Goal: Task Accomplishment & Management: Manage account settings

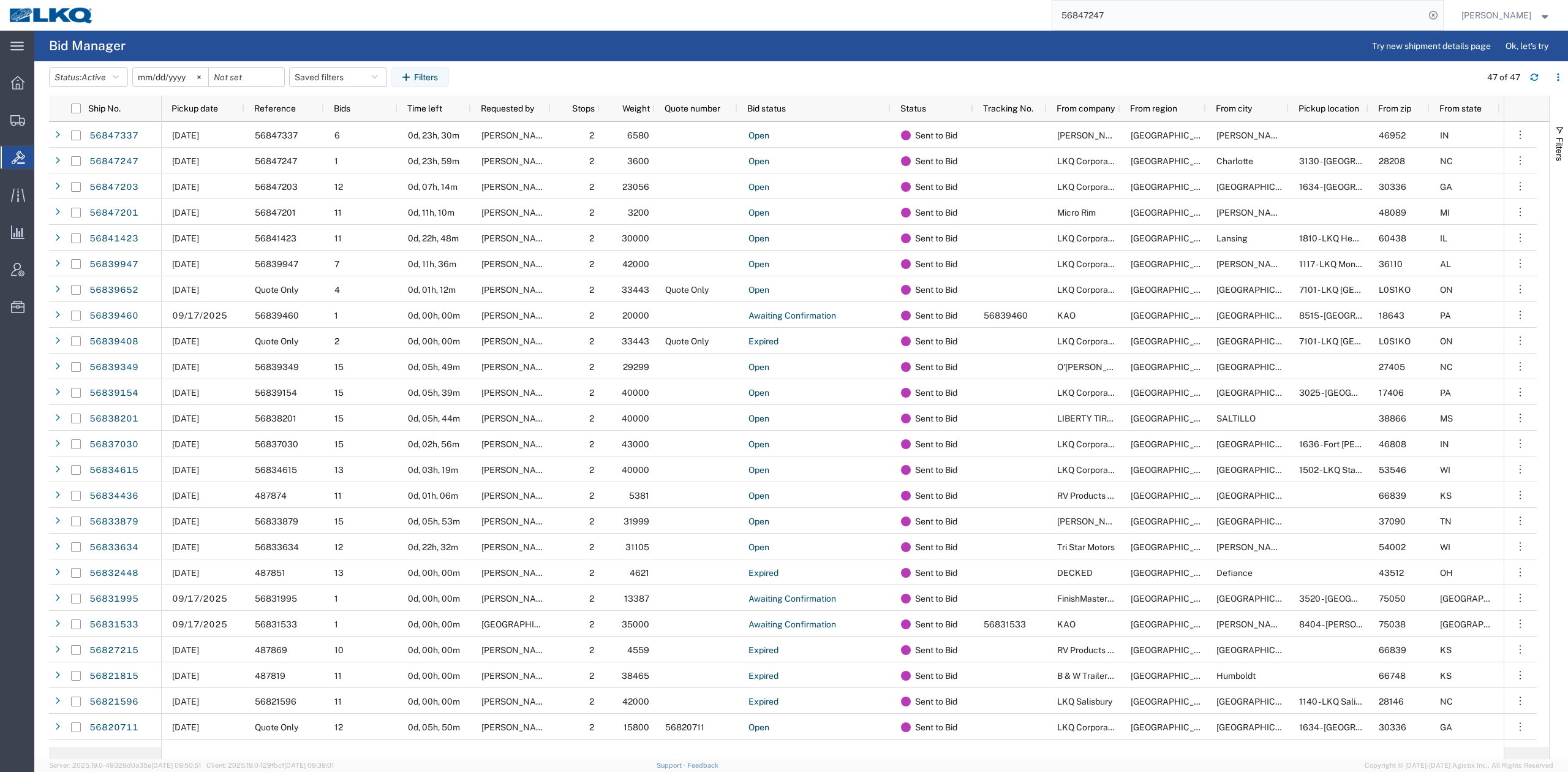
click at [1103, 15] on input "56847247" at bounding box center [1238, 16] width 372 height 30
paste input "729482"
click at [1443, 14] on form "56729482" at bounding box center [1247, 15] width 392 height 31
click at [1441, 15] on icon at bounding box center [1432, 15] width 17 height 17
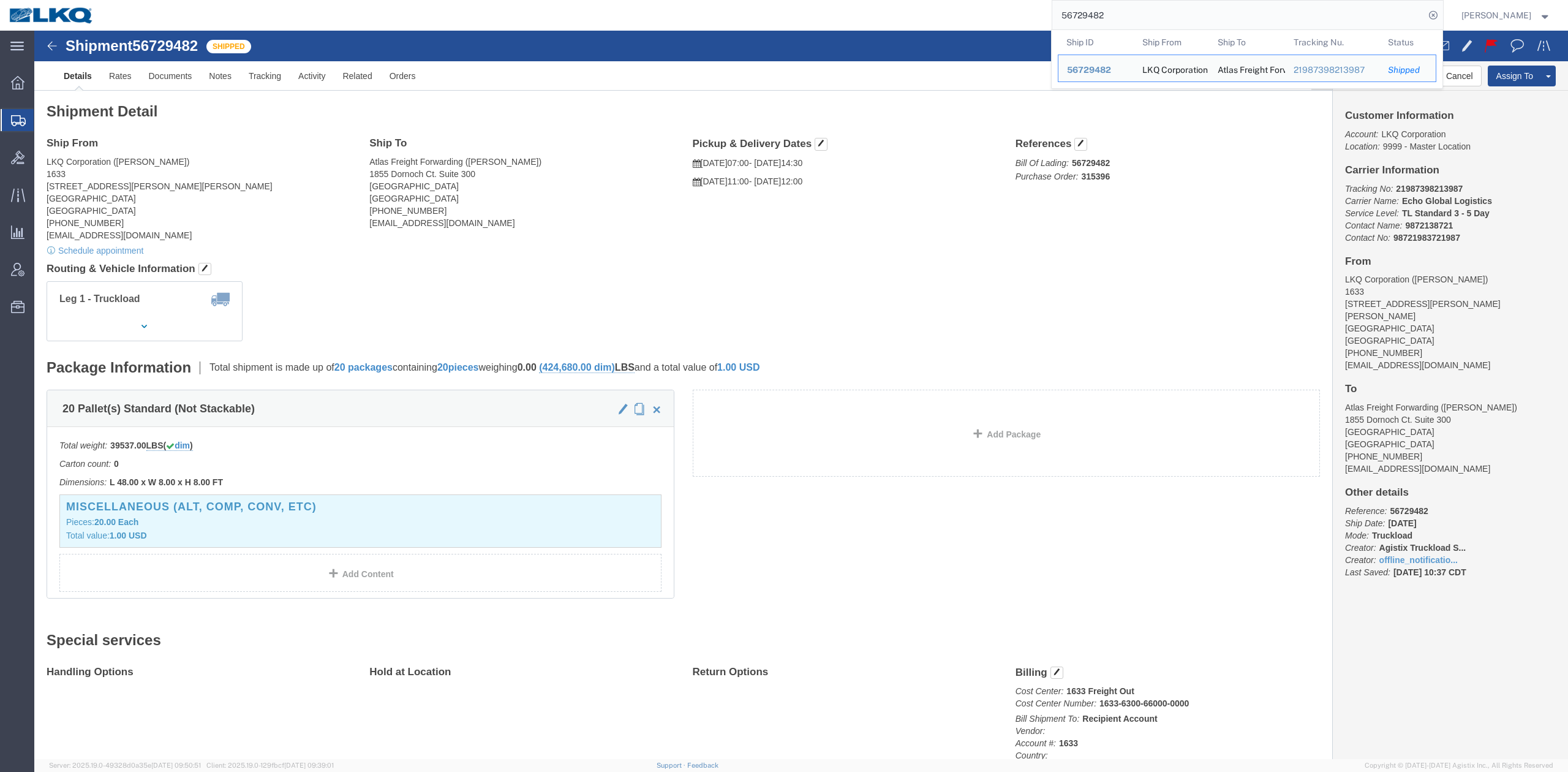
click at [1145, 1] on input "56729482" at bounding box center [1238, 16] width 372 height 30
paste input "85051"
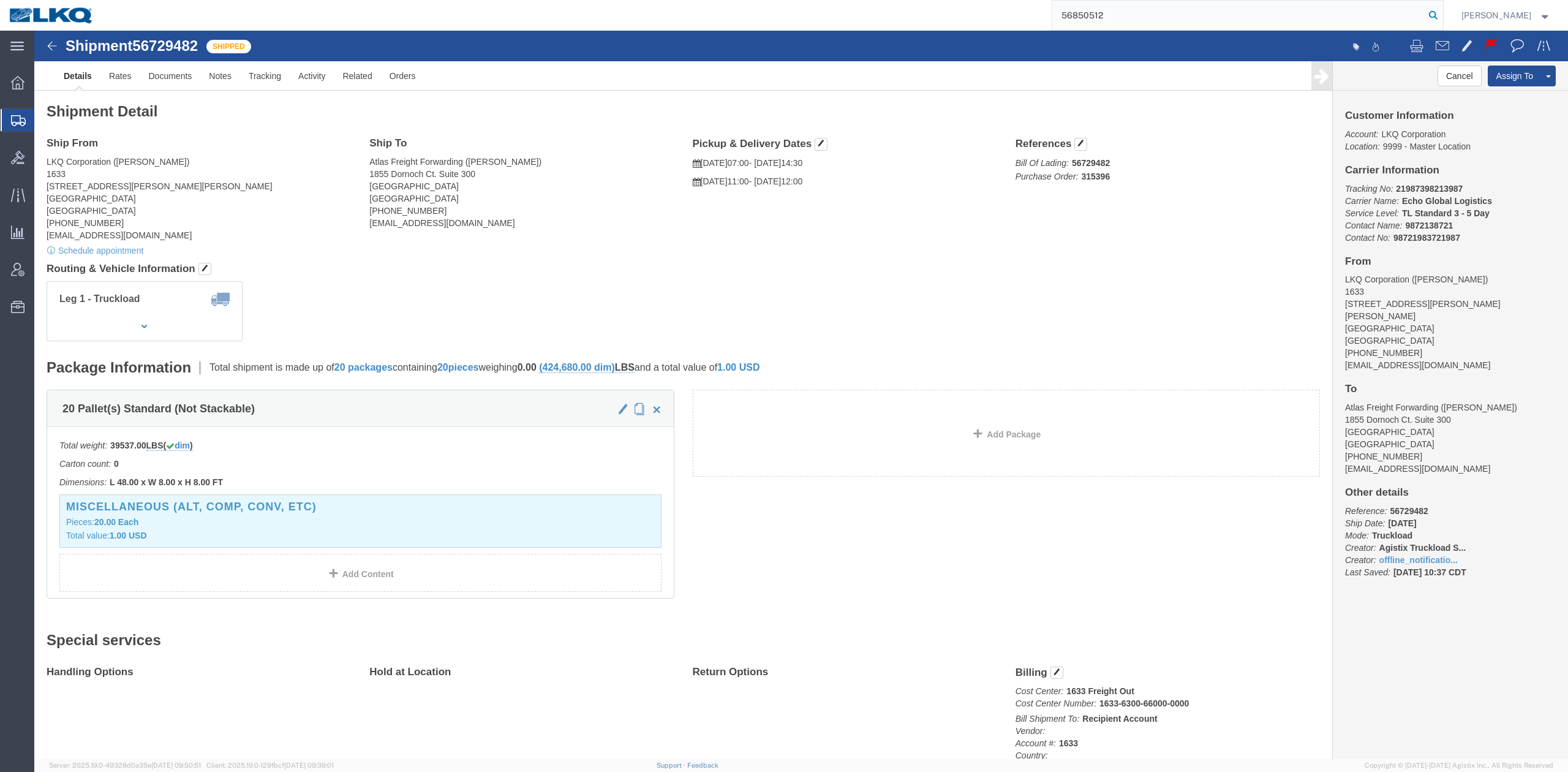
type input "56850512"
click at [1441, 10] on icon at bounding box center [1432, 15] width 17 height 17
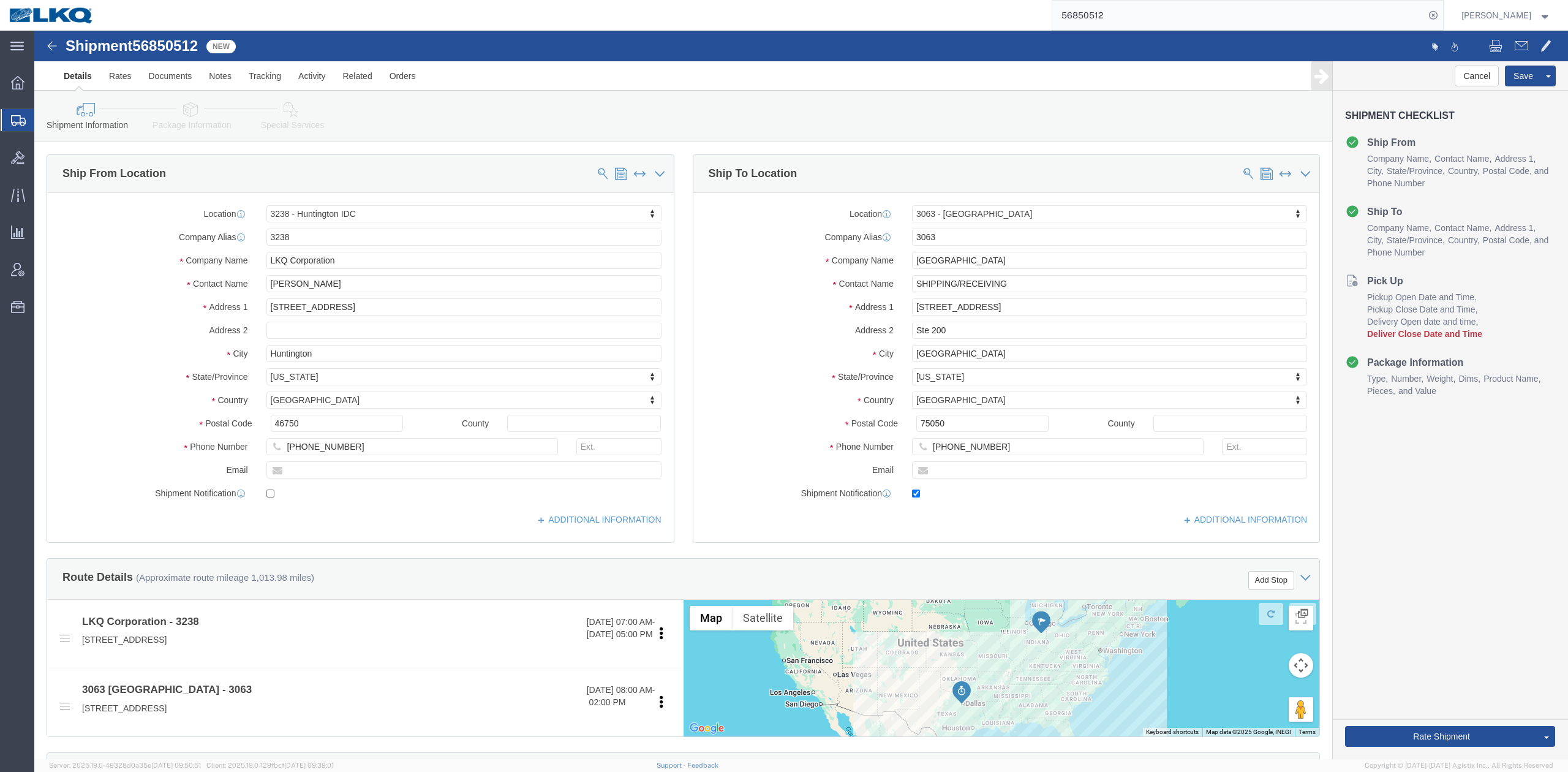
select select "27940"
select select "27788"
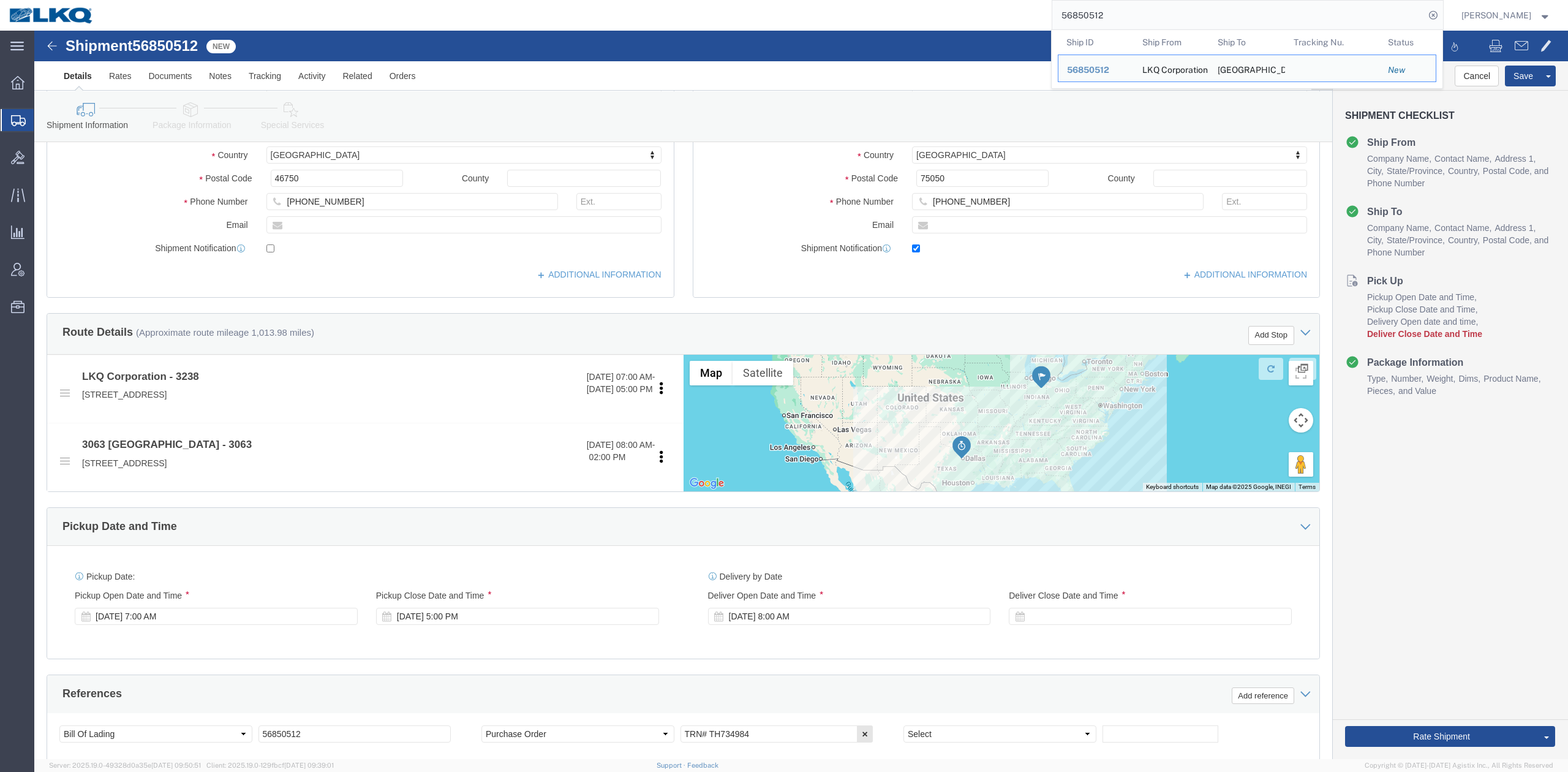
scroll to position [523, 0]
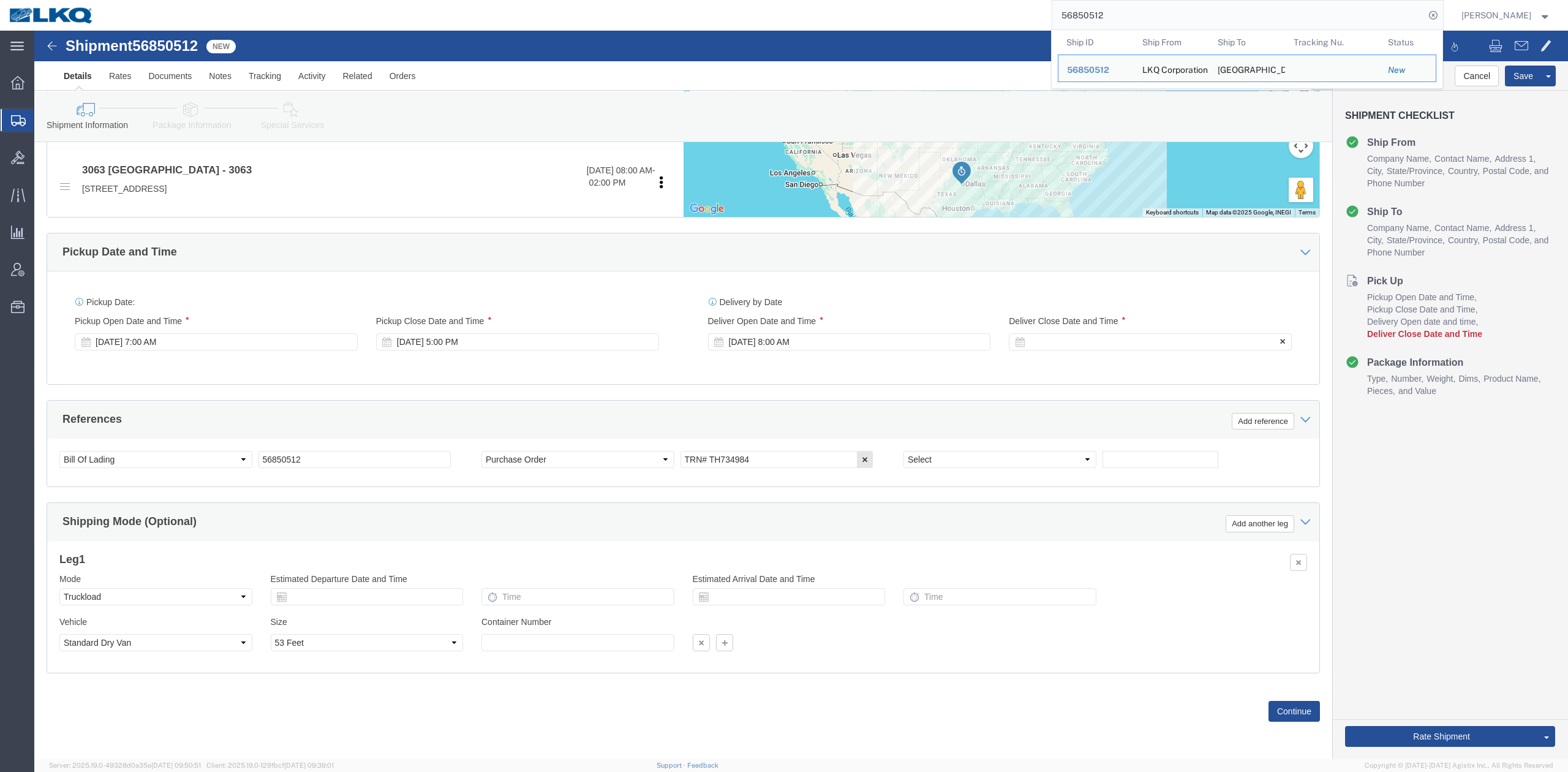
click div
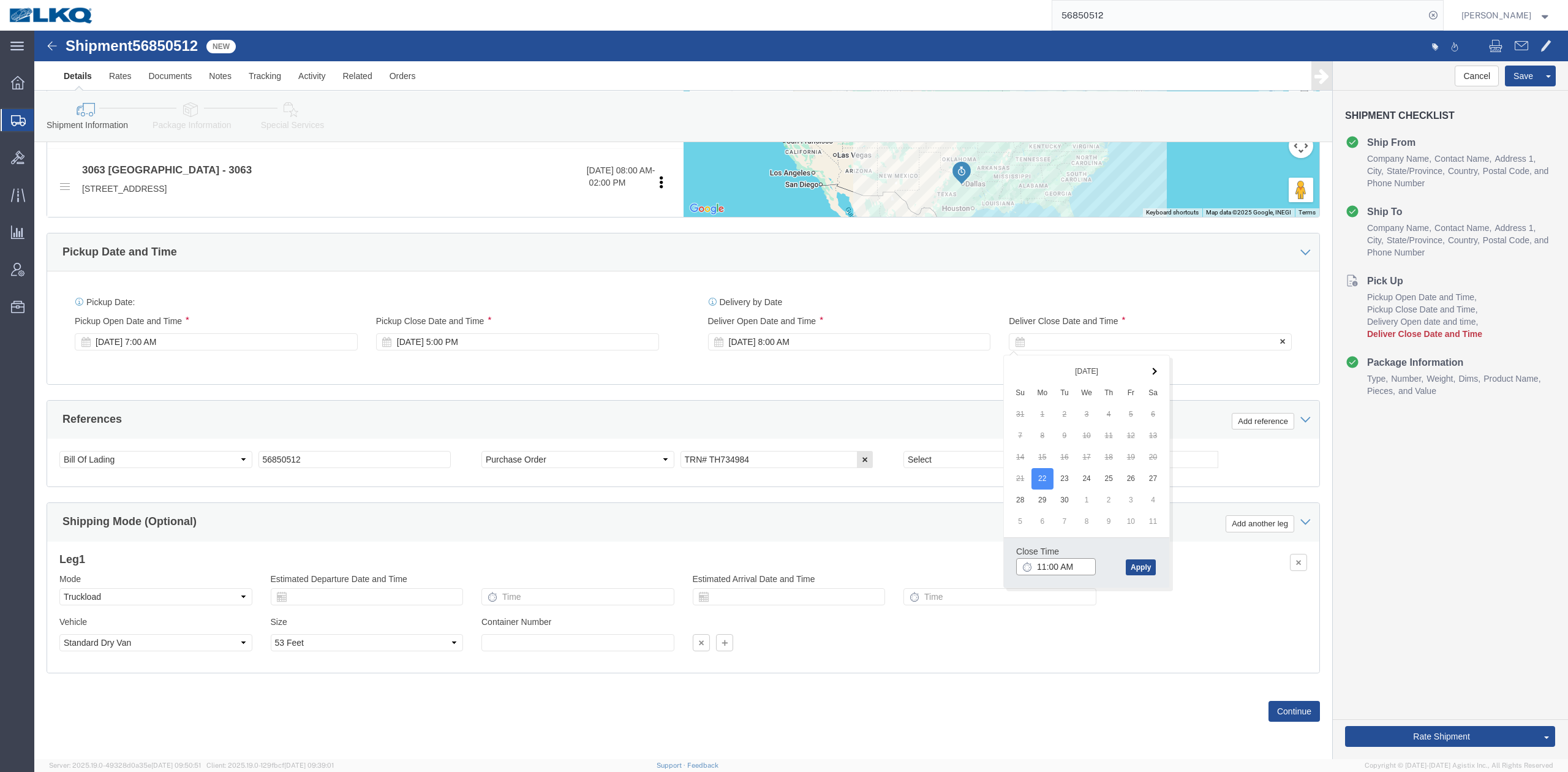
type input "12:00 PM"
click button "Apply"
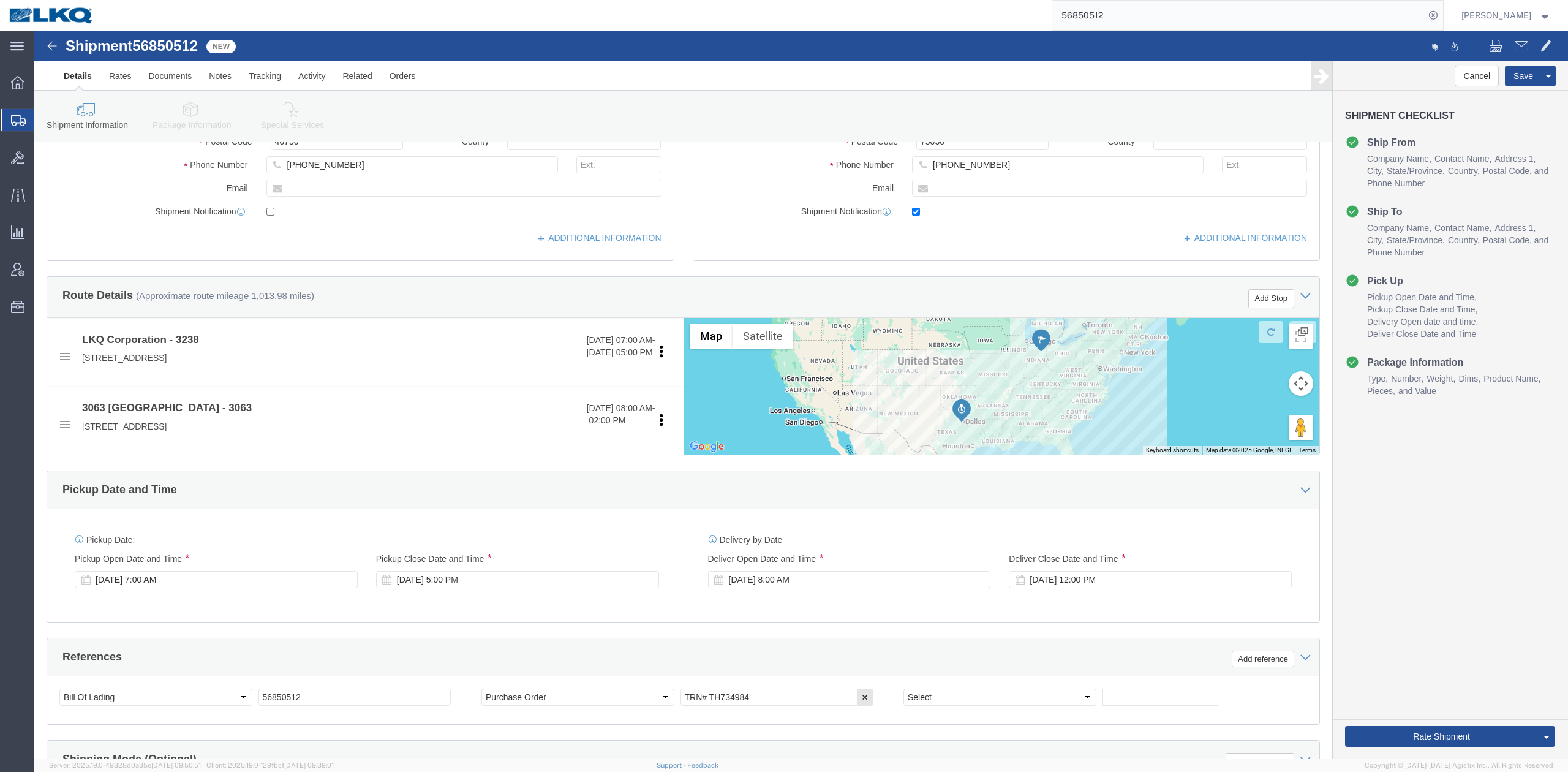
scroll to position [196, 0]
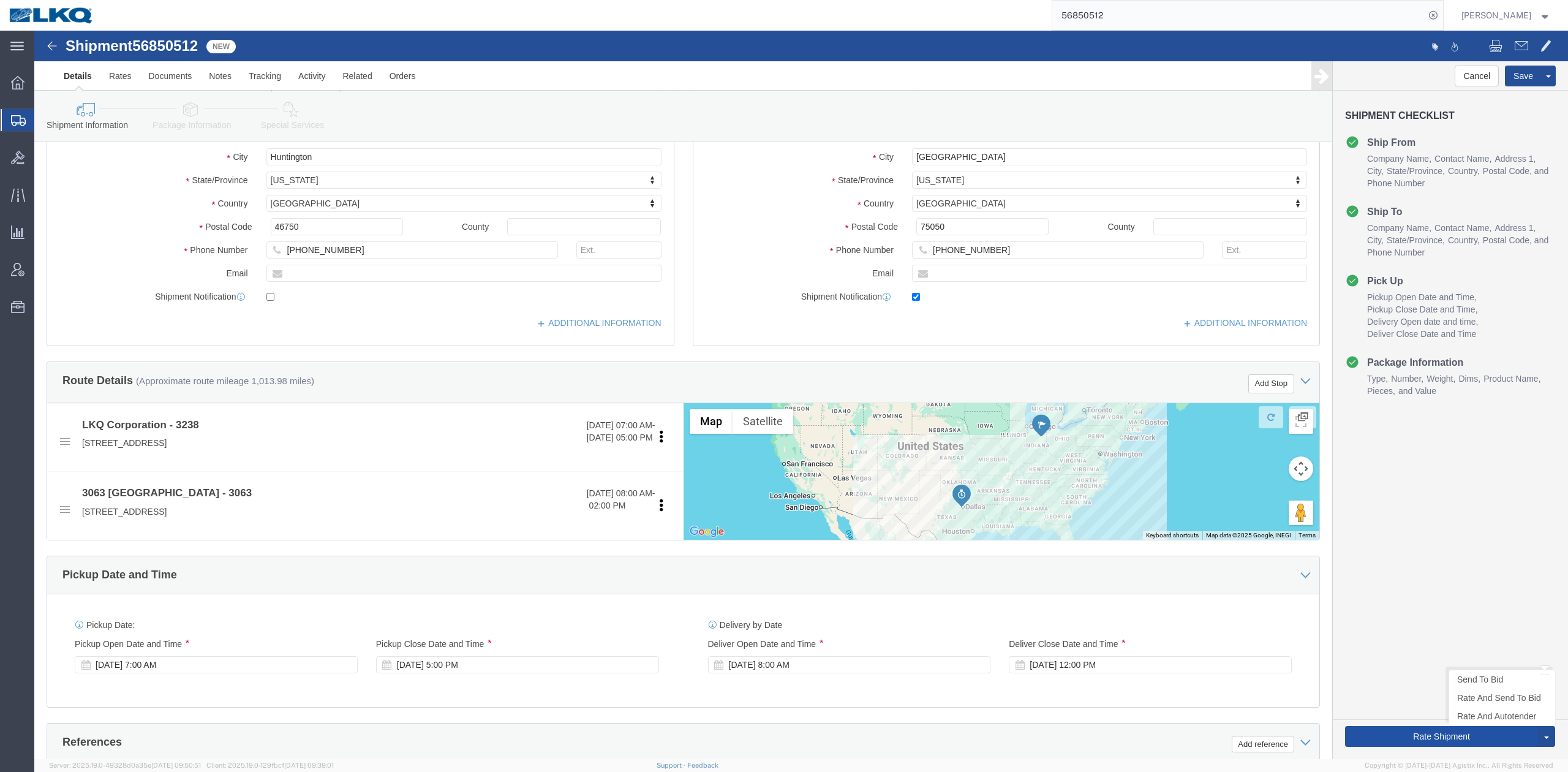
click button "Rate Shipment"
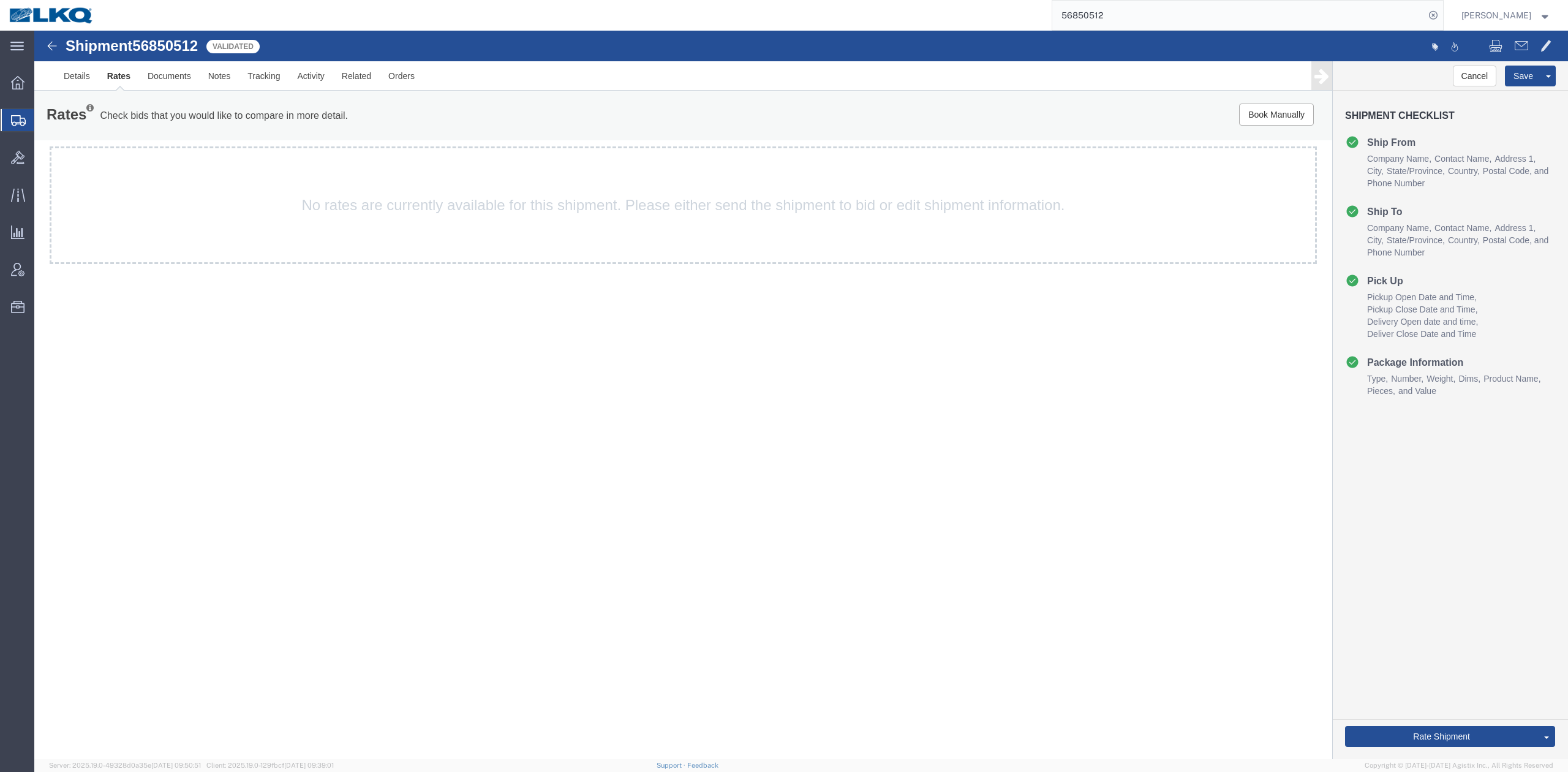
click at [1177, 14] on input "56850512" at bounding box center [1238, 16] width 372 height 30
click at [1179, 14] on input "56850512" at bounding box center [1238, 16] width 372 height 30
paste input "47201"
click at [1441, 15] on icon at bounding box center [1432, 15] width 17 height 17
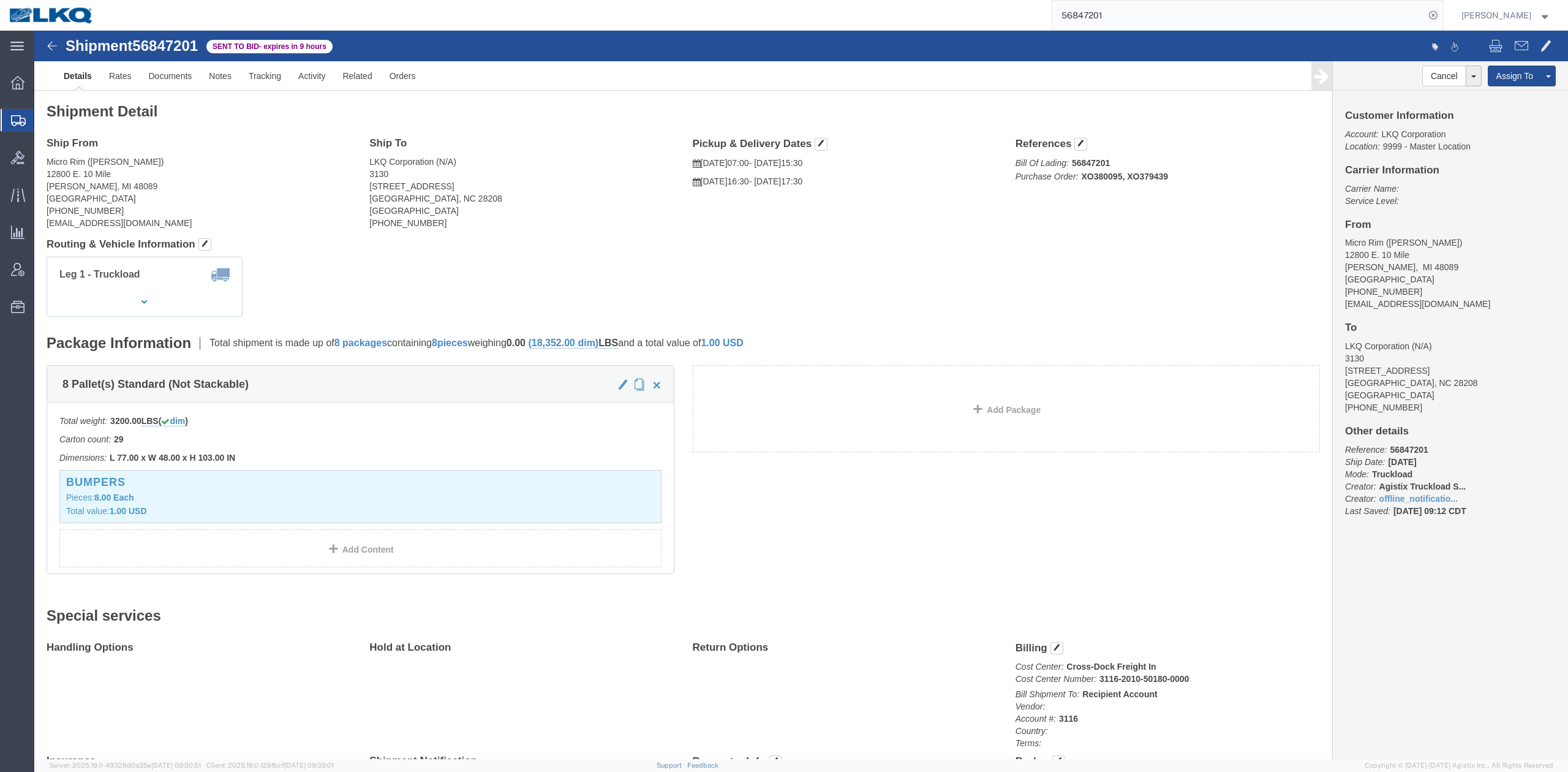
click at [1164, 23] on input "56847201" at bounding box center [1238, 16] width 372 height 30
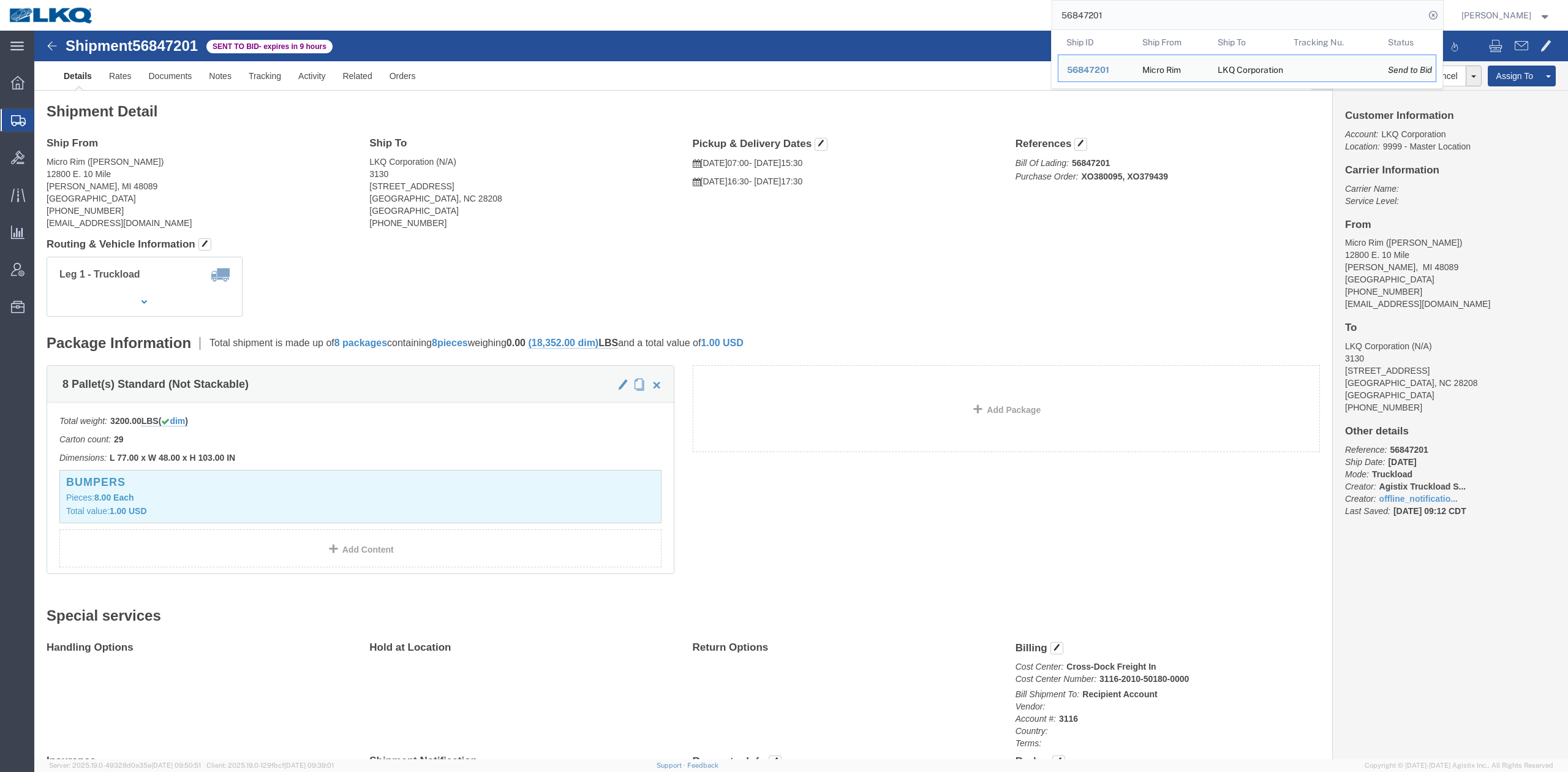
click at [1164, 23] on input "56847201" at bounding box center [1238, 16] width 372 height 30
paste input "34980"
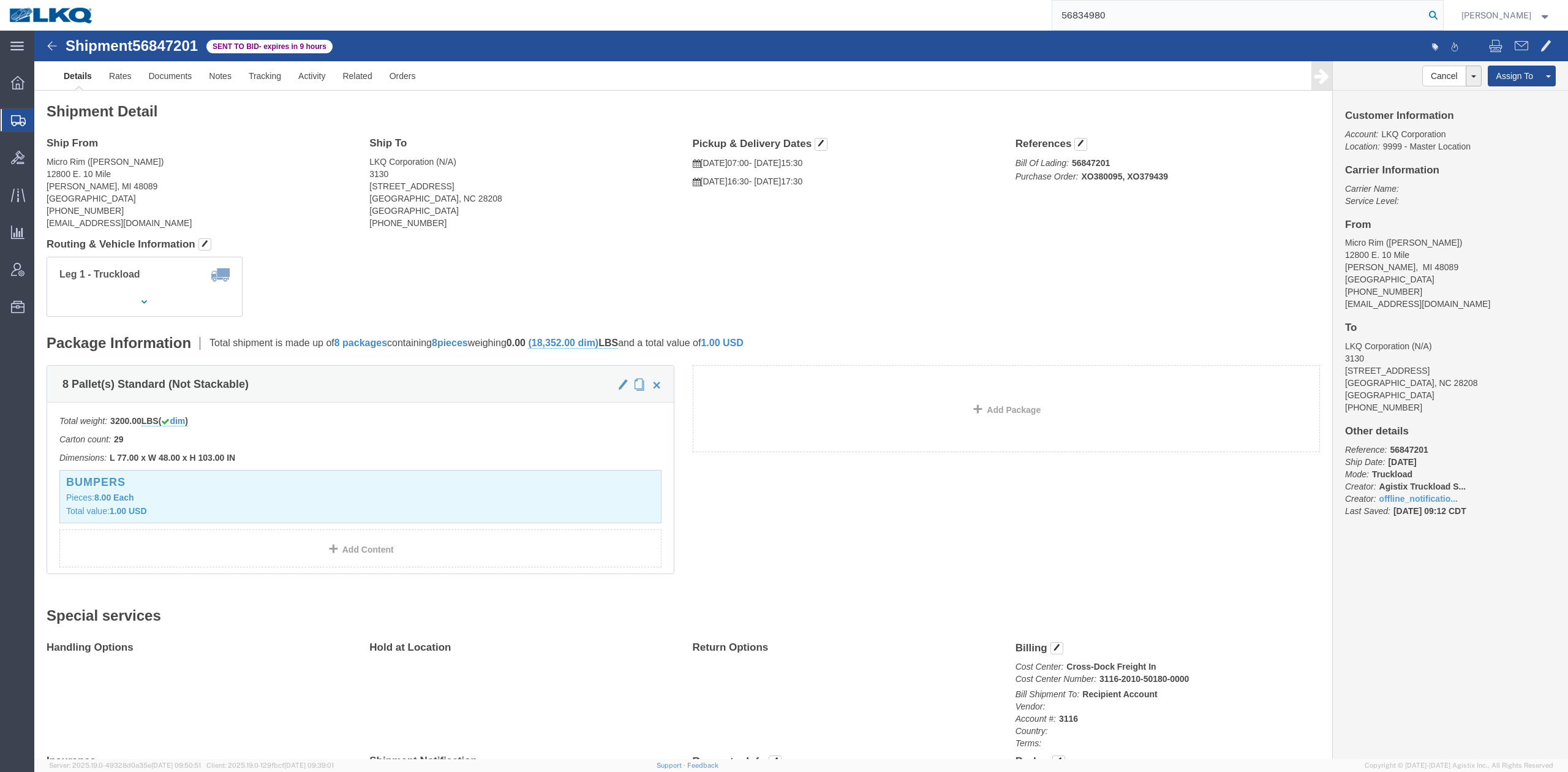
click at [1441, 17] on icon at bounding box center [1432, 15] width 17 height 17
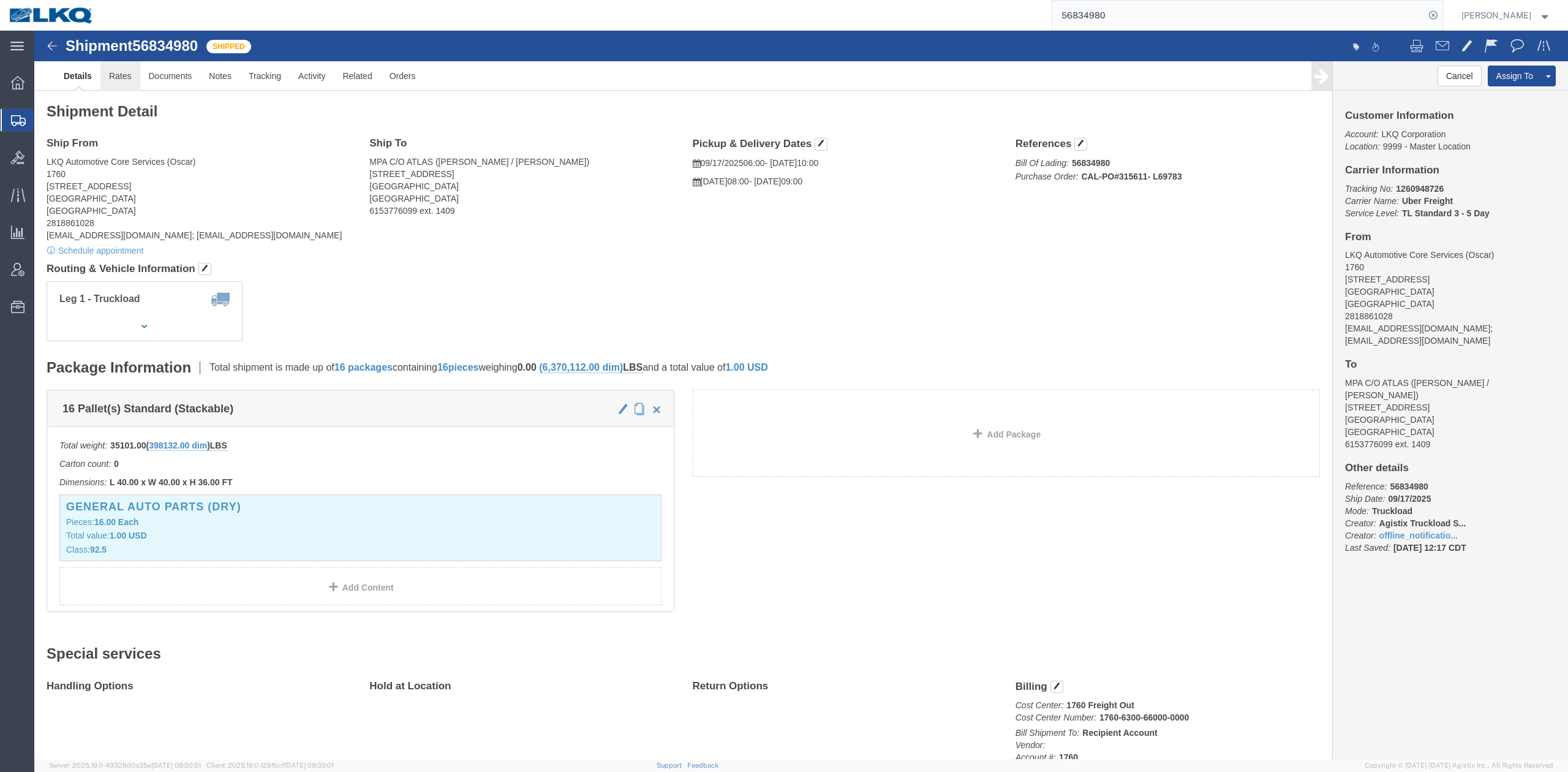
click link "Rates"
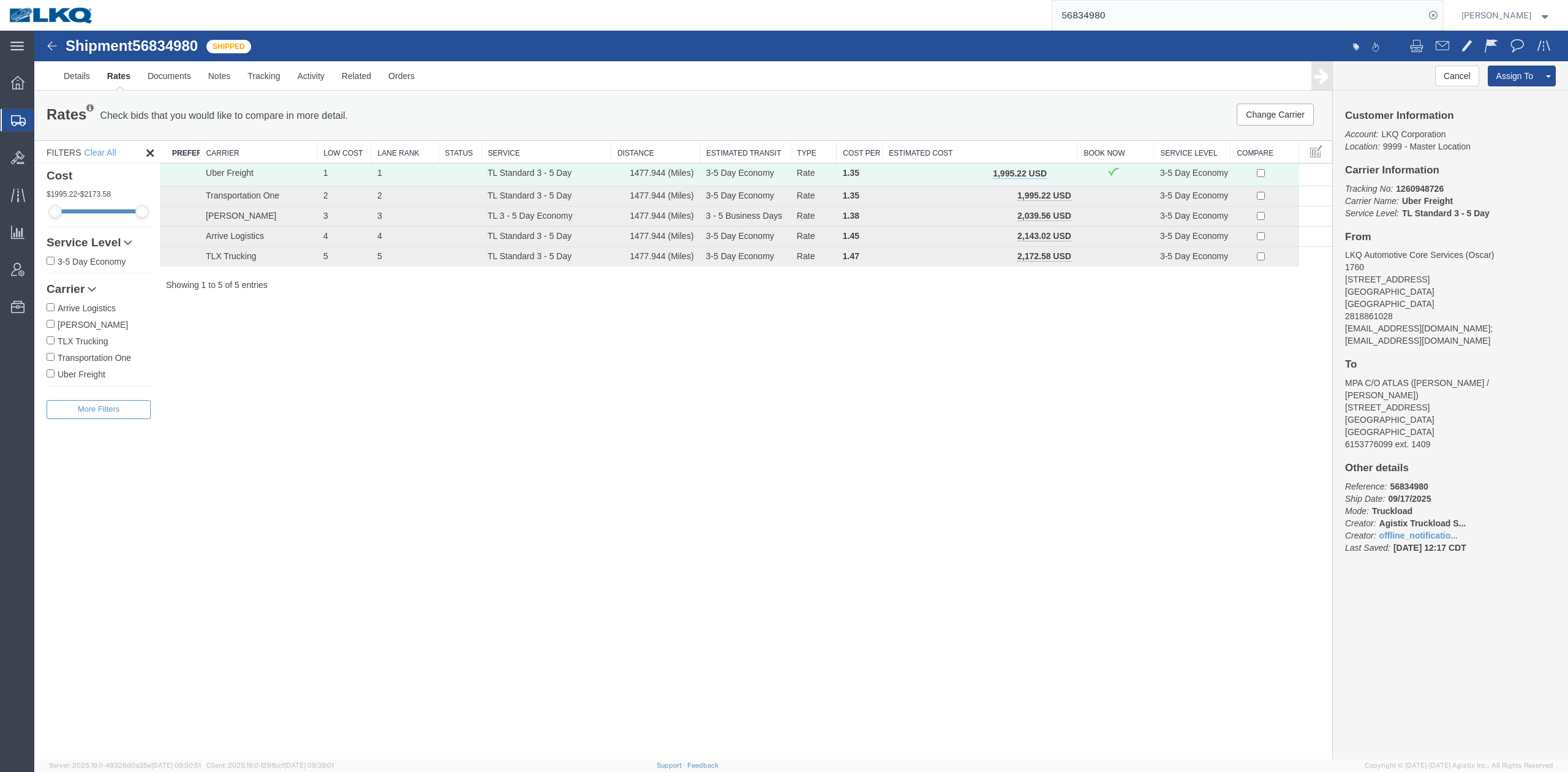
click at [1143, 10] on input "56834980" at bounding box center [1238, 16] width 372 height 30
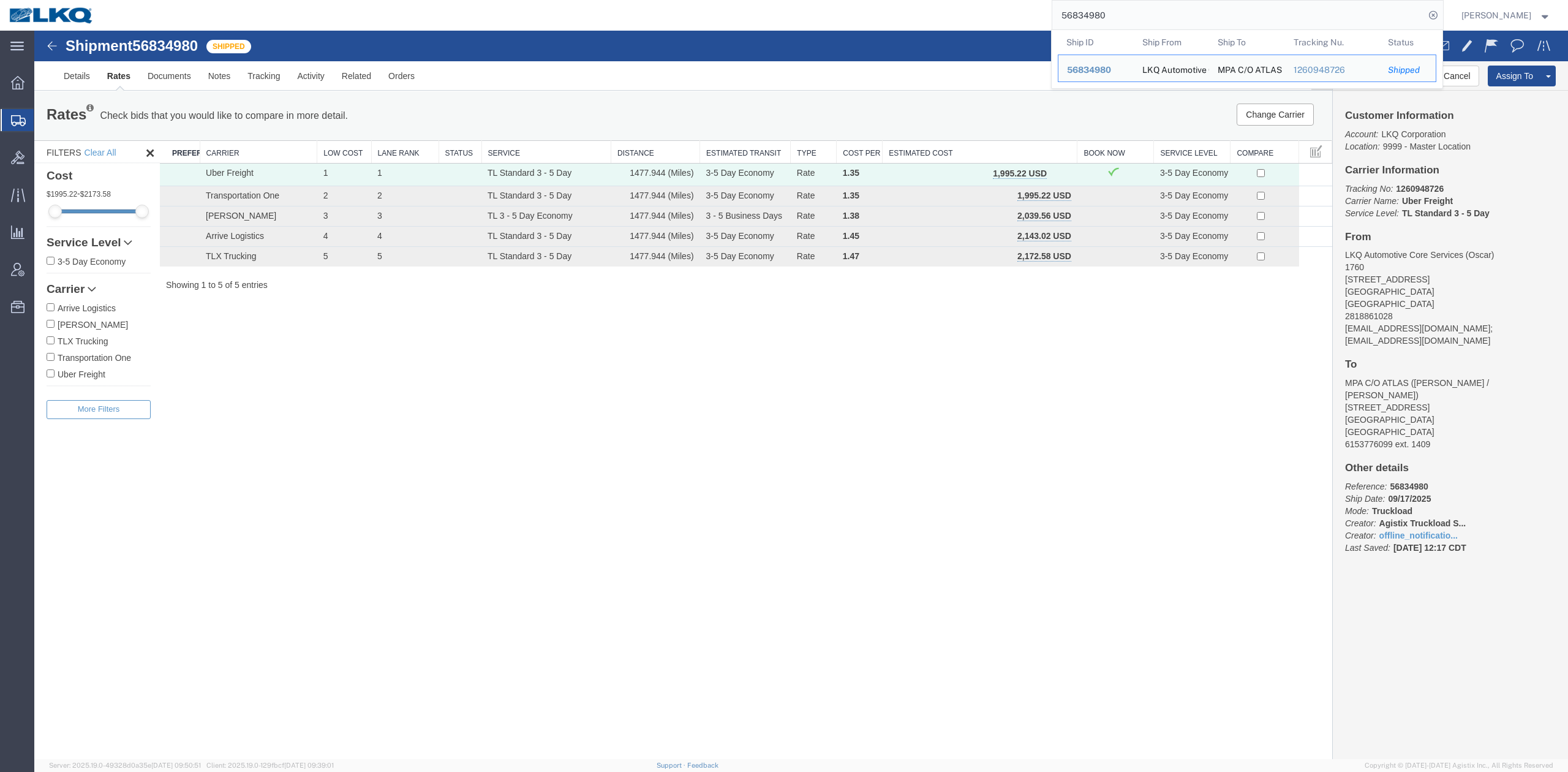
paste input "5868"
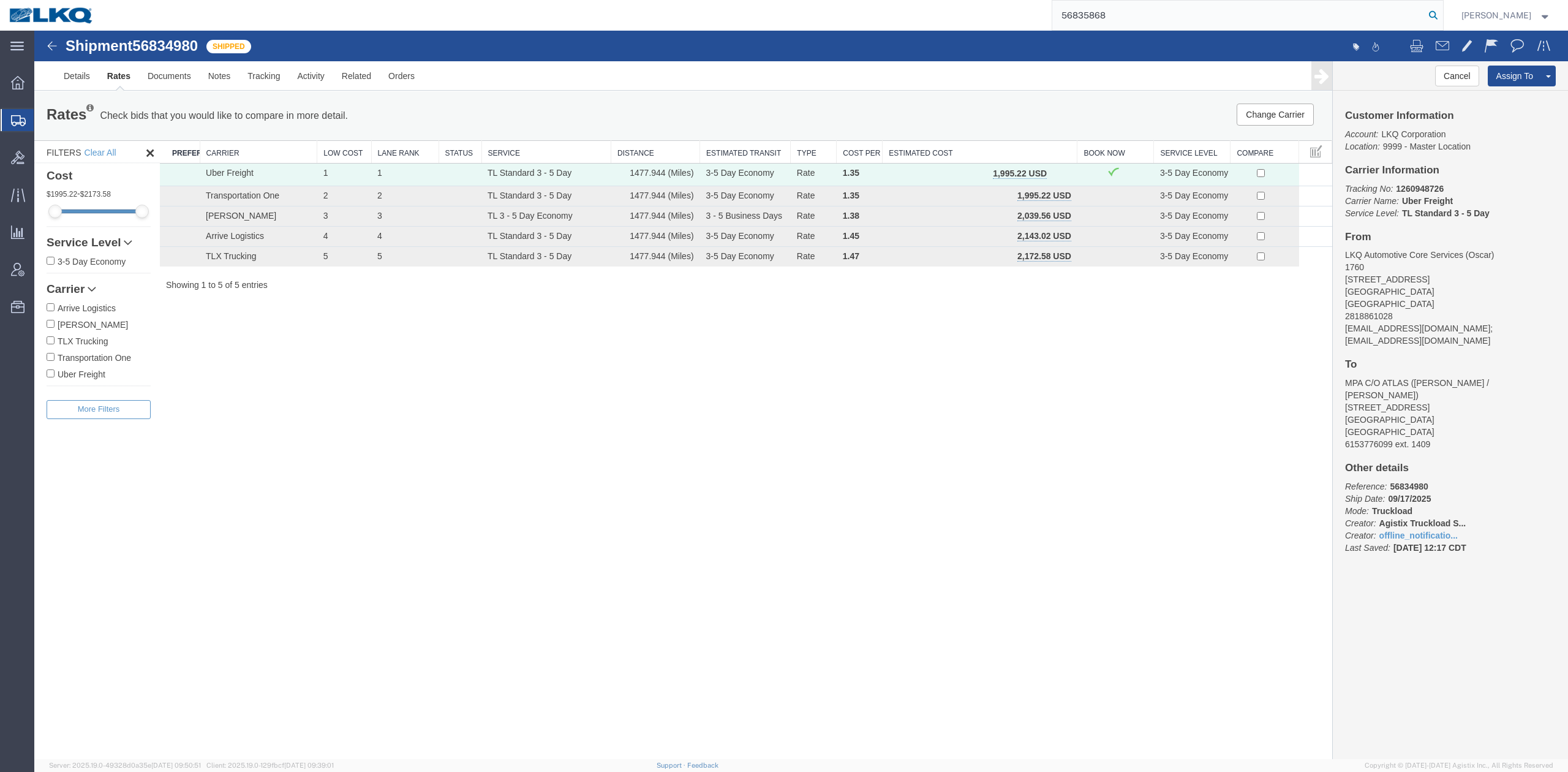
click at [1441, 10] on icon at bounding box center [1432, 15] width 17 height 17
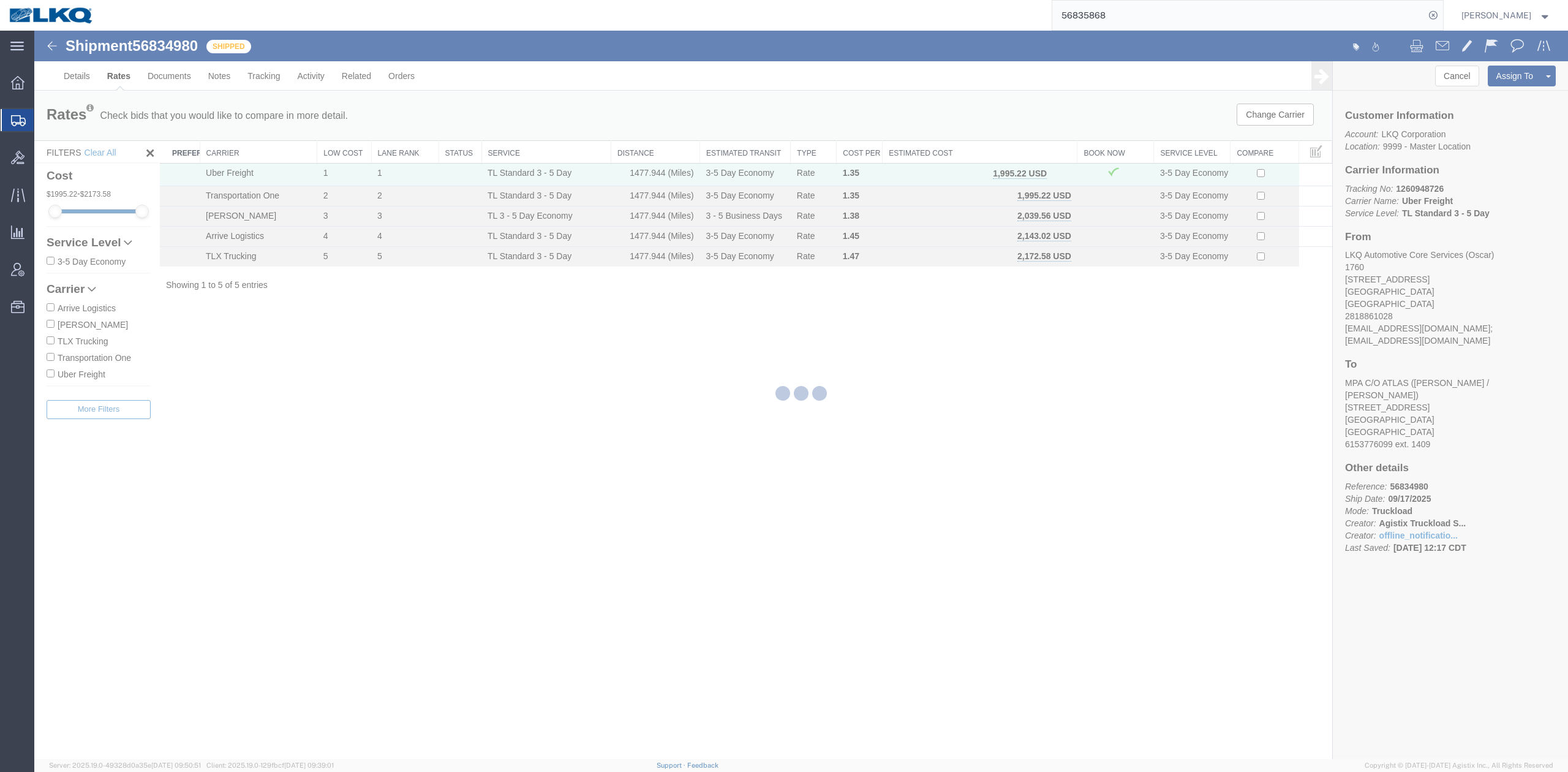
click at [1125, 26] on input "56835868" at bounding box center [1238, 16] width 372 height 30
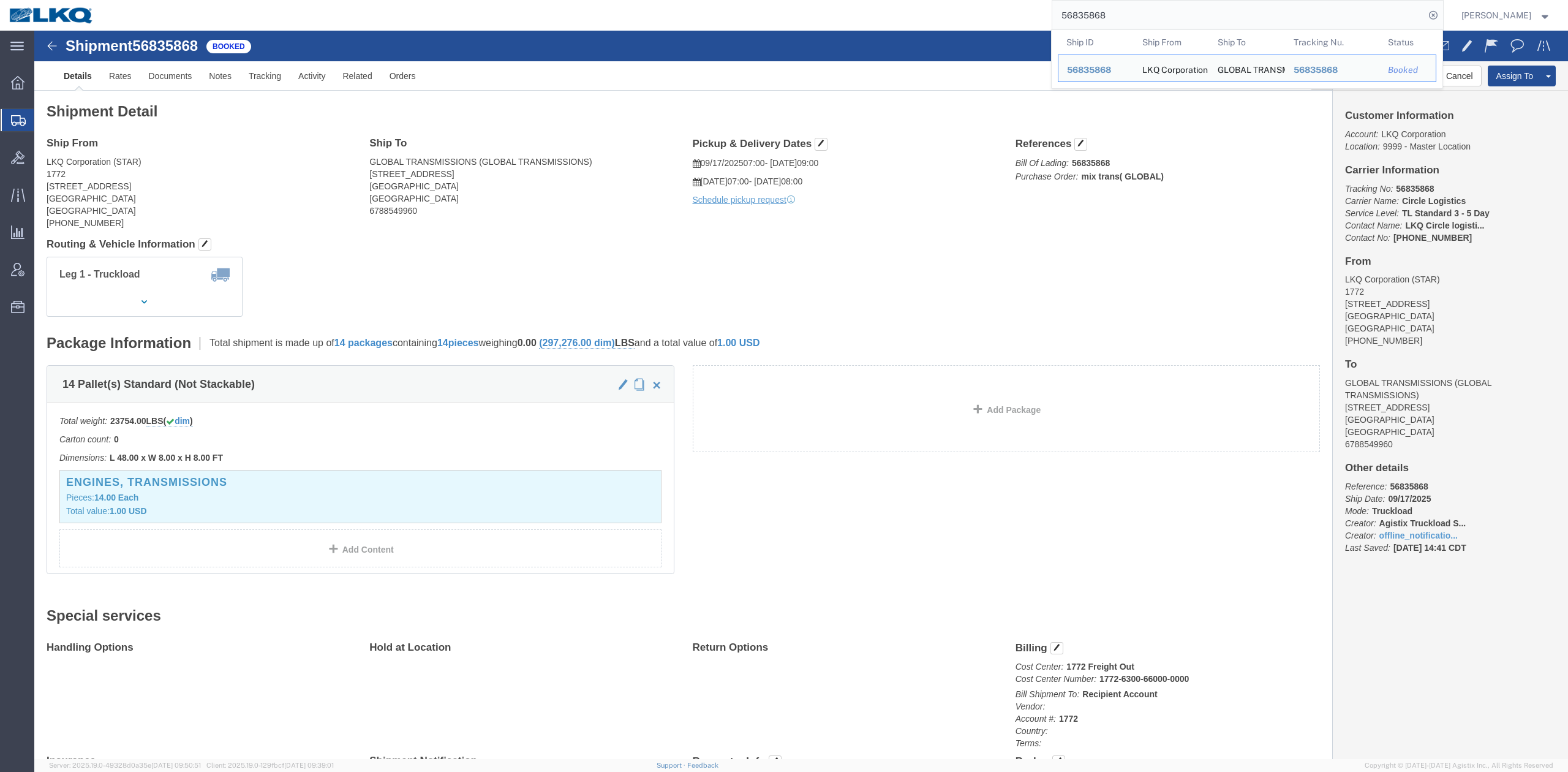
paste input "92"
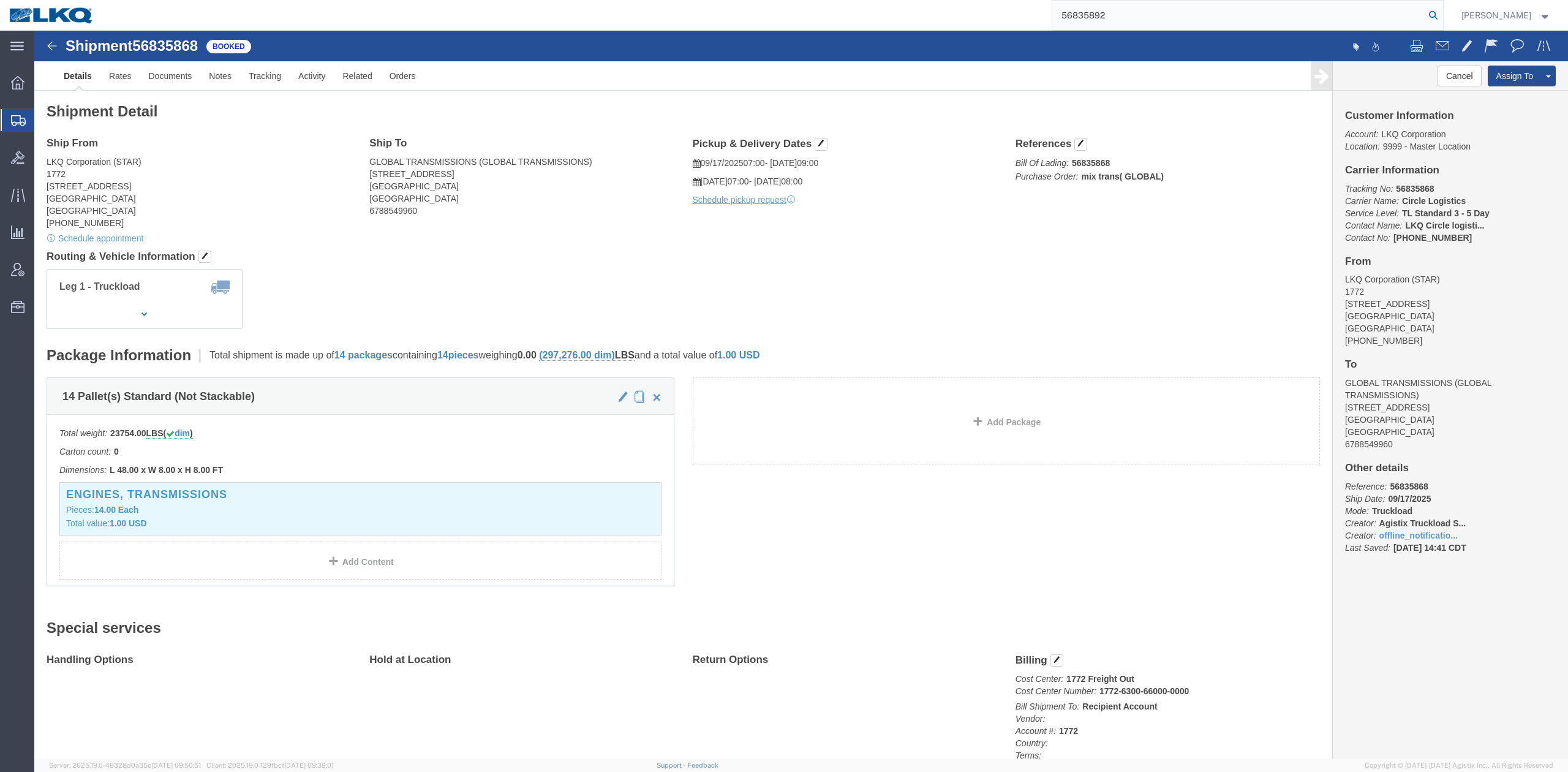
type input "56835892"
click at [1441, 11] on icon at bounding box center [1432, 15] width 17 height 17
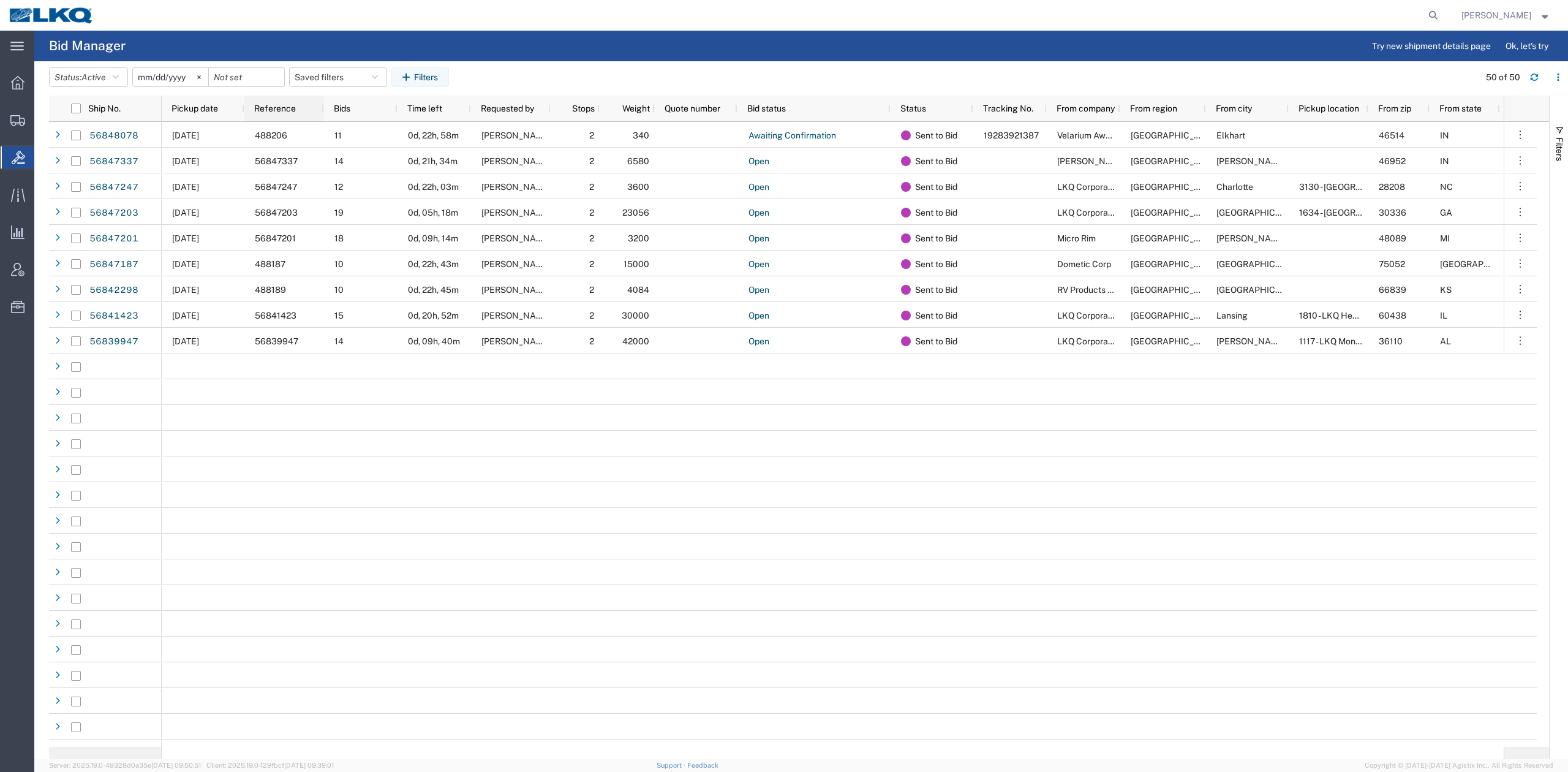
click at [207, 111] on span "Pickup date" at bounding box center [194, 108] width 47 height 10
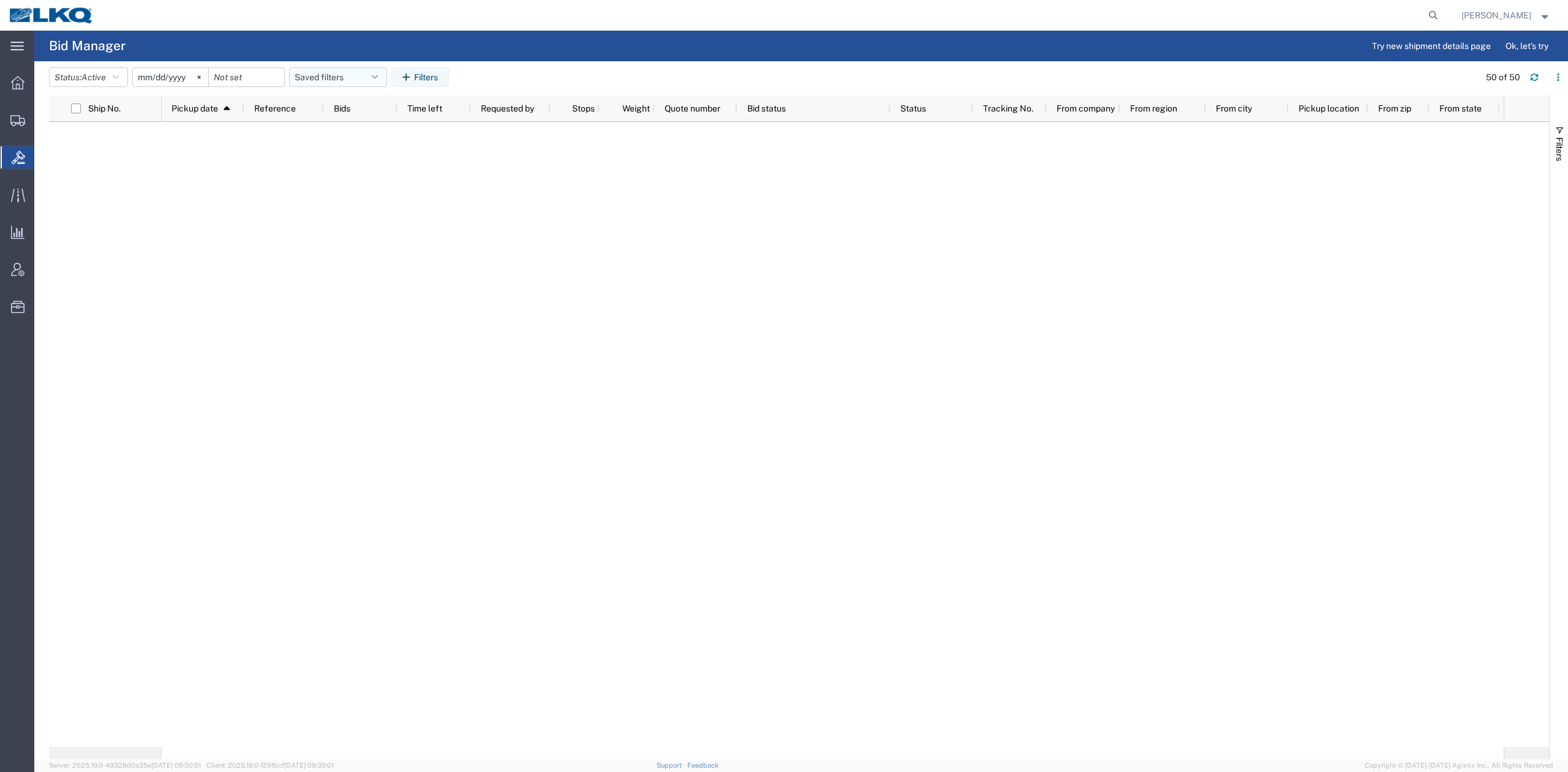
click at [329, 79] on button "Saved filters" at bounding box center [337, 77] width 98 height 20
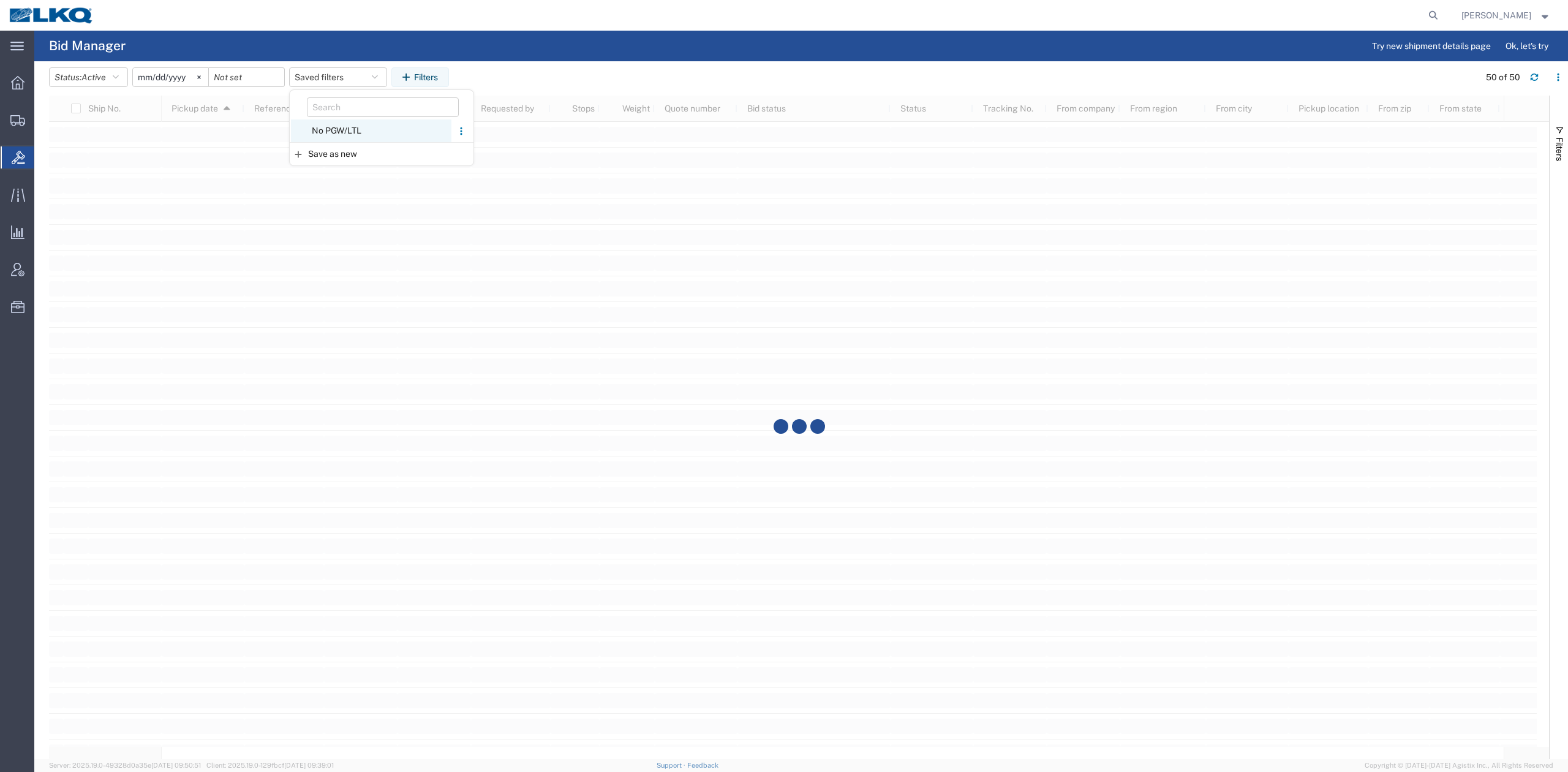
click at [338, 131] on span "No PGW/LTL" at bounding box center [371, 130] width 161 height 23
type input "2025-01-01"
type input "2025-12-31"
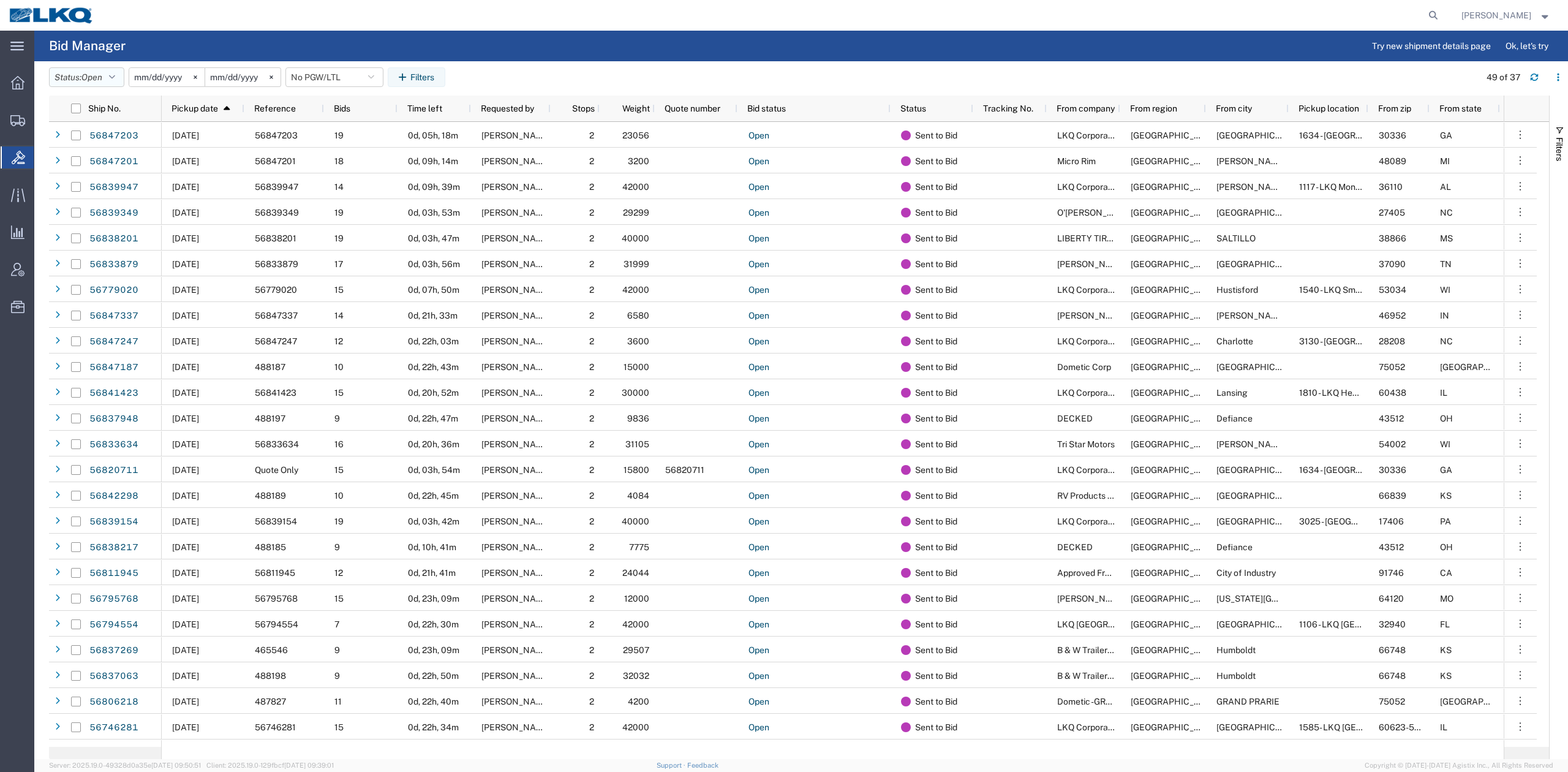
drag, startPoint x: 109, startPoint y: 78, endPoint x: 106, endPoint y: 85, distance: 7.6
click at [108, 78] on button "Status: Open" at bounding box center [86, 77] width 75 height 20
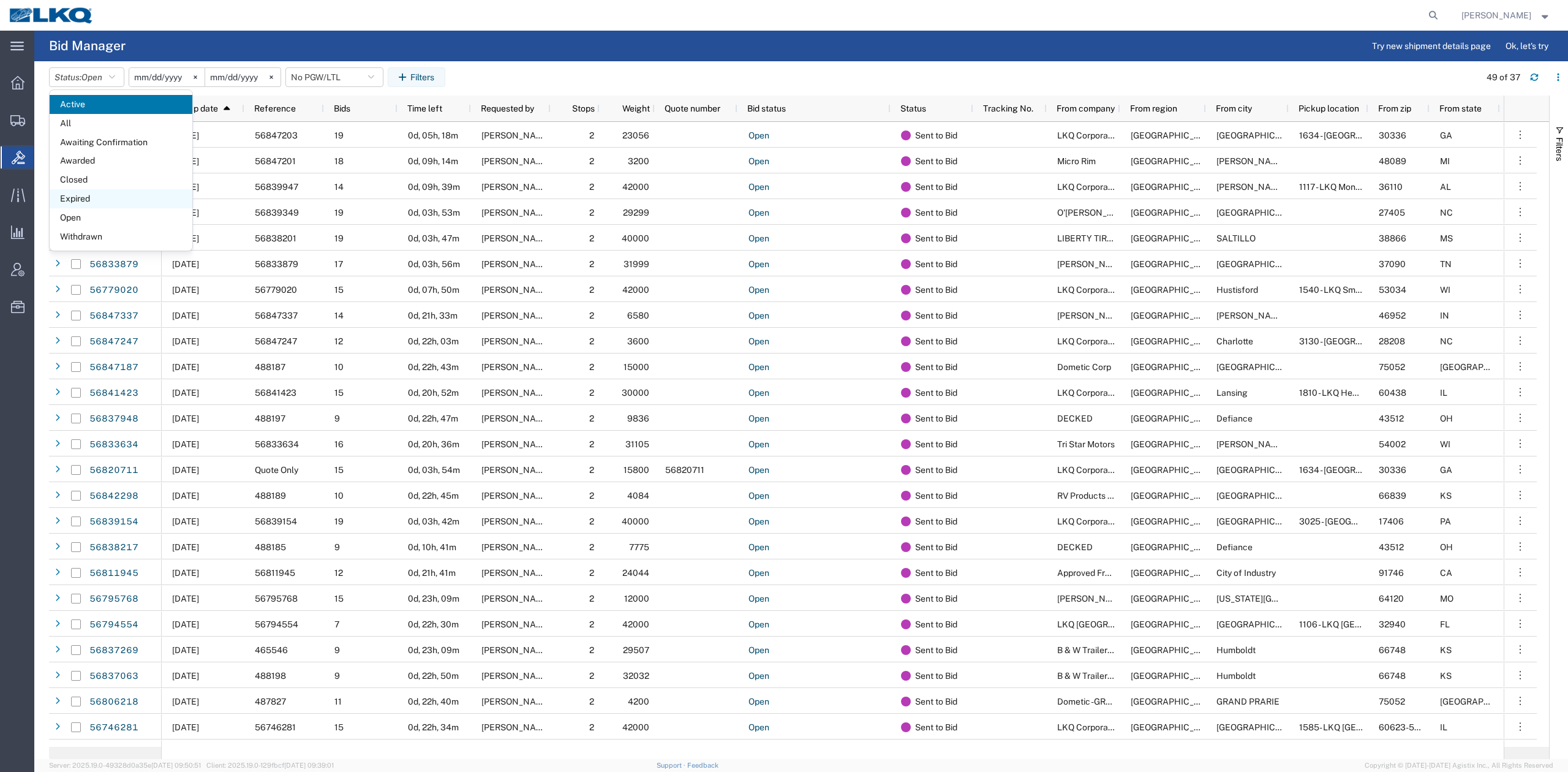
click at [101, 196] on span "Expired" at bounding box center [121, 198] width 143 height 19
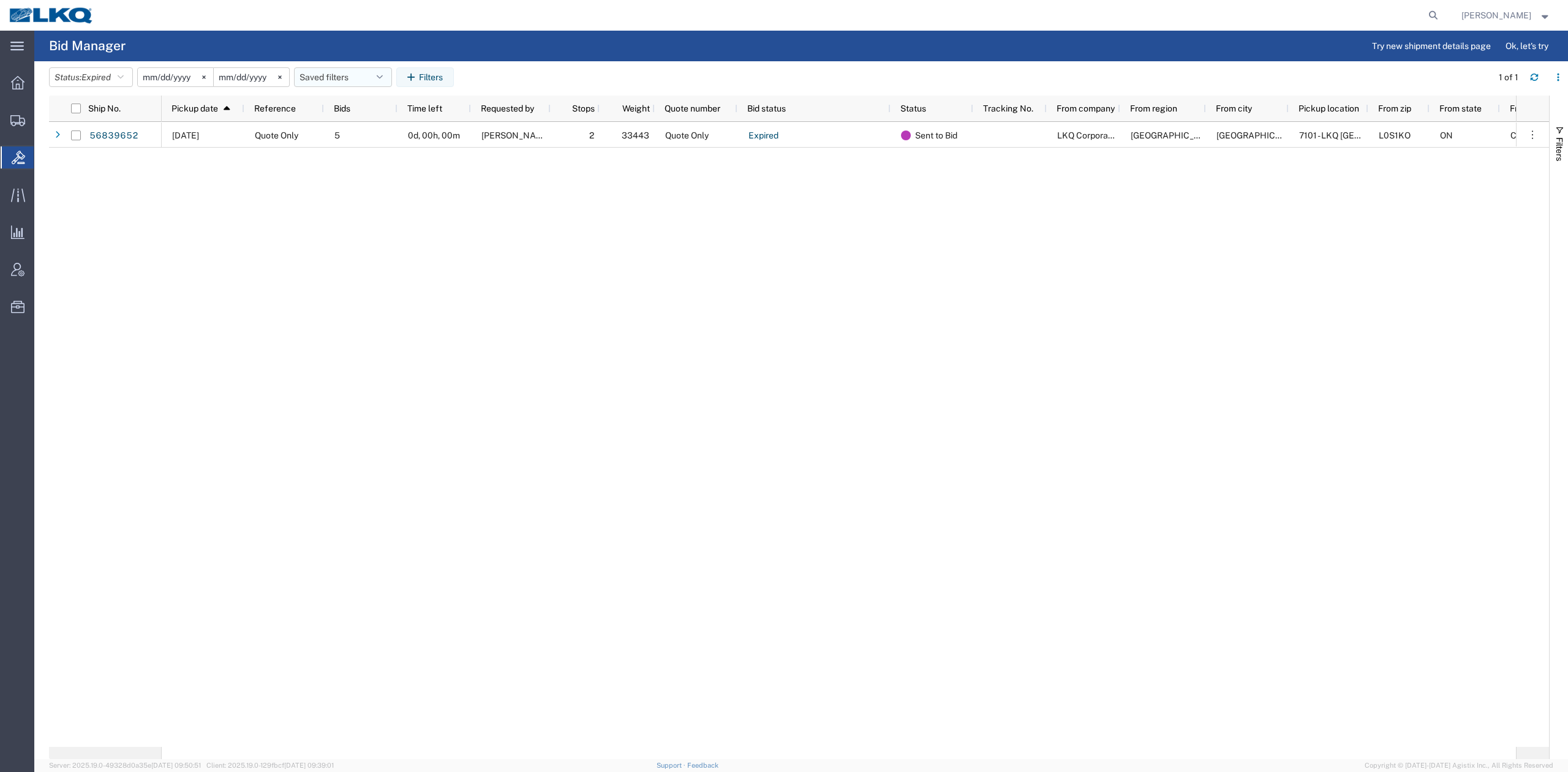
click at [361, 74] on button "Saved filters" at bounding box center [342, 77] width 98 height 20
click at [363, 128] on span "No PGW/LTL" at bounding box center [376, 130] width 161 height 23
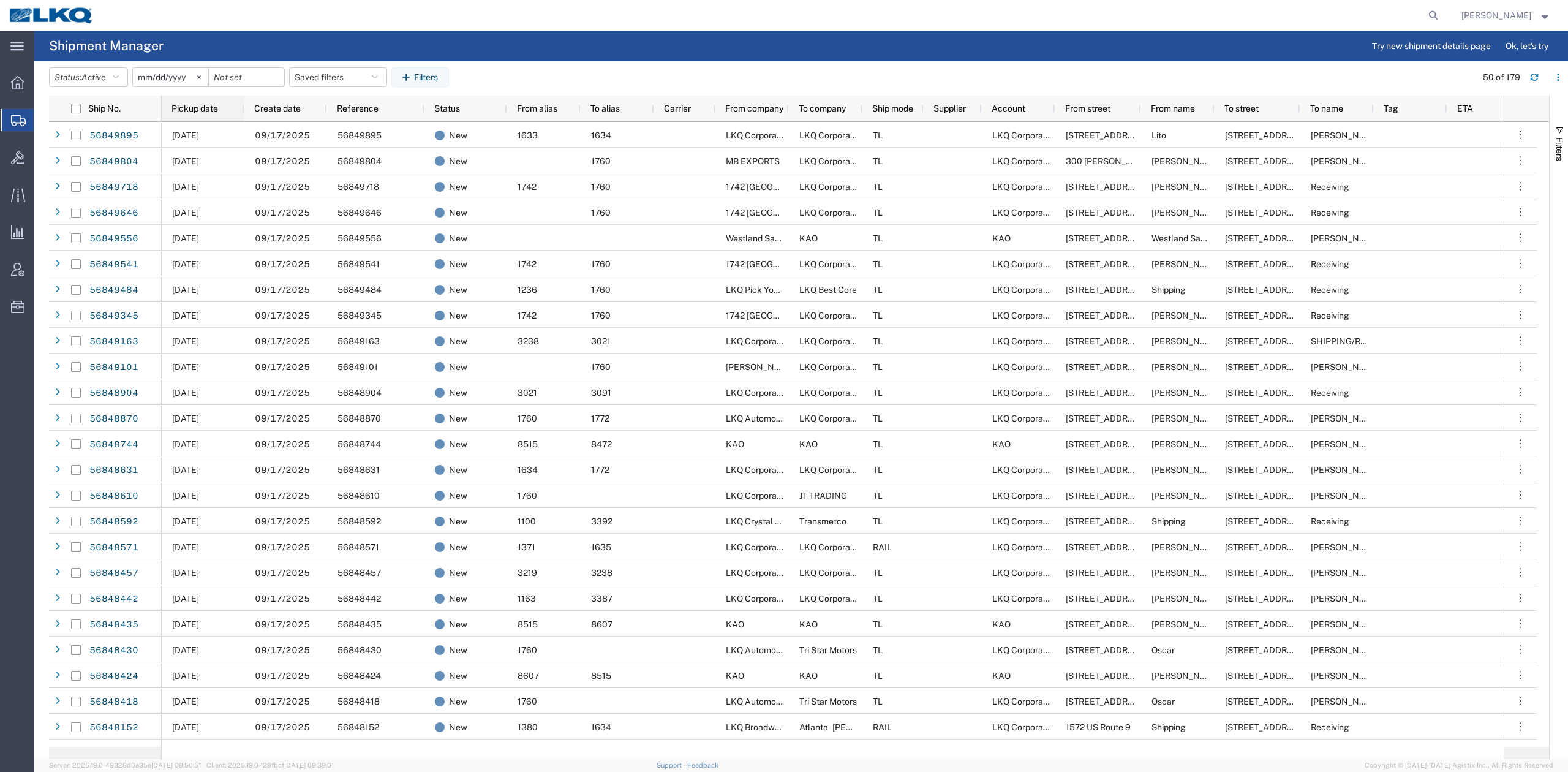
click at [226, 106] on div "Pickup date" at bounding box center [205, 108] width 68 height 20
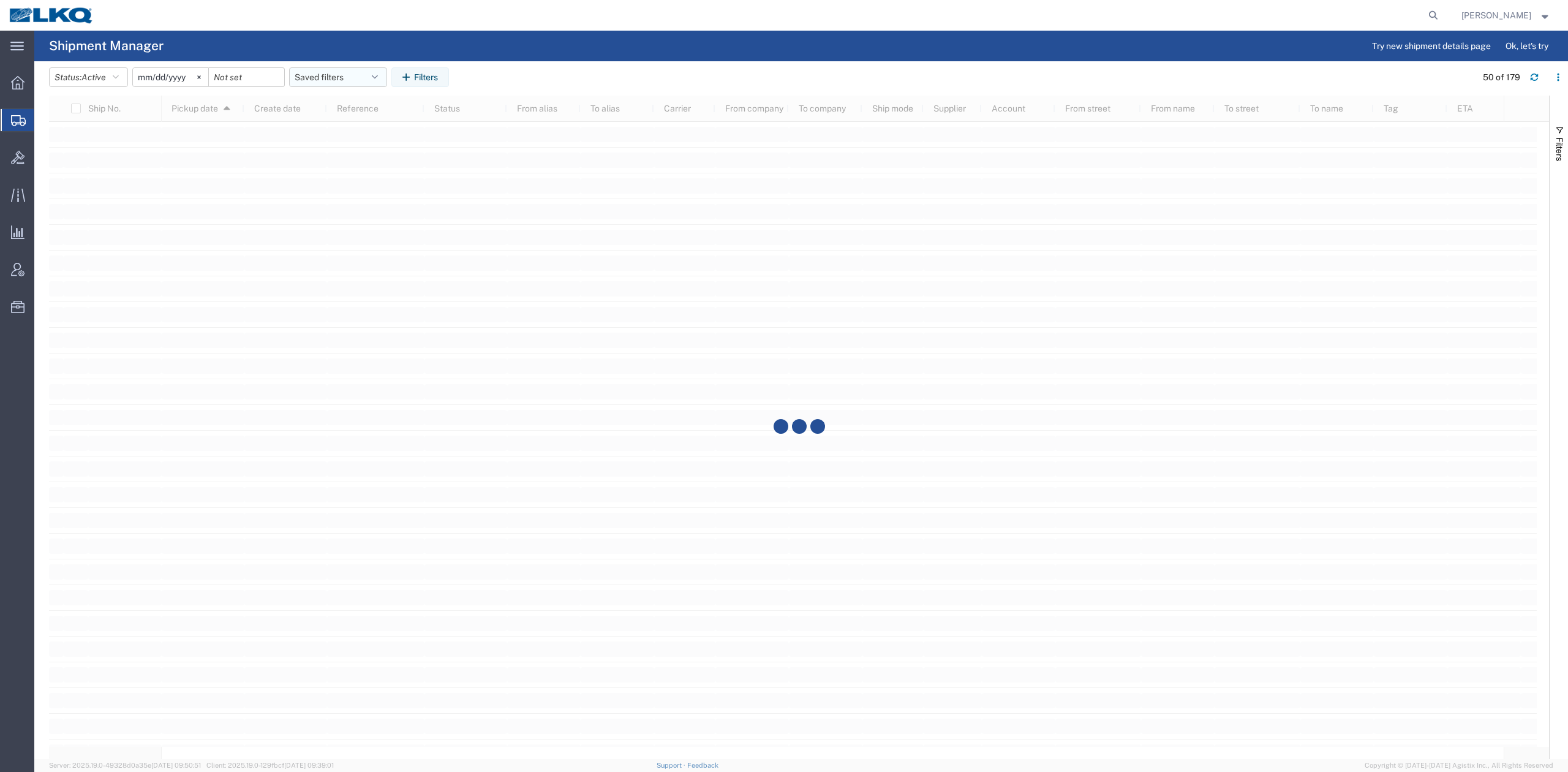
click at [356, 78] on button "Saved filters" at bounding box center [337, 77] width 98 height 20
click at [368, 146] on span "No PGW/LTL" at bounding box center [371, 153] width 161 height 23
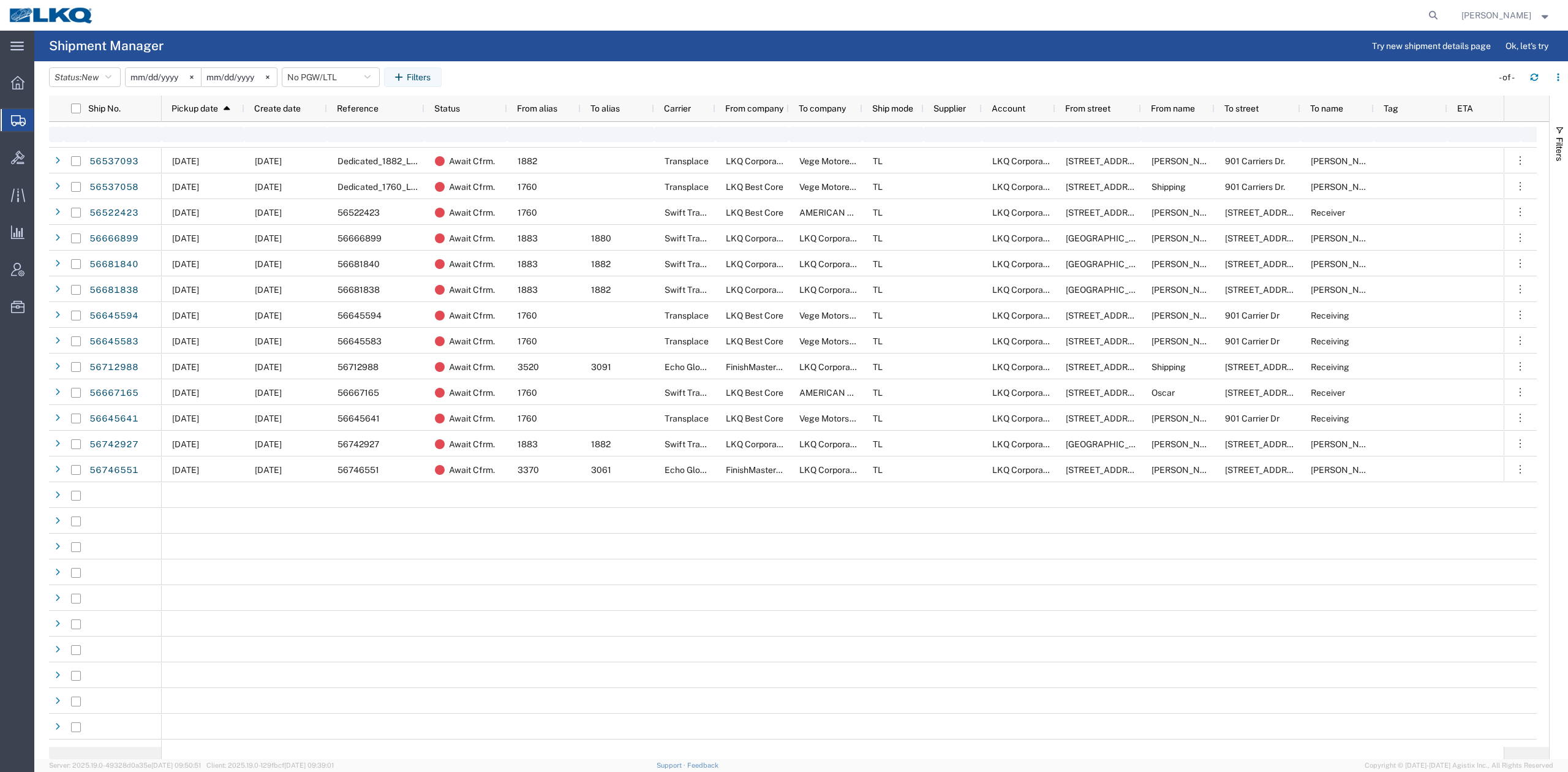
type input "2025-01-01"
type input "2025-12-31"
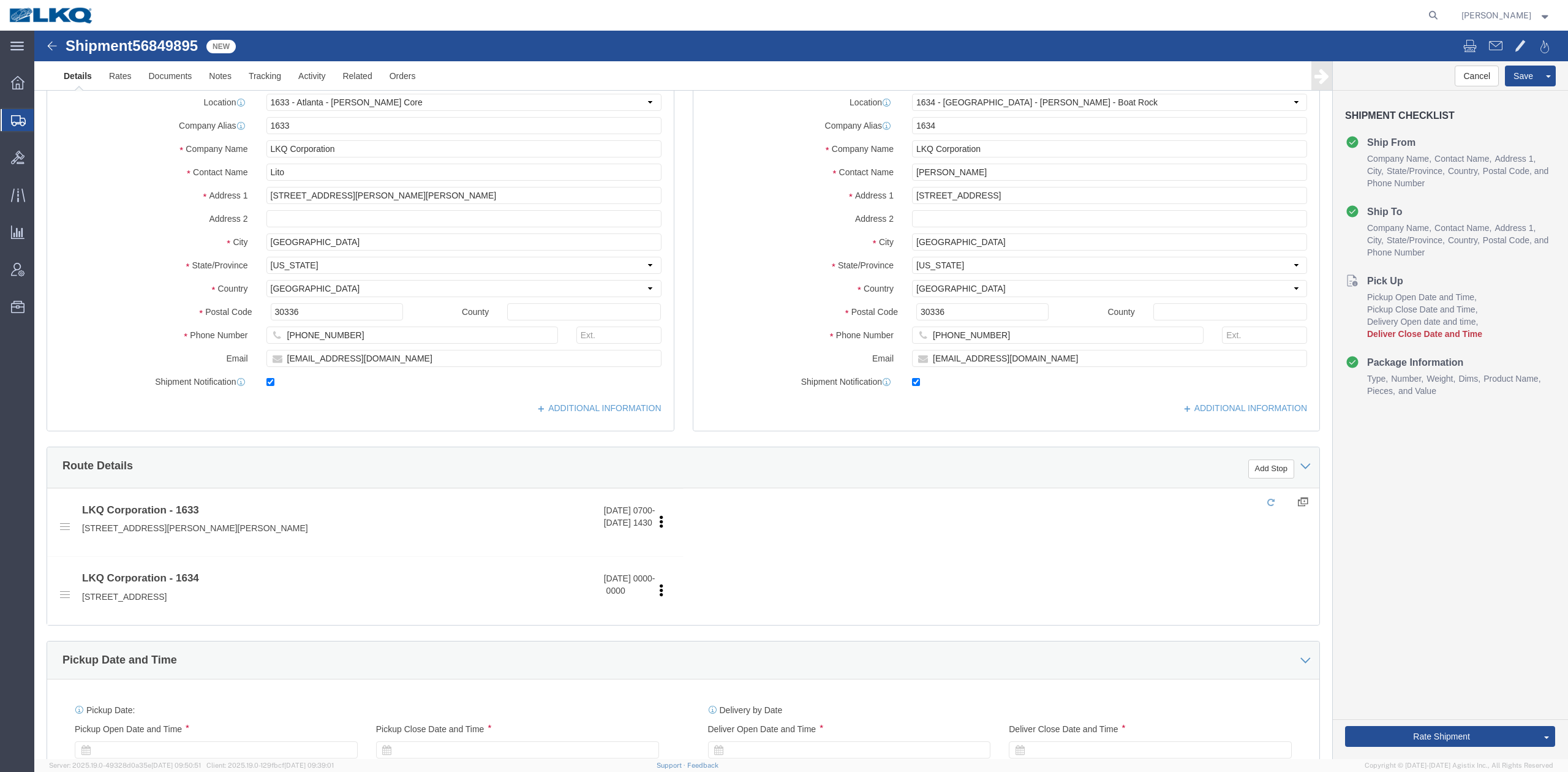
click span "56849895"
copy span "56849895"
click div
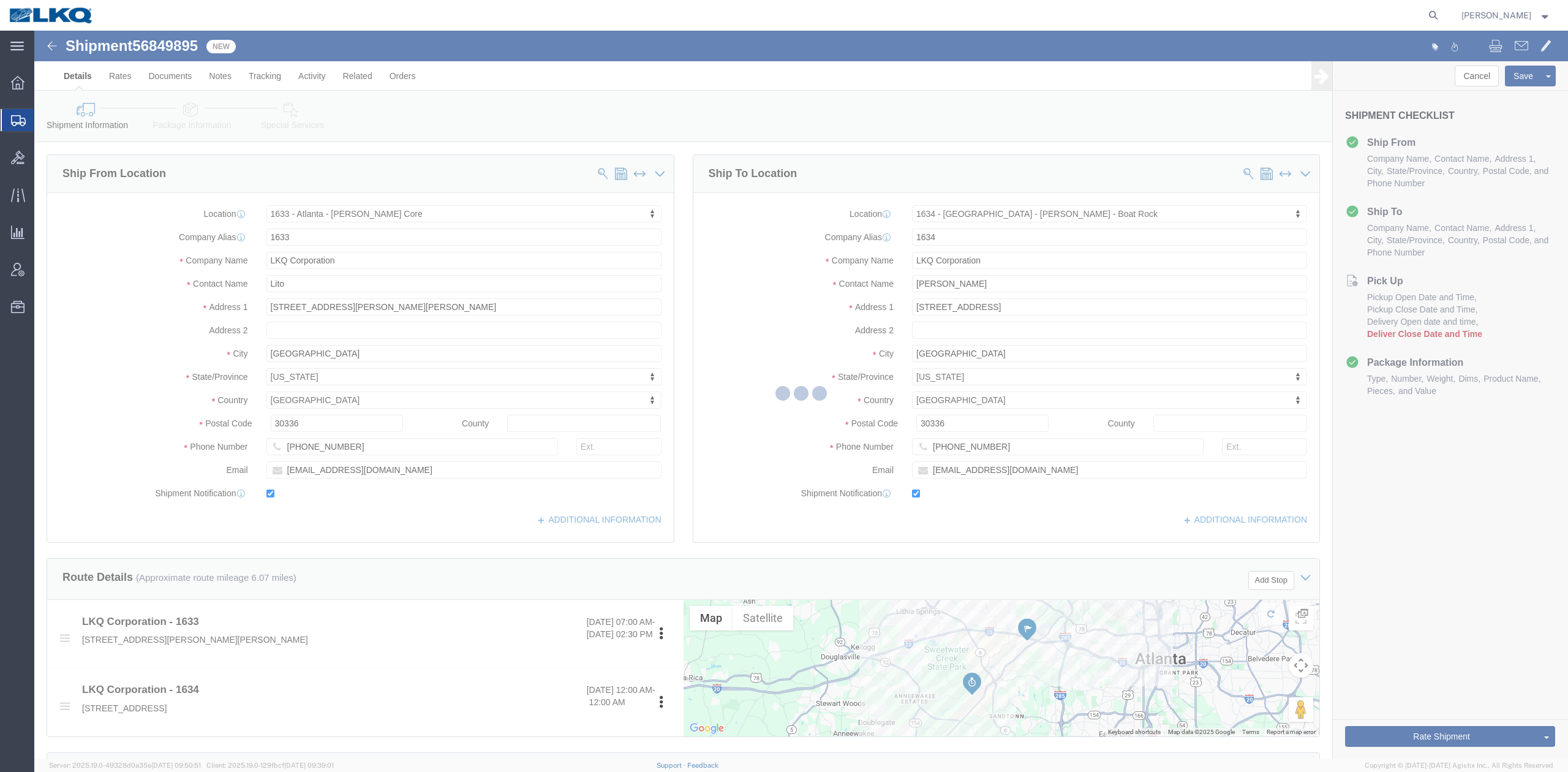
click at [221, 79] on div at bounding box center [801, 395] width 1533 height 728
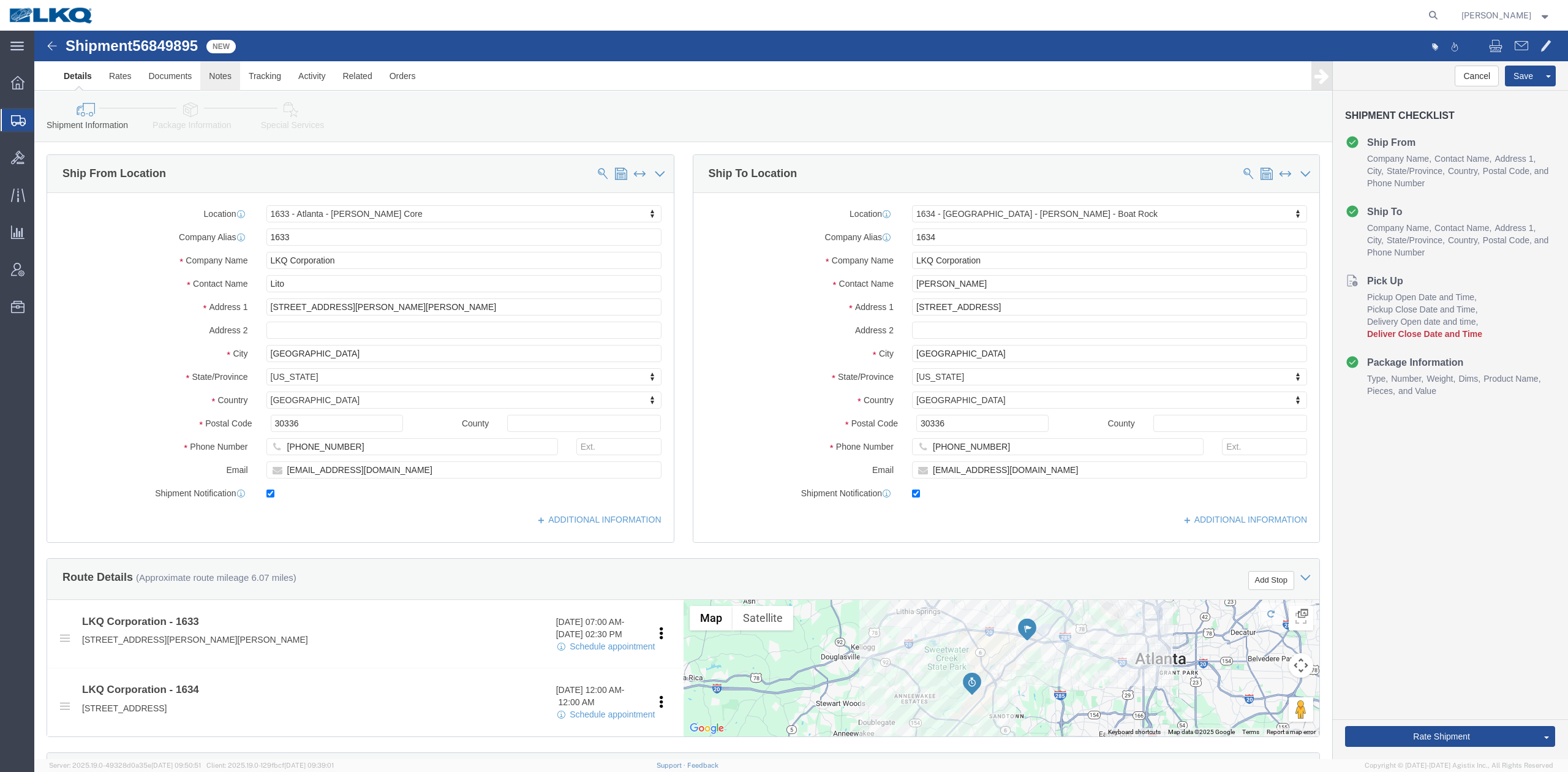
click link "Notes"
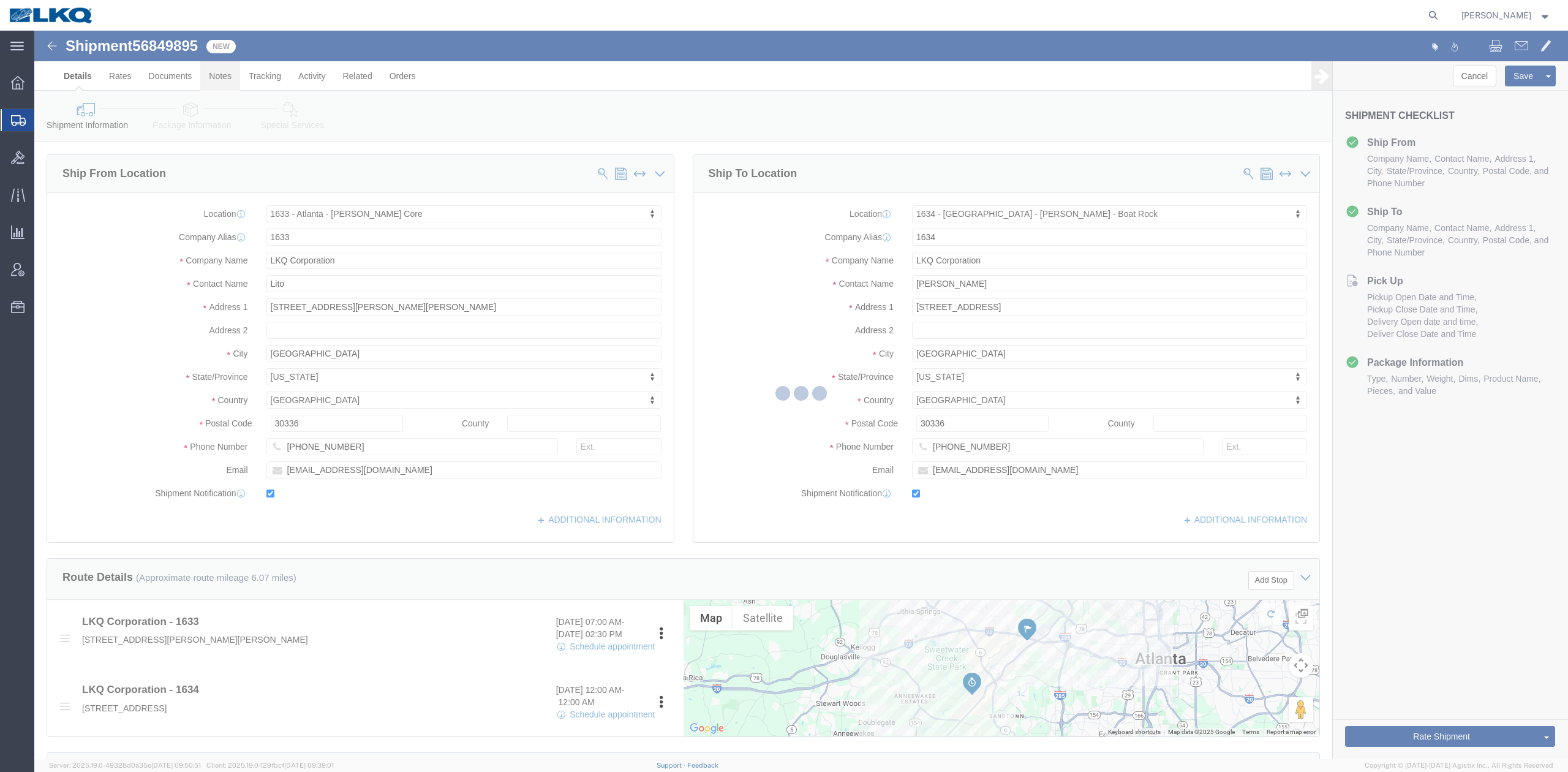
select select "28711"
select select "28712"
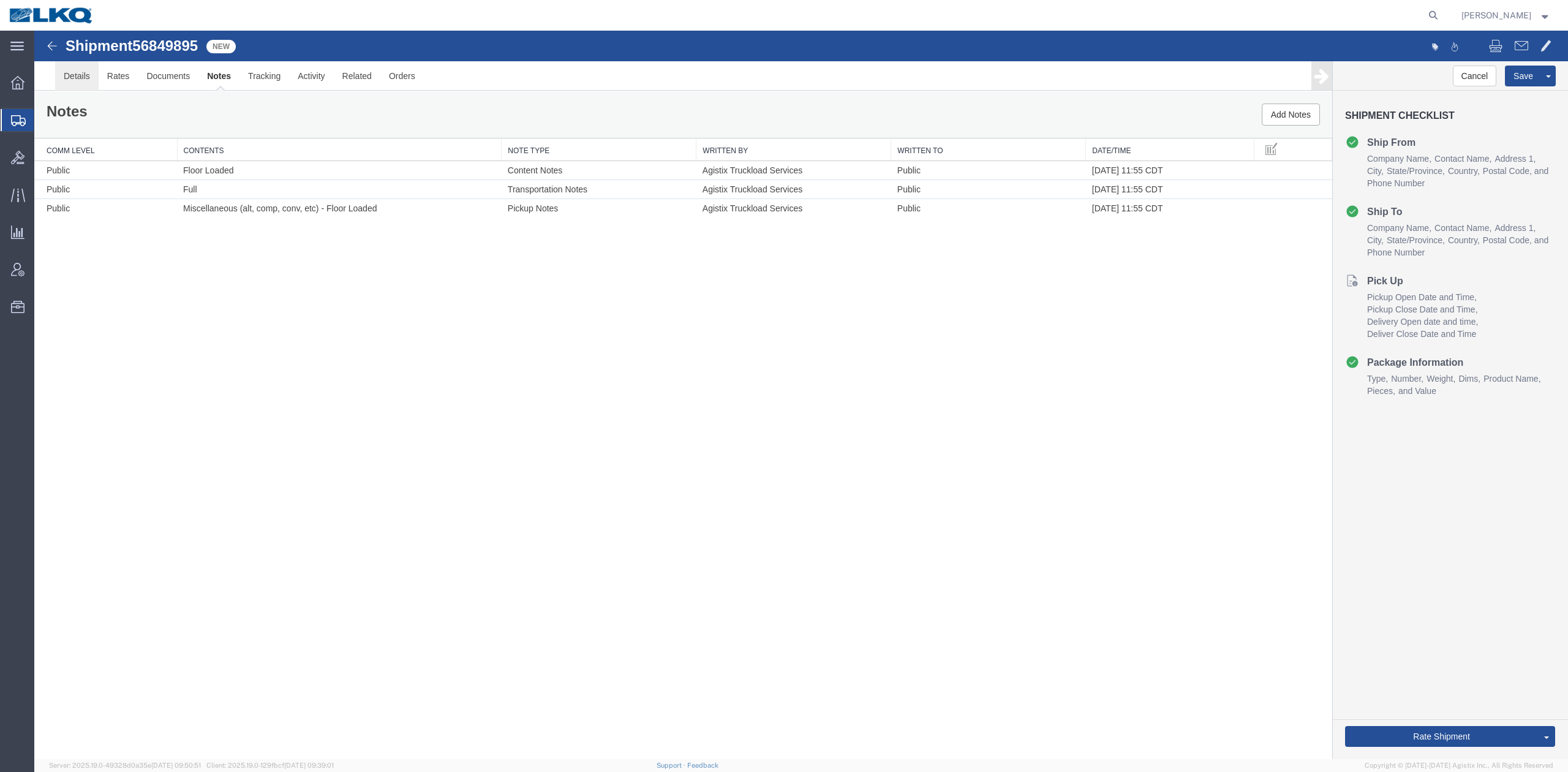
click at [81, 81] on link "Details" at bounding box center [77, 76] width 44 height 30
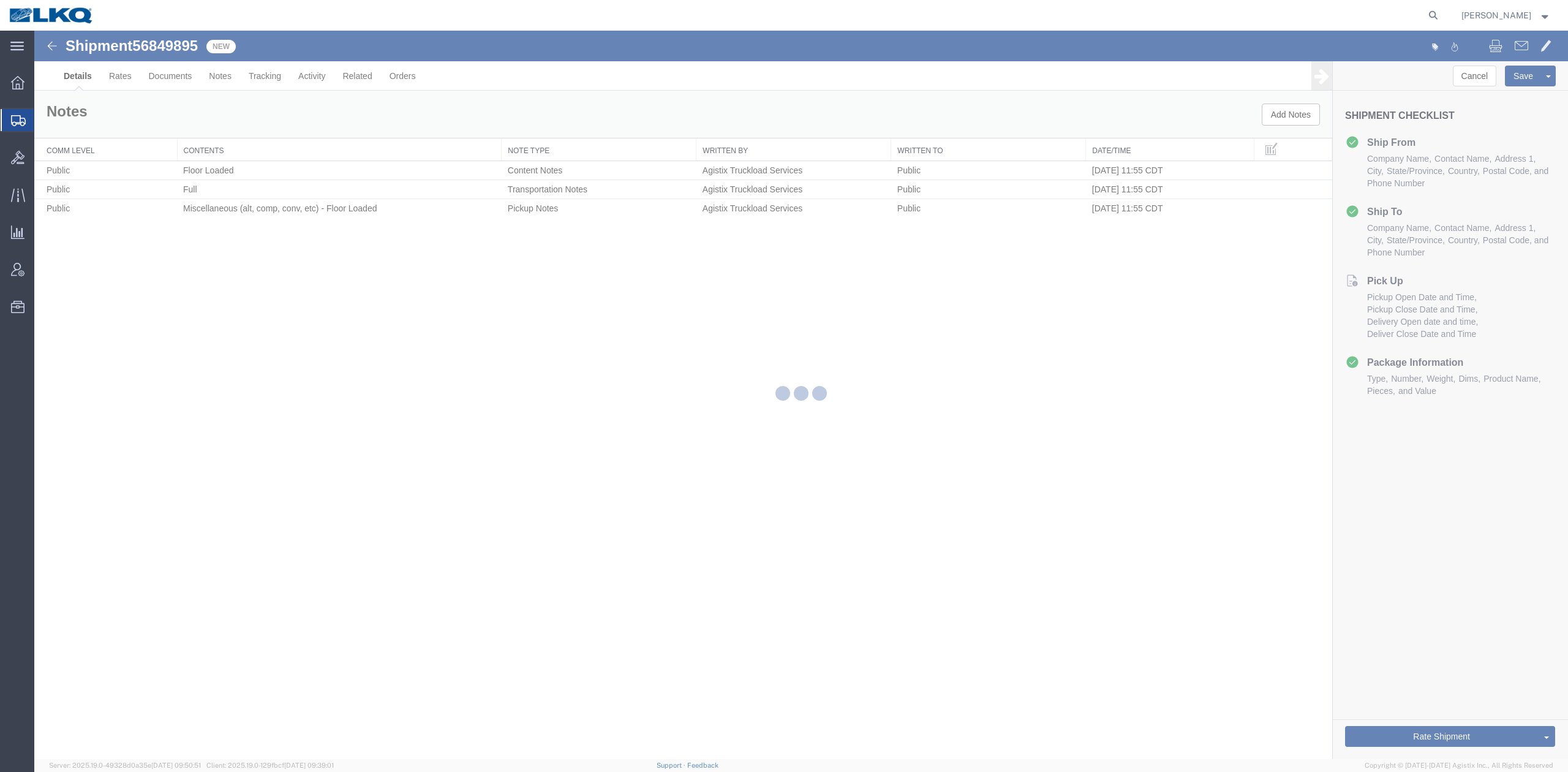
select select "28711"
select select "28712"
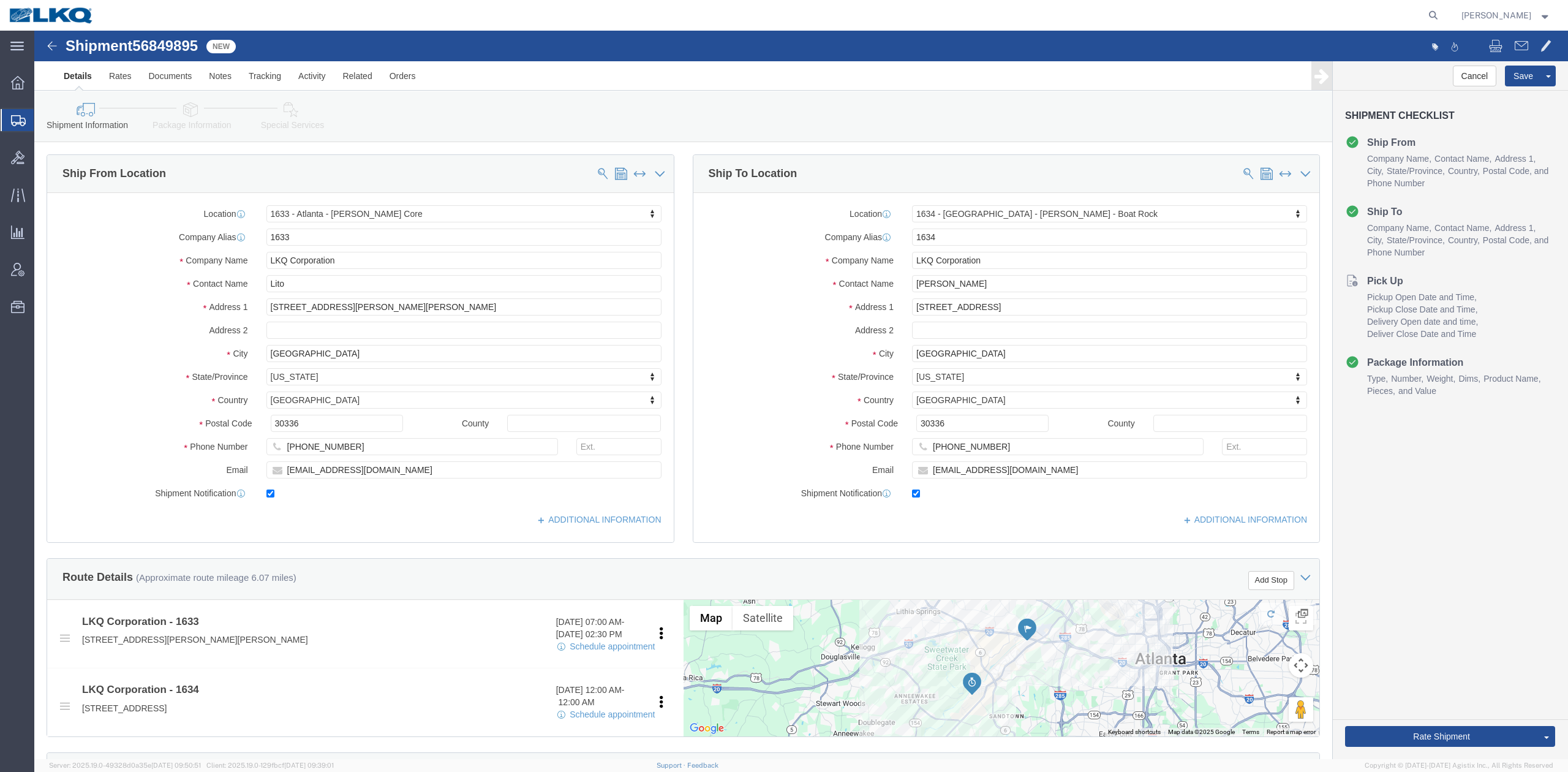
click icon
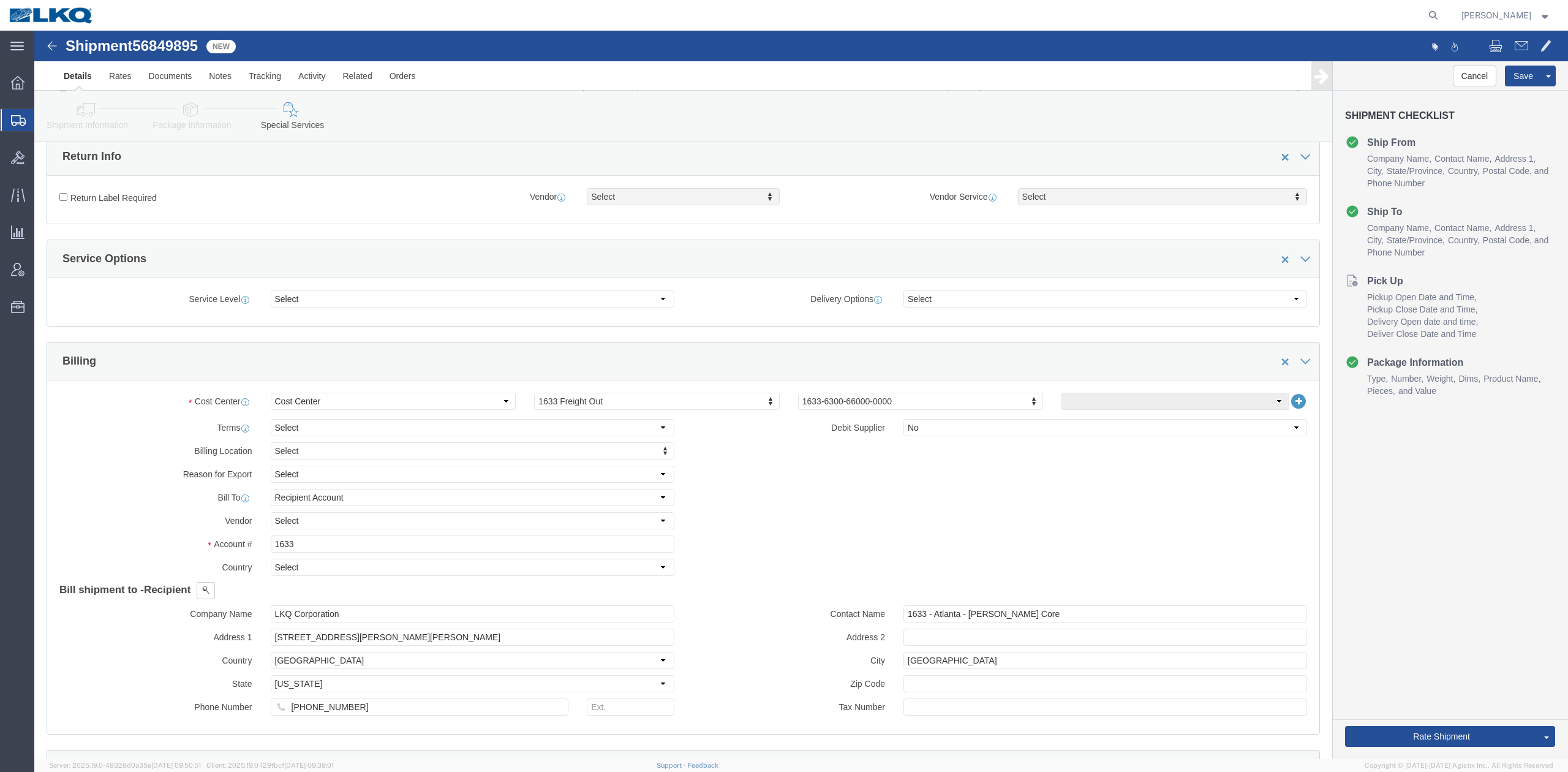
scroll to position [572, 0]
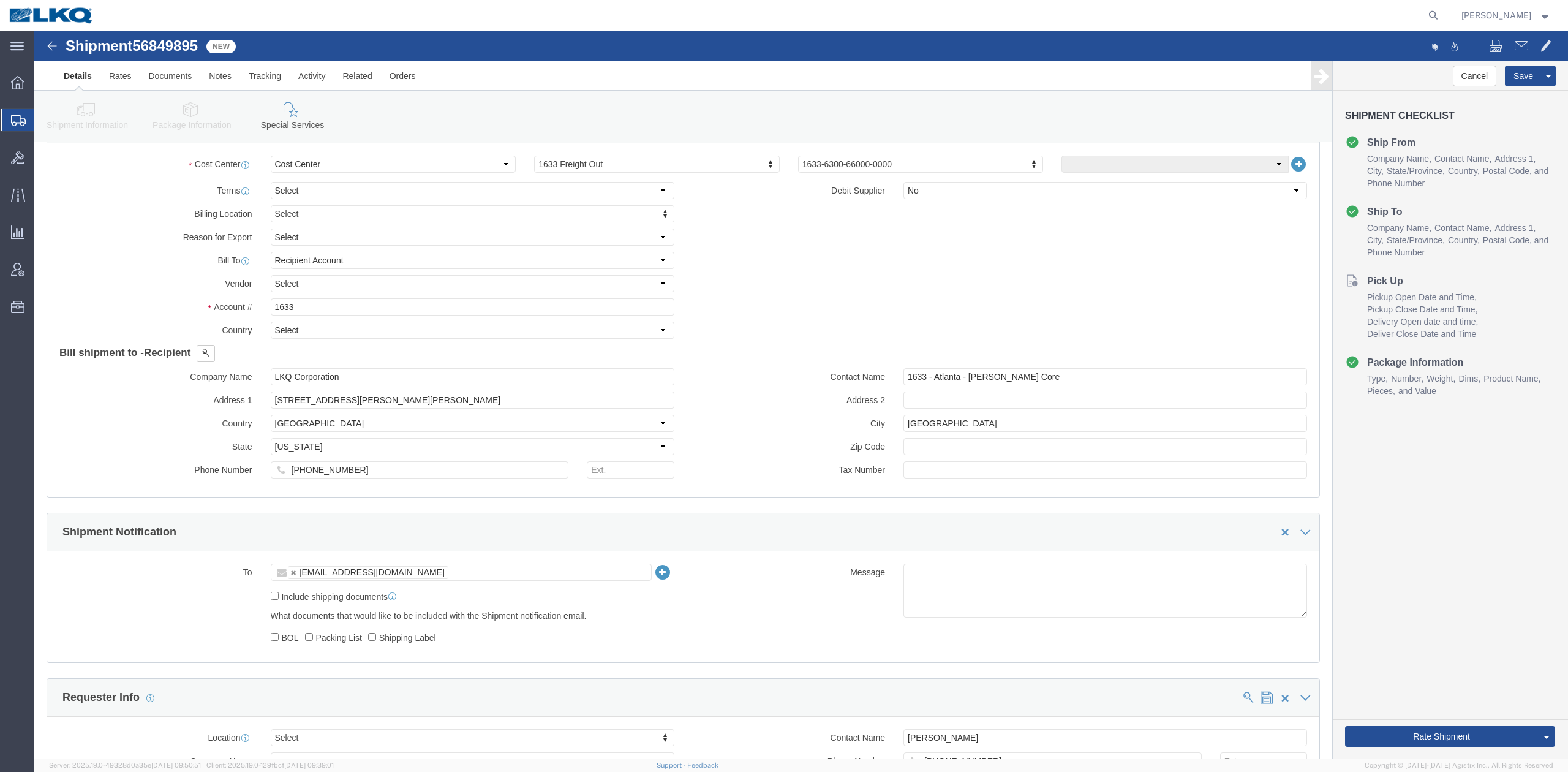
drag, startPoint x: 161, startPoint y: 95, endPoint x: 57, endPoint y: 109, distance: 104.9
click link "Package Information"
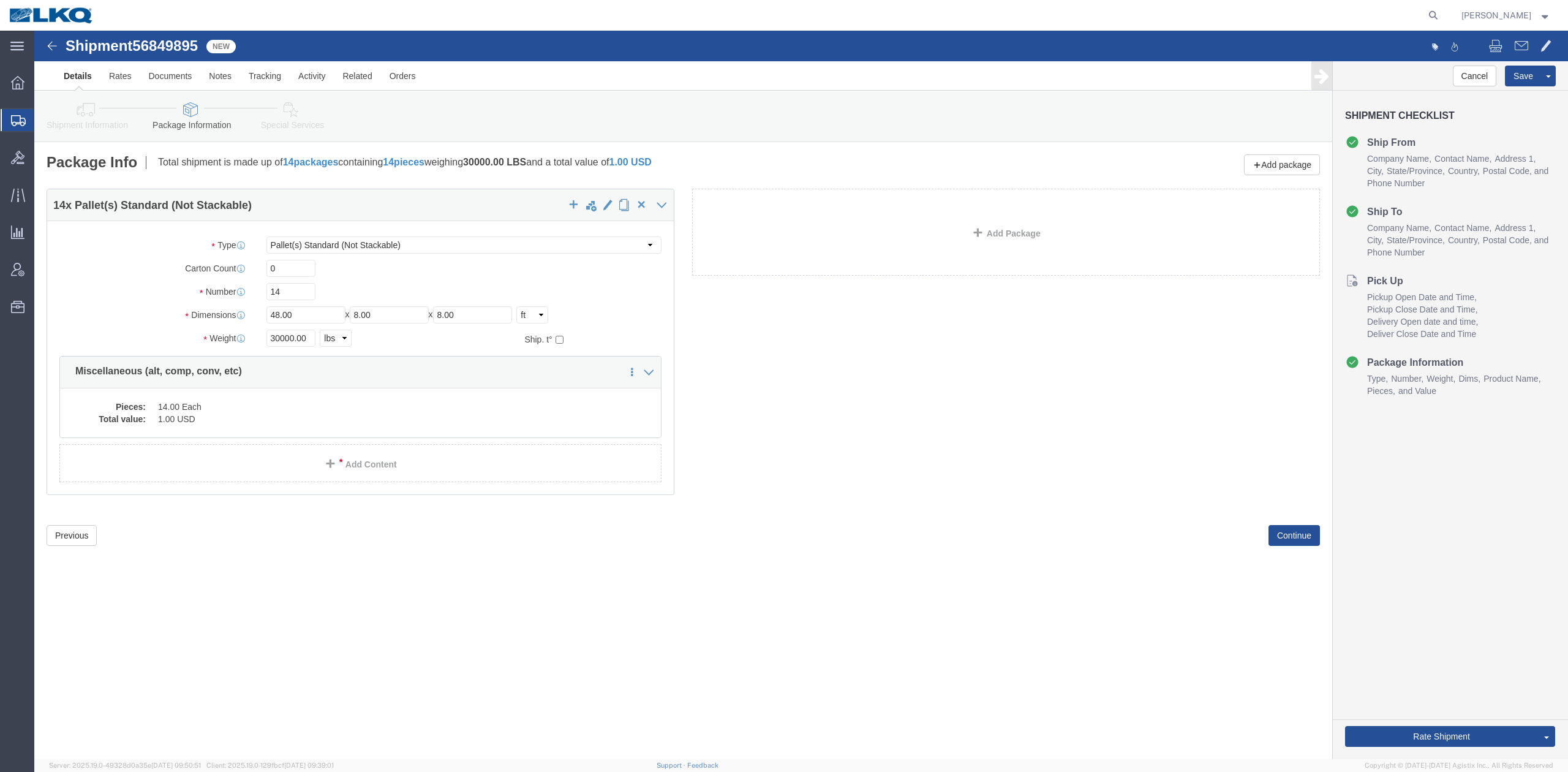
click icon
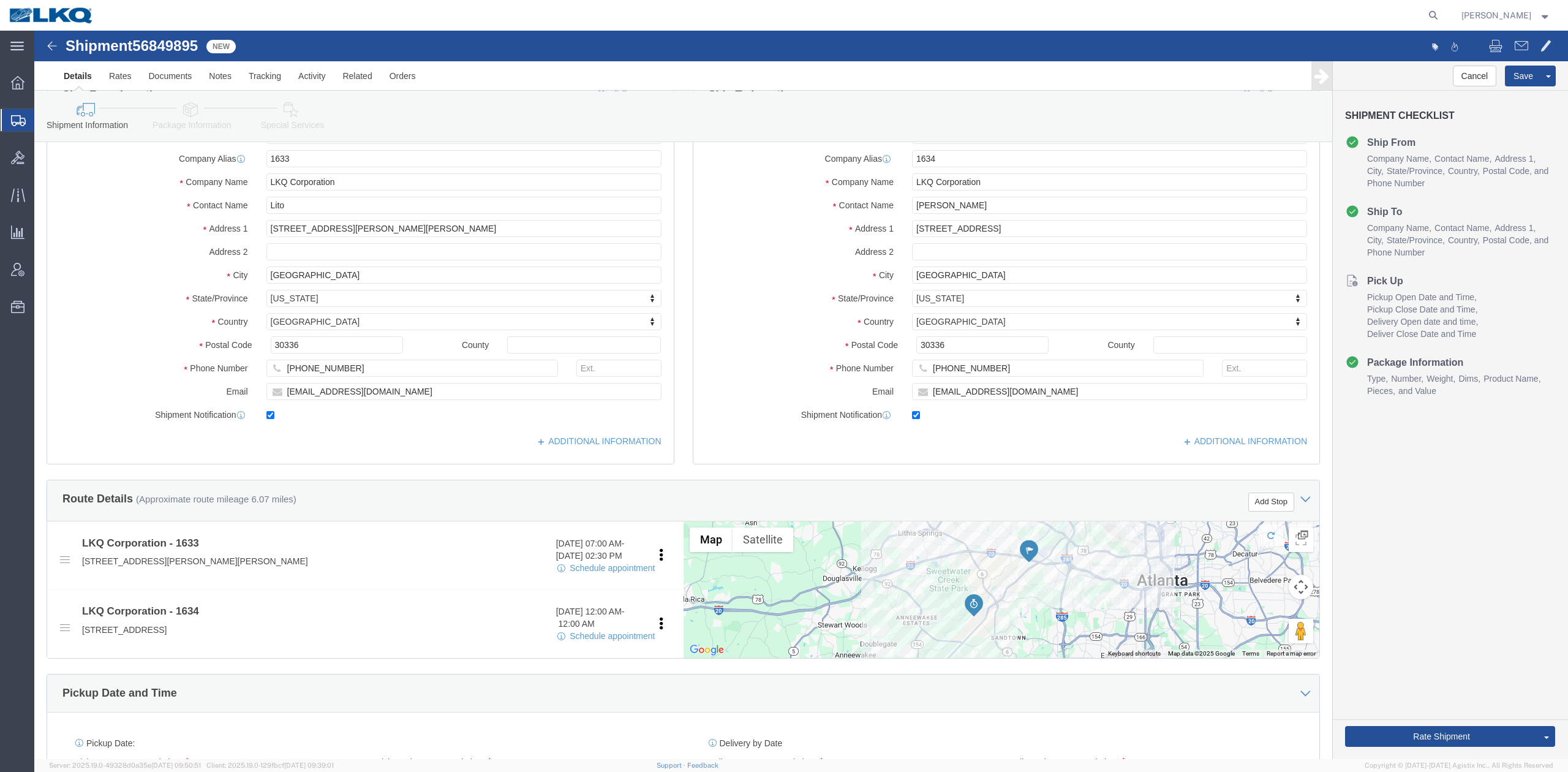
scroll to position [245, 0]
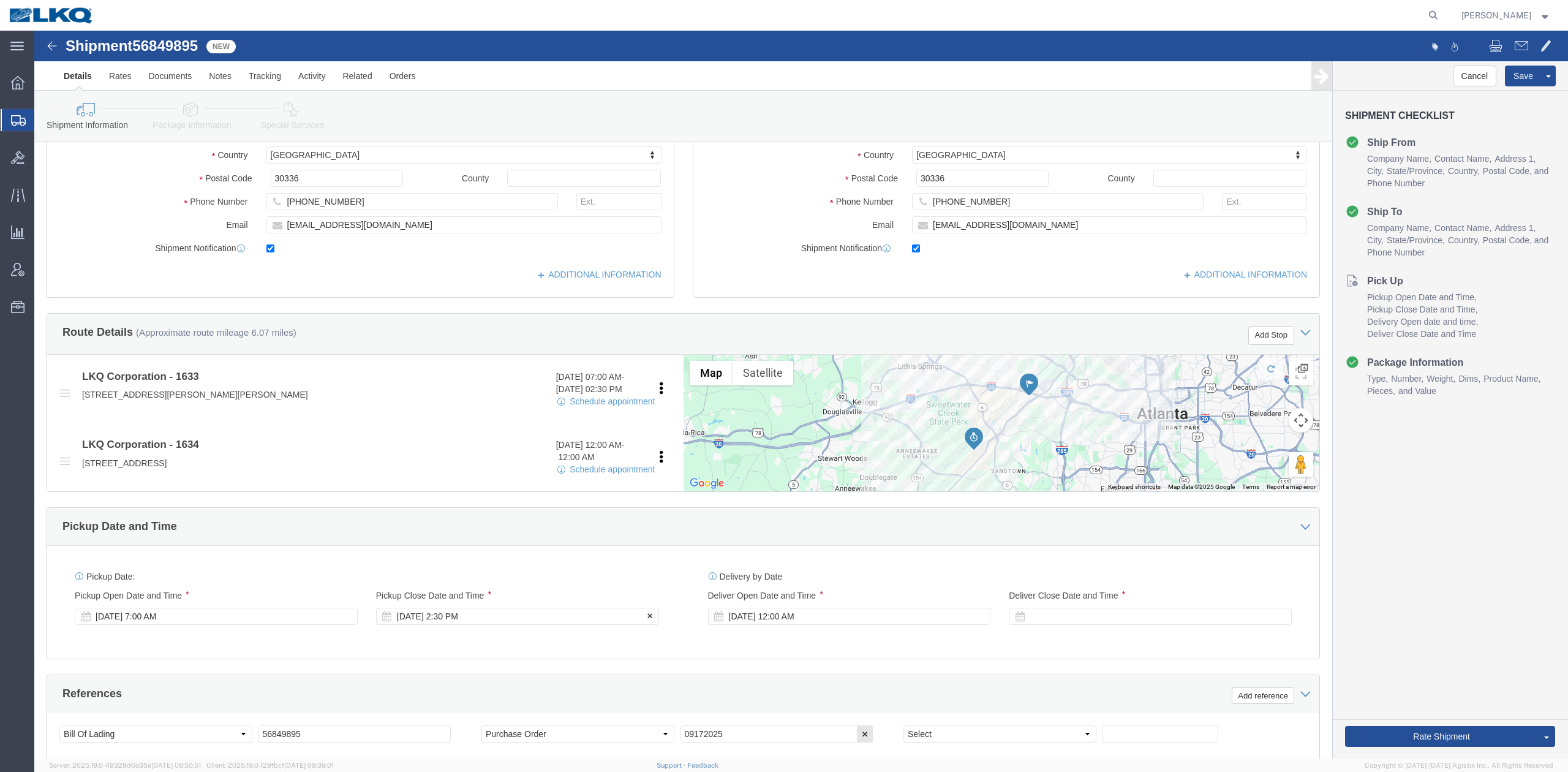
drag, startPoint x: 444, startPoint y: 599, endPoint x: 436, endPoint y: 591, distance: 11.3
click div "Pickup Start Date Pickup Start Time Pickup Open Date and Time Sep 18 2025 7:00 …"
click div "Sep 18 2025 2:30 PM"
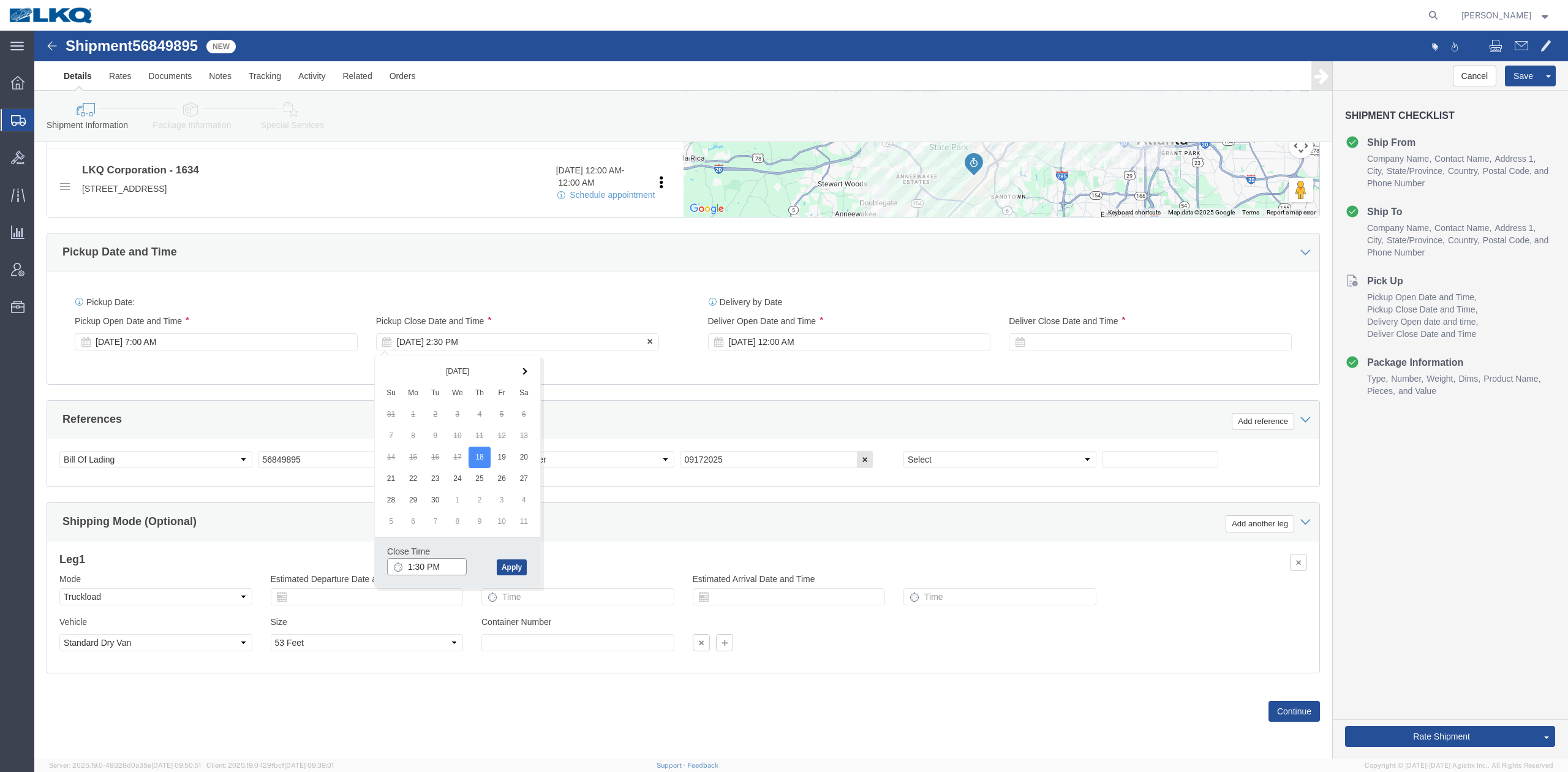
type input "12:30 PM"
click button "Apply"
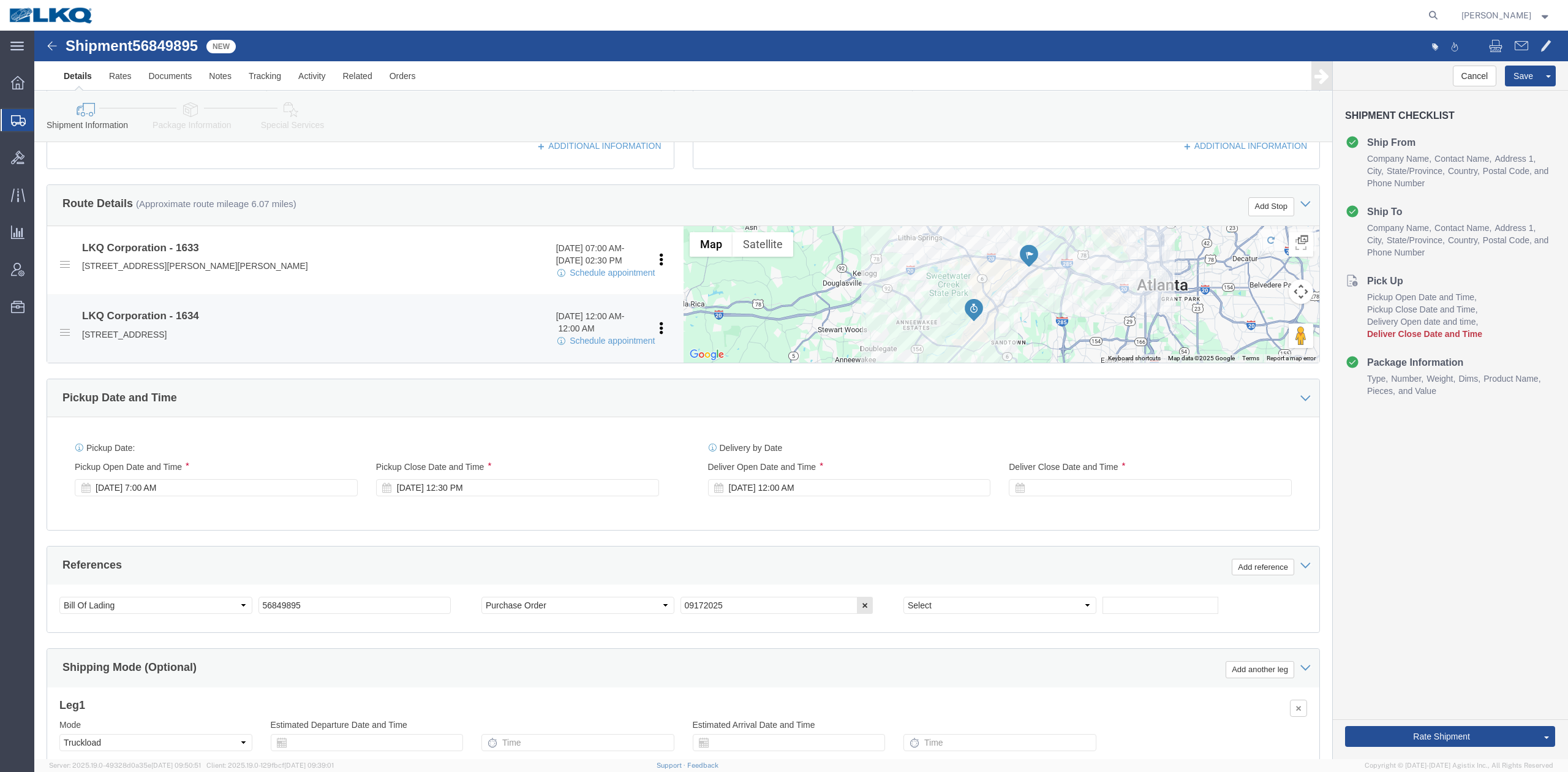
scroll to position [360, 0]
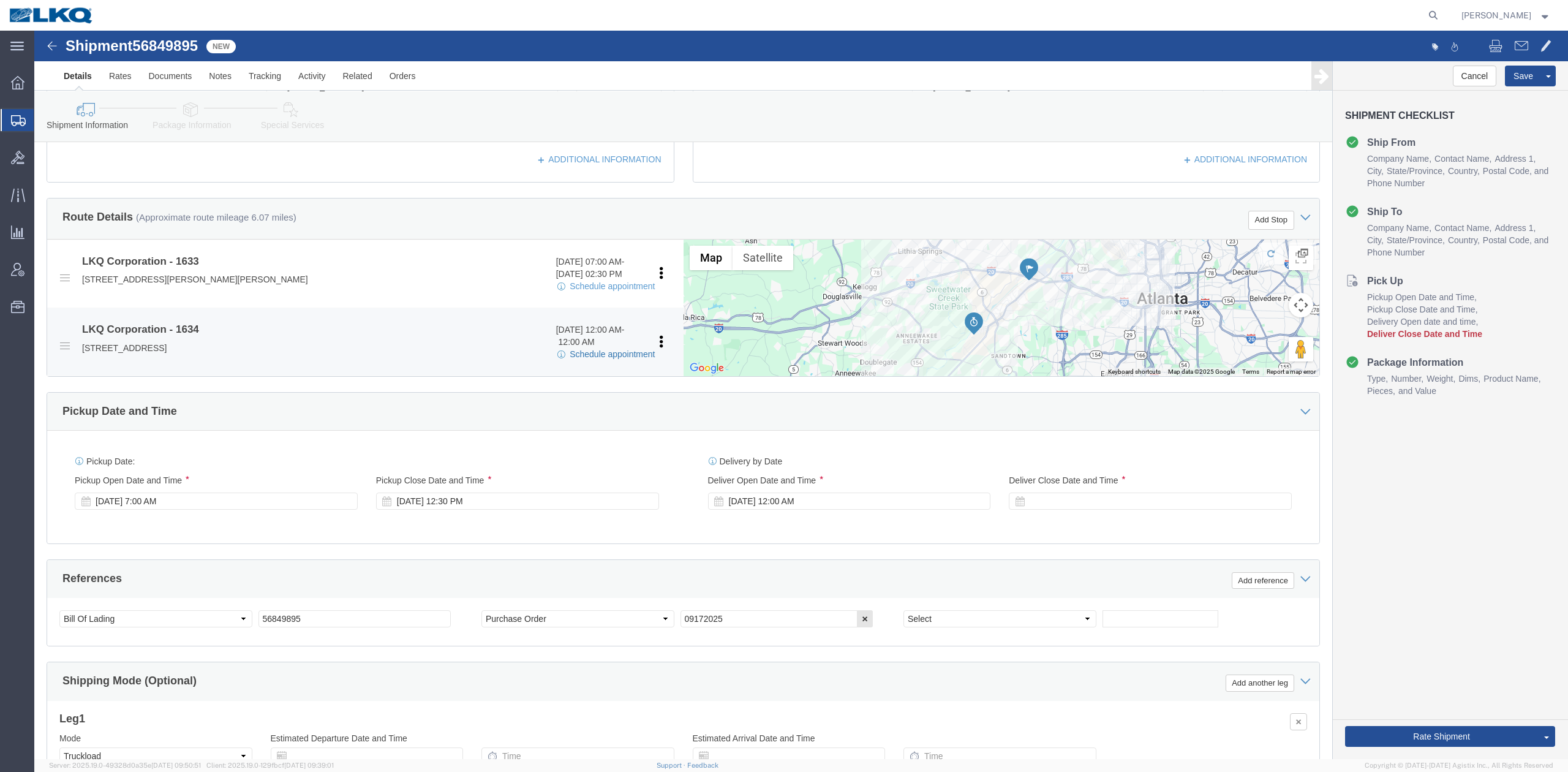
click link "Schedule appointment"
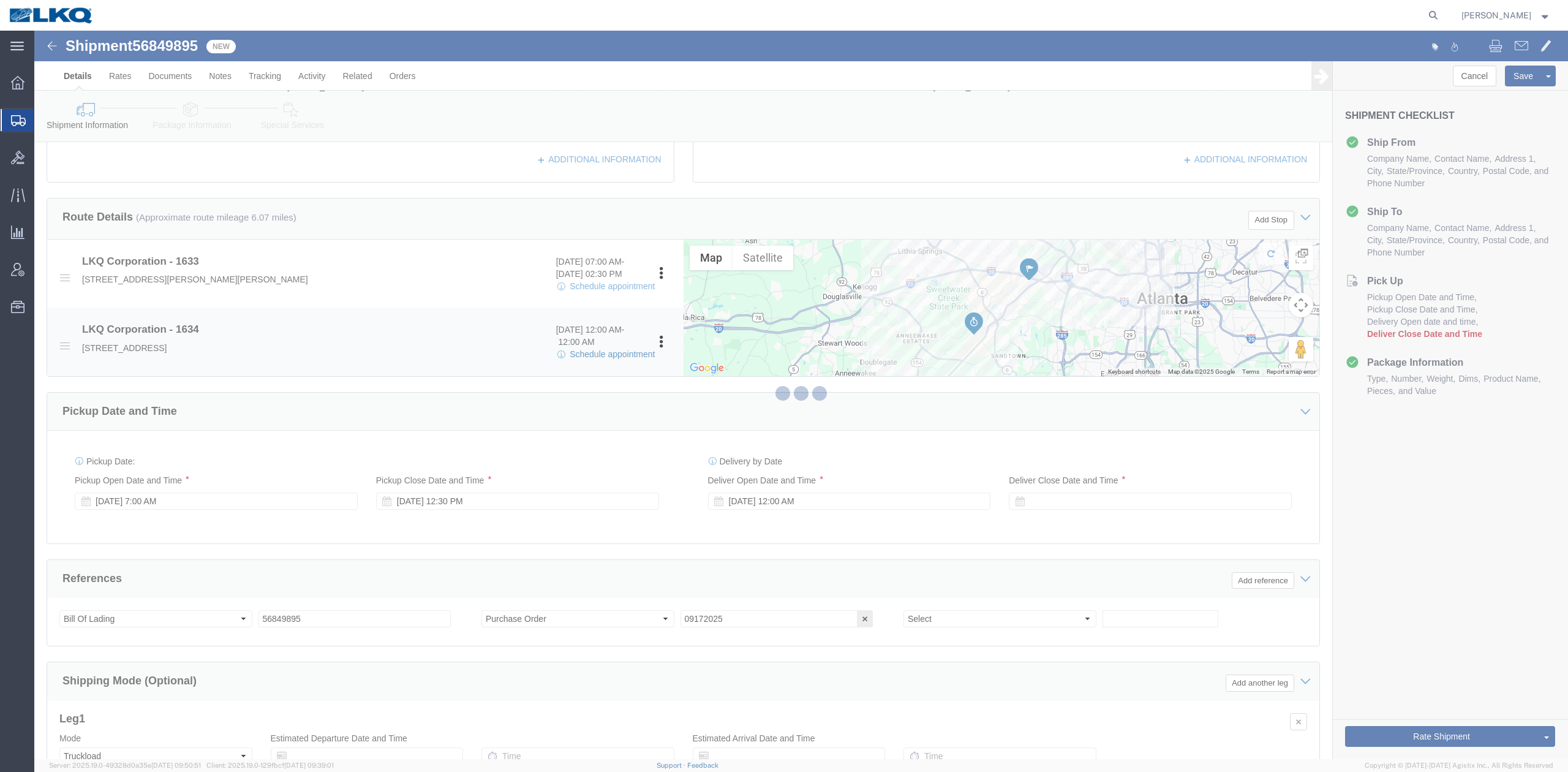
select select
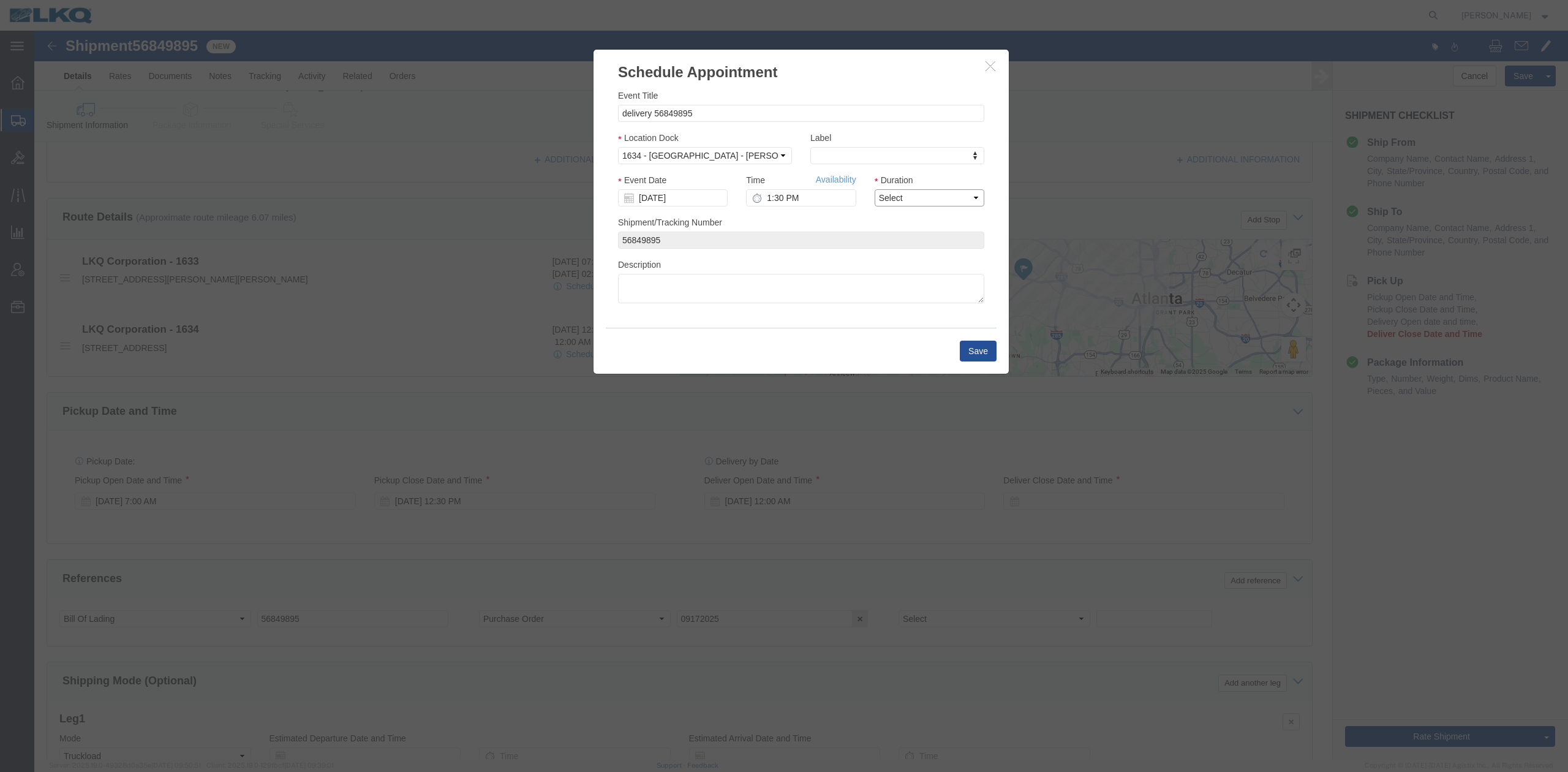
drag, startPoint x: 894, startPoint y: 201, endPoint x: 859, endPoint y: 176, distance: 43.0
click select "Select 15 min 30 min 45 min 1 hr 2 hr 3 hr 4 hr"
select select "15"
click select "Select 15 min 30 min 45 min 1 hr 2 hr 3 hr 4 hr"
click link "Availability"
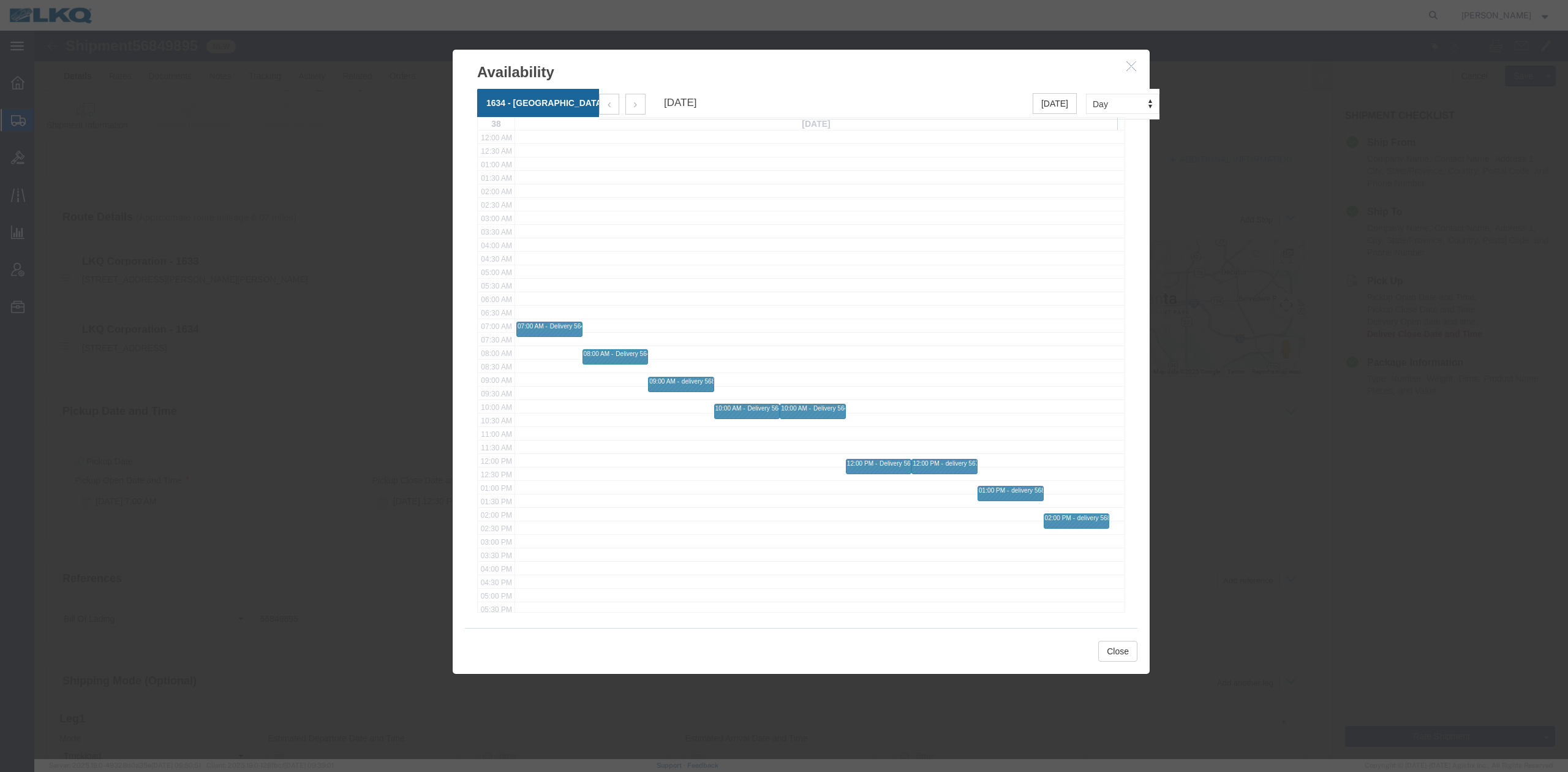
drag, startPoint x: 1088, startPoint y: 39, endPoint x: 1073, endPoint y: 58, distance: 24.2
click icon "button"
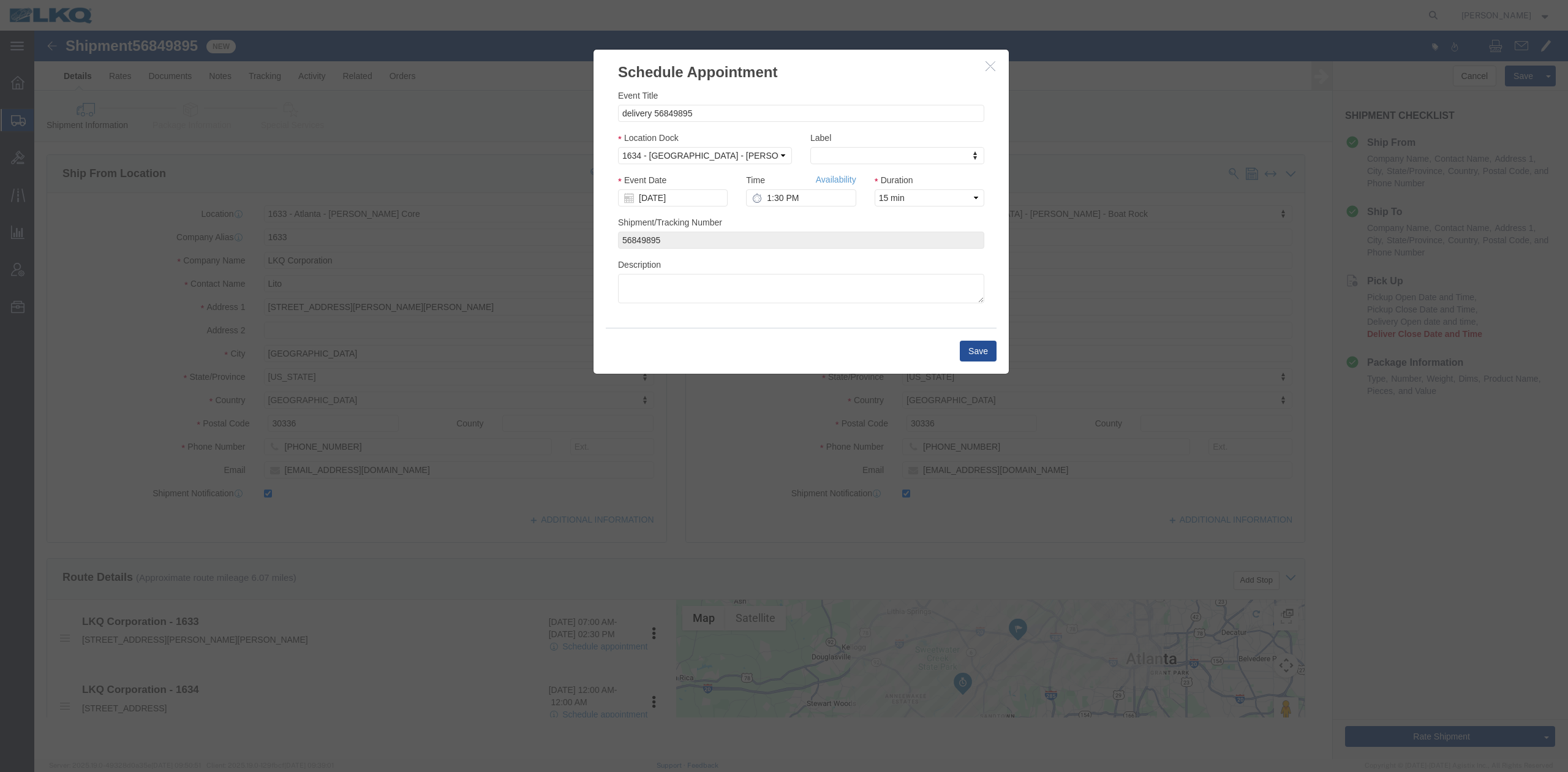
scroll to position [0, 0]
click input "1:30 PM"
type input "1:00 PM"
click button "Save"
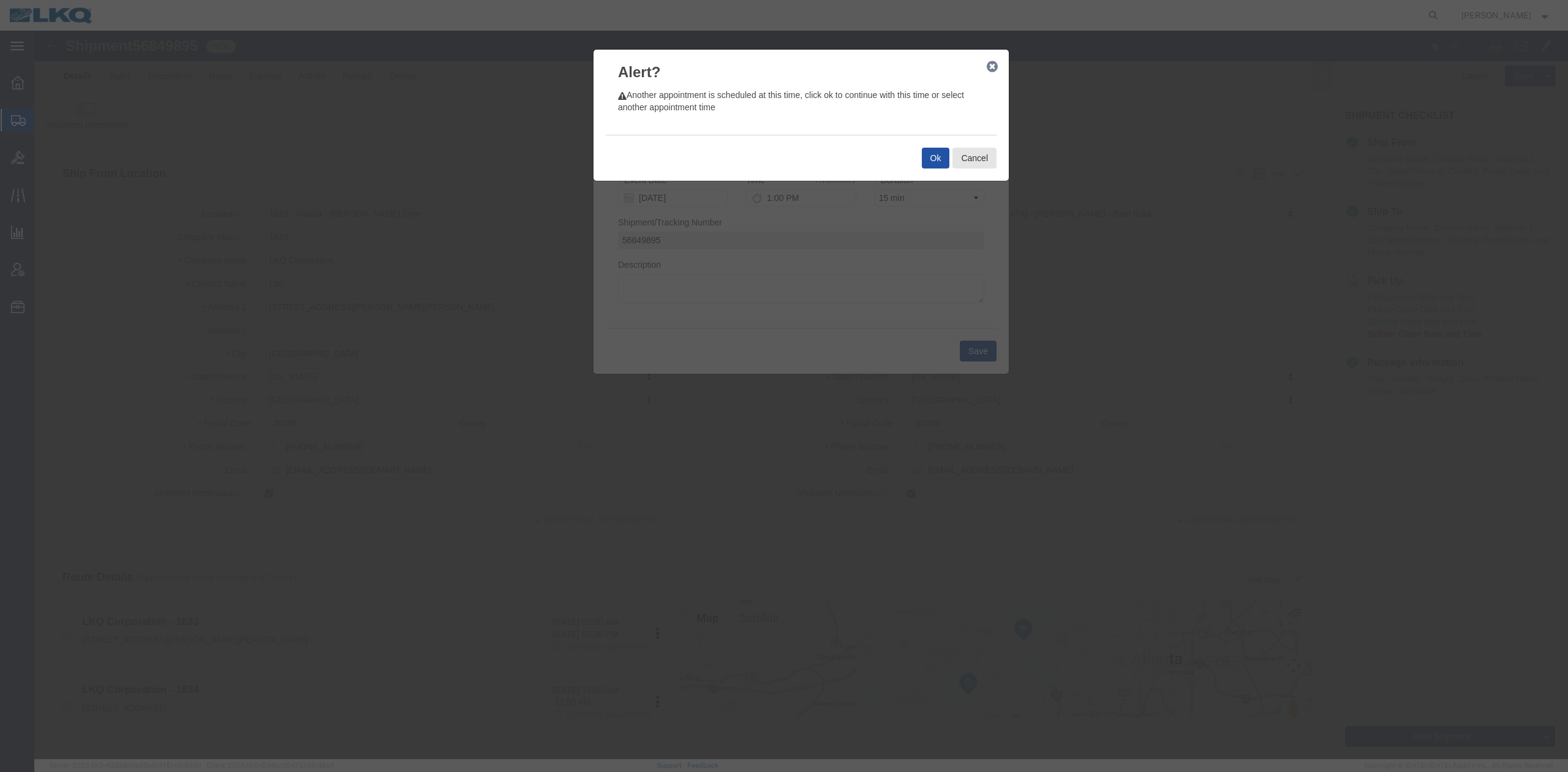
drag, startPoint x: 891, startPoint y: 125, endPoint x: 26, endPoint y: 123, distance: 865.0
click button "Ok"
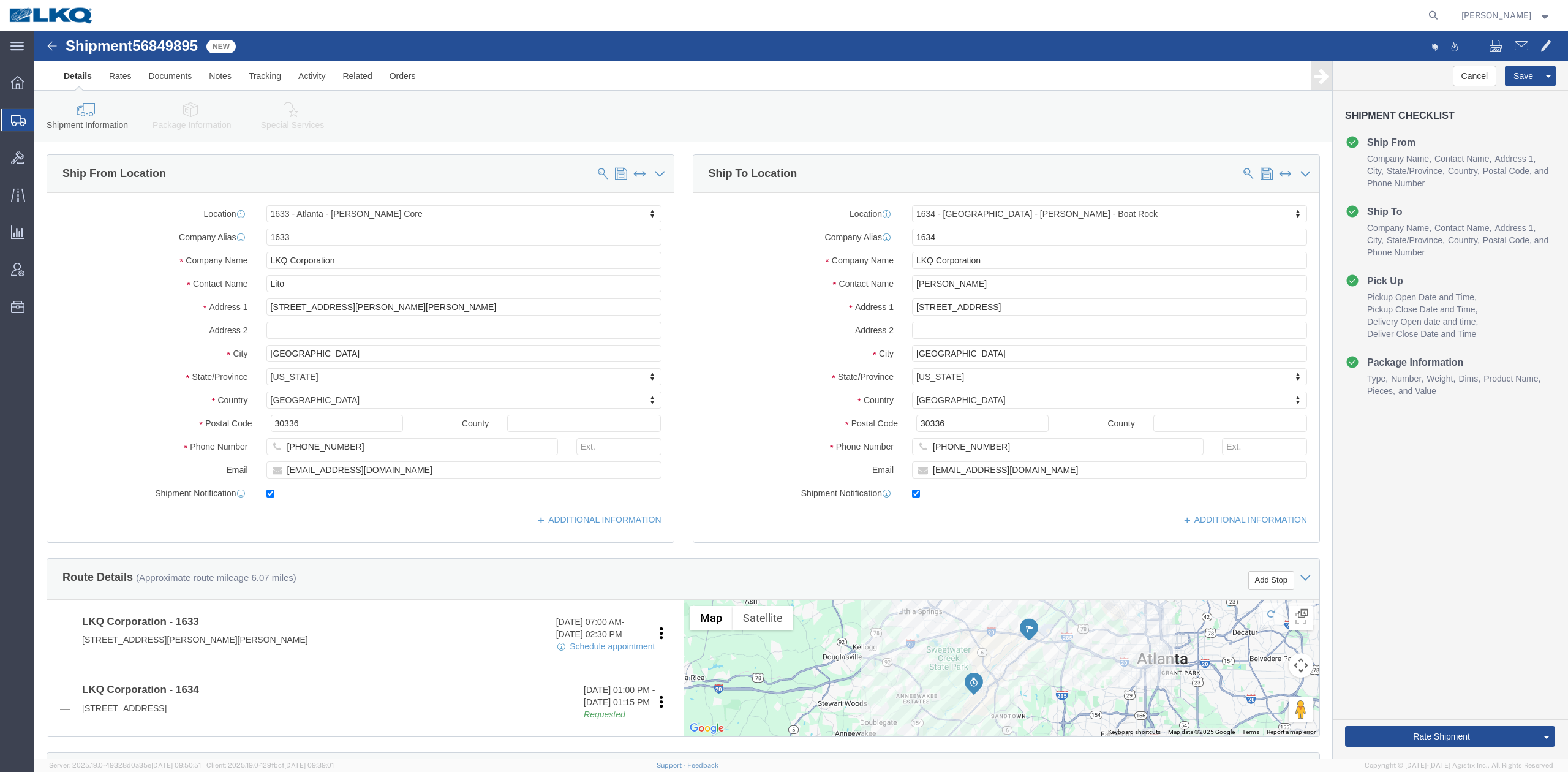
scroll to position [490, 0]
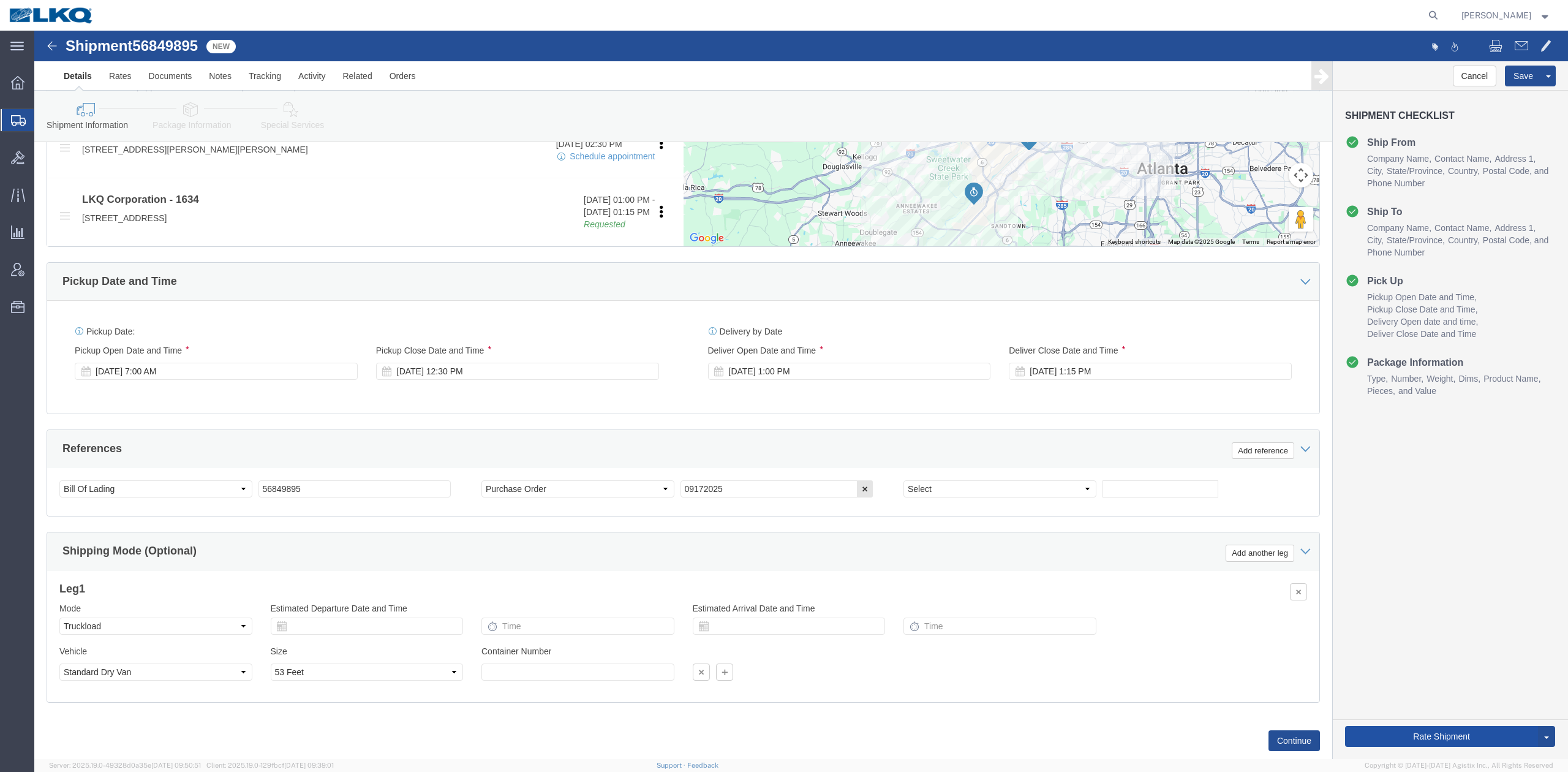
click button "Rate Shipment"
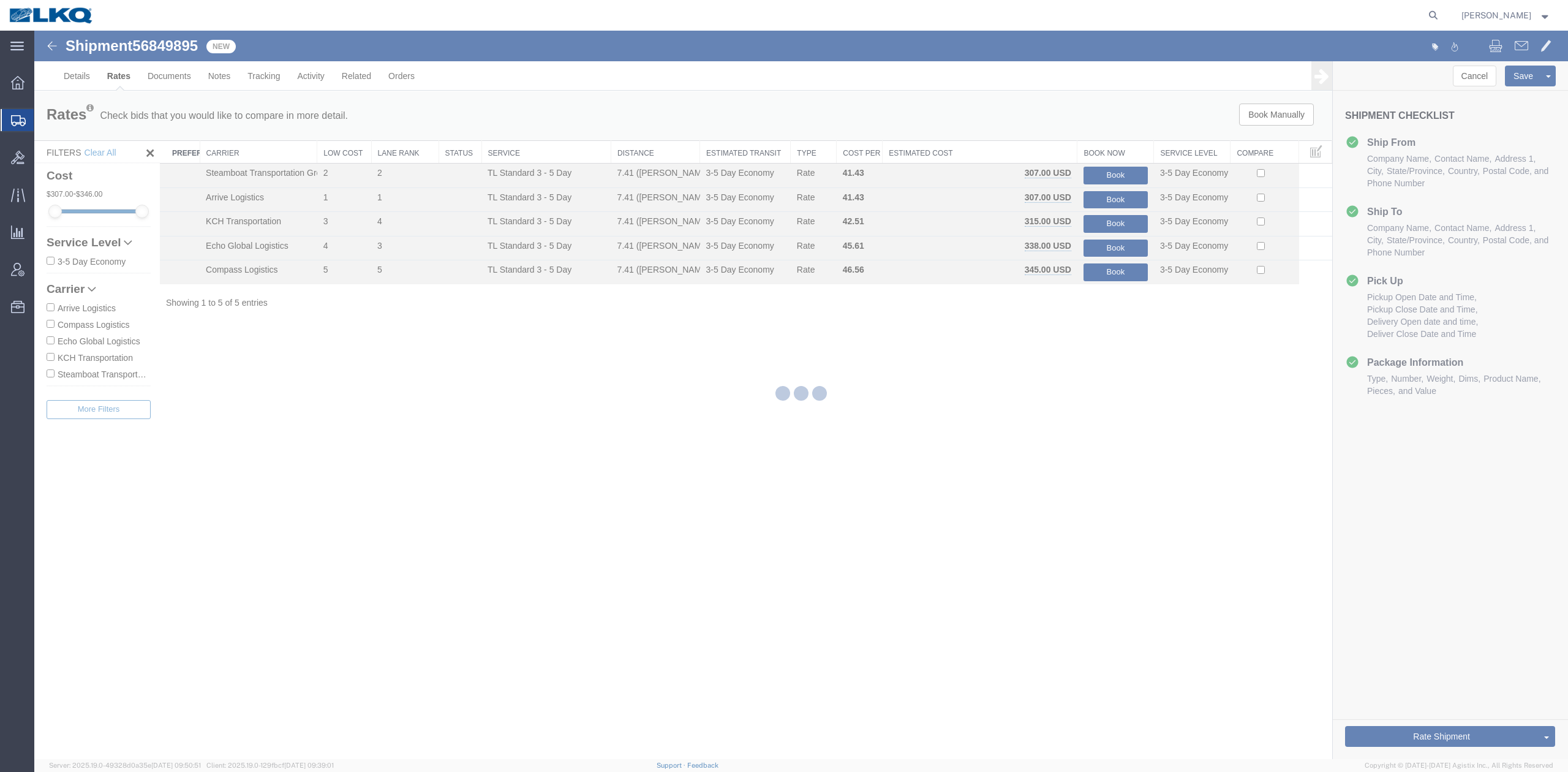
scroll to position [0, 0]
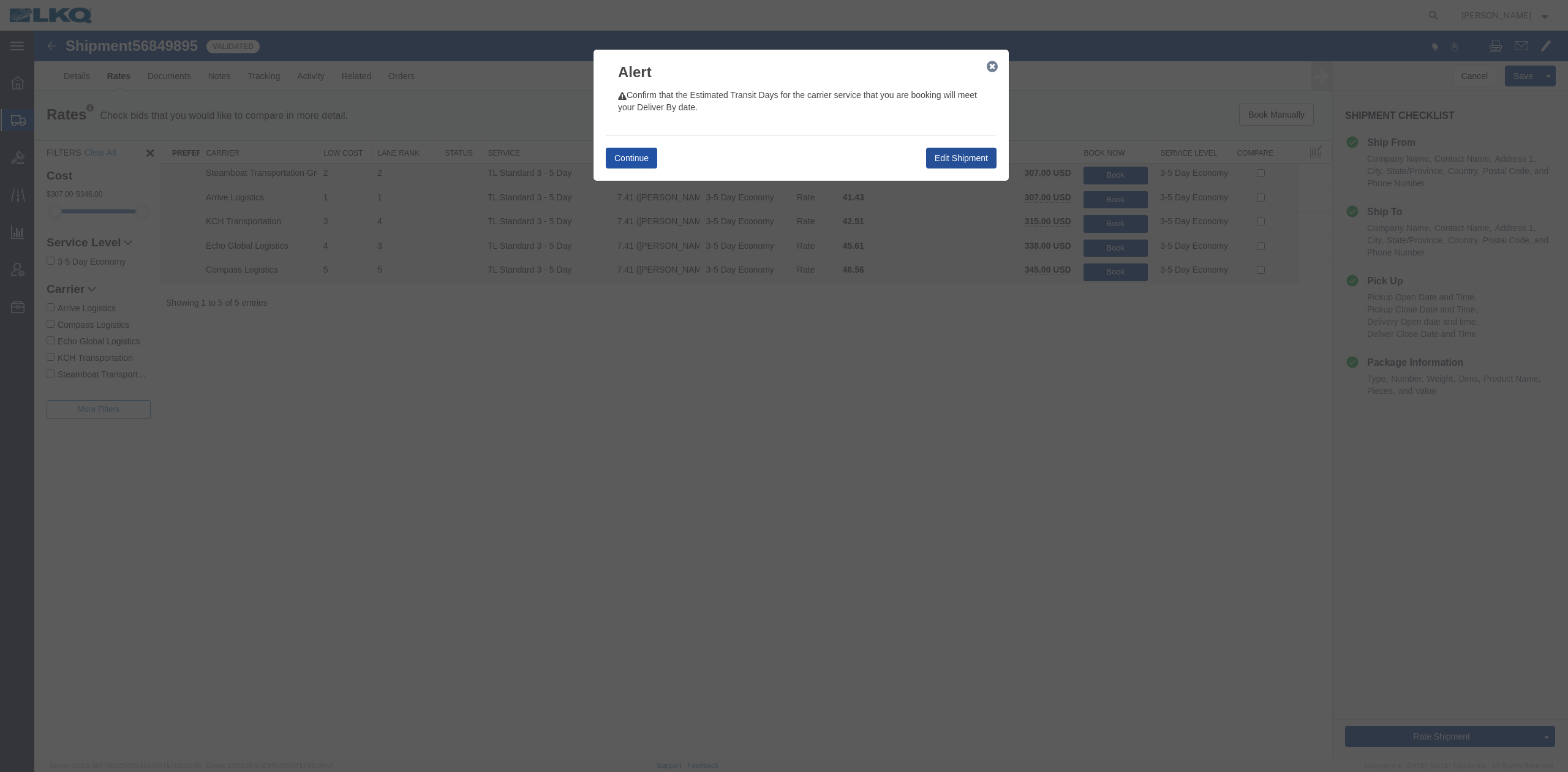
click at [632, 155] on button "Continue" at bounding box center [632, 158] width 52 height 21
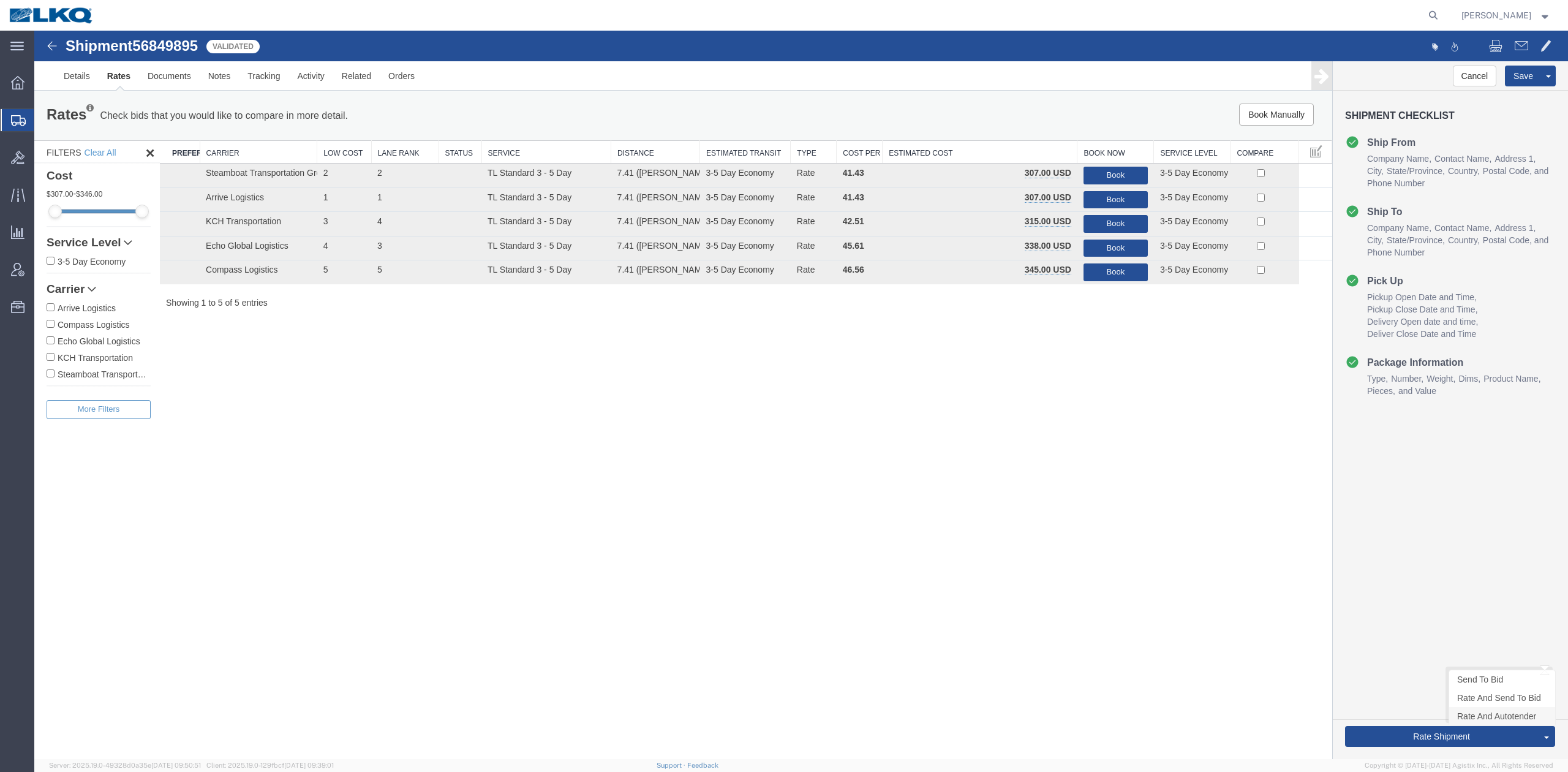
click at [1496, 718] on link "Rate And Autotender" at bounding box center [1502, 716] width 106 height 19
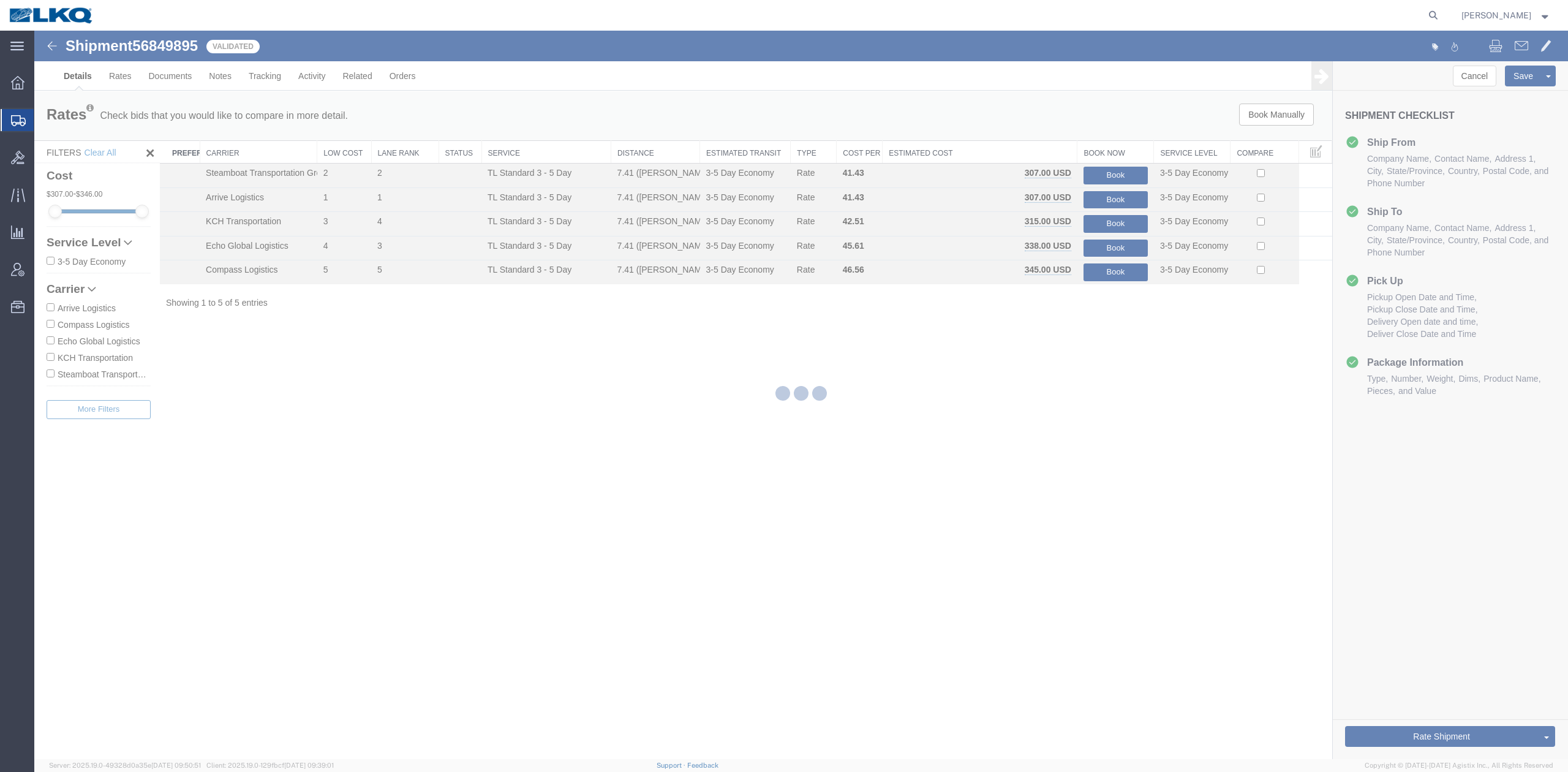
select select "28711"
select select "28712"
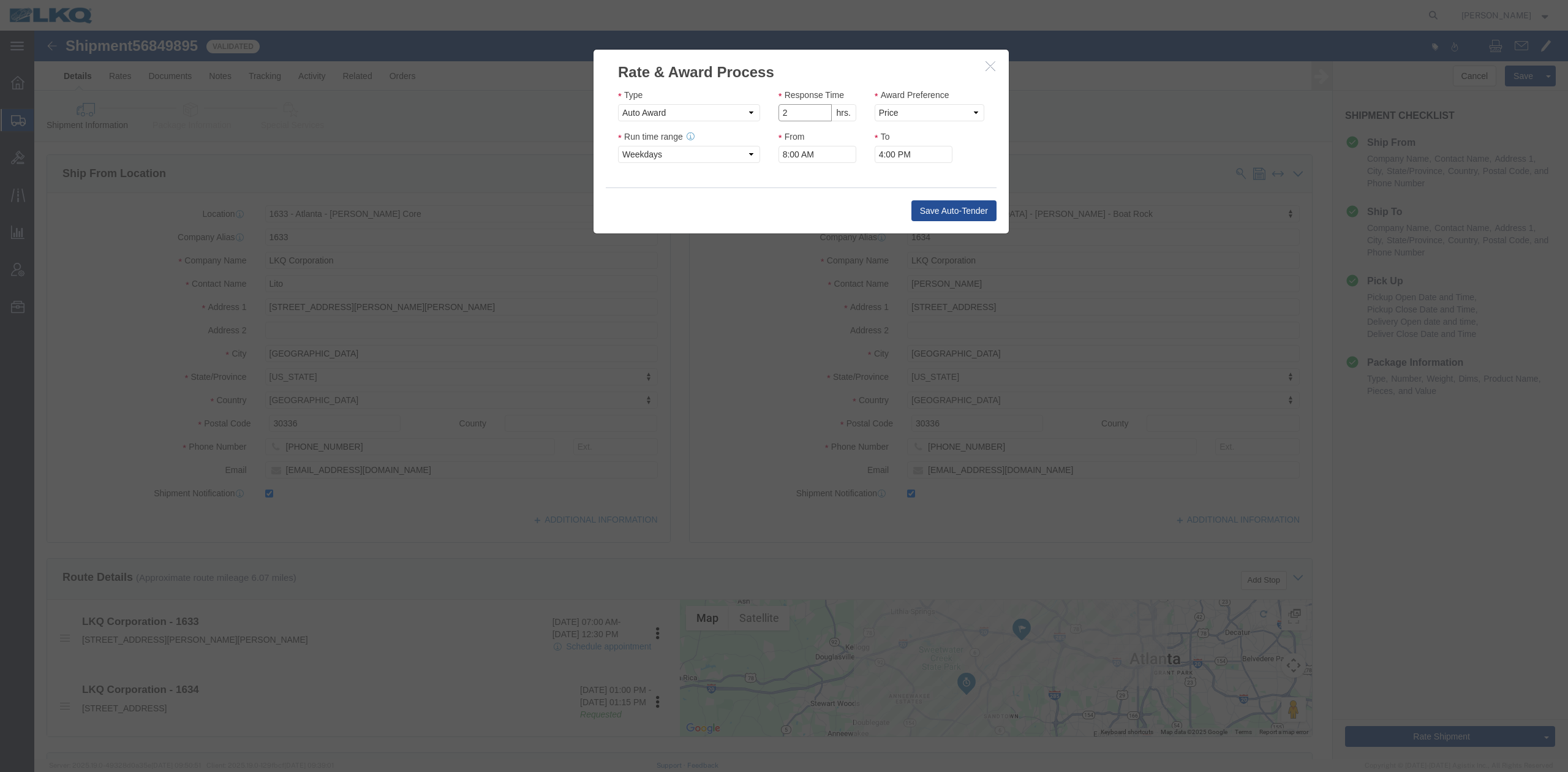
click input "2"
type input "1"
click input "1"
drag, startPoint x: 880, startPoint y: 83, endPoint x: 878, endPoint y: 89, distance: 6.3
click select "Price Carrier Rank"
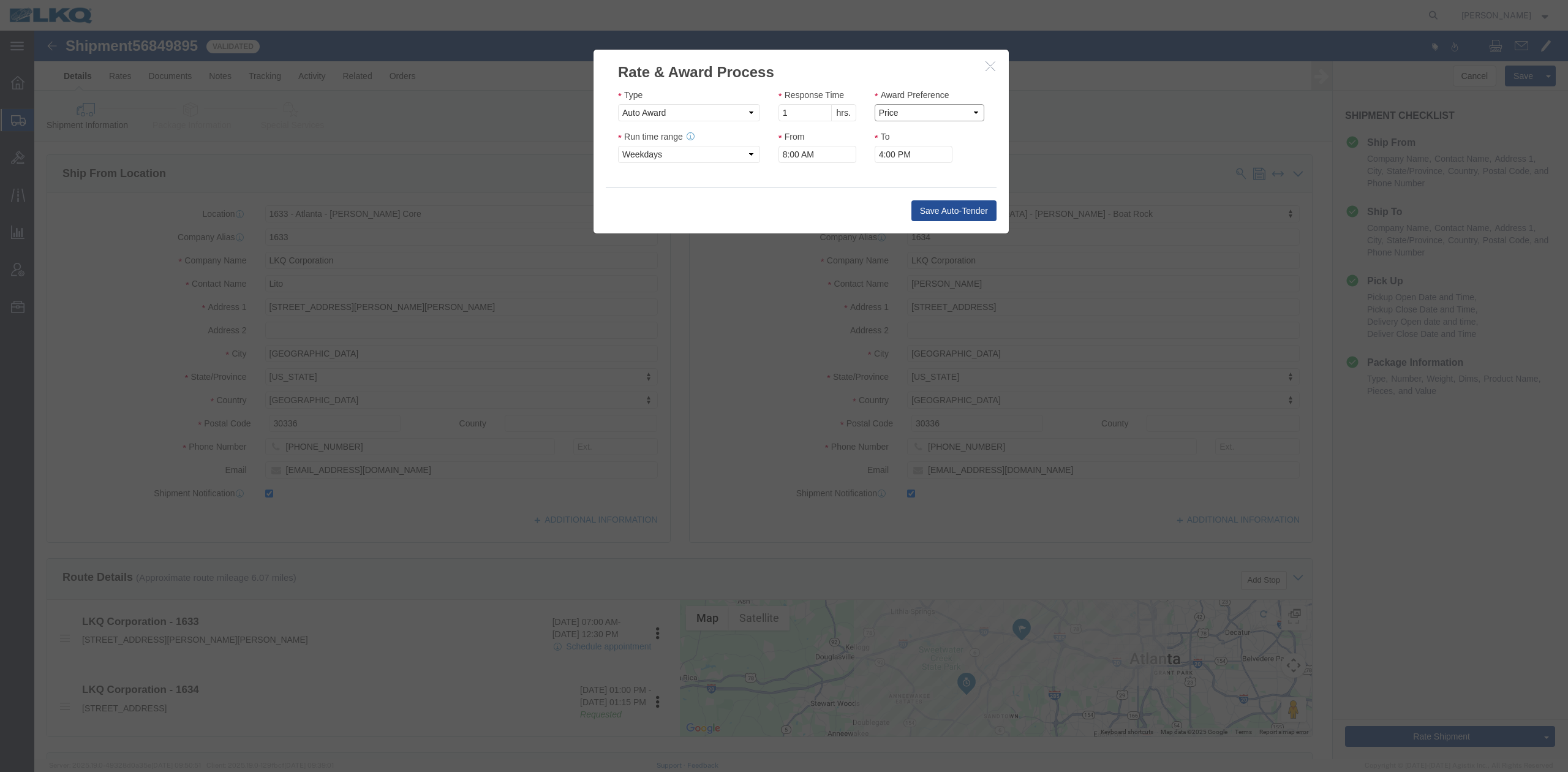
select select "LANE_RANK"
click select "Price Carrier Rank"
click button "Save Auto-Tender"
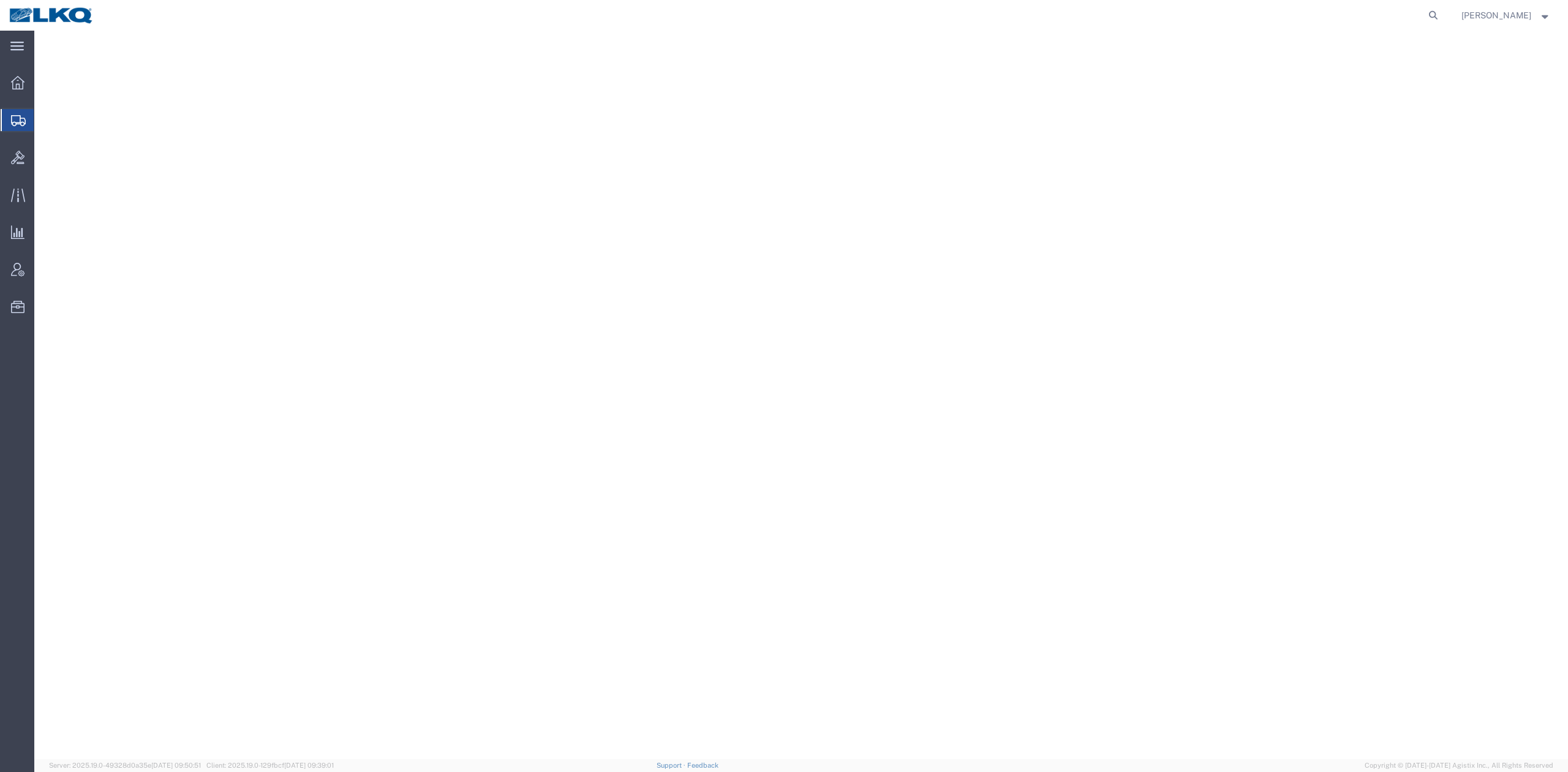
select select
select select "27634"
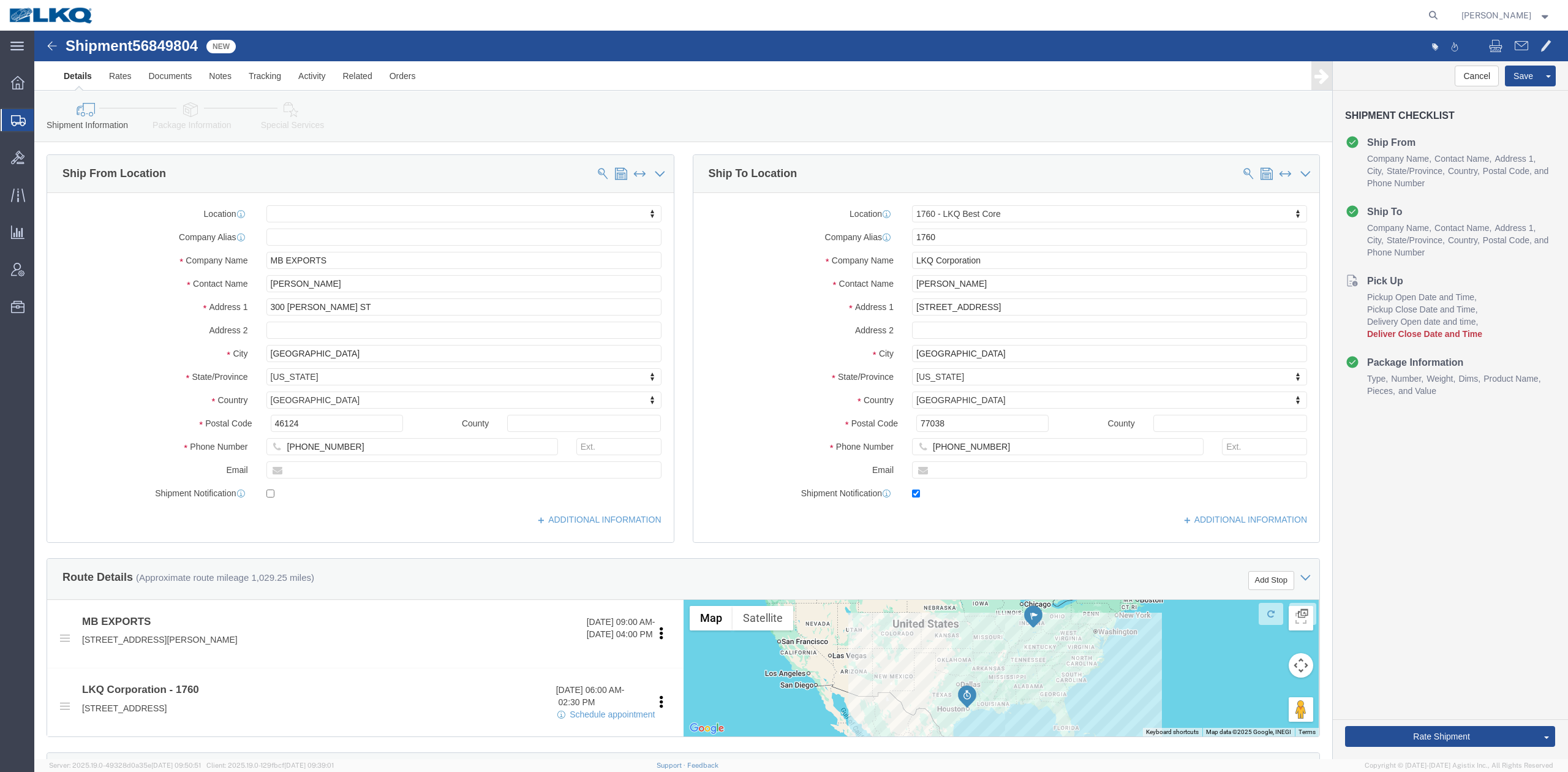
click span "56849804"
copy span "56849804"
click link "Notes"
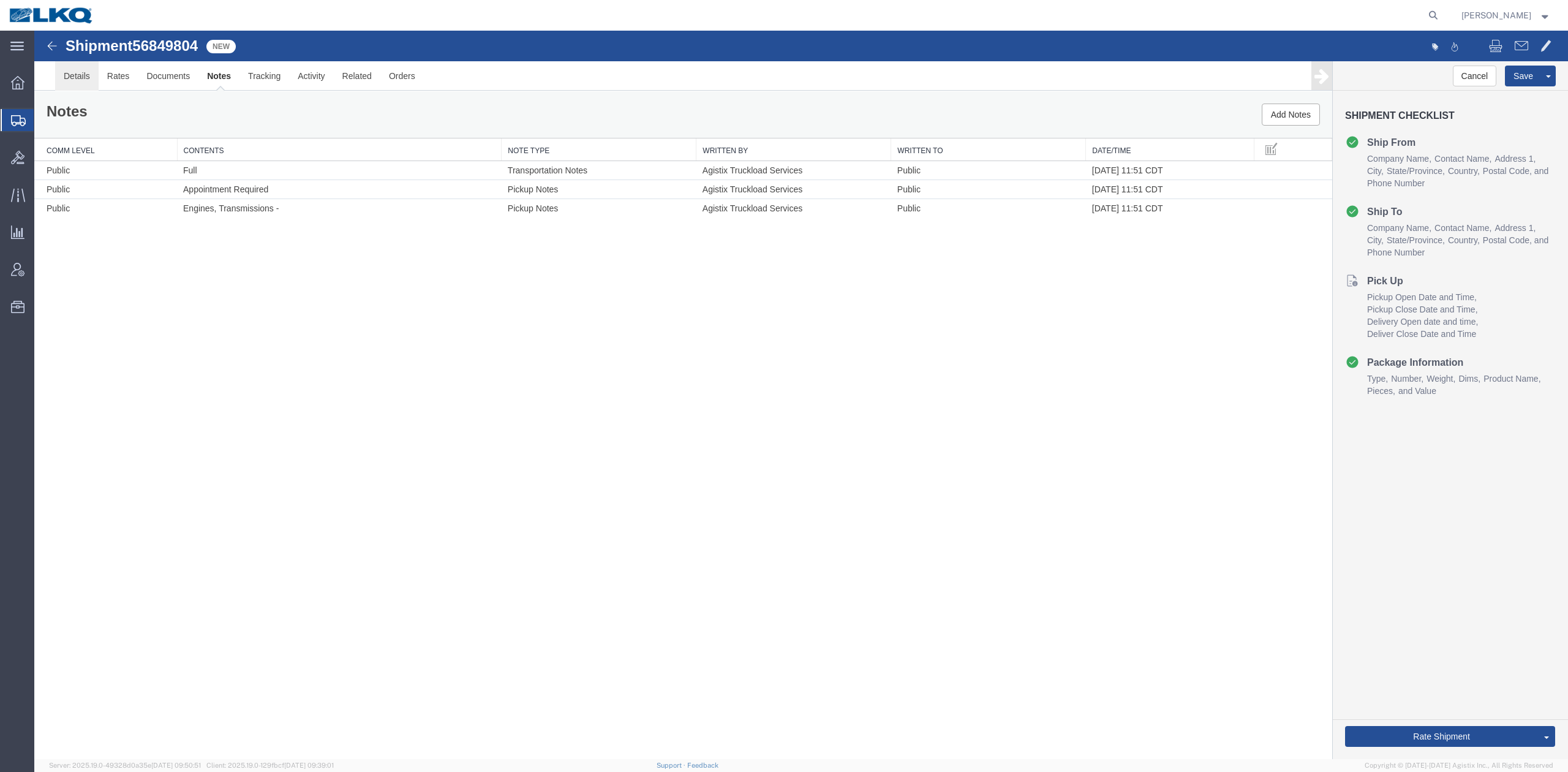
click at [82, 66] on link "Details" at bounding box center [77, 76] width 44 height 30
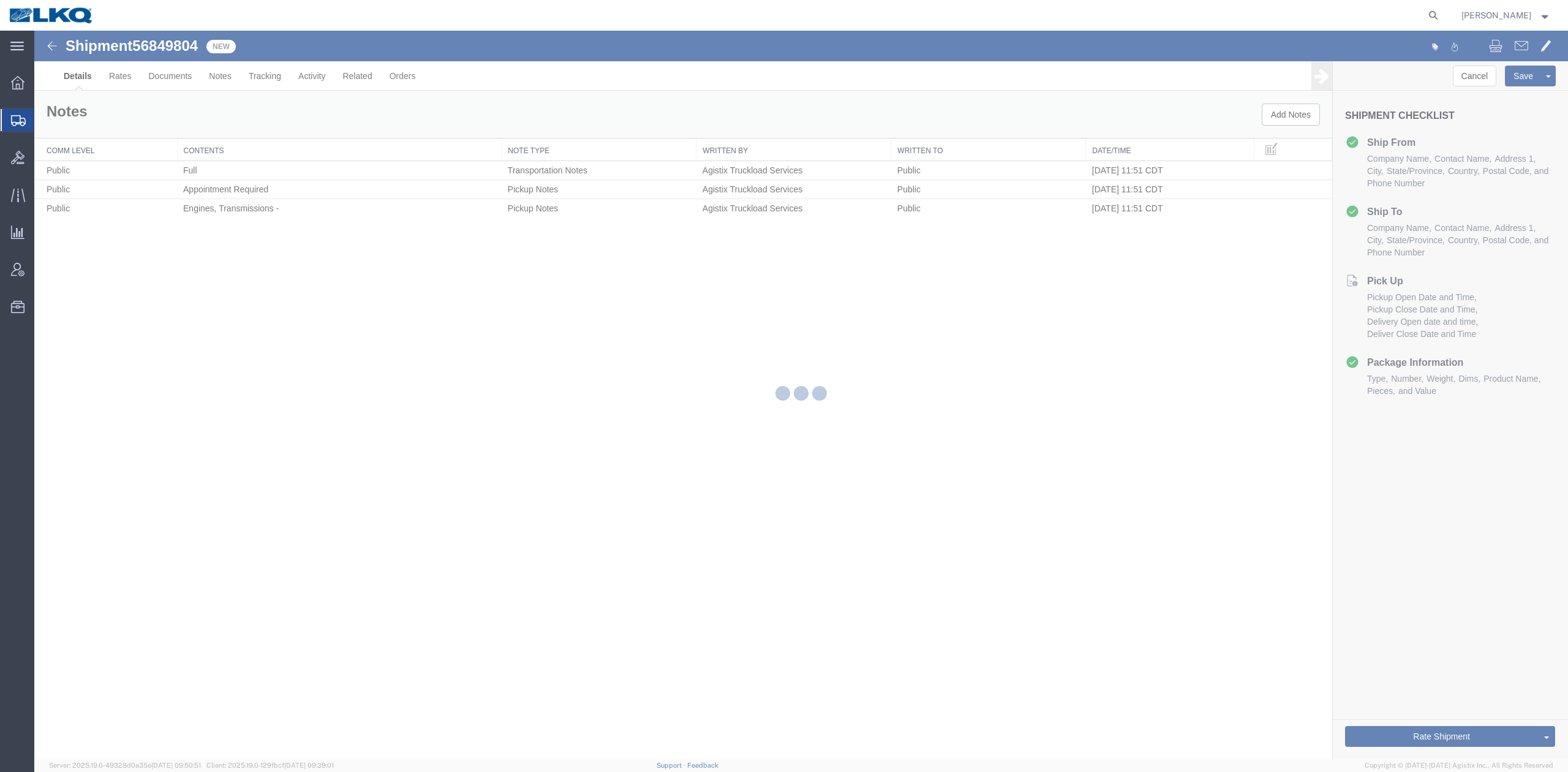
select select "27634"
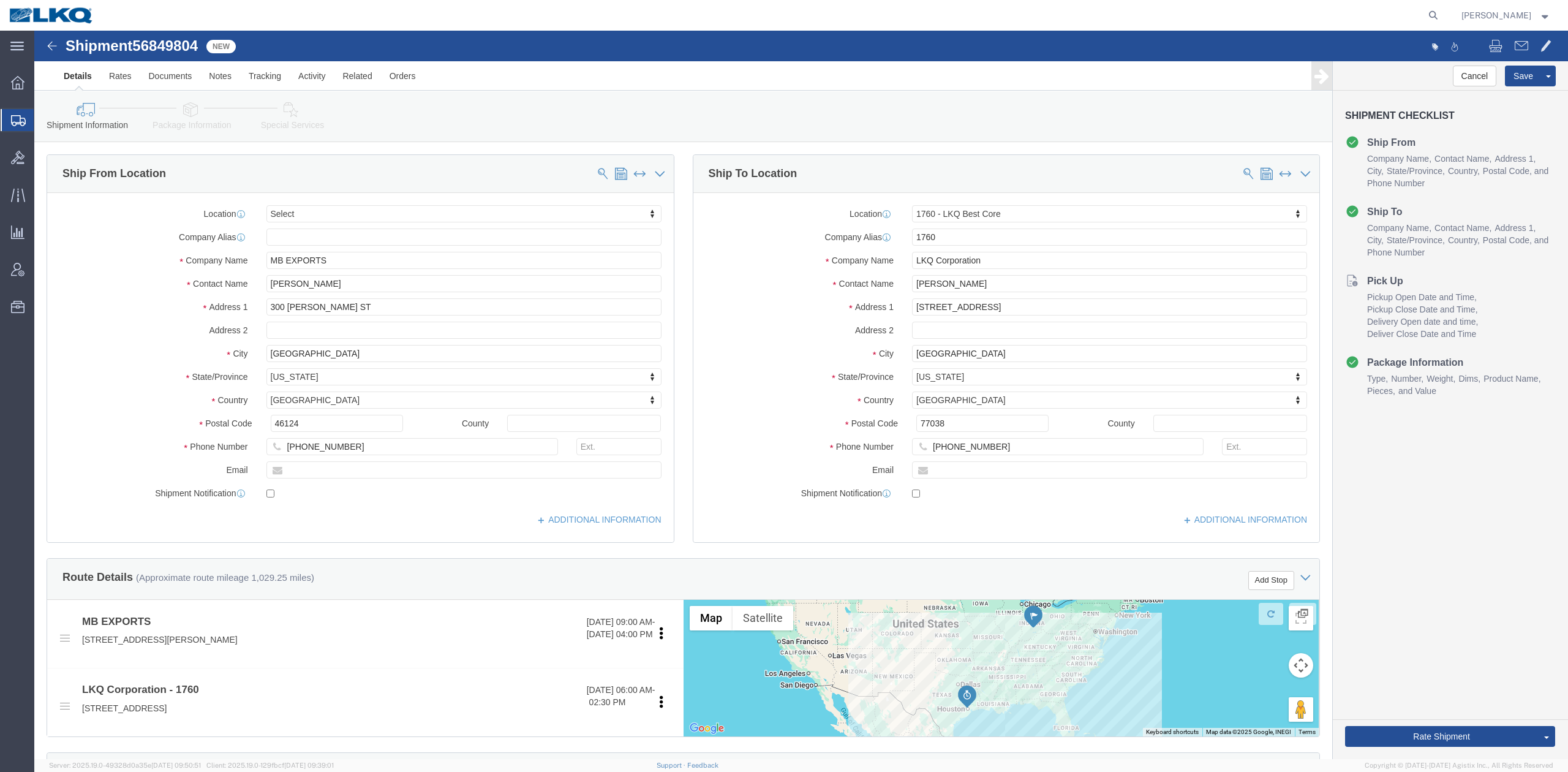
click icon
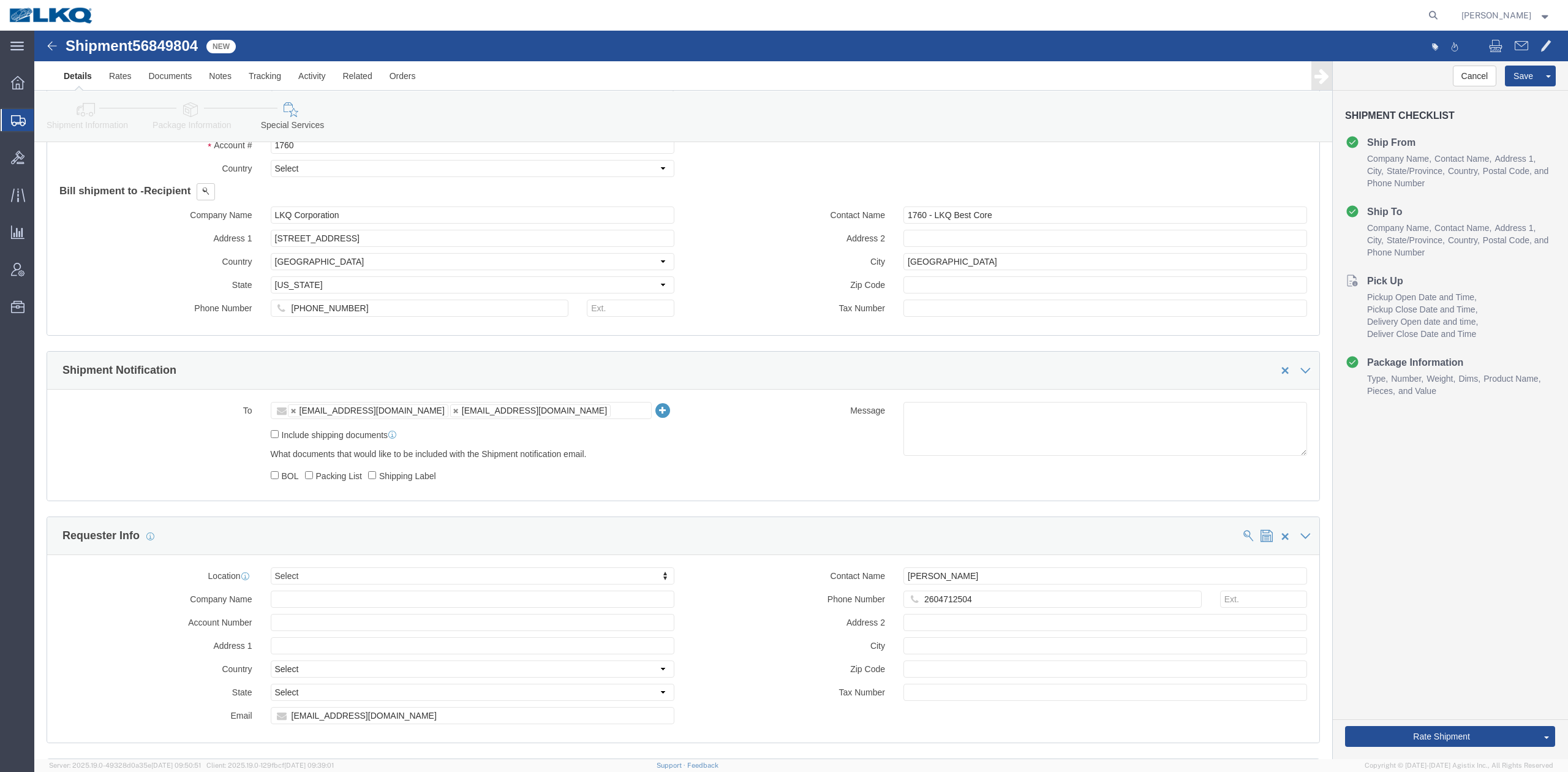
scroll to position [735, 0]
drag, startPoint x: 163, startPoint y: 73, endPoint x: 31, endPoint y: 75, distance: 132.0
click icon
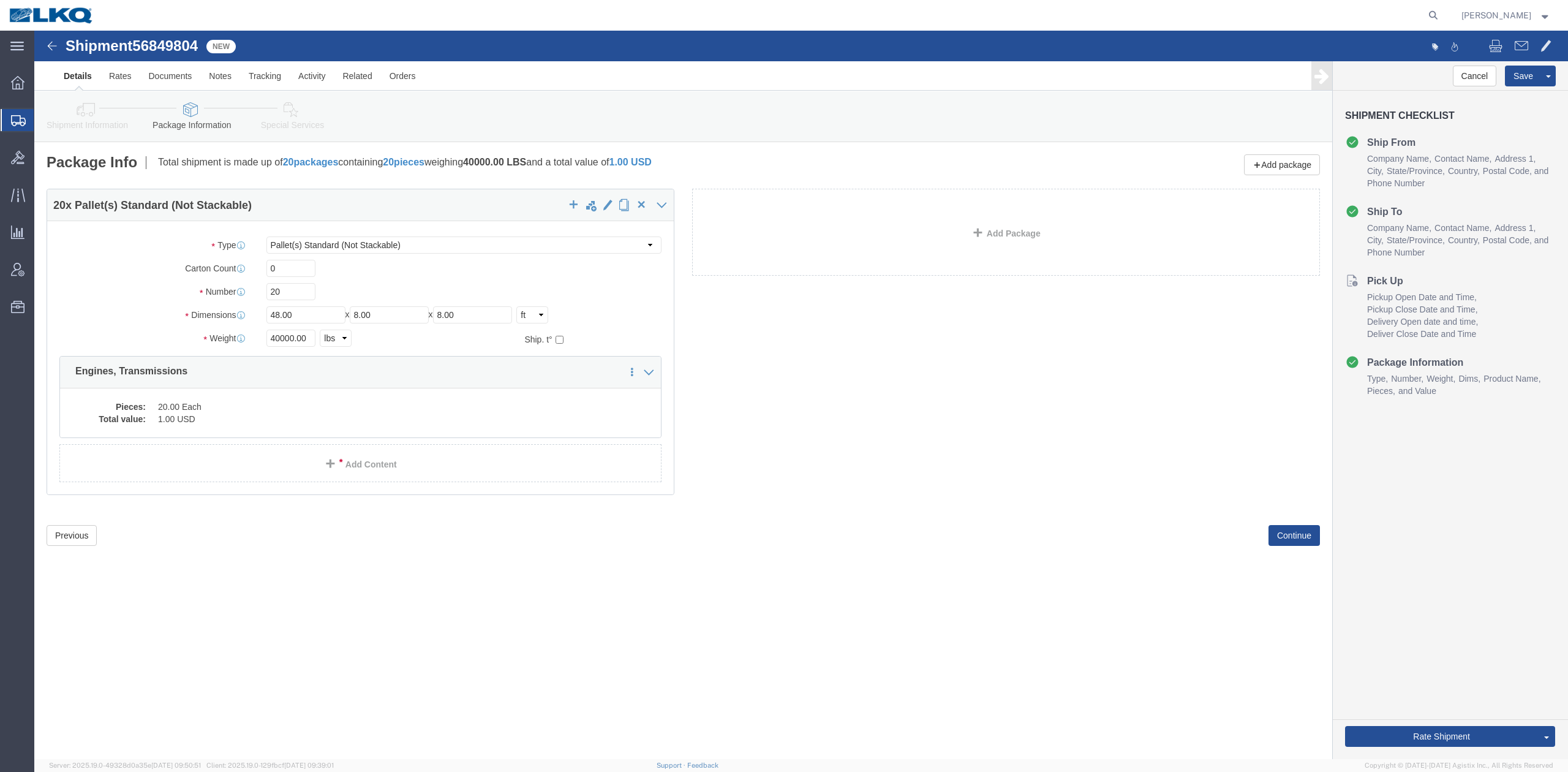
drag, startPoint x: 61, startPoint y: 82, endPoint x: 25, endPoint y: 115, distance: 48.8
click icon
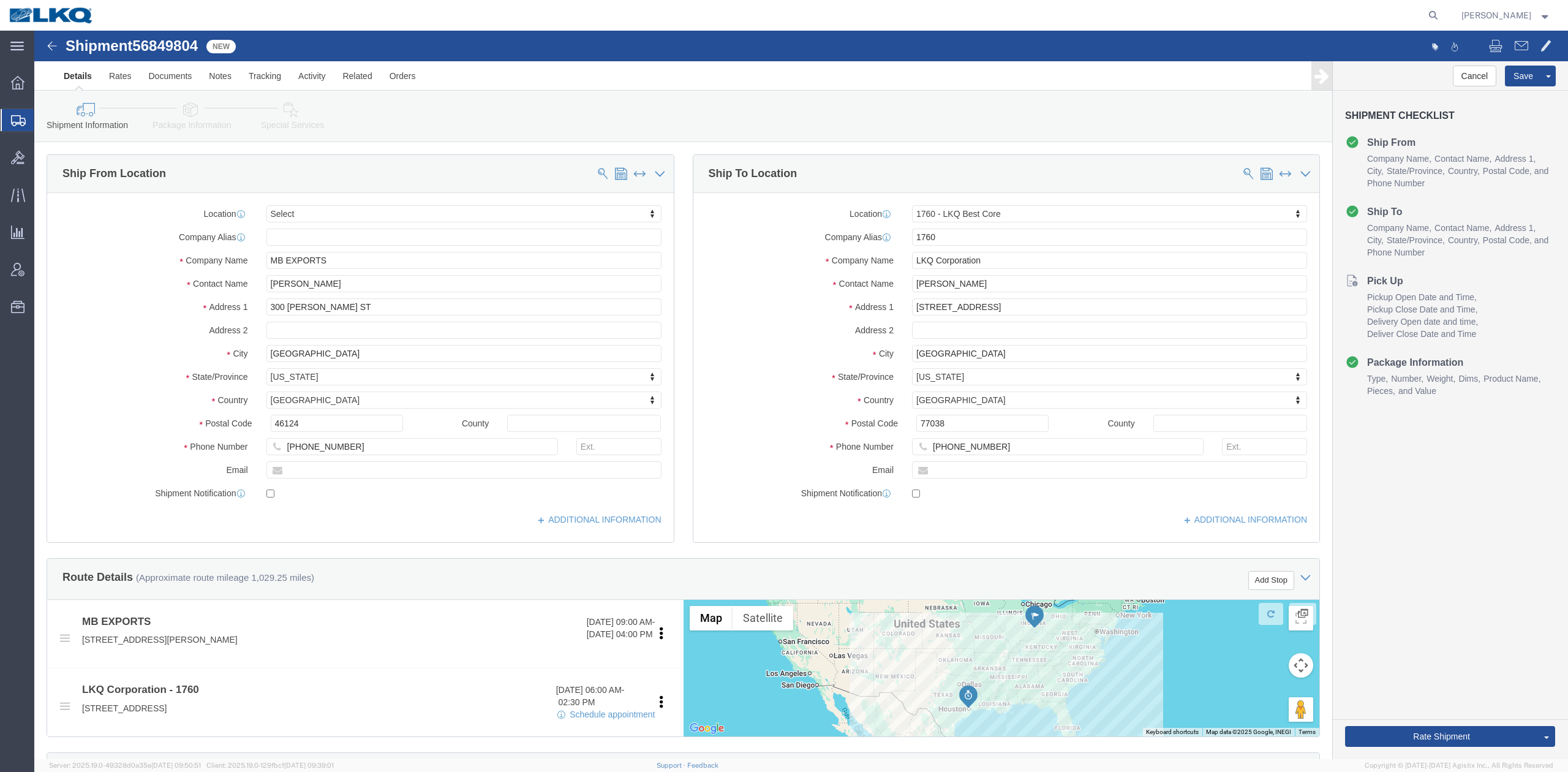
scroll to position [245, 0]
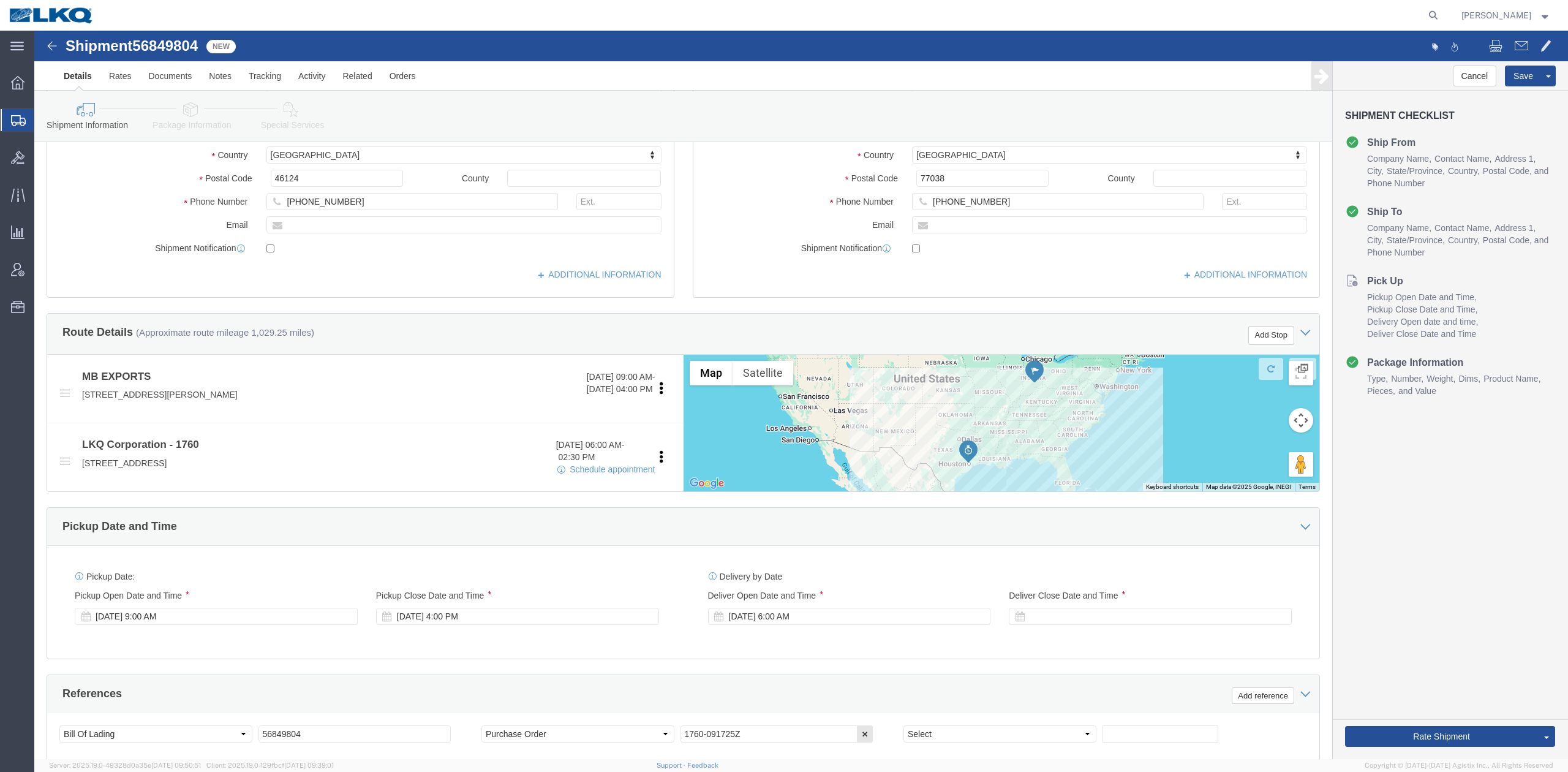
click link "Special Services"
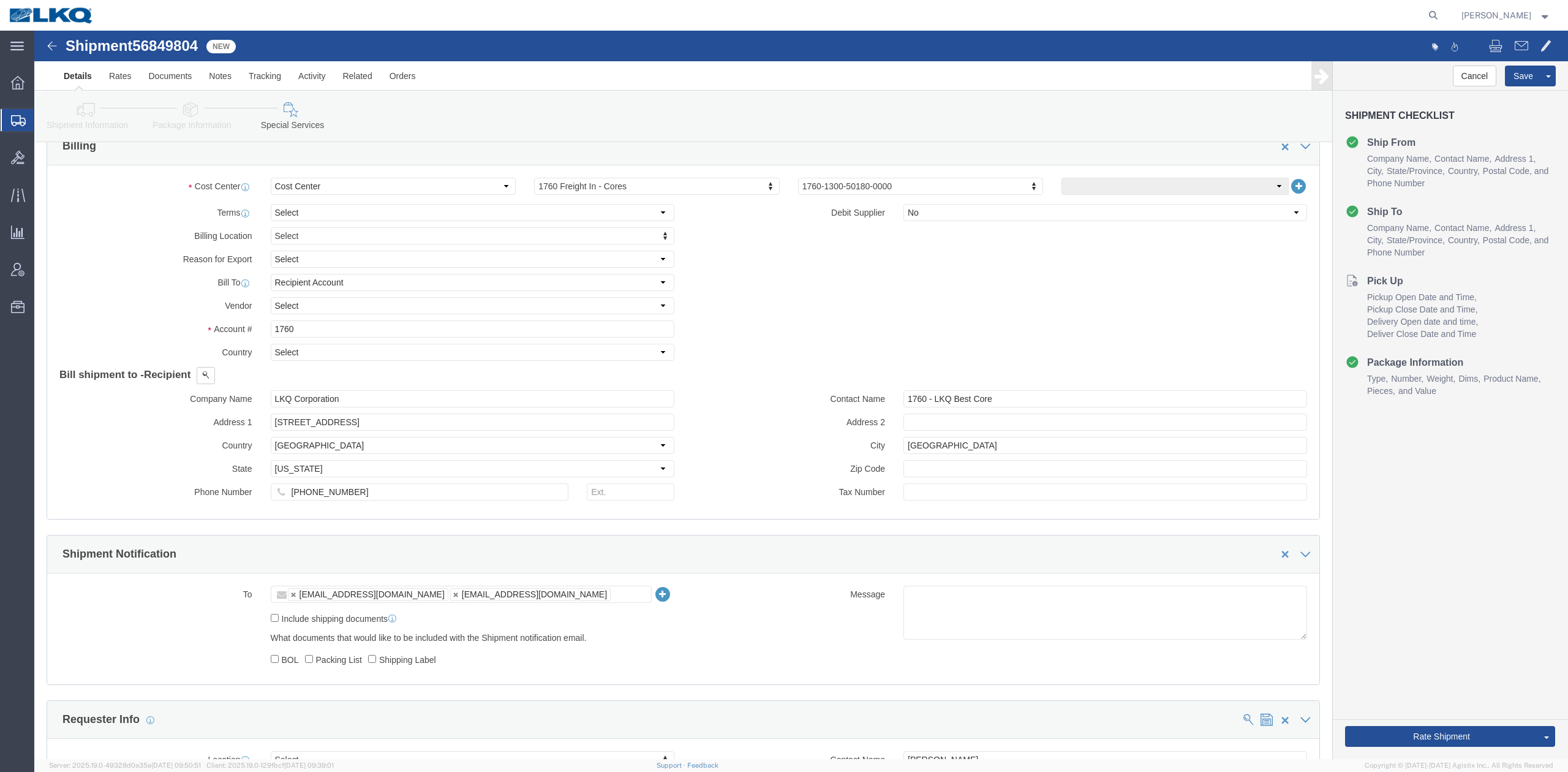
scroll to position [817, 0]
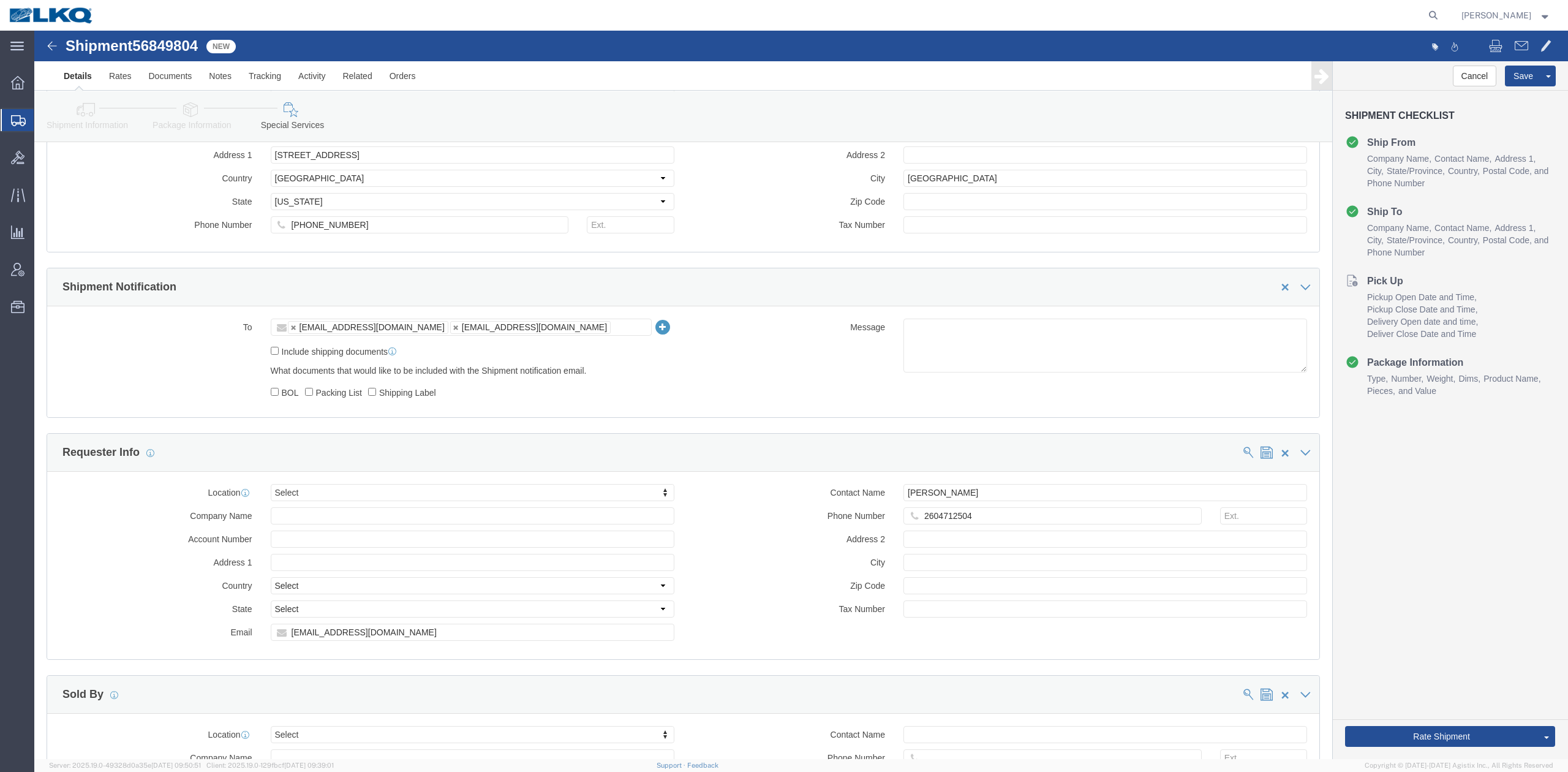
drag, startPoint x: 62, startPoint y: 70, endPoint x: 324, endPoint y: 369, distance: 397.5
click icon
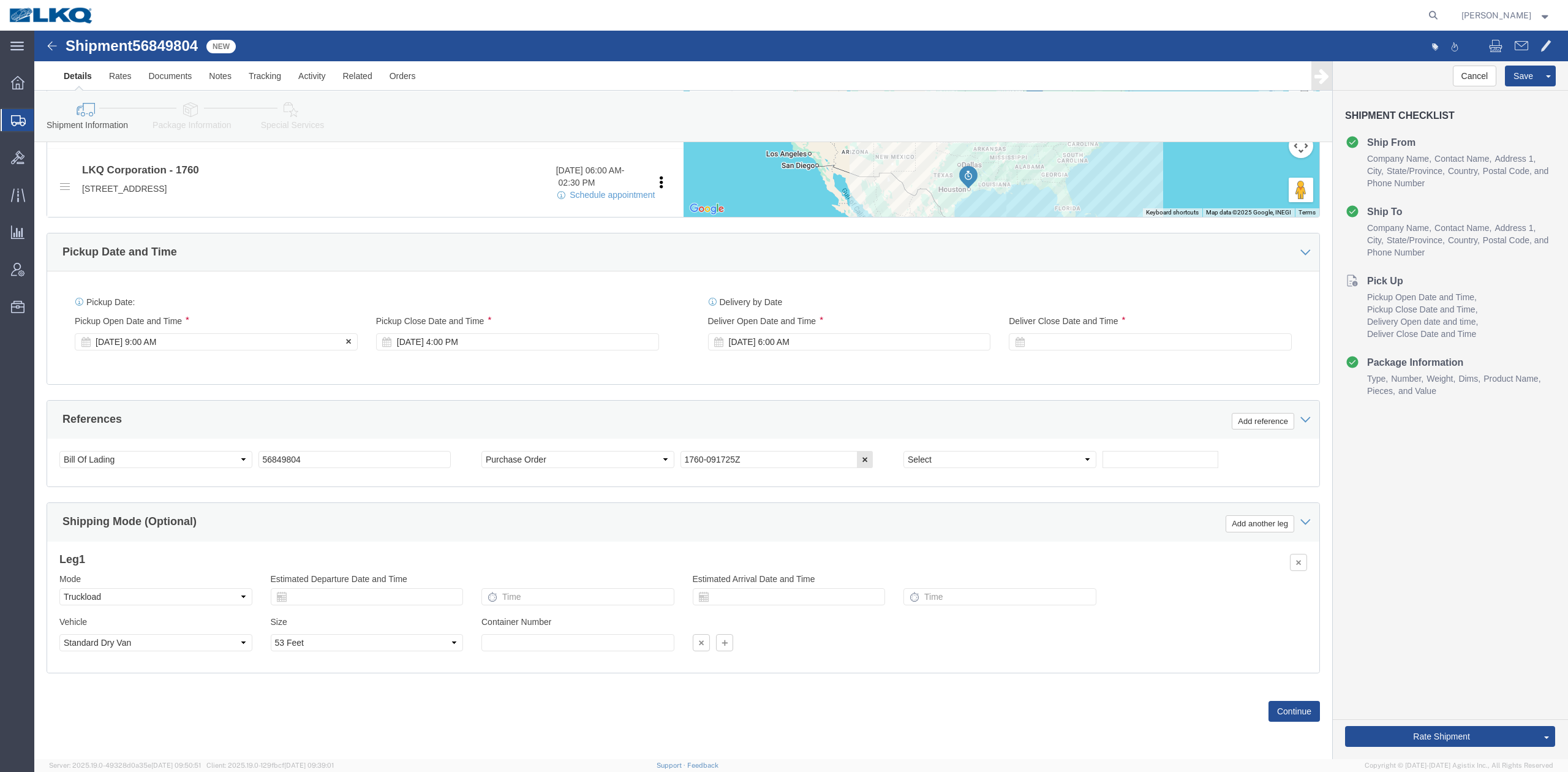
click div "Sep 18 2025 9:00 AM"
drag, startPoint x: 387, startPoint y: 398, endPoint x: 401, endPoint y: 391, distance: 15.7
click div "References Add reference"
click link "Schedule appointment"
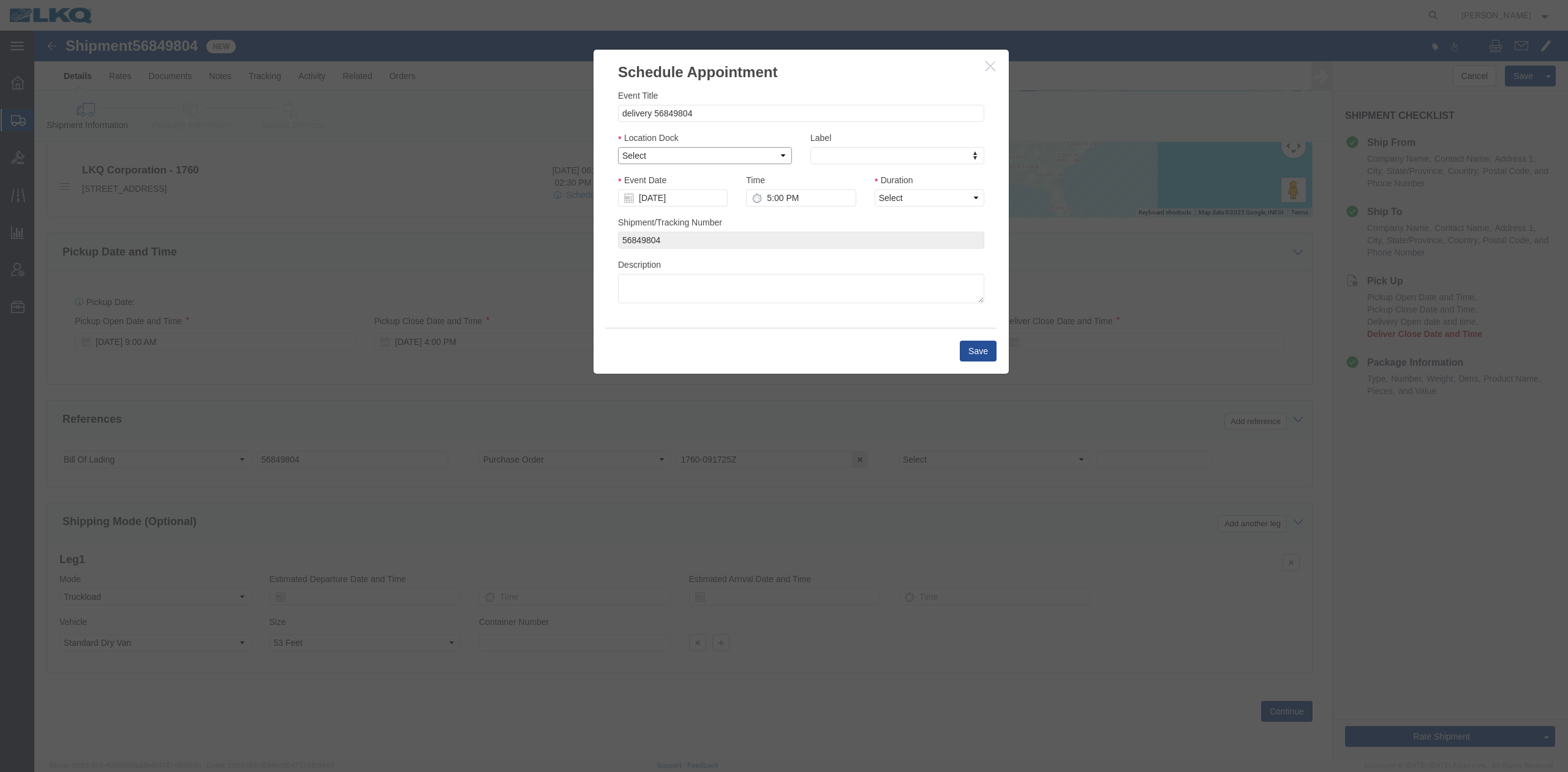
click select "Select 1760 - LKQ Best Core 1760 - Outbound Loads"
select select "1"
click select "Select 1760 - LKQ Best Core 1760 - Outbound Loads"
click input "[DATE]"
click td "22"
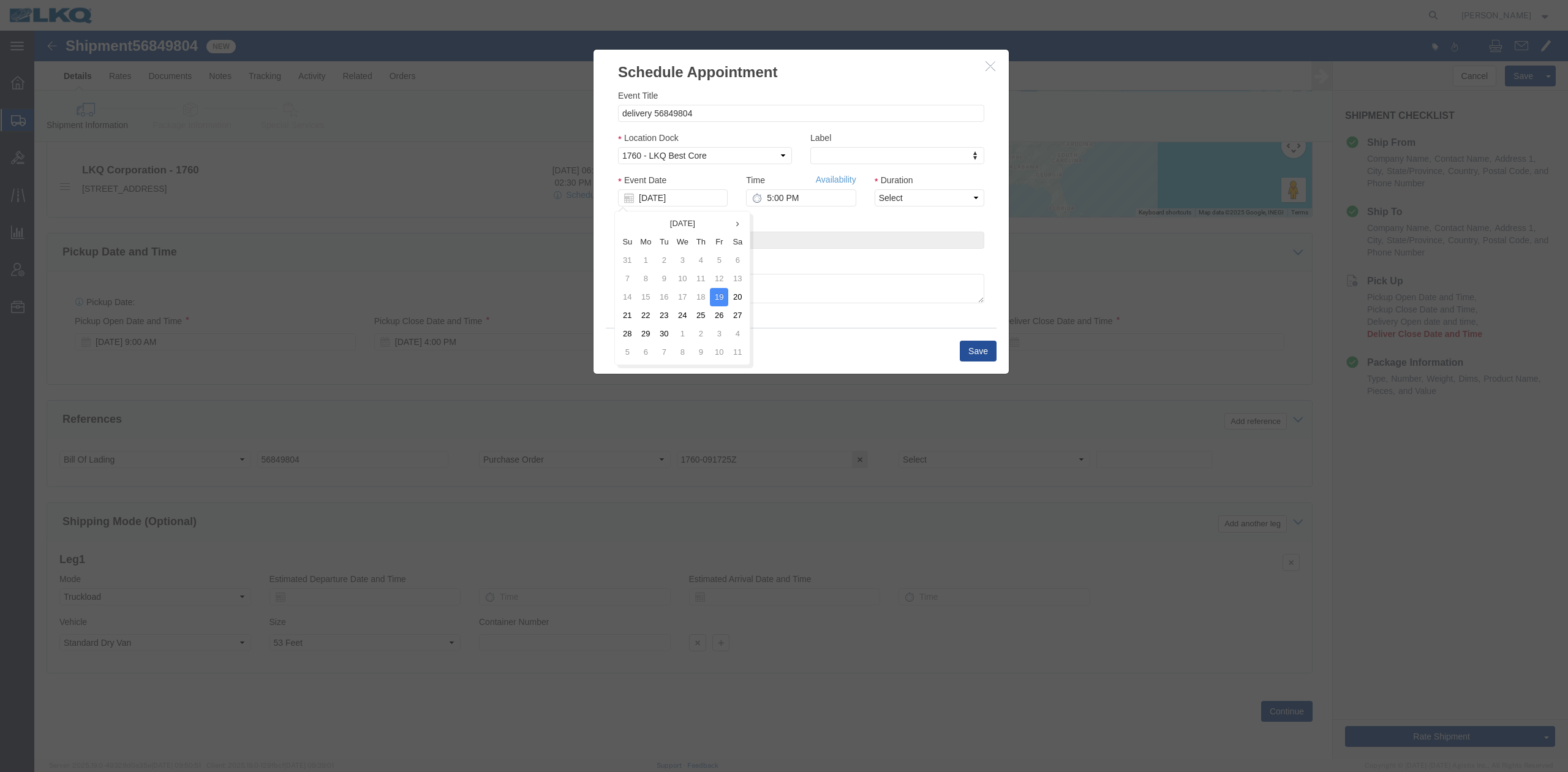
type input "[DATE]"
drag, startPoint x: 901, startPoint y: 201, endPoint x: 866, endPoint y: 171, distance: 46.1
click select "Select 15 min 30 min 45 min 1 hr 2 hr 3 hr 4 hr"
select select "15"
click select "Select 15 min 30 min 45 min 1 hr 2 hr 3 hr 4 hr"
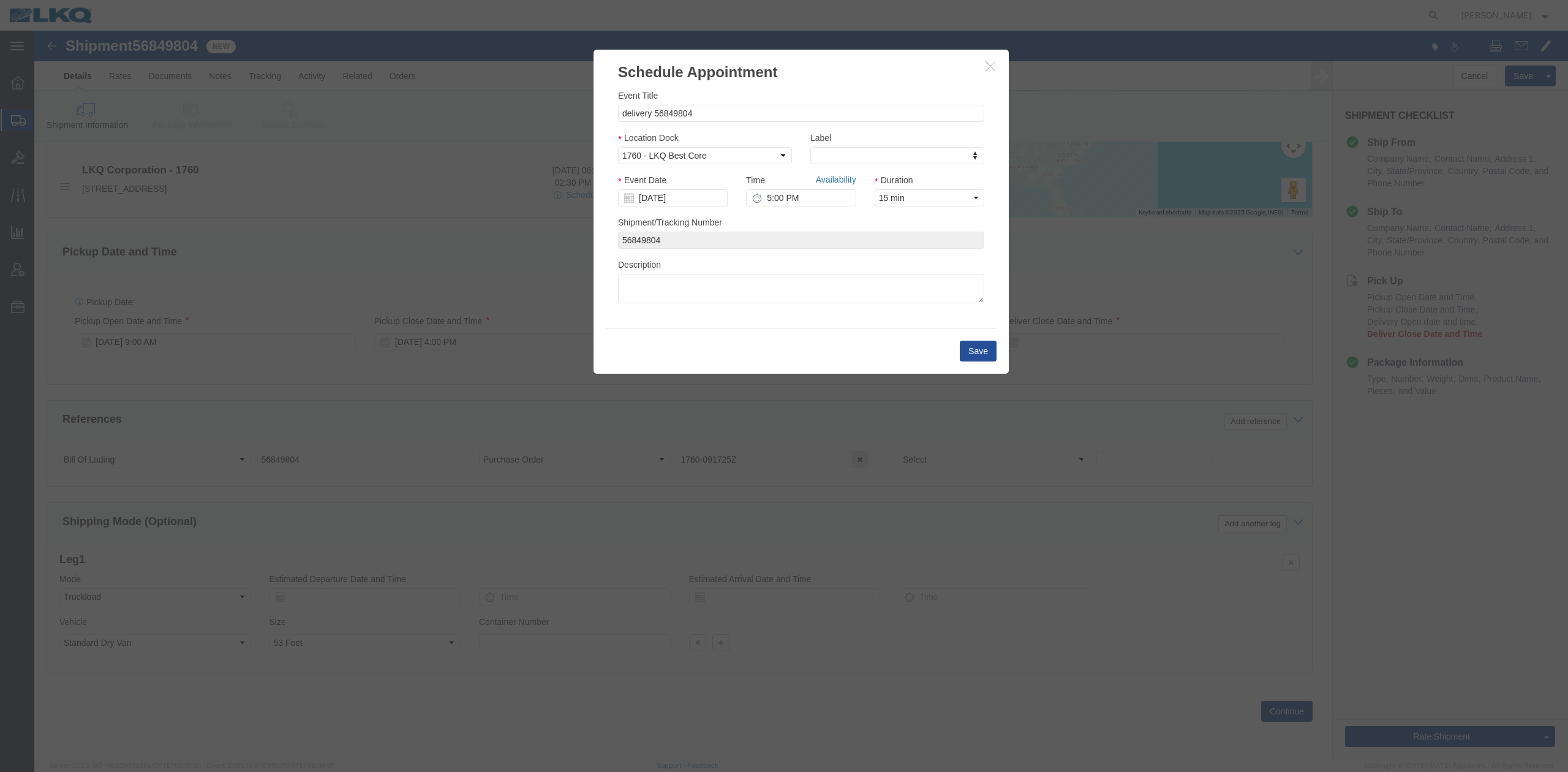
click link "Availability"
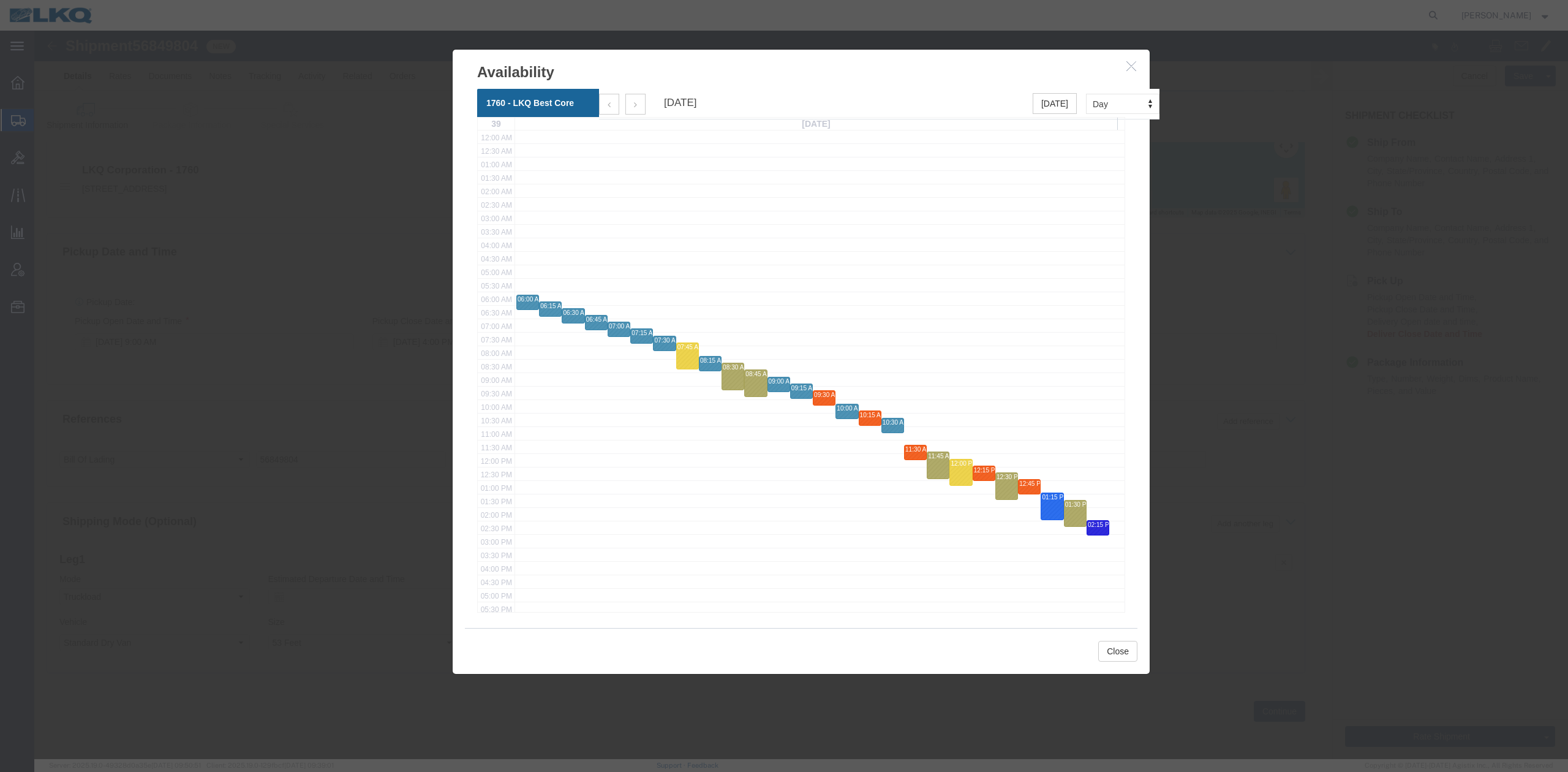
click icon "button"
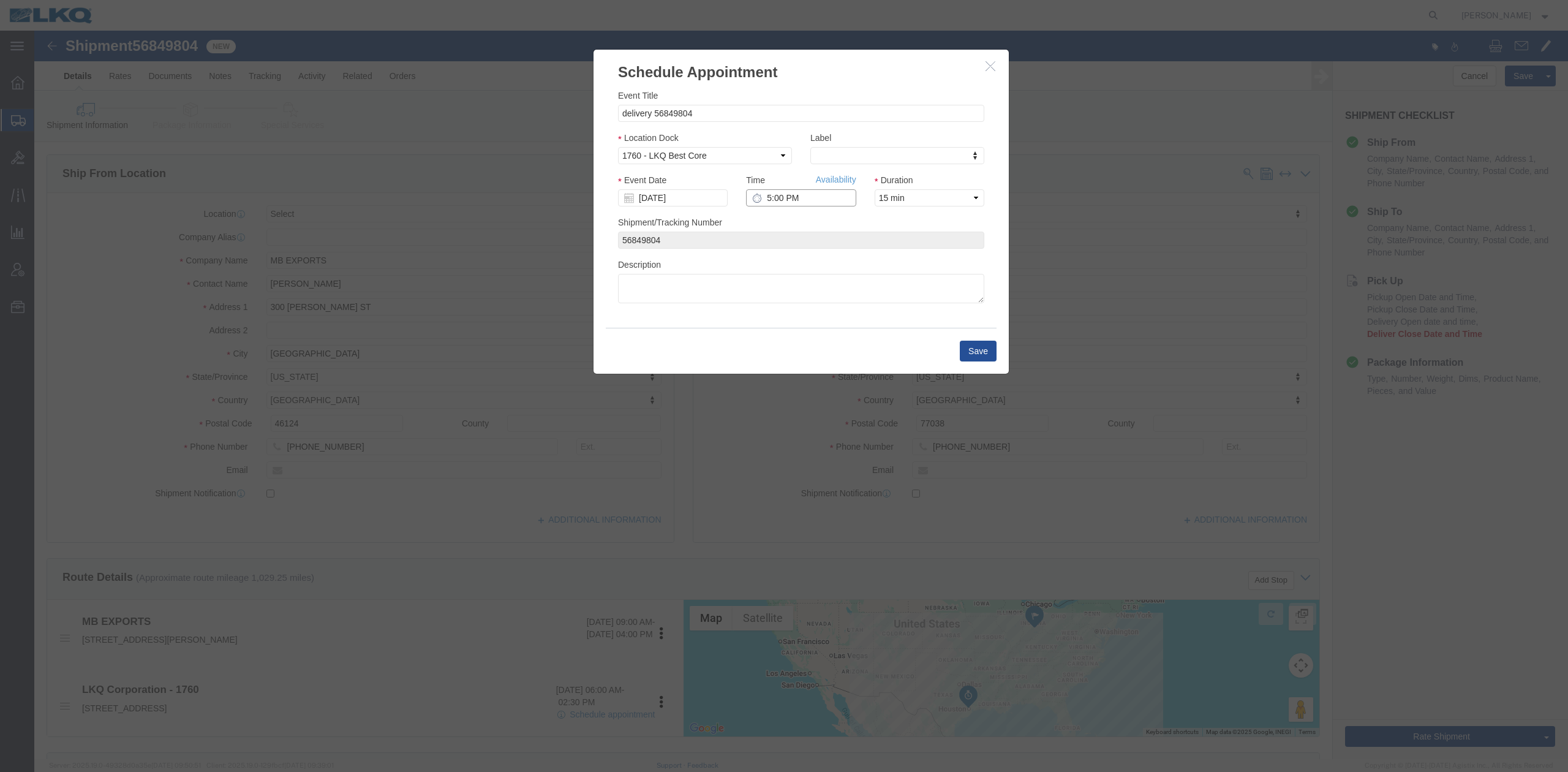
click input "5:00 PM"
type input "9:45 AM"
click button "Save"
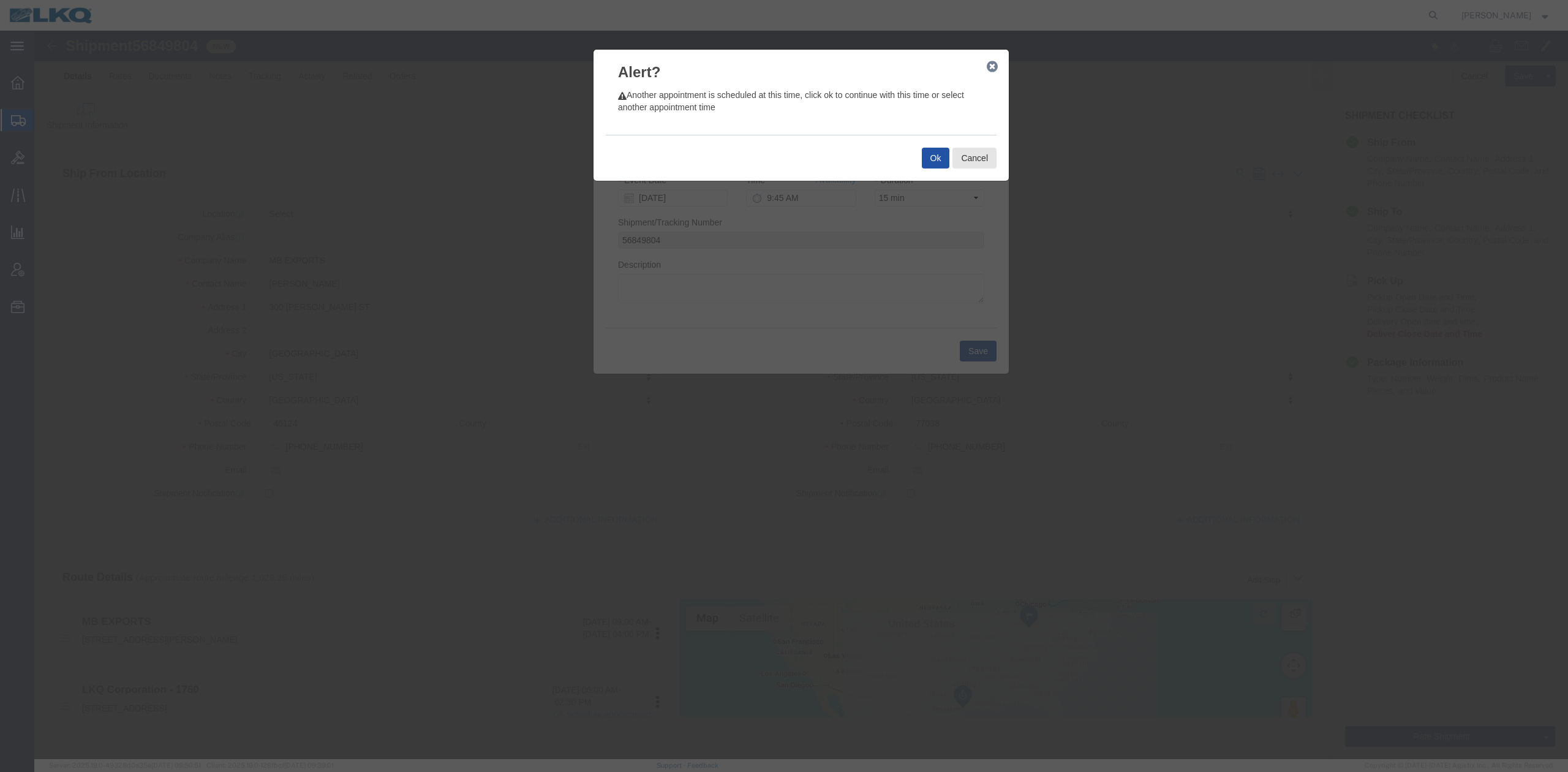
click button "Ok"
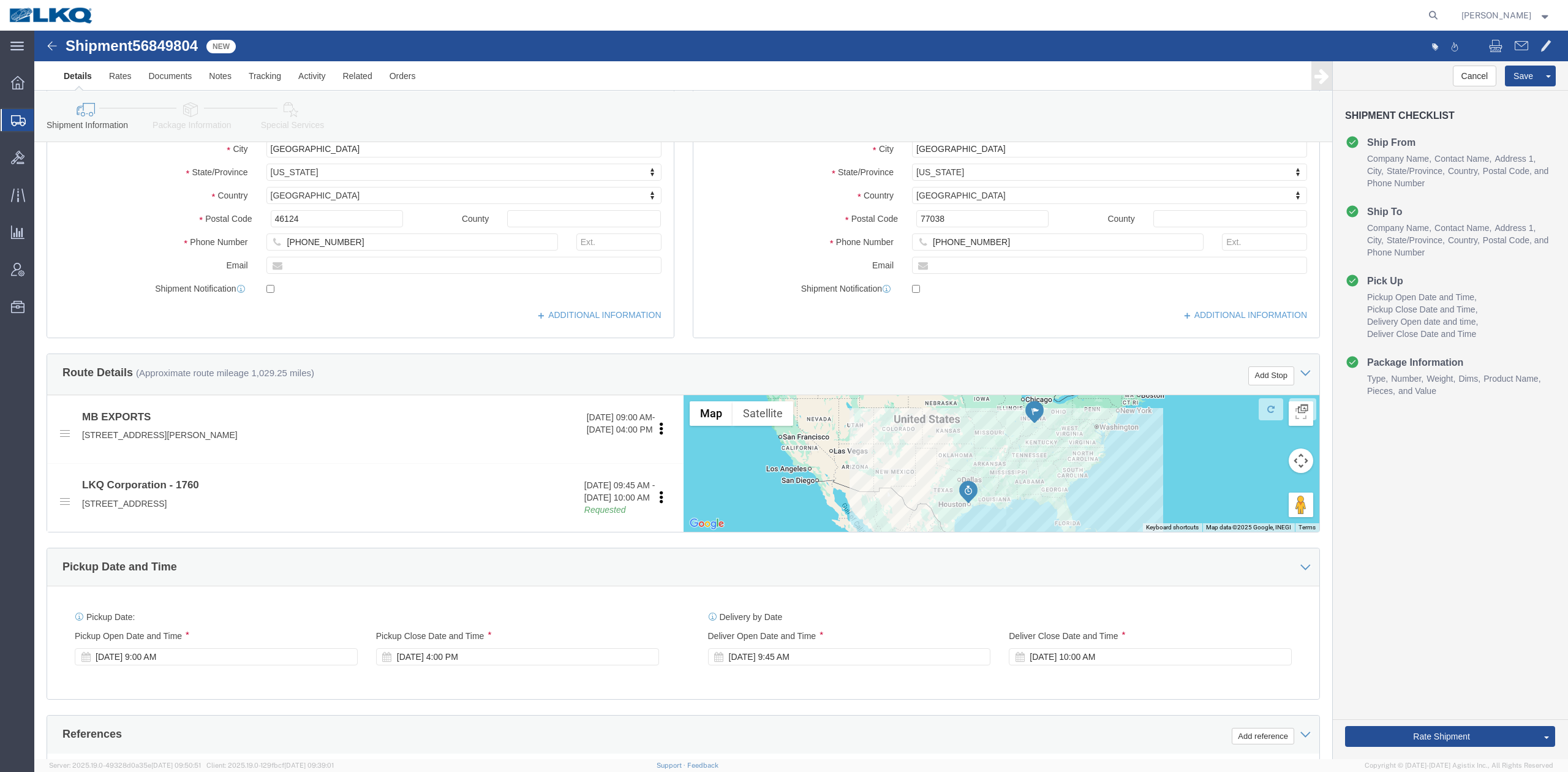
scroll to position [490, 0]
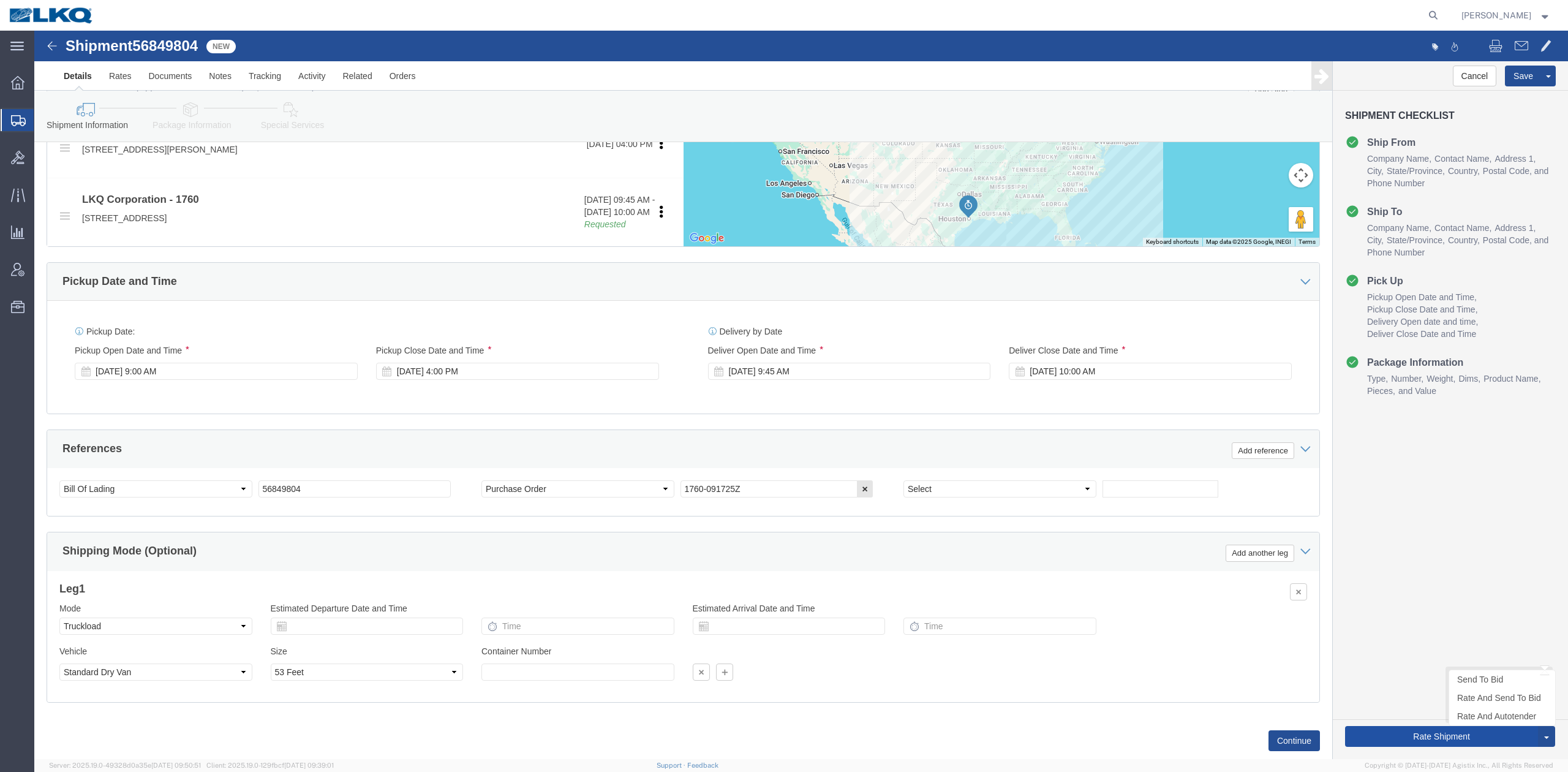
click button "Rate Shipment"
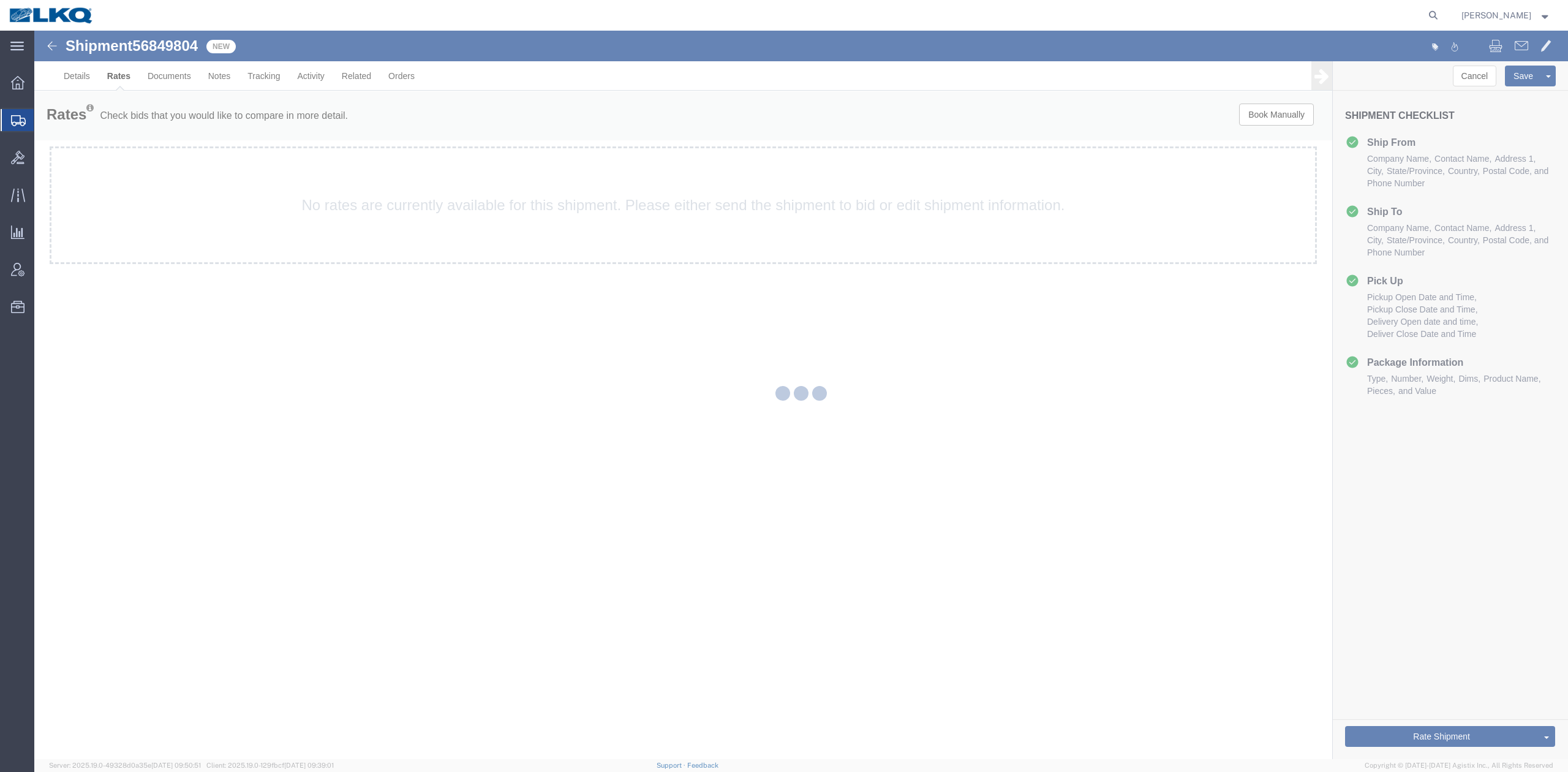
scroll to position [0, 0]
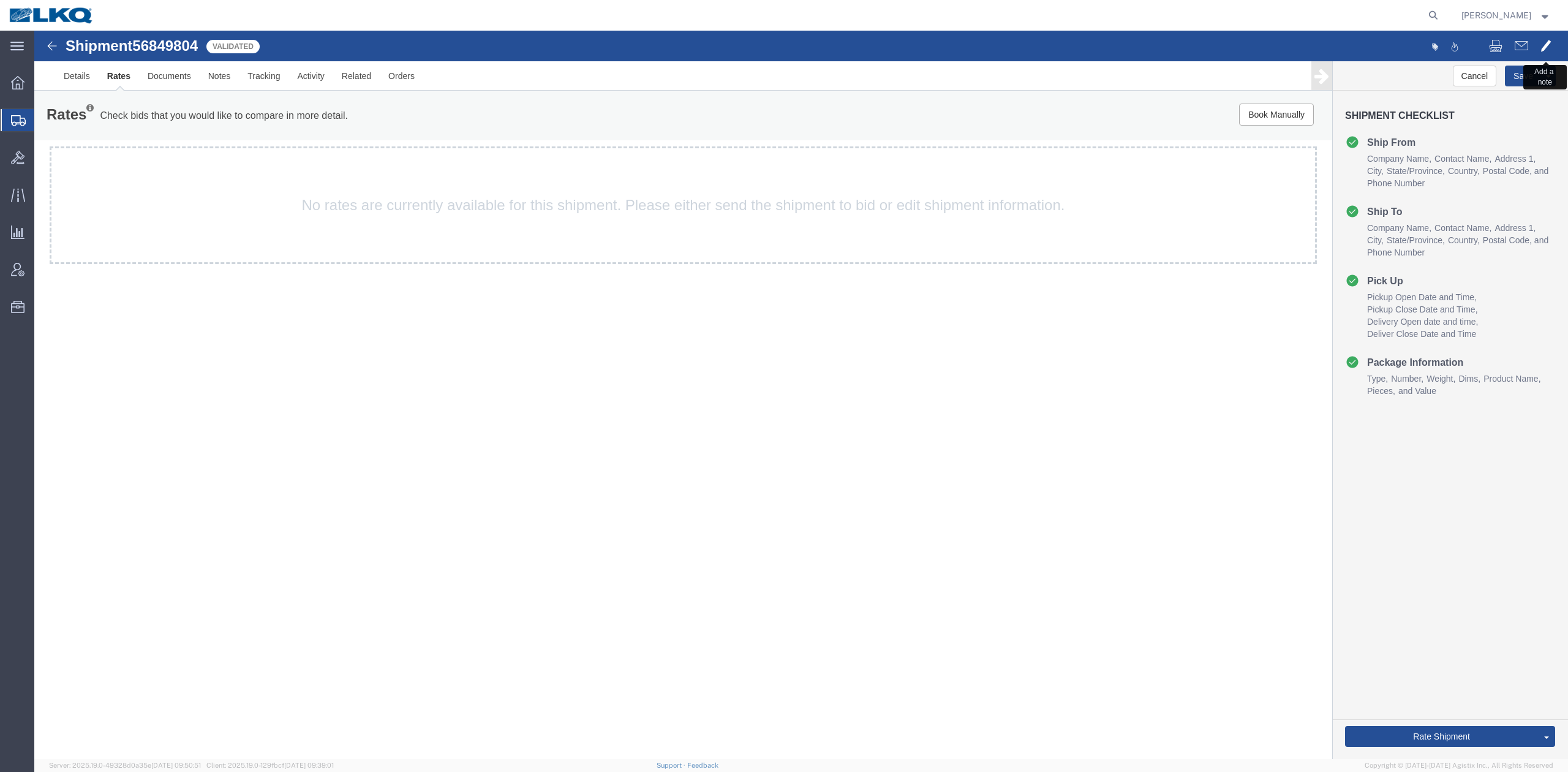
click at [1537, 52] on button at bounding box center [1545, 48] width 23 height 26
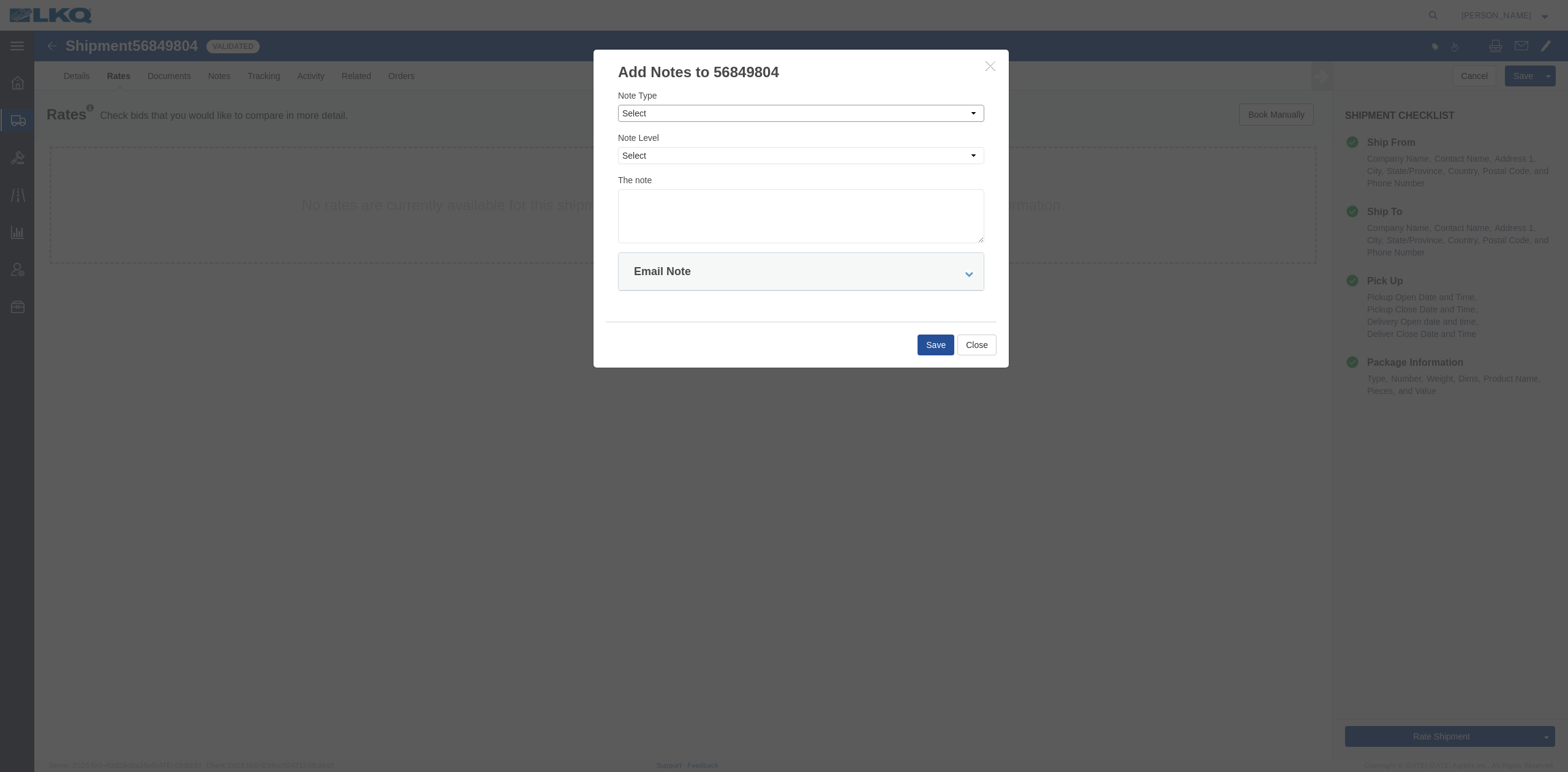
click at [662, 105] on select "Select Approval Bid Notes Carrier Change Notes Claim Notes Content Hazmat Notes…" at bounding box center [800, 113] width 366 height 17
select select "BID_NOTES"
click at [618, 105] on select "Select Approval Bid Notes Carrier Change Notes Claim Notes Content Hazmat Notes…" at bounding box center [800, 113] width 366 height 17
click at [657, 155] on select "Select Private to Account Private to Vendor Public" at bounding box center [800, 155] width 366 height 17
select select "PRIVATE_TO_ACCOUNT"
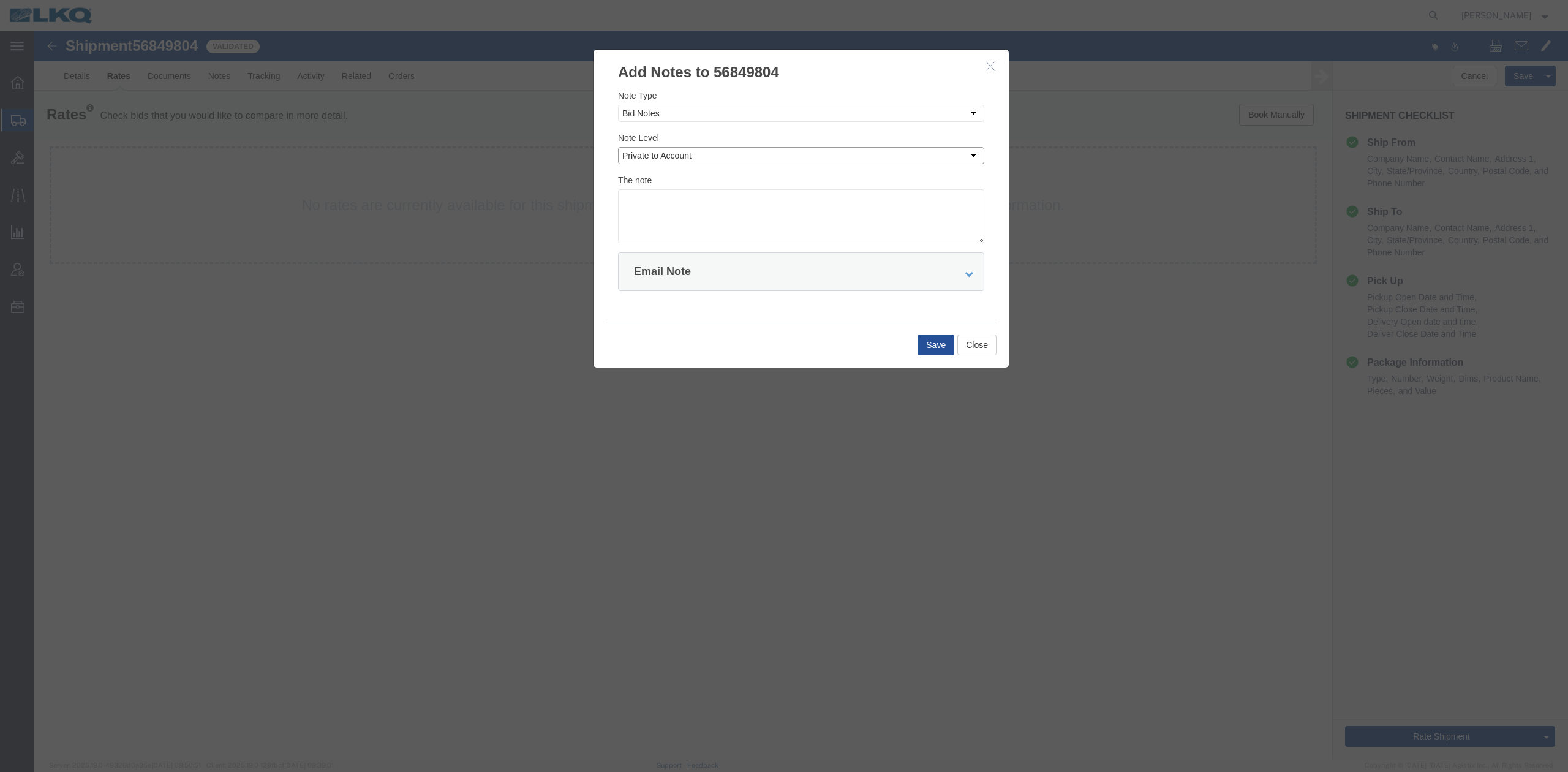
click at [618, 147] on select "Select Private to Account Private to Vendor Public" at bounding box center [800, 155] width 366 height 17
click at [669, 199] on textarea at bounding box center [800, 216] width 366 height 54
type textarea "DAT: $2001"
click at [926, 345] on button "Save" at bounding box center [935, 344] width 37 height 21
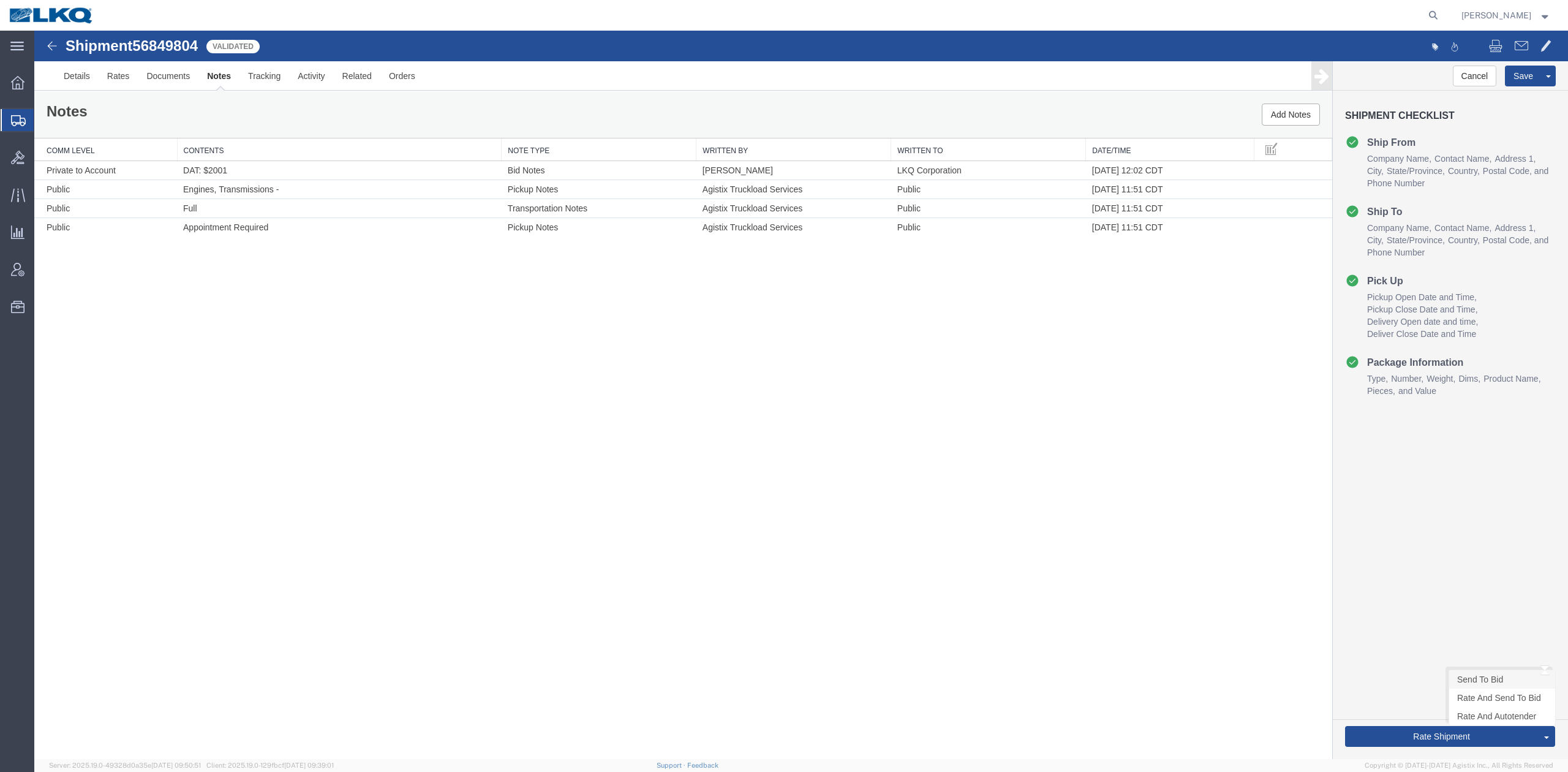
click at [1479, 684] on link "Send To Bid" at bounding box center [1502, 679] width 106 height 19
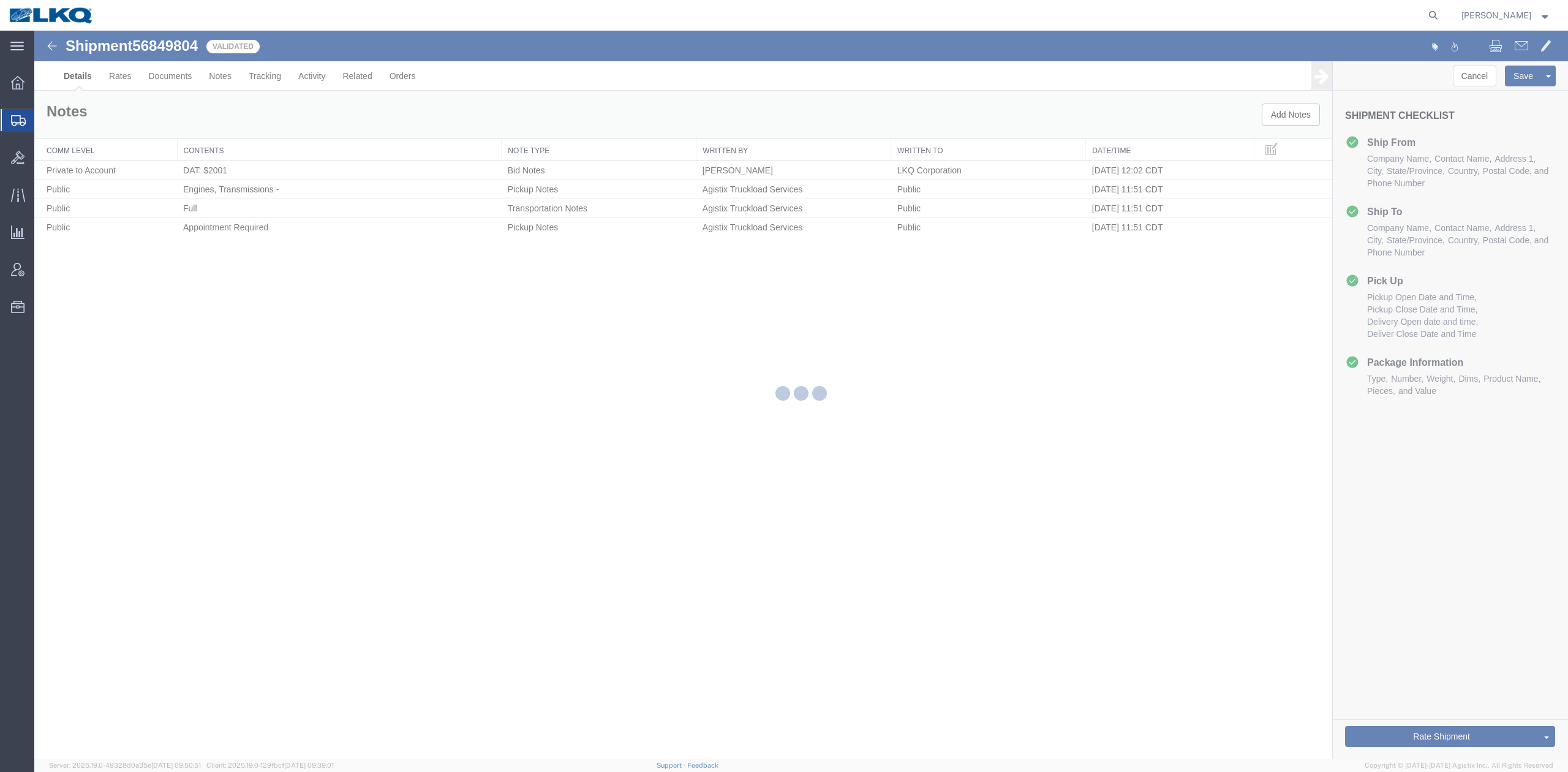
select select "27634"
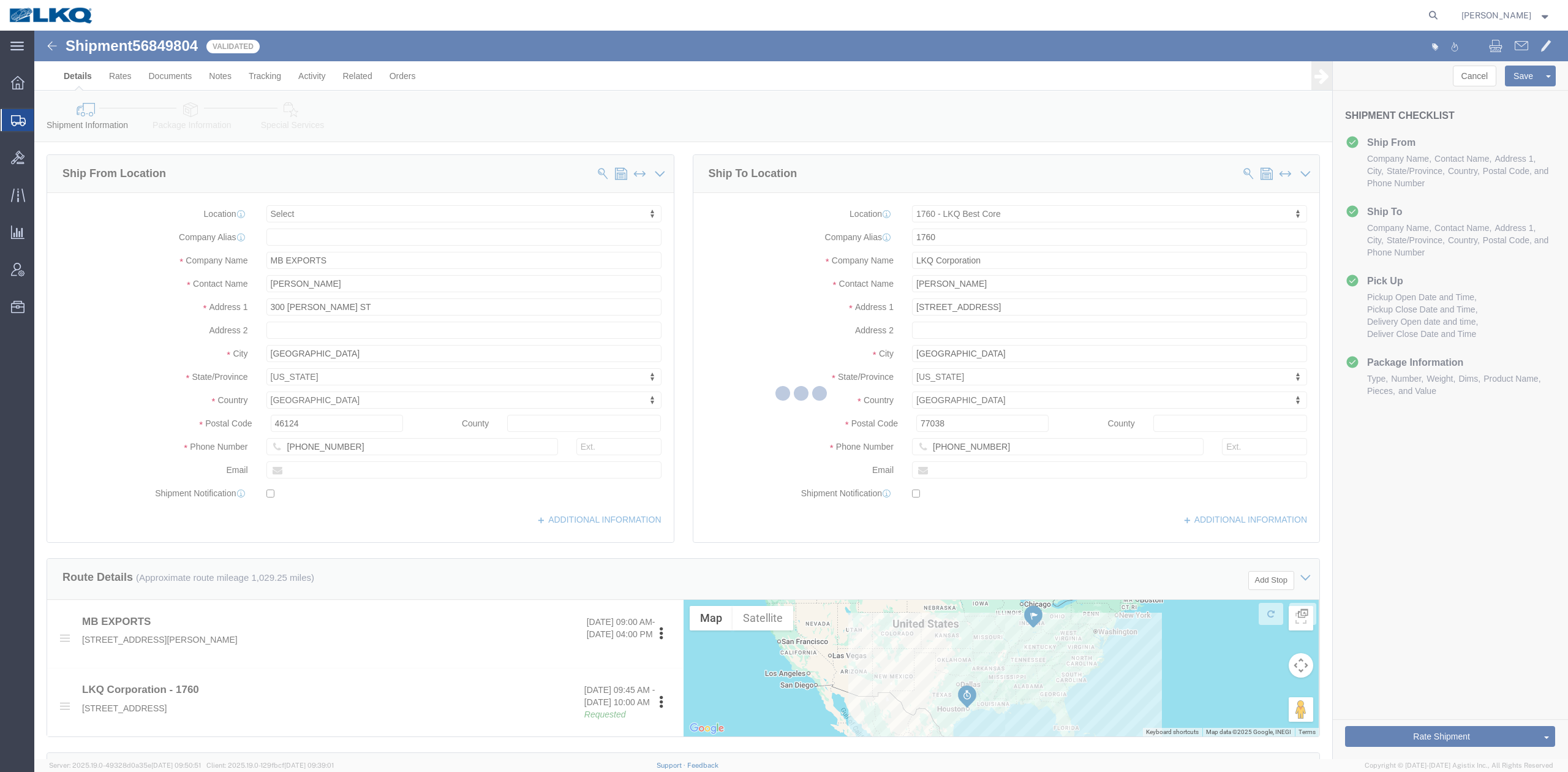
select select "TL"
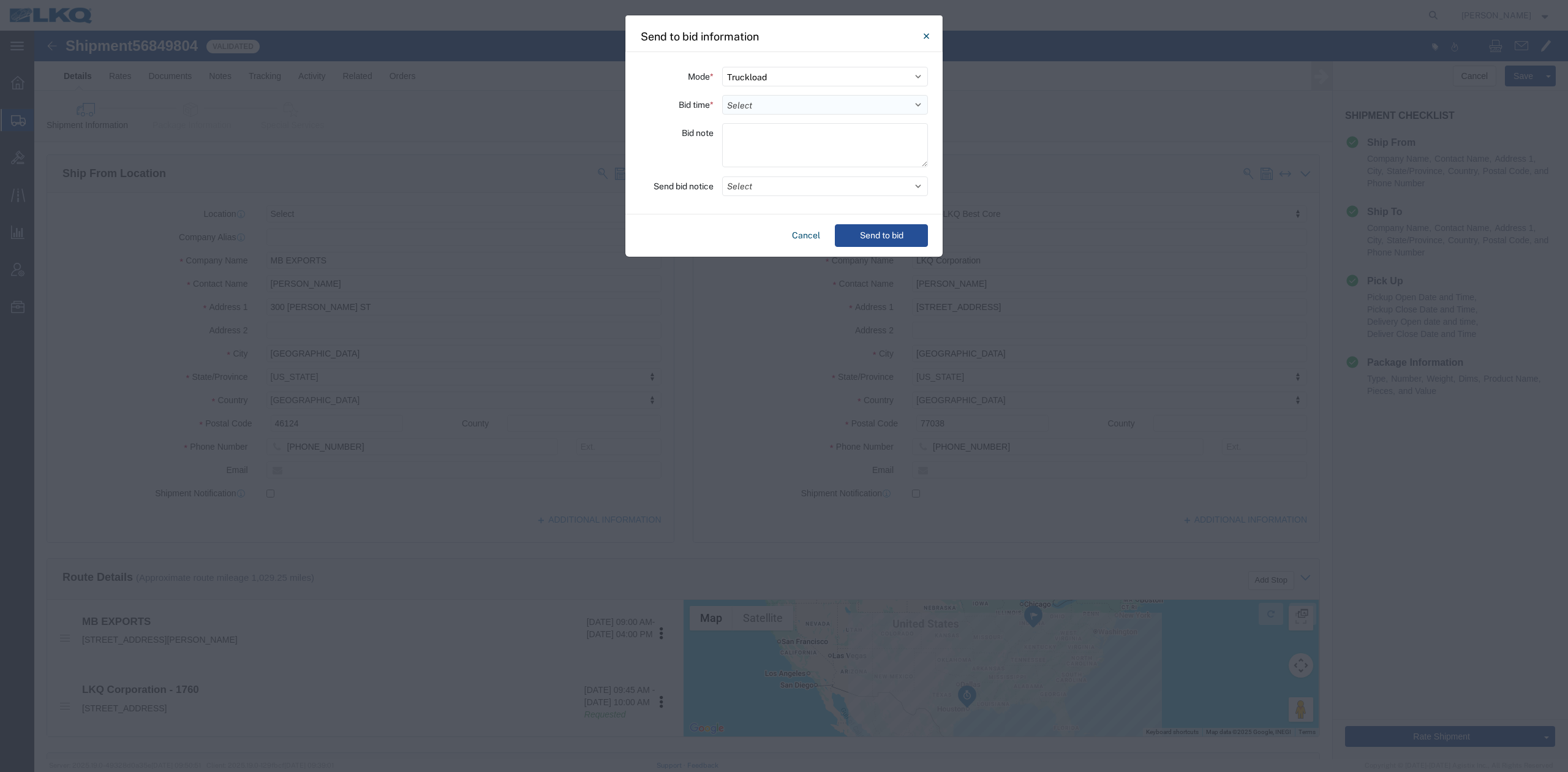
click at [748, 98] on select "Select 30 Min (Rush) 1 Hour (Rush) 2 Hours (Rush) 4 Hours (Rush) 8 Hours (Rush)…" at bounding box center [824, 105] width 205 height 20
select select "24"
click at [722, 95] on select "Select 30 Min (Rush) 1 Hour (Rush) 2 Hours (Rush) 4 Hours (Rush) 8 Hours (Rush)…" at bounding box center [824, 105] width 205 height 20
click at [755, 194] on button "Select" at bounding box center [824, 187] width 205 height 20
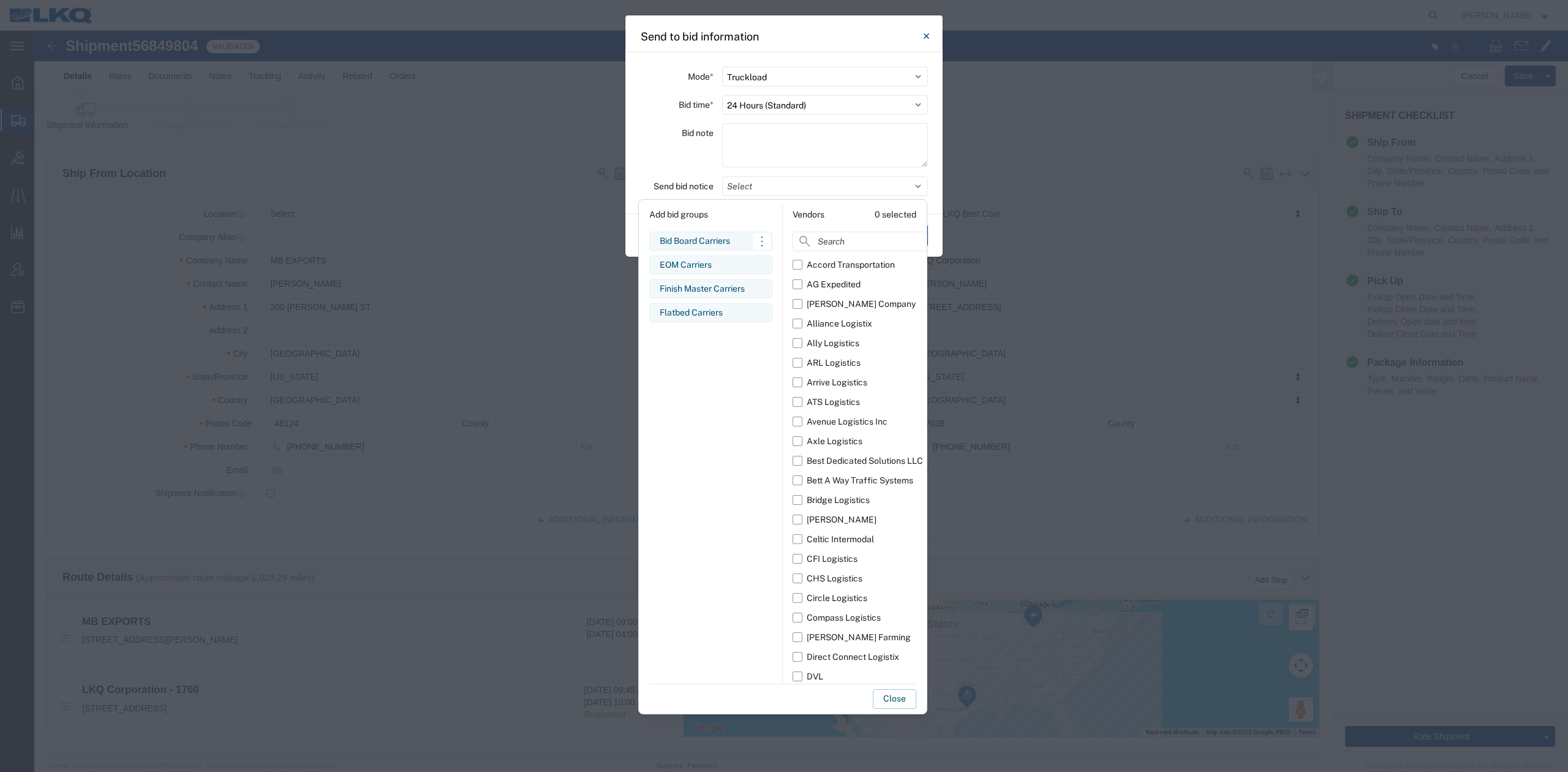
click at [719, 243] on div "Bid Board Carriers" at bounding box center [710, 240] width 102 height 13
click at [881, 695] on button "Close" at bounding box center [895, 700] width 44 height 20
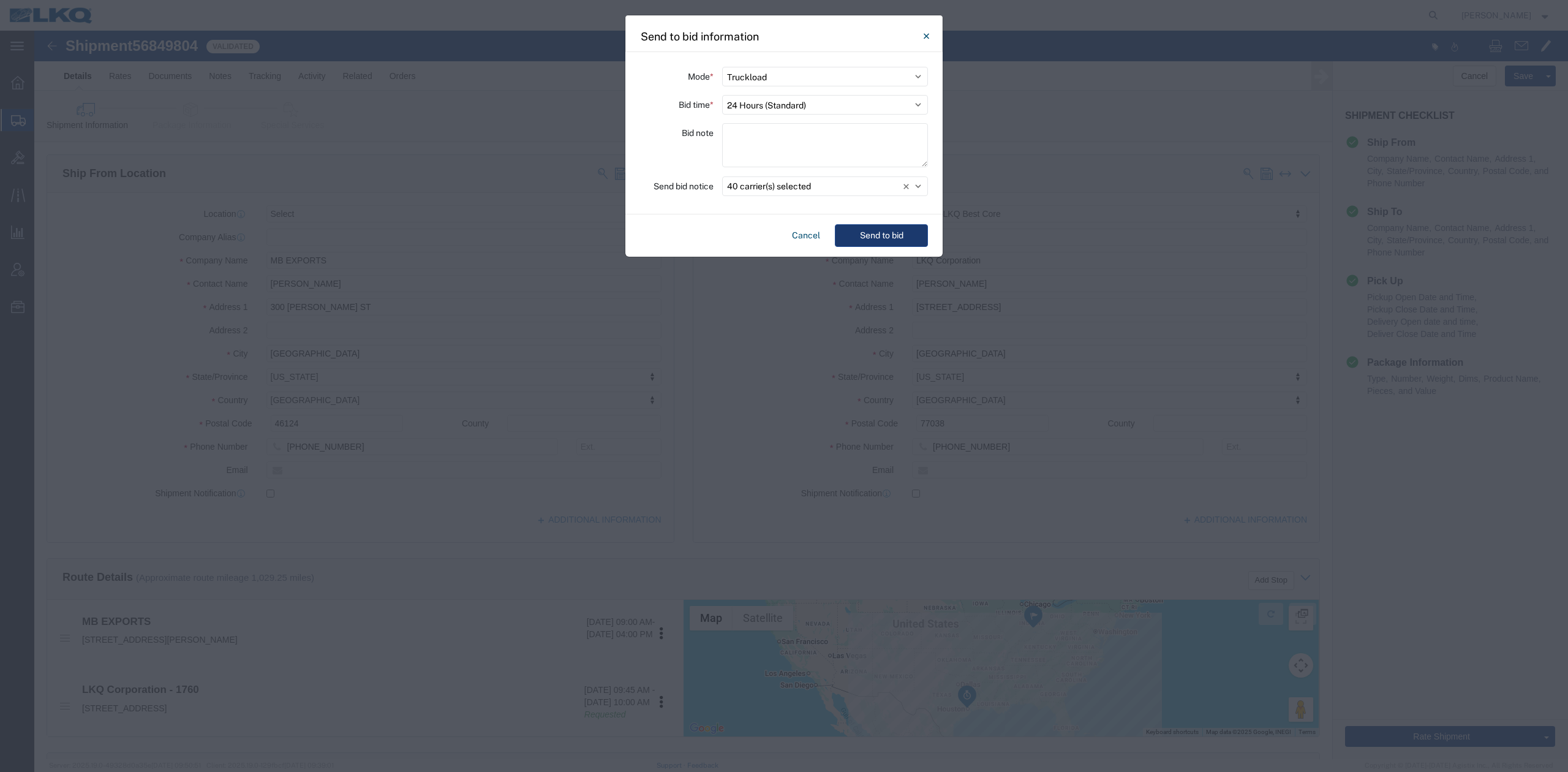
click at [886, 240] on button "Send to bid" at bounding box center [882, 235] width 93 height 23
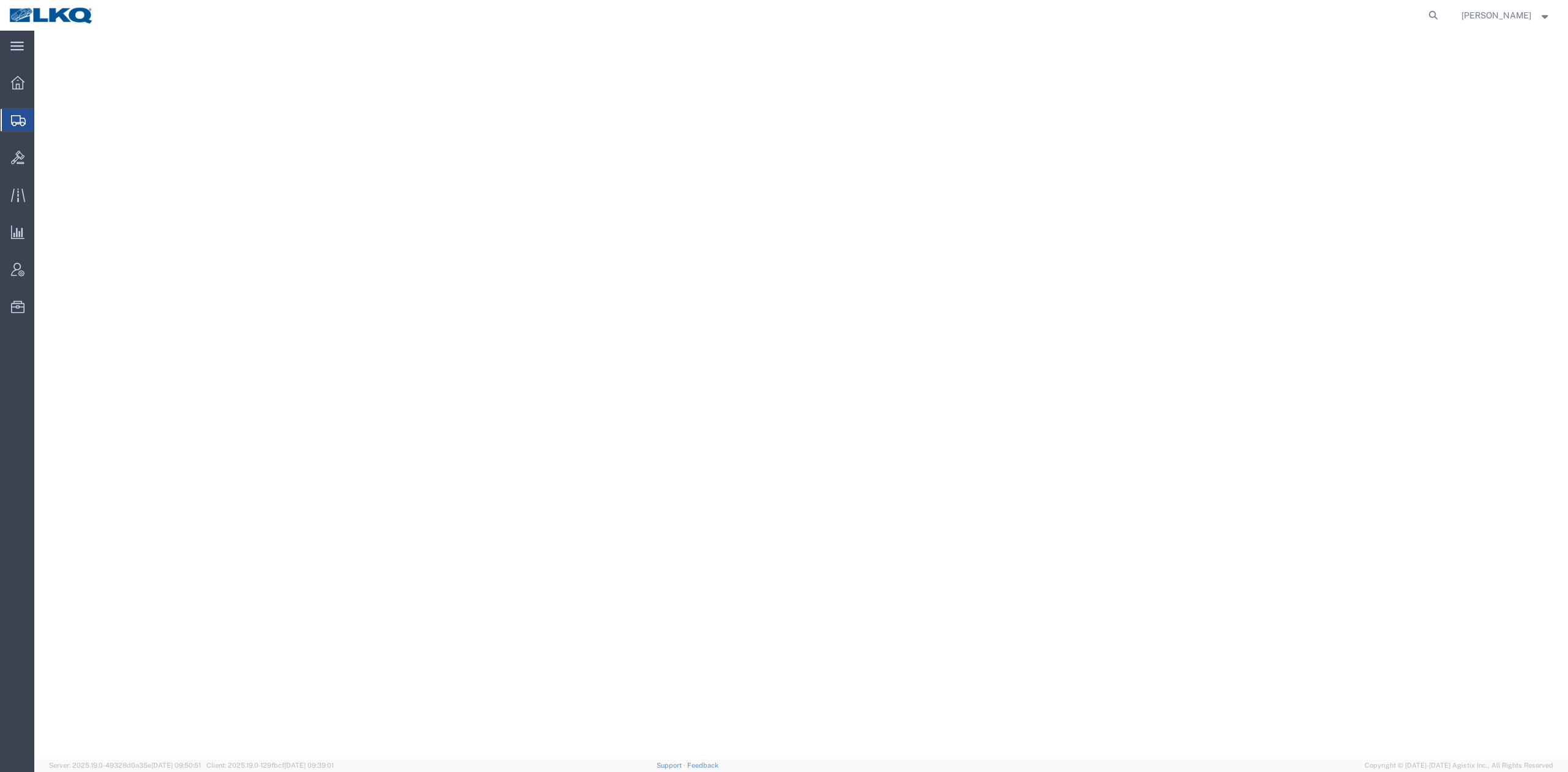
select select "27940"
select select "27738"
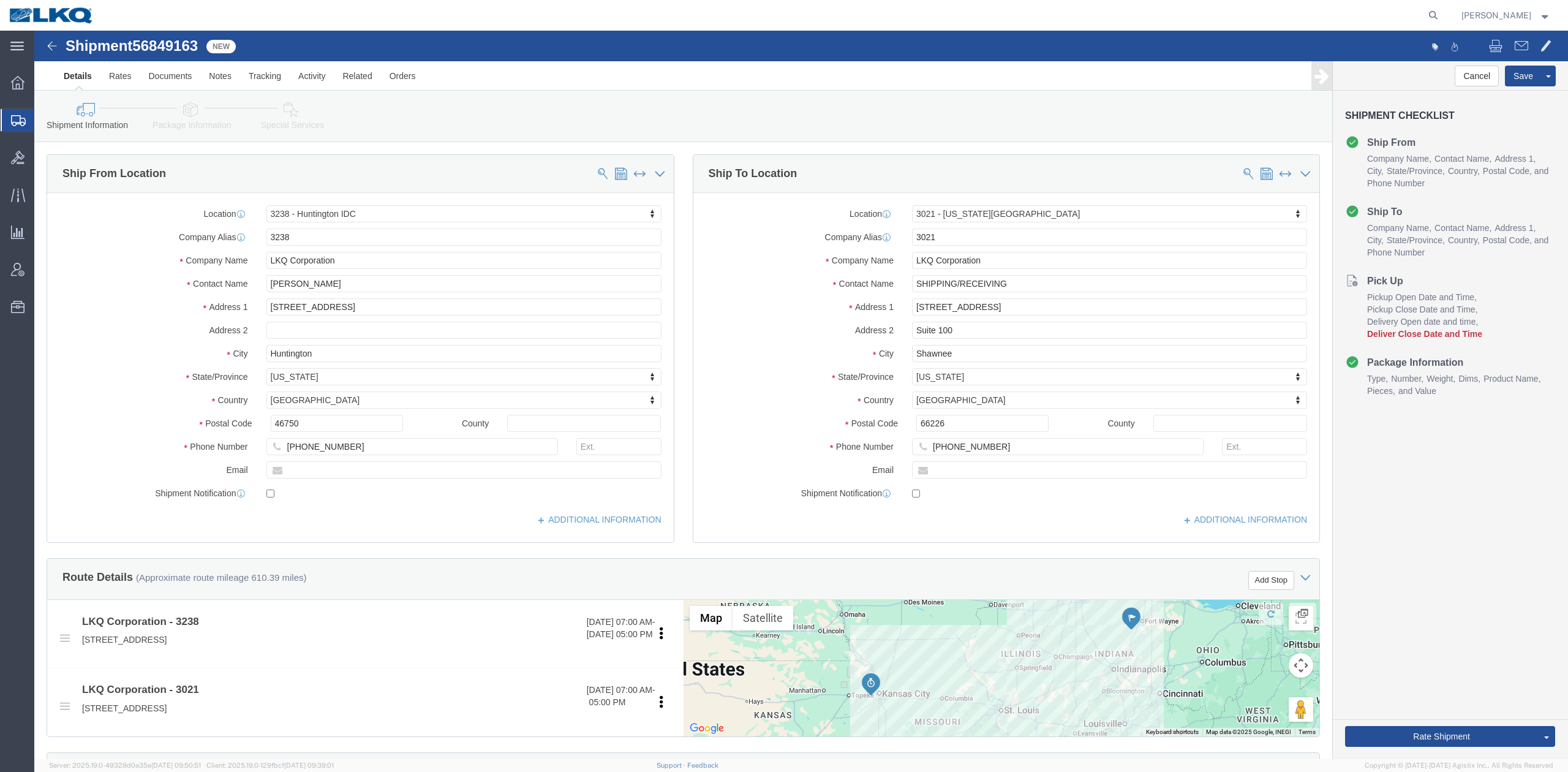
click span "56849163"
copy span "56849163"
click link "Notes"
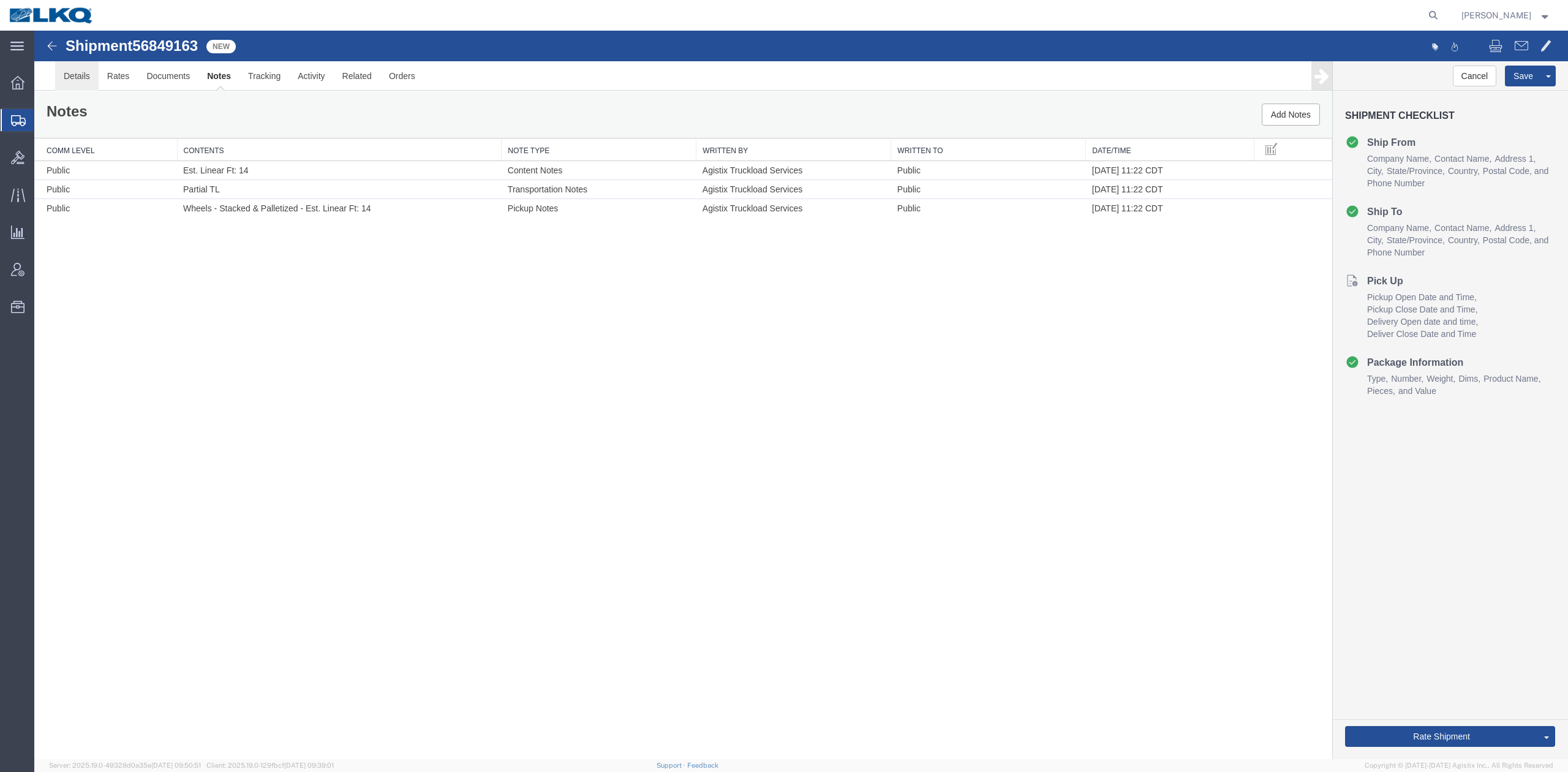
click at [72, 76] on link "Details" at bounding box center [77, 76] width 44 height 30
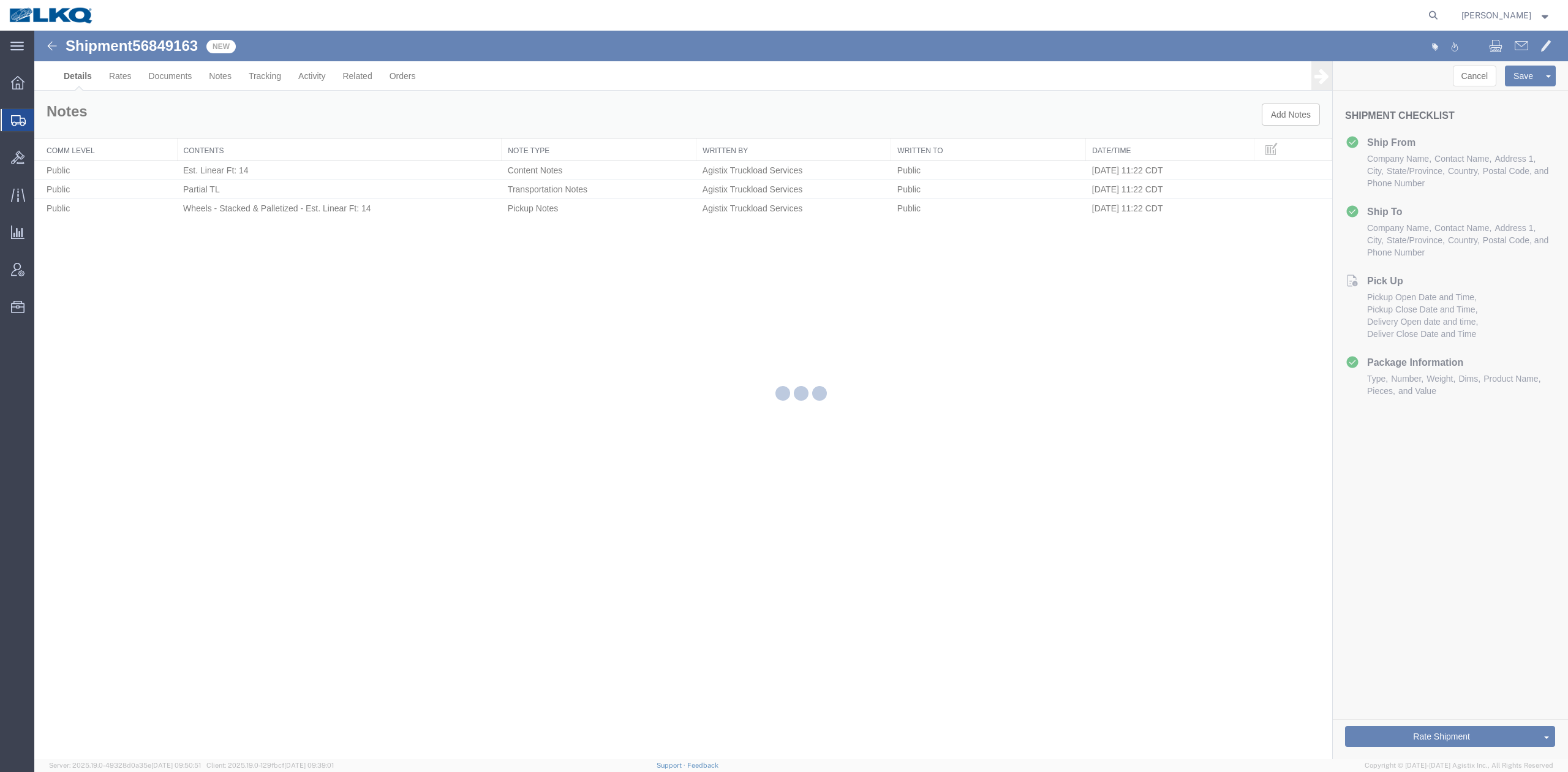
select select "27940"
select select "27738"
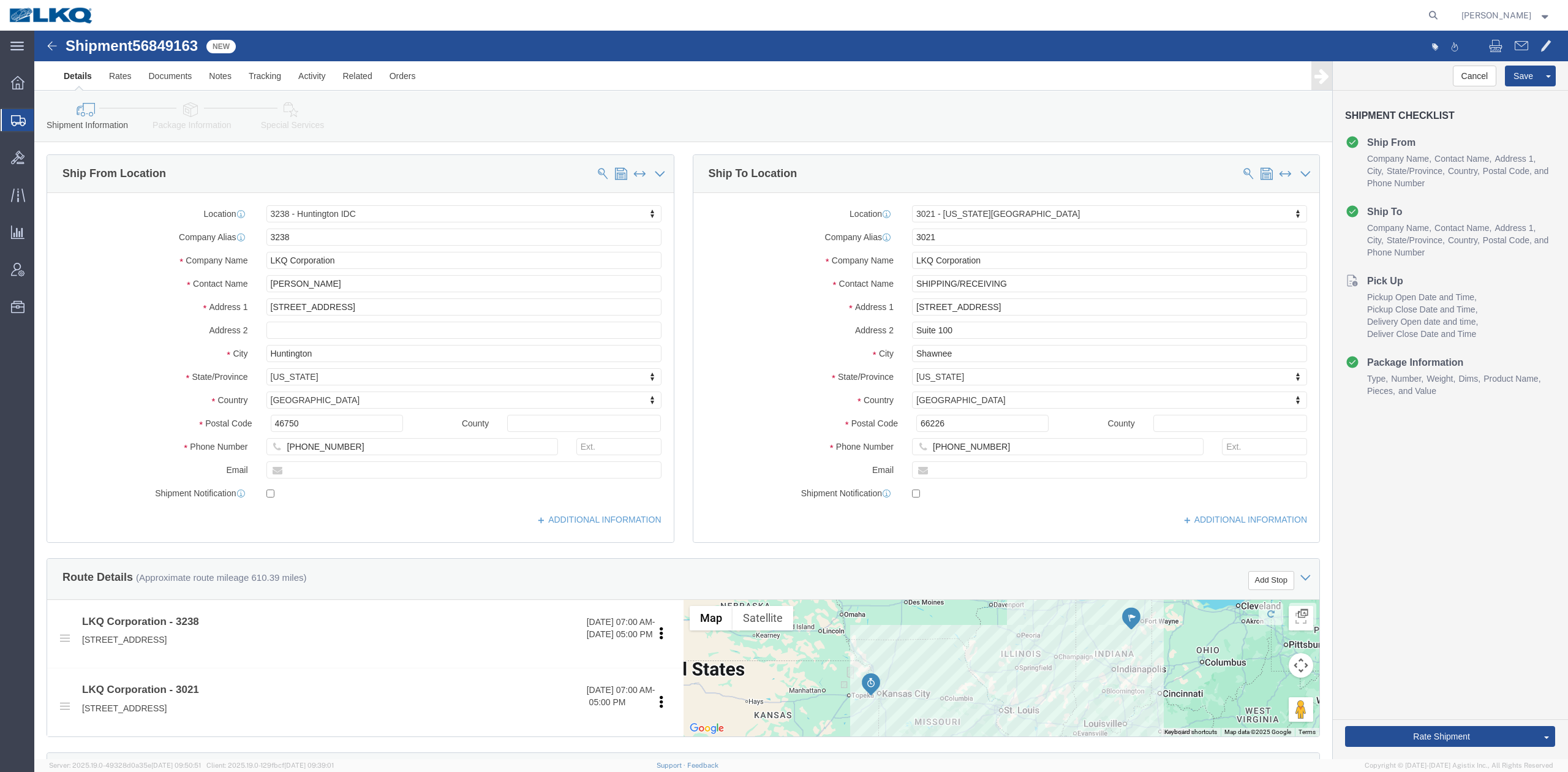
click icon
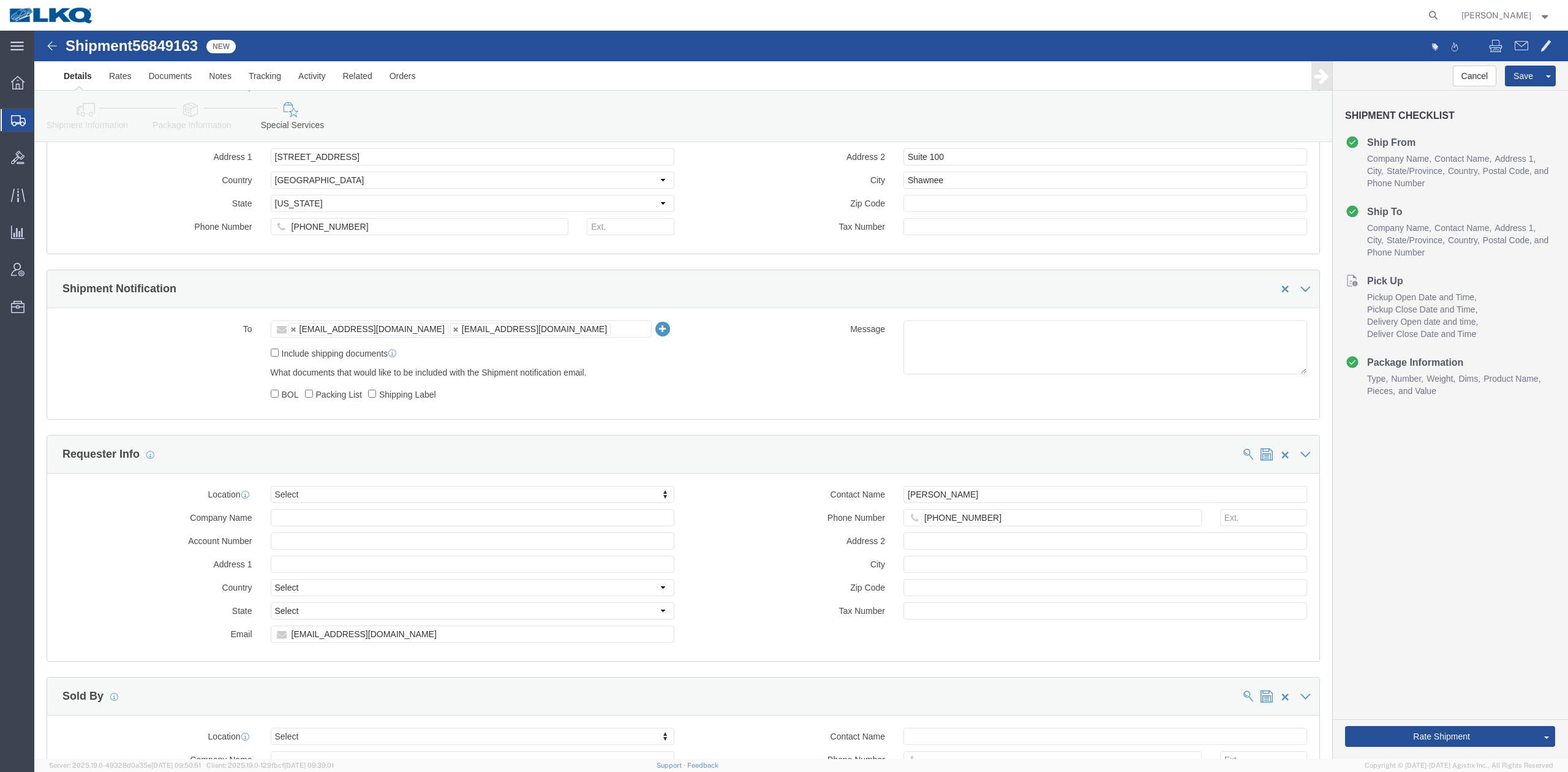
scroll to position [817, 0]
drag, startPoint x: 168, startPoint y: 77, endPoint x: 6, endPoint y: 73, distance: 162.0
click icon
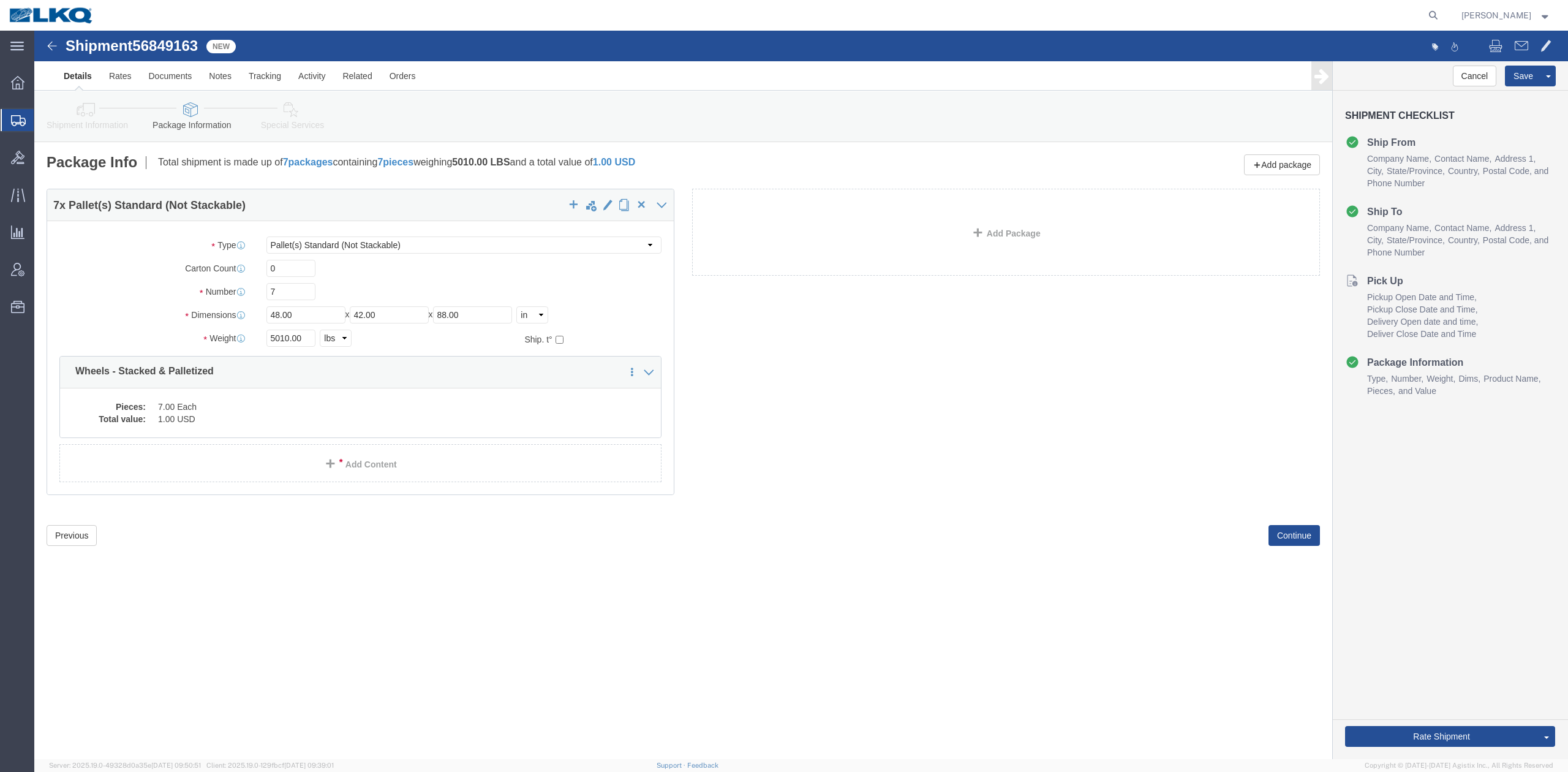
click link "Shipment Information"
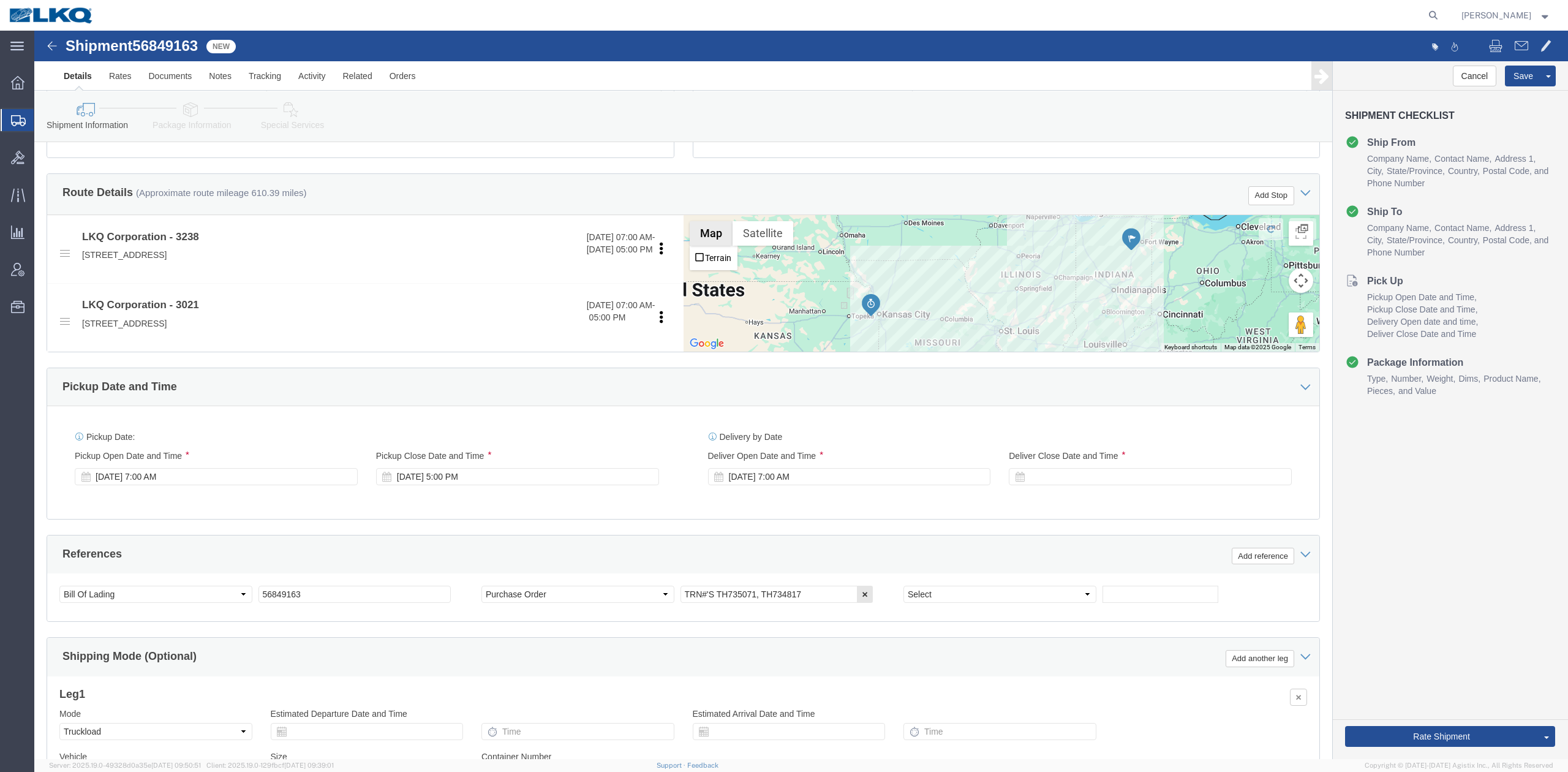
scroll to position [408, 0]
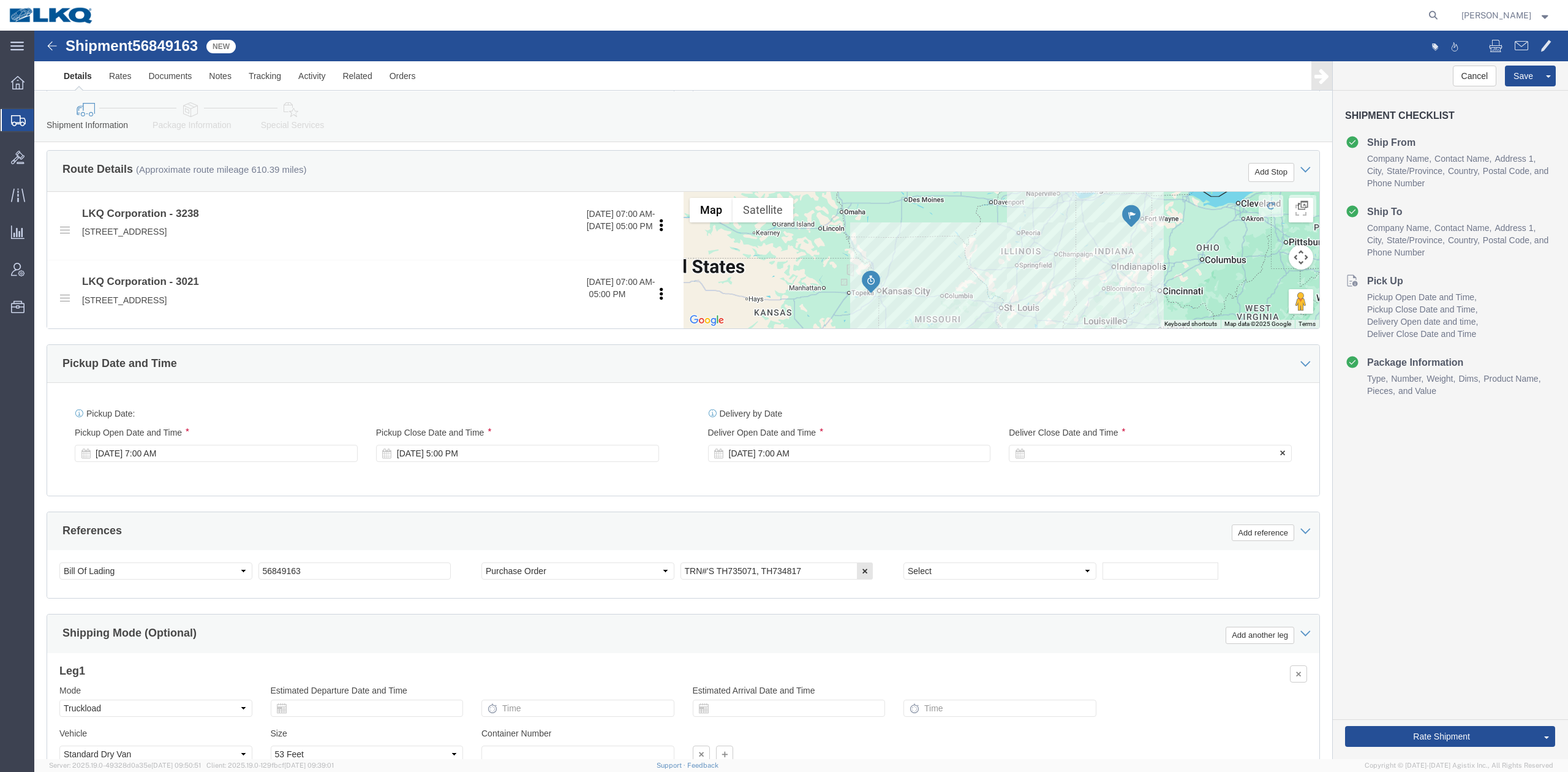
click div
type input "10:00 AM"
click button "Apply"
click div "Delivery by Date Delivery Start Date Delivery Start Time Deliver Open Date and …"
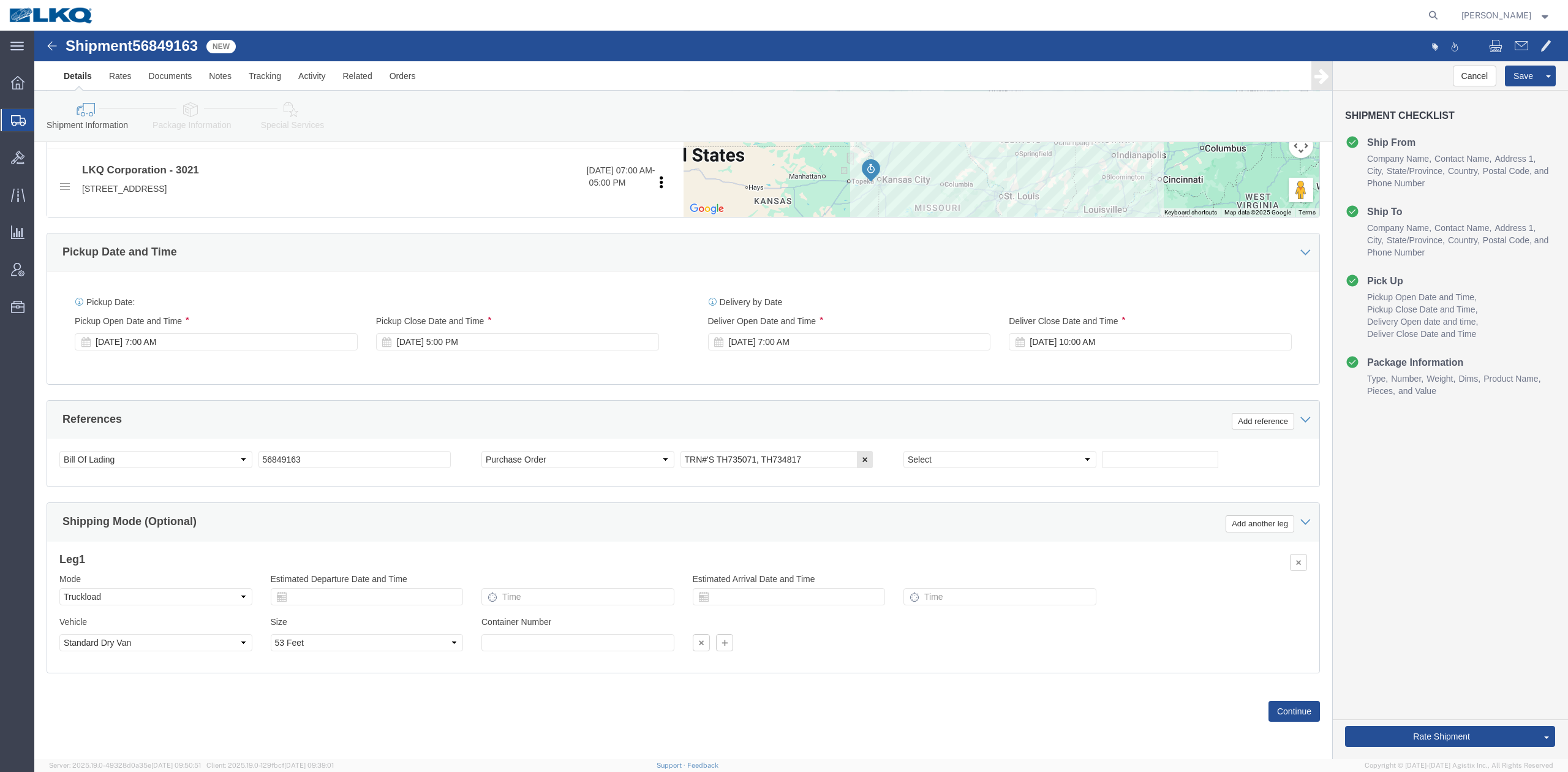
scroll to position [278, 0]
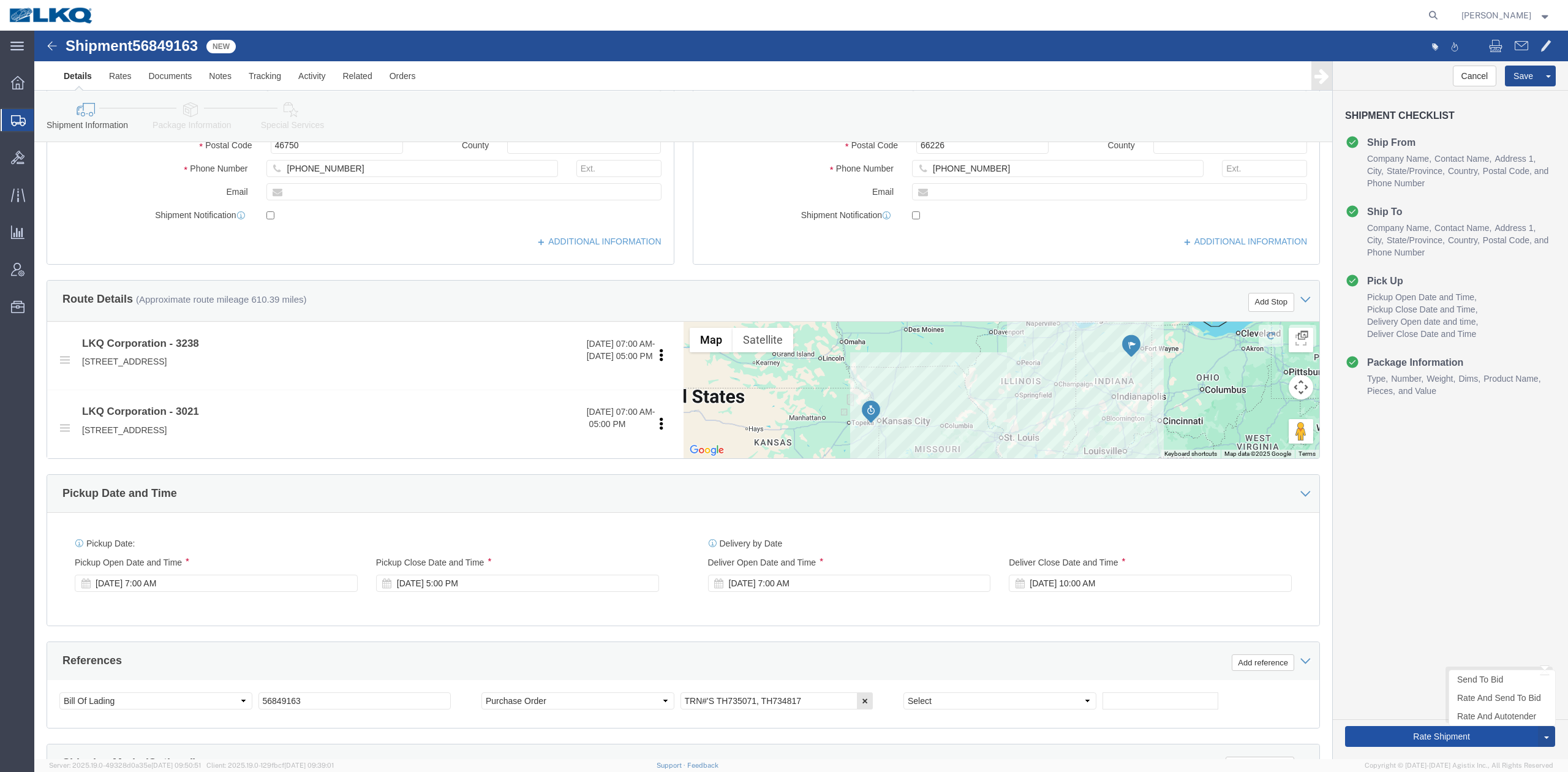
click button "Rate Shipment"
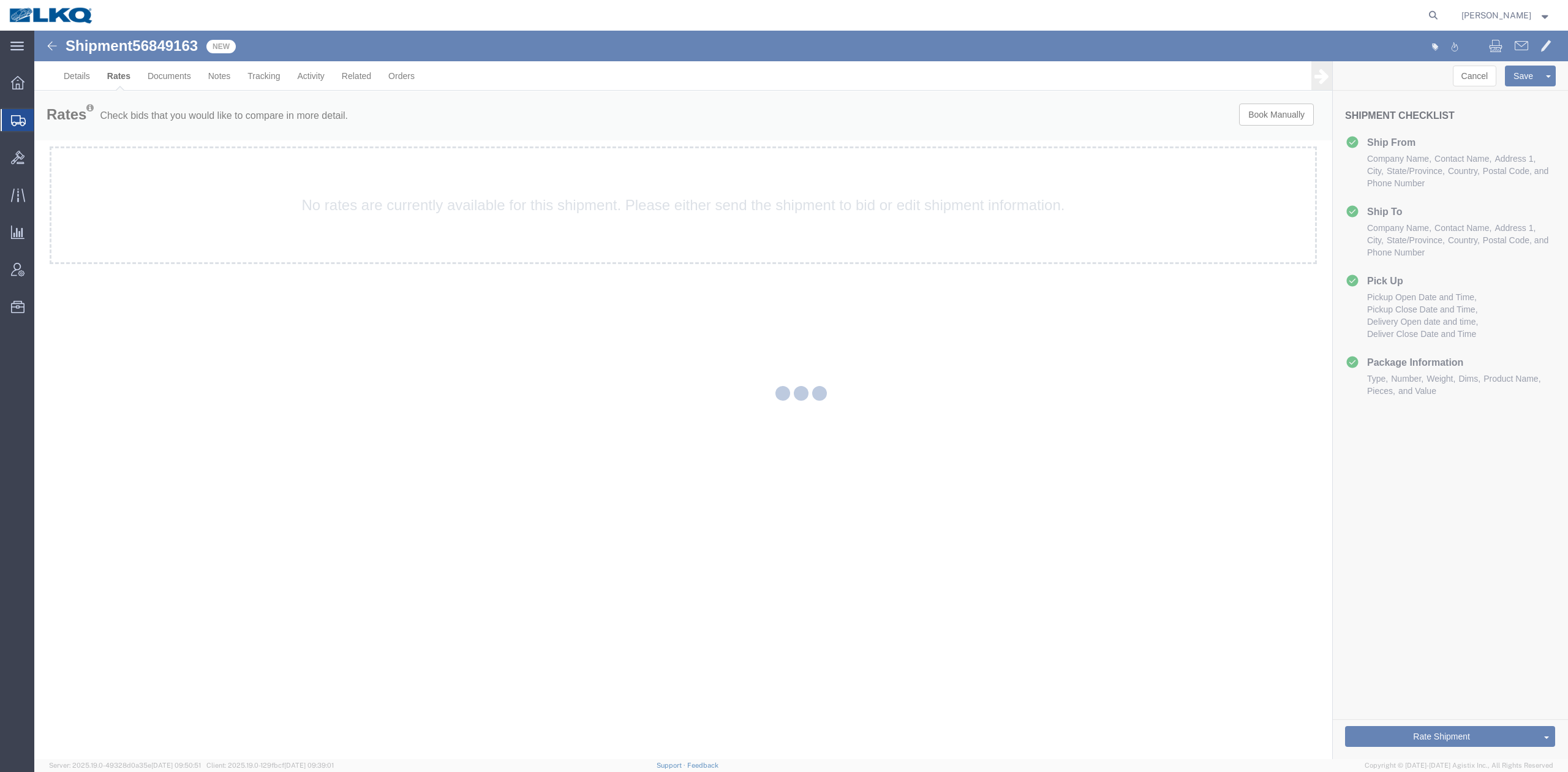
scroll to position [0, 0]
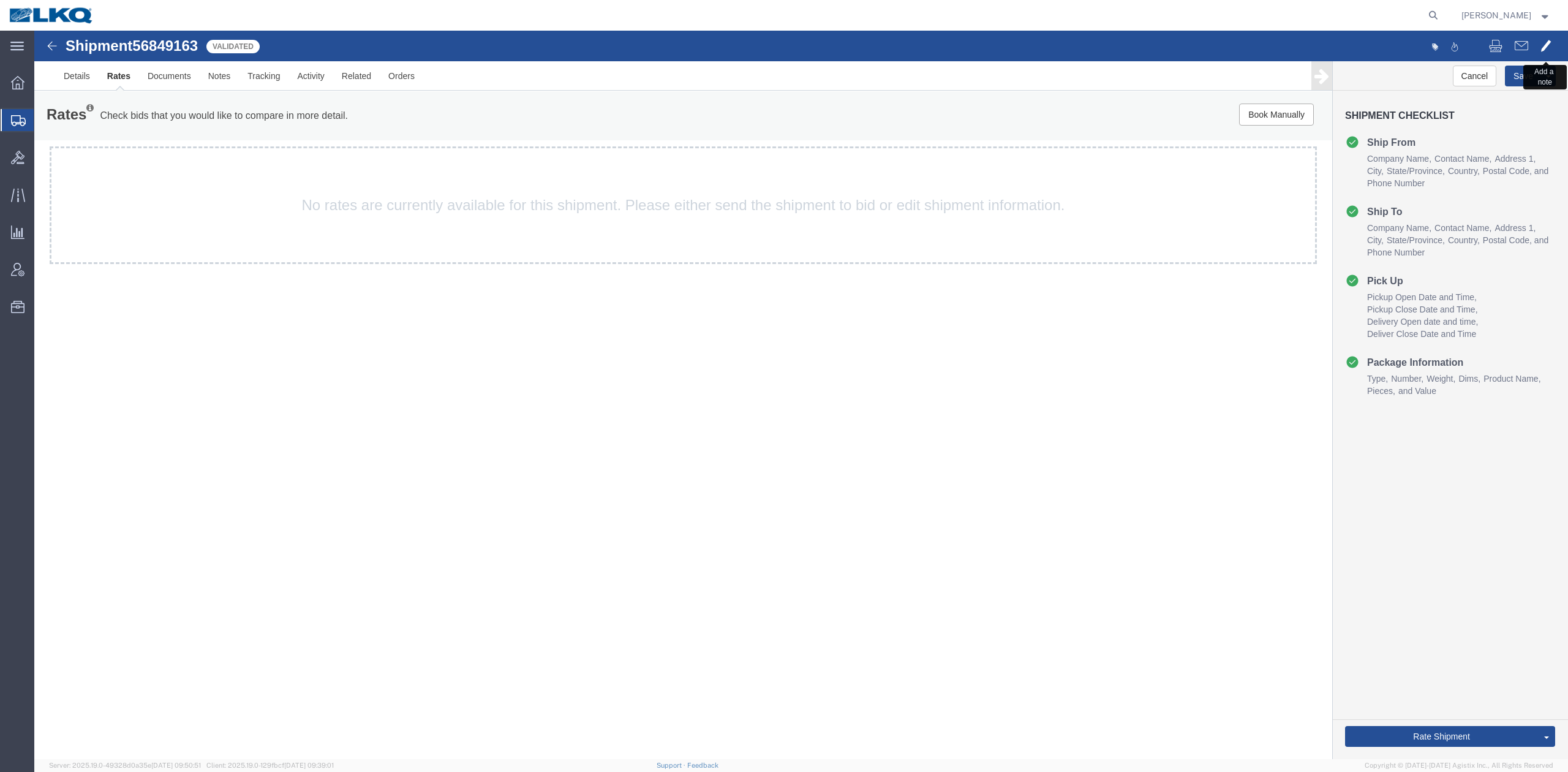
click at [1548, 51] on span at bounding box center [1545, 45] width 11 height 15
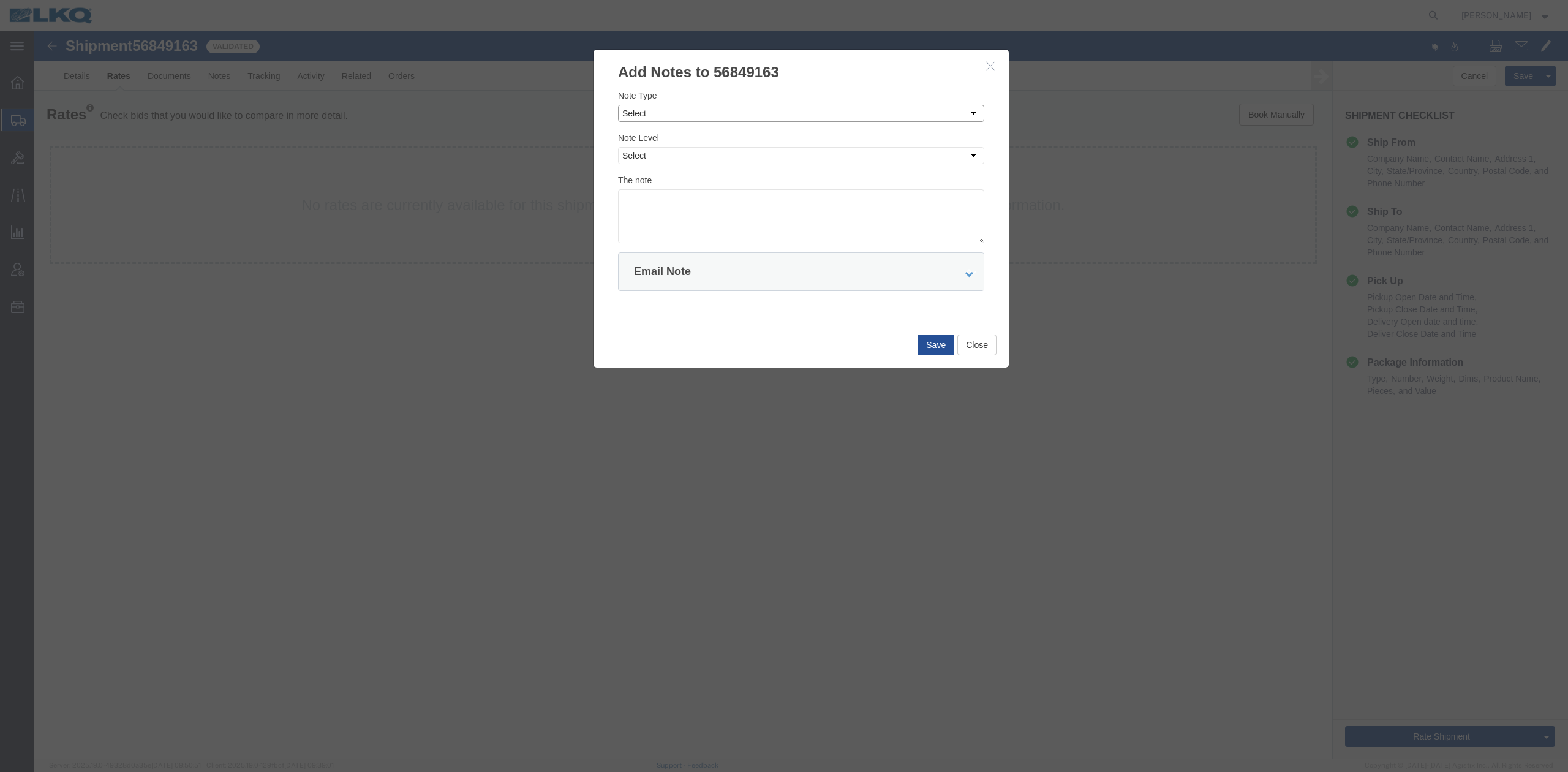
click at [667, 113] on select "Select Approval Bid Notes Carrier Change Notes Claim Notes Content Hazmat Notes…" at bounding box center [800, 113] width 366 height 17
select select "BID_NOTES"
click at [618, 105] on select "Select Approval Bid Notes Carrier Change Notes Claim Notes Content Hazmat Notes…" at bounding box center [800, 113] width 366 height 17
drag, startPoint x: 647, startPoint y: 155, endPoint x: 651, endPoint y: 164, distance: 9.8
click at [647, 155] on select "Select Private to Account Private to Vendor Public" at bounding box center [800, 155] width 366 height 17
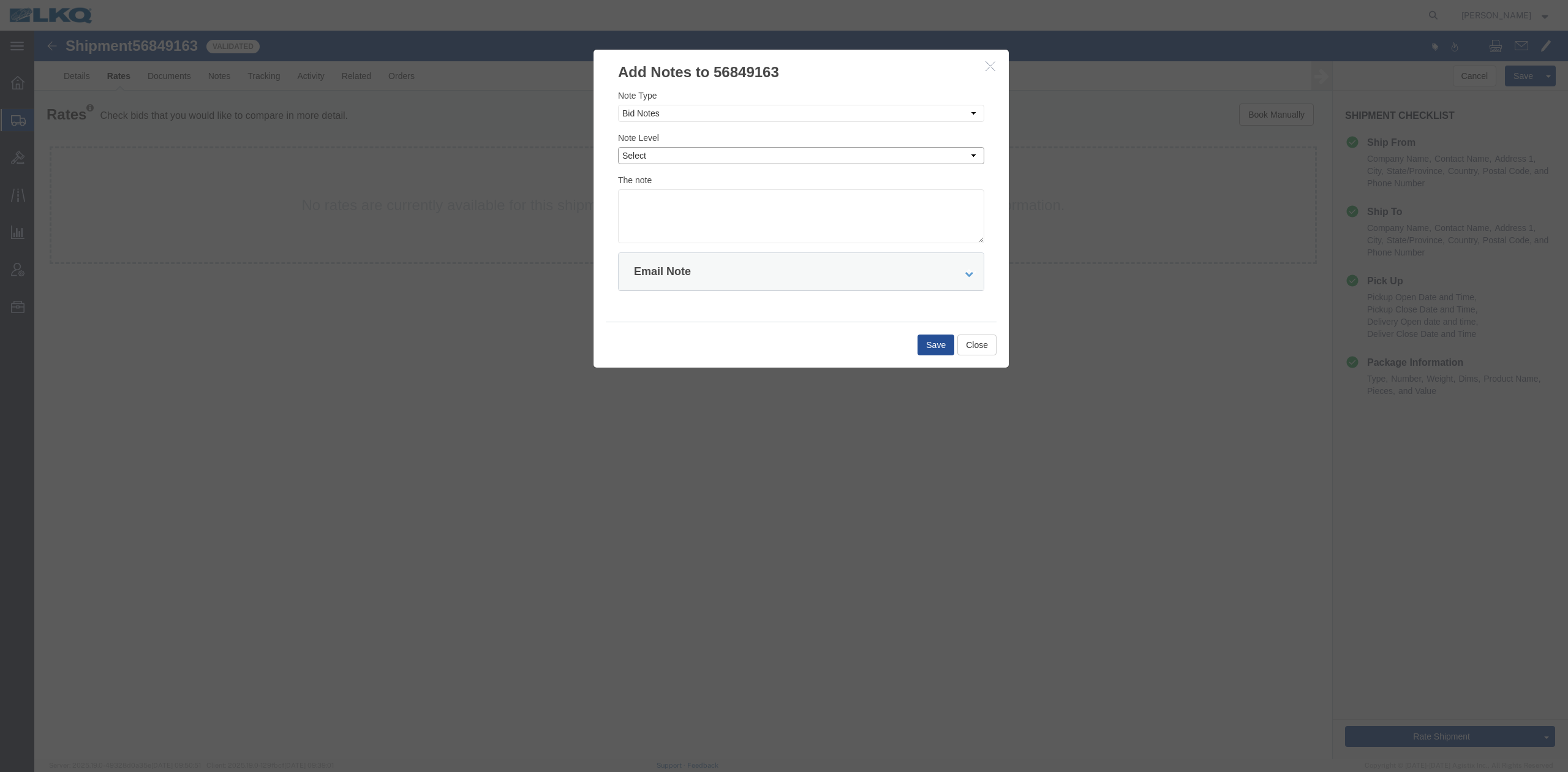
select select "PRIVATE_TO_ACCOUNT"
click at [618, 147] on select "Select Private to Account Private to Vendor Public" at bounding box center [800, 155] width 366 height 17
click at [666, 203] on textarea at bounding box center [800, 216] width 366 height 54
type textarea "DAT: $1557"
click at [928, 343] on button "Save" at bounding box center [935, 344] width 37 height 21
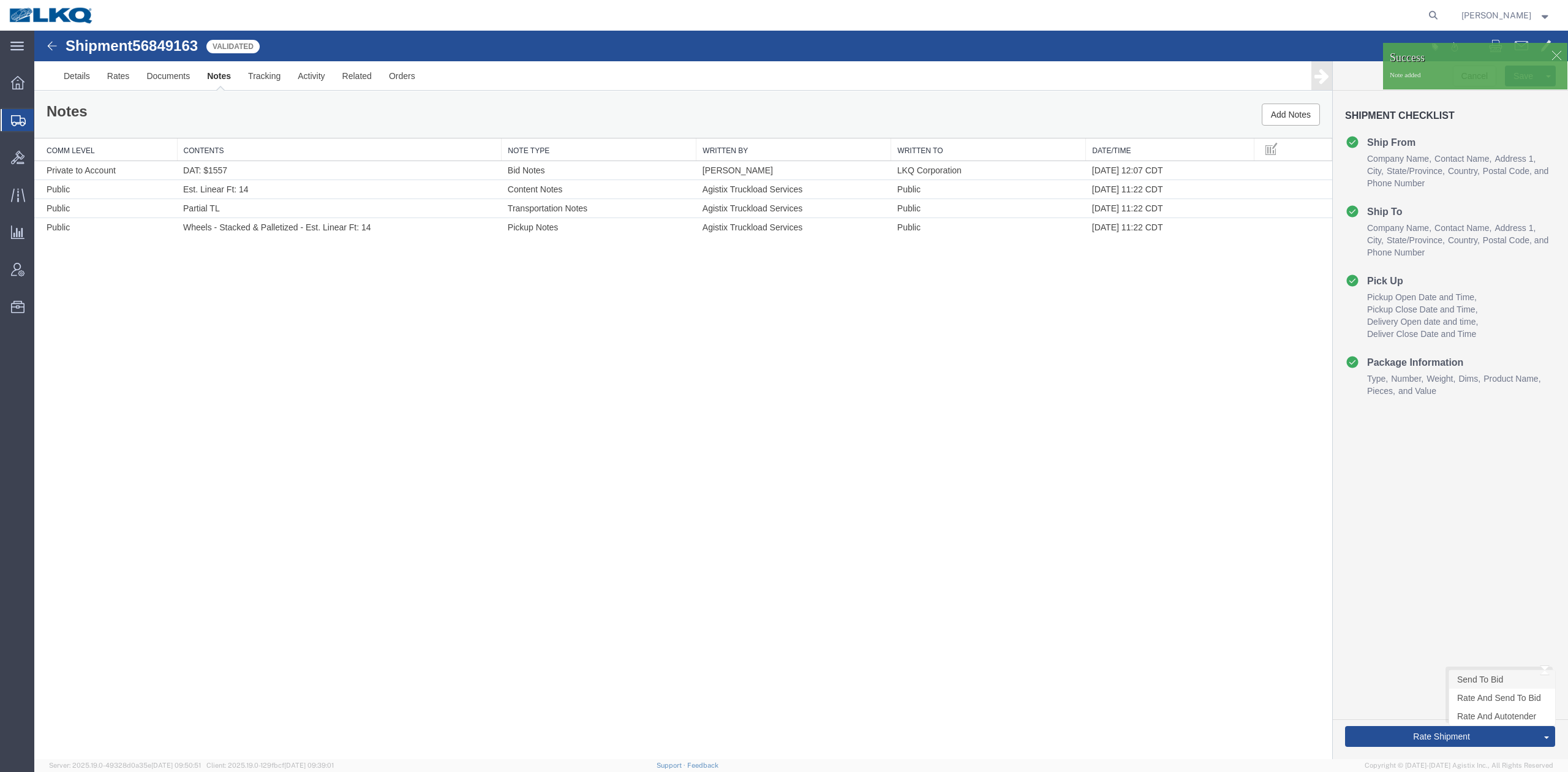
click at [1466, 679] on link "Send To Bid" at bounding box center [1502, 679] width 106 height 19
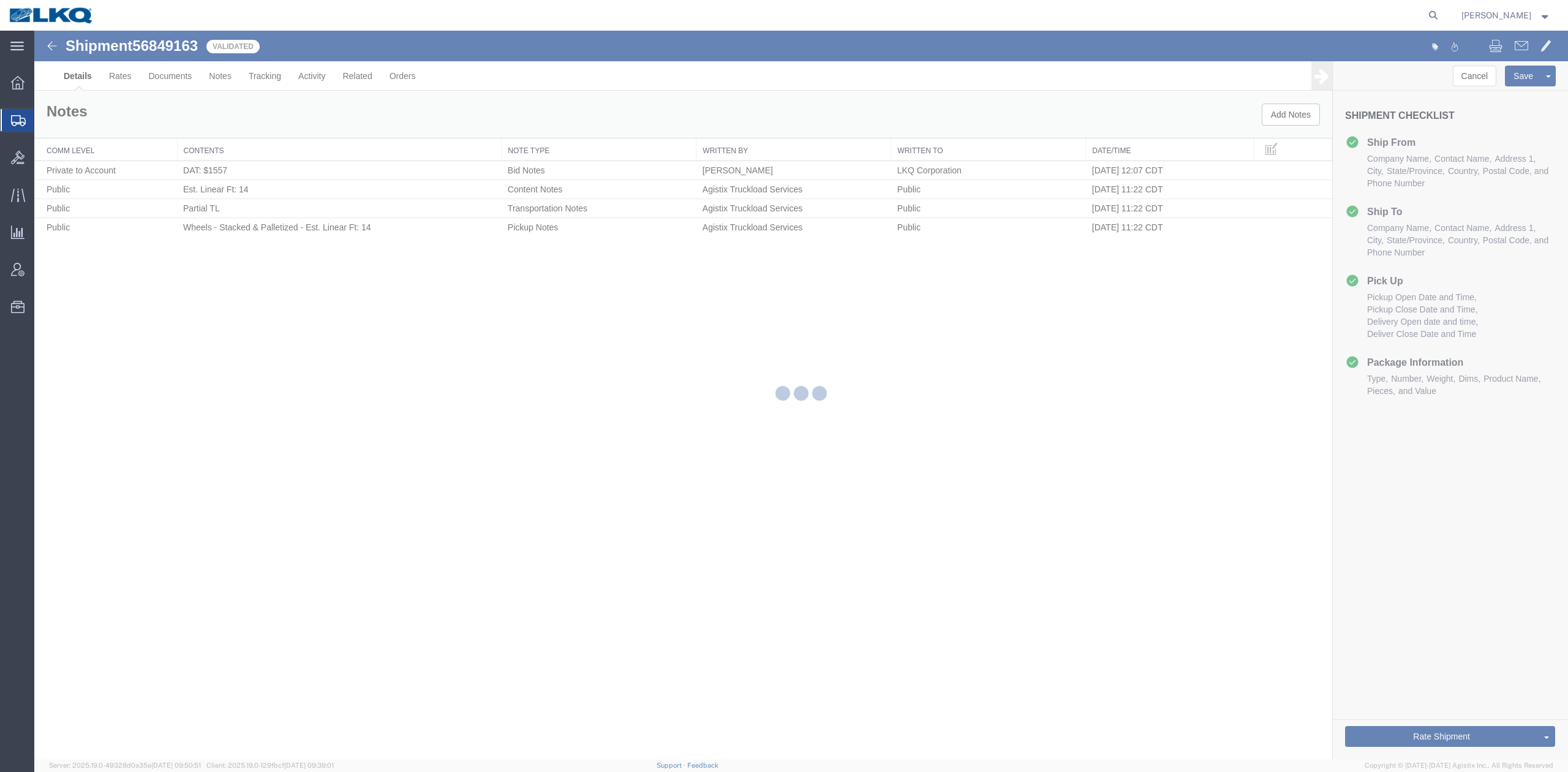
select select "27940"
select select "27738"
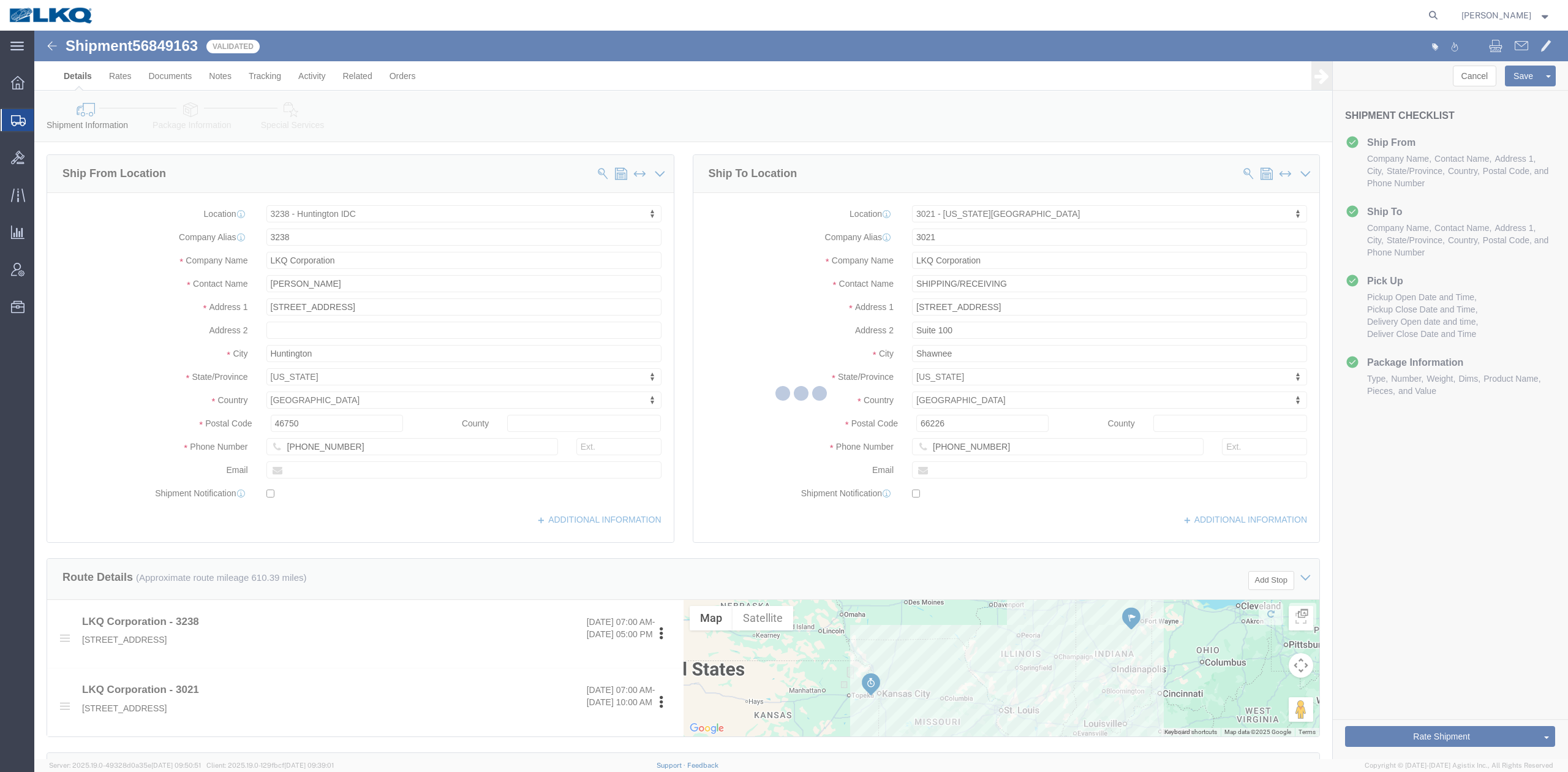
select select "TL"
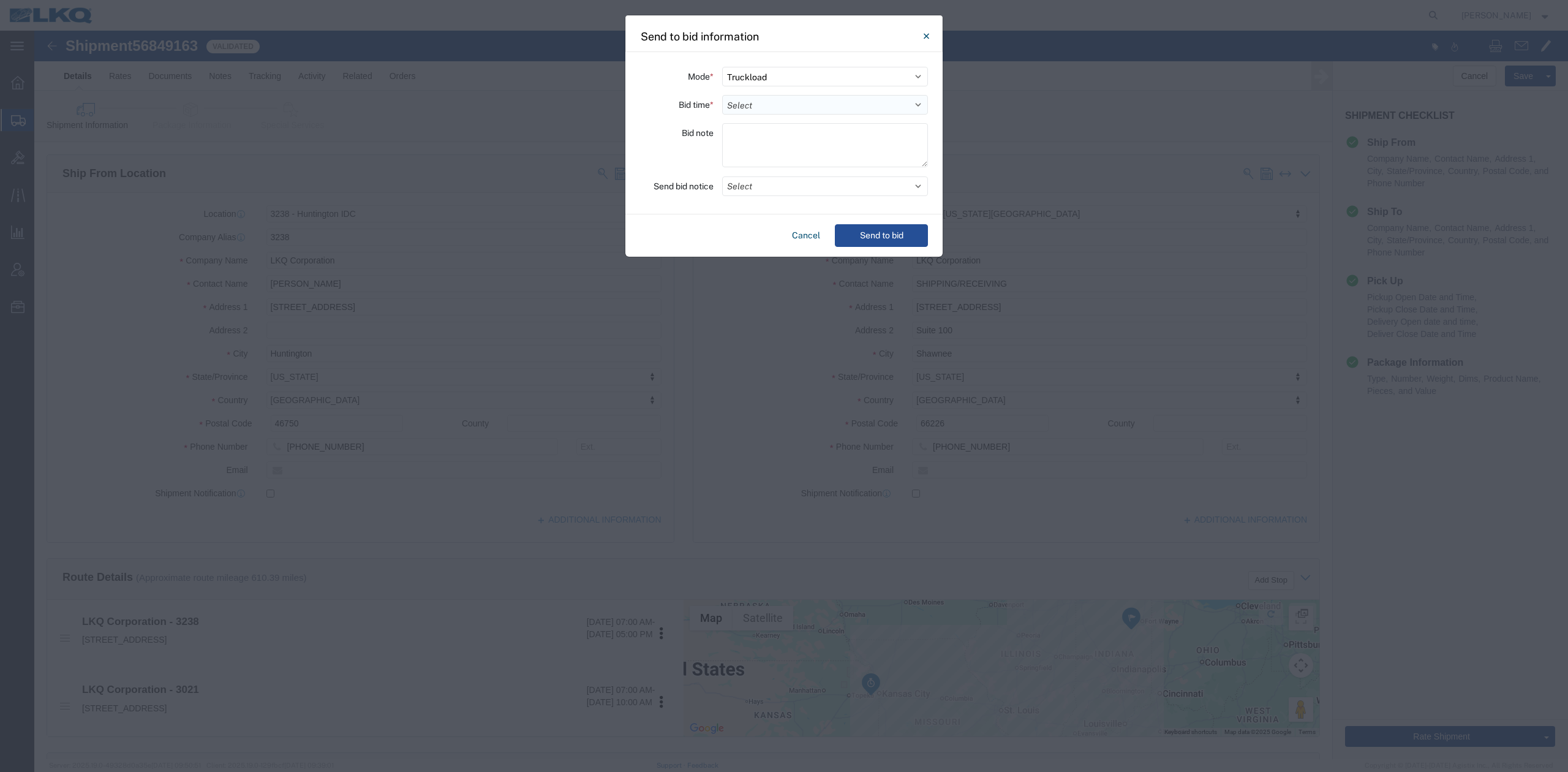
click at [753, 106] on select "Select 30 Min (Rush) 1 Hour (Rush) 2 Hours (Rush) 4 Hours (Rush) 8 Hours (Rush)…" at bounding box center [824, 105] width 205 height 20
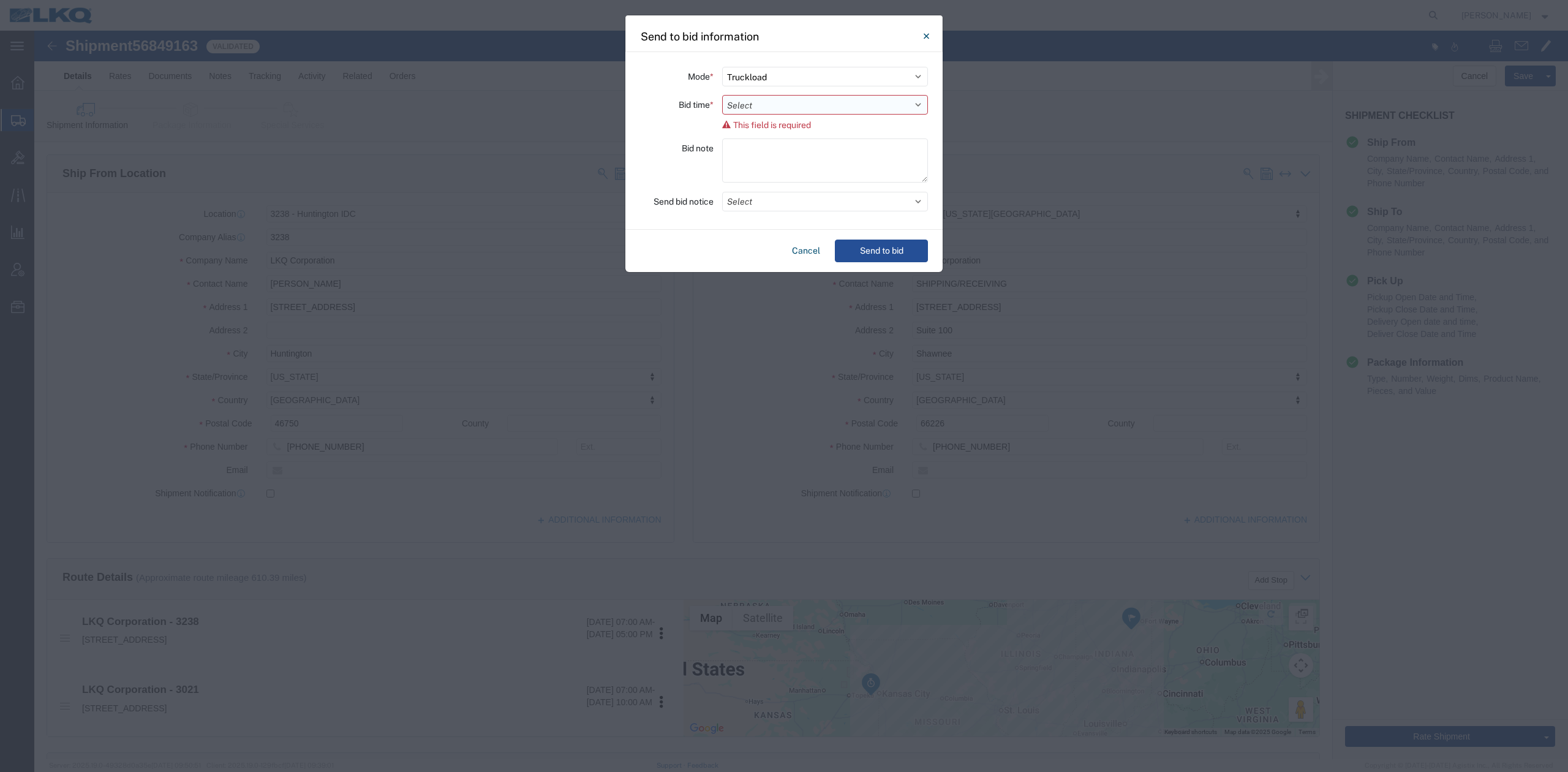
click at [767, 109] on select "Select 30 Min (Rush) 1 Hour (Rush) 2 Hours (Rush) 4 Hours (Rush) 8 Hours (Rush)…" at bounding box center [824, 105] width 205 height 20
select select "12"
click at [722, 95] on select "Select 30 Min (Rush) 1 Hour (Rush) 2 Hours (Rush) 4 Hours (Rush) 8 Hours (Rush)…" at bounding box center [824, 105] width 205 height 20
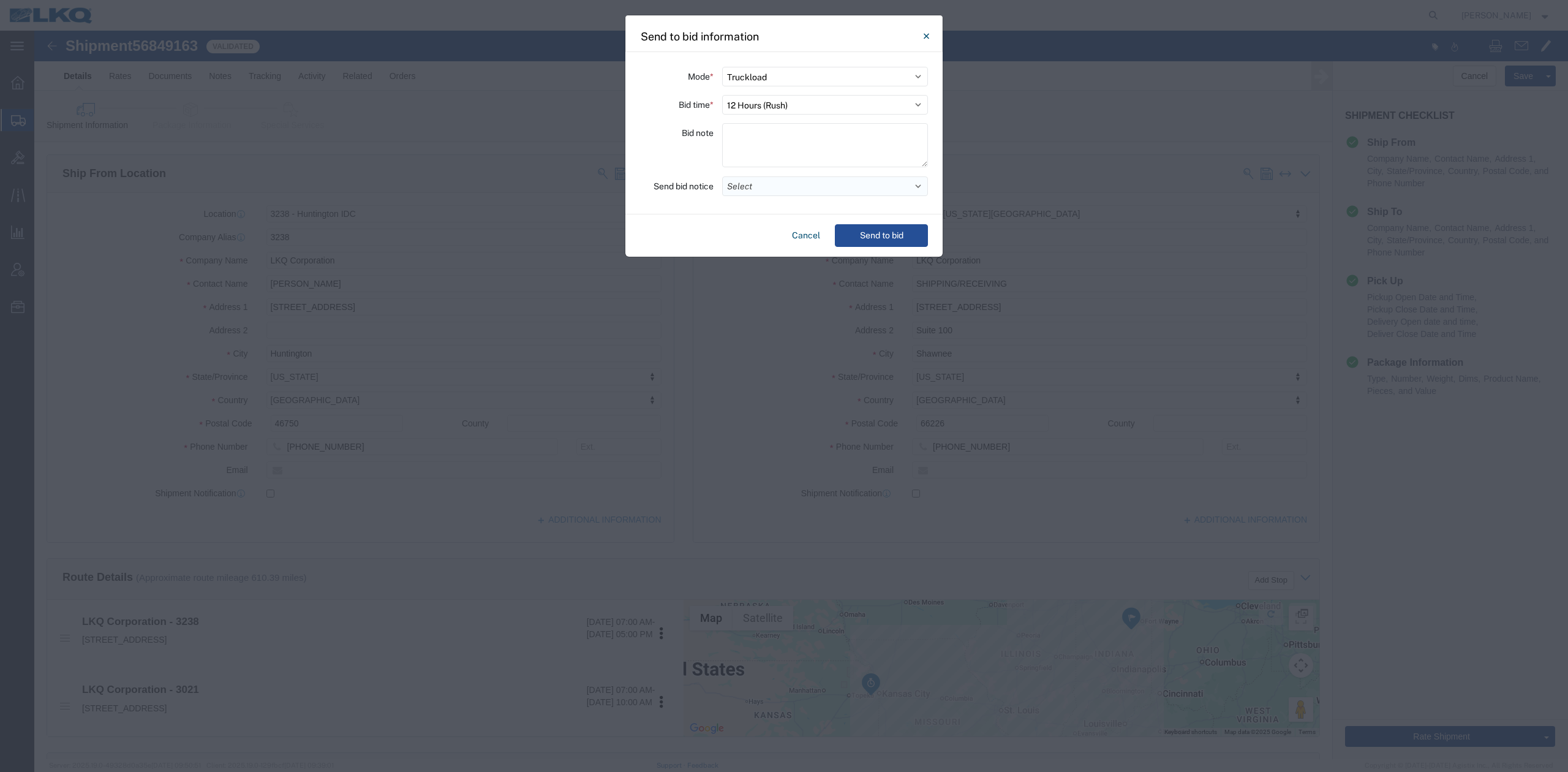
click at [758, 193] on button "Select" at bounding box center [824, 187] width 205 height 20
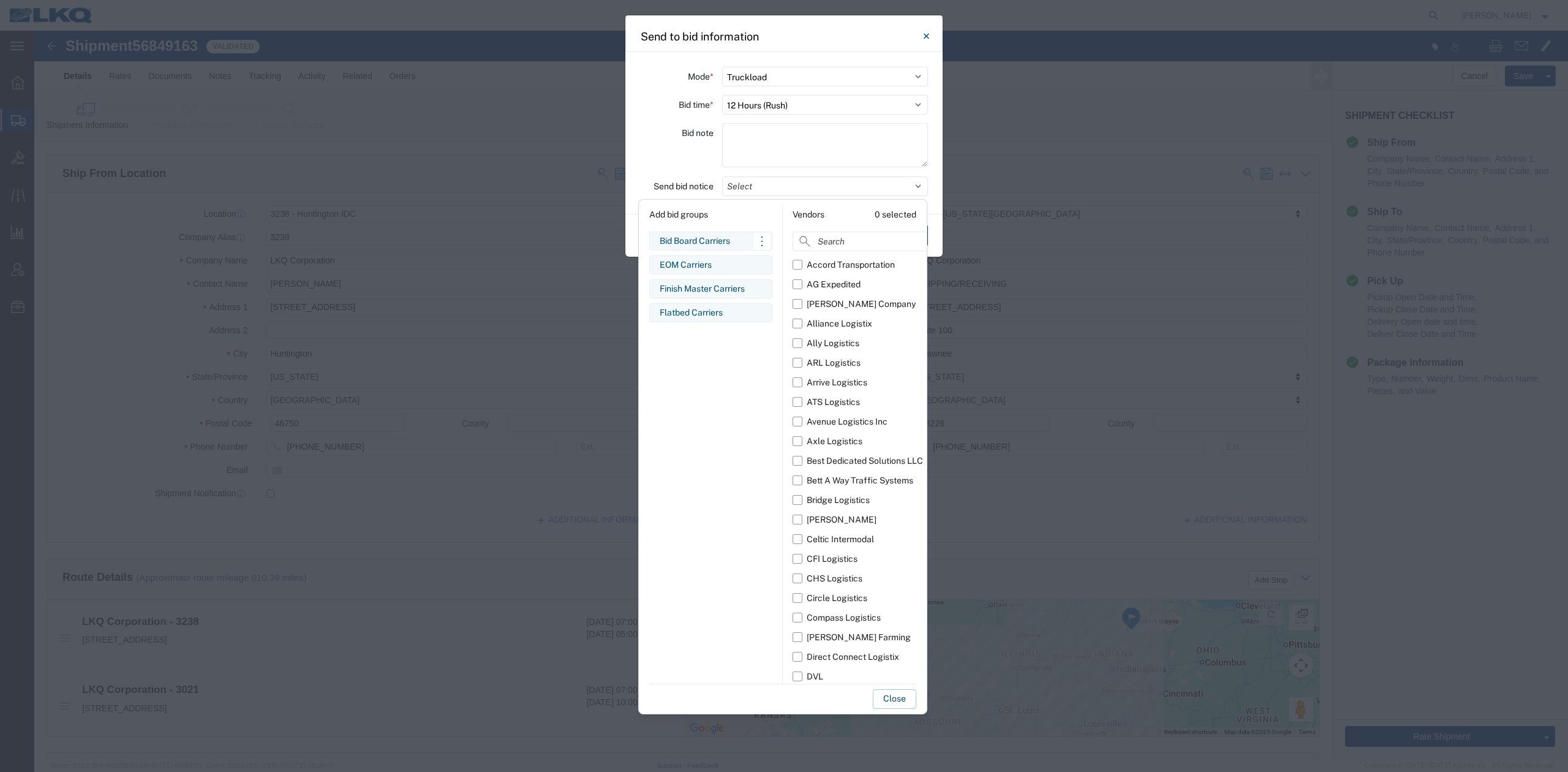
click at [694, 239] on div "Bid Board Carriers" at bounding box center [710, 240] width 102 height 13
click at [909, 704] on button "Close" at bounding box center [895, 700] width 44 height 20
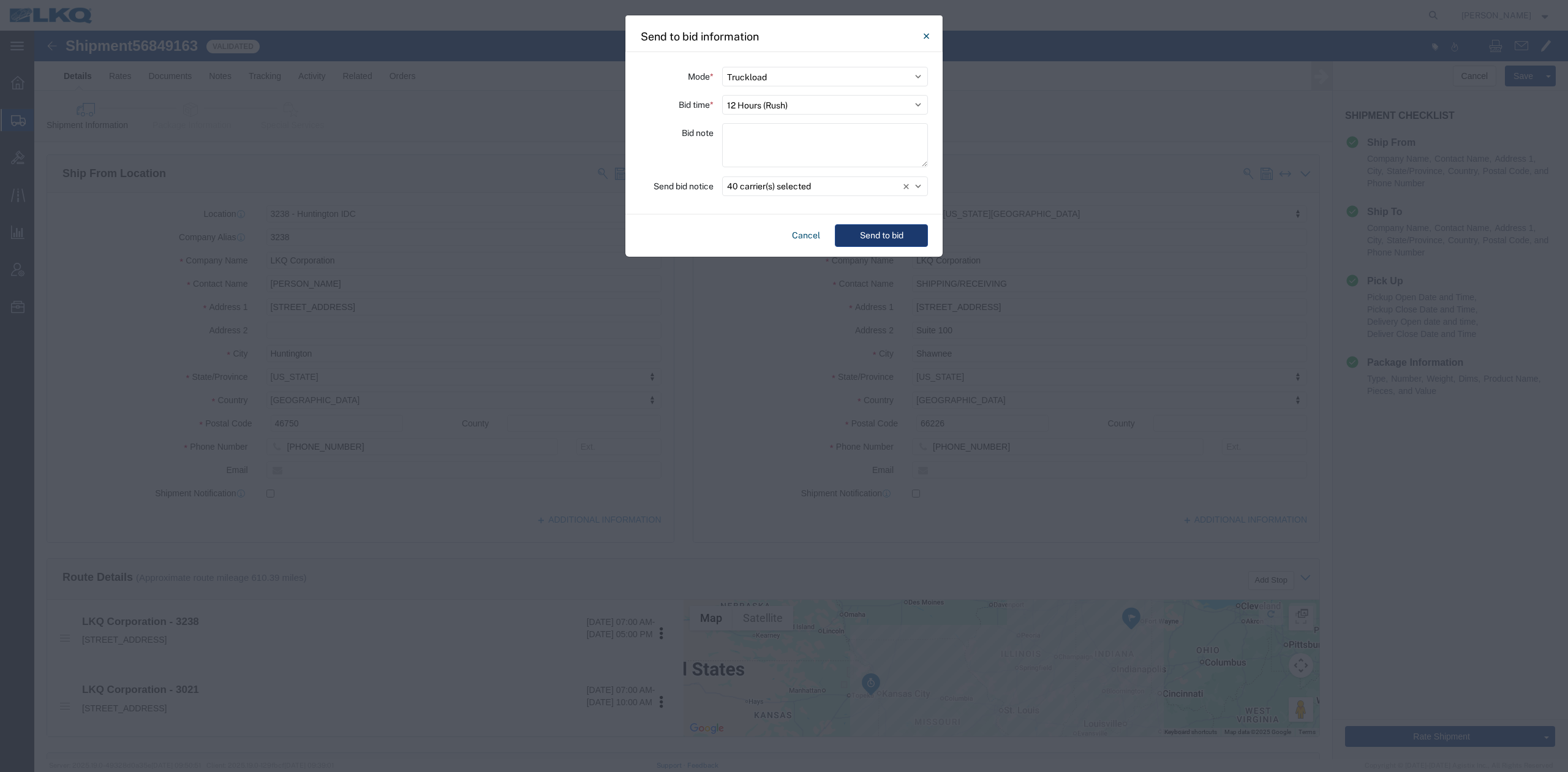
click at [893, 231] on button "Send to bid" at bounding box center [882, 235] width 93 height 23
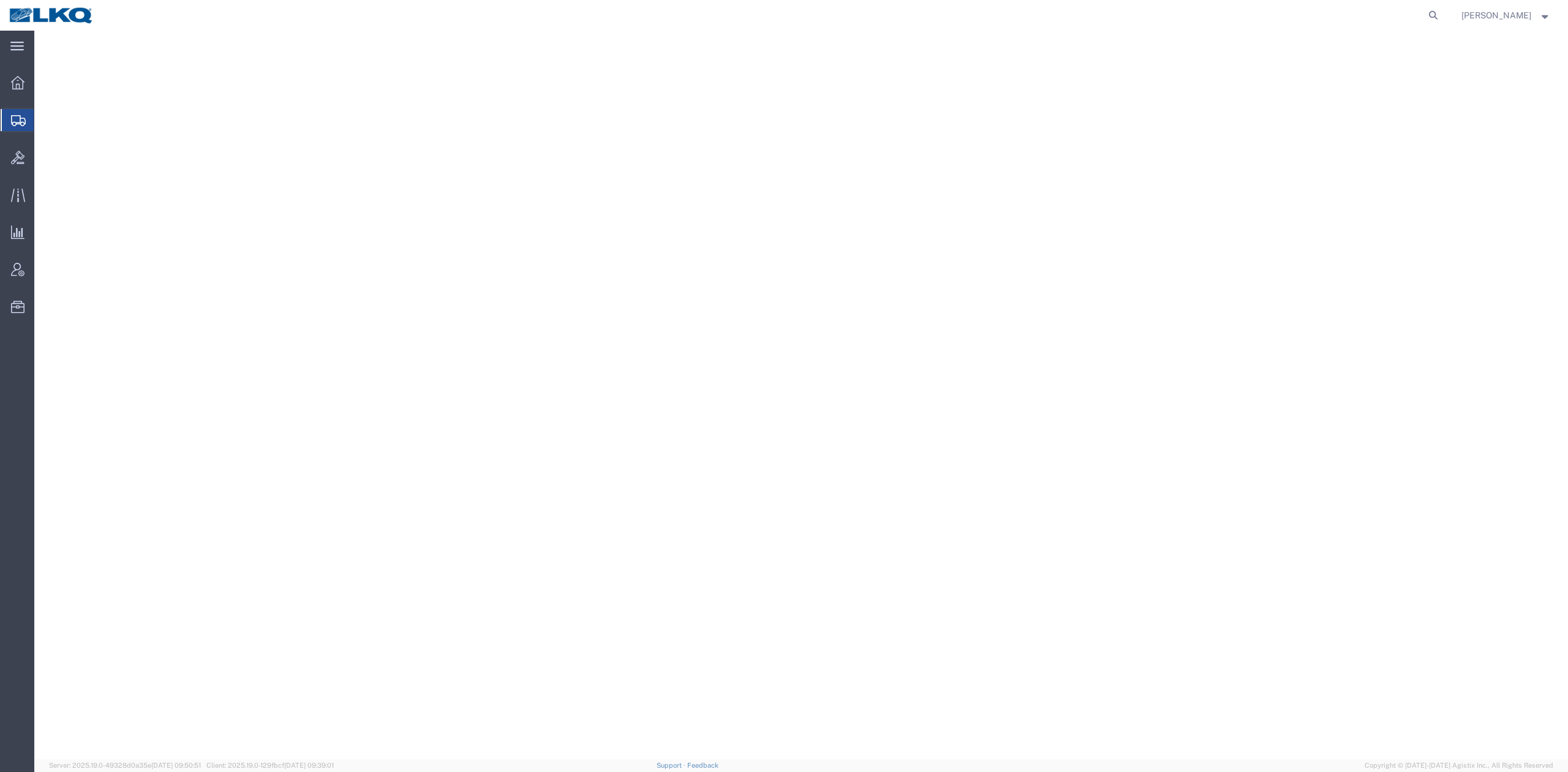
select select "27940"
select select "27738"
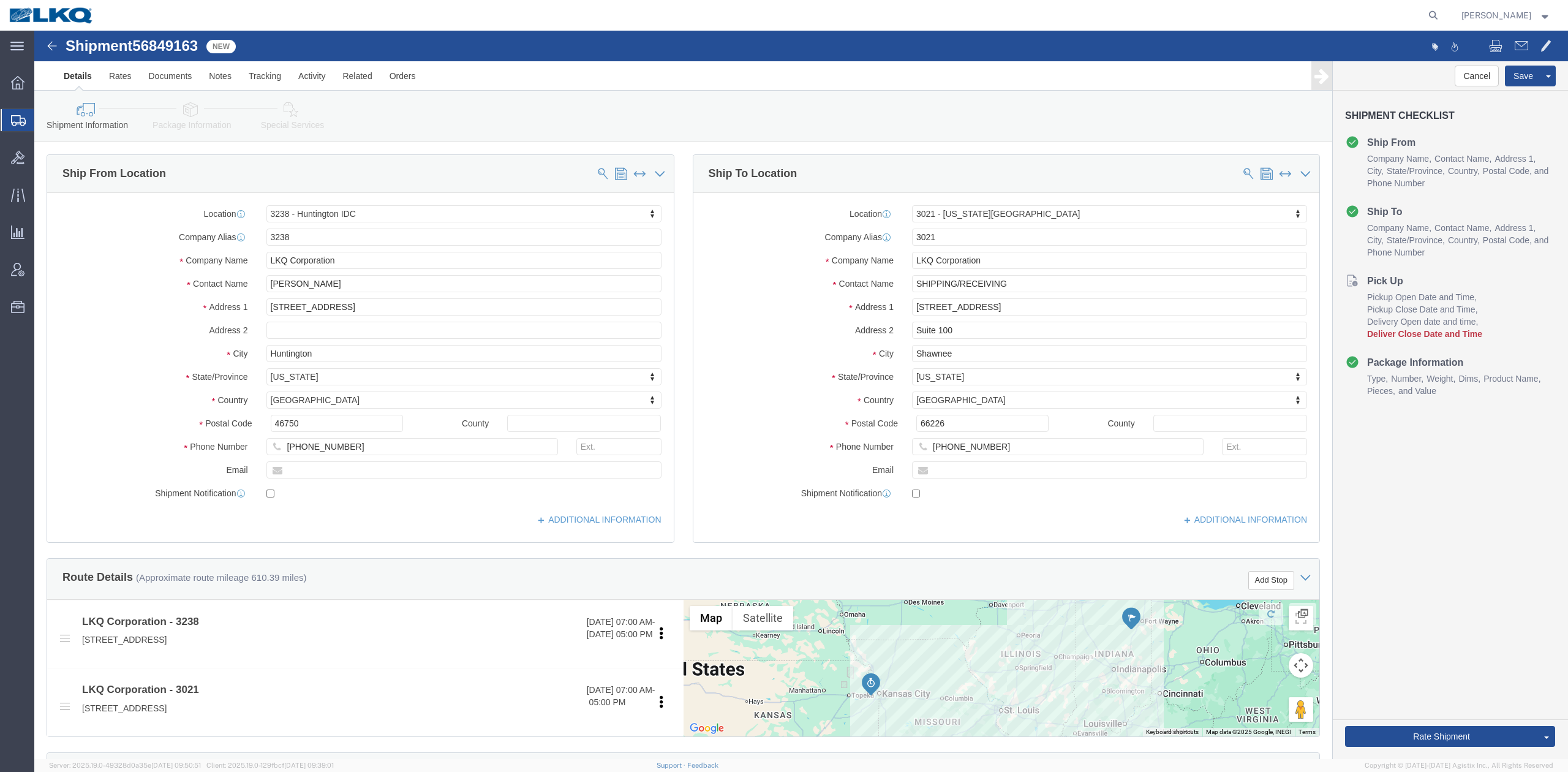
click span "56849163"
drag, startPoint x: 150, startPoint y: 9, endPoint x: 183, endPoint y: 41, distance: 46.0
click span "56849163"
copy span "56849163"
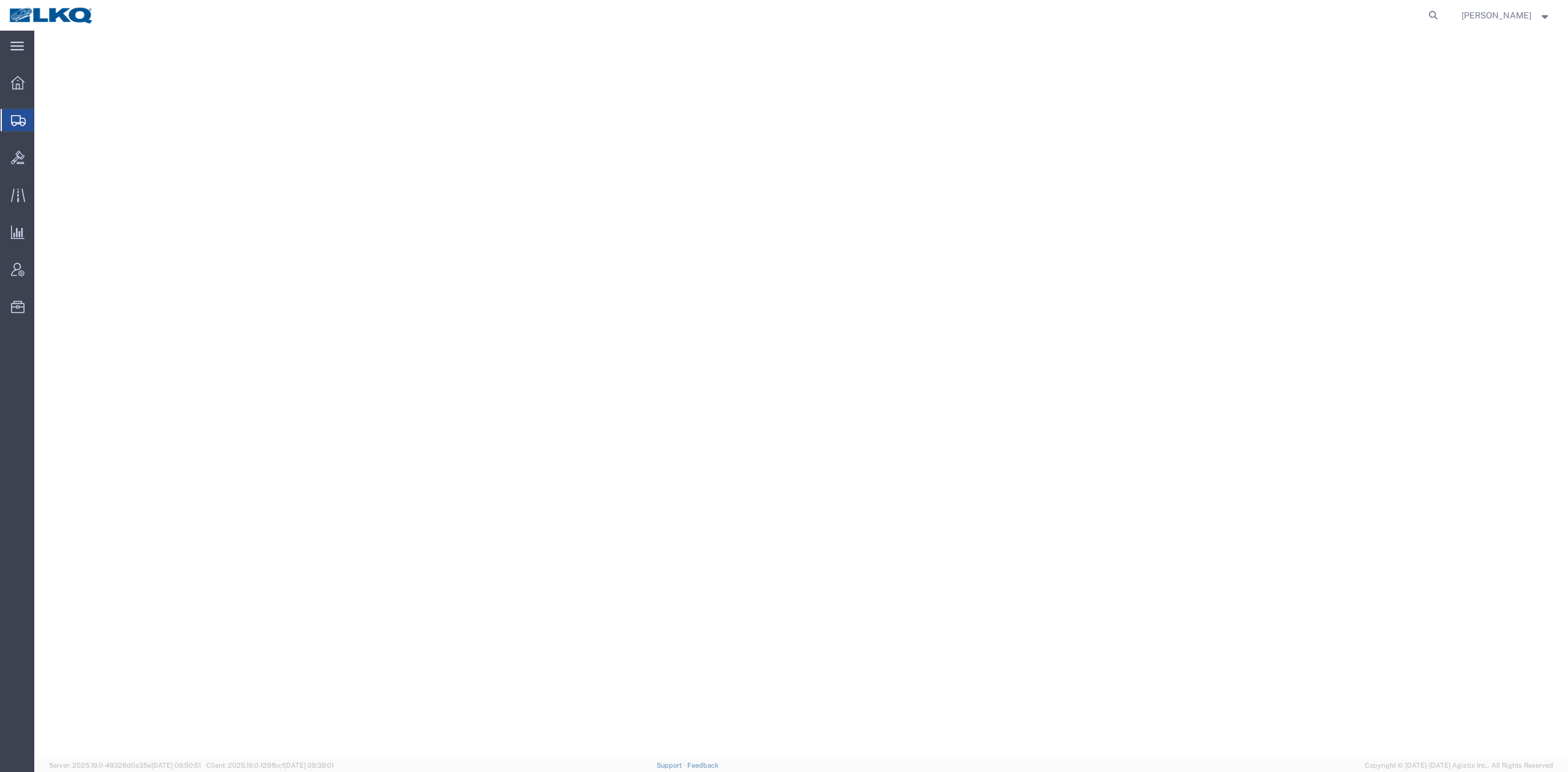
select select "27738"
select select "27824"
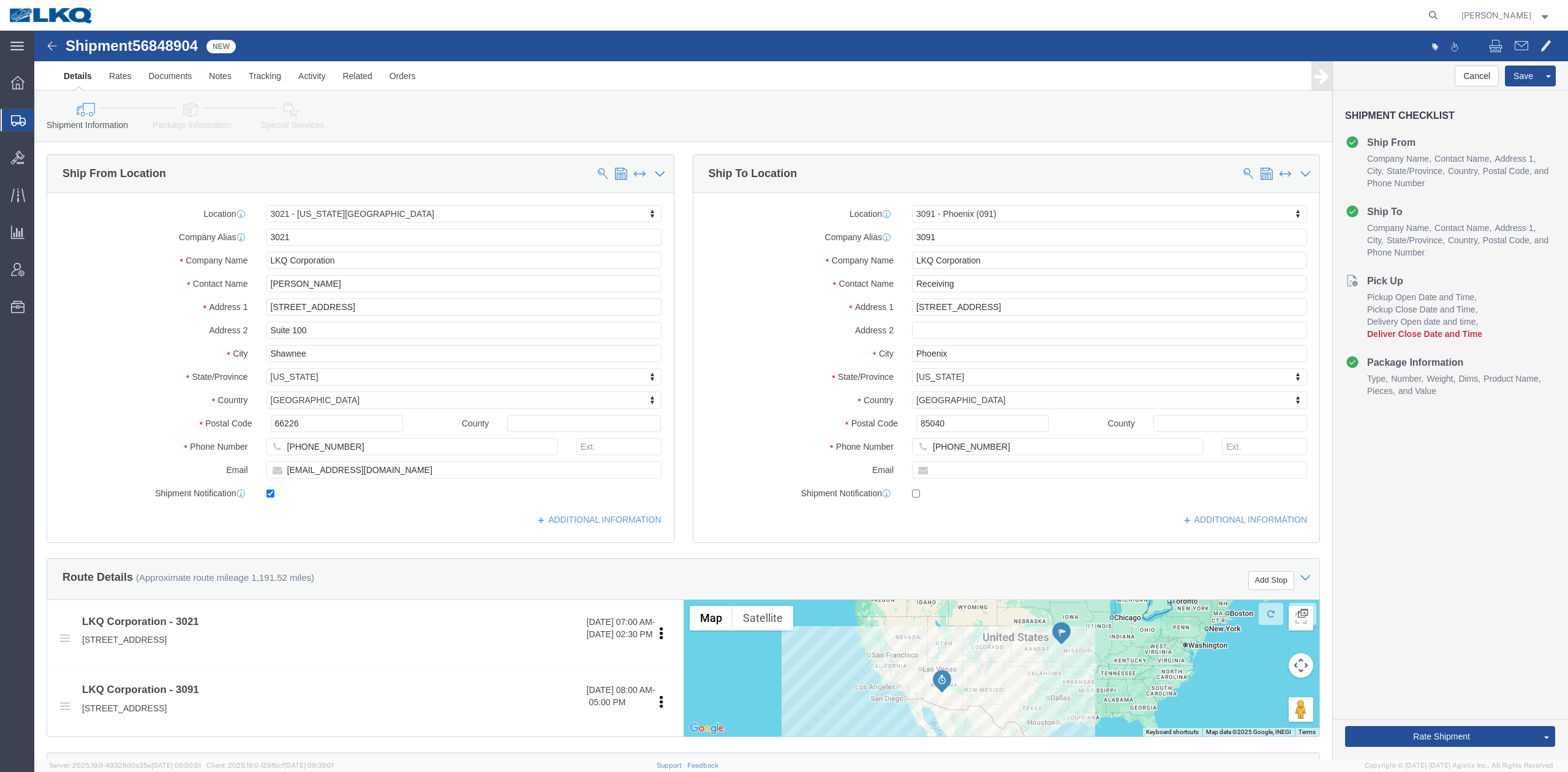
click span "56848904"
copy span "56848904"
click link "Notes"
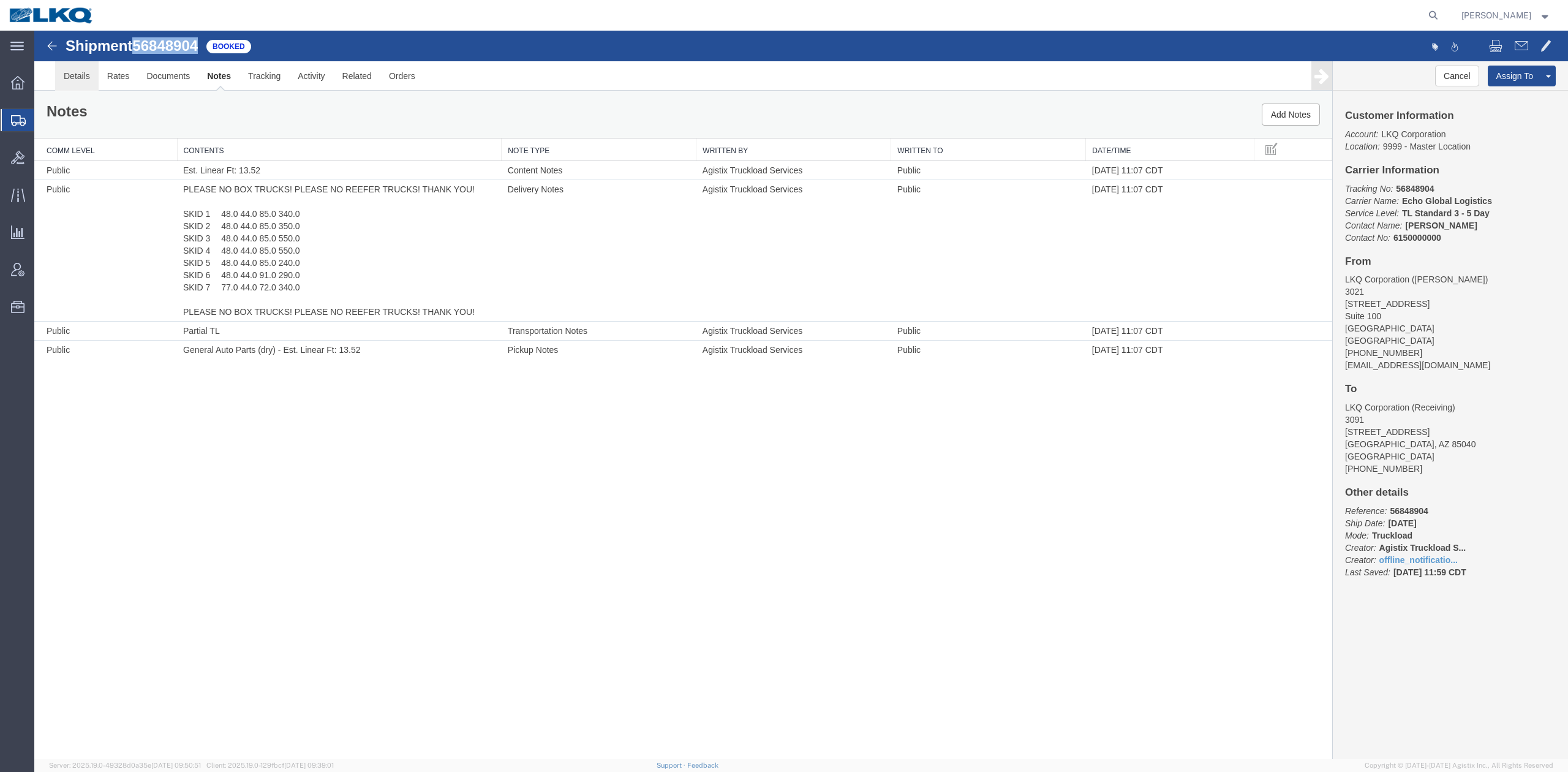
click at [74, 73] on link "Details" at bounding box center [77, 76] width 44 height 30
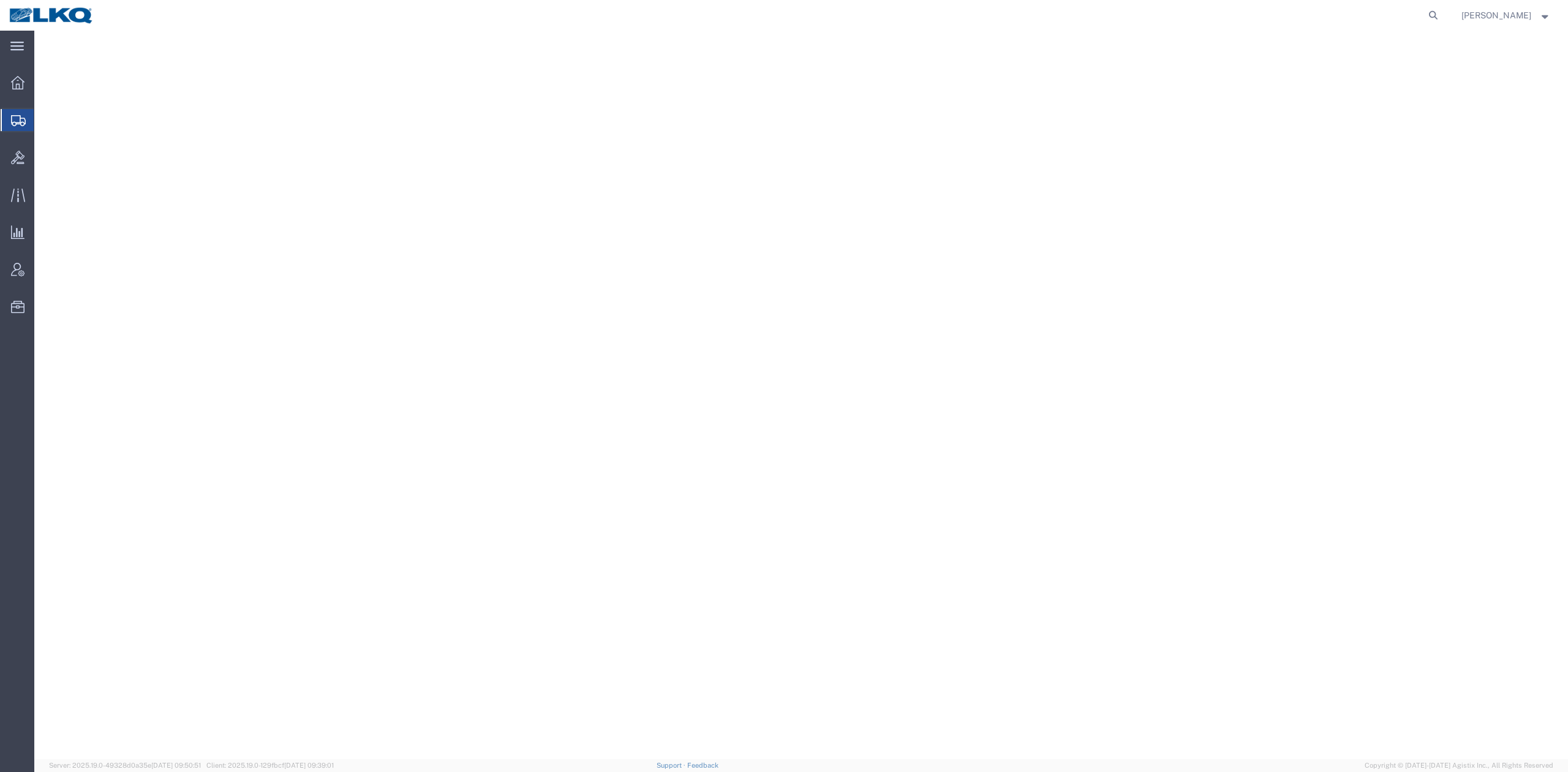
select select "30604"
select select "30588"
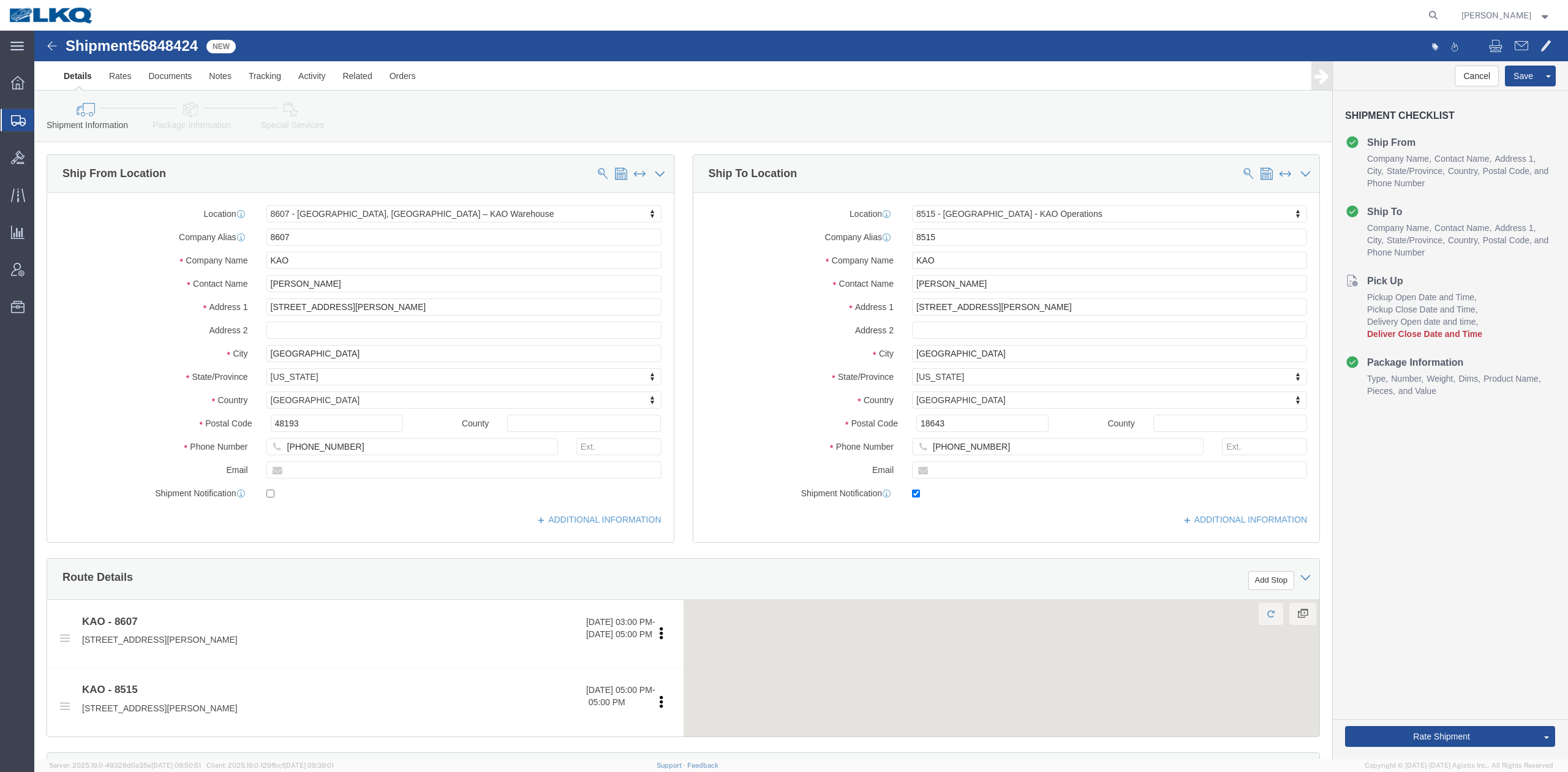
click span "56848424"
copy span "56848424"
click link "Details"
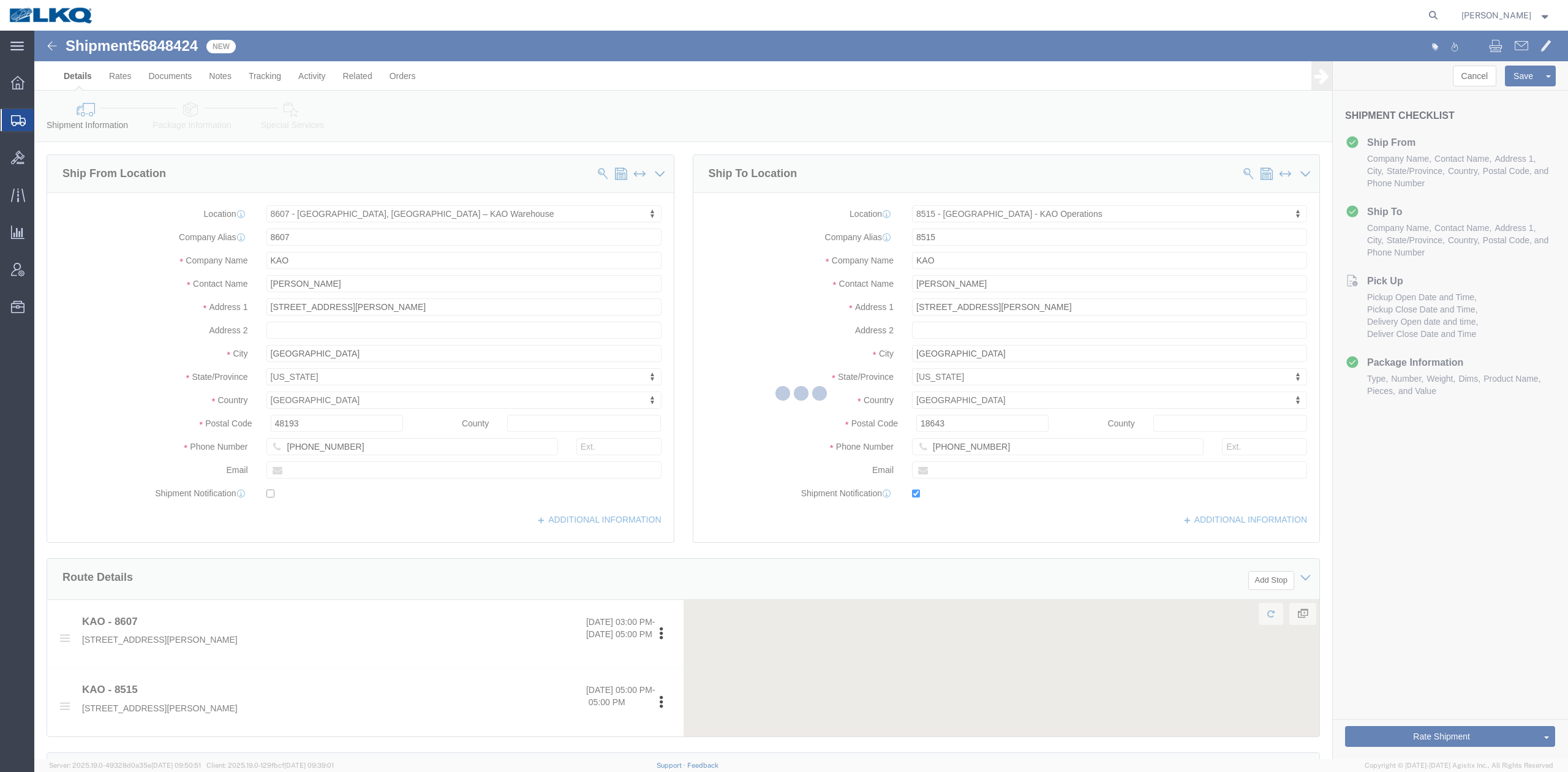
select select "30604"
select select "30588"
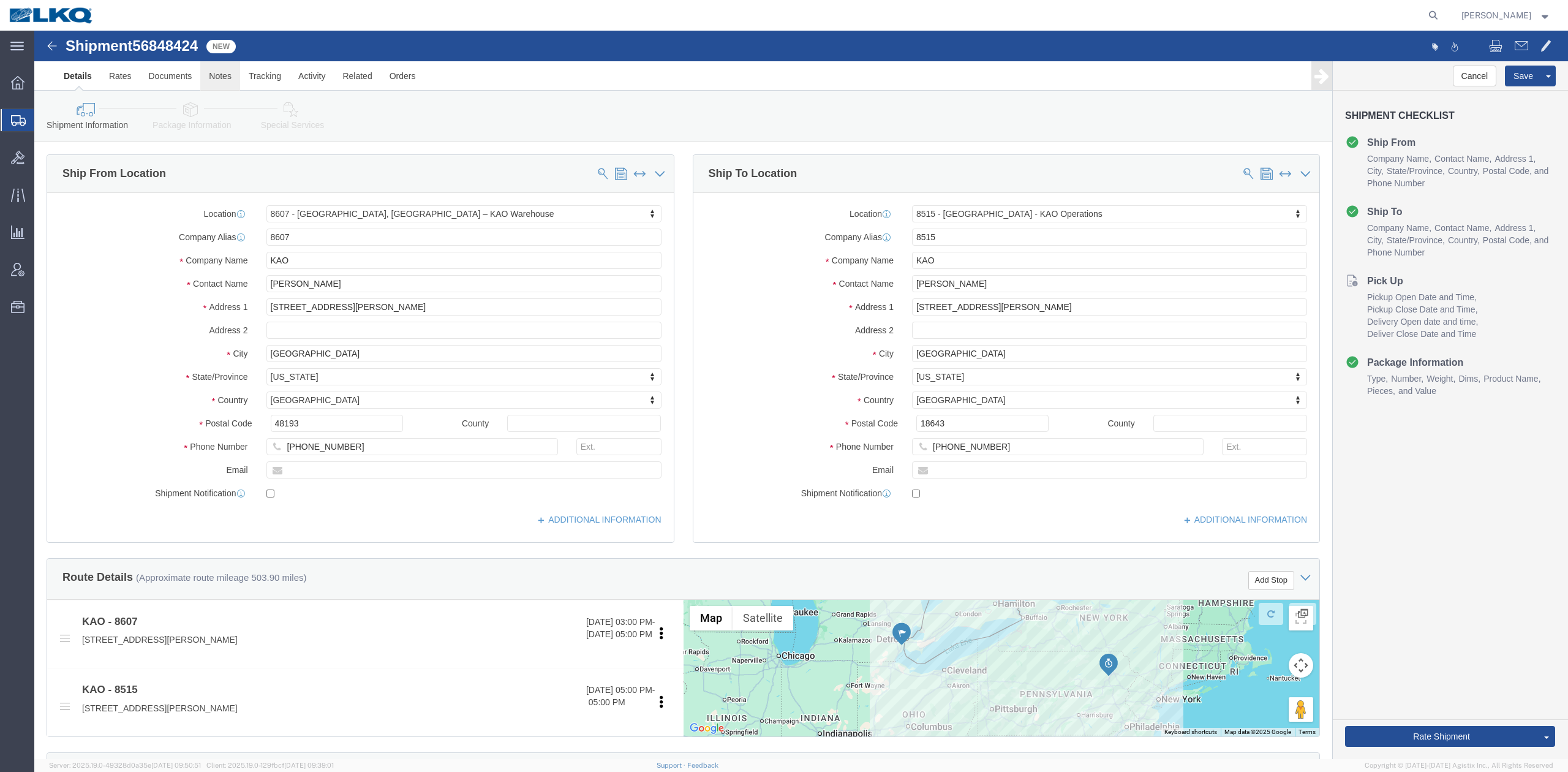
click link "Notes"
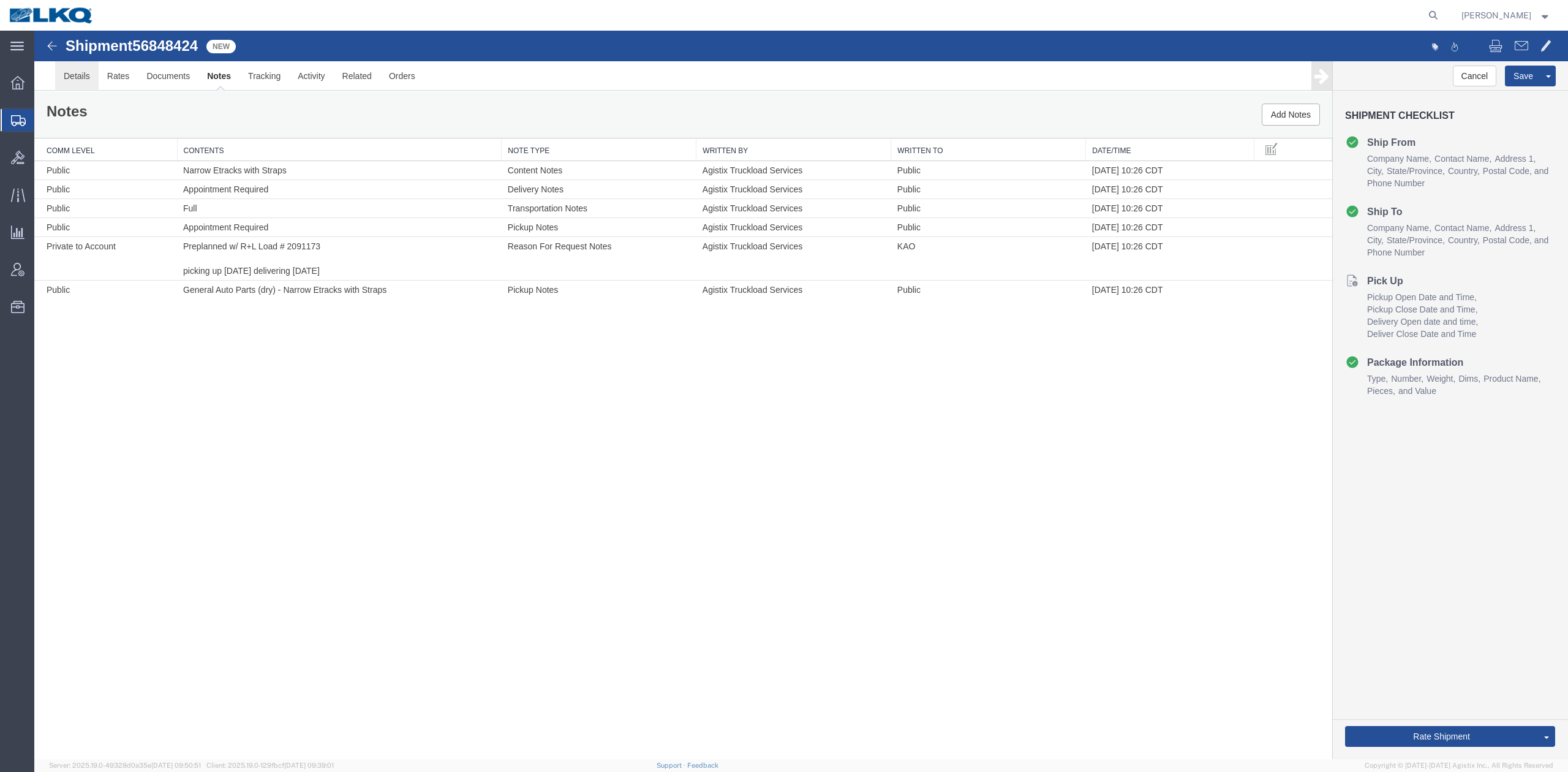
click at [81, 76] on link "Details" at bounding box center [77, 76] width 44 height 30
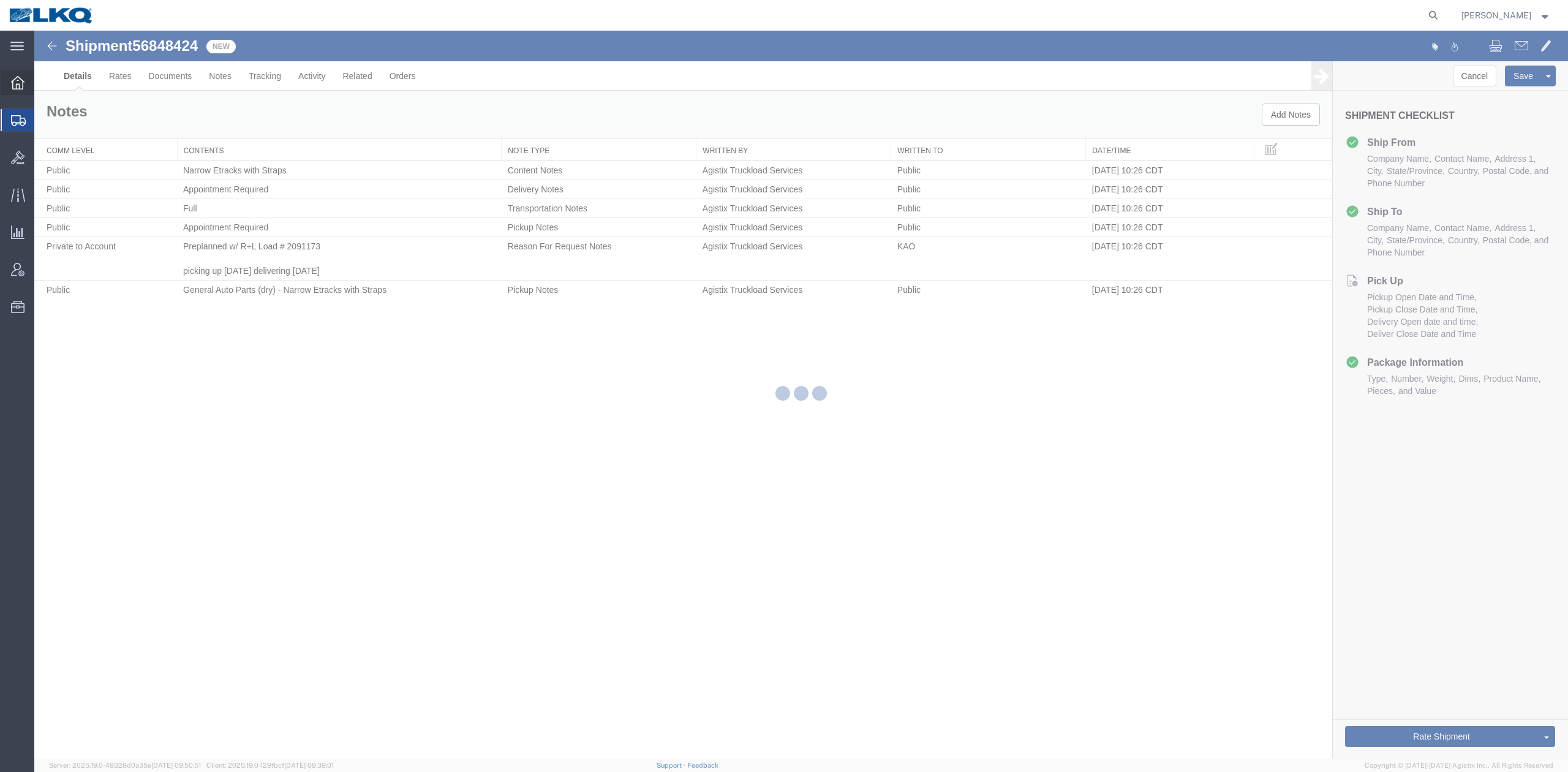
select select "30604"
select select "30588"
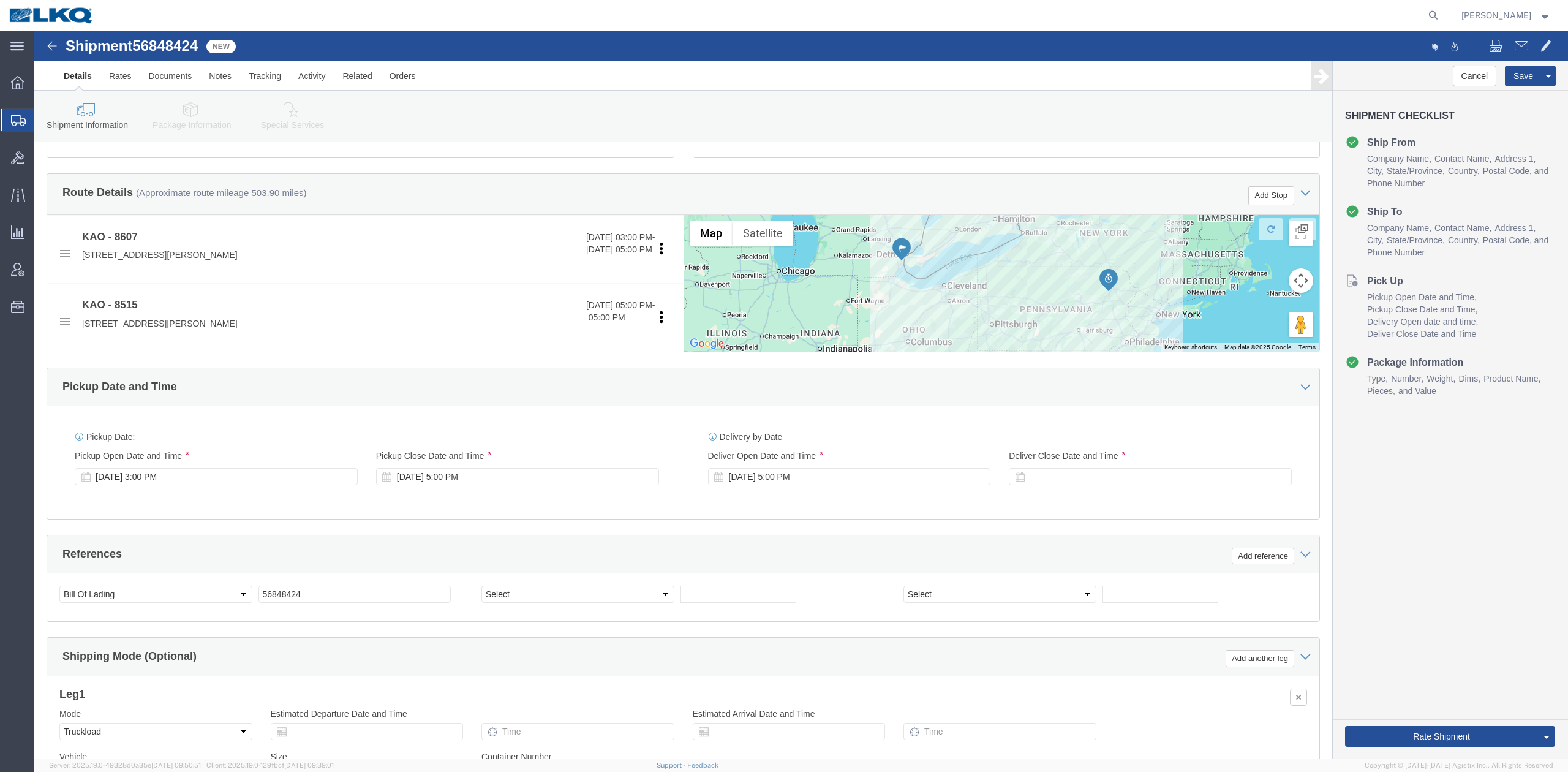
scroll to position [408, 0]
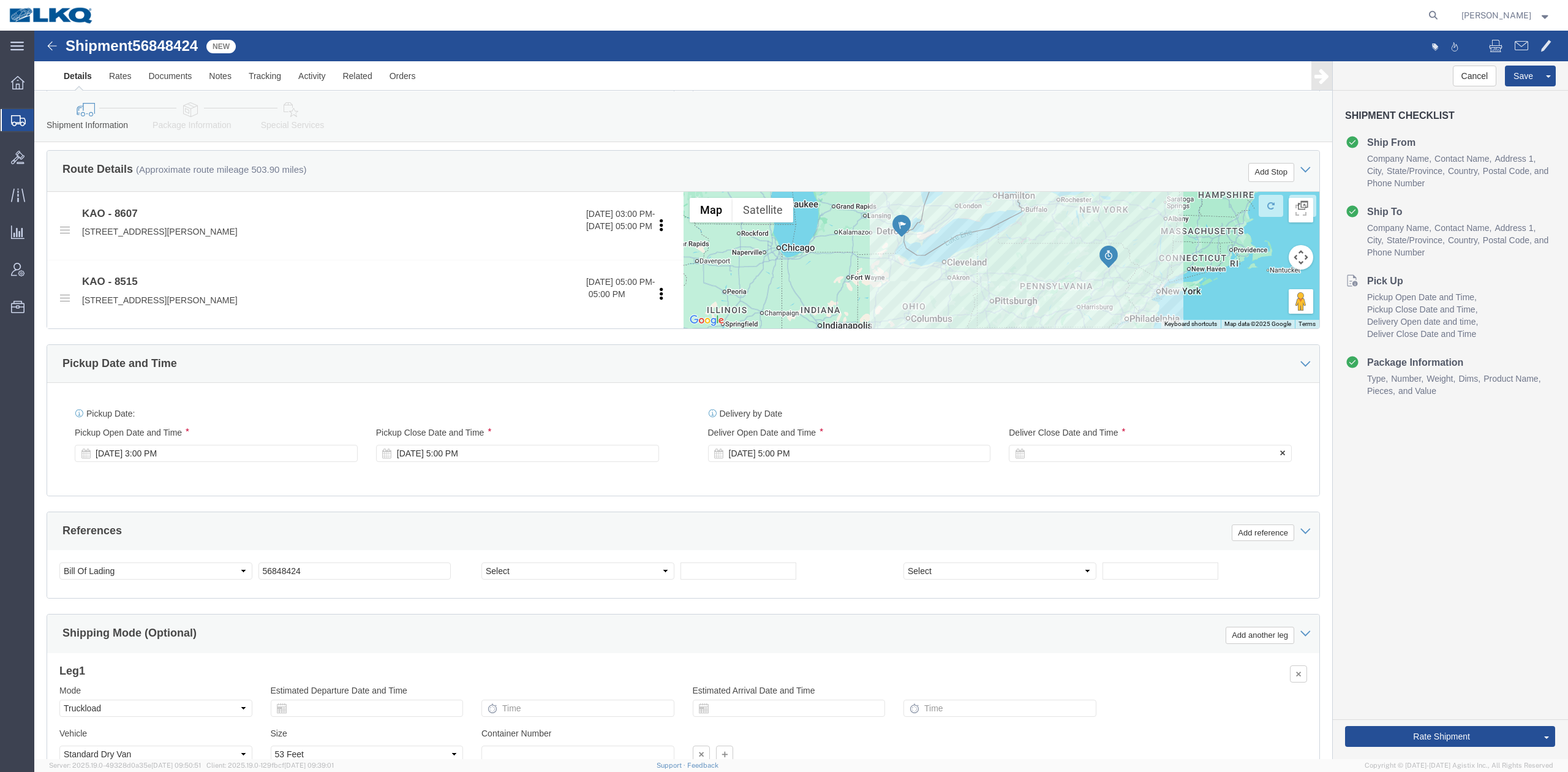
click div
click button "Apply"
click button "Rate Shipment"
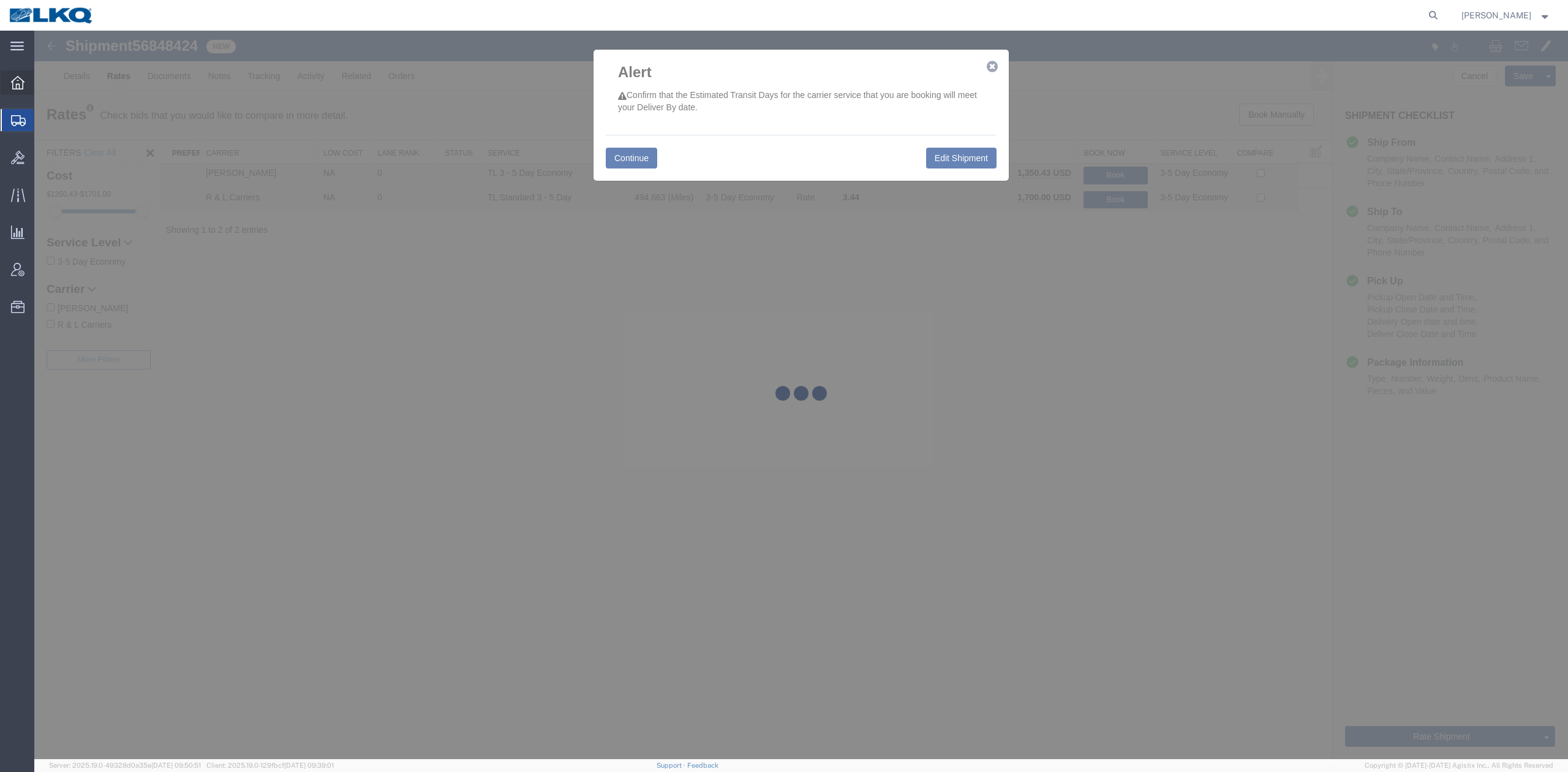
scroll to position [0, 0]
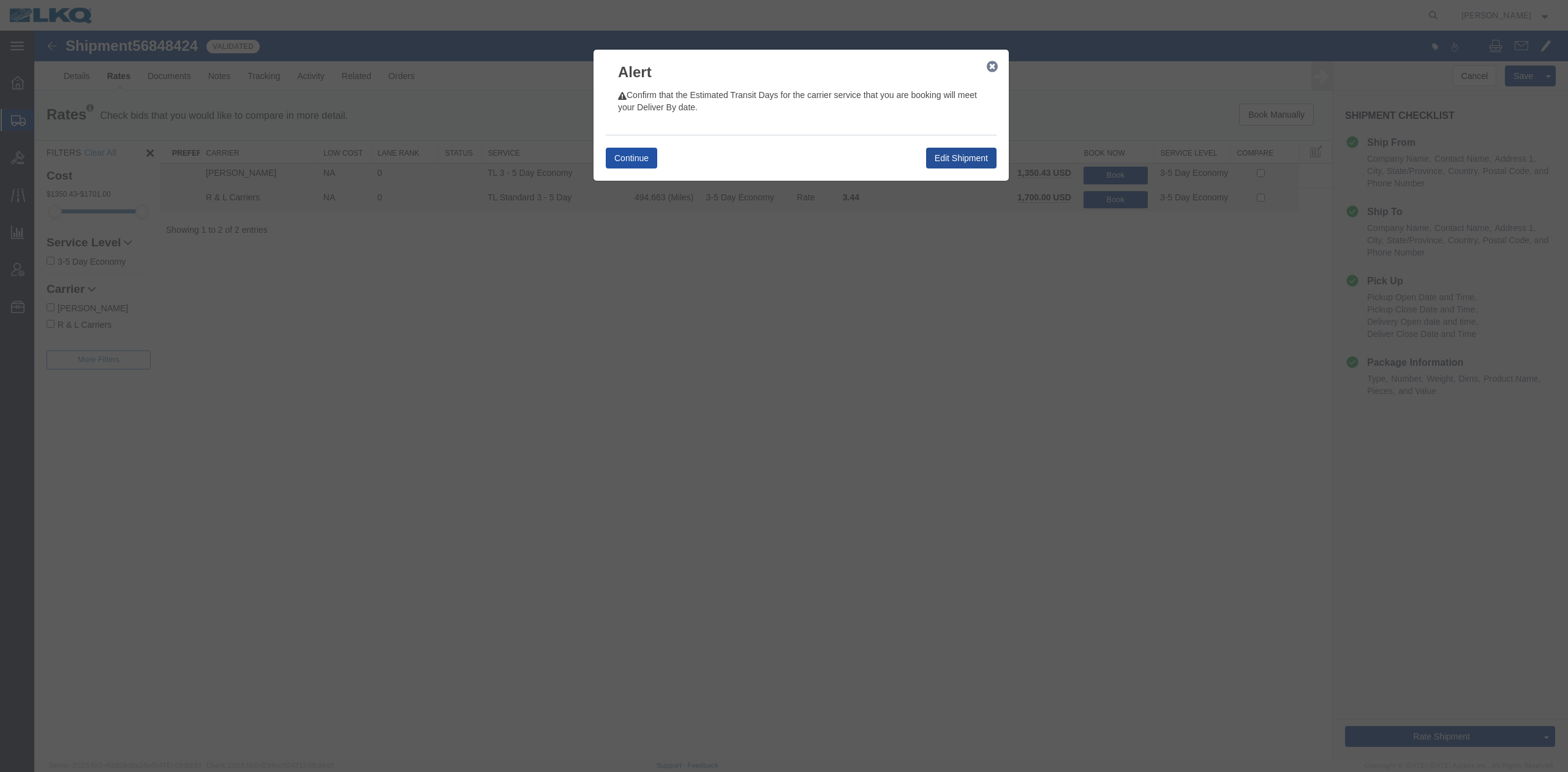
click at [638, 162] on button "Continue" at bounding box center [632, 158] width 52 height 21
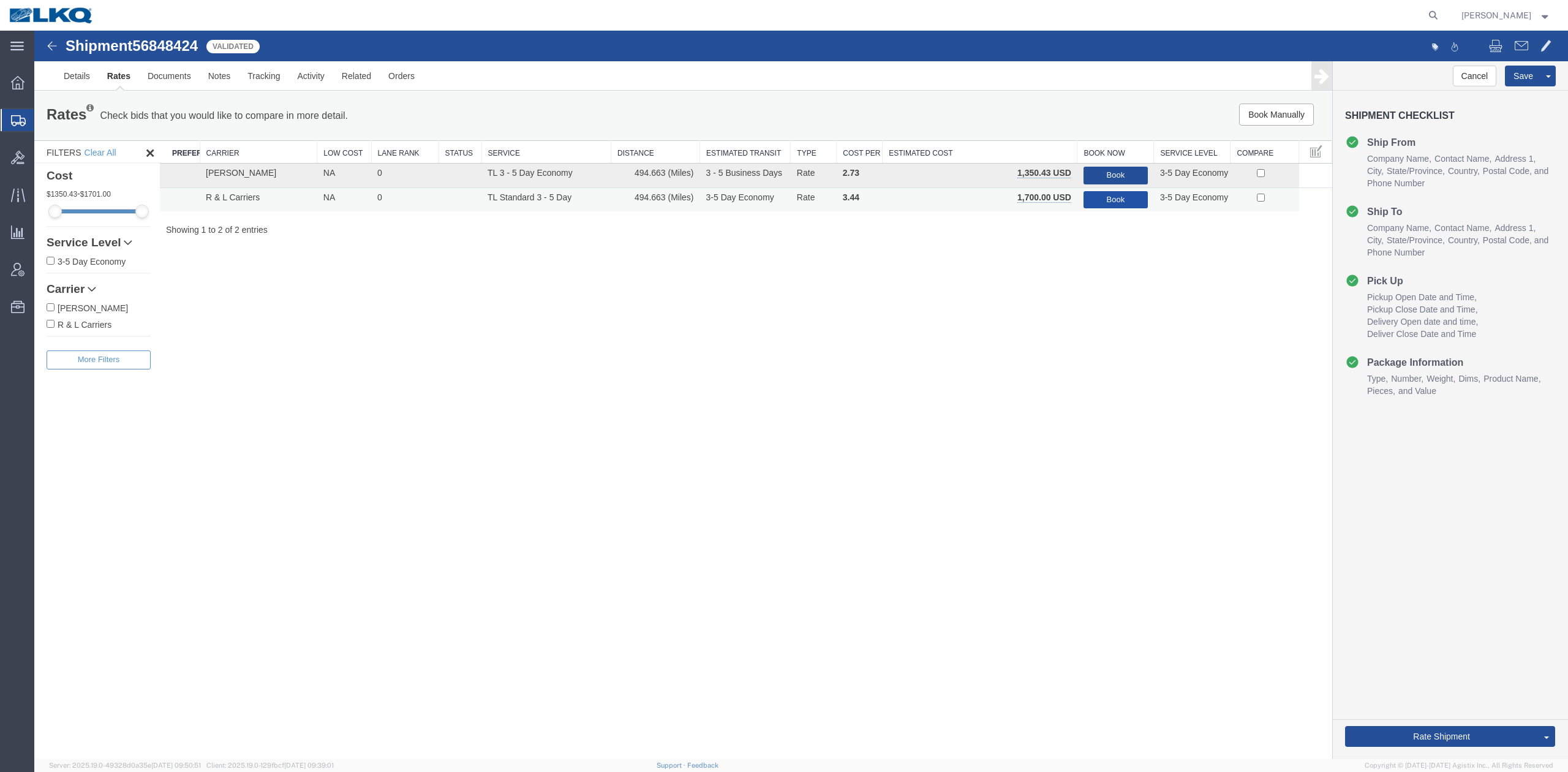
click at [1108, 201] on button "Book" at bounding box center [1115, 200] width 64 height 18
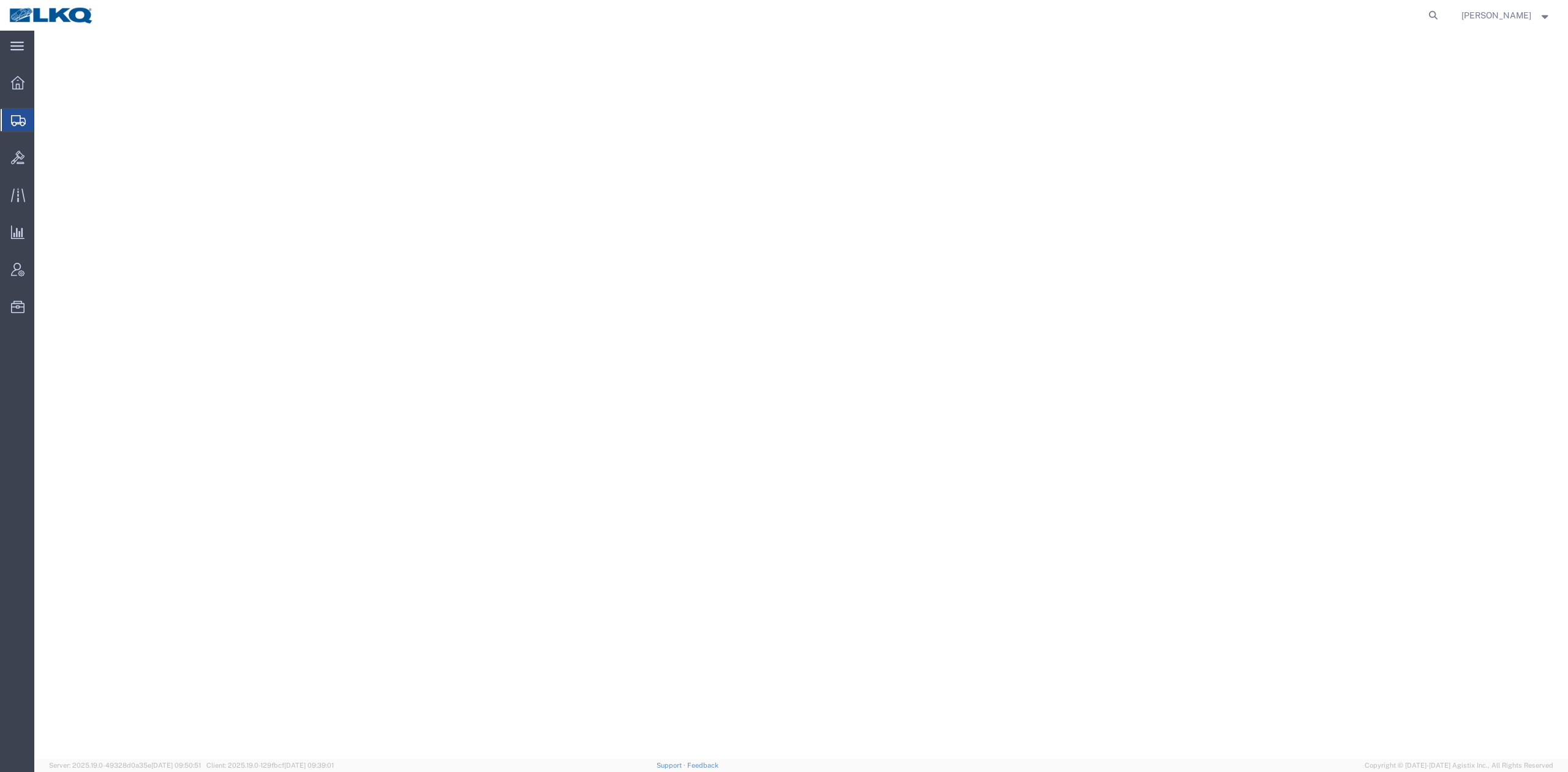
select select "27344"
select select "28018"
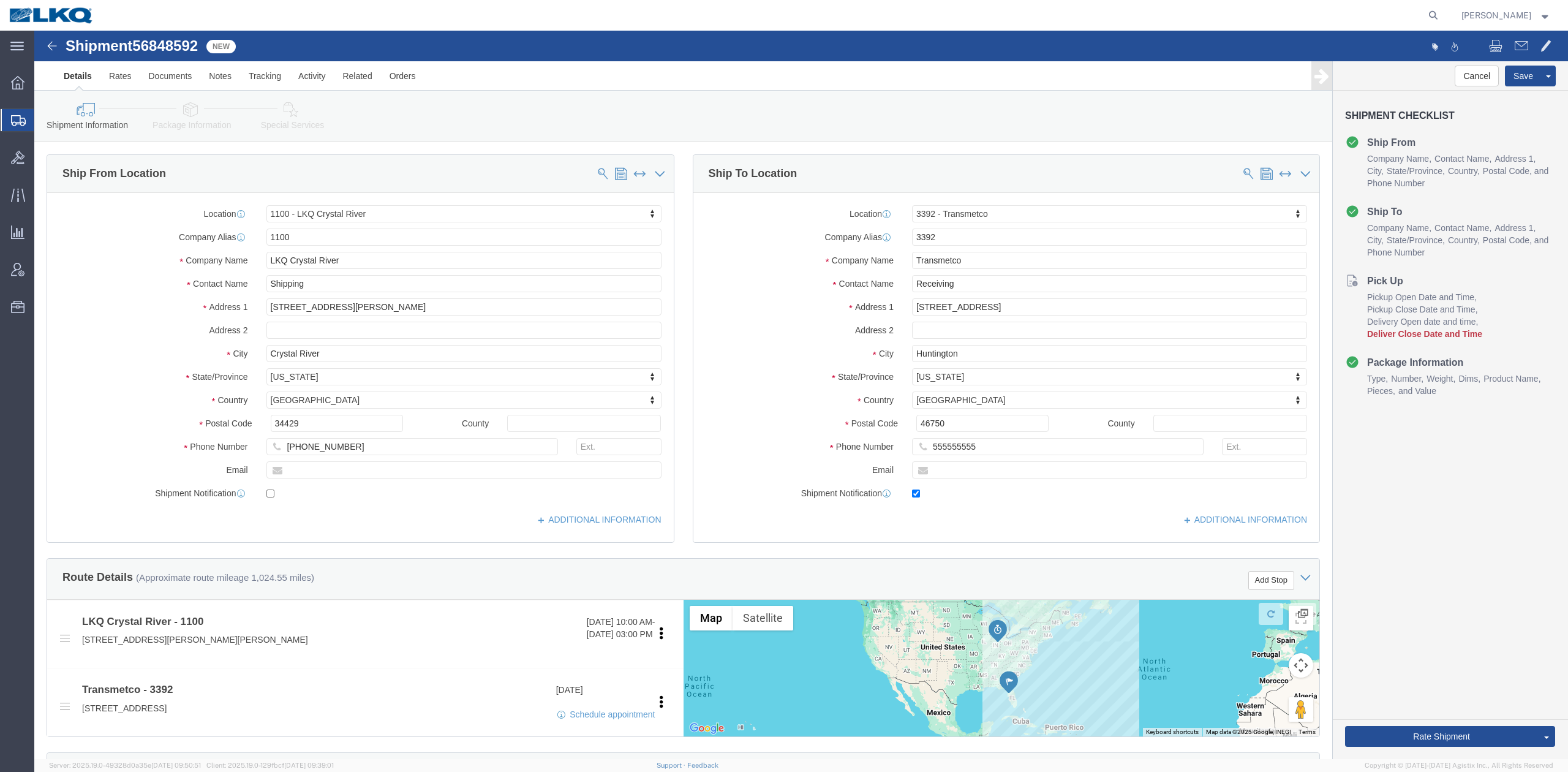
click span "56848592"
copy span "56848592"
click link "Notes"
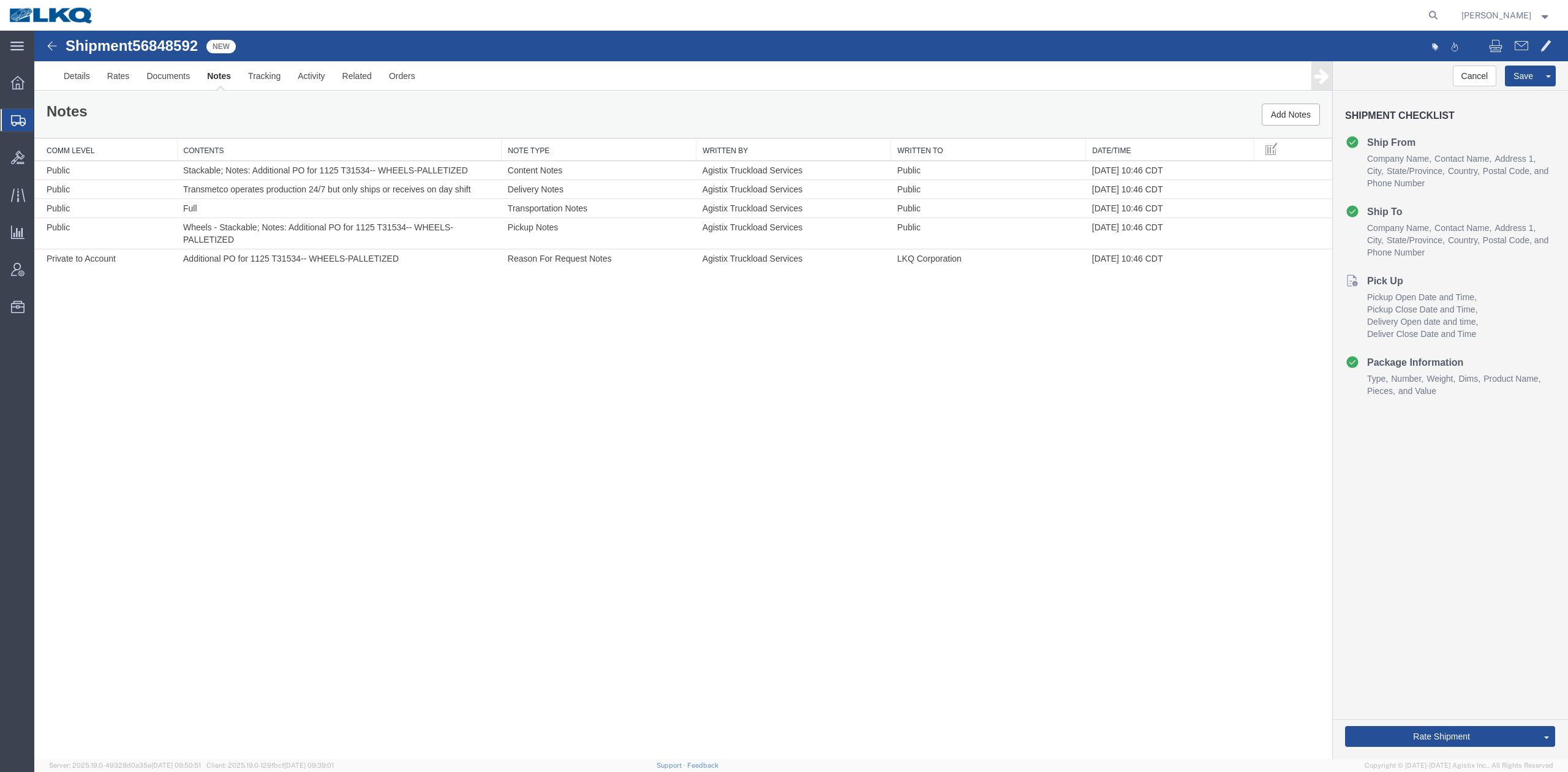
click at [186, 49] on span "56848592" at bounding box center [165, 46] width 65 height 17
copy span "56848592"
click at [83, 89] on link "Details" at bounding box center [77, 76] width 44 height 30
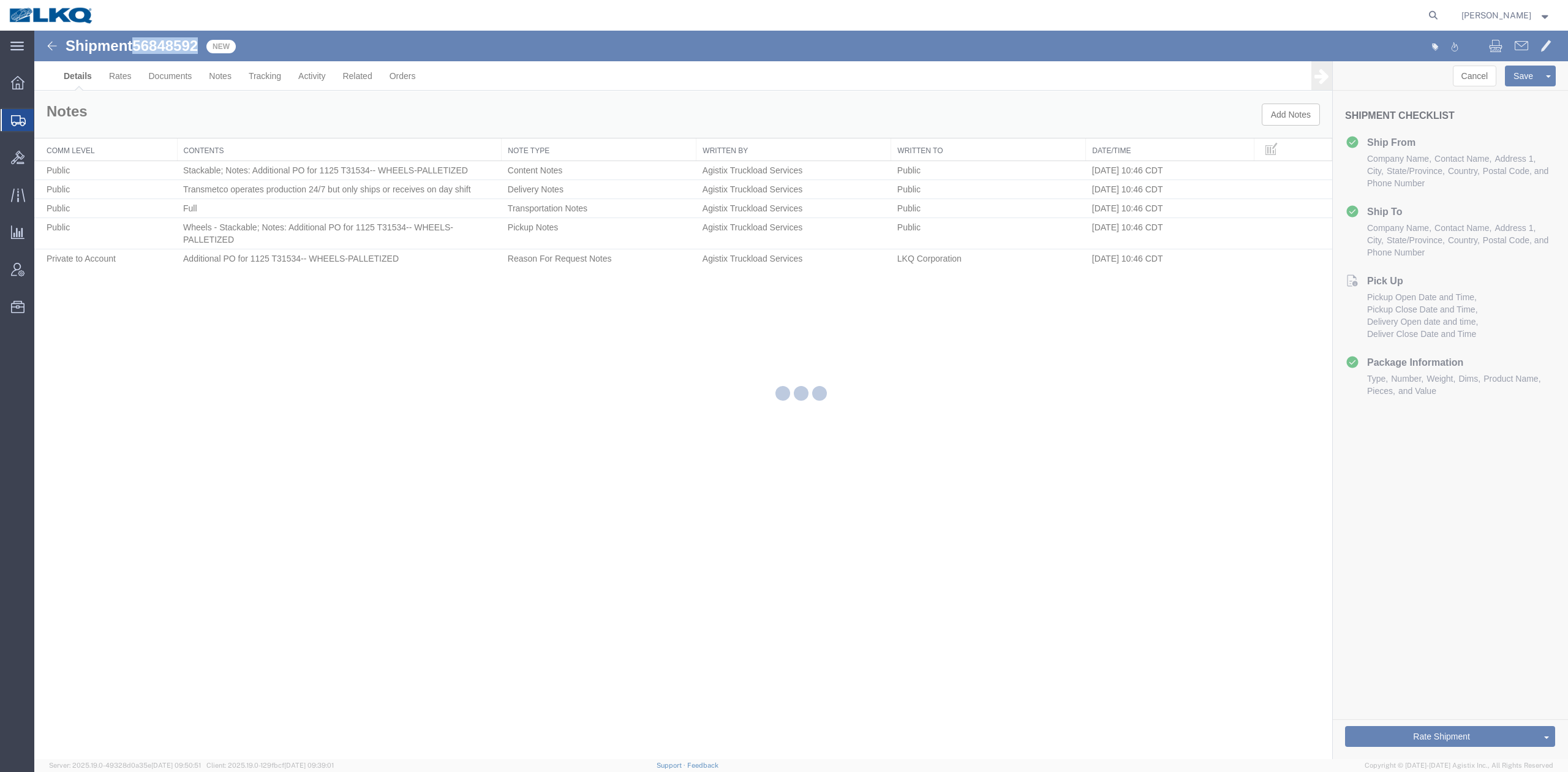
select select "27344"
select select "28018"
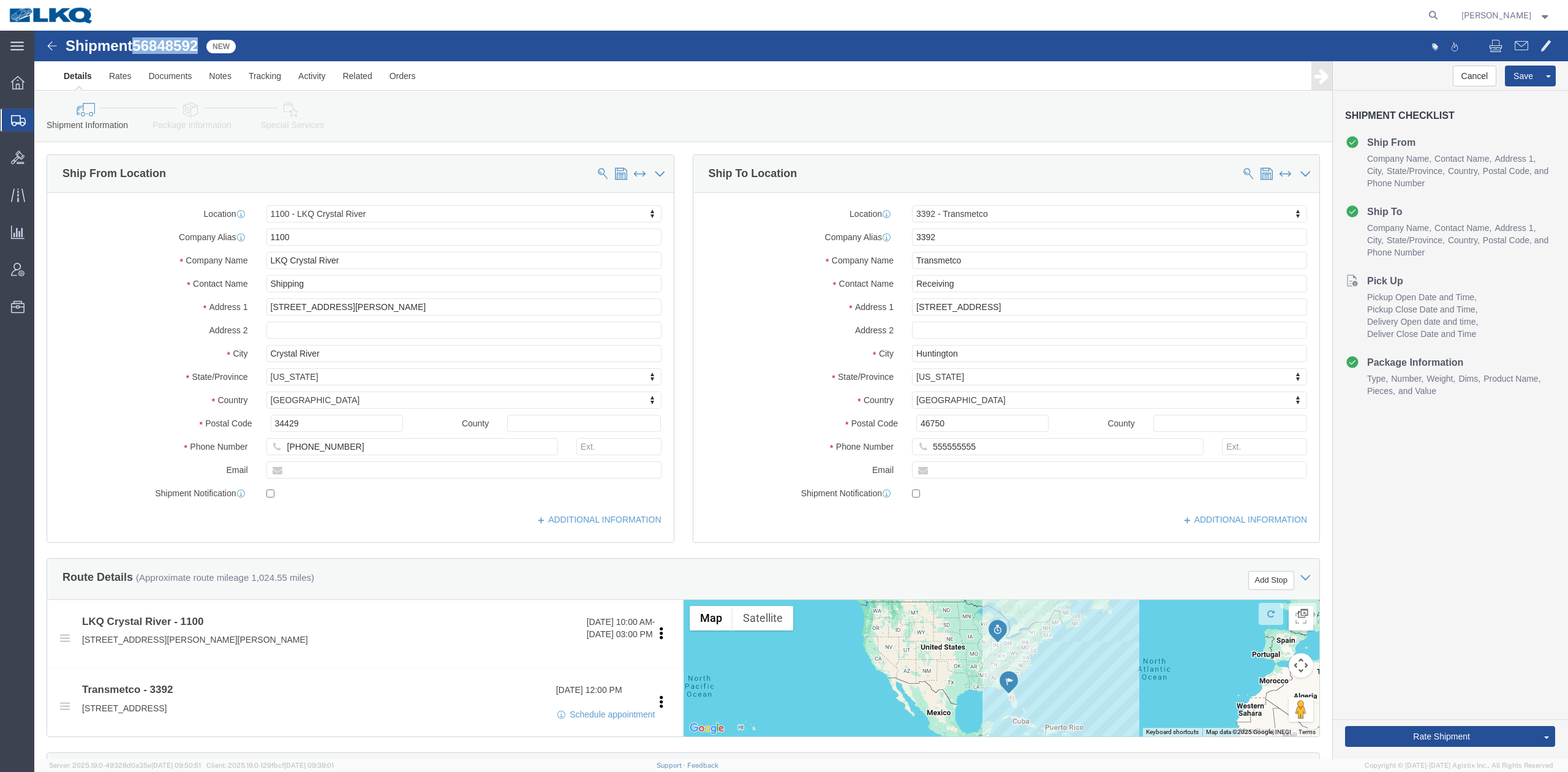
click link "Special Services"
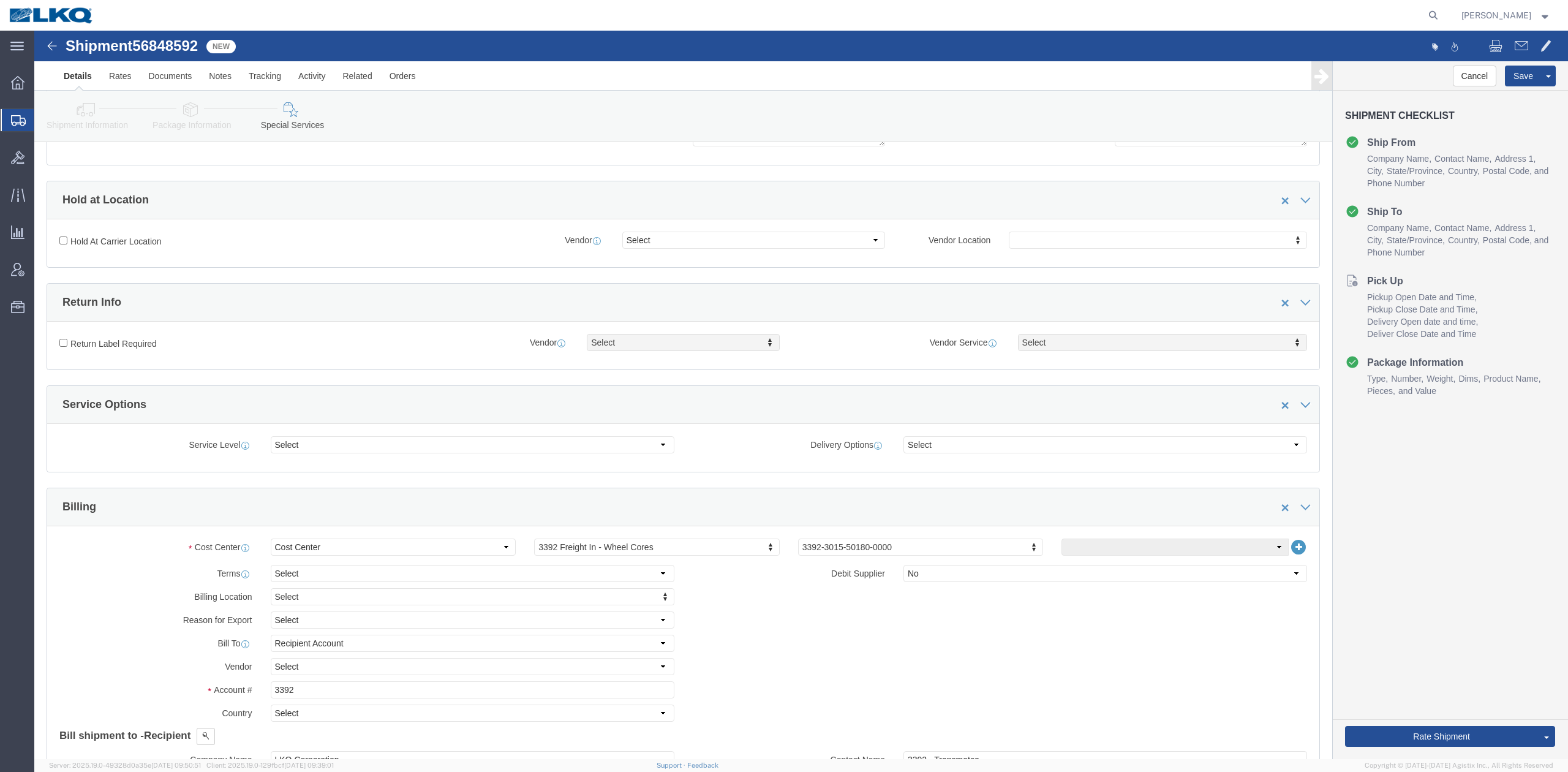
scroll to position [572, 0]
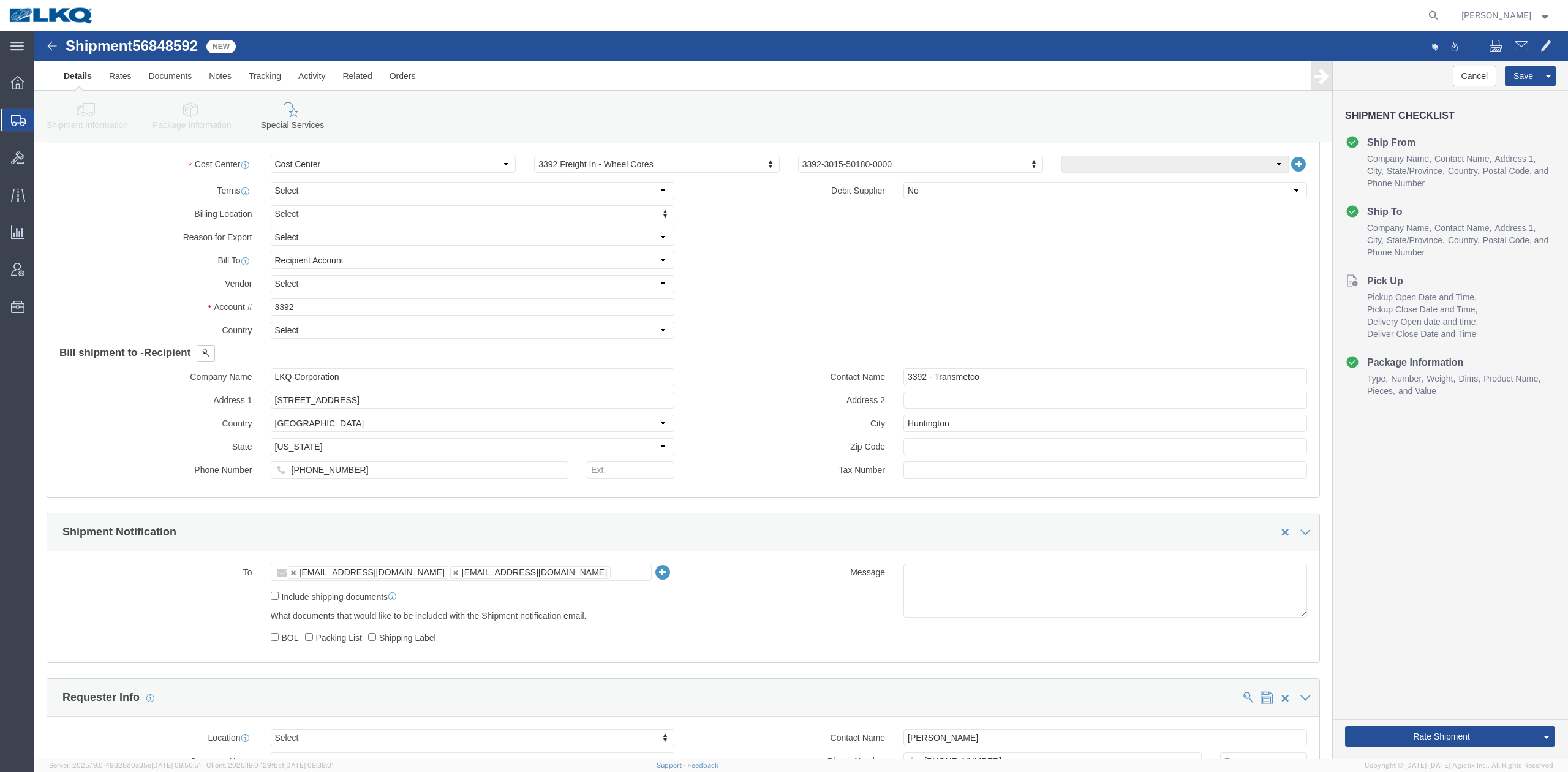
drag, startPoint x: 156, startPoint y: 93, endPoint x: 93, endPoint y: 87, distance: 63.3
click link "Package Information"
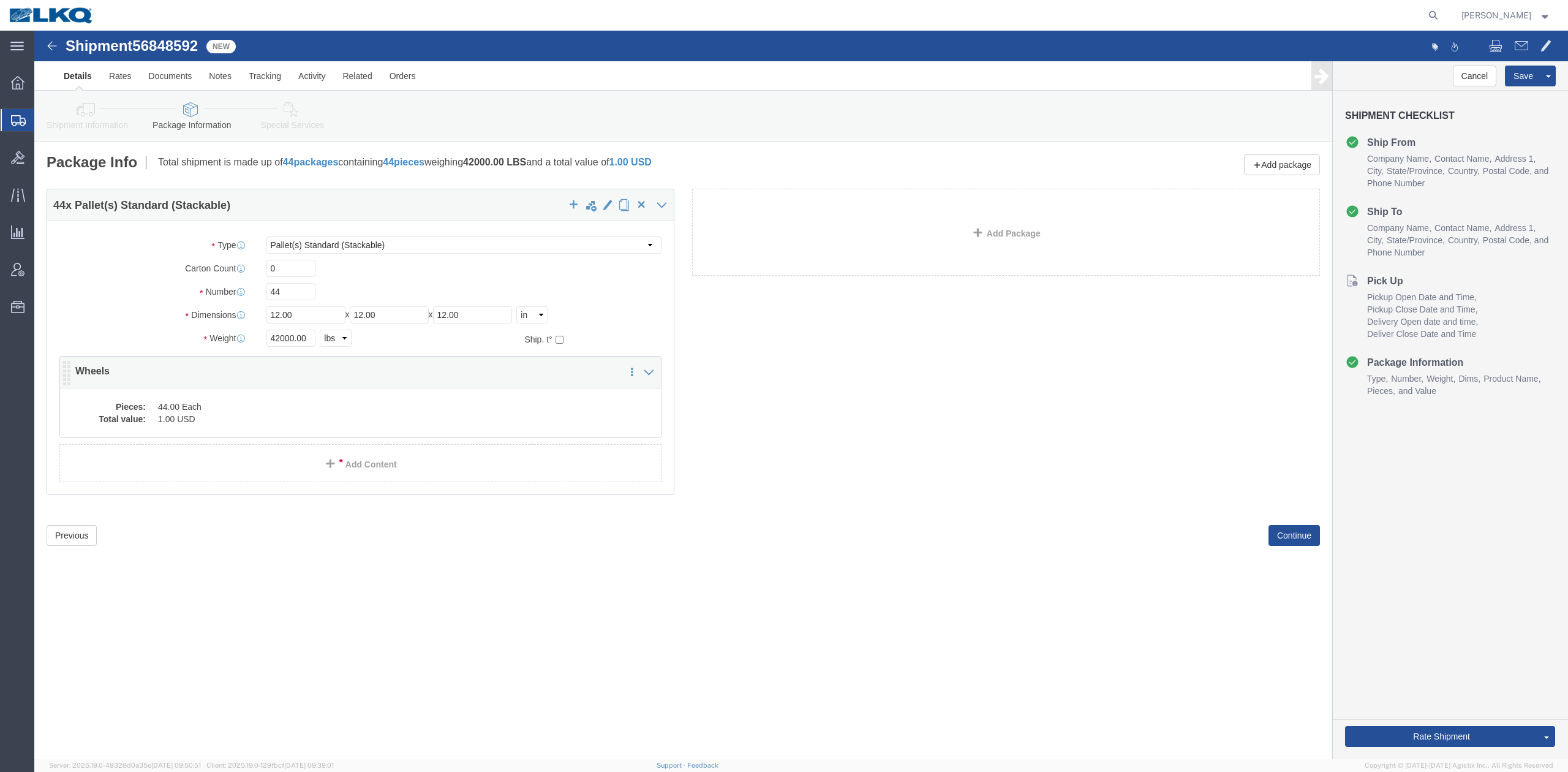
click dd "44.00 Each"
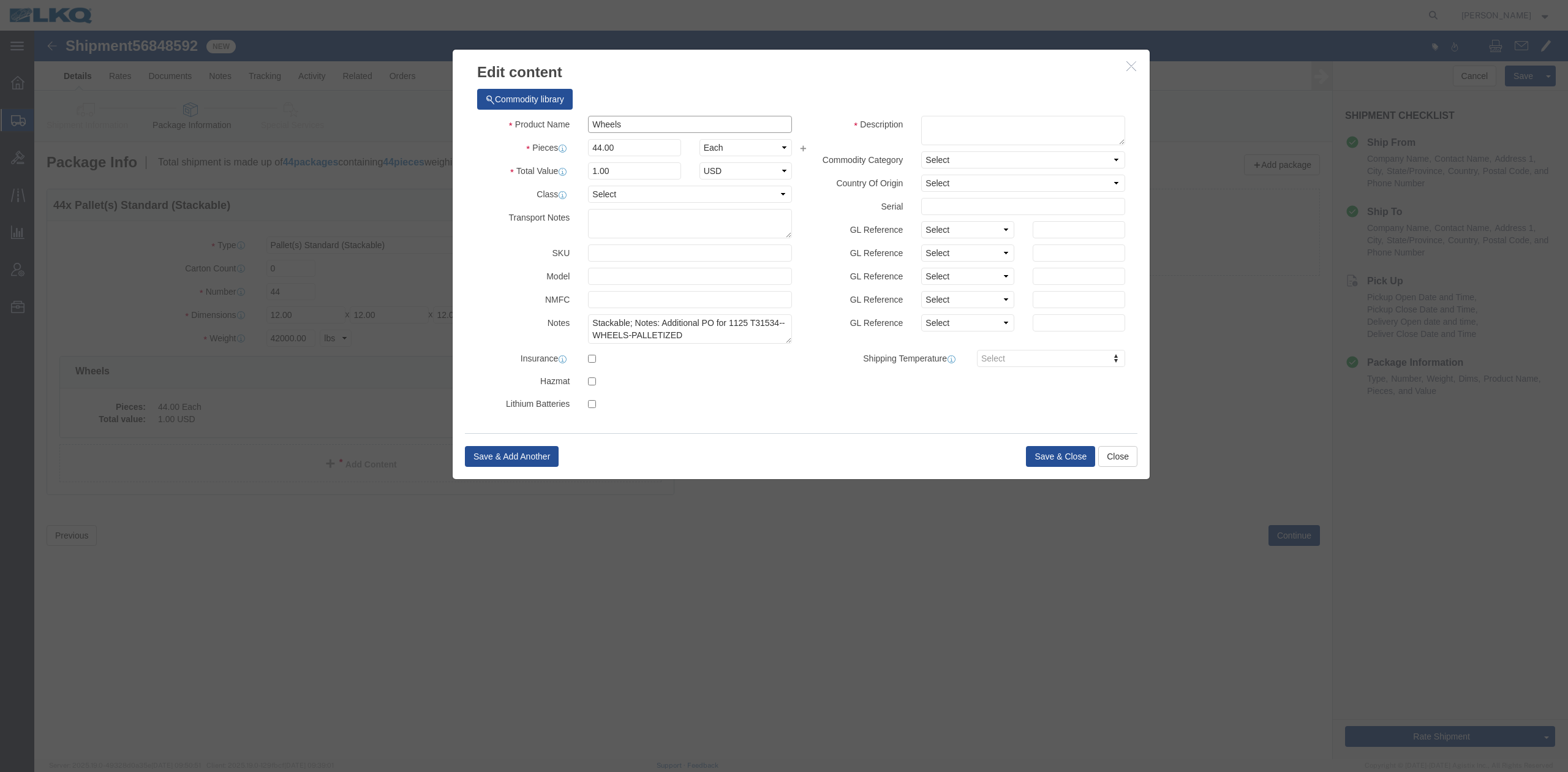
drag, startPoint x: 646, startPoint y: 124, endPoint x: 611, endPoint y: 92, distance: 47.4
click input "Wheels"
click textarea "Stackable; Notes: Additional PO for 1125 T31534-- WHEELS-PALLETIZED"
click input "Wheels"
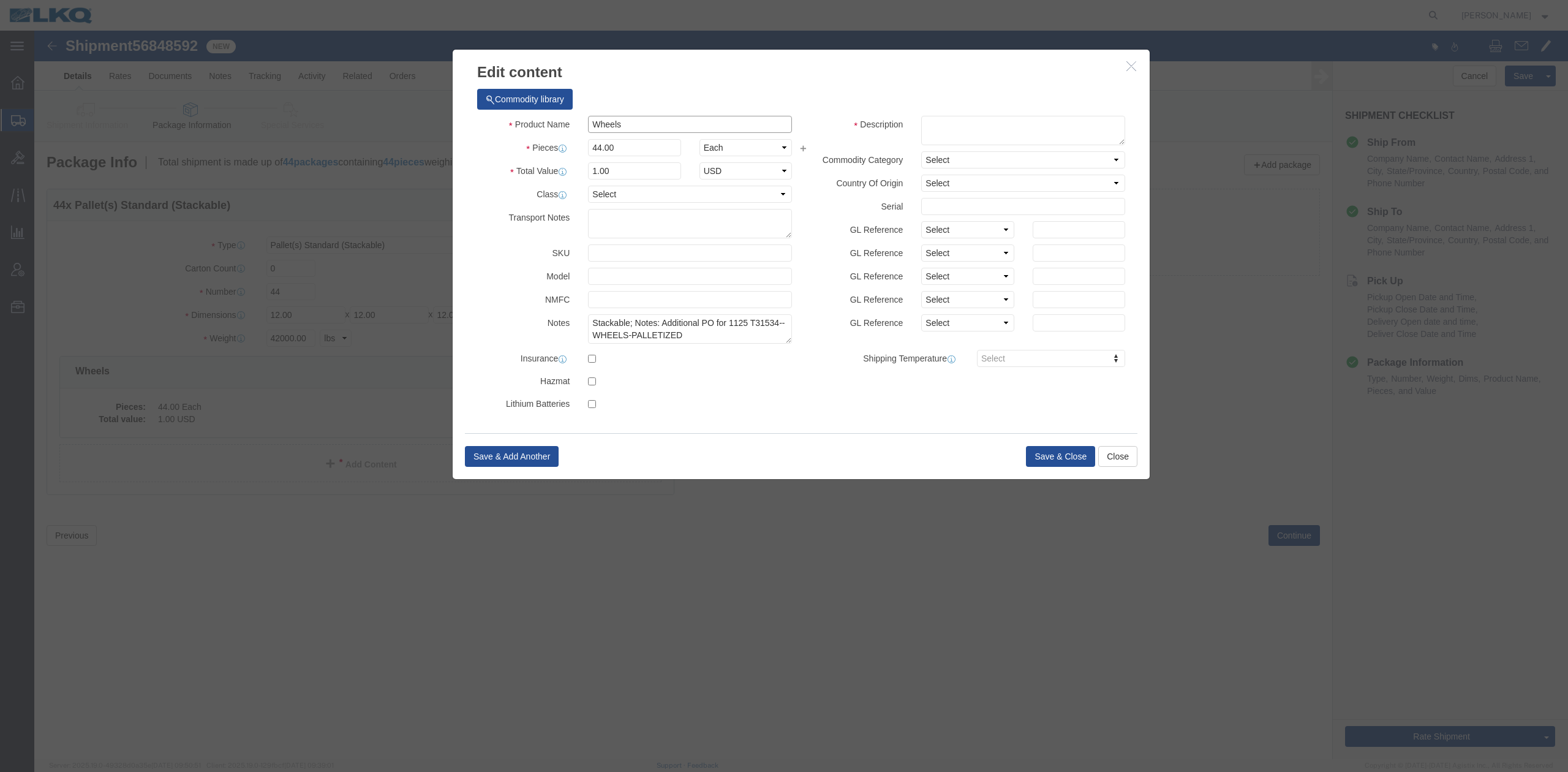
type input "Wheels"
click td "Name: Wheels - Stacked & Palletized"
select select "LBS"
select select "USD"
type input "Wheels - Stacked & Palletized"
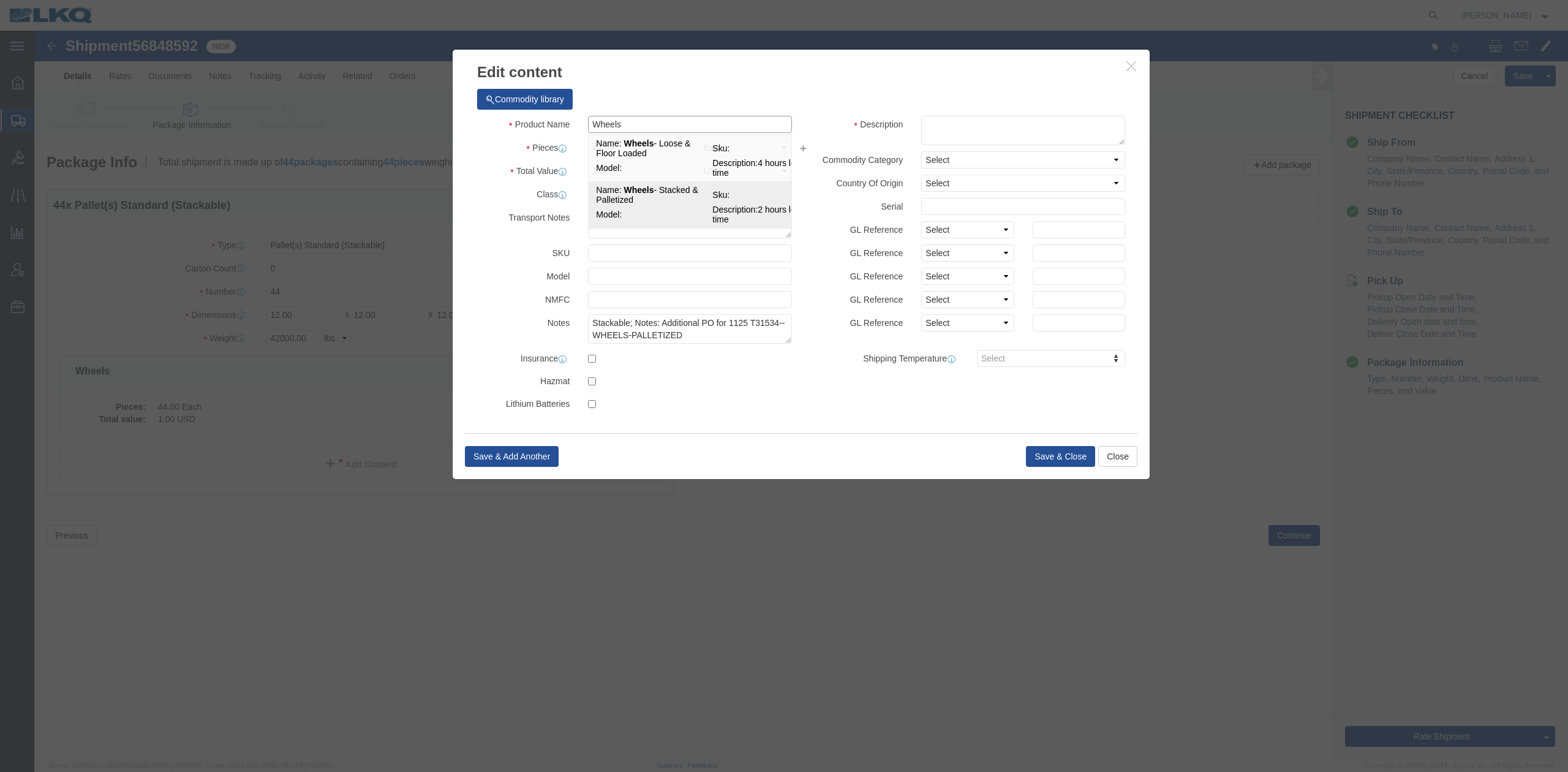
type textarea "2 hours load time"
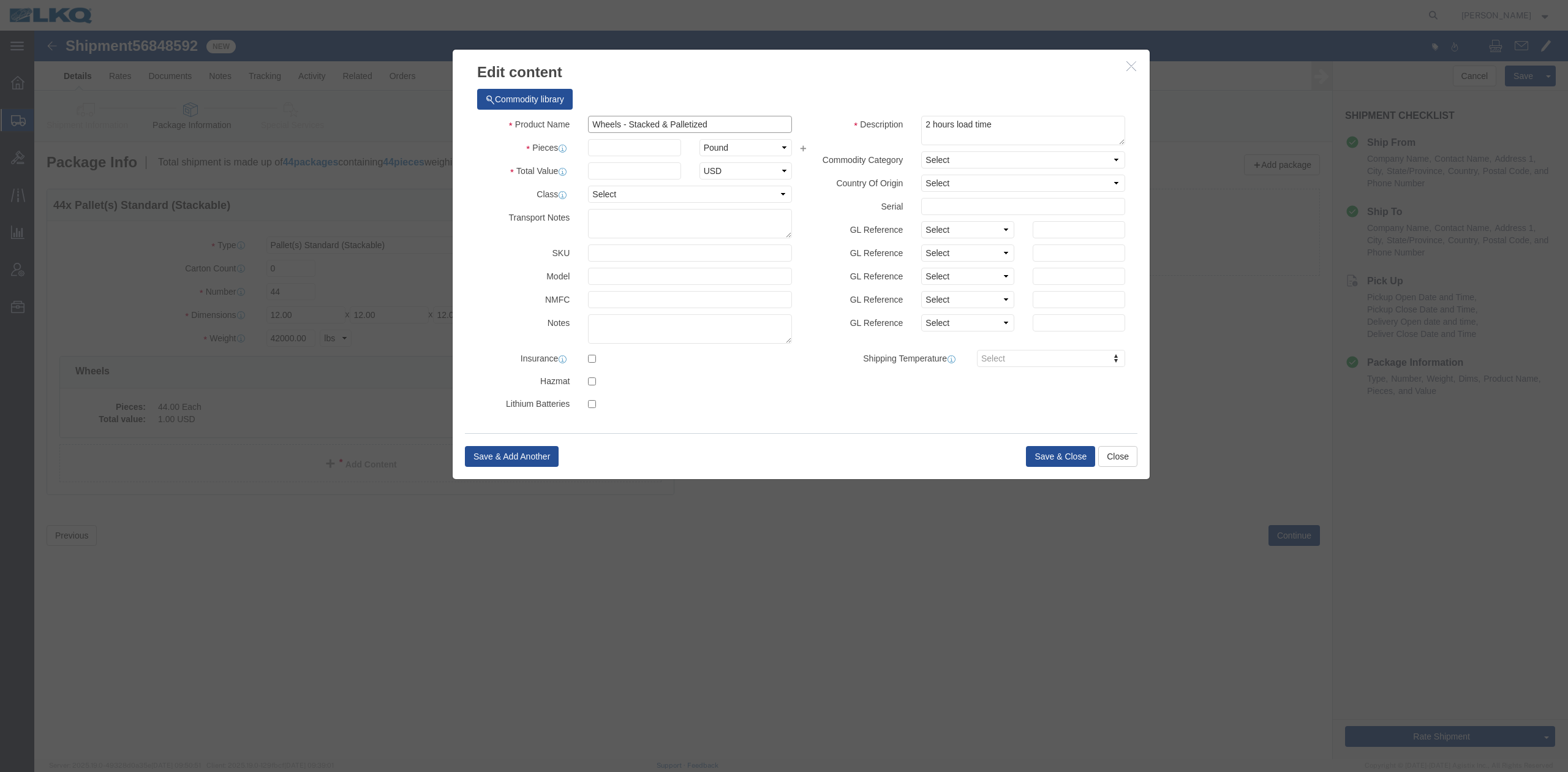
type input "Wheels - Stacked & Palletized"
click input "text"
type input "42"
type input "1"
click button "Save & Close"
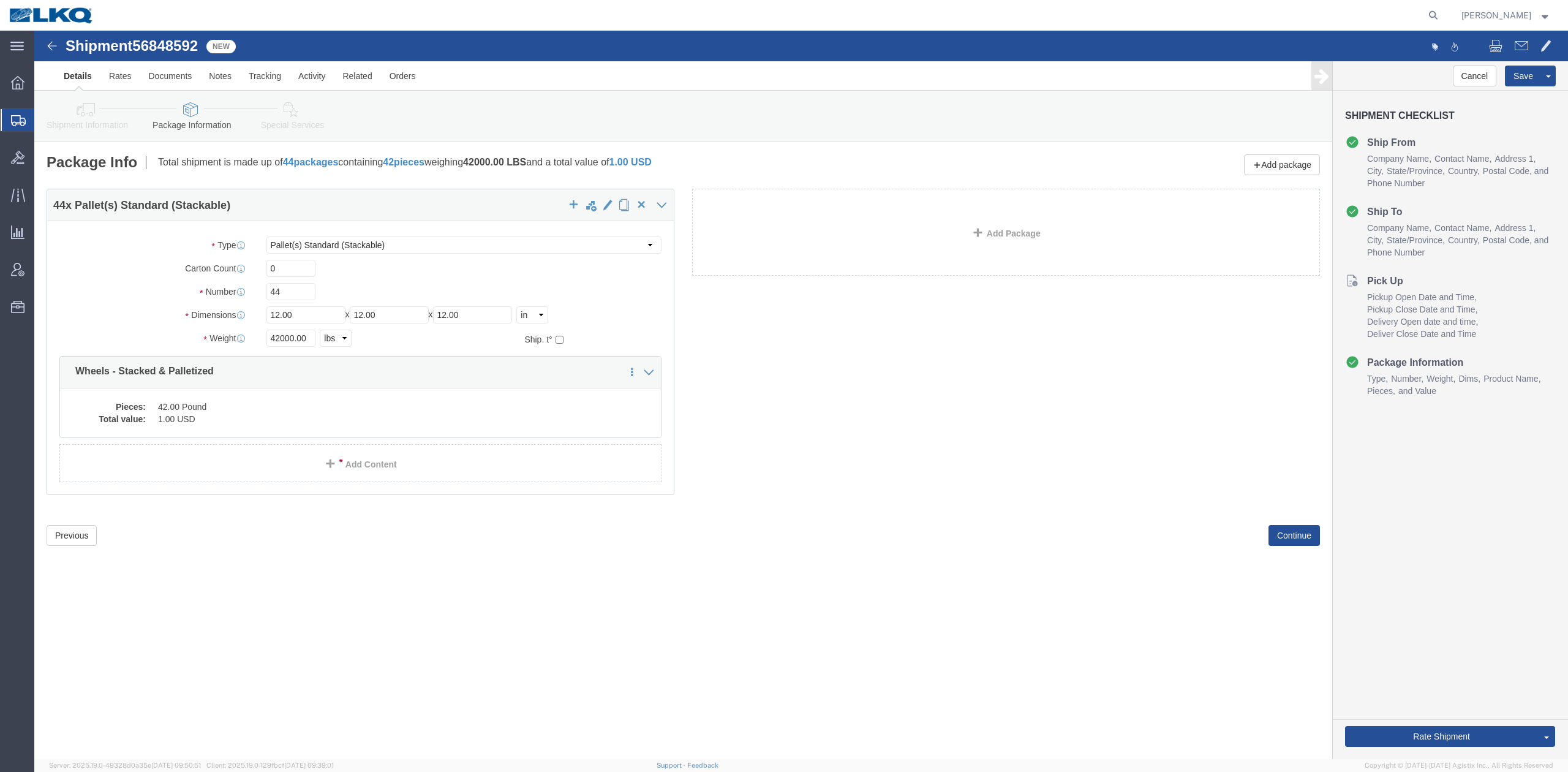
click link "Shipment Information"
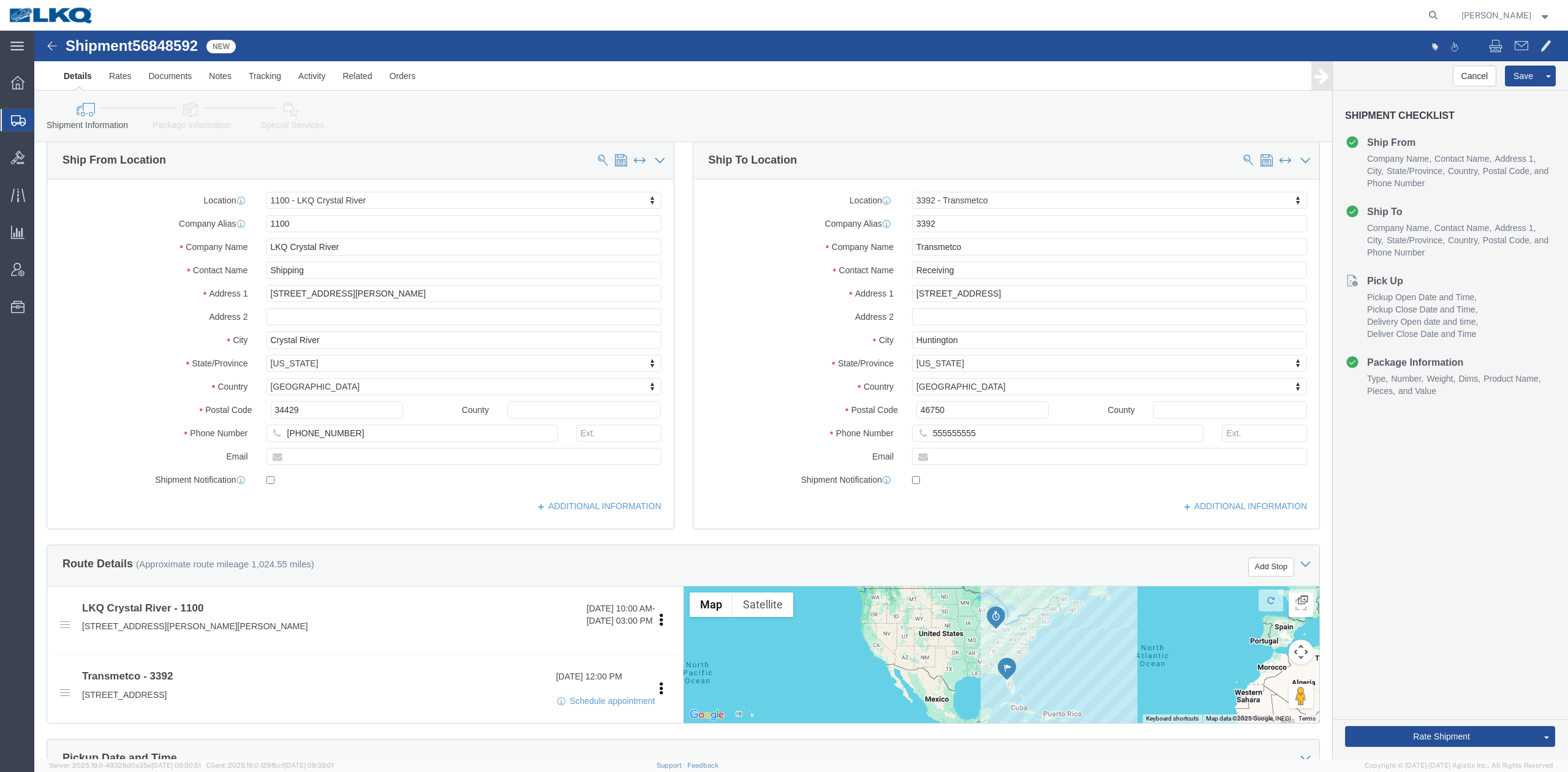
scroll to position [408, 0]
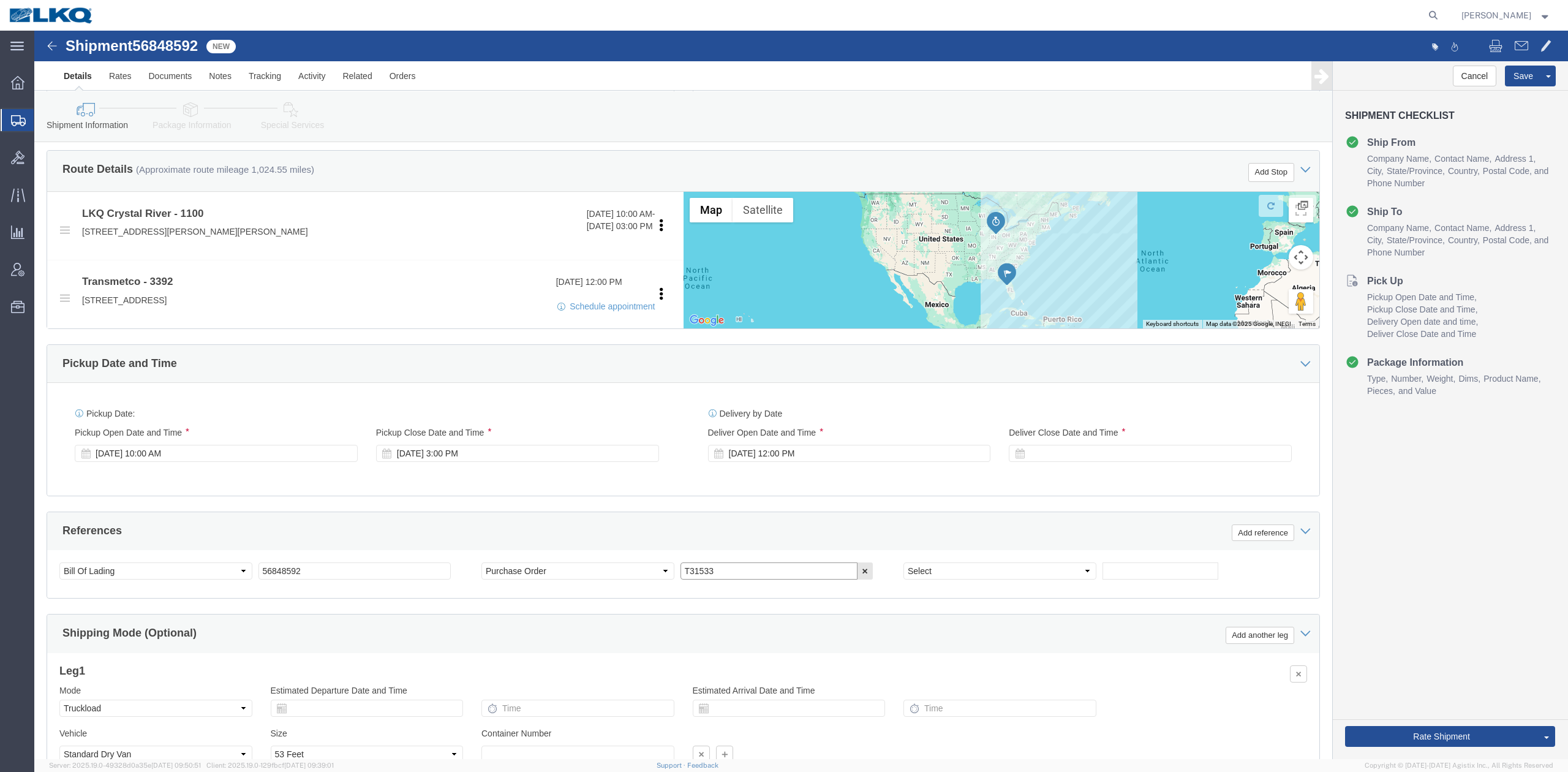
click input "T31533"
click div "[DATE] 10:00 AM"
click div "References Add reference"
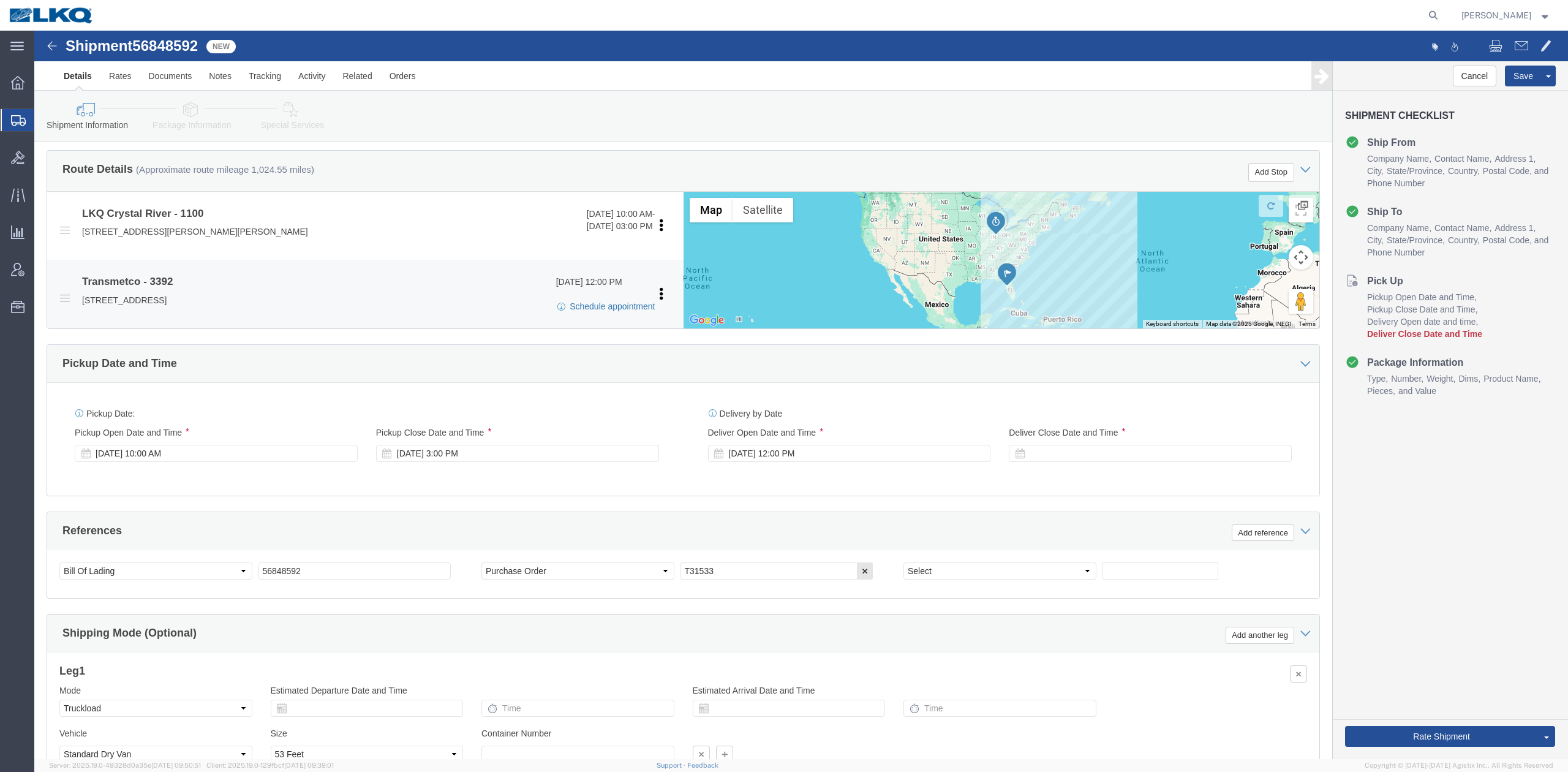
click link "Schedule appointment"
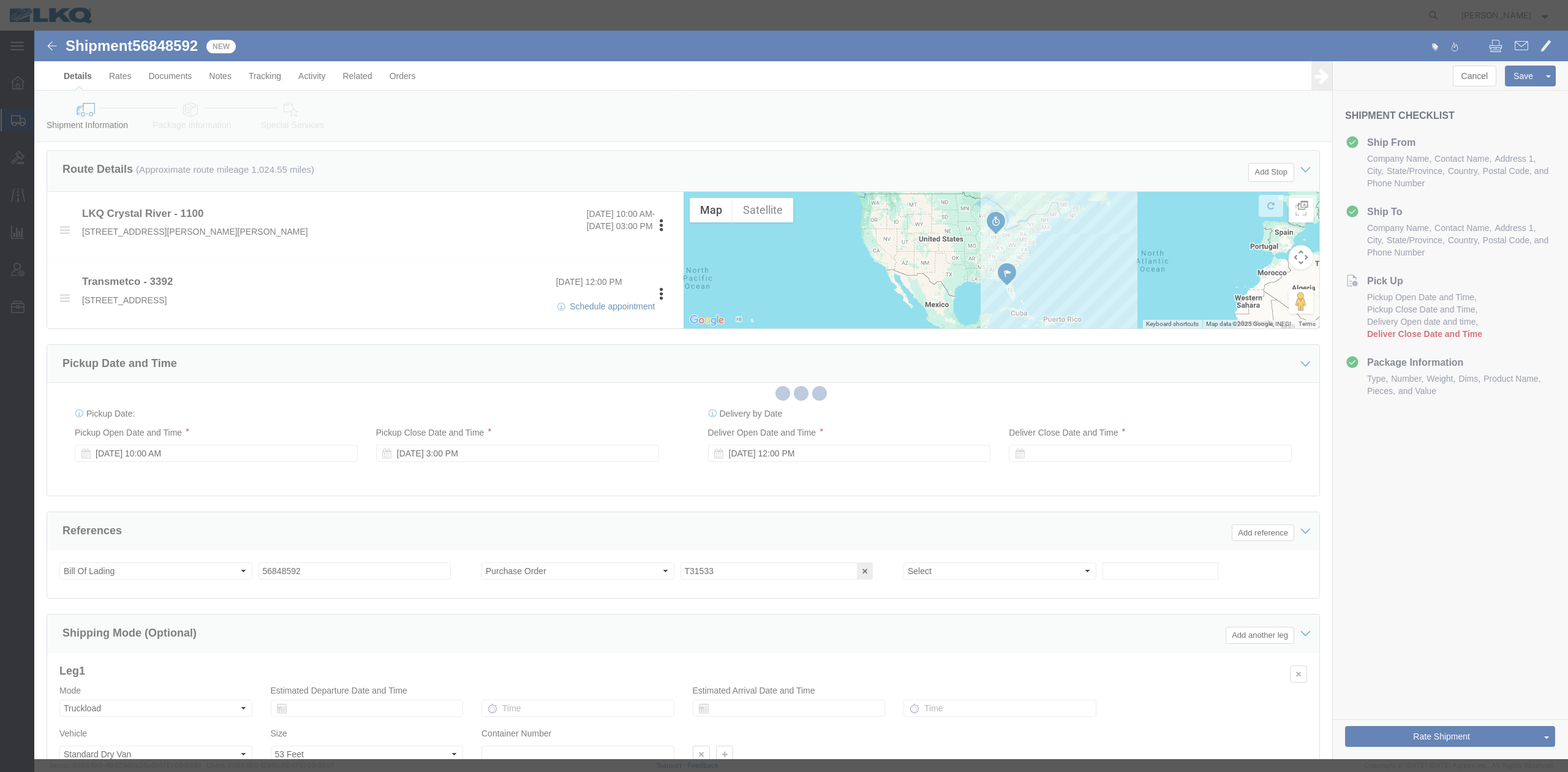
select select
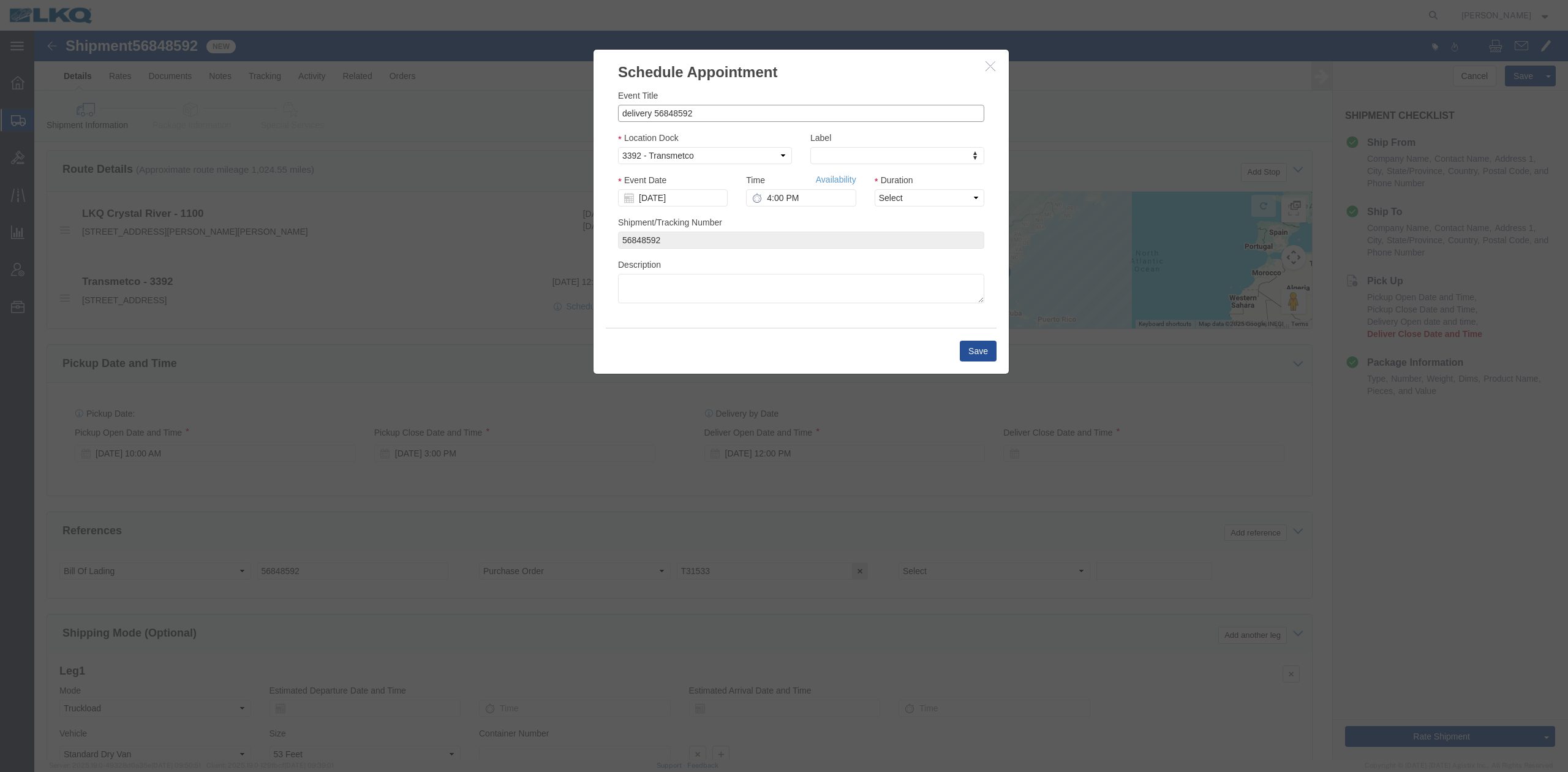
drag, startPoint x: 618, startPoint y: 82, endPoint x: 461, endPoint y: 78, distance: 157.1
click div "Schedule Appointment Event Title delivery 56848592 Location Dock Select 3392 - …"
paste input "T31533"
type input "56848592 [GEOGRAPHIC_DATA] Skidded"
type input "l"
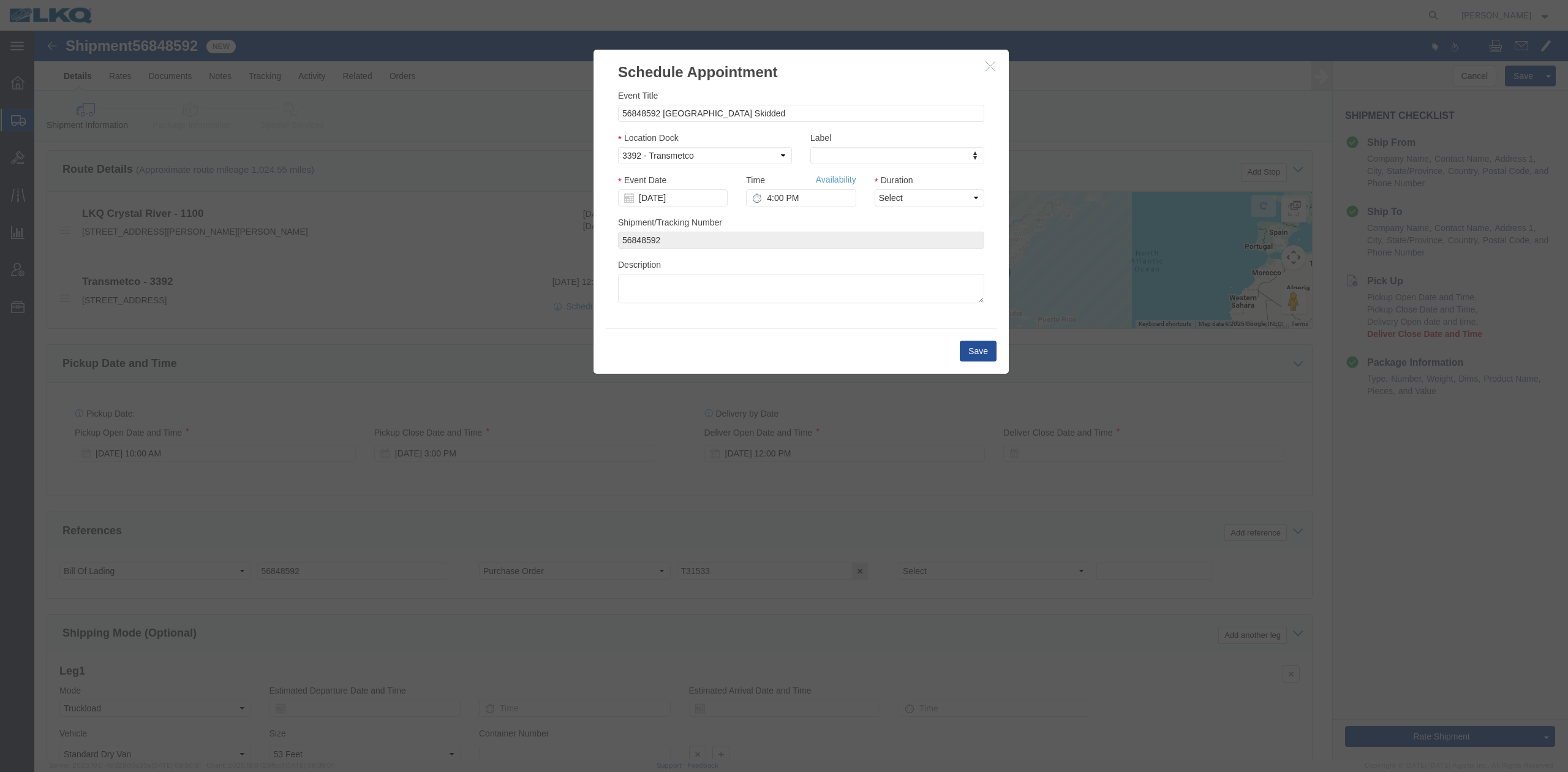
type input "l"
type input "lk"
select select "22"
click input "[DATE]"
click td "22"
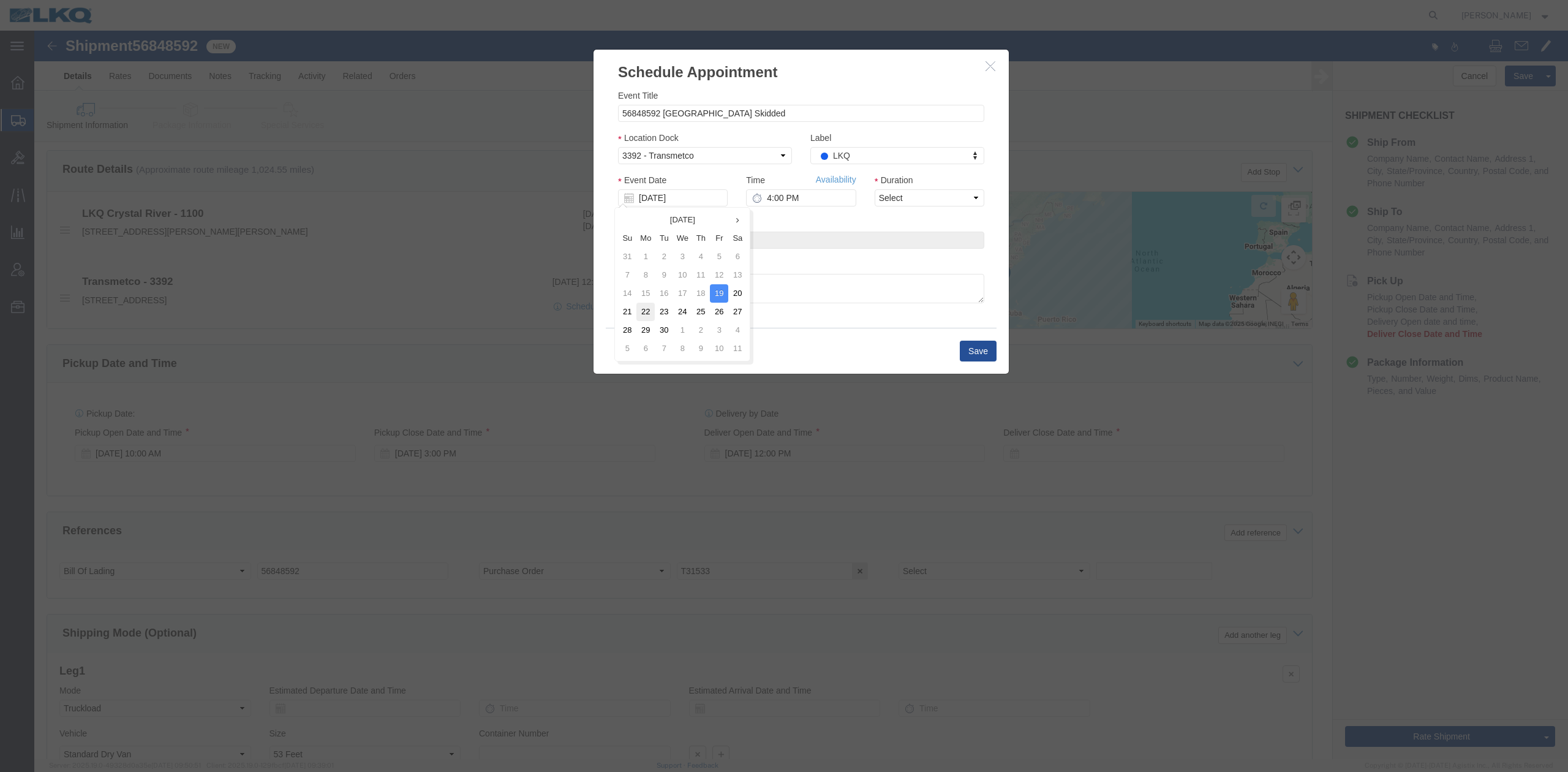
type input "[DATE]"
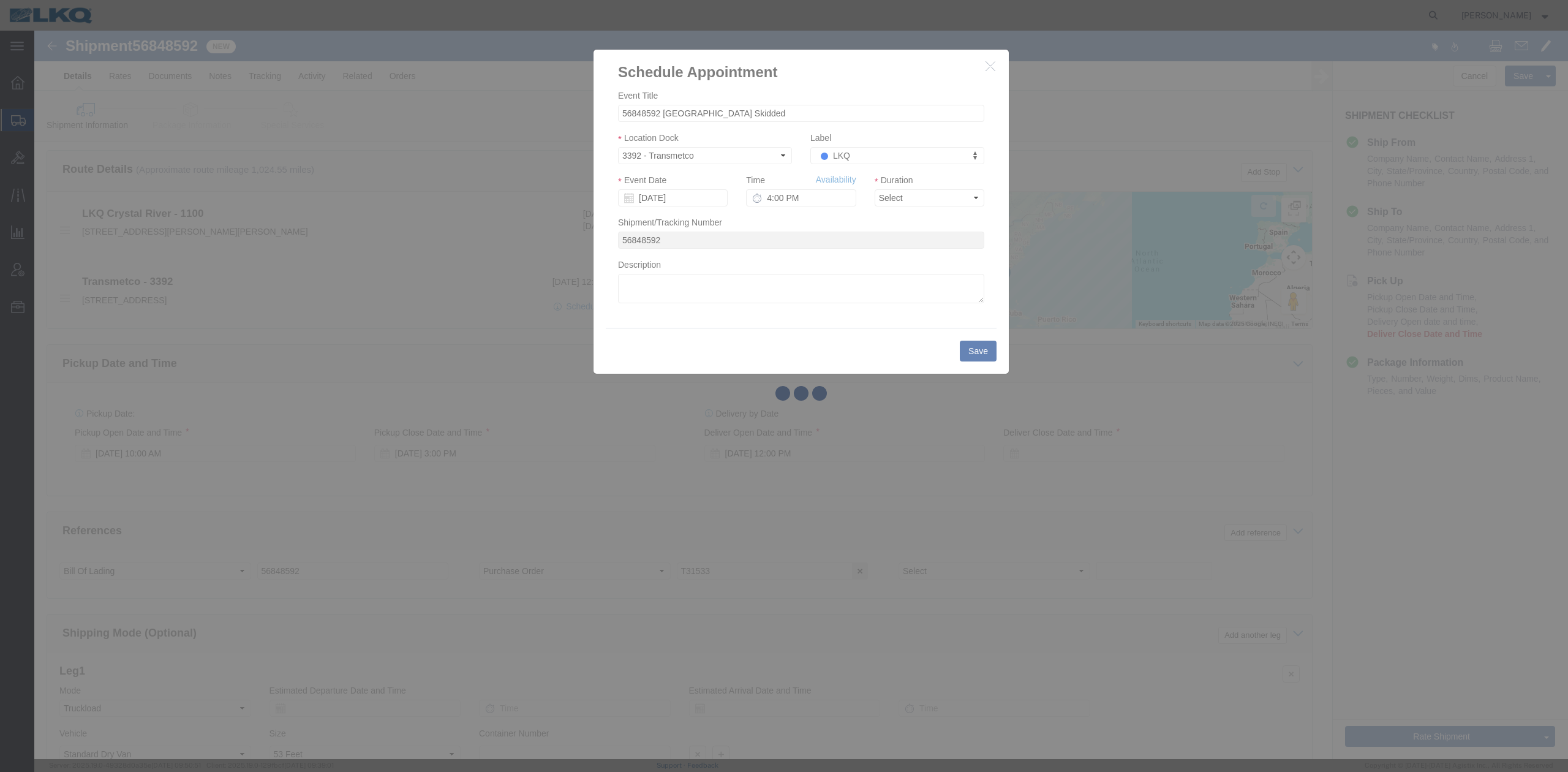
click at [913, 201] on div at bounding box center [801, 395] width 1533 height 728
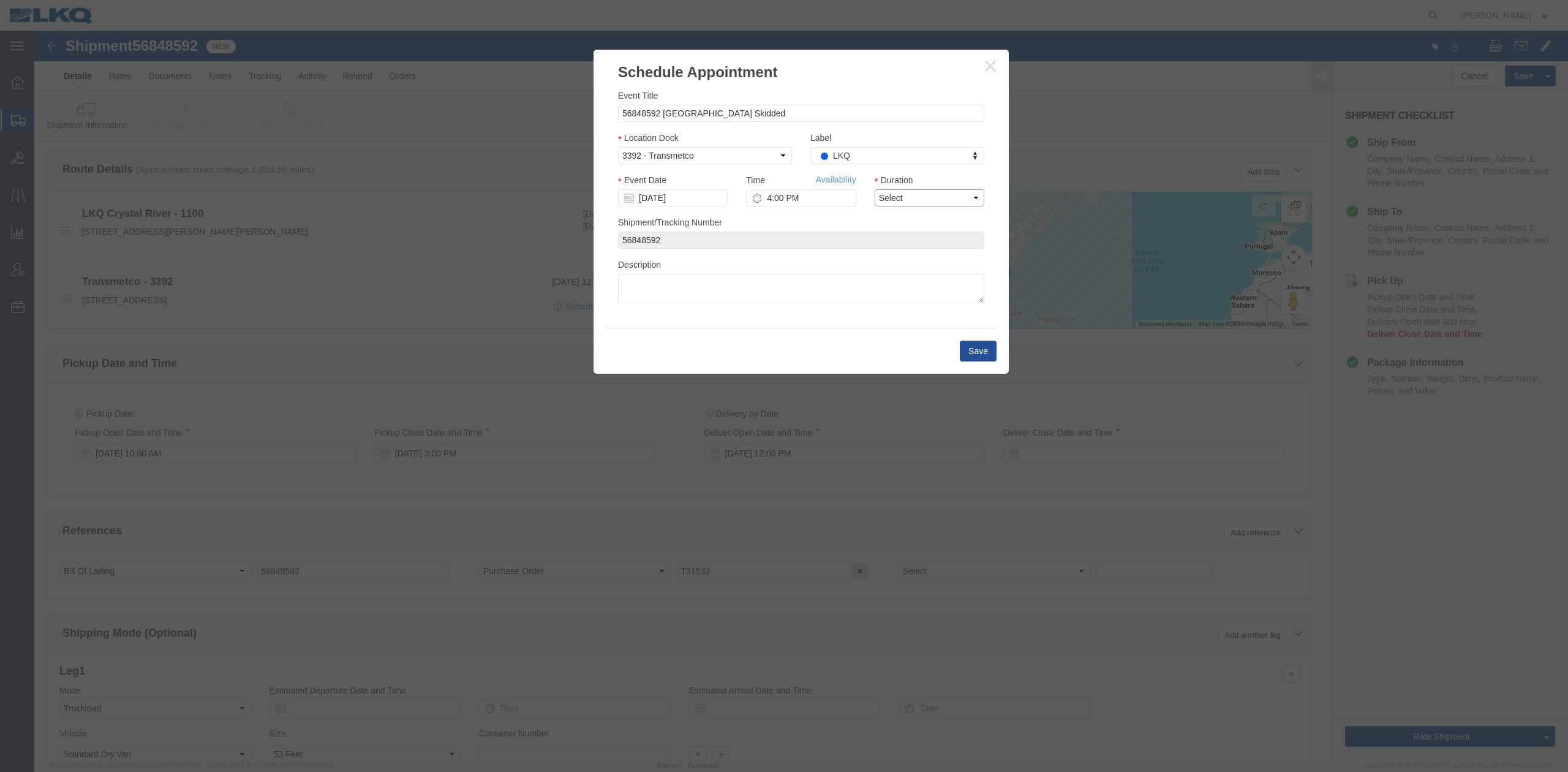
drag, startPoint x: 911, startPoint y: 199, endPoint x: 876, endPoint y: 173, distance: 43.6
click select "Select 15 min 30 min 45 min 1 hr 2 hr 3 hr 4 hr"
select select "15"
click select "Select 15 min 30 min 45 min 1 hr 2 hr 3 hr 4 hr"
click link "Availability"
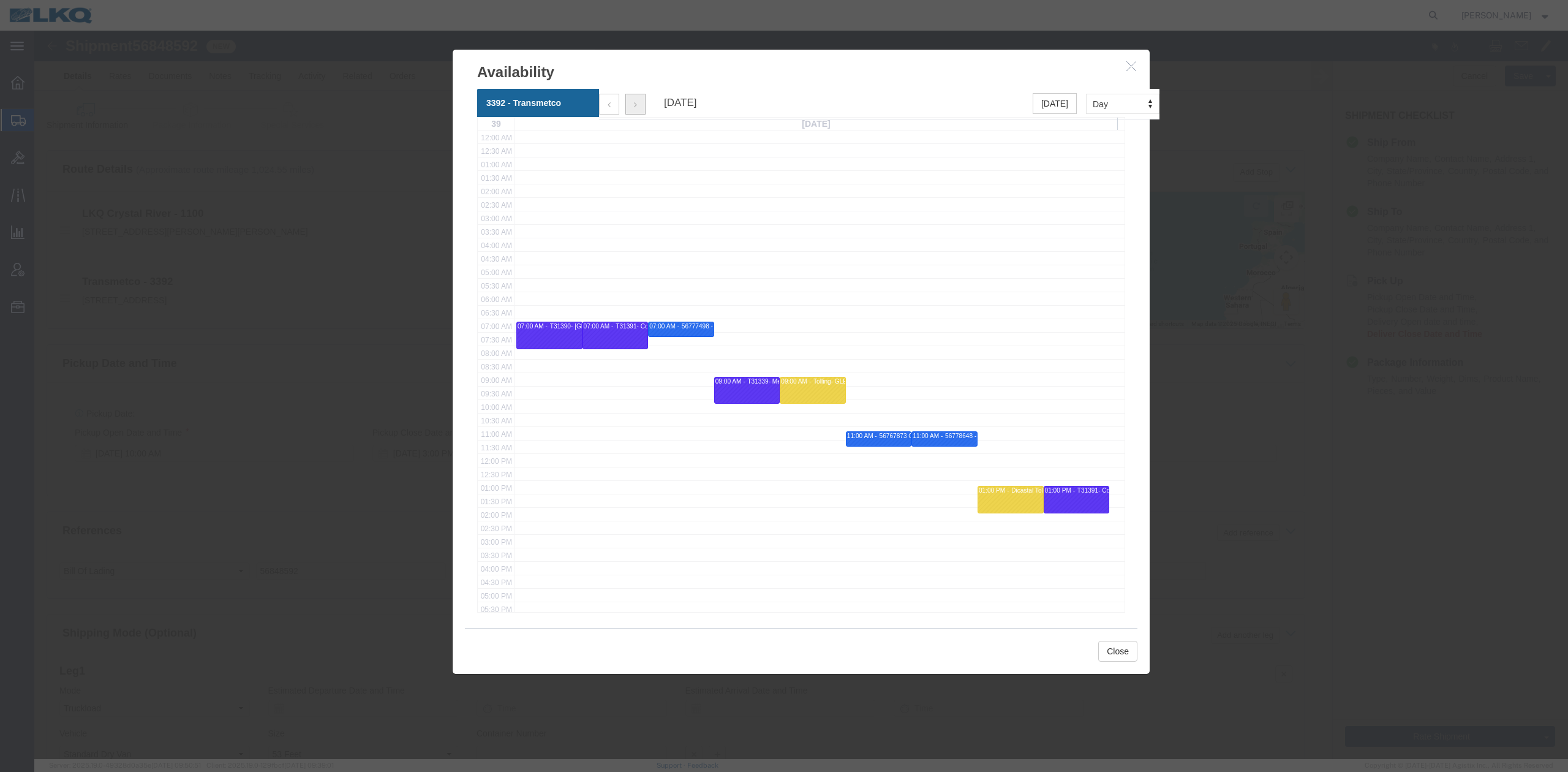
click icon "button"
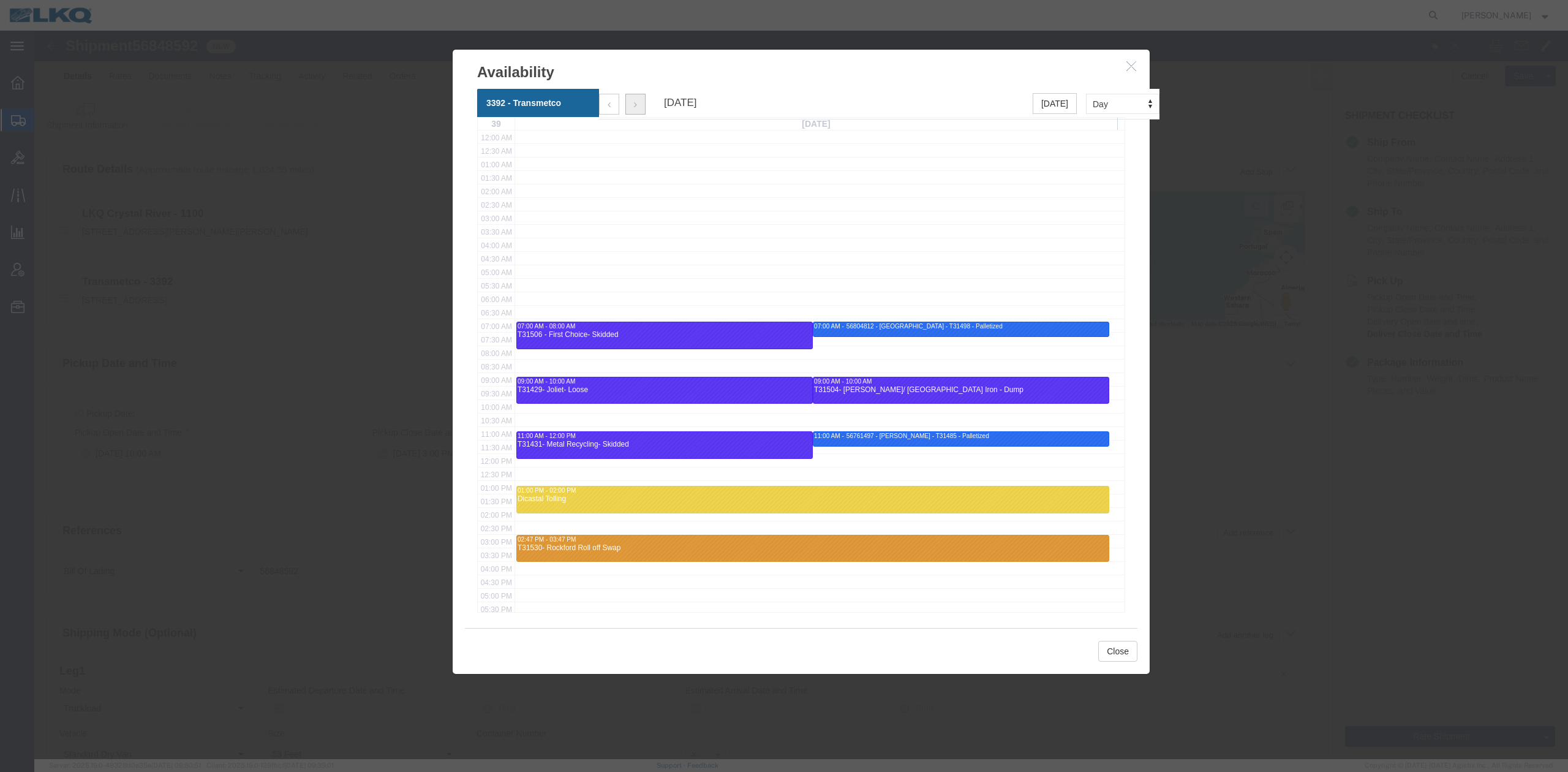
scroll to position [165, 0]
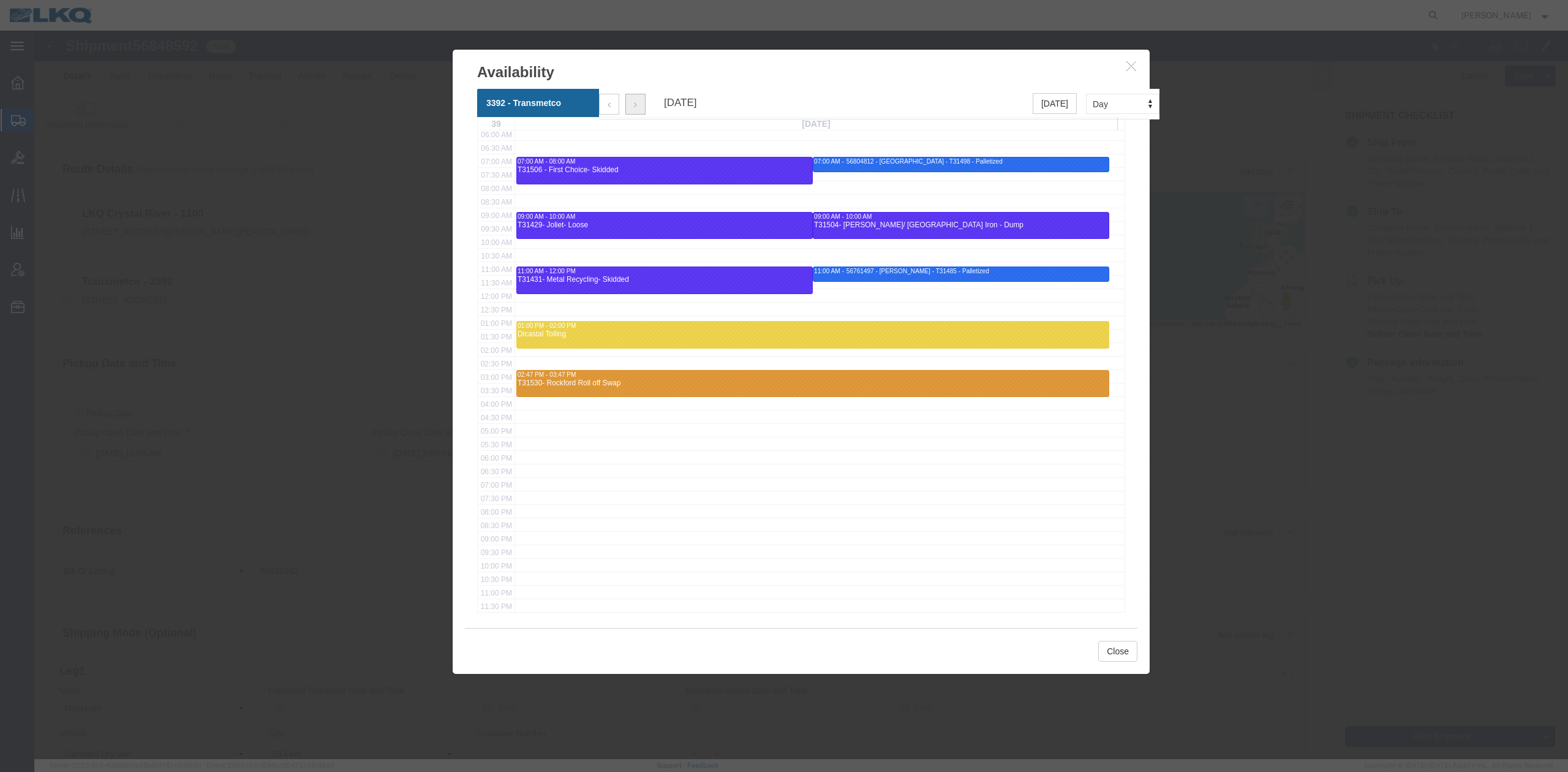
click icon "button"
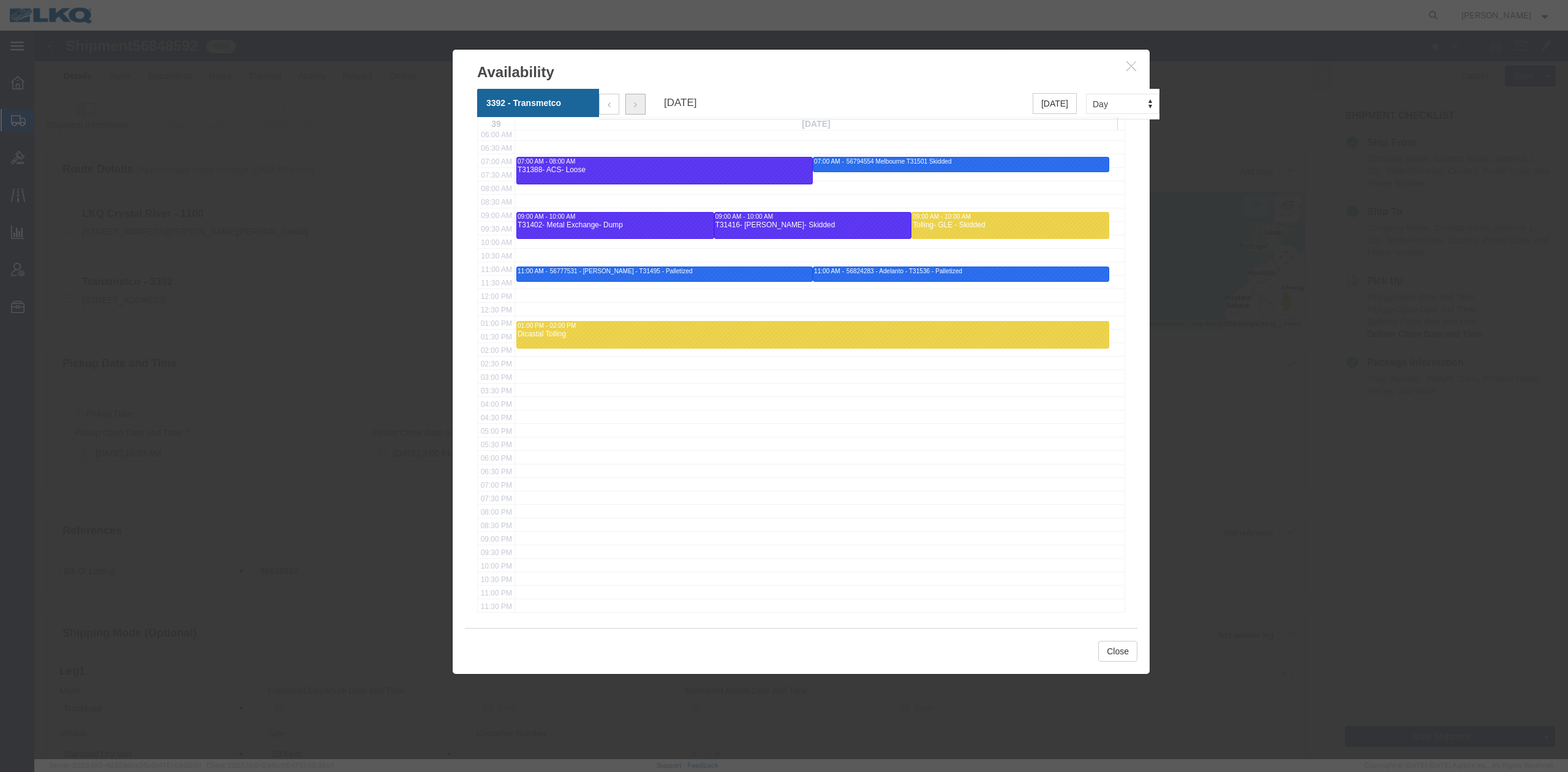
click icon "button"
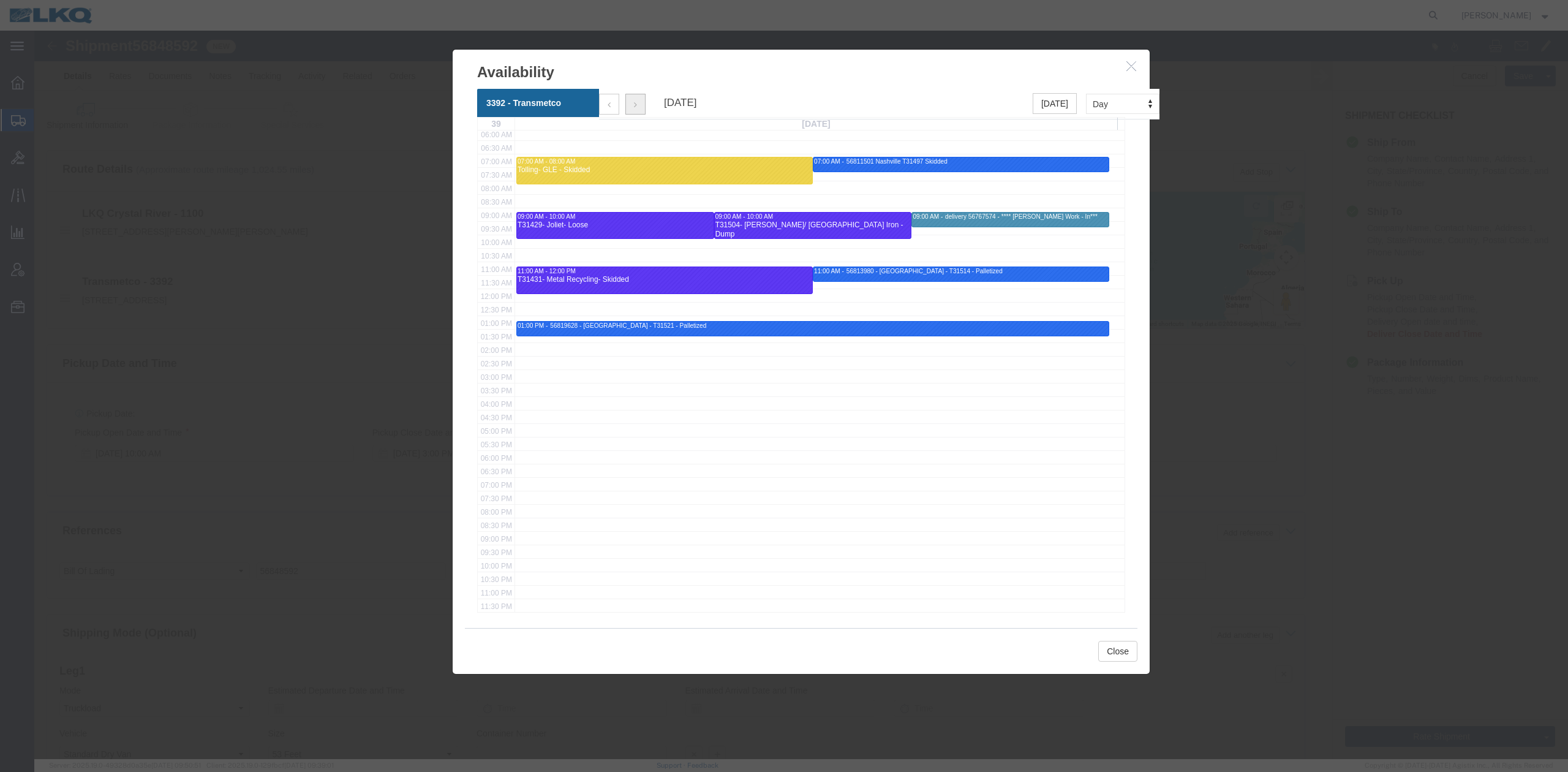
click icon "button"
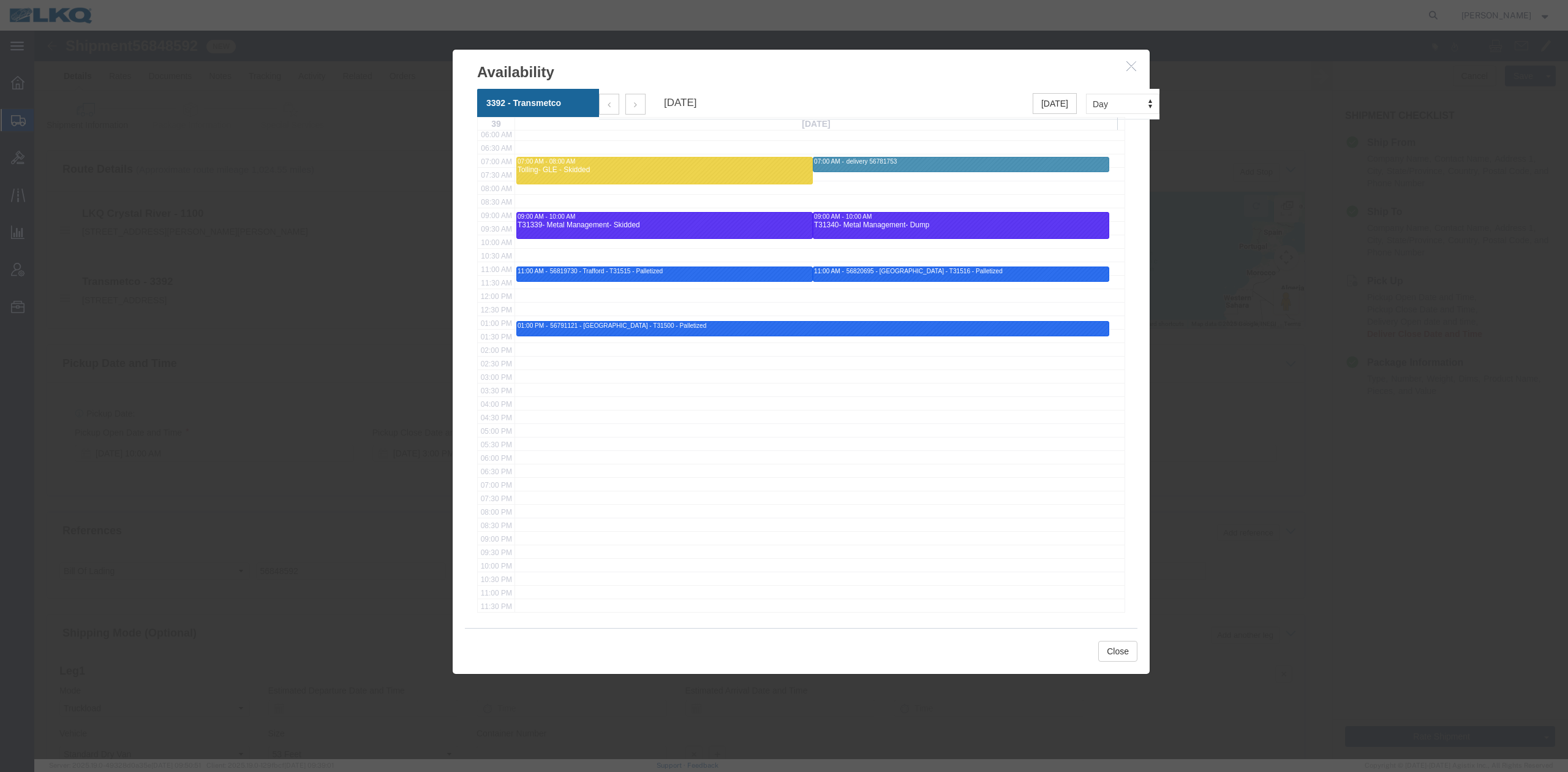
click icon "button"
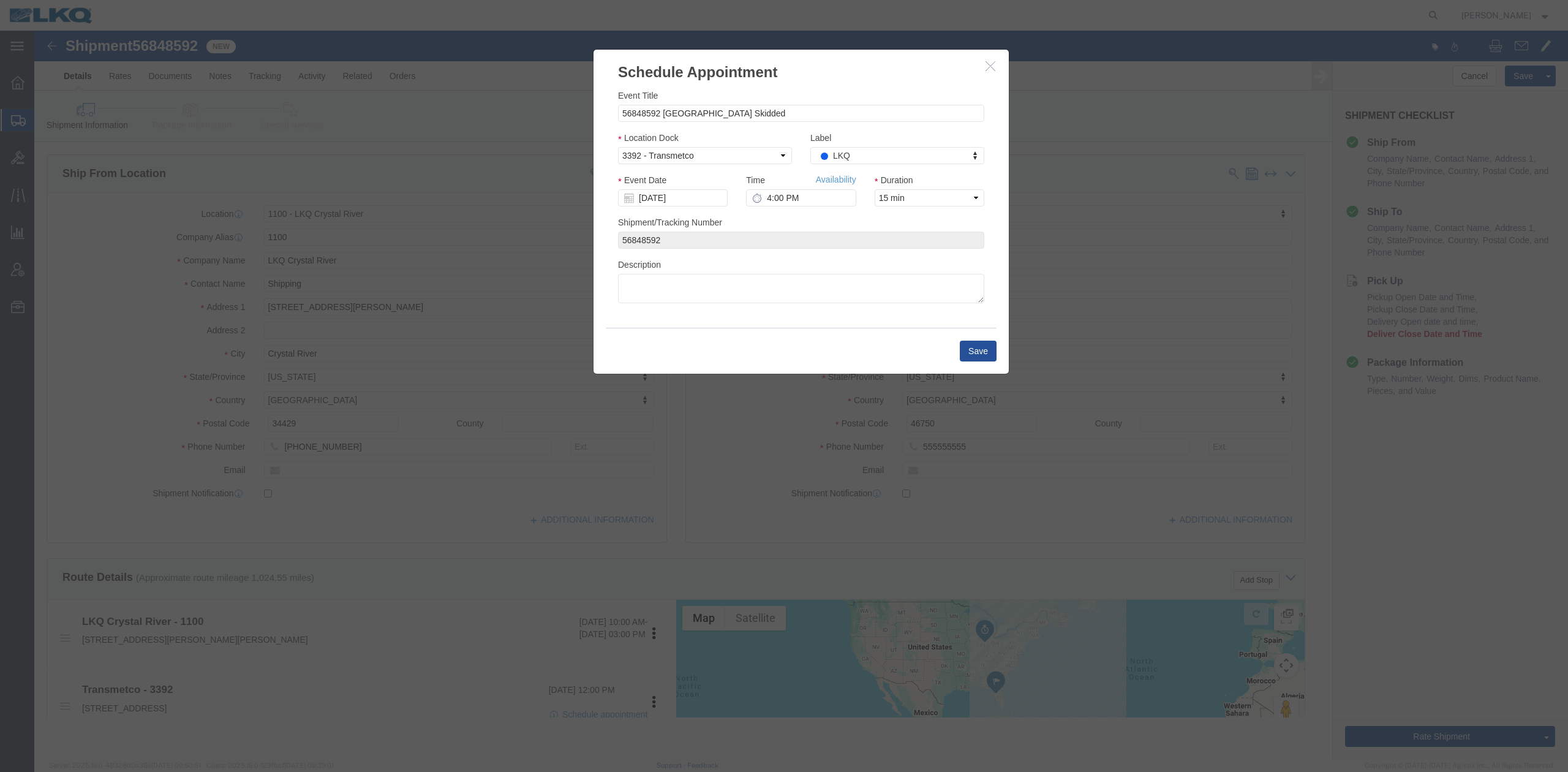
scroll to position [0, 0]
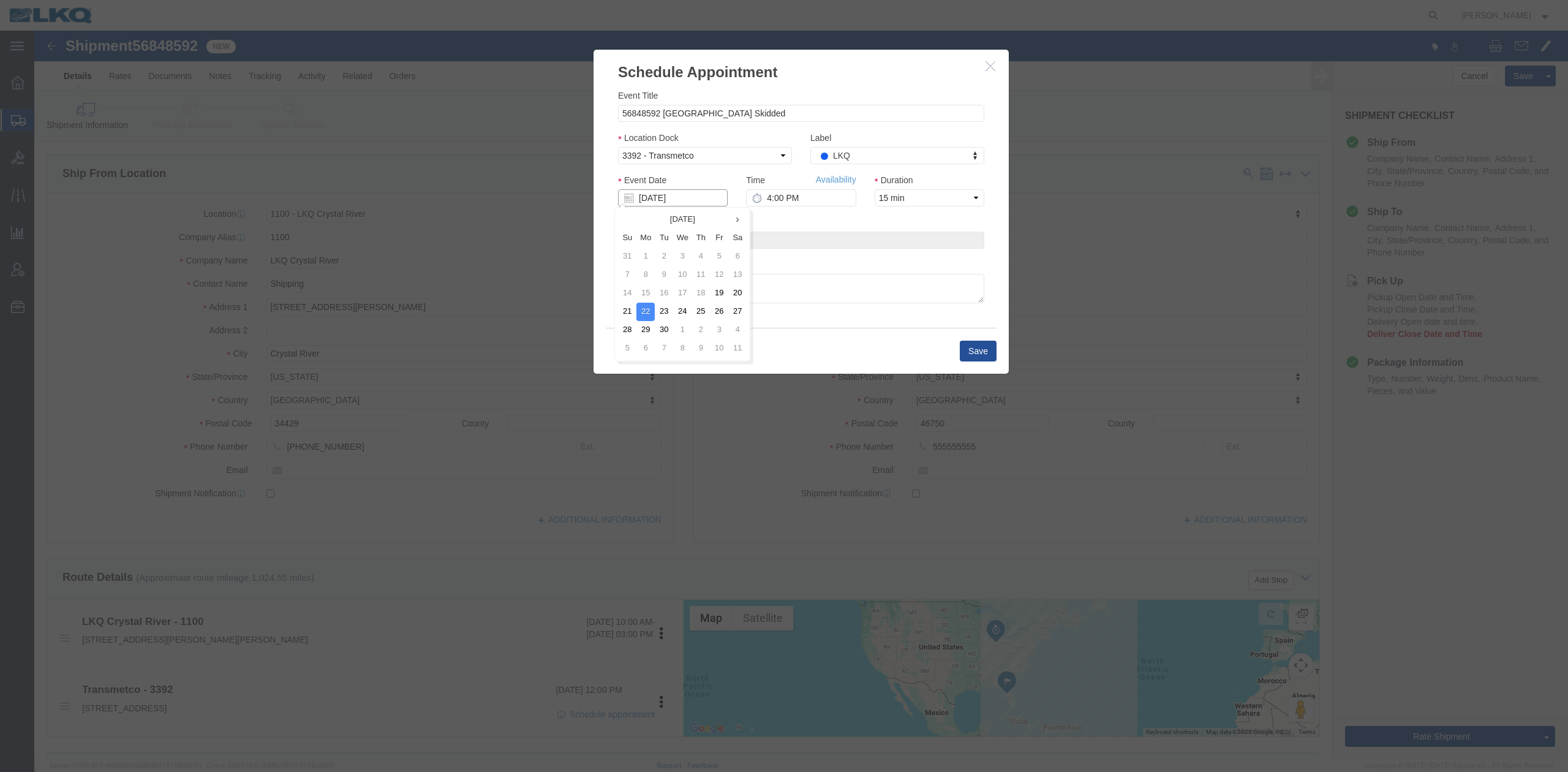
click input "[DATE]"
click td "22"
click input "Event Date"
click td "29"
type input "[DATE]"
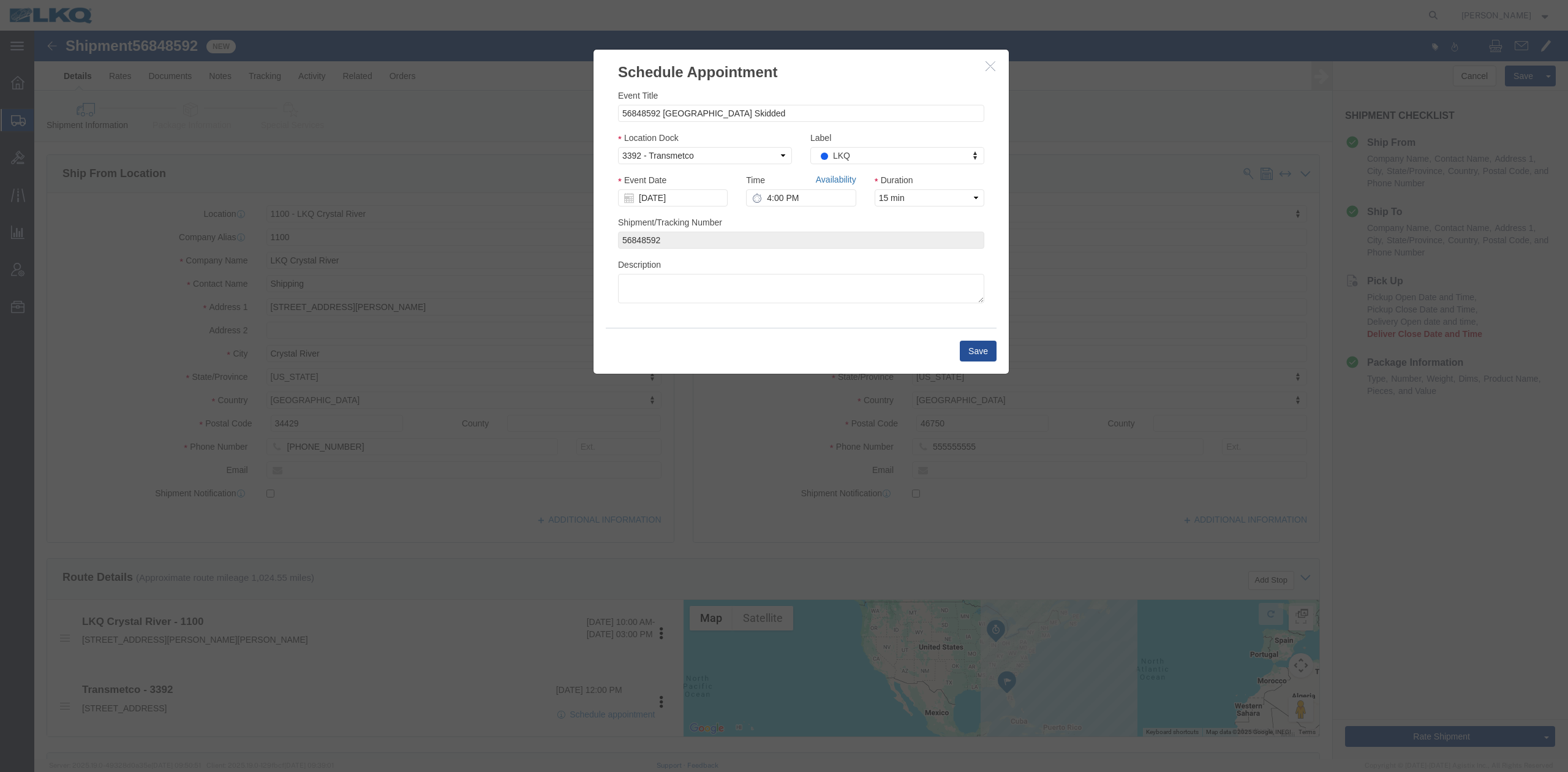
drag, startPoint x: 818, startPoint y: 179, endPoint x: 784, endPoint y: 148, distance: 46.0
click link "Availability"
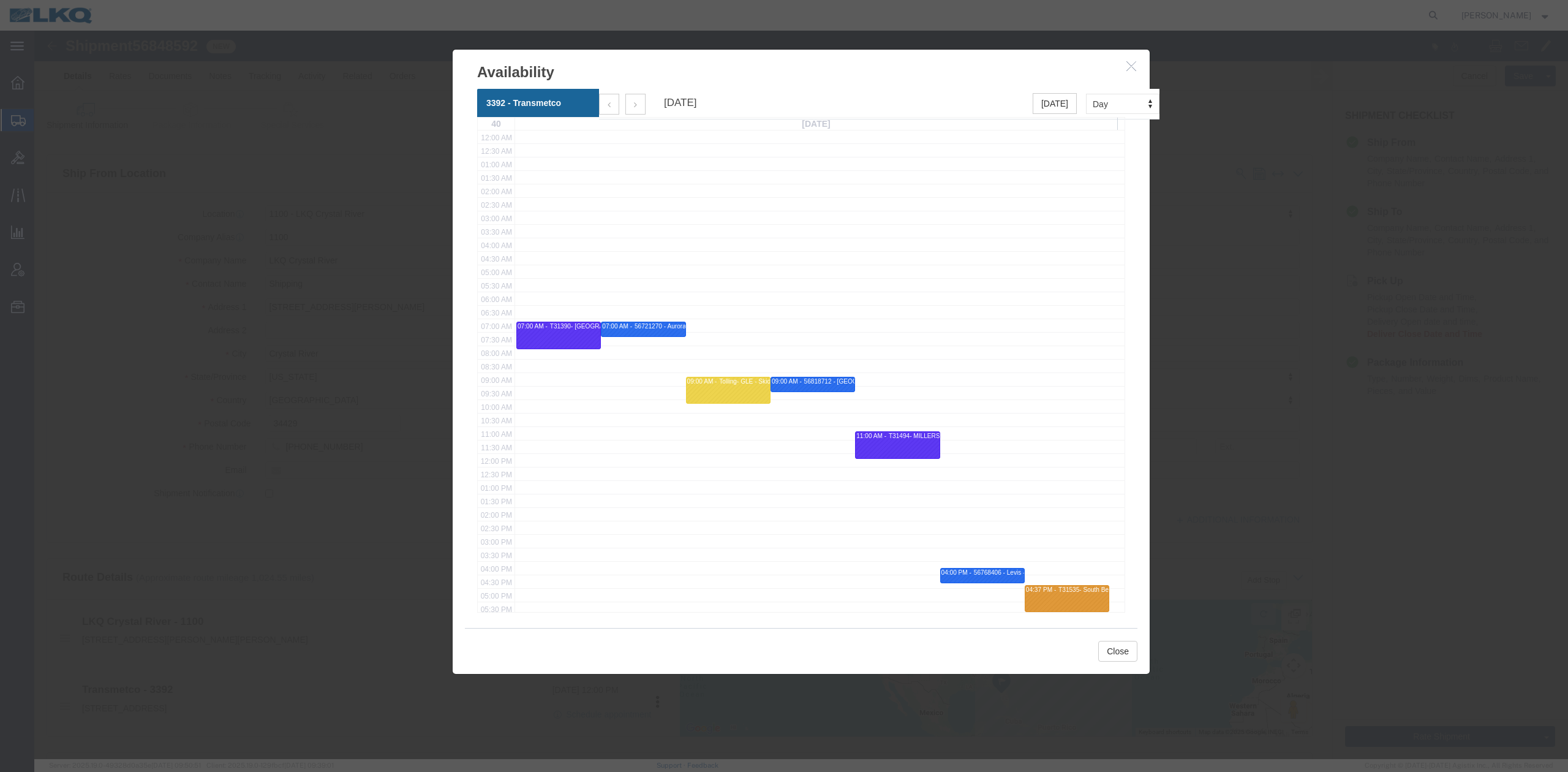
click button "button"
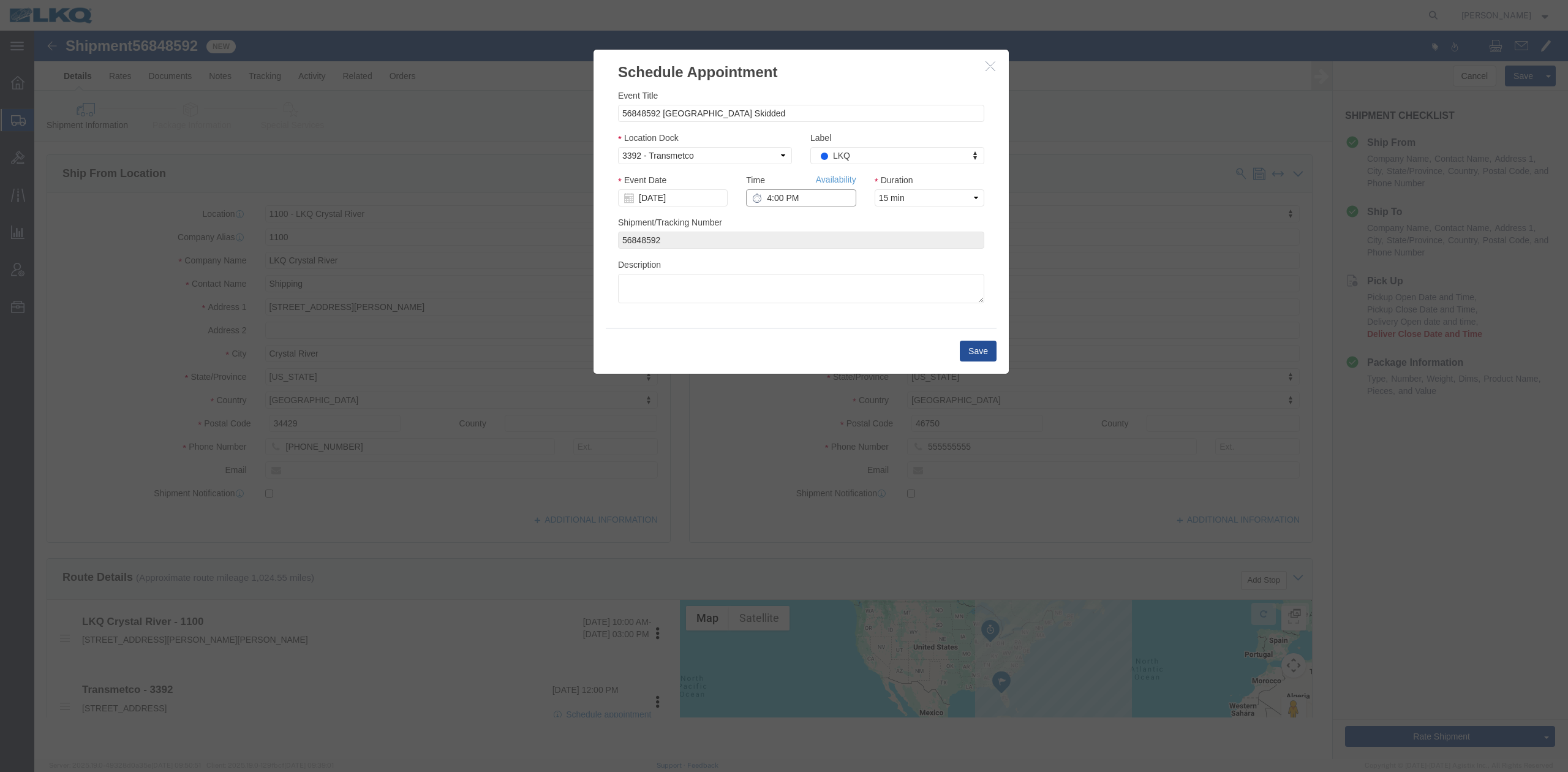
click input "4:00 PM"
type input "11:00 AM"
click button "Save"
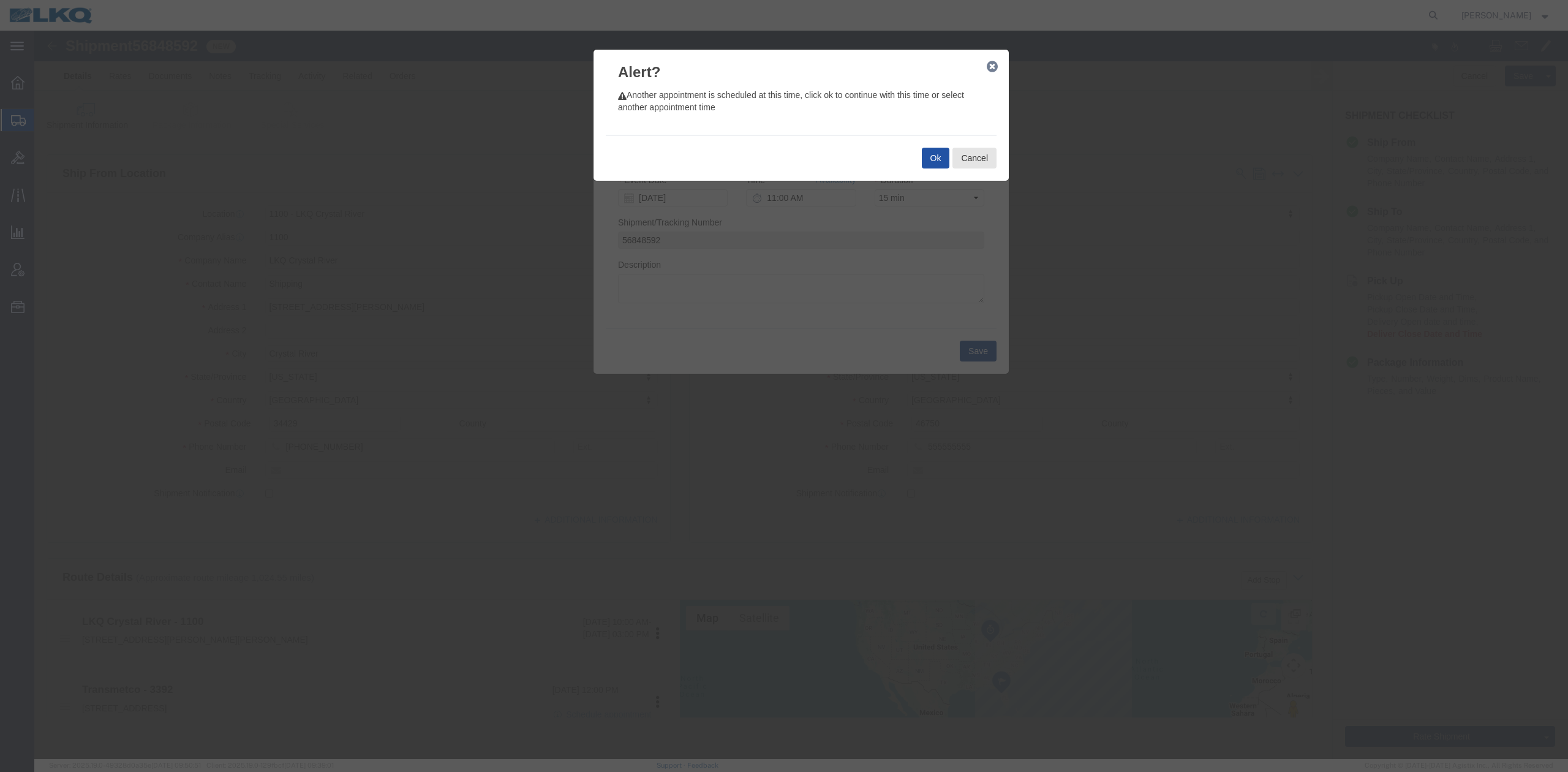
click button "Ok"
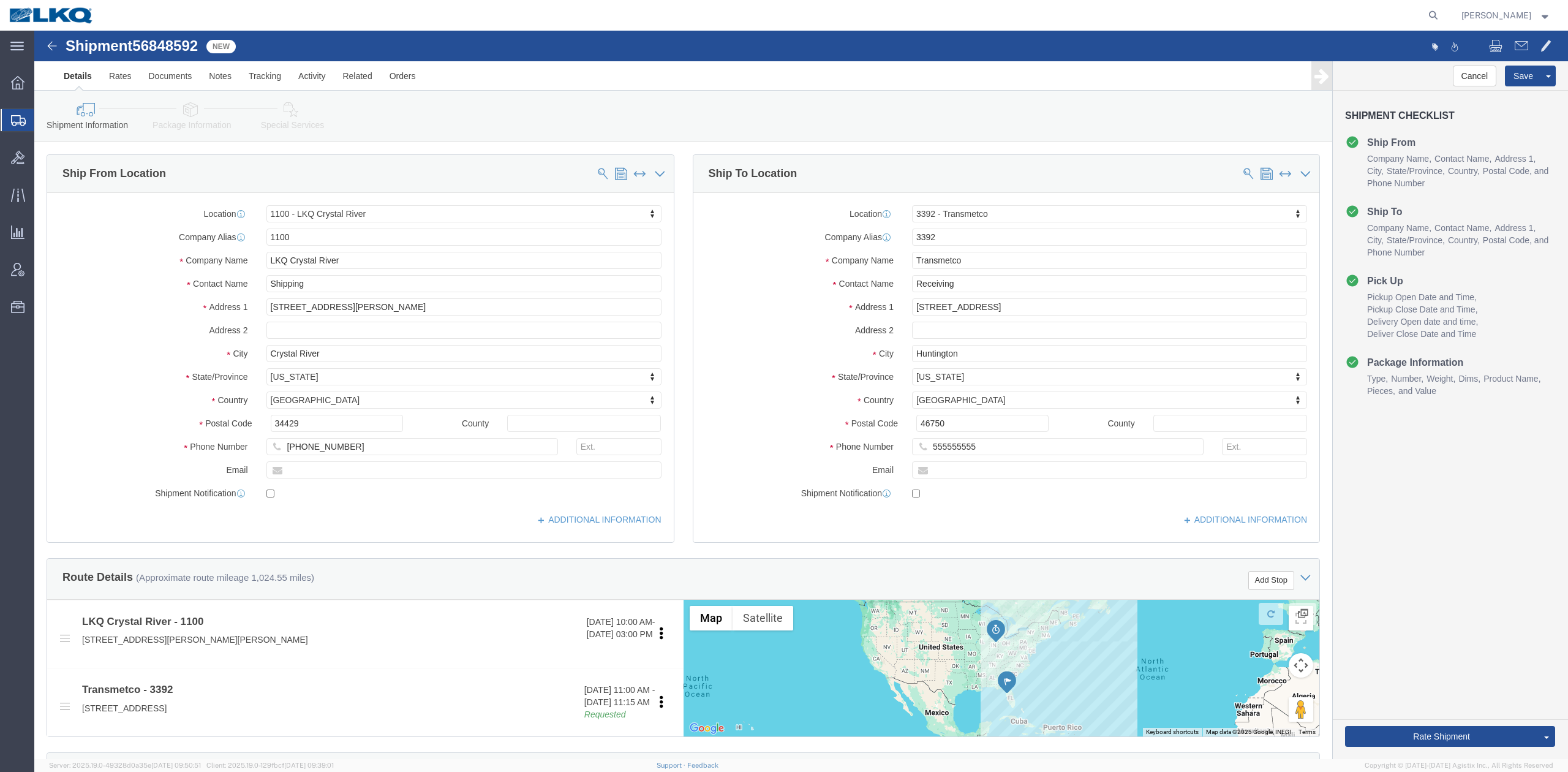
scroll to position [408, 0]
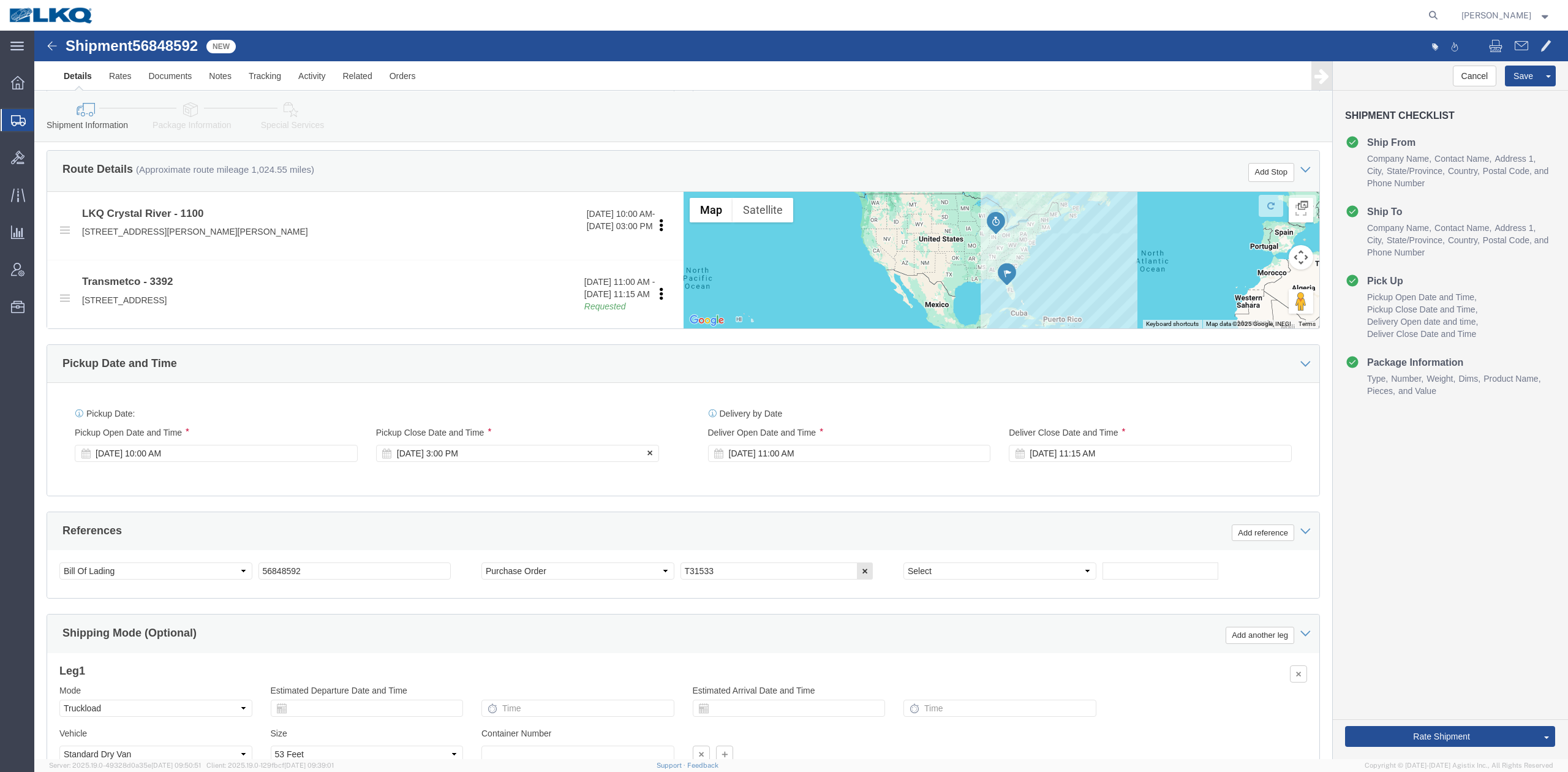
click div "[DATE] 3:00 PM"
drag, startPoint x: 146, startPoint y: 430, endPoint x: 146, endPoint y: 439, distance: 9.0
click div "[DATE] 10:00 AM"
click div "References Add reference"
click button "Rate Shipment"
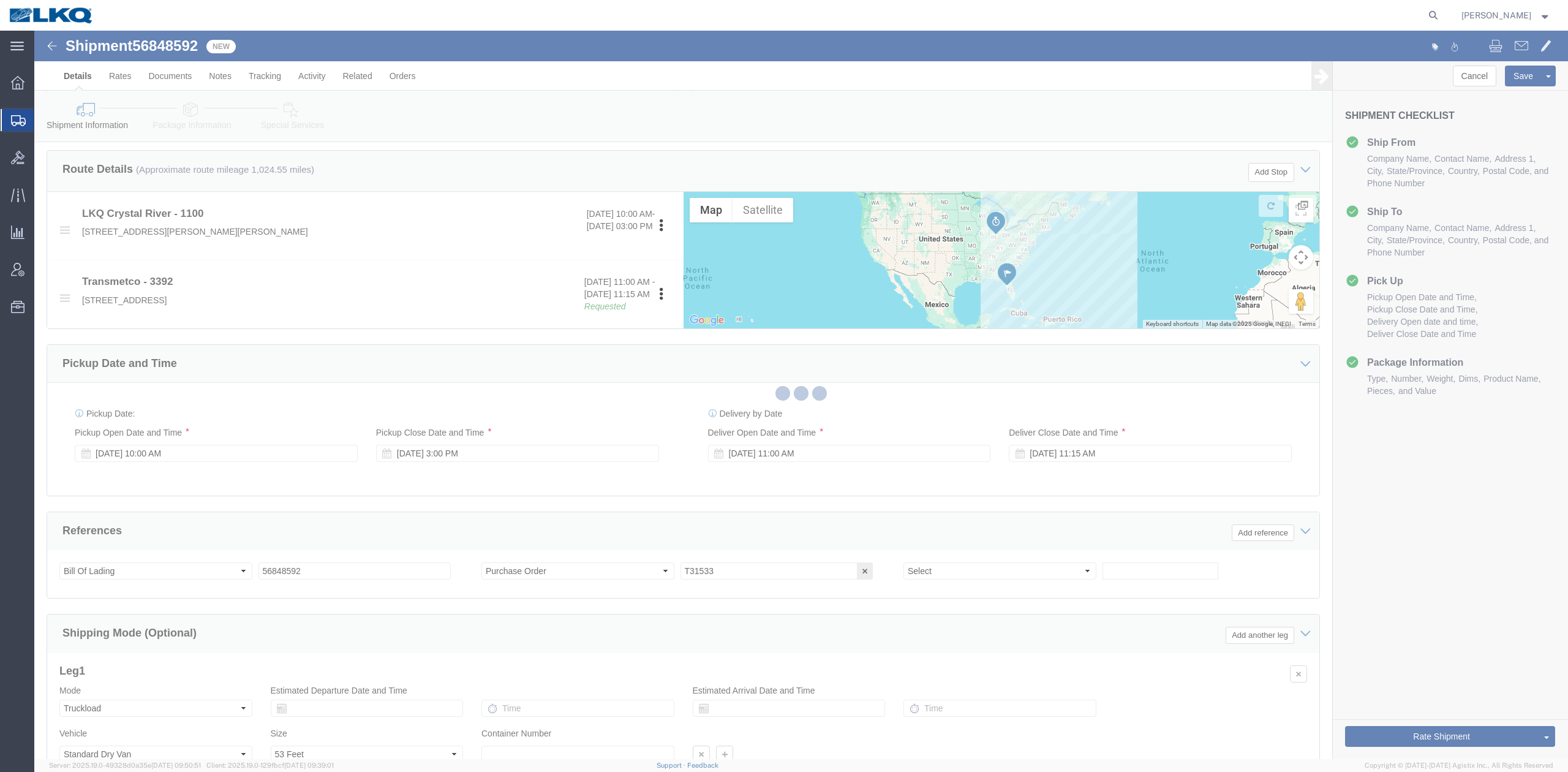
select select "27344"
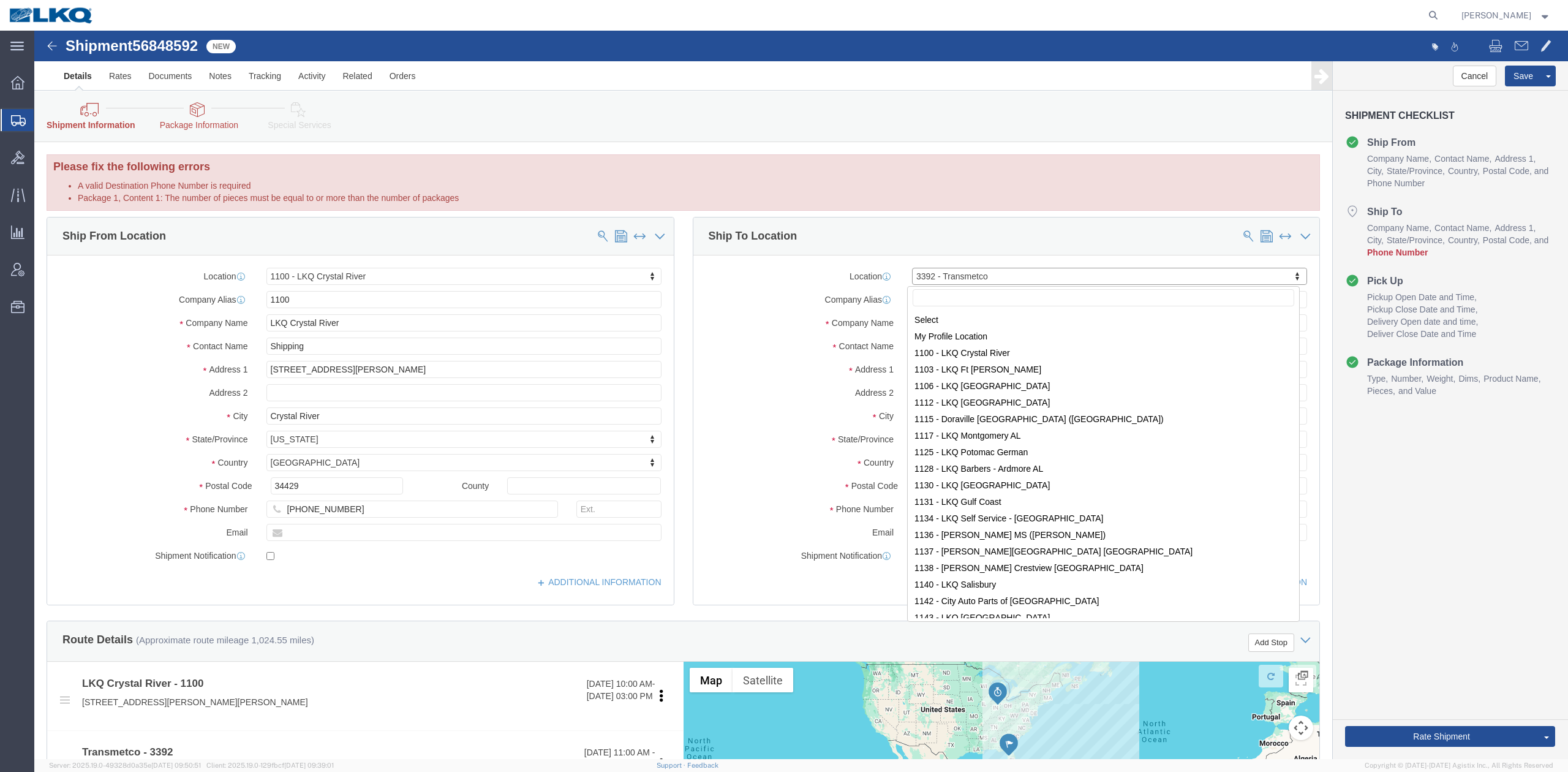
scroll to position [6849, 0]
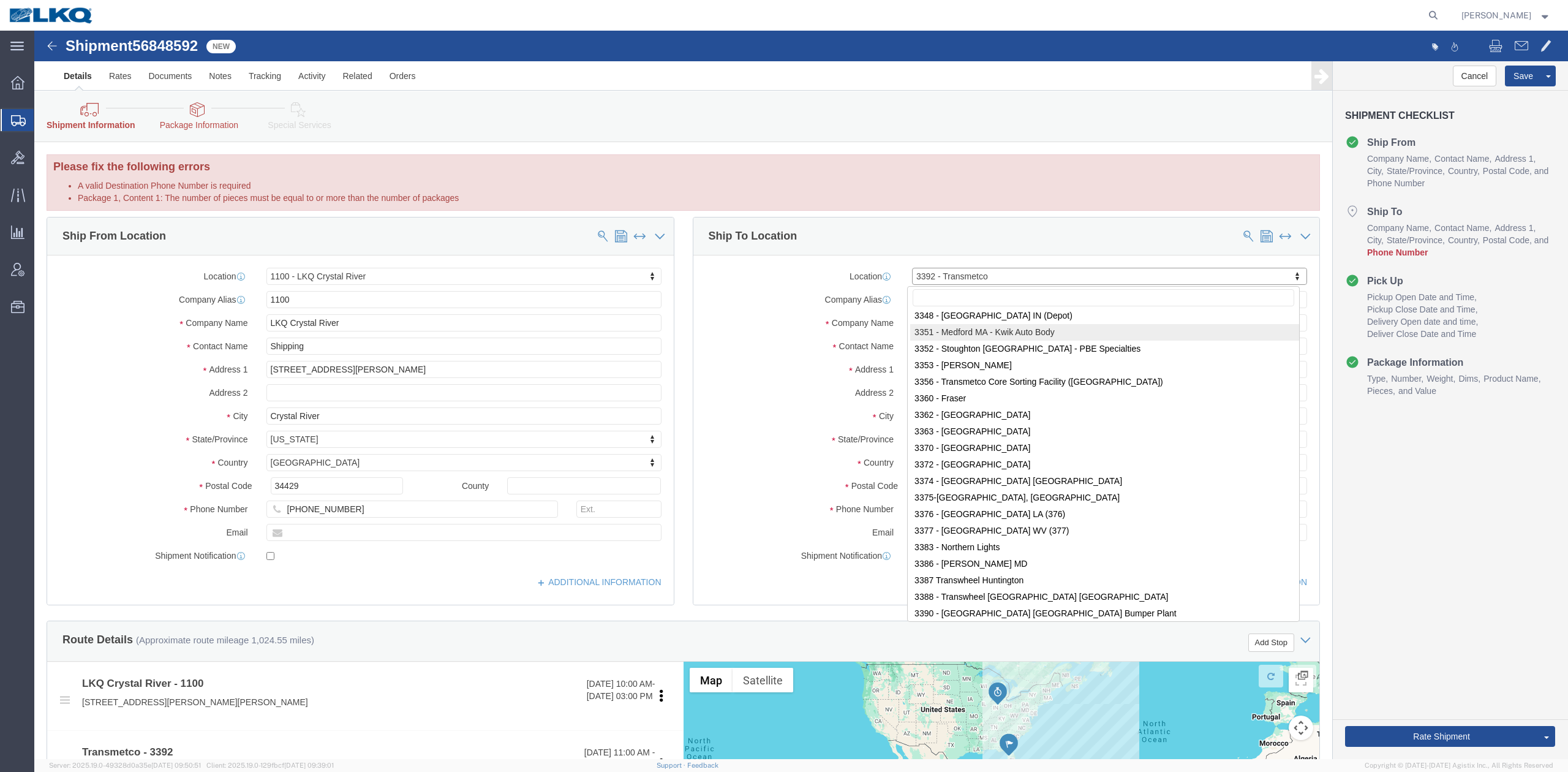
select select "27996"
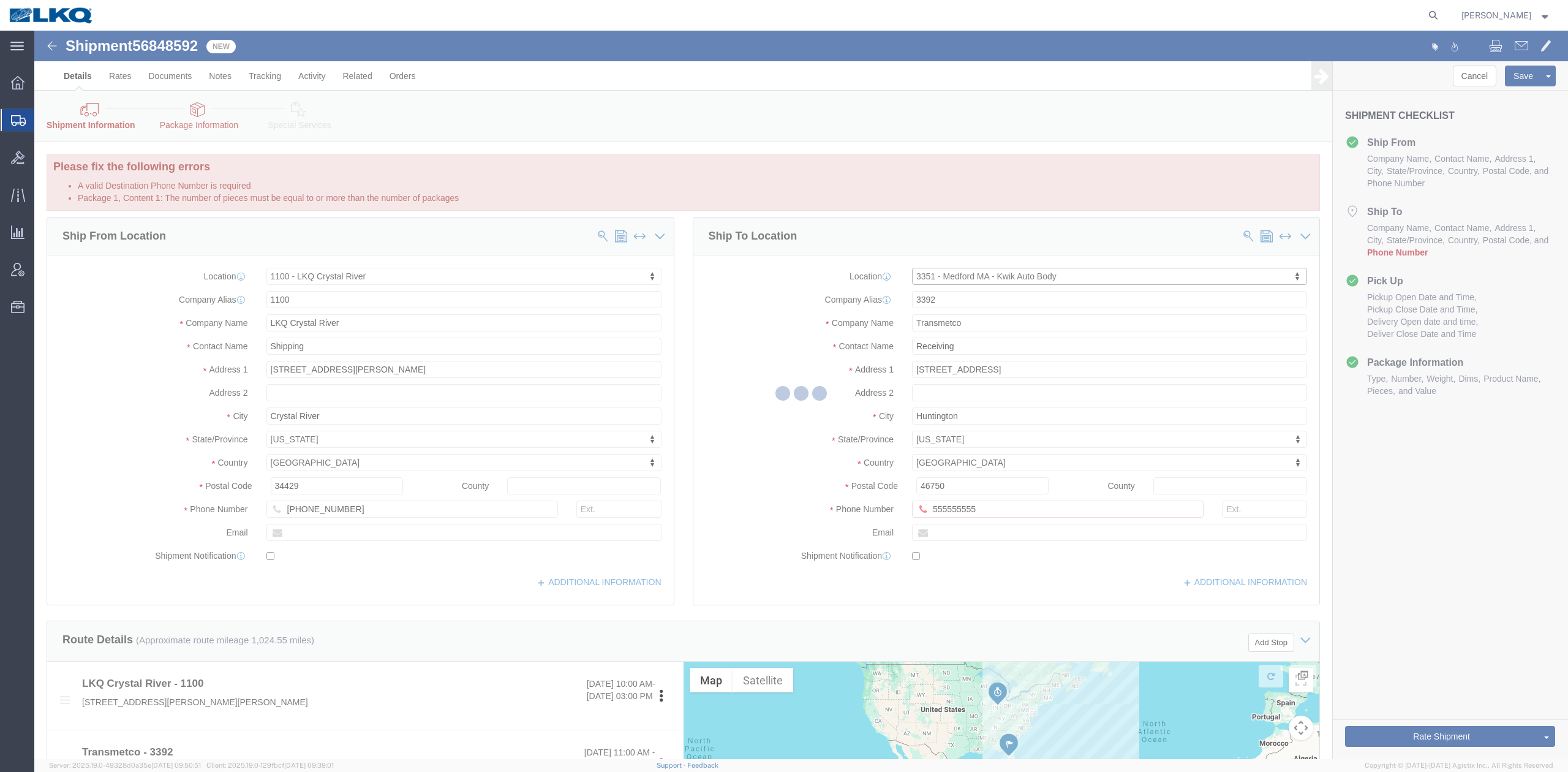
type input "3351"
type input "LKQ Corporation"
type input "[STREET_ADDRESS]"
type input "Medford"
type input "02155"
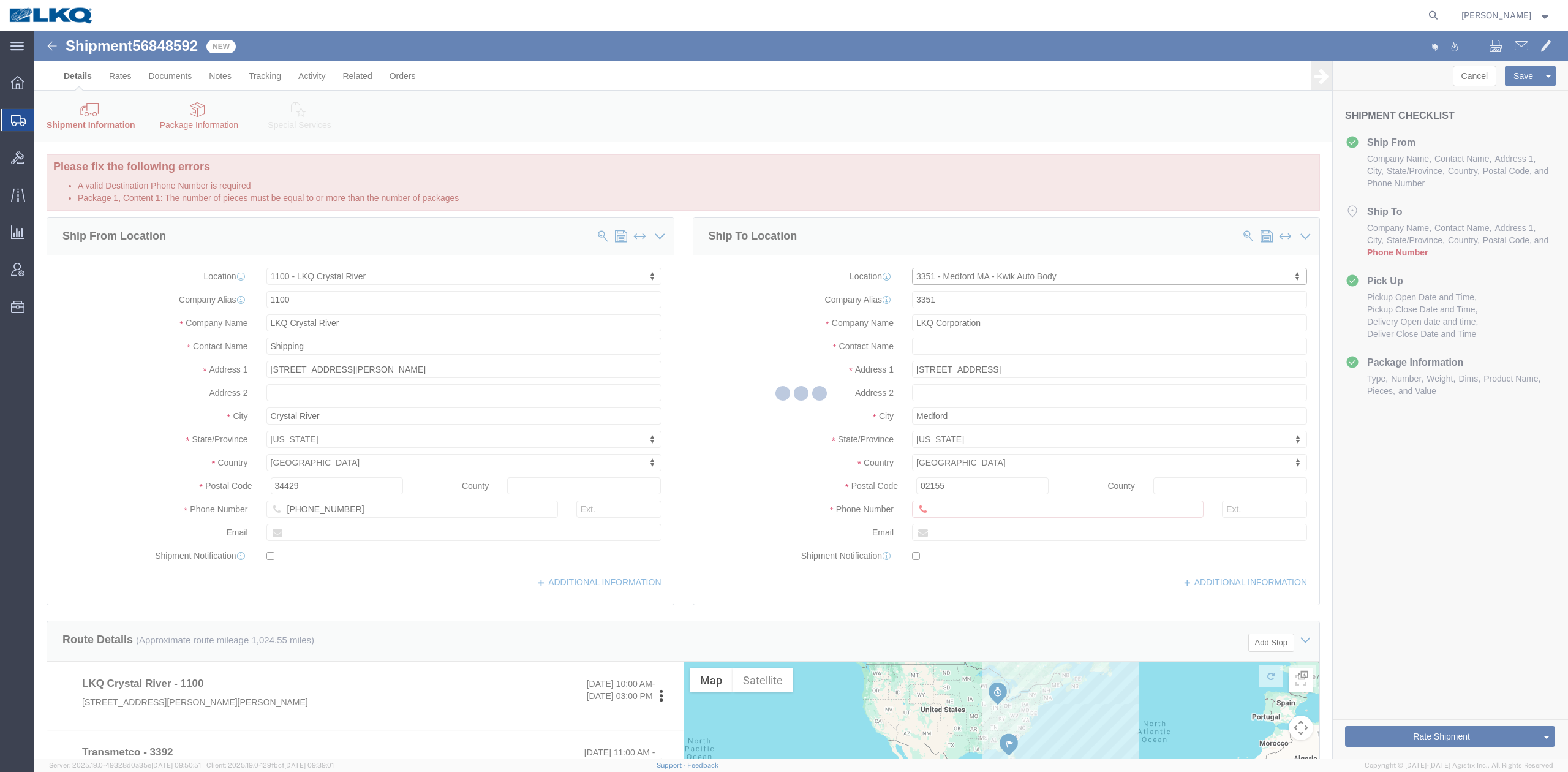
select select "MA"
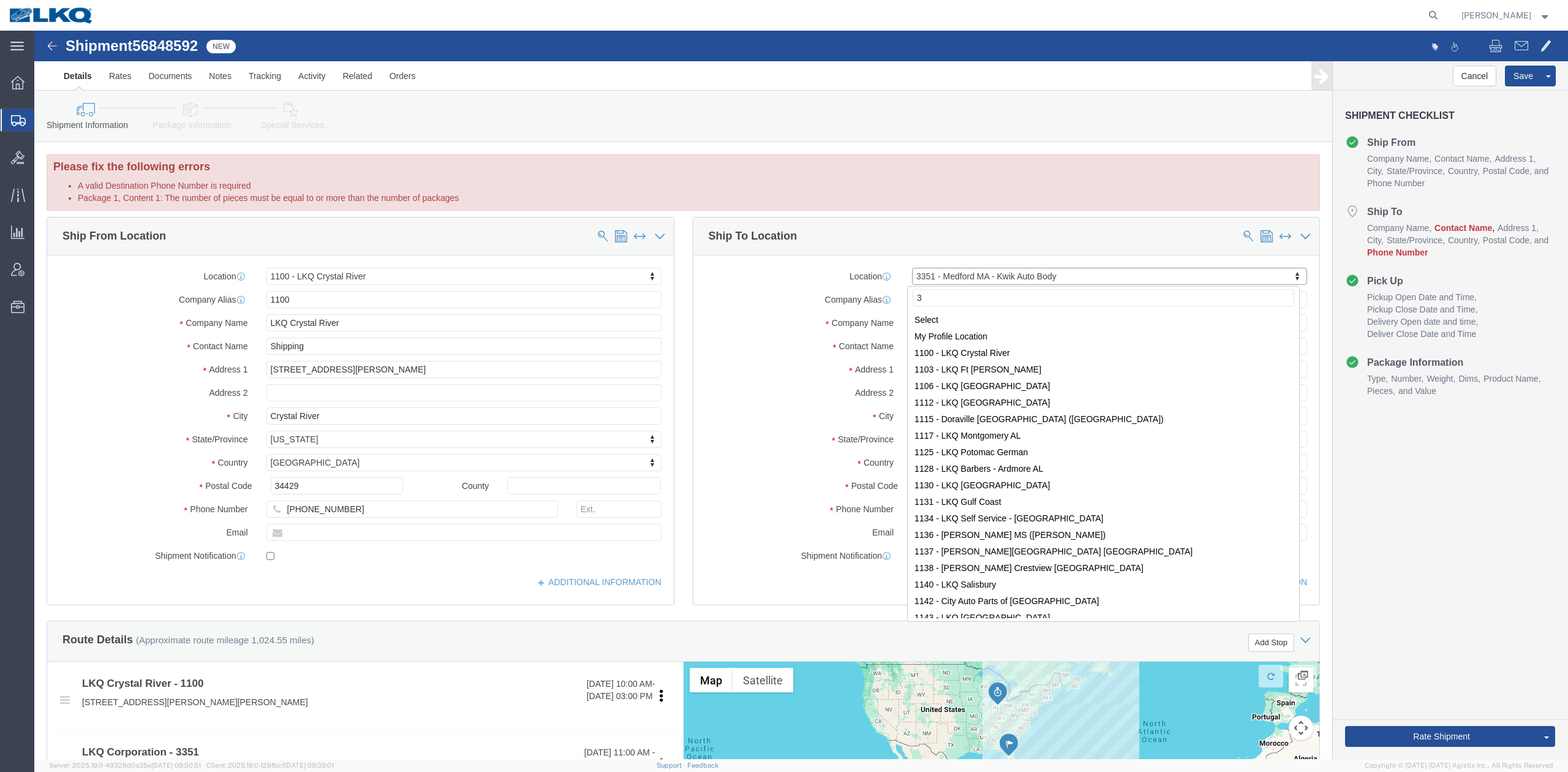
scroll to position [0, 0]
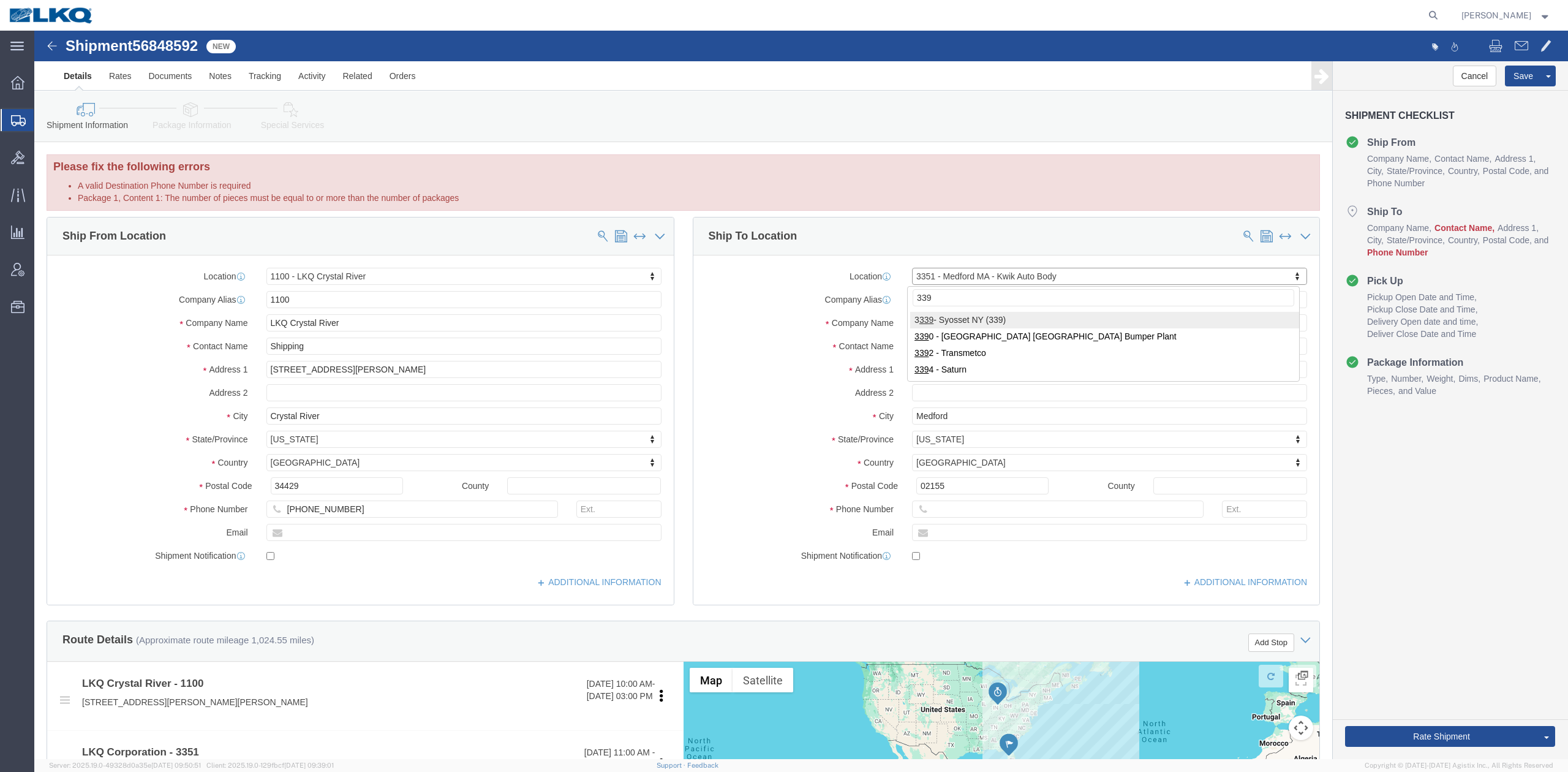
type input "3392"
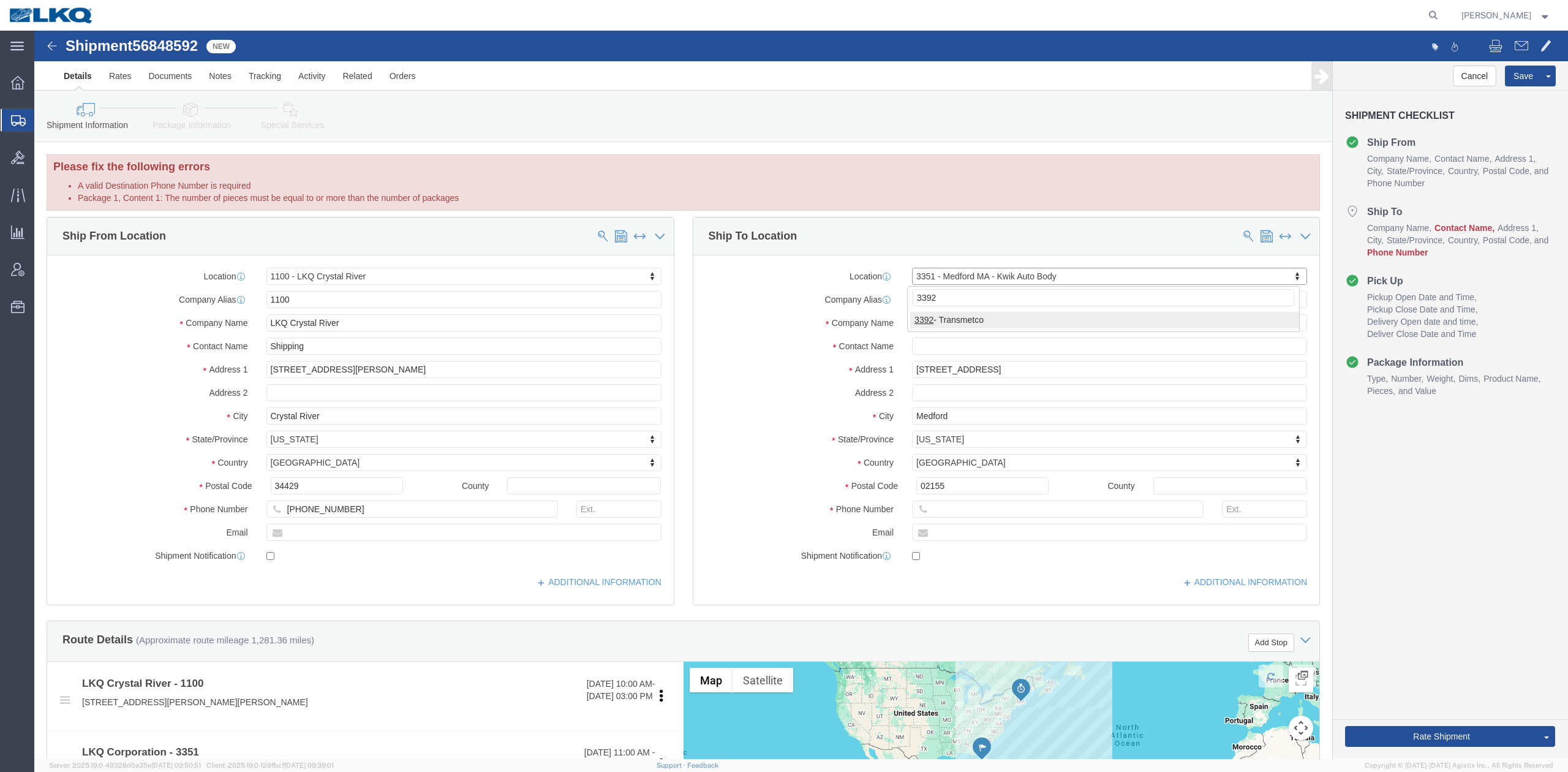
select select "28018"
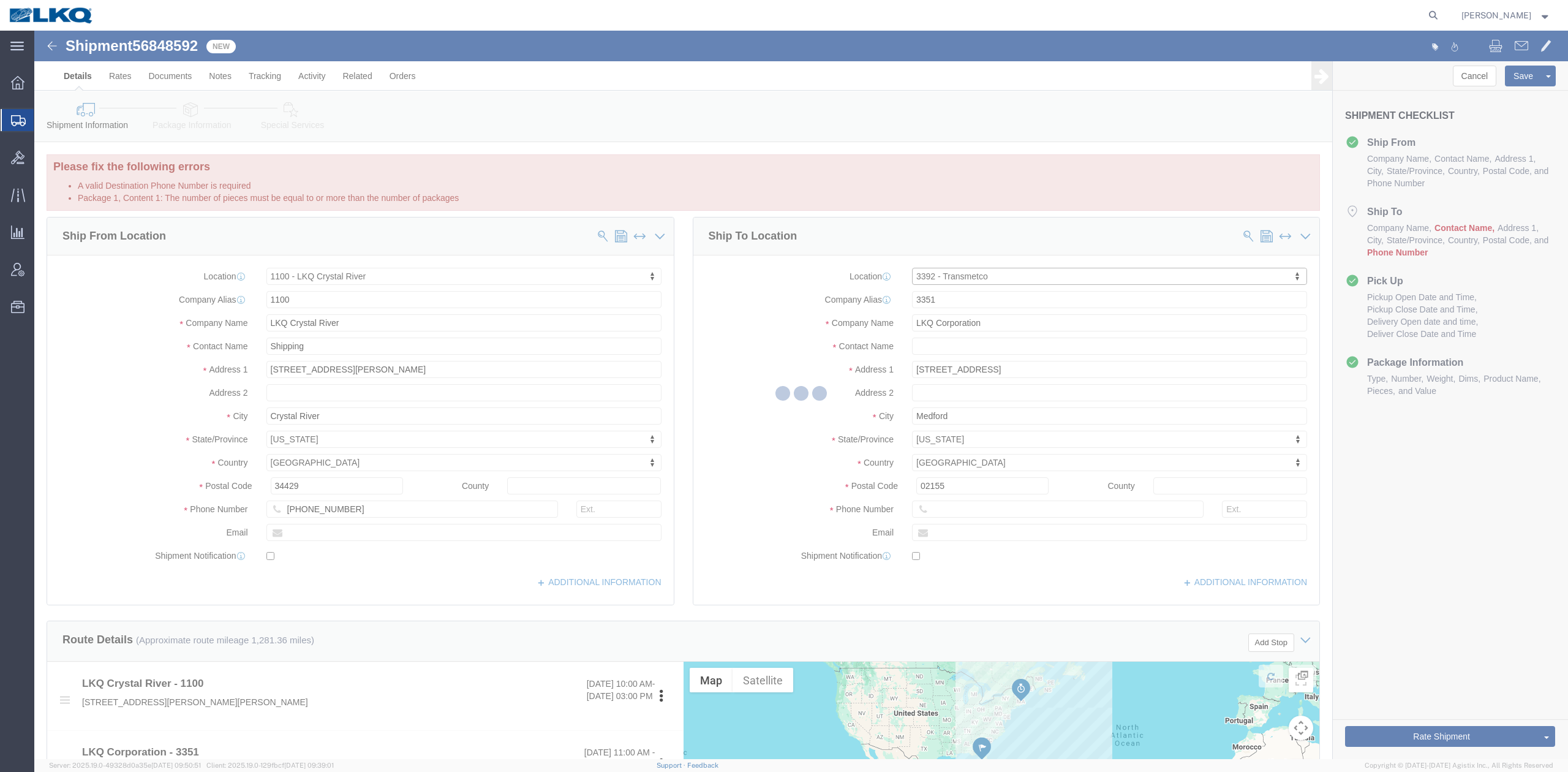
type input "3392"
type input "[STREET_ADDRESS]"
type input "Huntington"
type input "46750"
type input "[PHONE_NUMBER]"
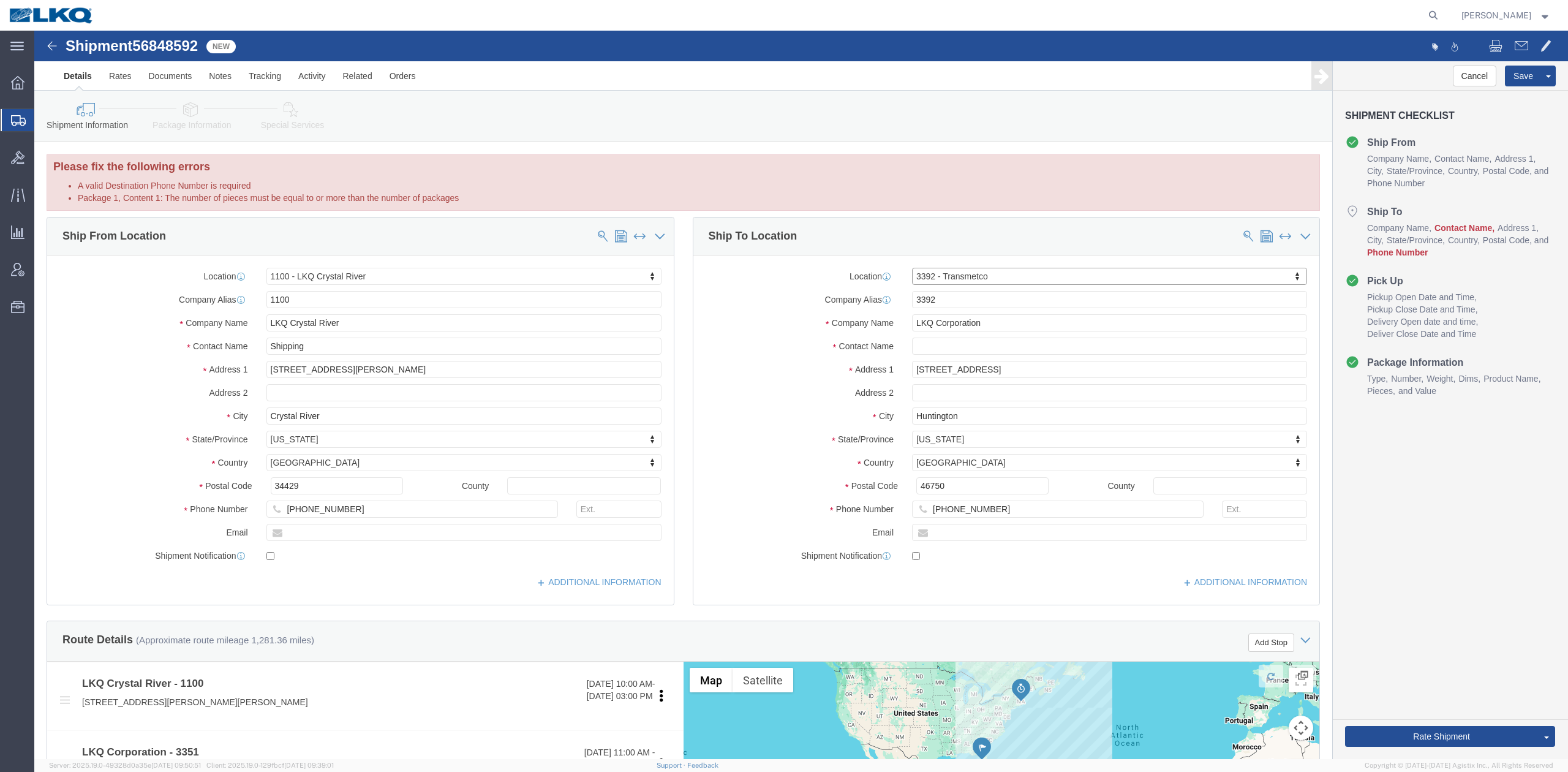
select select "IN"
click input "text"
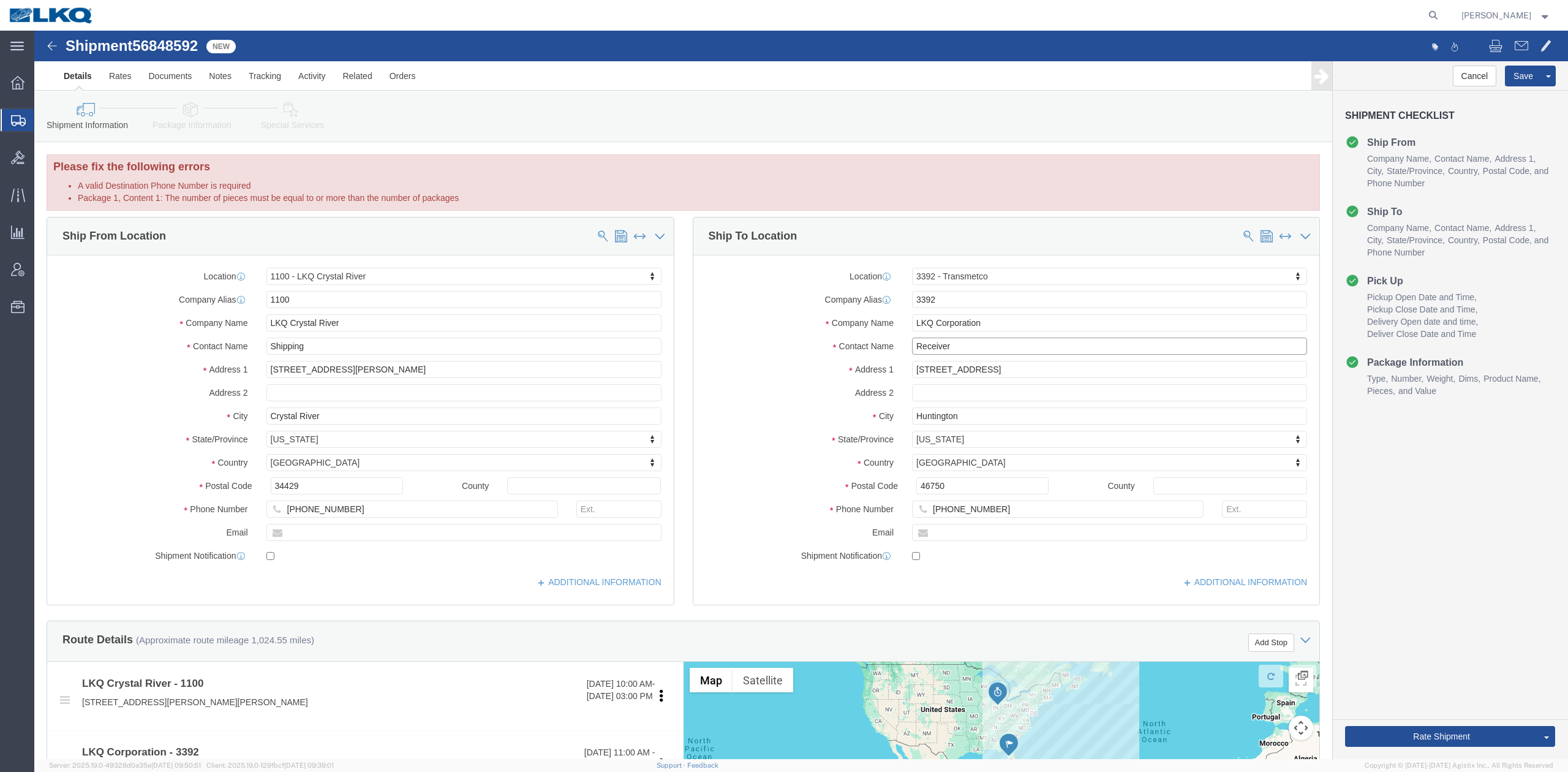
type input "Receiver"
click label "Address 2"
click button "Save"
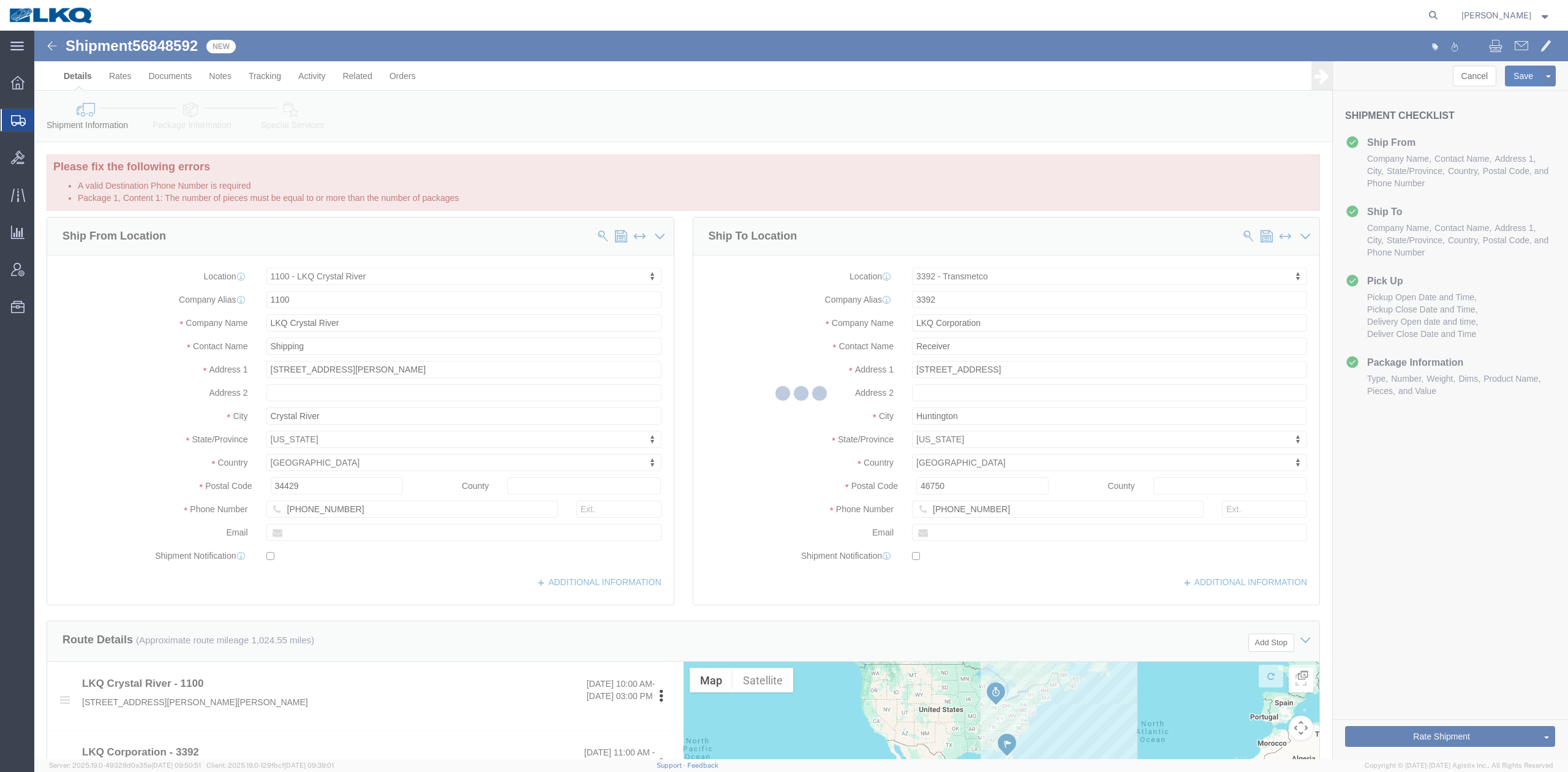
type button "Save"
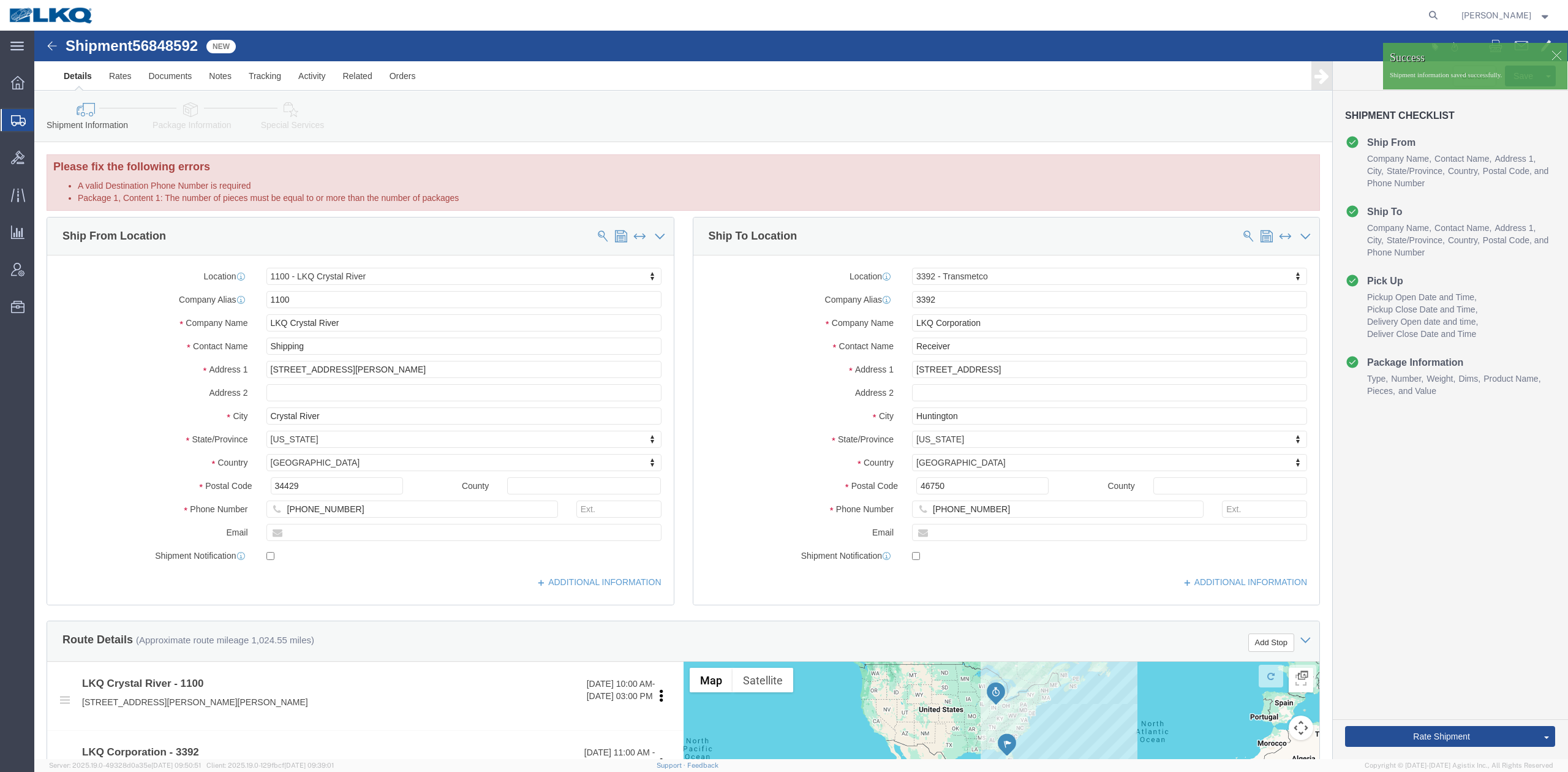
click div "Rate Shipment Send To Bid Rate And Send To Bid Rate And Autotender"
drag, startPoint x: 1360, startPoint y: 695, endPoint x: 1365, endPoint y: 703, distance: 9.4
click div "Rate Shipment Send To Bid Rate And Send To Bid Rate And Autotender"
click button "Rate Shipment"
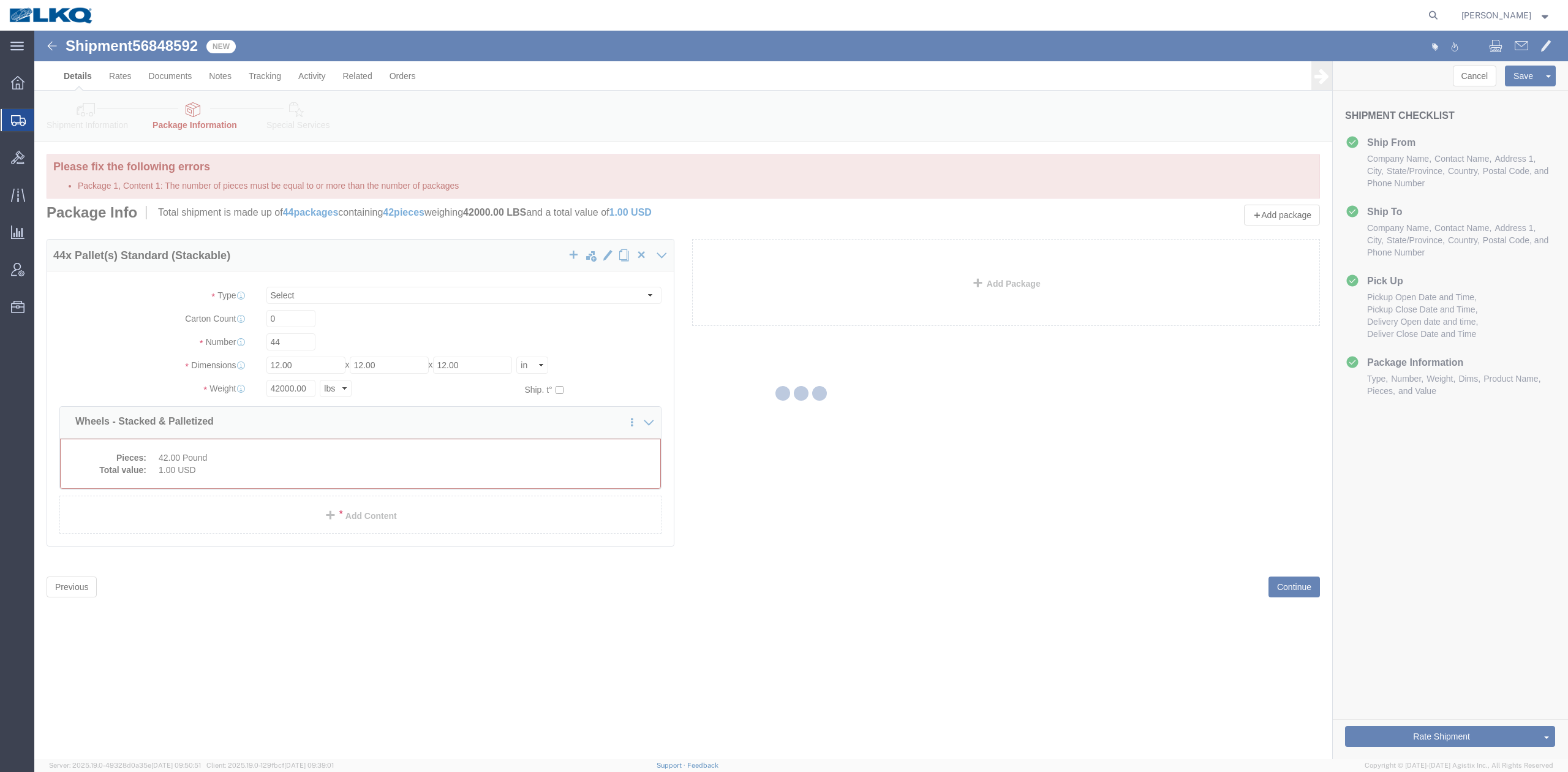
select select "PSST"
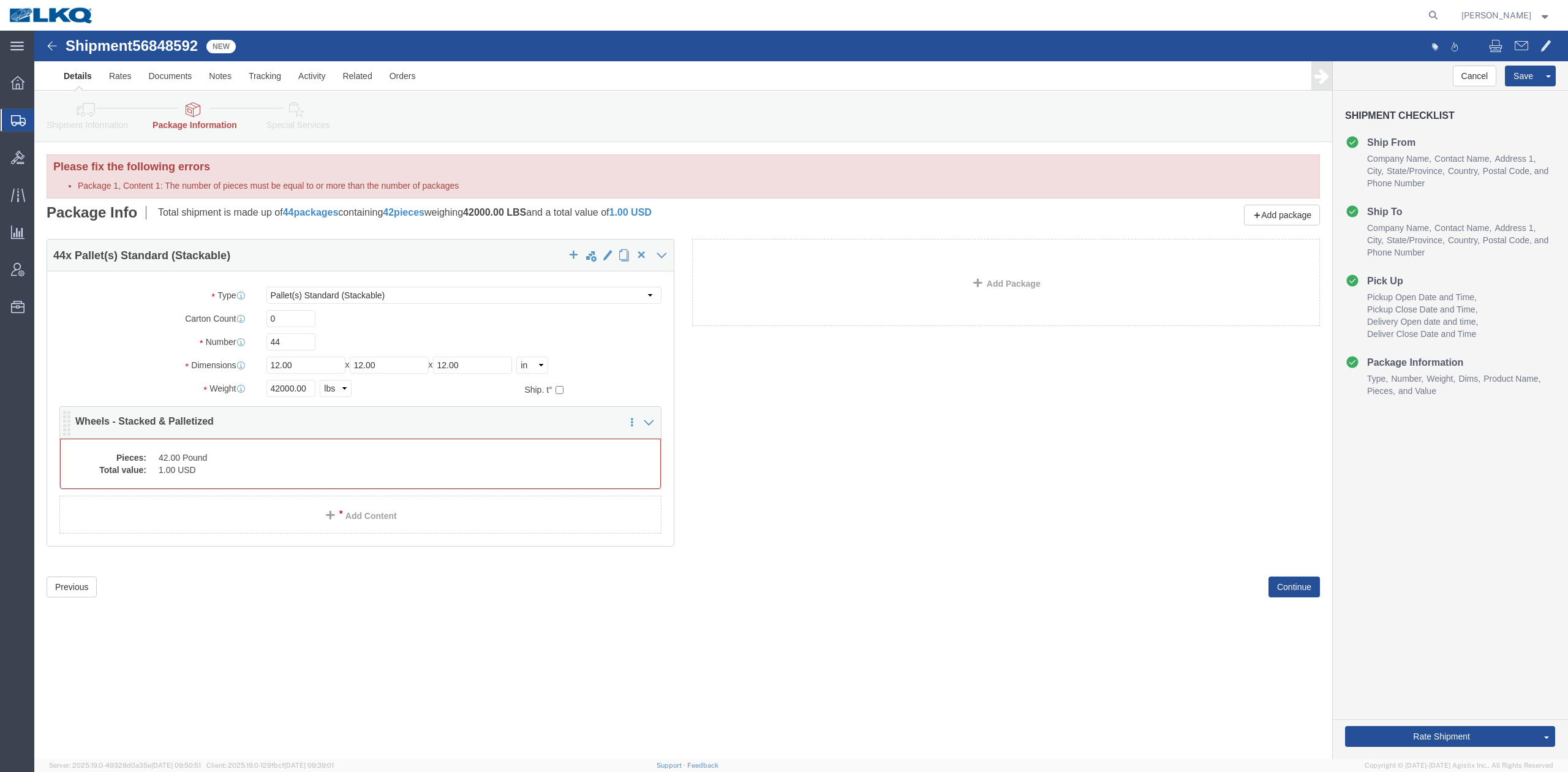
click dd "42.00 Pound"
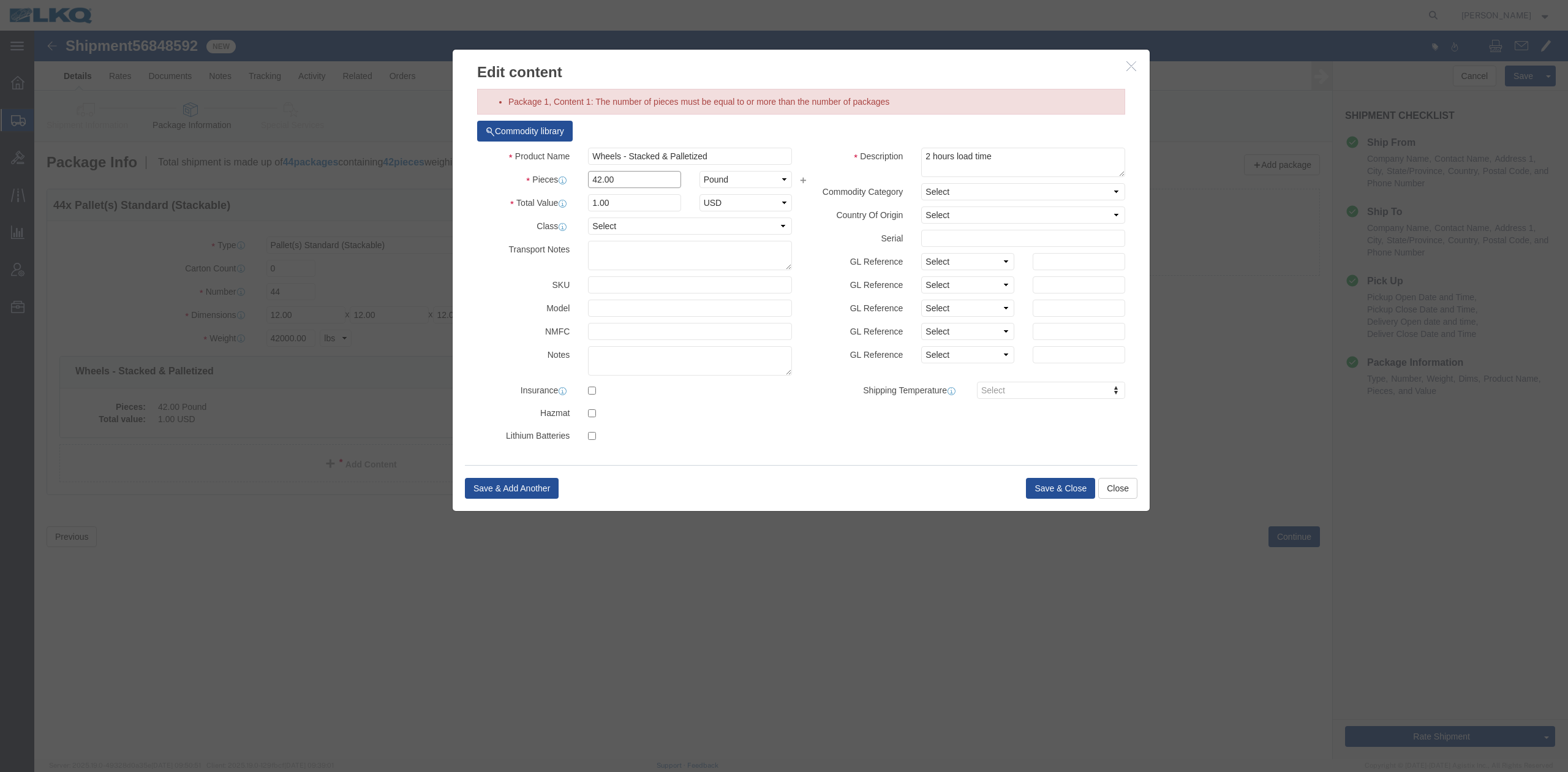
click input "42.00"
type input "44"
type input "1.05"
type input "1"
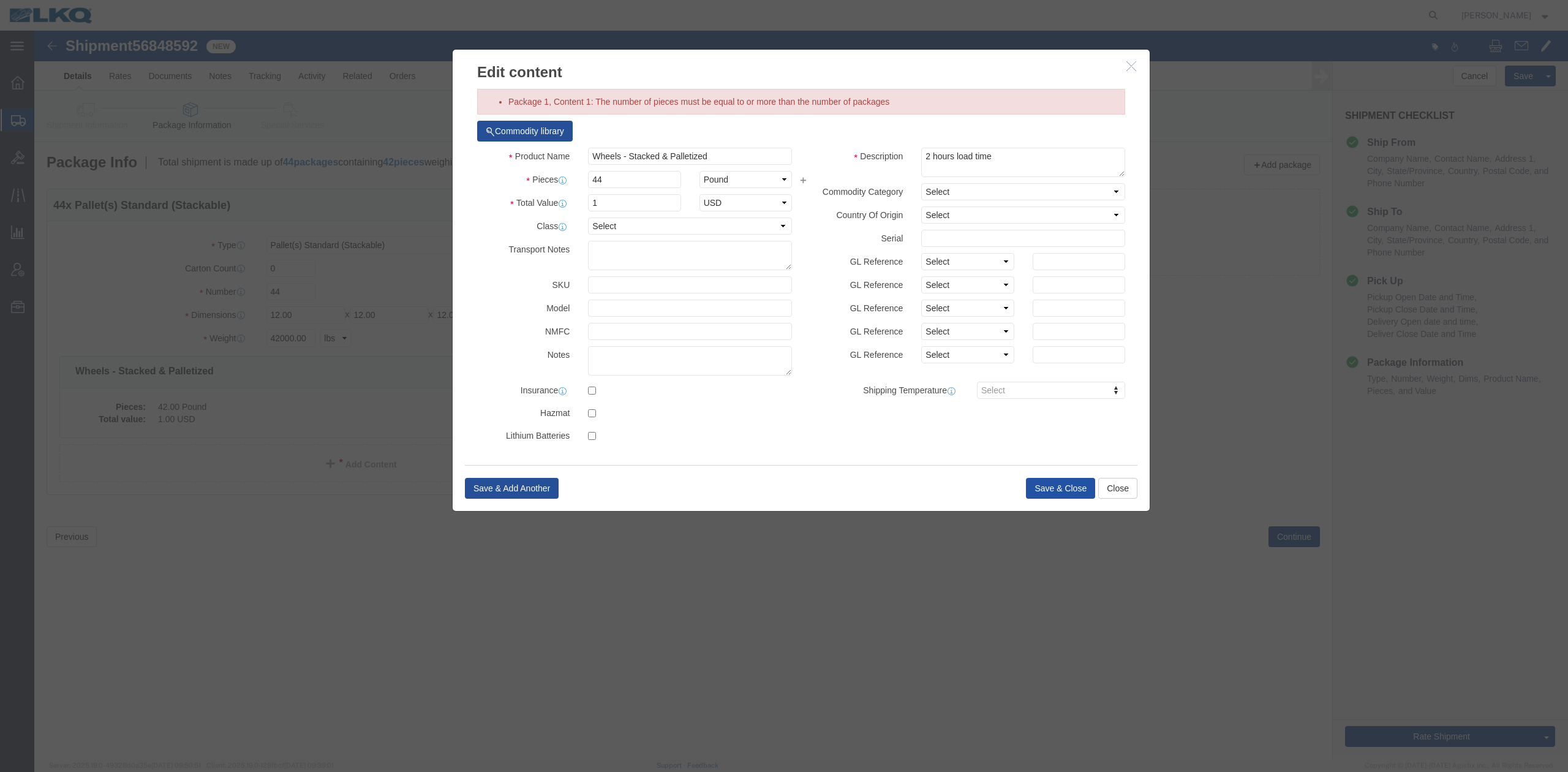
click button "Save & Close"
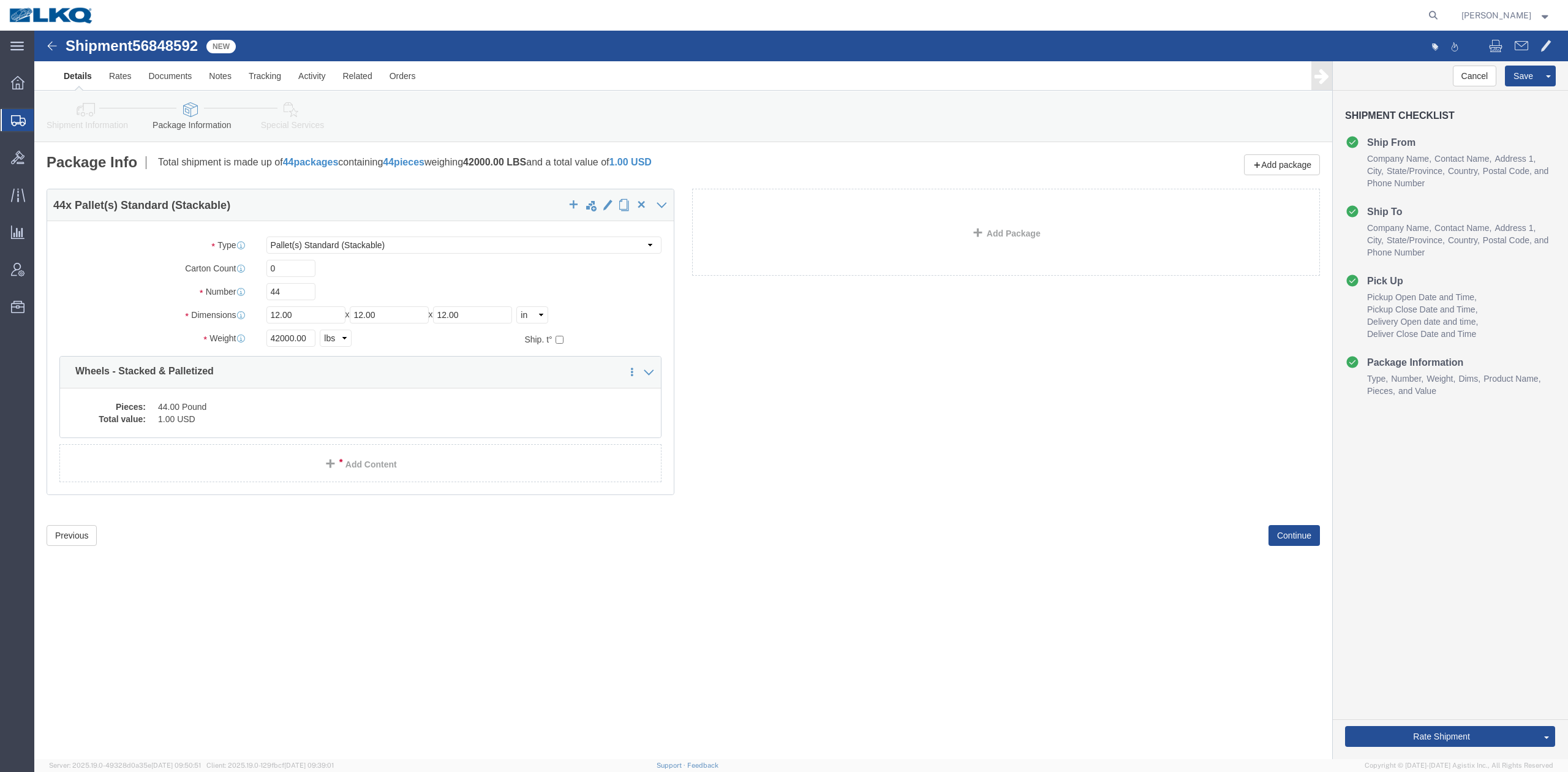
click icon
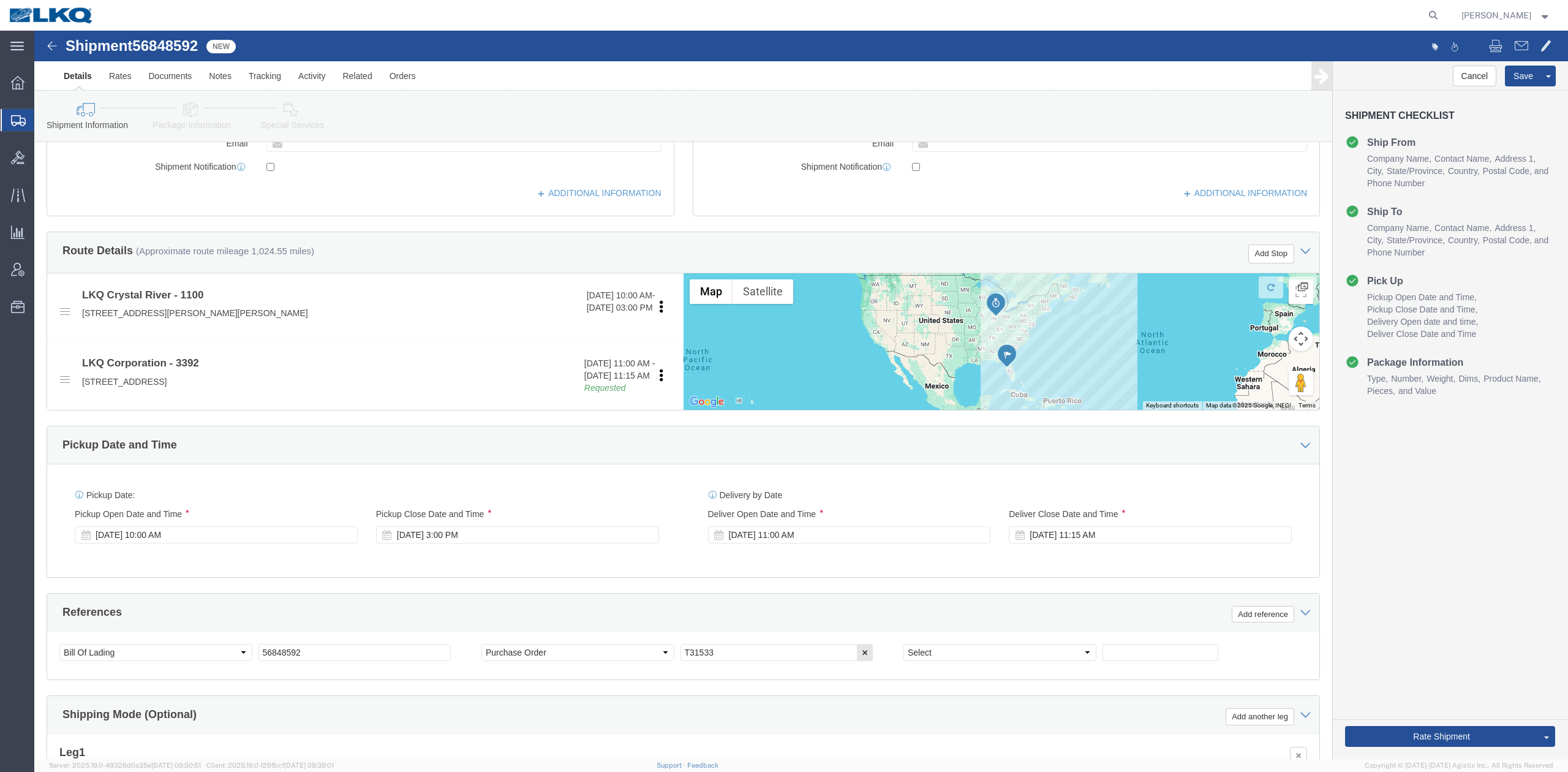
click div "Pickup Date: Pickup Start Date Pickup Start Time Pickup Open Date and Time [DAT…"
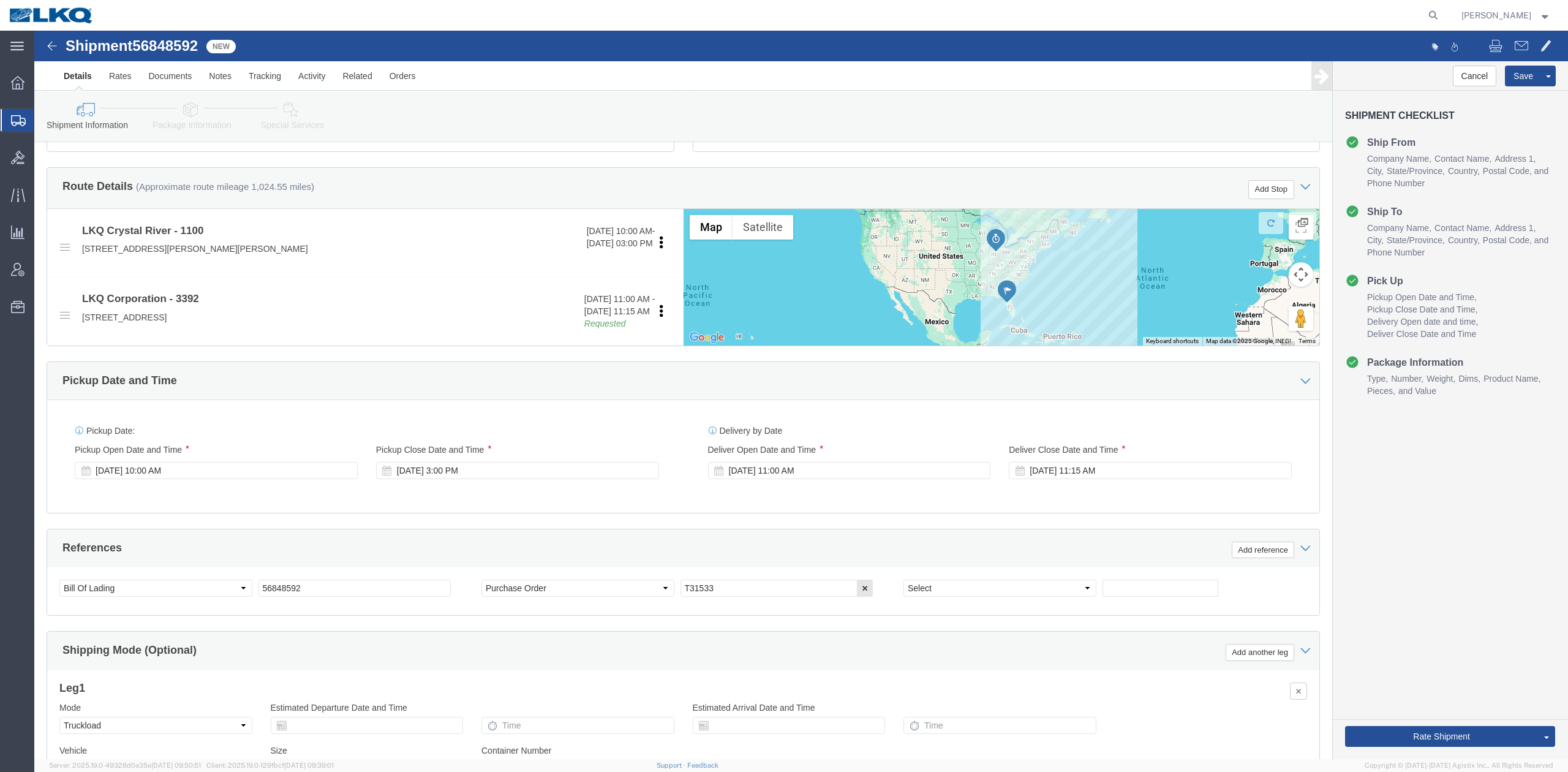
scroll to position [523, 0]
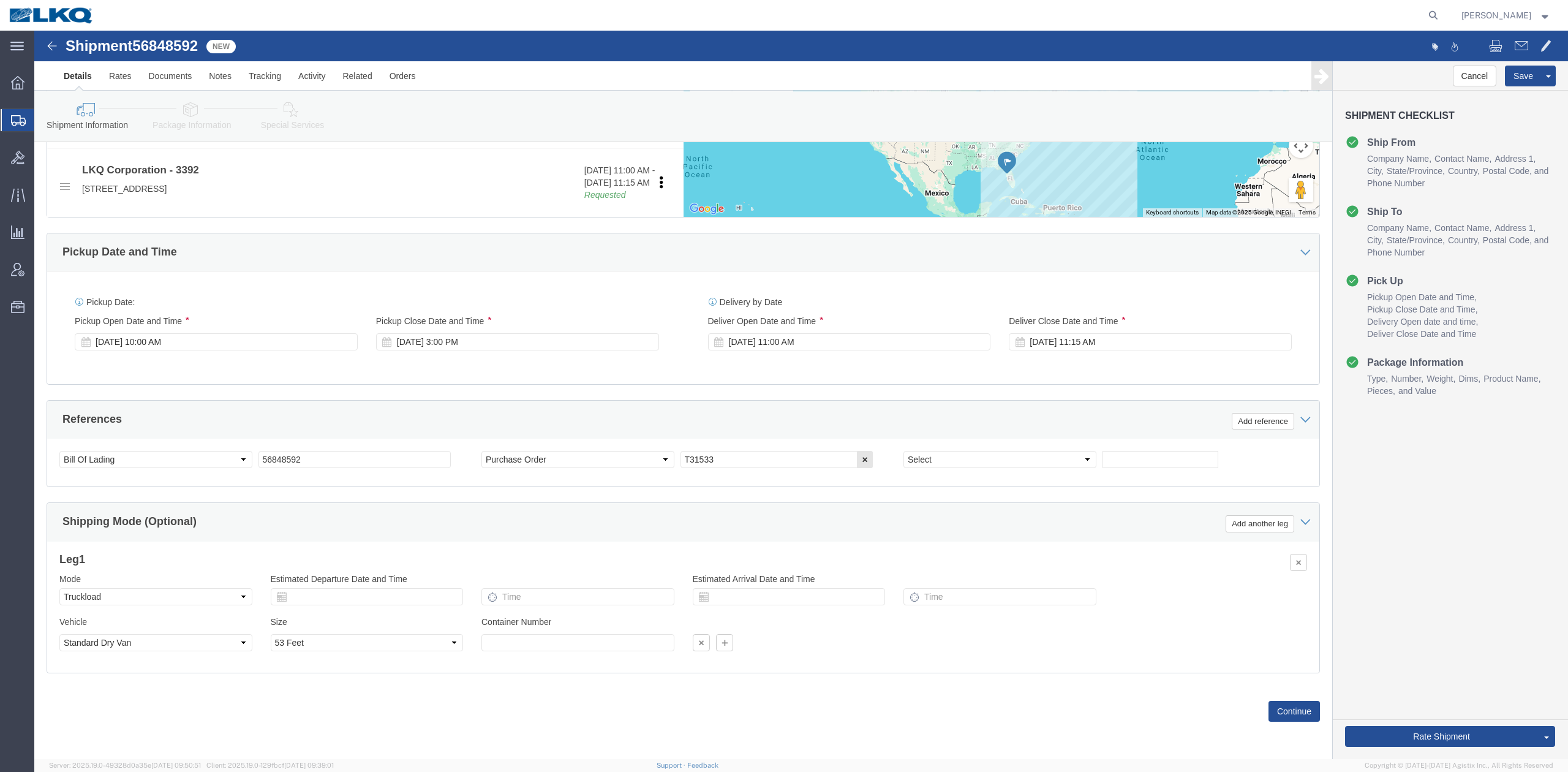
click div "Rate Shipment Send To Bid Rate And Send To Bid Rate And Autotender"
click button "Rate Shipment"
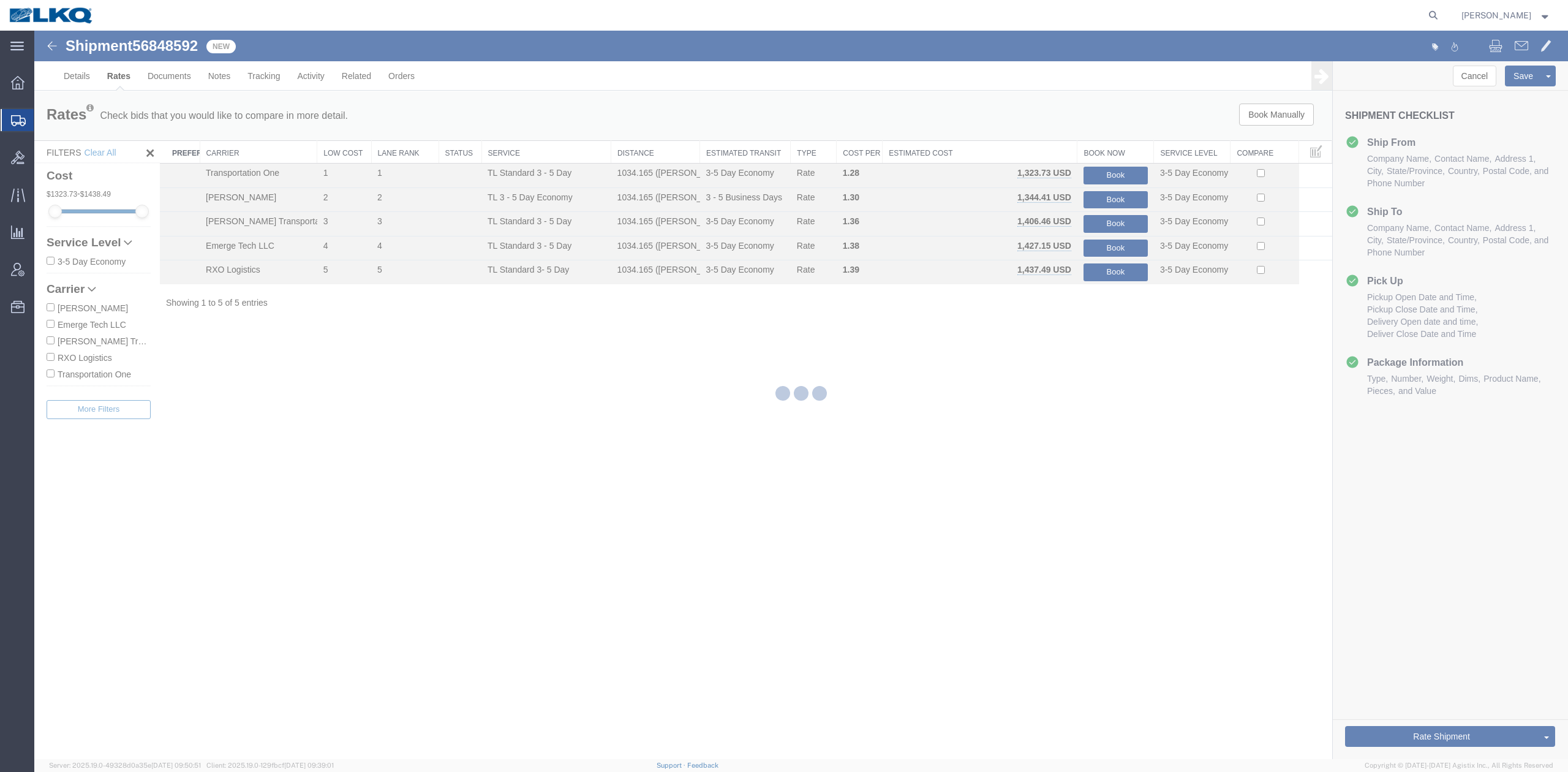
scroll to position [0, 0]
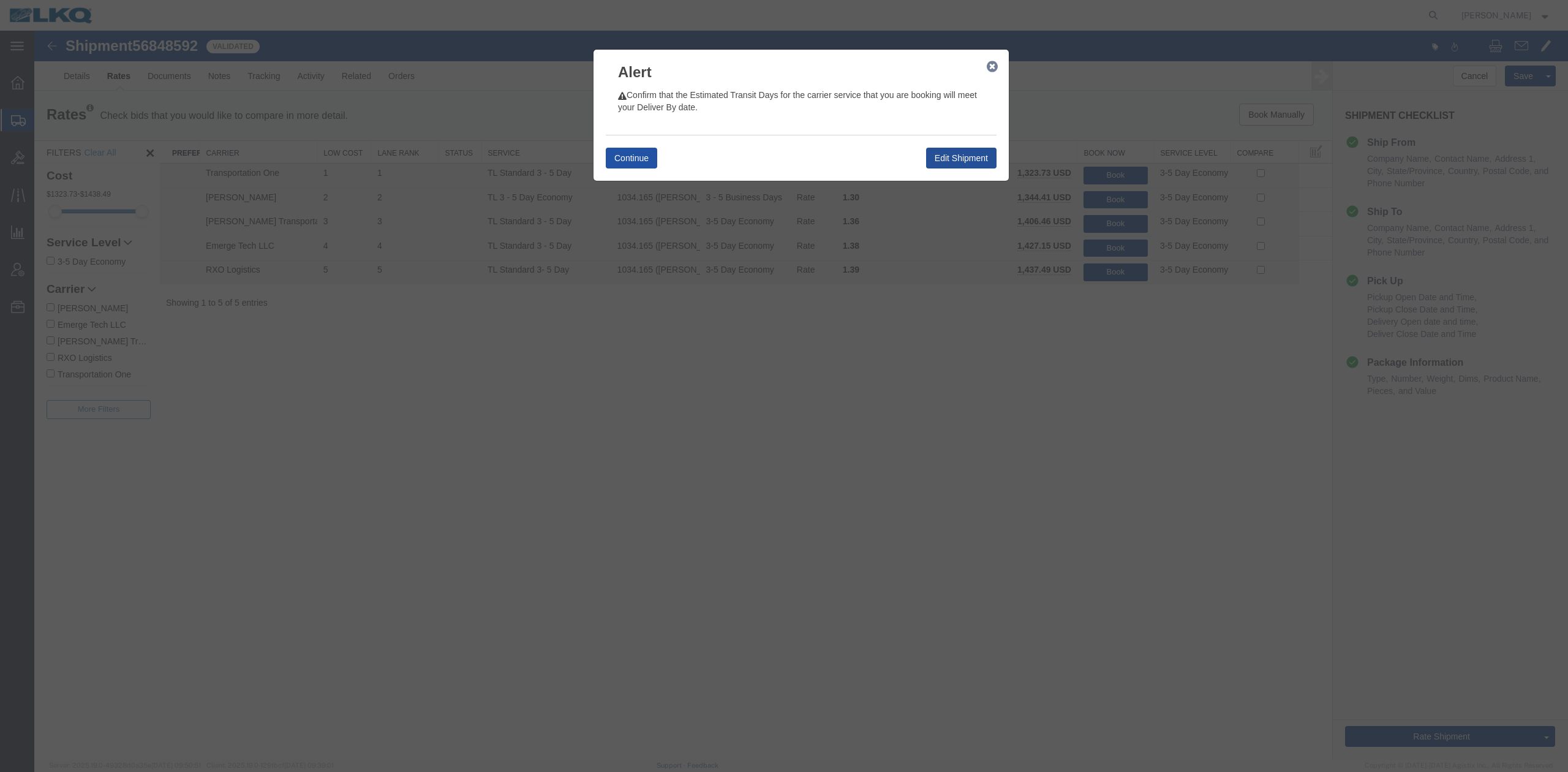
click at [638, 157] on button "Continue" at bounding box center [632, 158] width 52 height 21
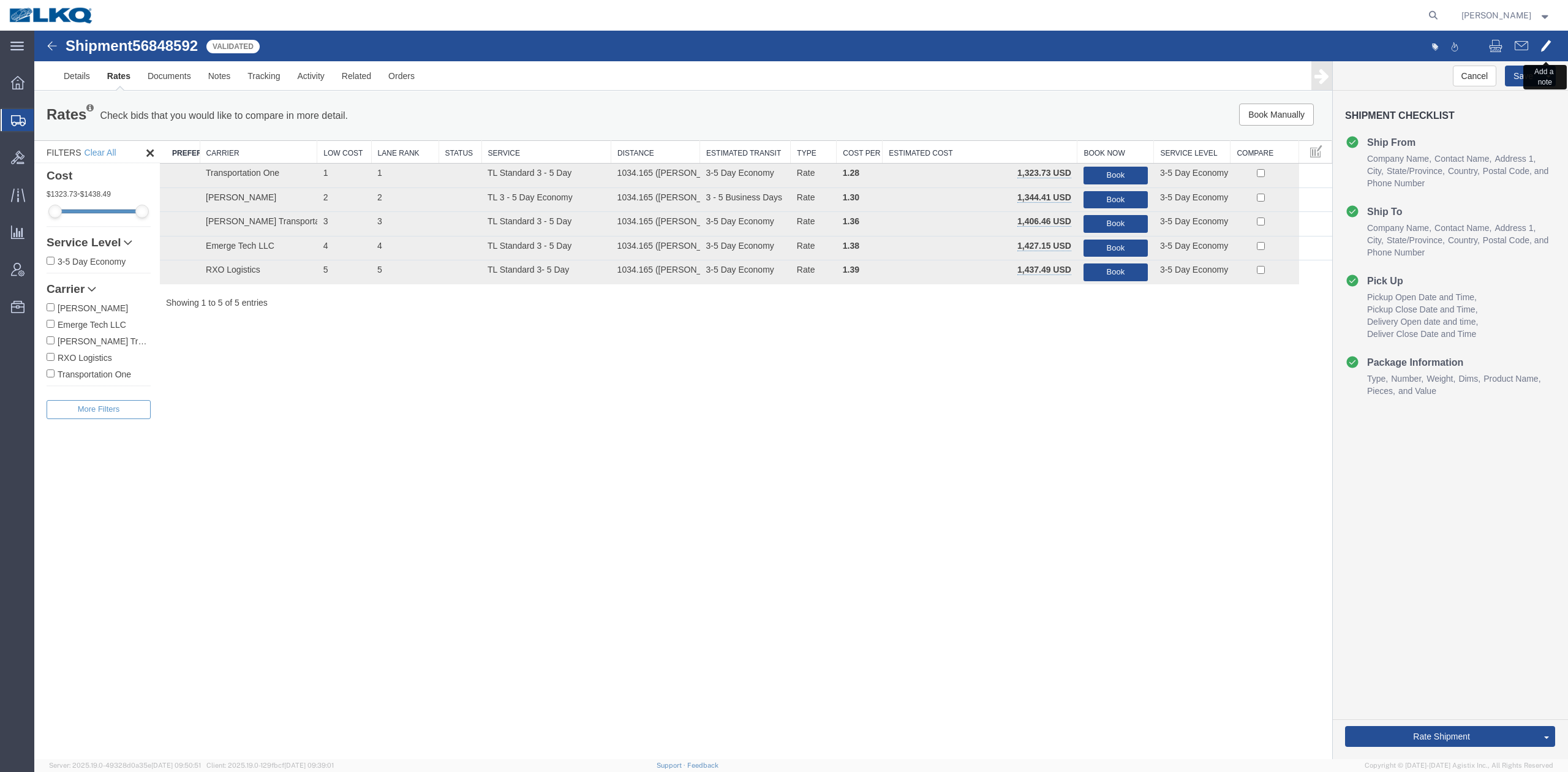
click at [1552, 53] on button at bounding box center [1545, 48] width 23 height 26
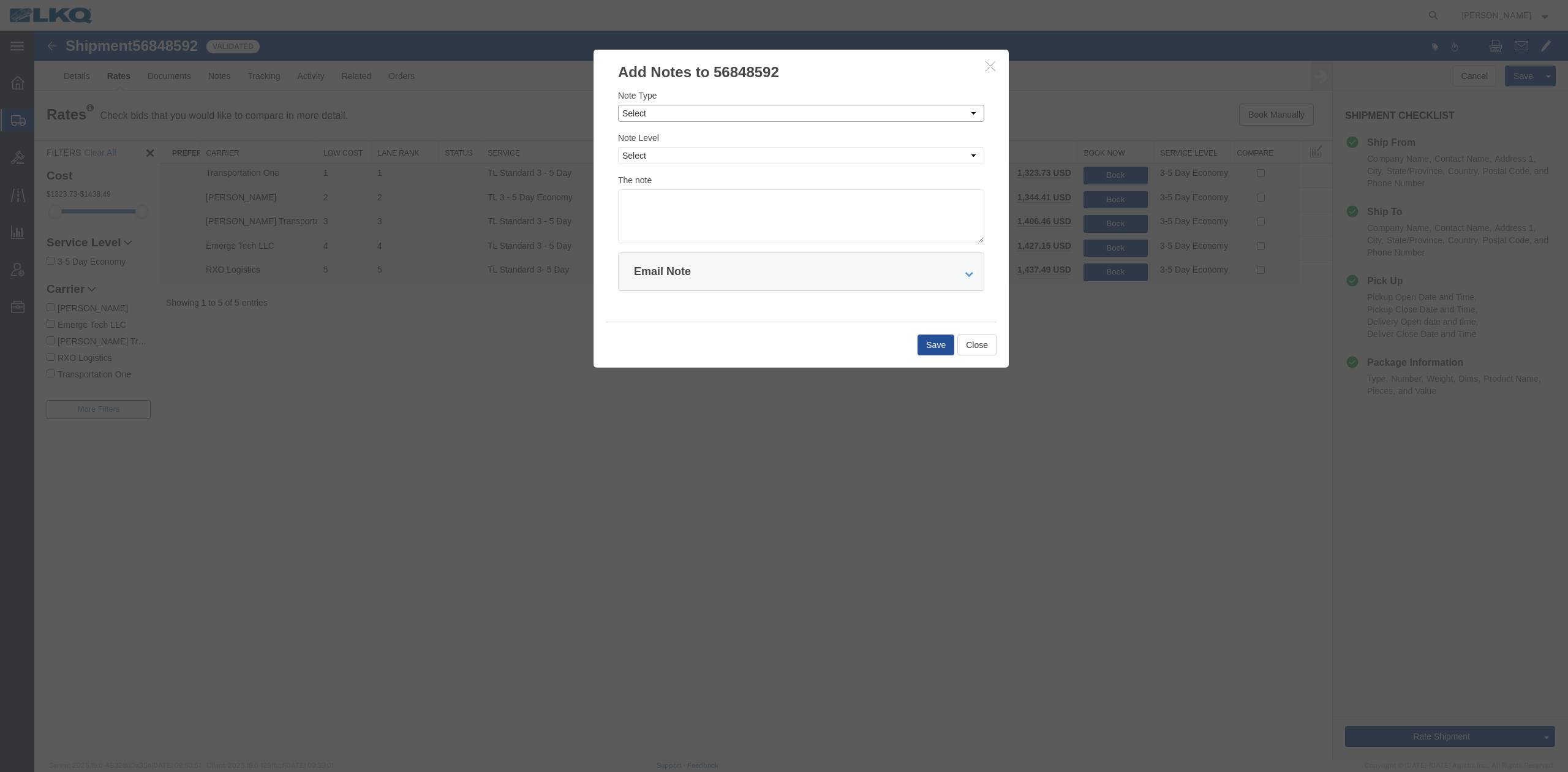
drag, startPoint x: 643, startPoint y: 108, endPoint x: 643, endPoint y: 120, distance: 12.0
click at [643, 109] on select "Select Approval Bid Notes Carrier Change Notes Claim Notes Content Hazmat Notes…" at bounding box center [800, 113] width 366 height 17
select select "BID_NOTES"
click at [618, 105] on select "Select Approval Bid Notes Carrier Change Notes Claim Notes Content Hazmat Notes…" at bounding box center [800, 113] width 366 height 17
click at [651, 156] on select "Select Private to Account Private to Vendor Public" at bounding box center [800, 155] width 366 height 17
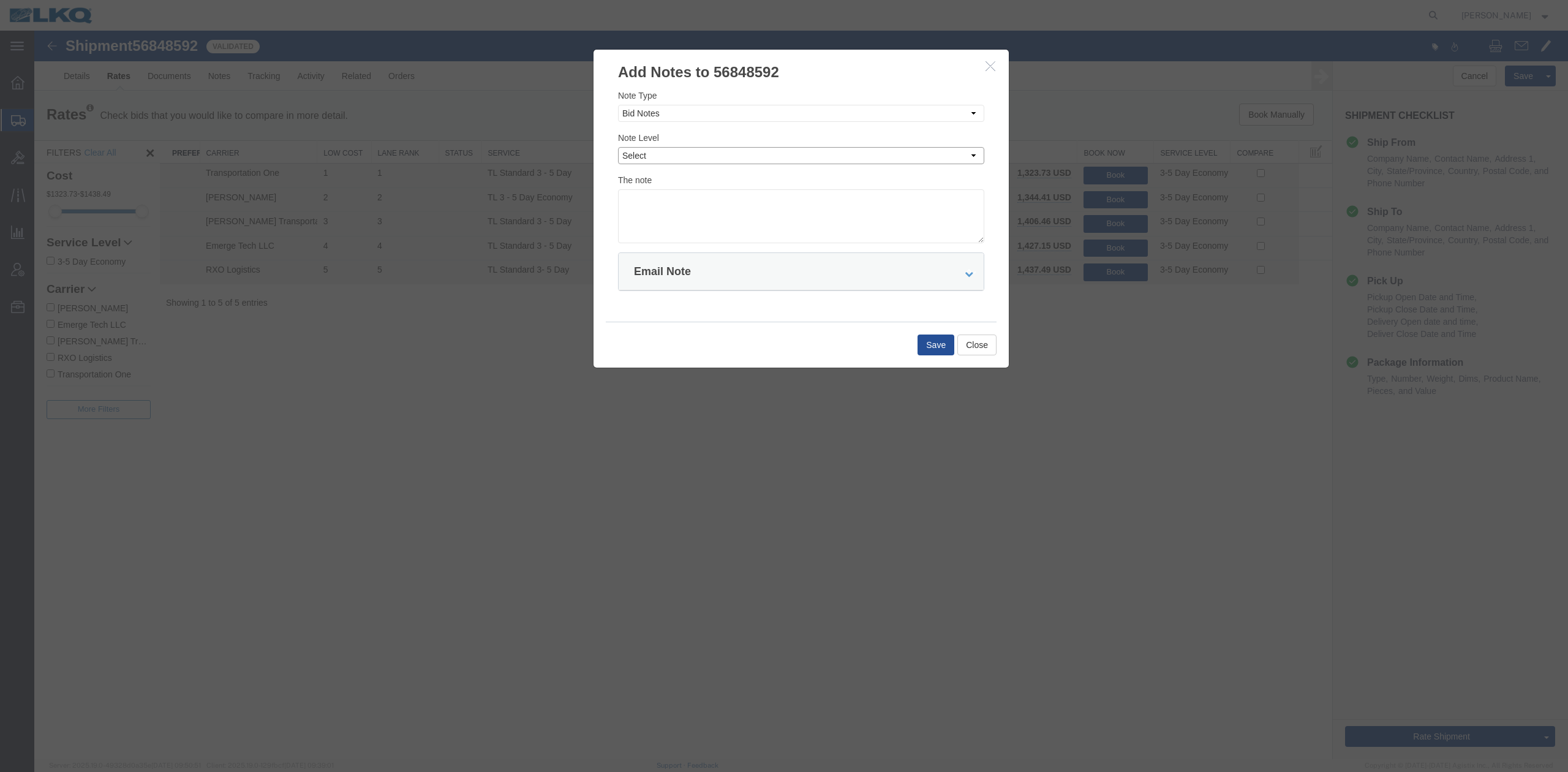
select select "PRIVATE_TO_ACCOUNT"
click at [618, 147] on select "Select Private to Account Private to Vendor Public" at bounding box center [800, 155] width 366 height 17
click at [666, 203] on textarea at bounding box center [800, 216] width 366 height 54
type textarea "Deviation: $1323"
click at [935, 339] on button "Save" at bounding box center [935, 344] width 37 height 21
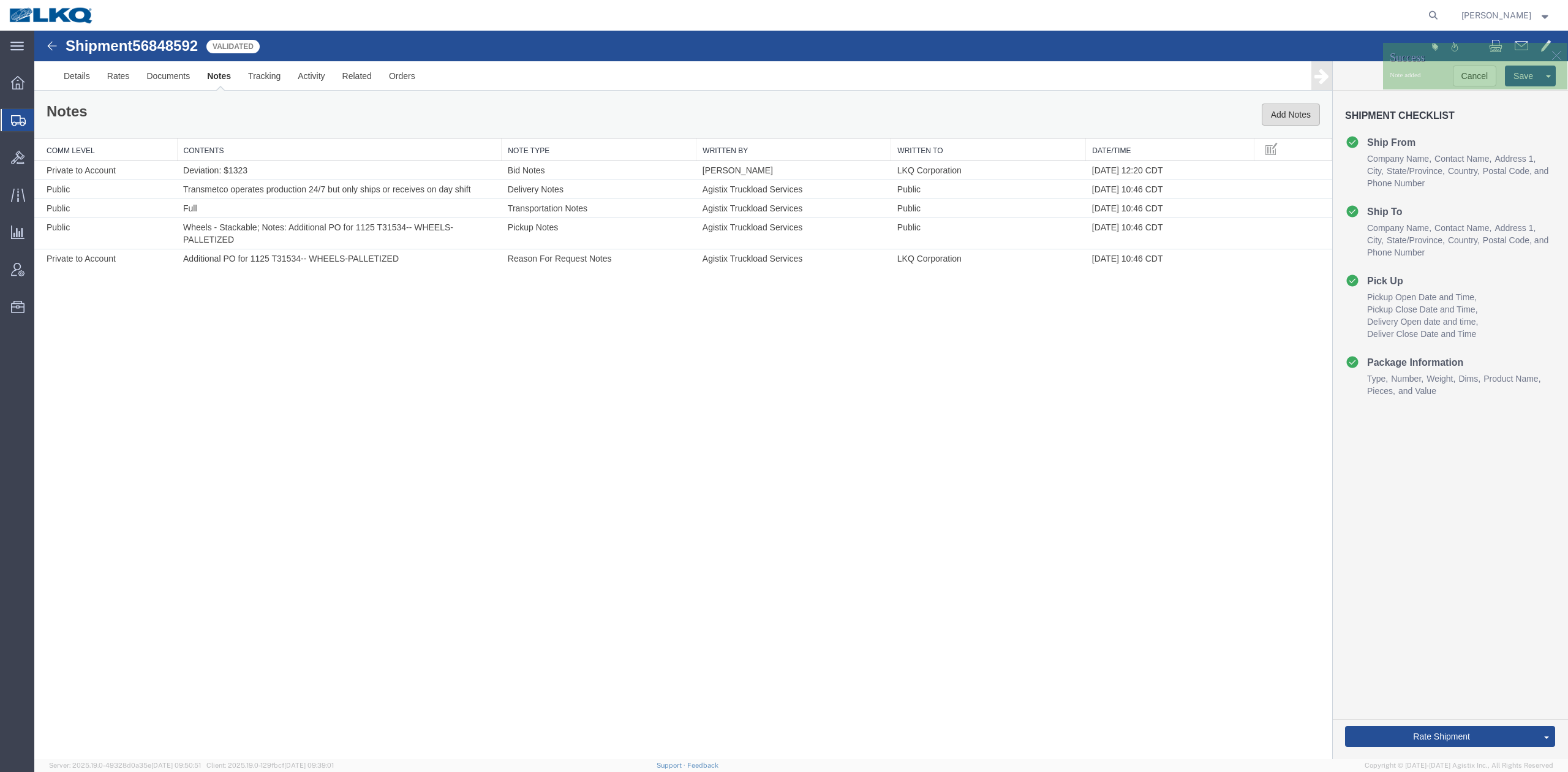
click at [1308, 111] on button "Add Notes" at bounding box center [1290, 114] width 59 height 22
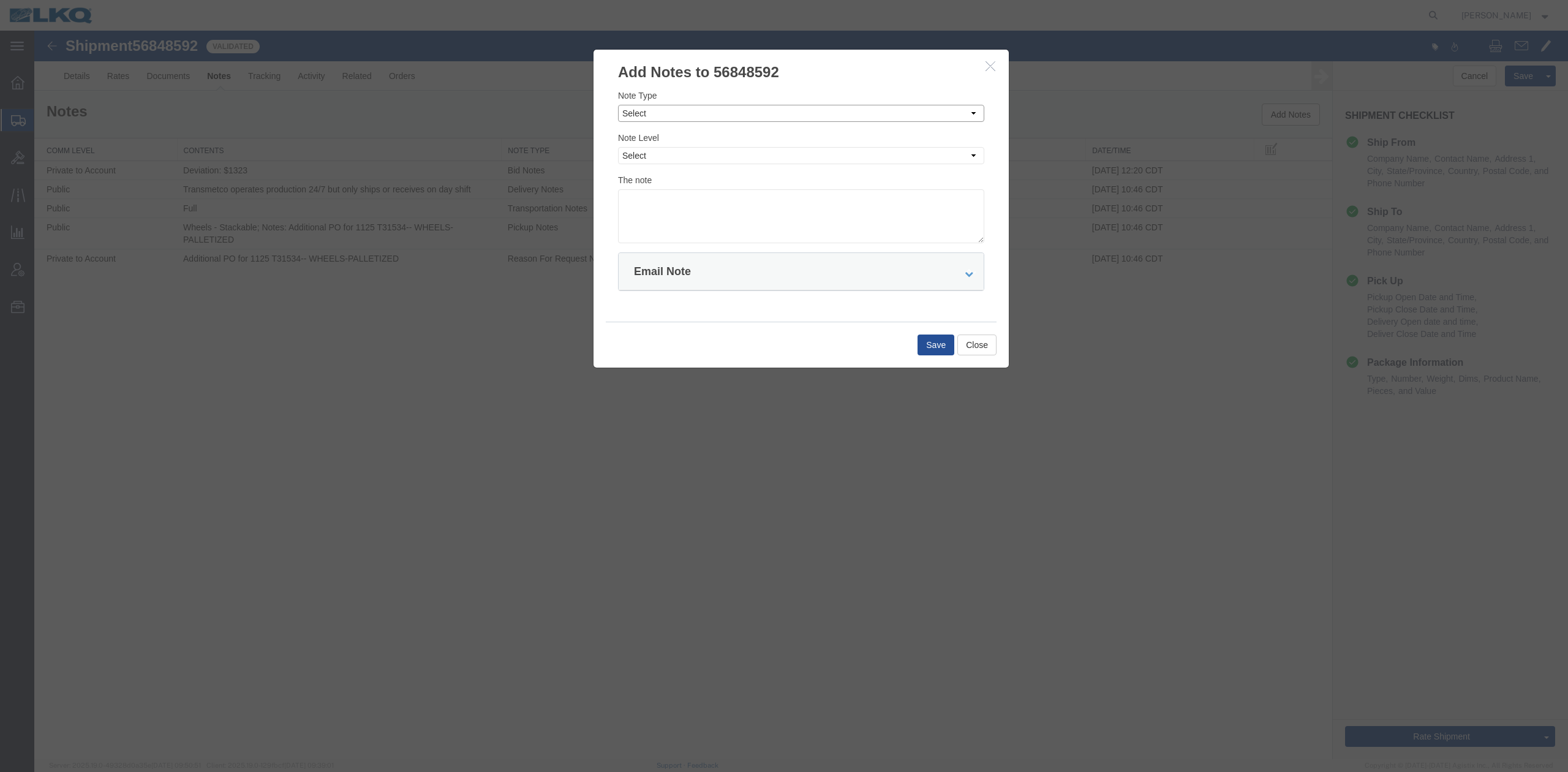
drag, startPoint x: 658, startPoint y: 114, endPoint x: 658, endPoint y: 121, distance: 7.0
click at [658, 114] on select "Select Approval Bid Notes Carrier Change Notes Claim Notes Content Hazmat Notes…" at bounding box center [800, 113] width 366 height 17
select select "BID_NOTES"
click at [618, 105] on select "Select Approval Bid Notes Carrier Change Notes Claim Notes Content Hazmat Notes…" at bounding box center [800, 113] width 366 height 17
click at [653, 160] on select "Select Private to Account Private to Vendor Public" at bounding box center [800, 155] width 366 height 17
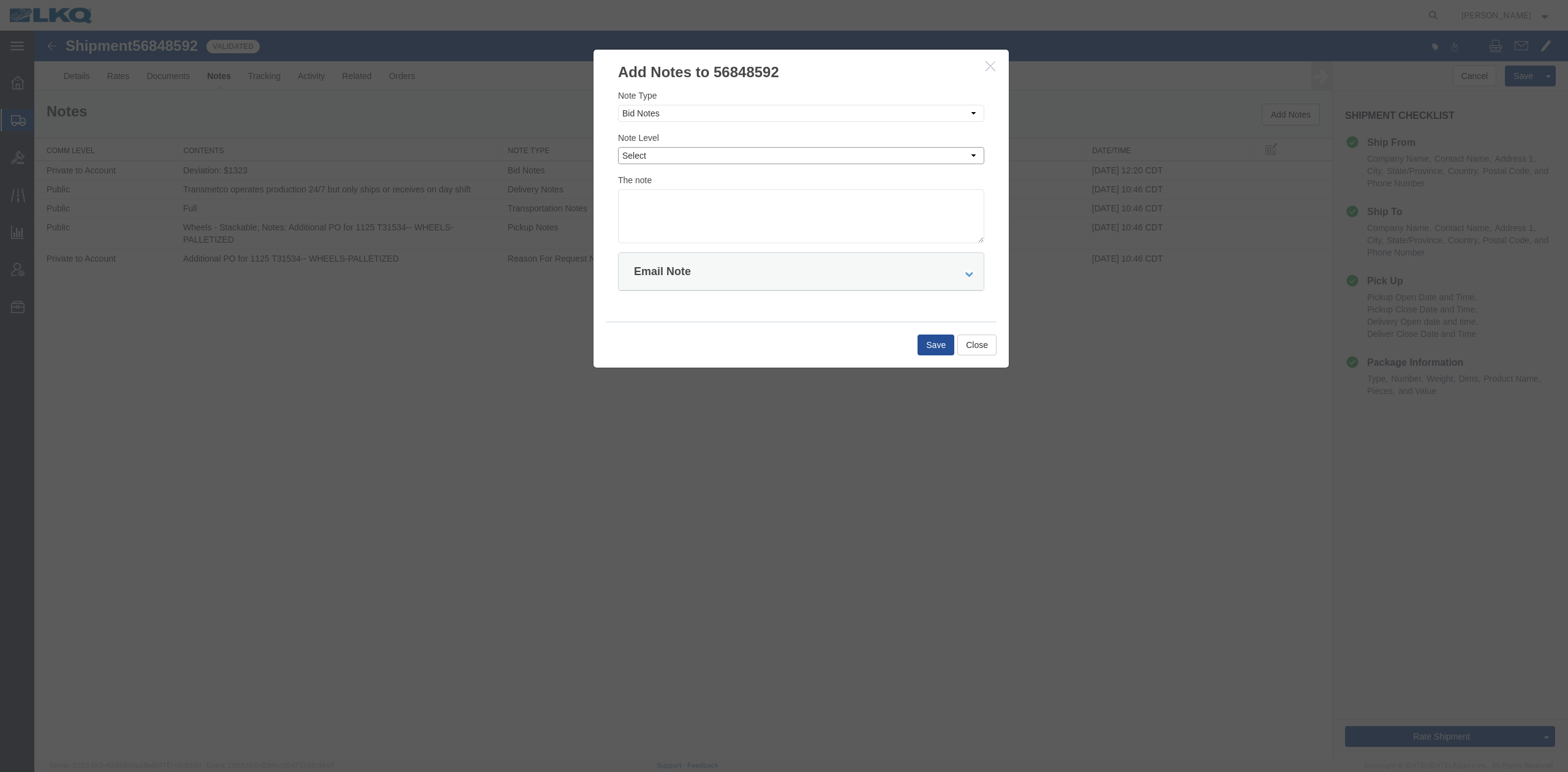
select select "PRIVATE_TO_ACCOUNT"
click at [618, 147] on select "Select Private to Account Private to Vendor Public" at bounding box center [800, 155] width 366 height 17
click at [667, 202] on textarea "D" at bounding box center [800, 216] width 366 height 54
type textarea "DAT: $1180"
click at [931, 346] on button "Save" at bounding box center [935, 344] width 37 height 21
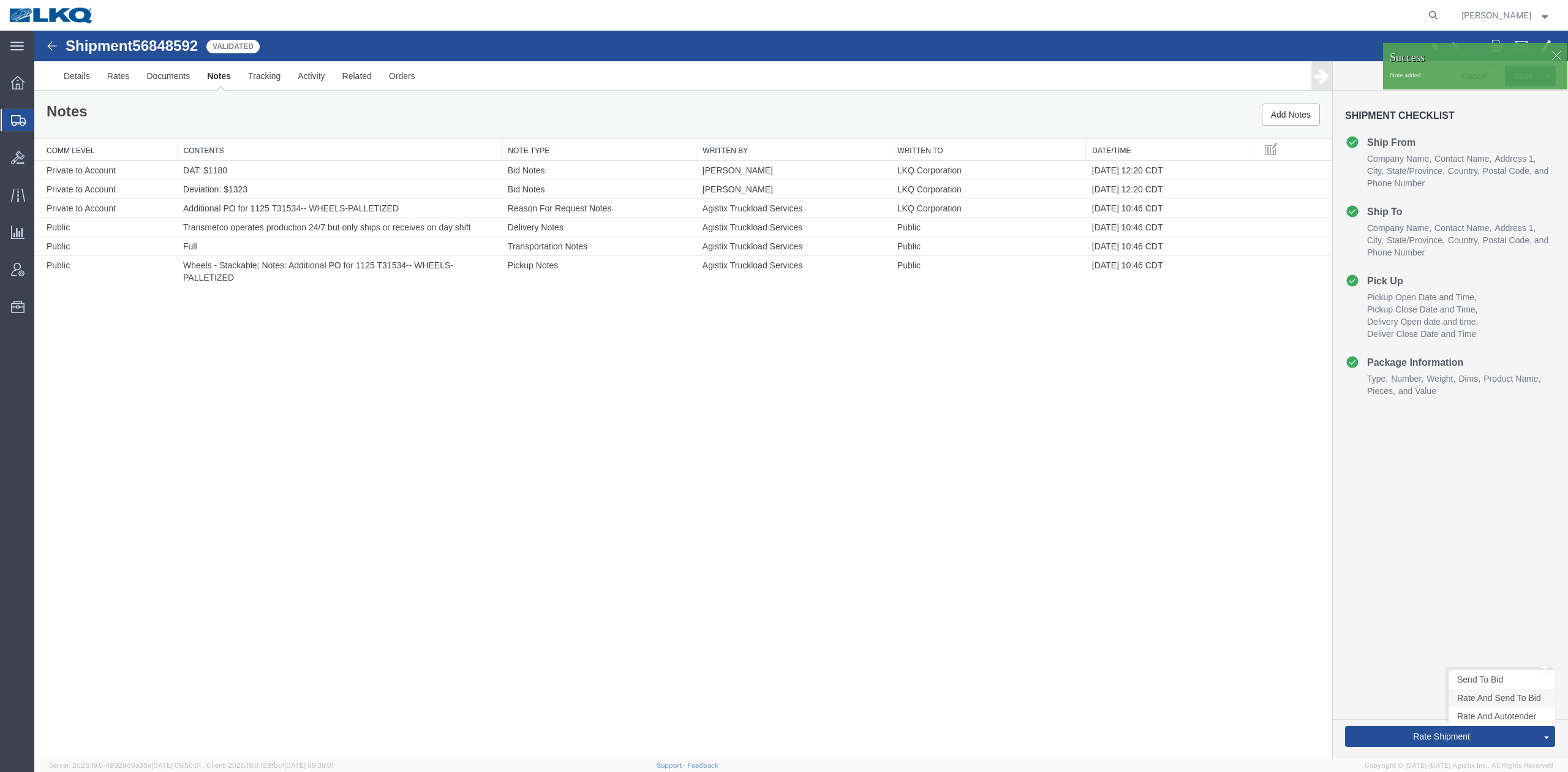
click at [1470, 700] on link "Rate And Send To Bid" at bounding box center [1502, 698] width 106 height 19
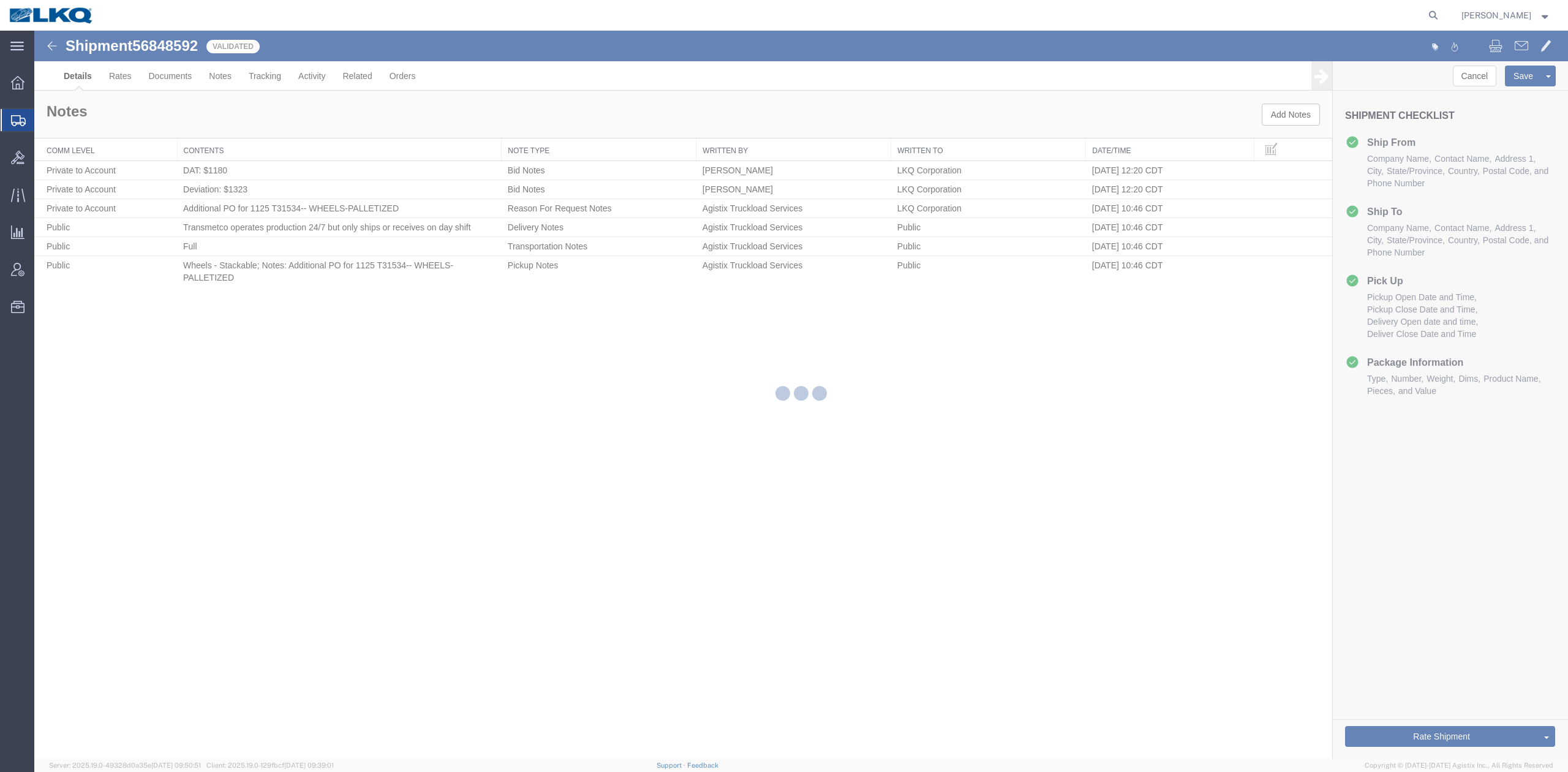
select select "27344"
select select "28018"
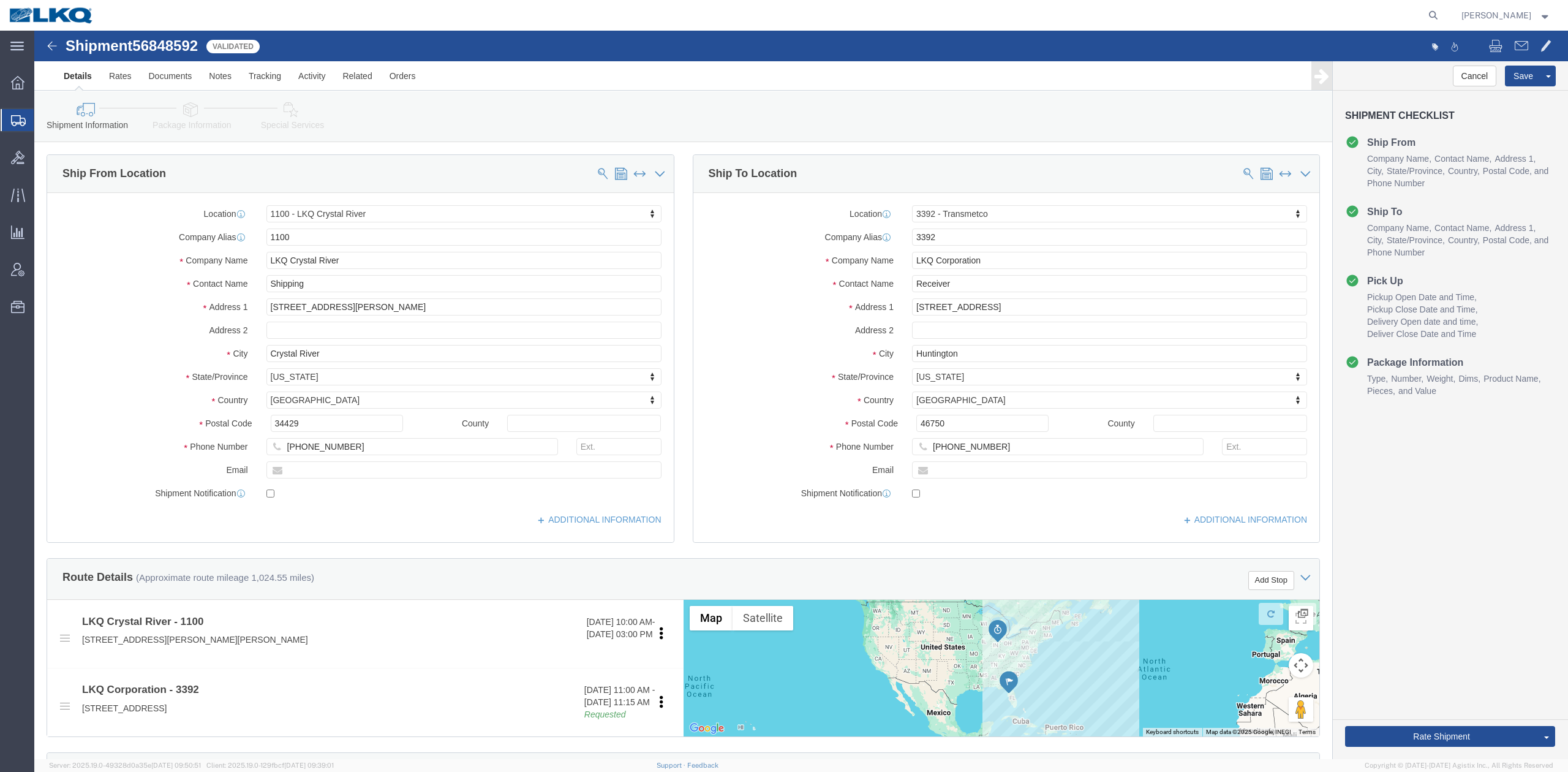
select select "TL"
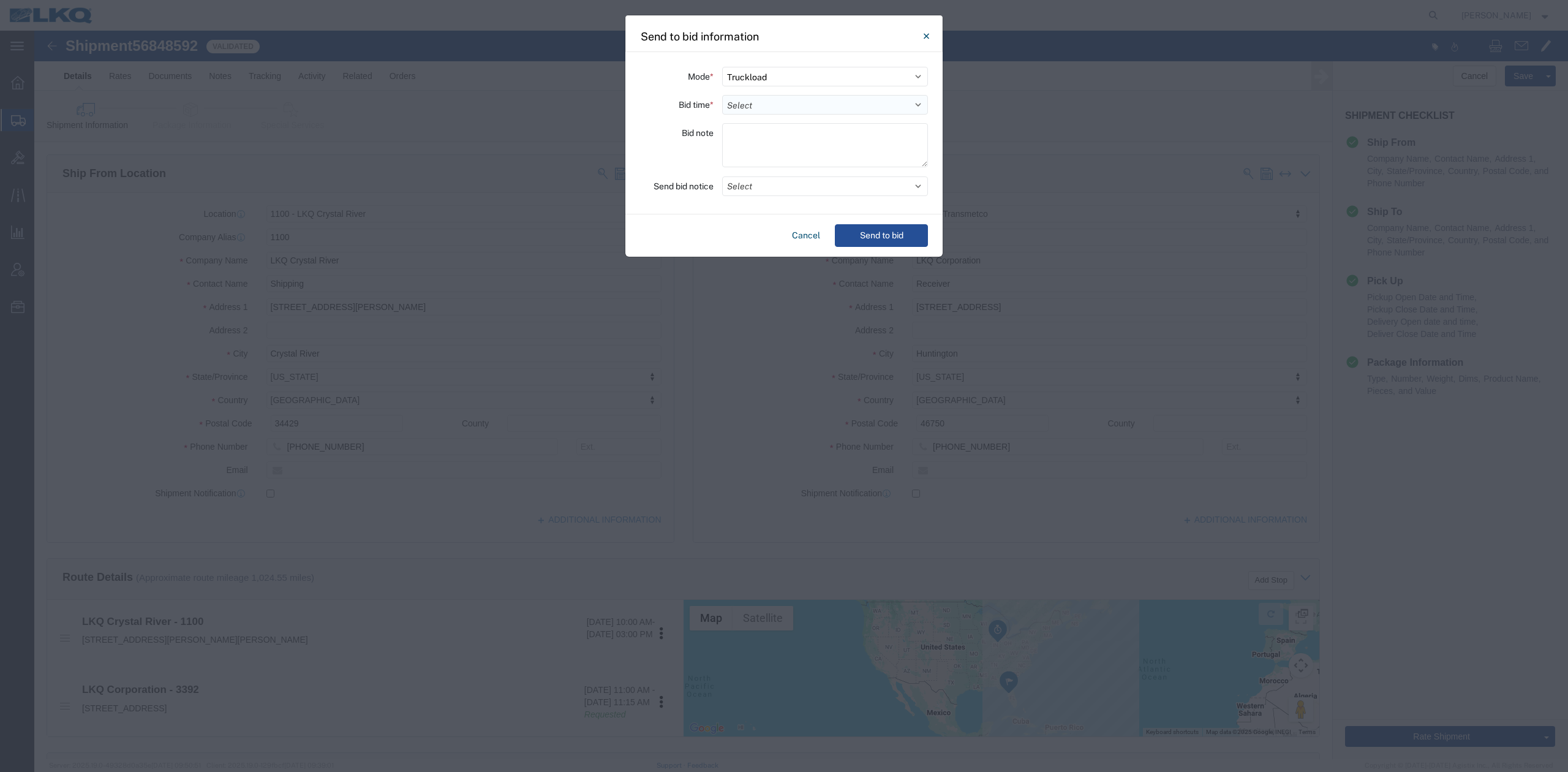
drag, startPoint x: 758, startPoint y: 106, endPoint x: 758, endPoint y: 114, distance: 8.0
click at [758, 106] on select "Select 30 Min (Rush) 1 Hour (Rush) 2 Hours (Rush) 4 Hours (Rush) 8 Hours (Rush)…" at bounding box center [824, 105] width 205 height 20
select select "24"
click at [722, 95] on select "Select 30 Min (Rush) 1 Hour (Rush) 2 Hours (Rush) 4 Hours (Rush) 8 Hours (Rush)…" at bounding box center [824, 105] width 205 height 20
click at [753, 188] on button "Select" at bounding box center [824, 187] width 205 height 20
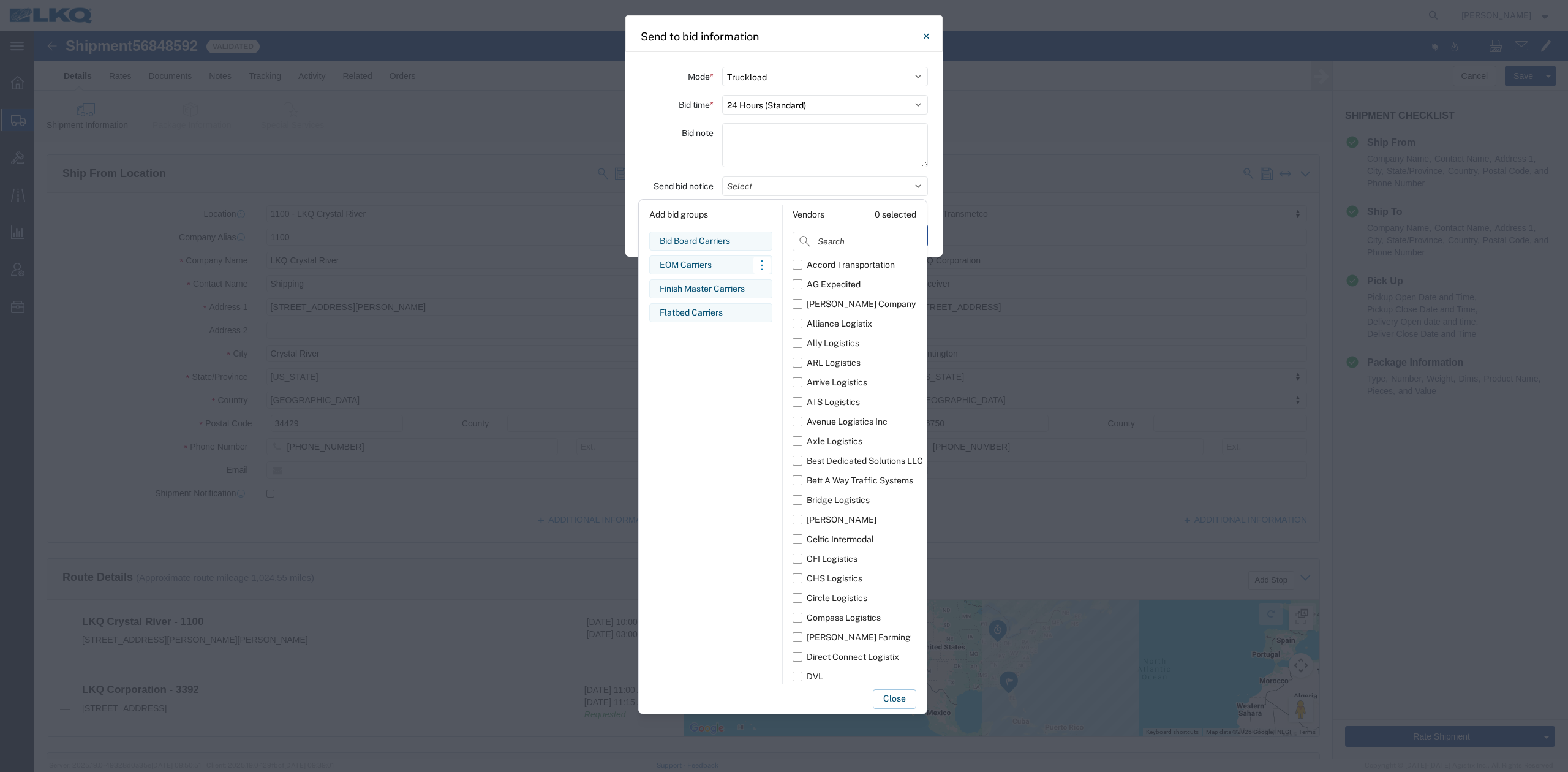
click at [688, 264] on div "EOM Carriers" at bounding box center [710, 265] width 102 height 13
click at [885, 695] on button "Close" at bounding box center [895, 700] width 44 height 20
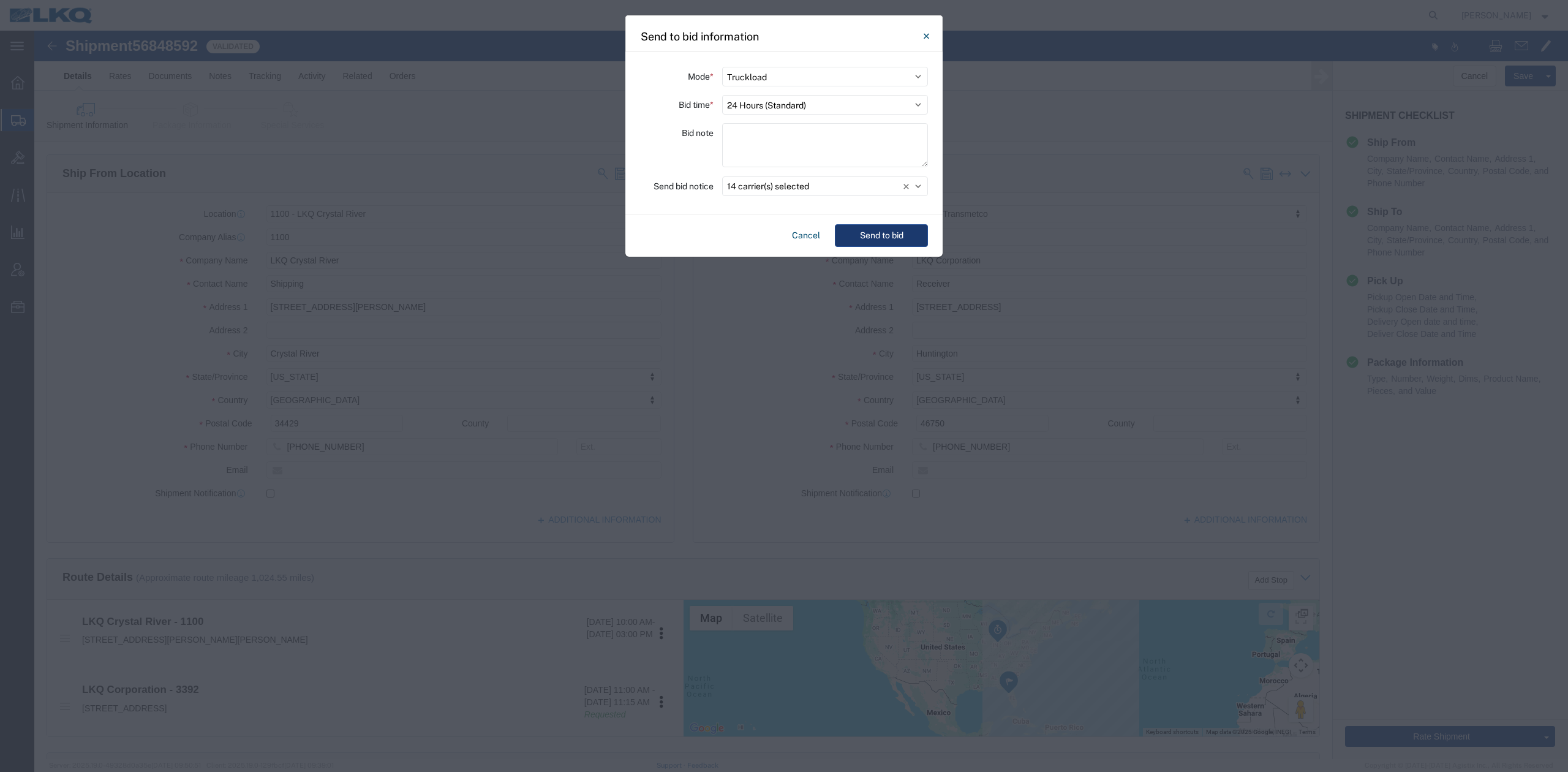
click at [891, 228] on button "Send to bid" at bounding box center [882, 235] width 93 height 23
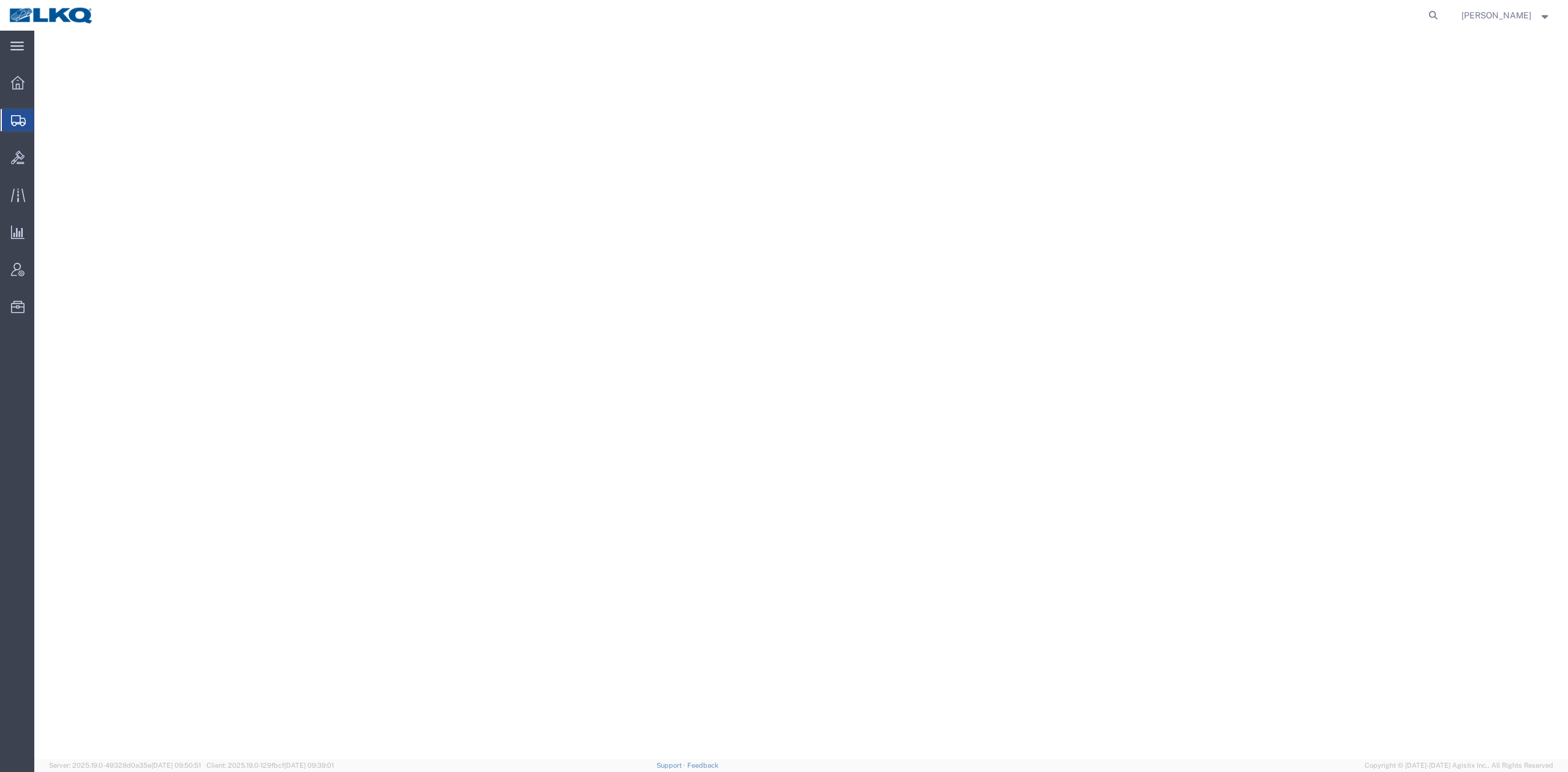
select select "27634"
select select "30704"
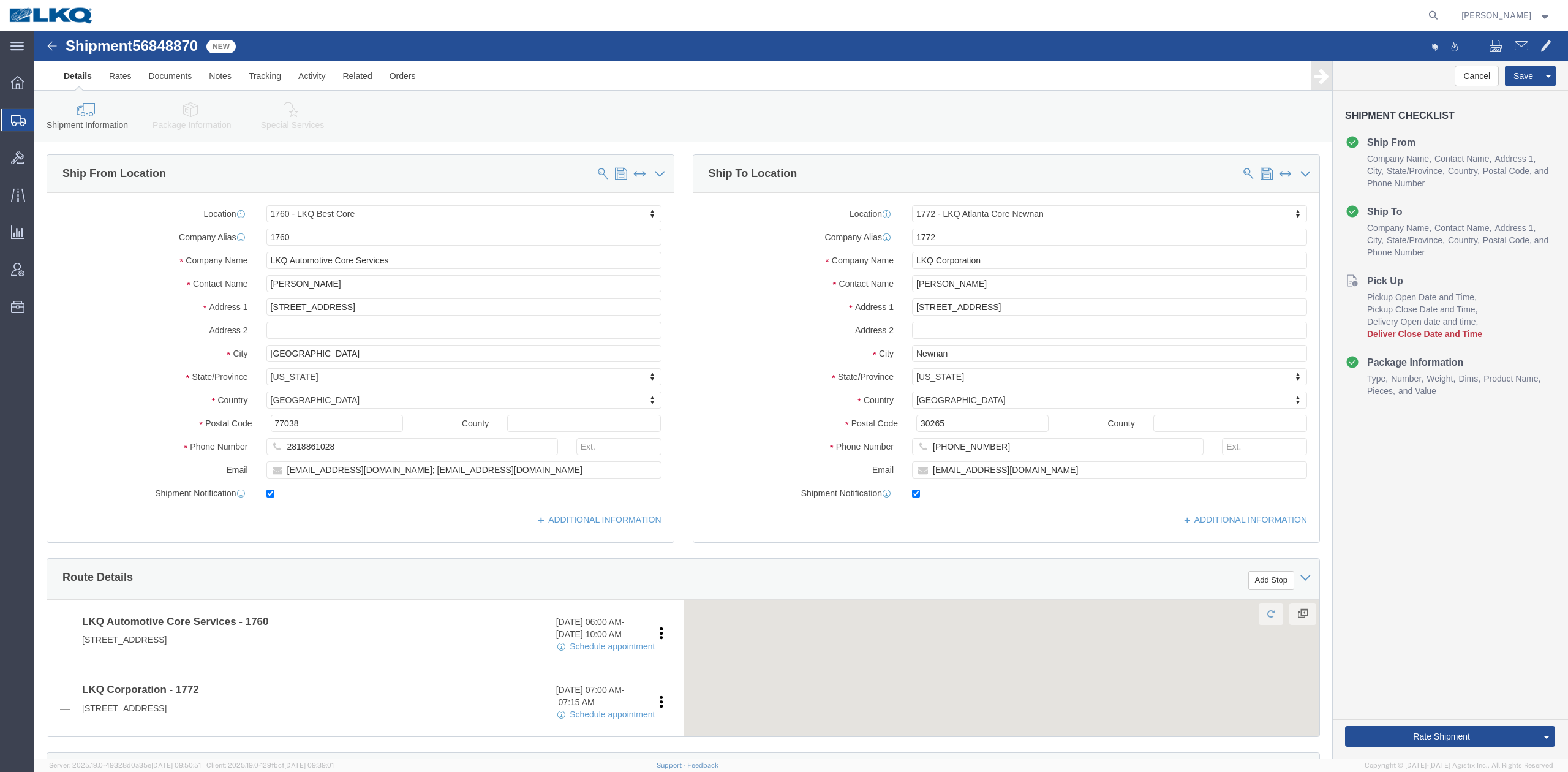
click span "56848870"
copy span "56848870"
click link "Notes"
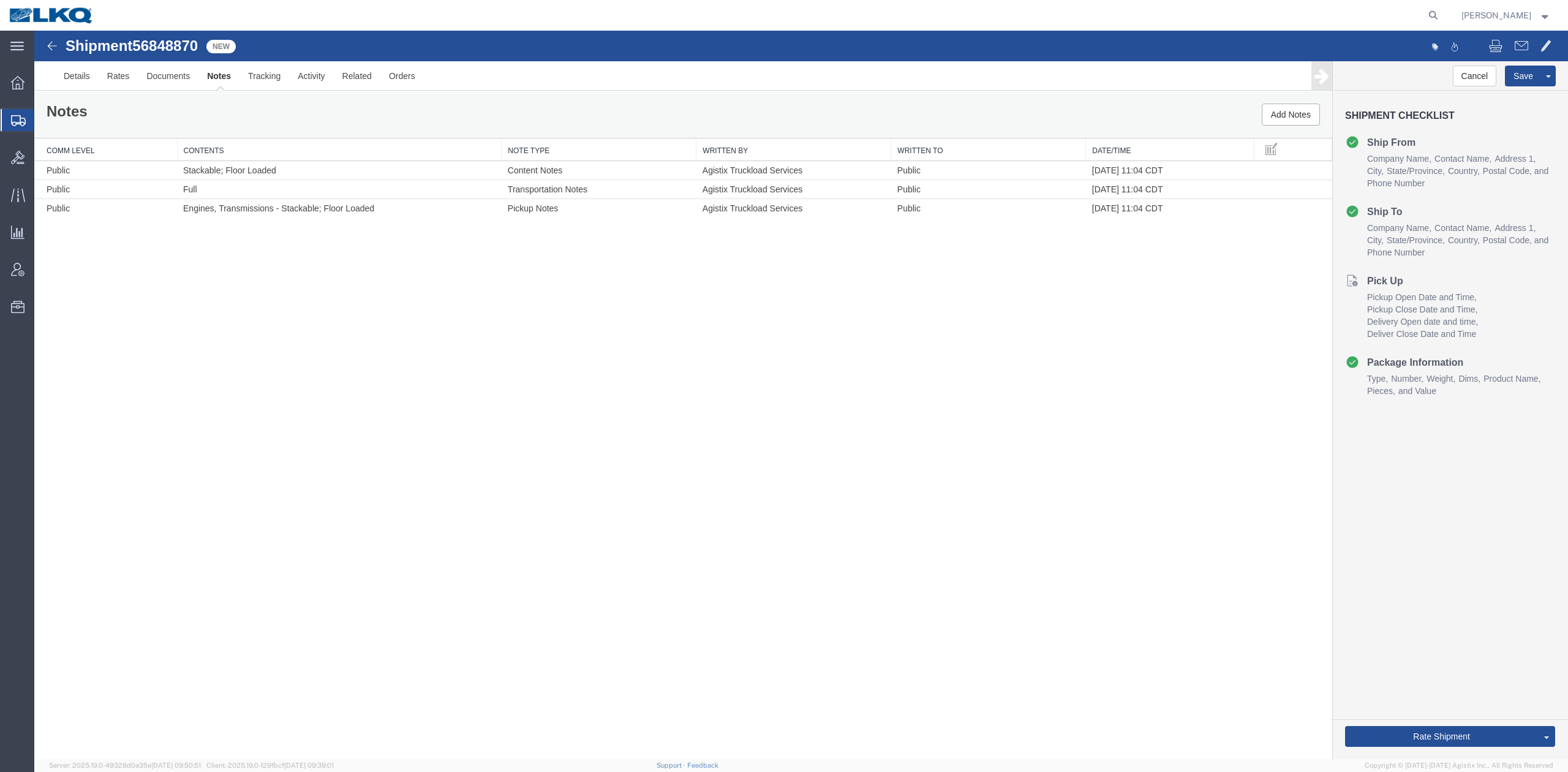
click at [175, 44] on span "56848870" at bounding box center [165, 46] width 65 height 17
copy span "56848870"
click at [92, 72] on link "Details" at bounding box center [77, 76] width 44 height 30
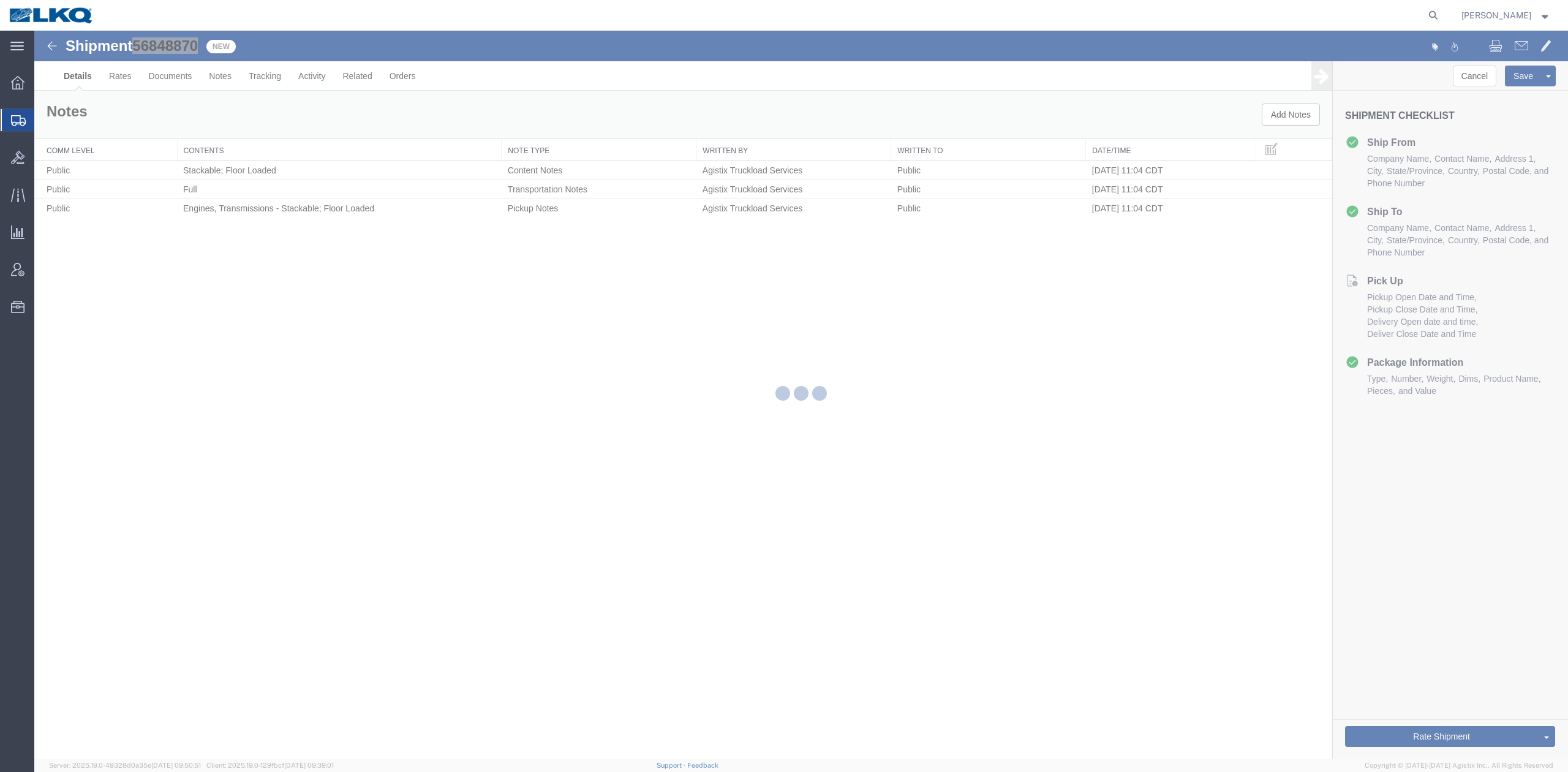
select select "27634"
select select "30704"
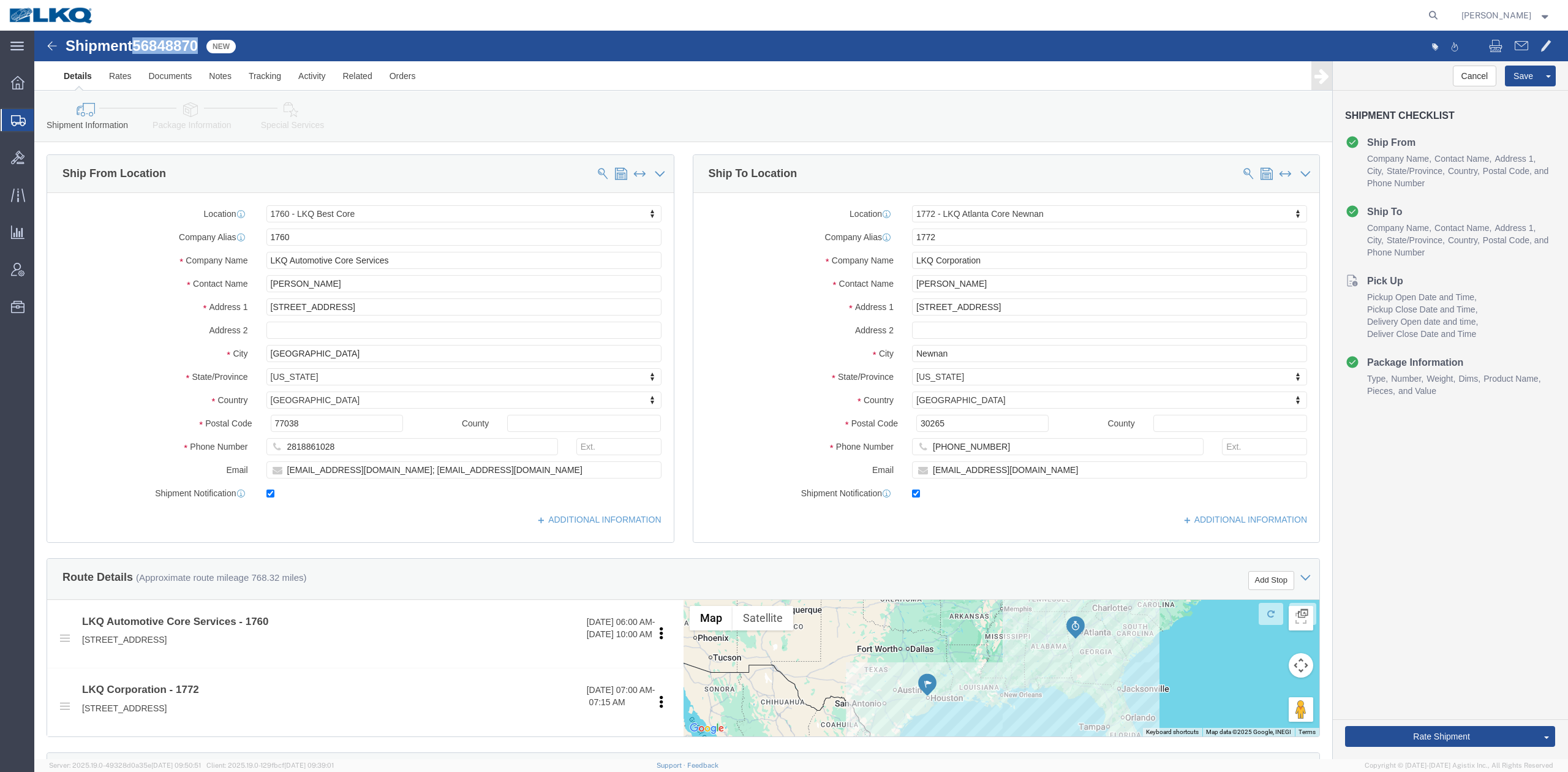
click icon
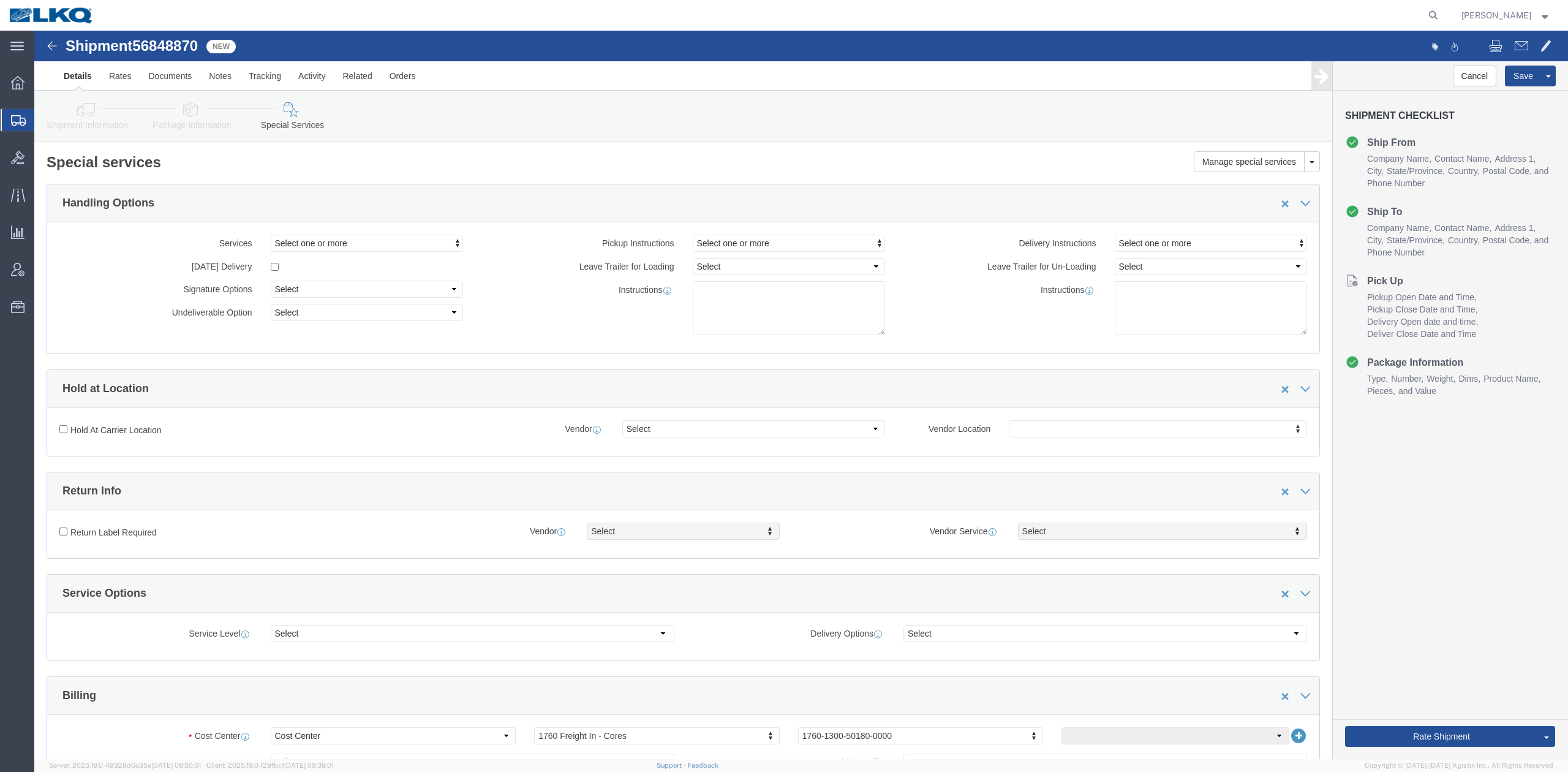
click link "Package Information"
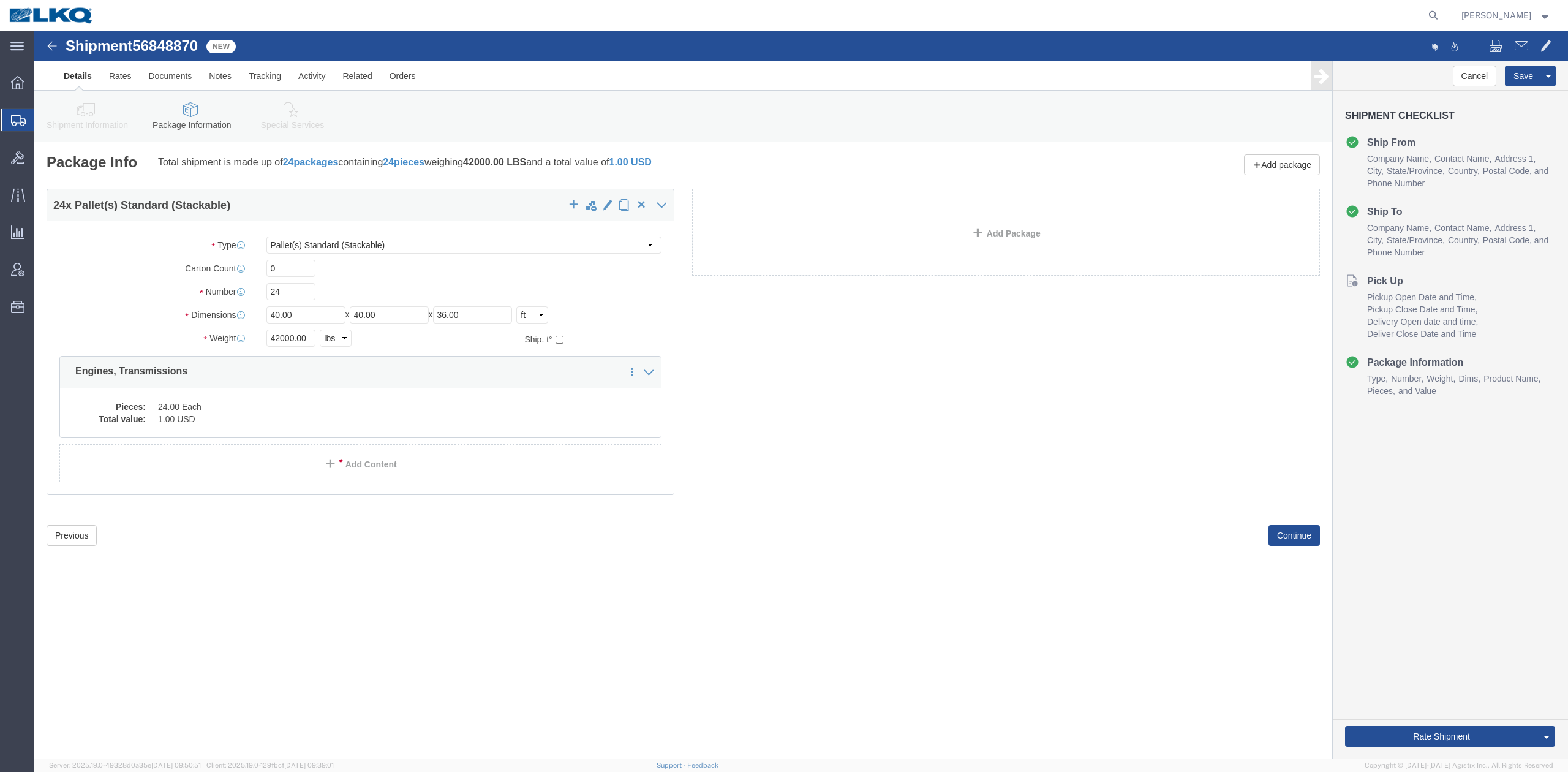
click link "Shipment Information"
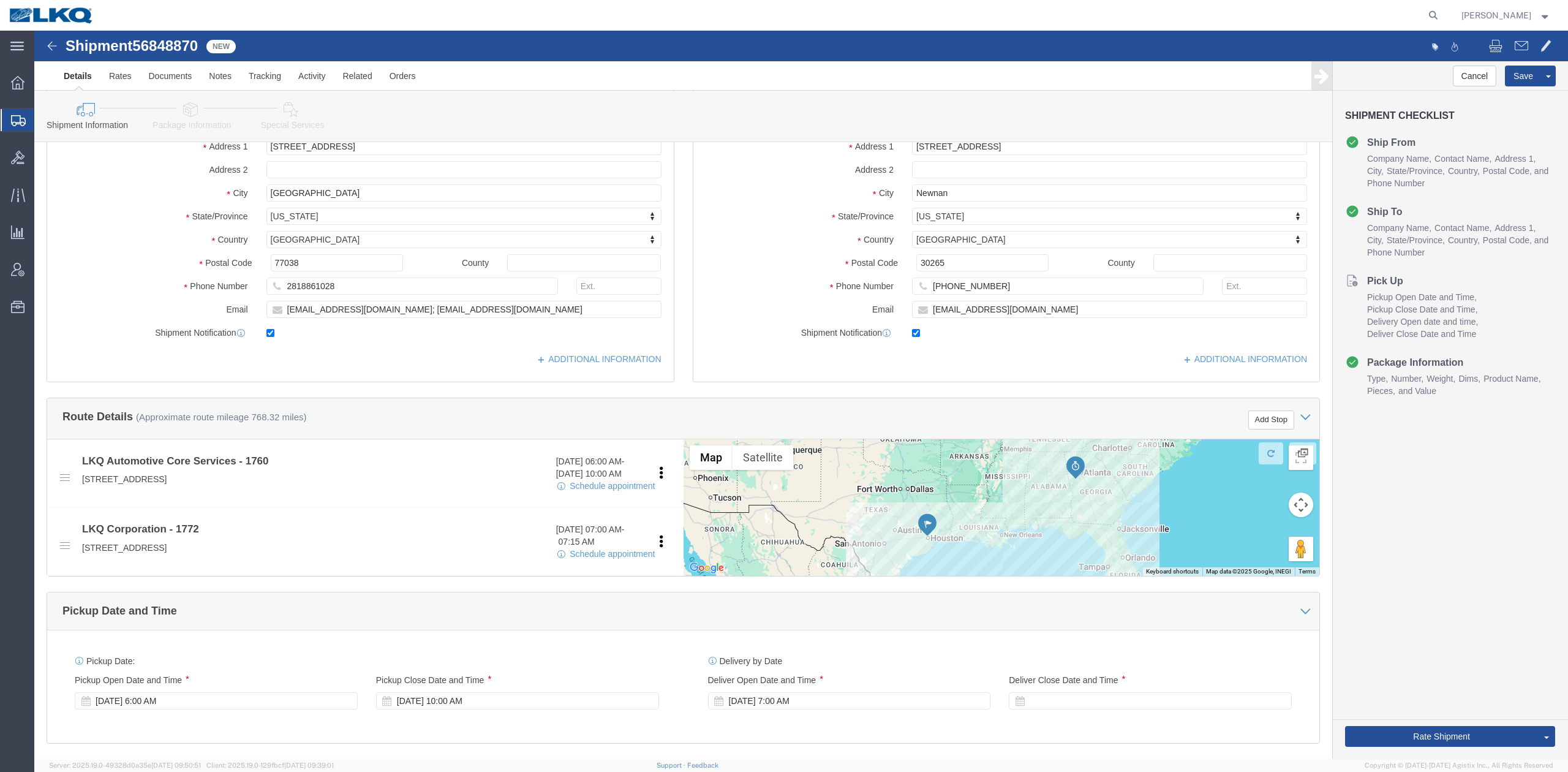
scroll to position [163, 0]
drag, startPoint x: 148, startPoint y: 676, endPoint x: 176, endPoint y: 614, distance: 68.0
click div "[DATE] 6:00 AM"
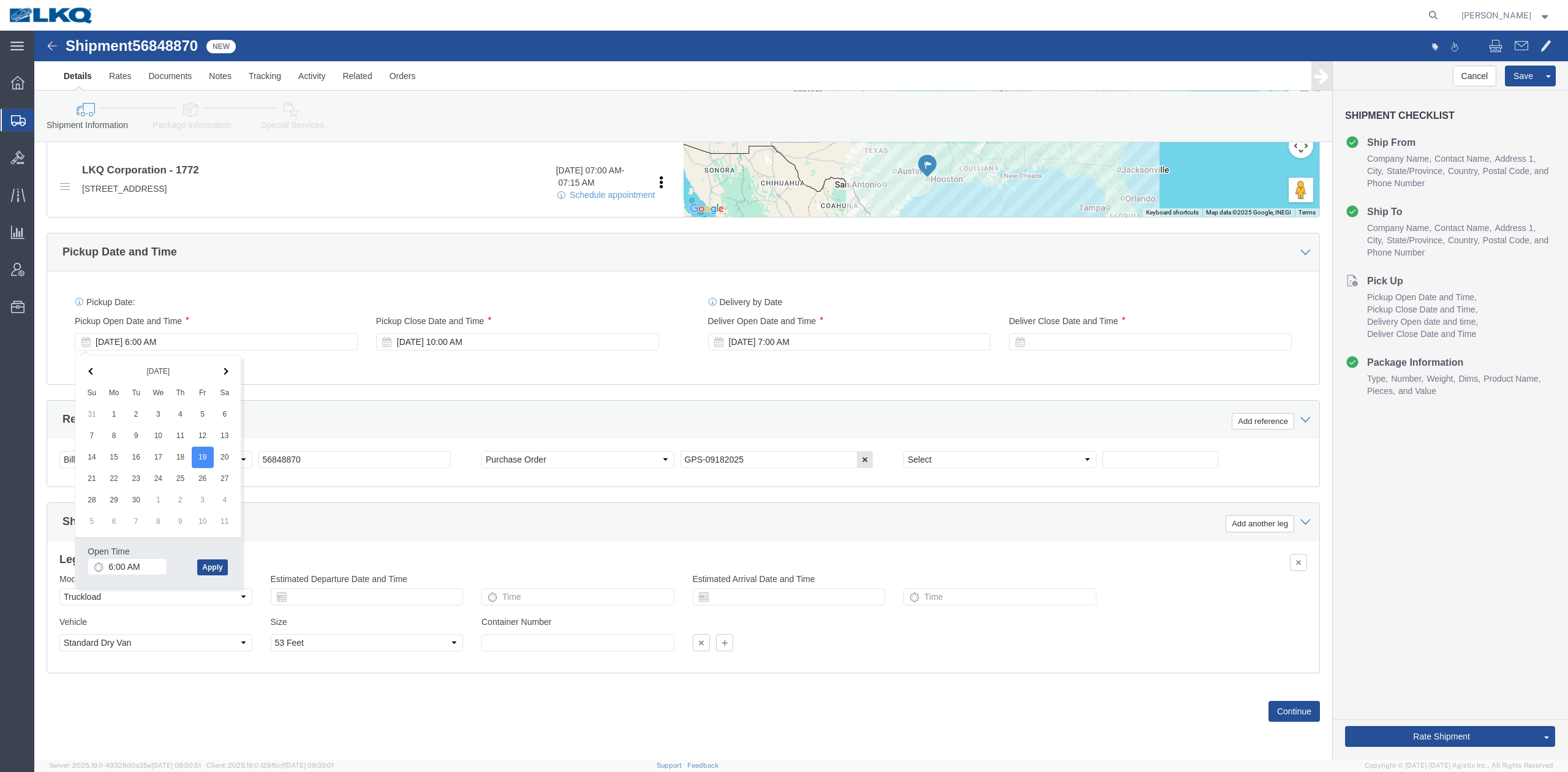
click div "References Add reference"
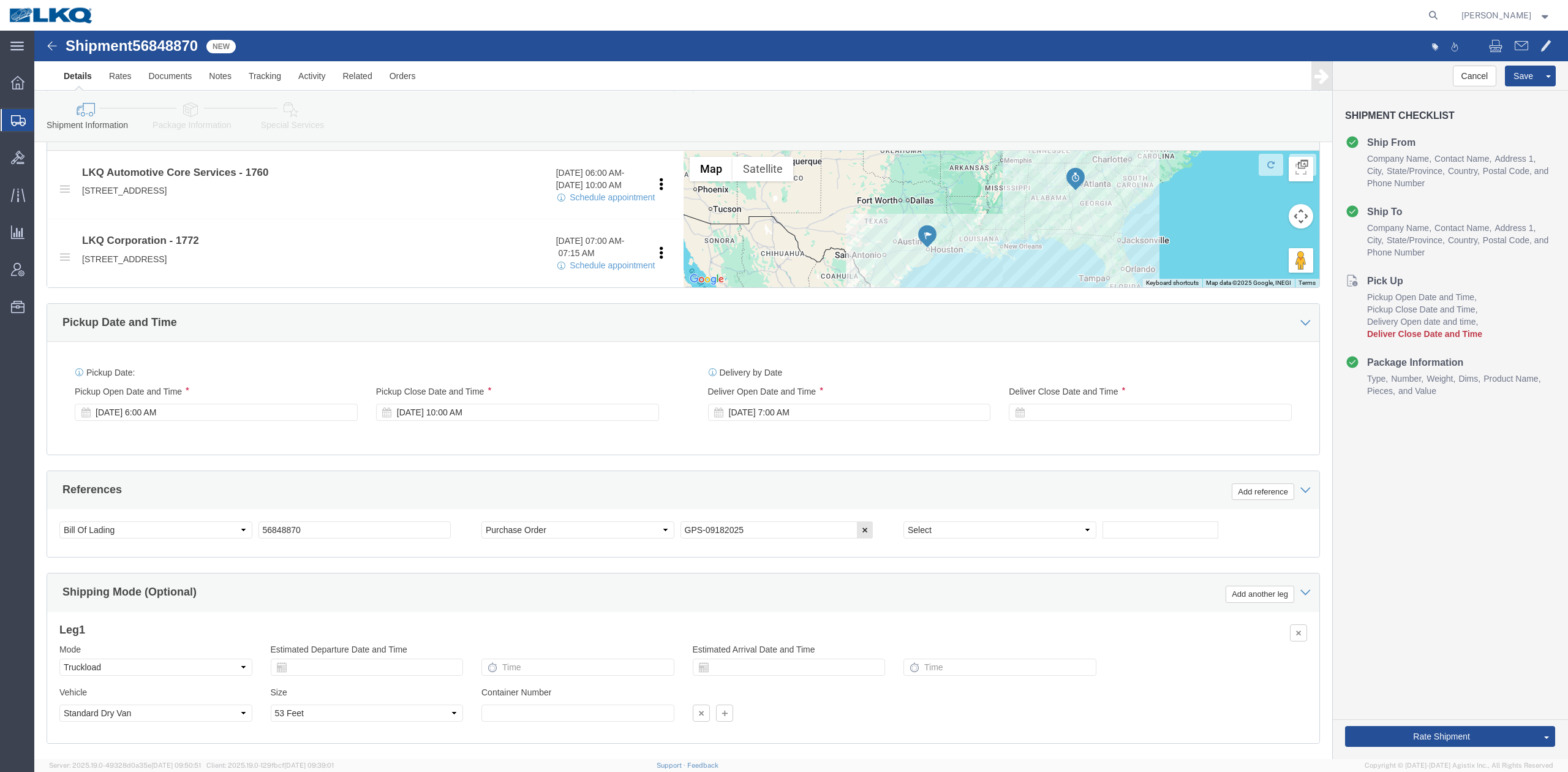
scroll to position [360, 0]
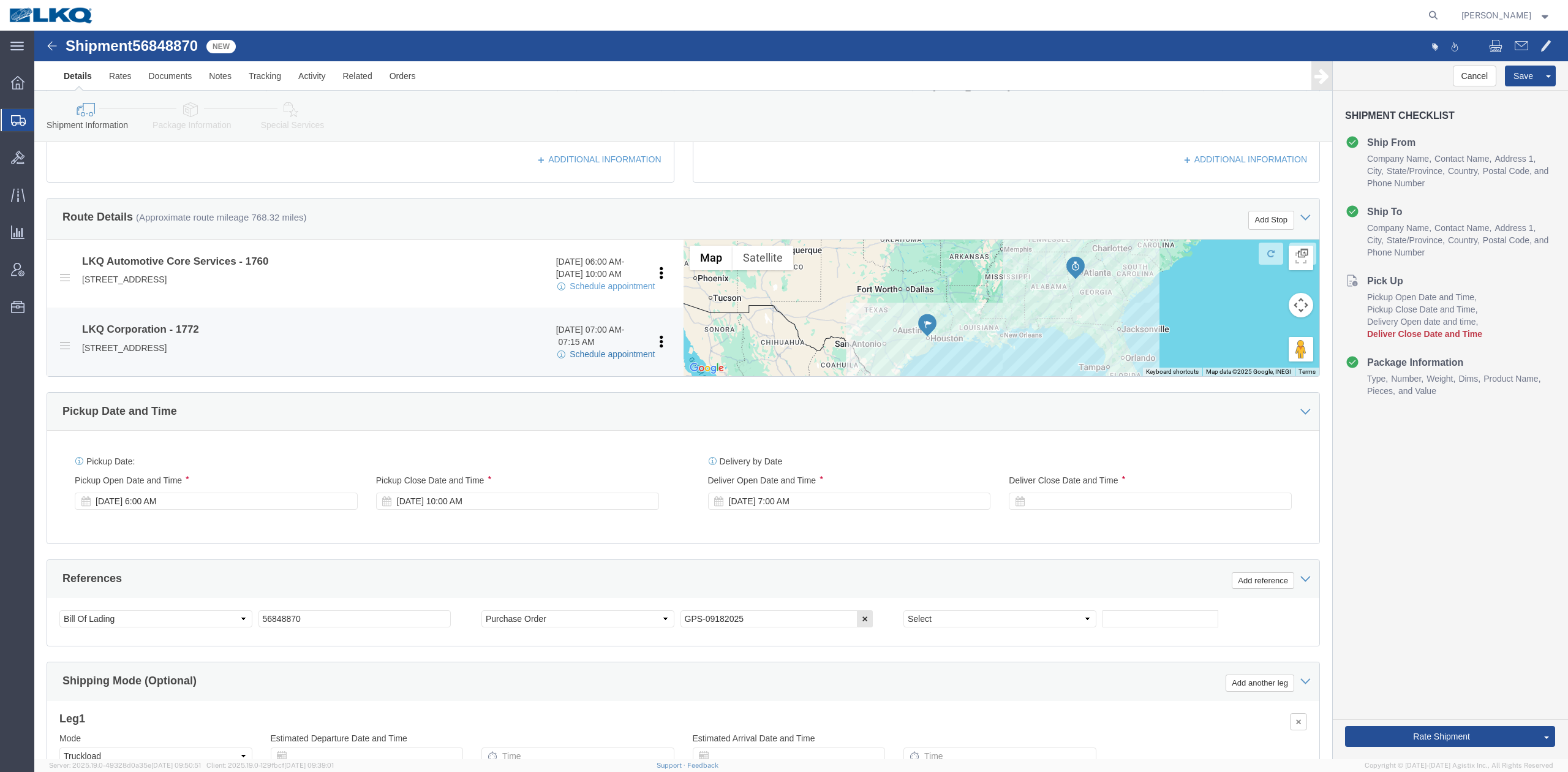
click link "Schedule appointment"
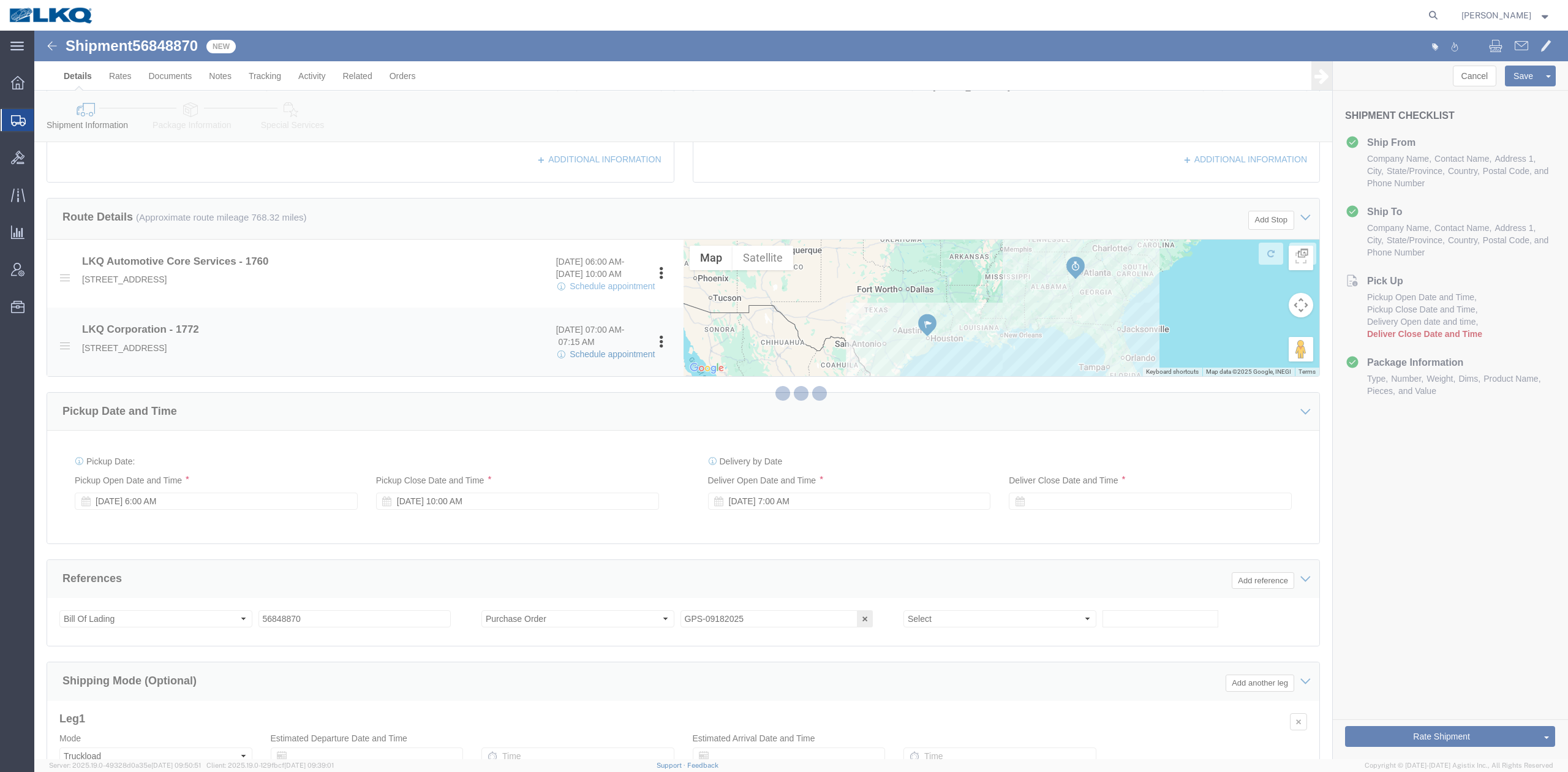
select select
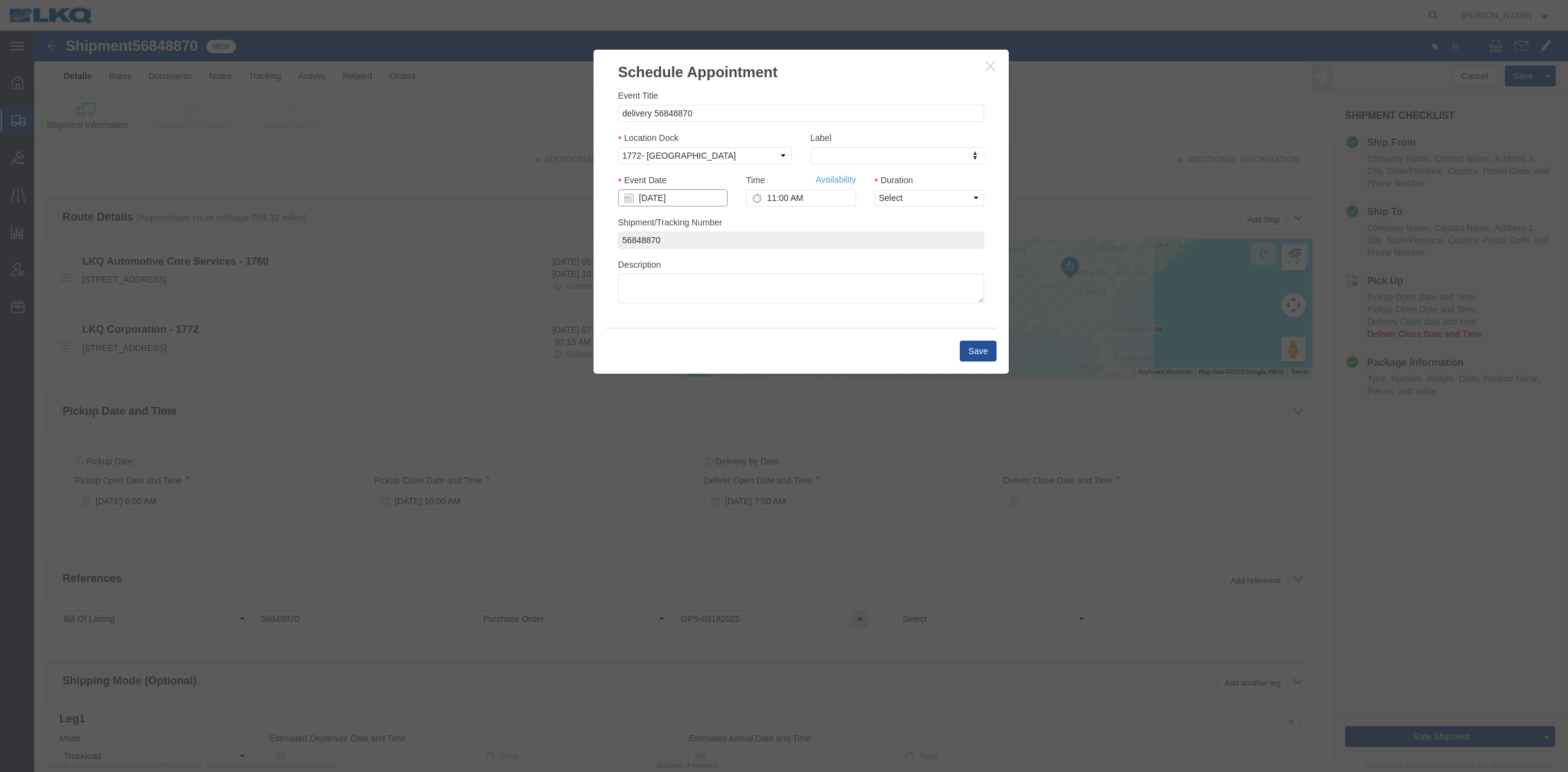
click input "[DATE]"
click td "22"
type input "[DATE]"
drag, startPoint x: 845, startPoint y: 162, endPoint x: 852, endPoint y: 174, distance: 13.9
click select "Select 15 min 30 min 45 min 1 hr 2 hr 3 hr 4 hr"
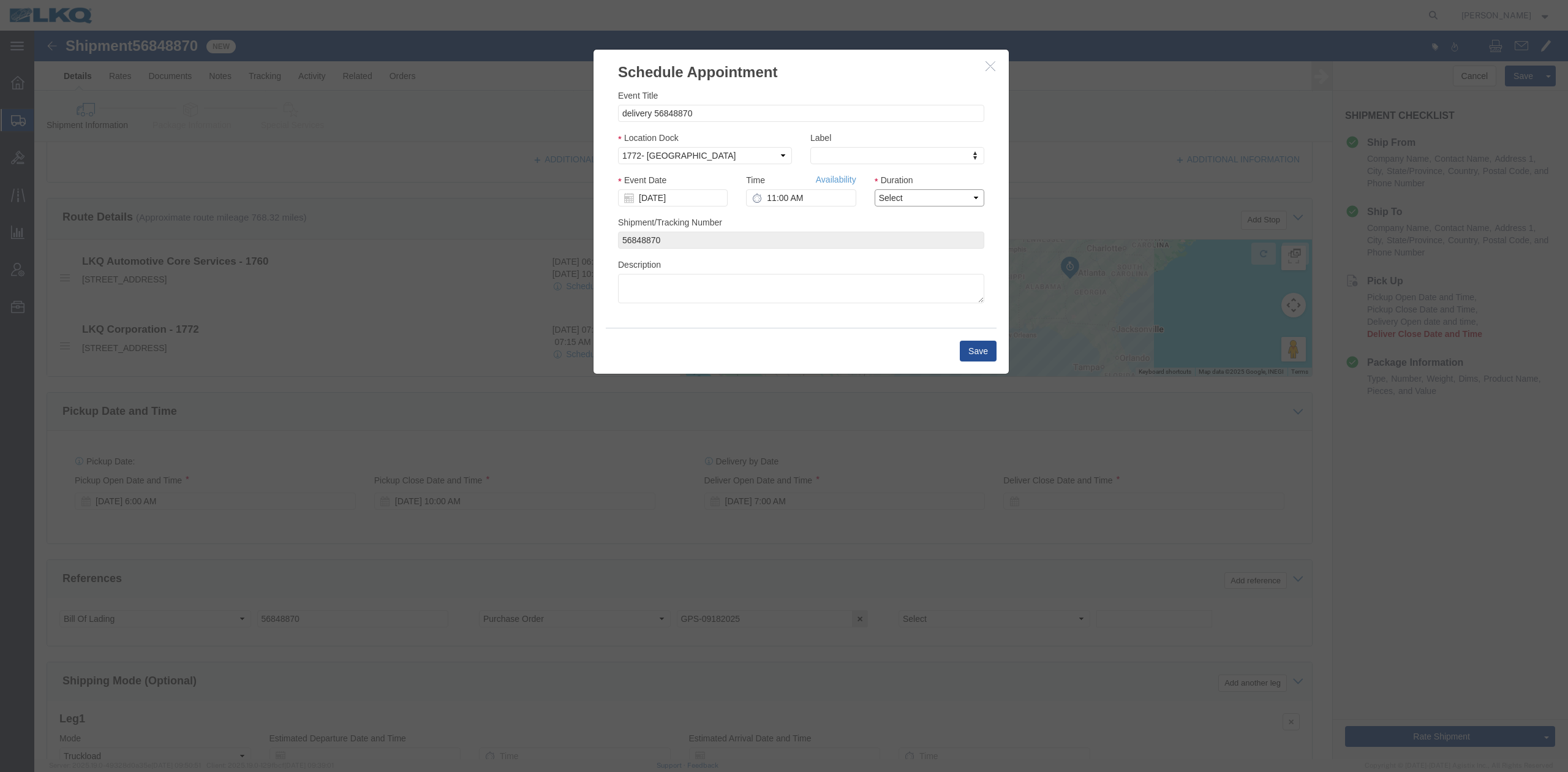
select select "15"
click select "Select 15 min 30 min 45 min 1 hr 2 hr 3 hr 4 hr"
click link "Availability"
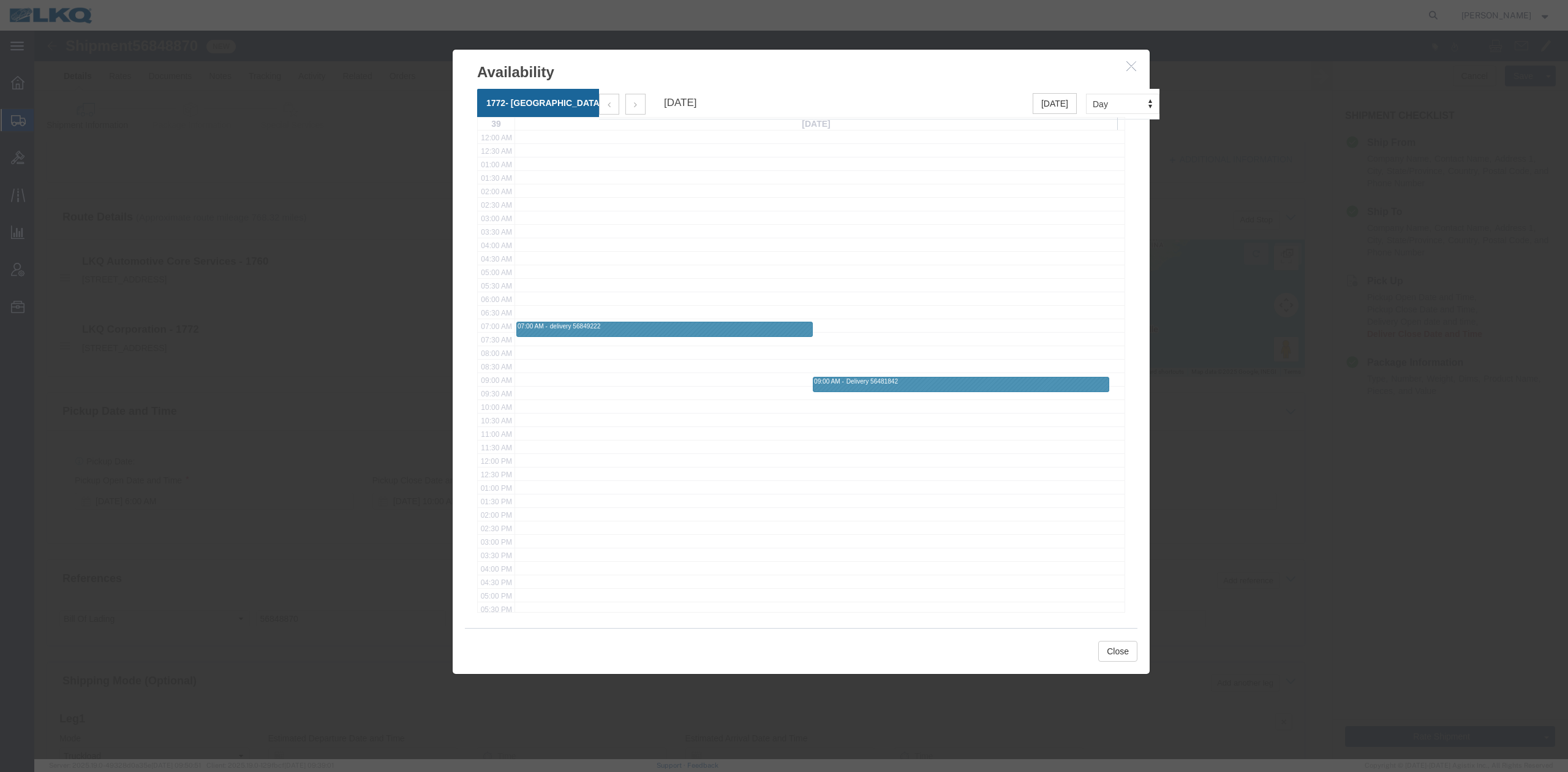
click icon "button"
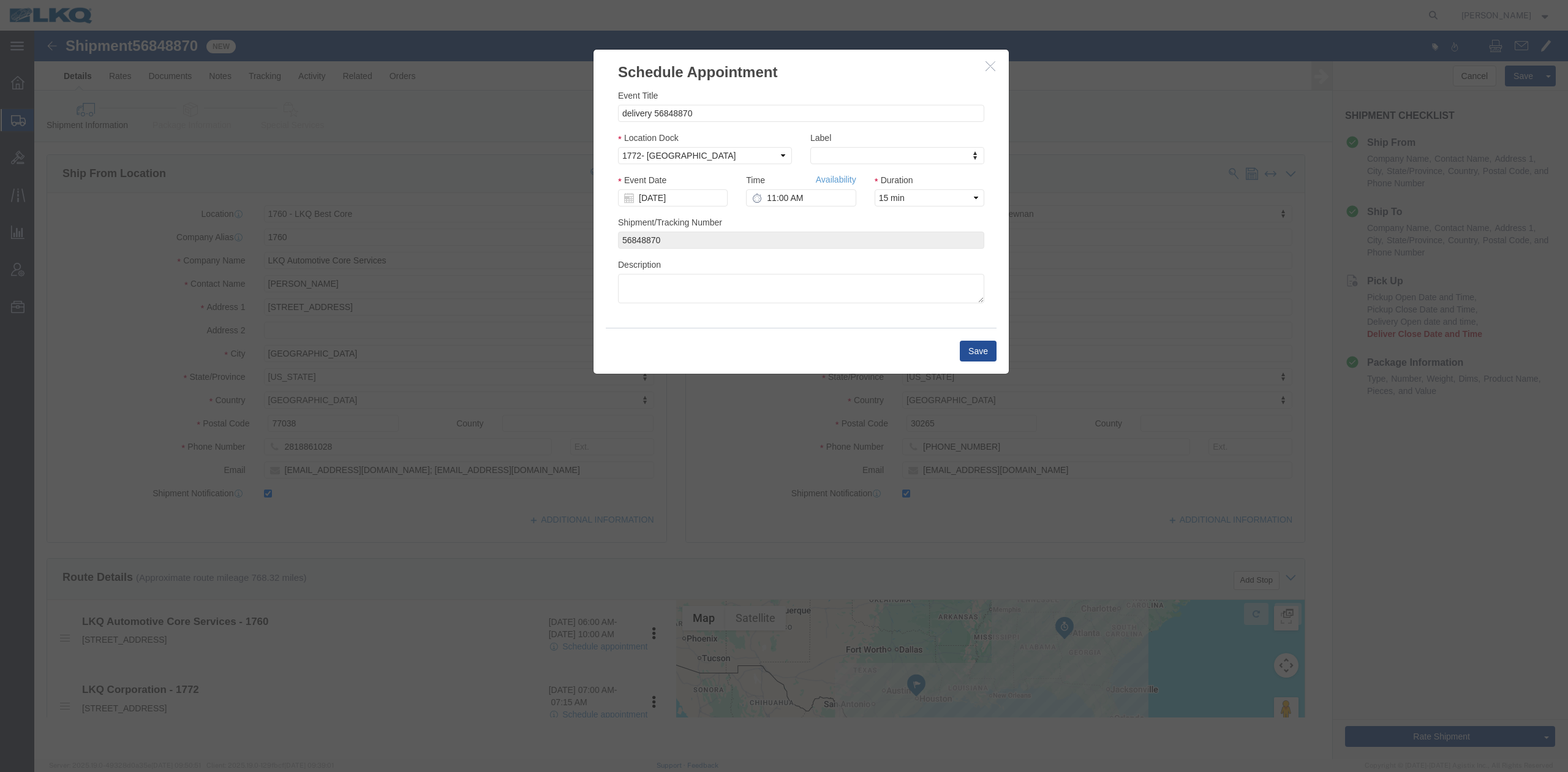
scroll to position [0, 0]
click input "11:00 AM"
type input "12:00 PM"
click button "Save"
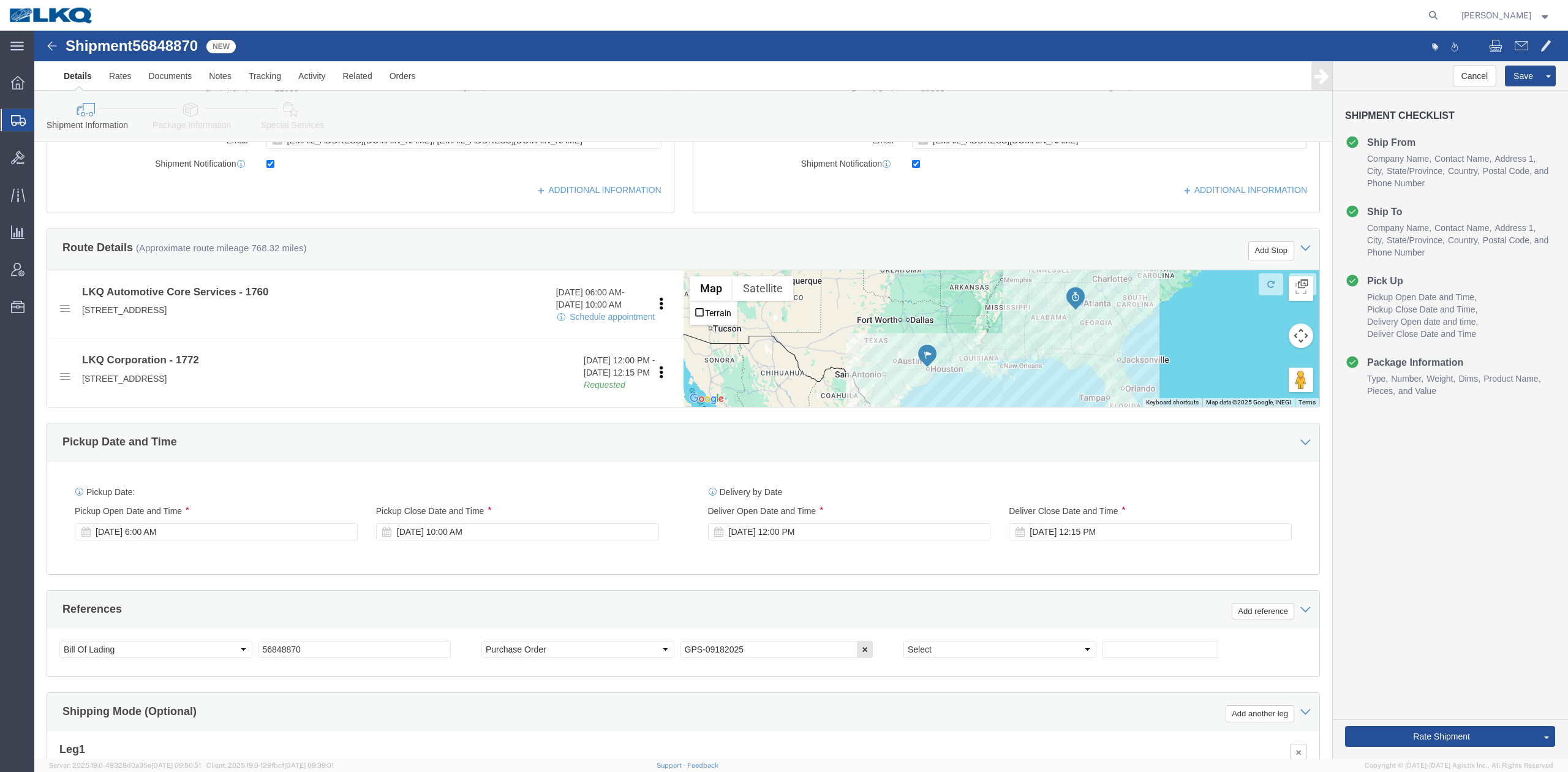
scroll to position [490, 0]
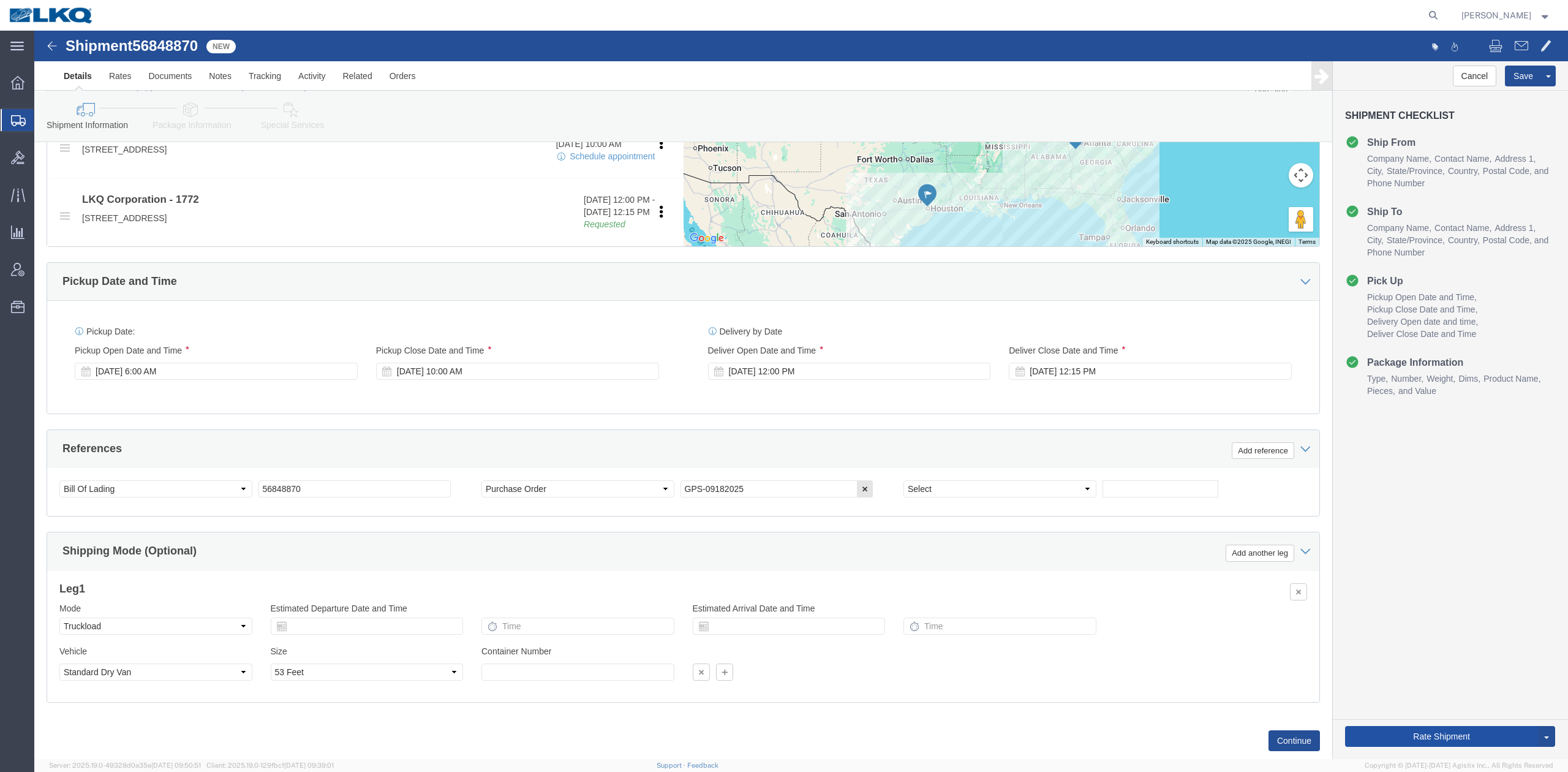
click button "Rate Shipment"
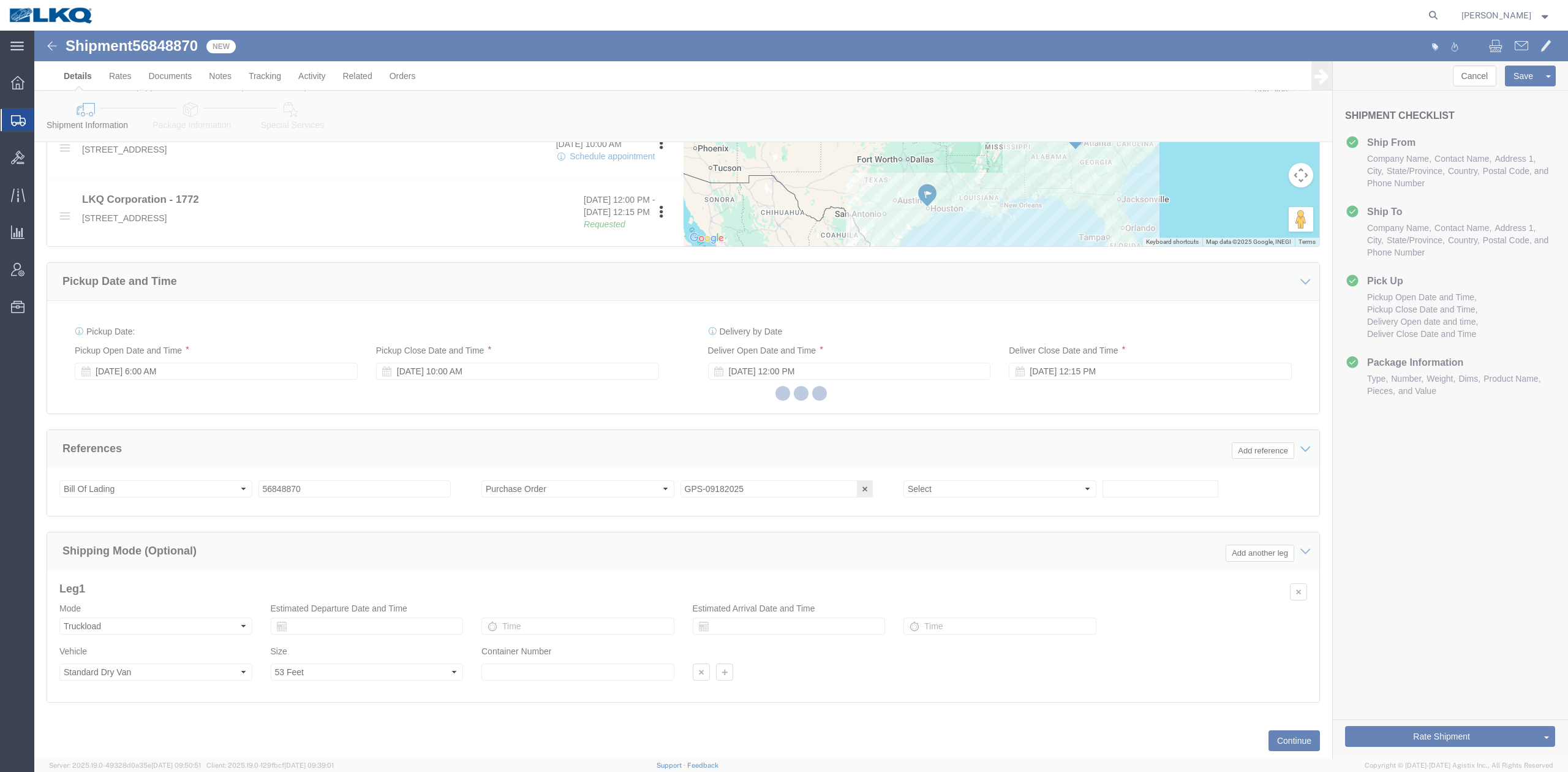
scroll to position [0, 0]
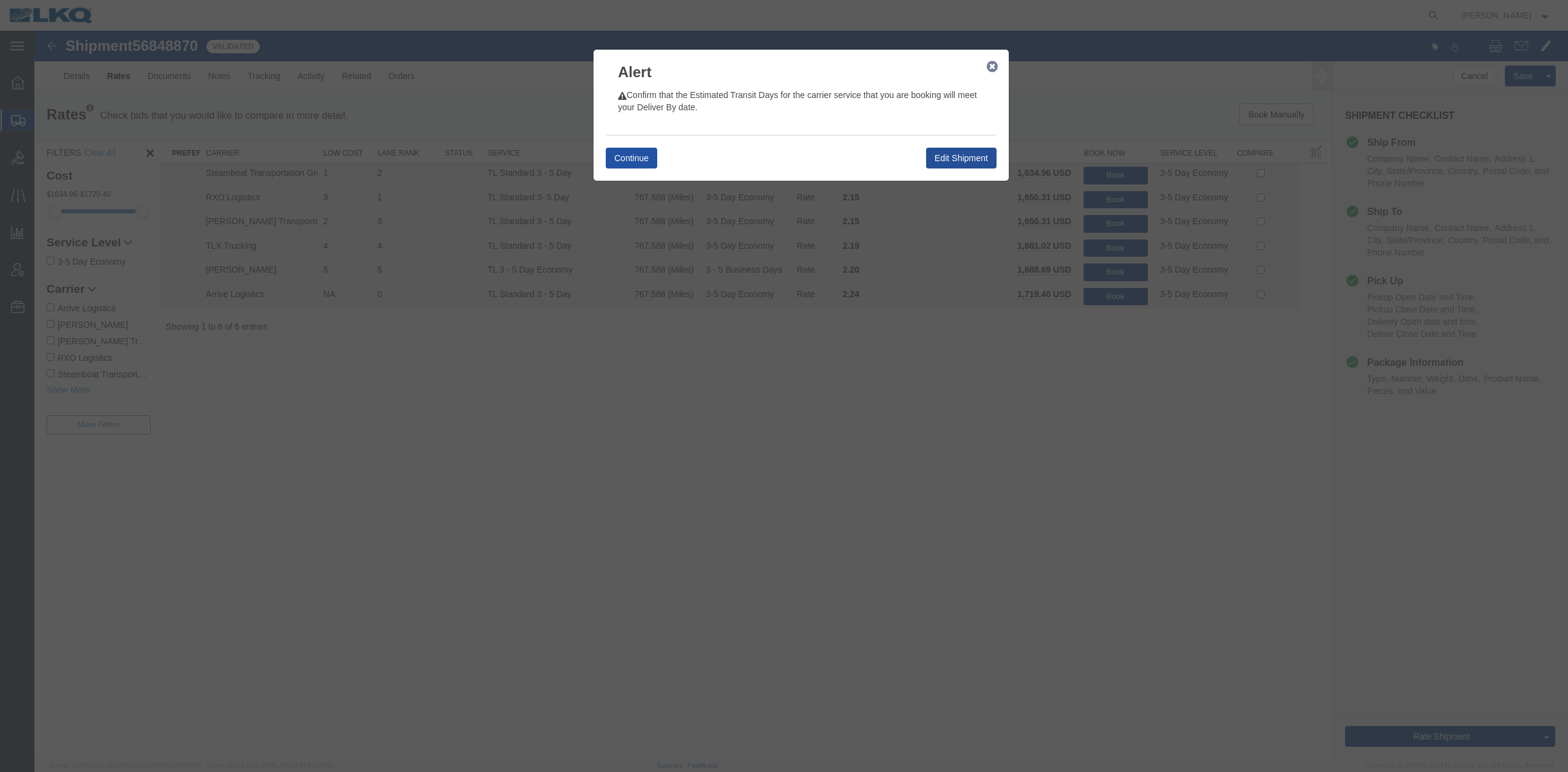
click at [623, 157] on button "Continue" at bounding box center [632, 158] width 52 height 21
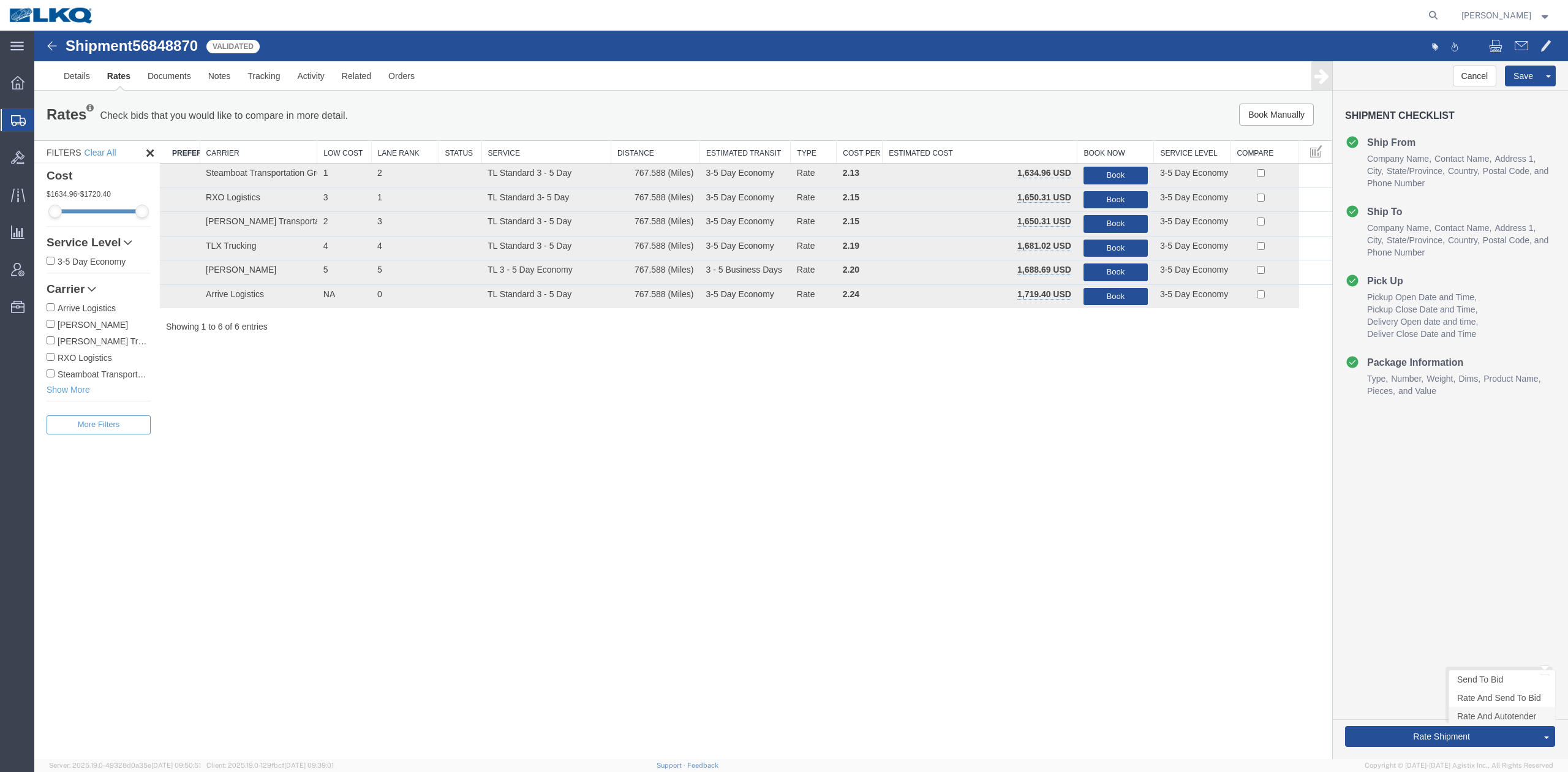
click at [1469, 713] on link "Rate And Autotender" at bounding box center [1502, 716] width 106 height 19
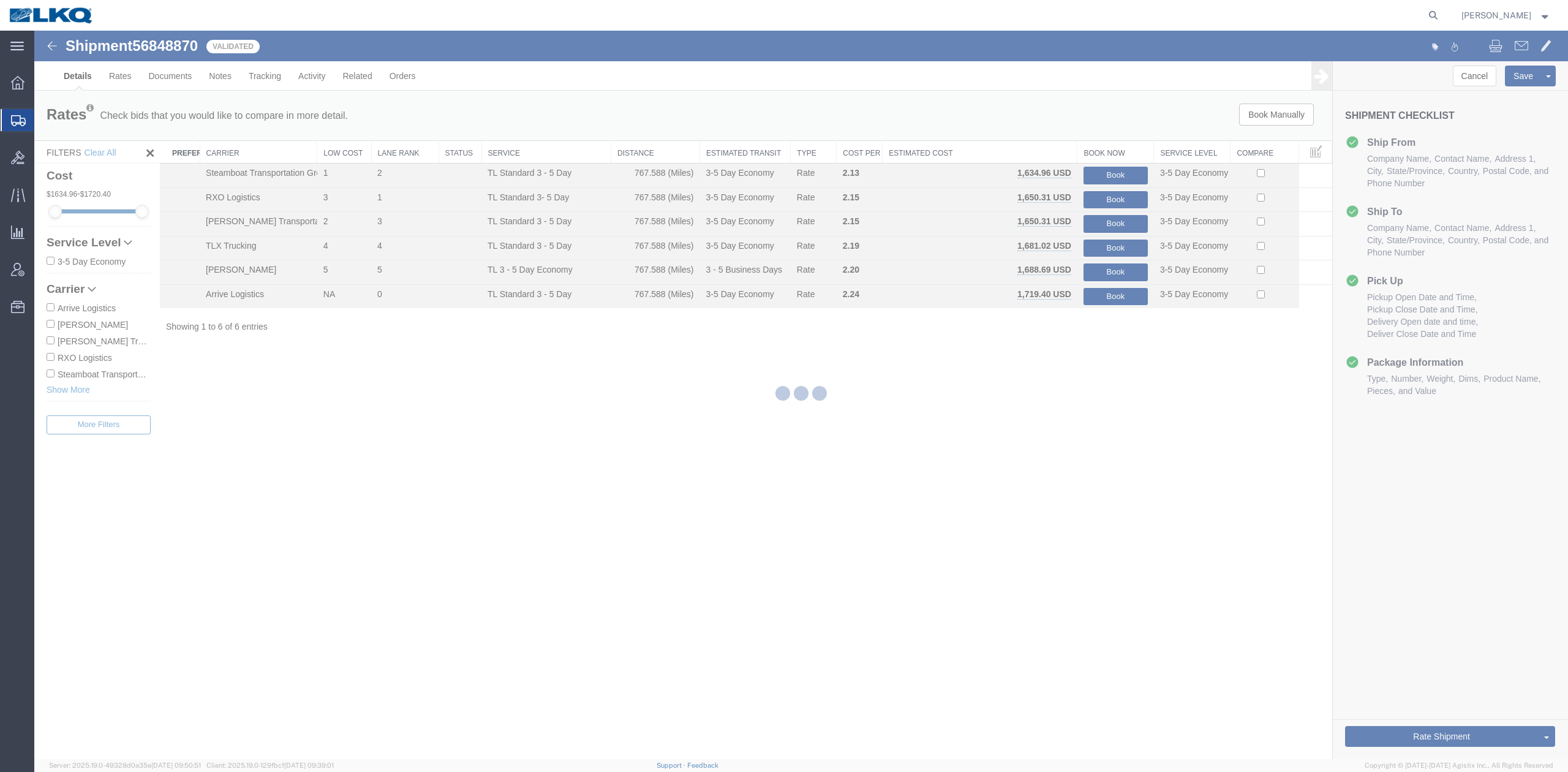
select select "27634"
select select "30704"
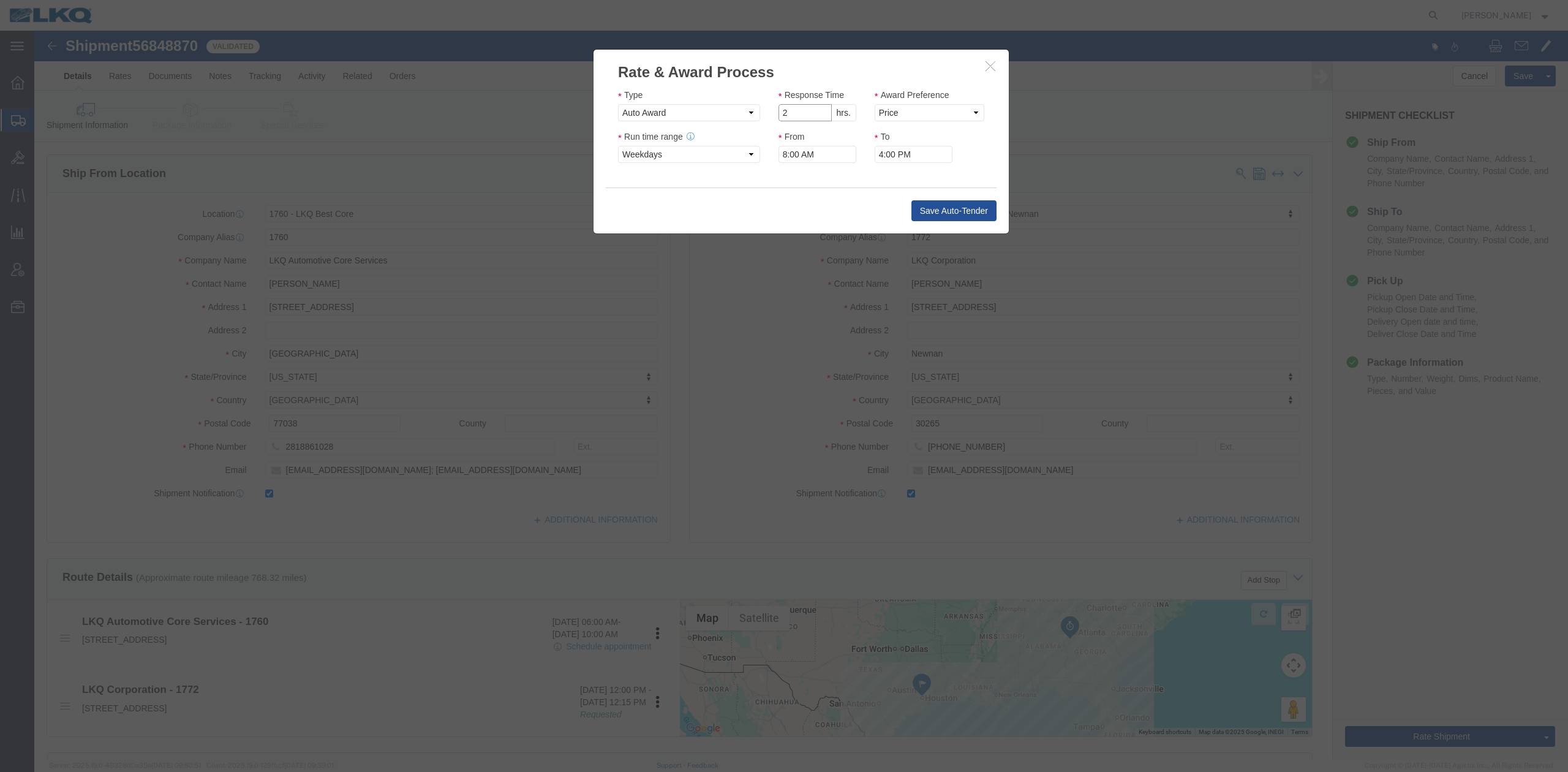
type input "2"
click input "2"
drag, startPoint x: 883, startPoint y: 83, endPoint x: 881, endPoint y: 89, distance: 6.3
click select "Price Carrier Rank"
select select "LANE_RANK"
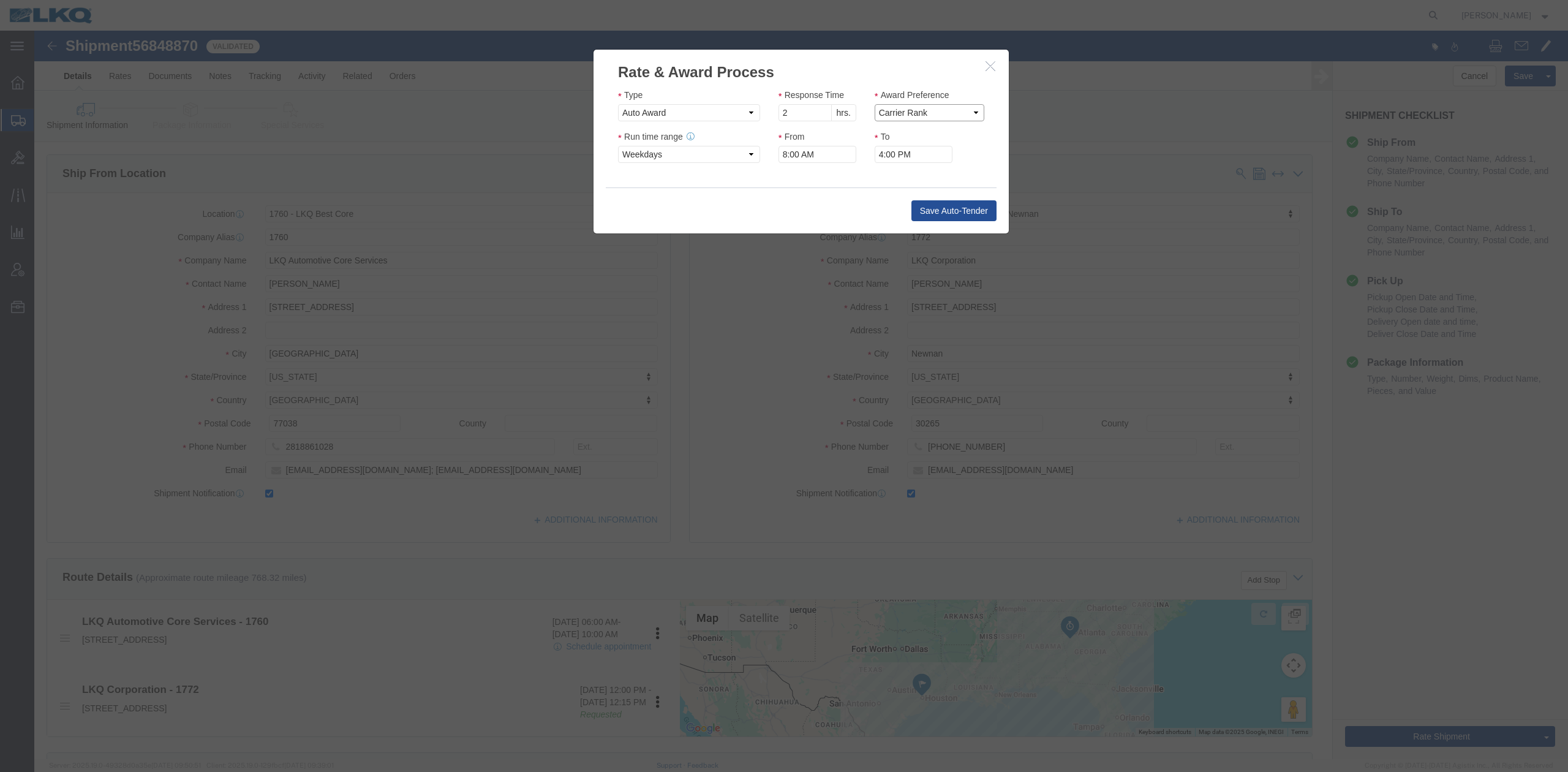
click select "Price Carrier Rank"
click button "Save Auto-Tender"
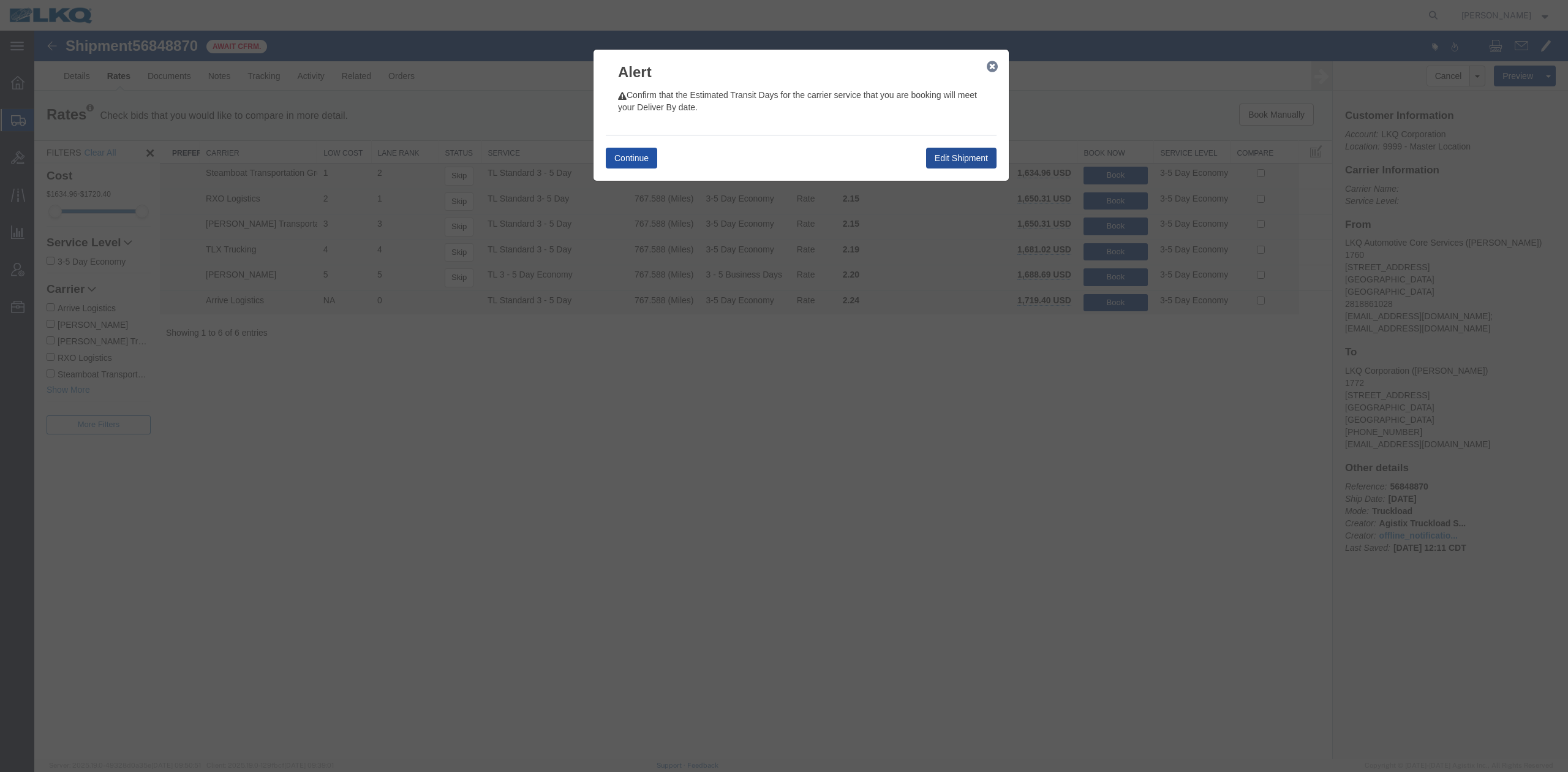
drag, startPoint x: 647, startPoint y: 156, endPoint x: 641, endPoint y: 145, distance: 12.5
click at [647, 157] on button "Continue" at bounding box center [632, 158] width 52 height 21
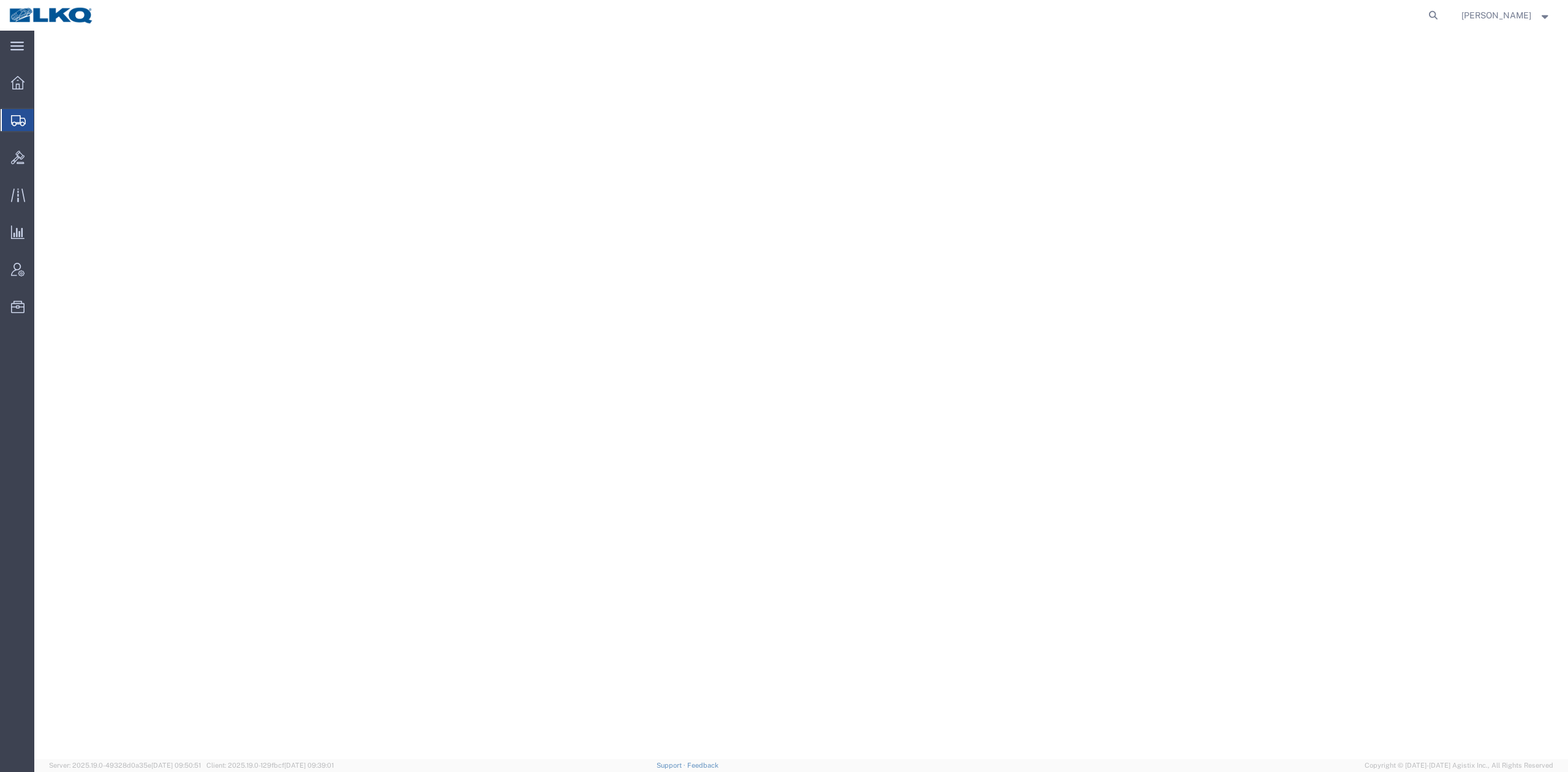
select select "30588"
select select "30579"
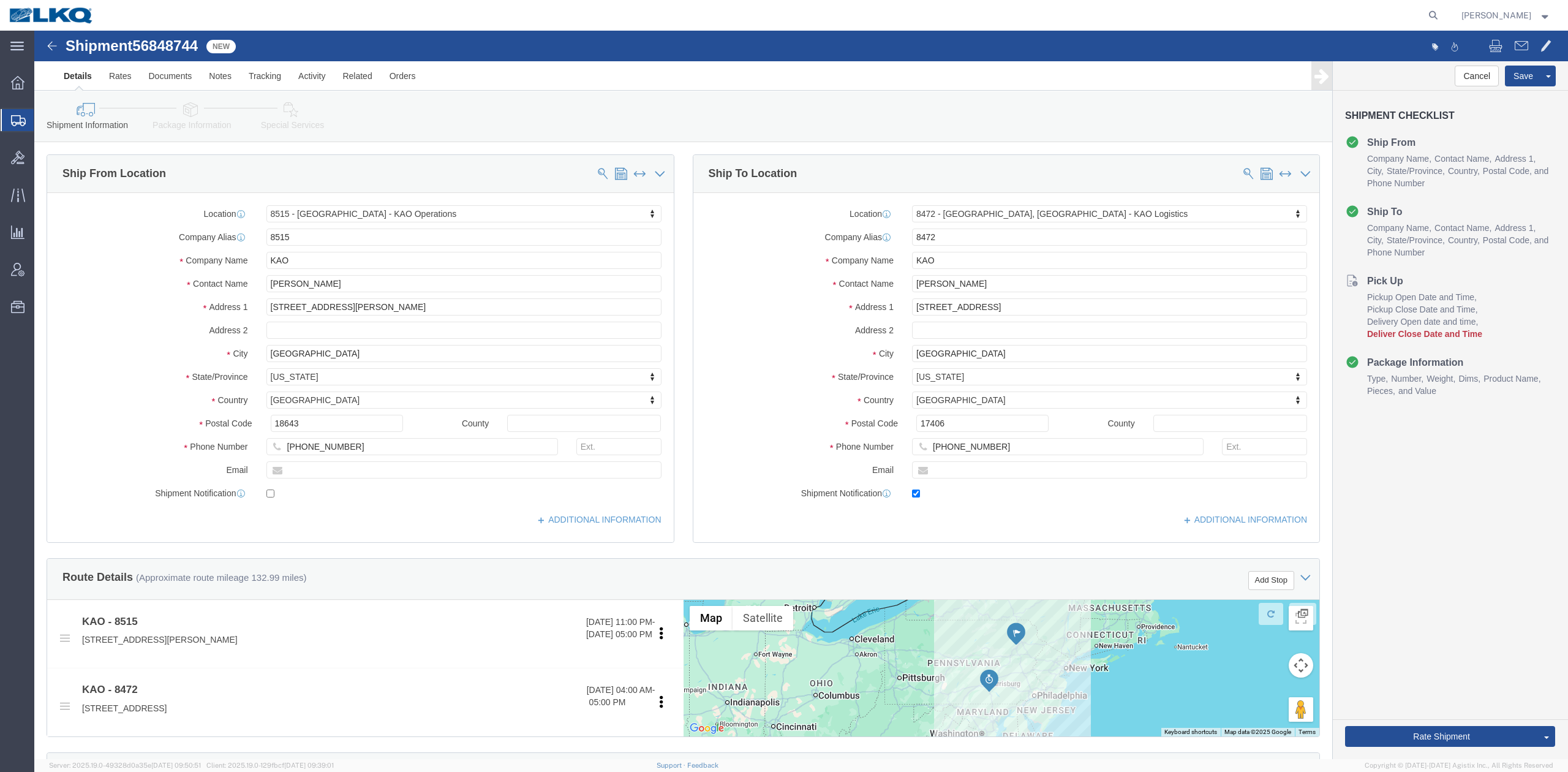
click span "56848744"
copy span "56848744"
click link "Notes"
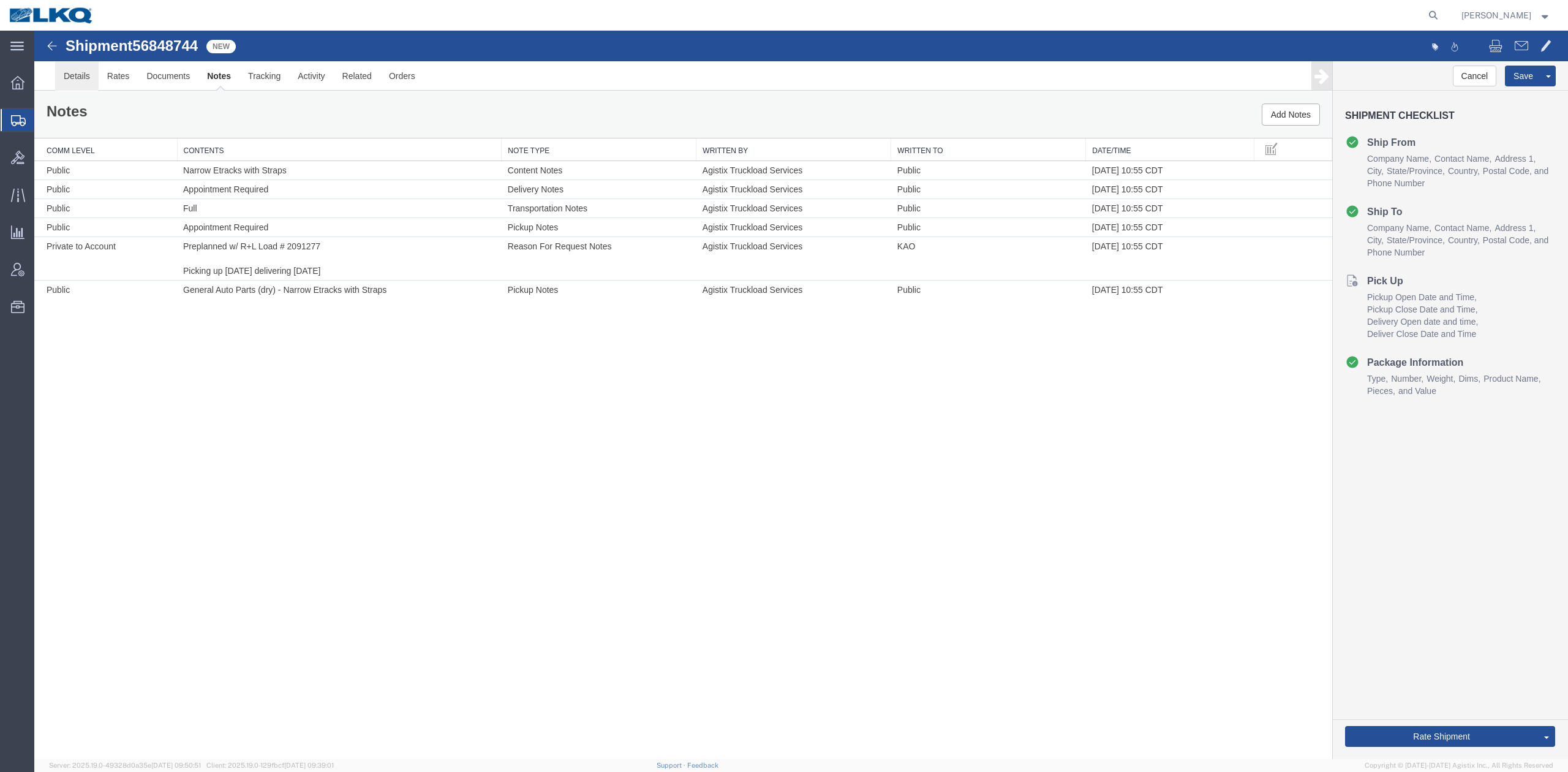
click at [83, 74] on link "Details" at bounding box center [77, 76] width 44 height 30
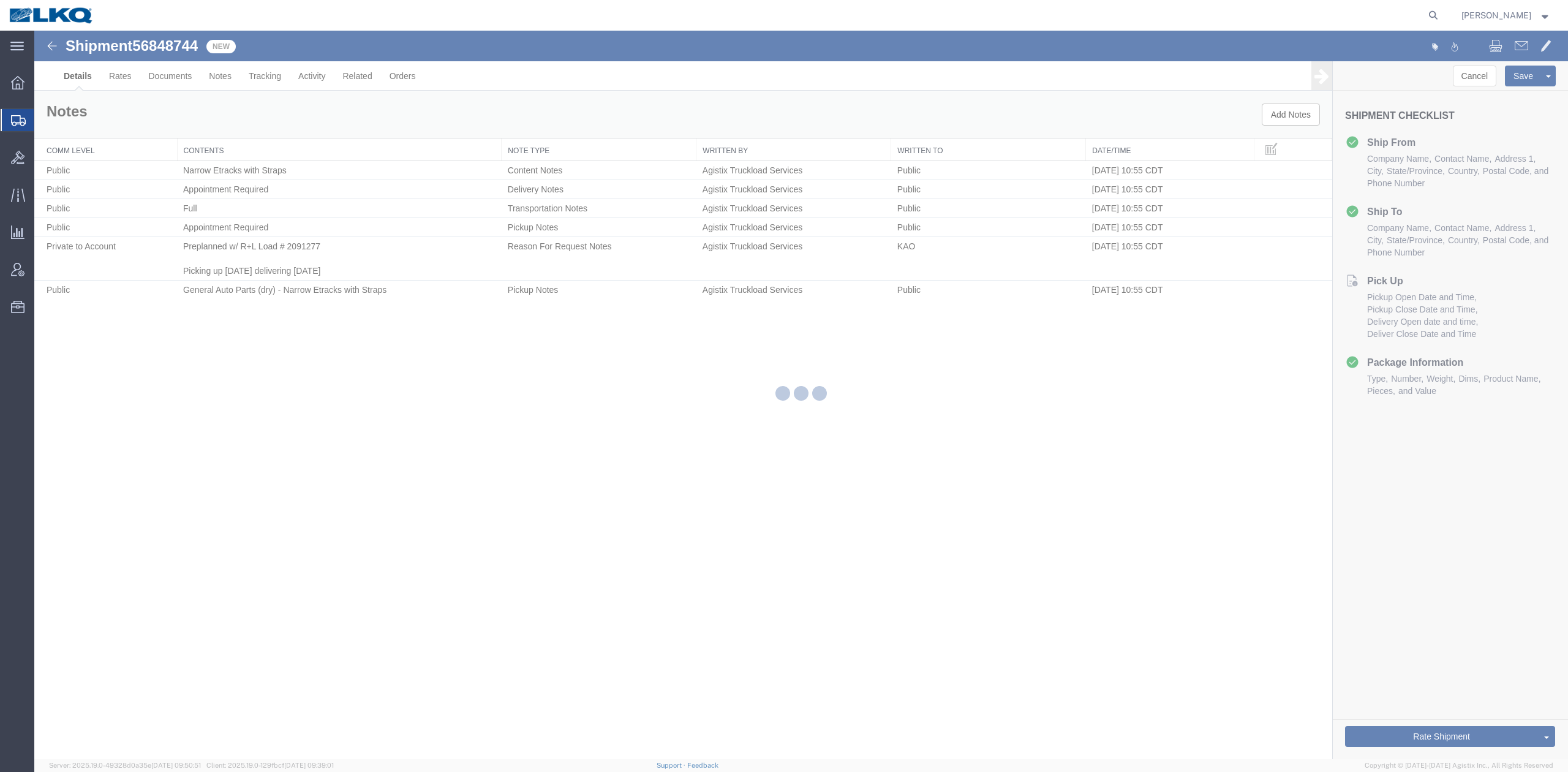
select select "30588"
select select "30579"
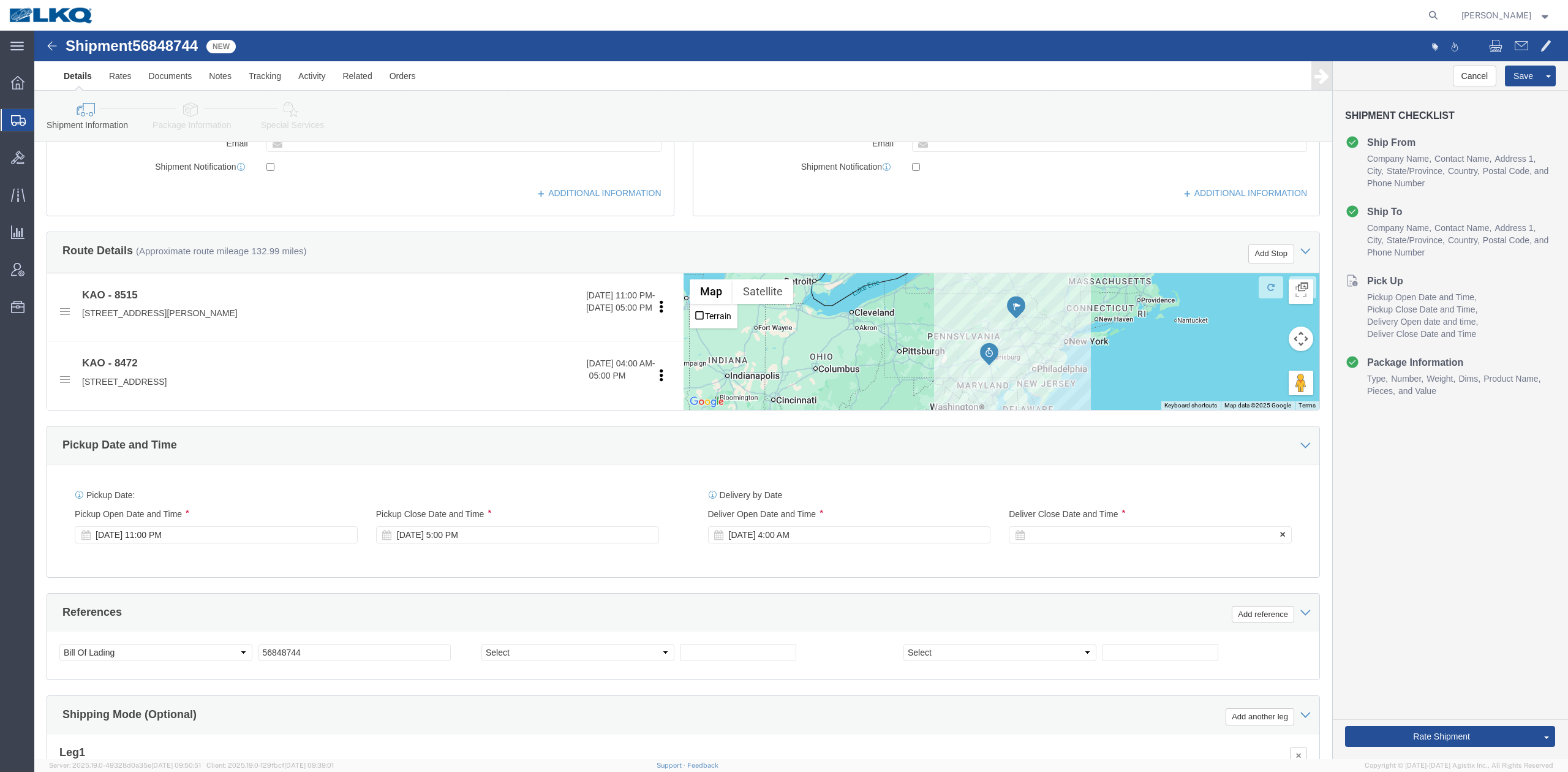
click div
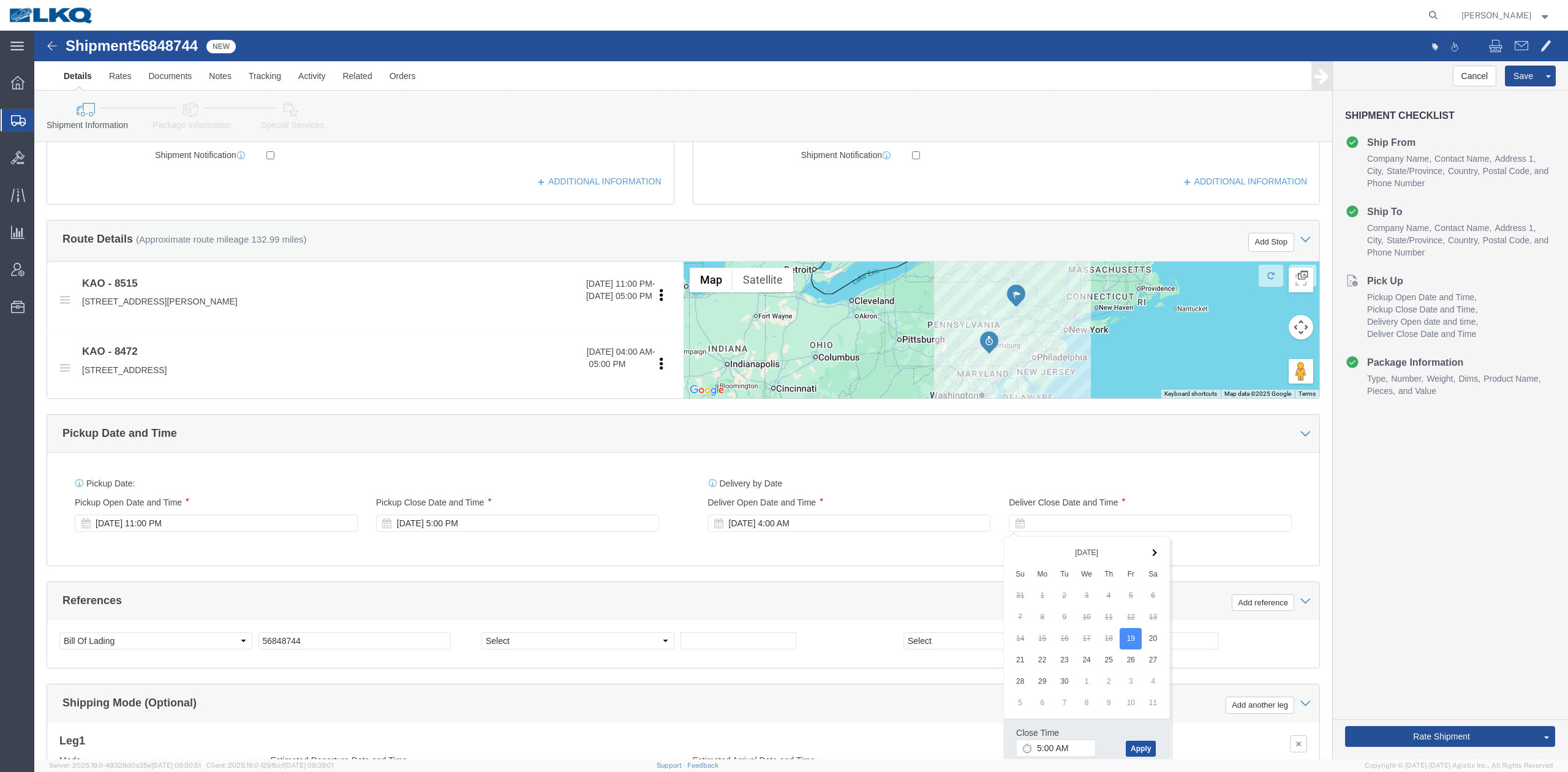
click button "Apply"
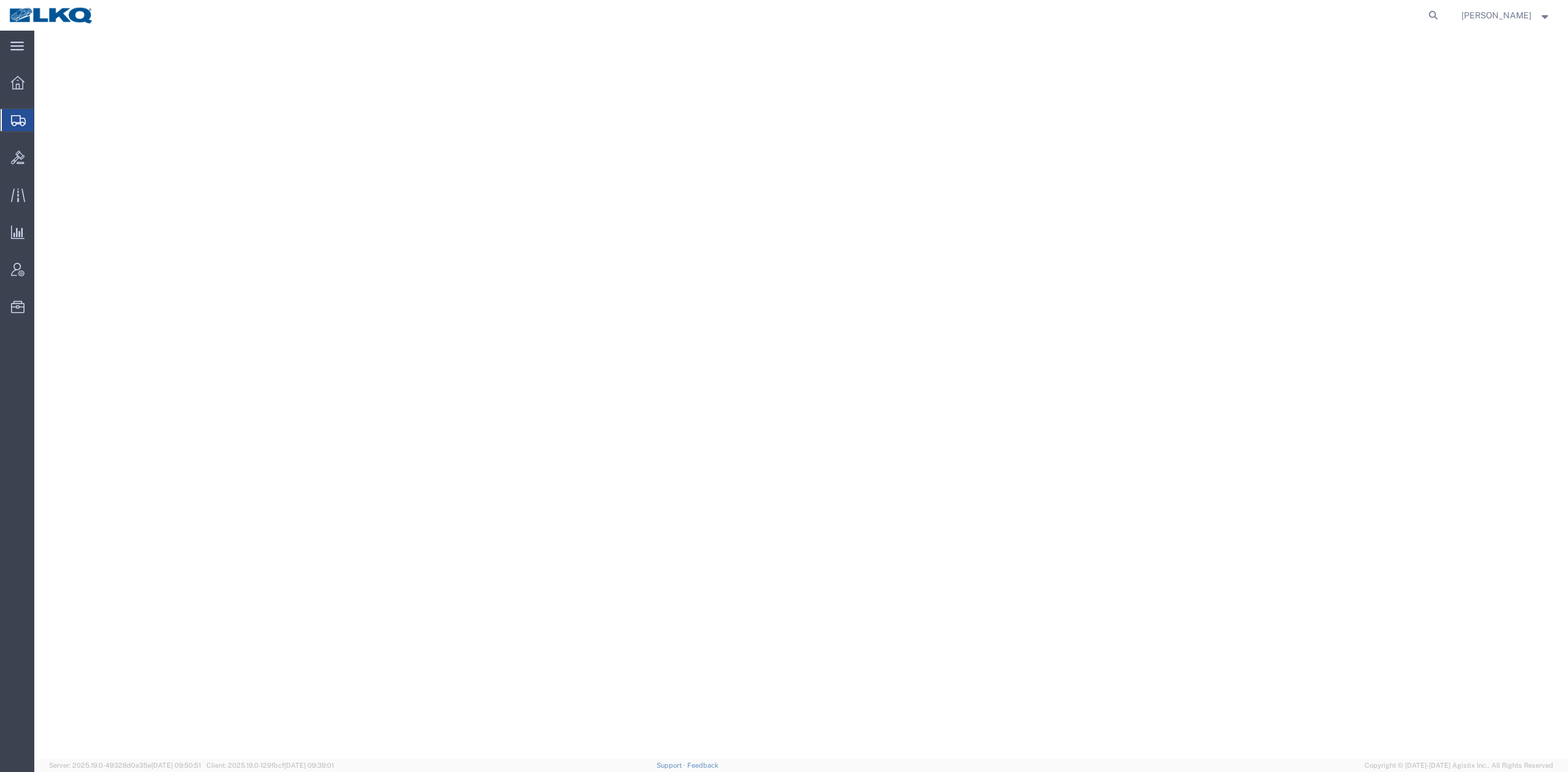
select select "28712"
select select "30704"
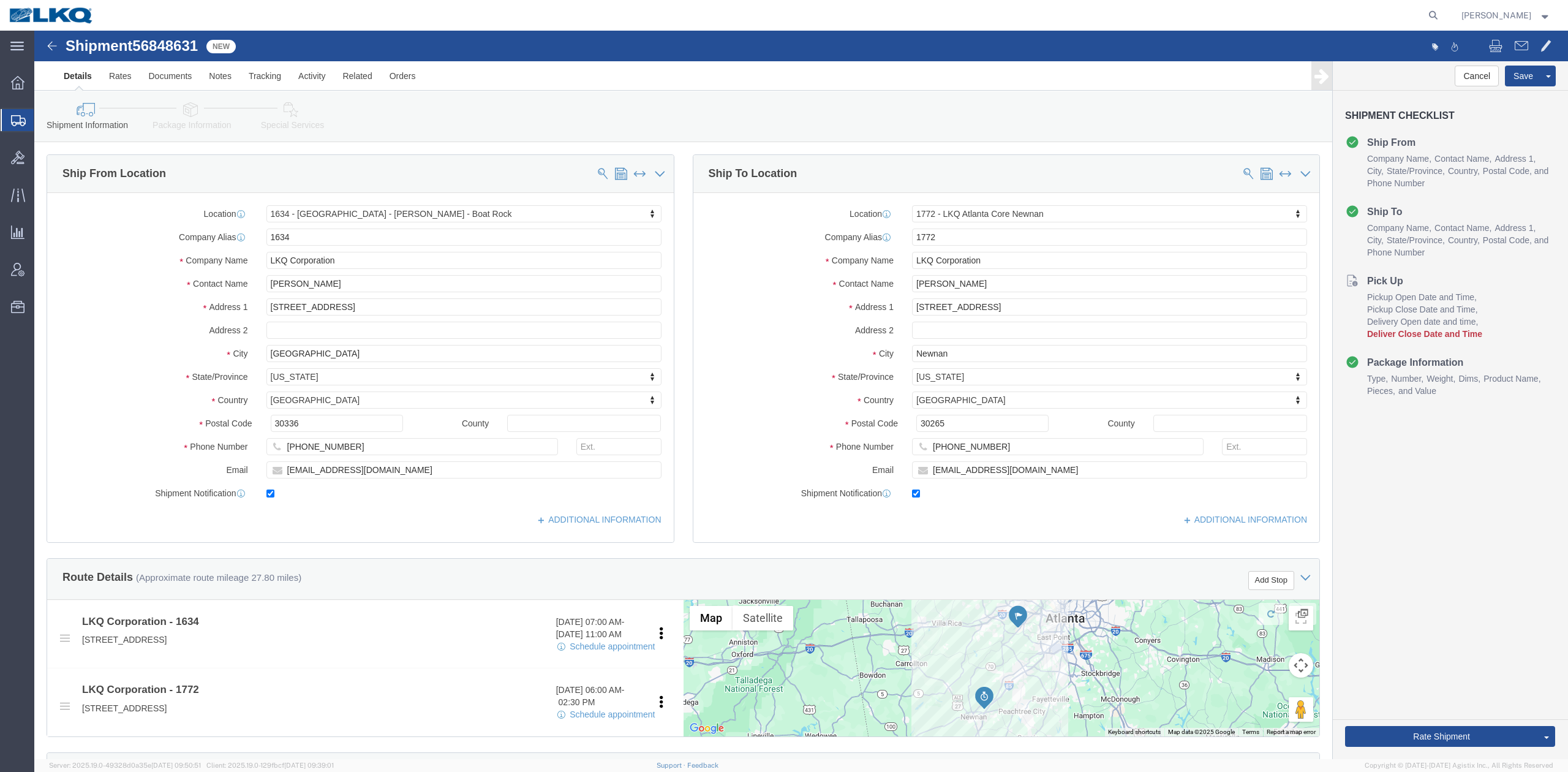
click span "56848631"
copy span "56848631"
click link "Notes"
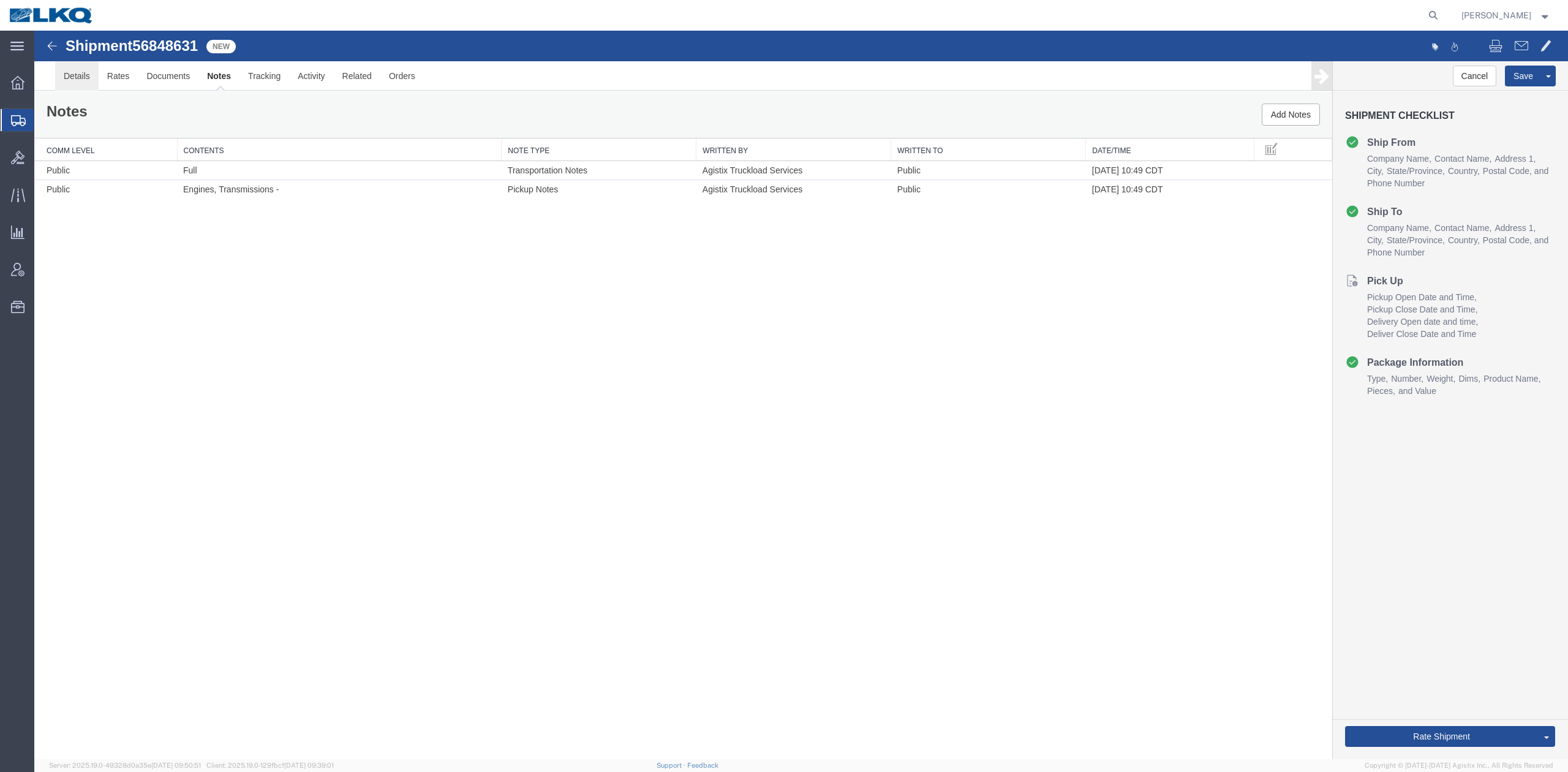
click at [77, 81] on link "Details" at bounding box center [77, 76] width 44 height 30
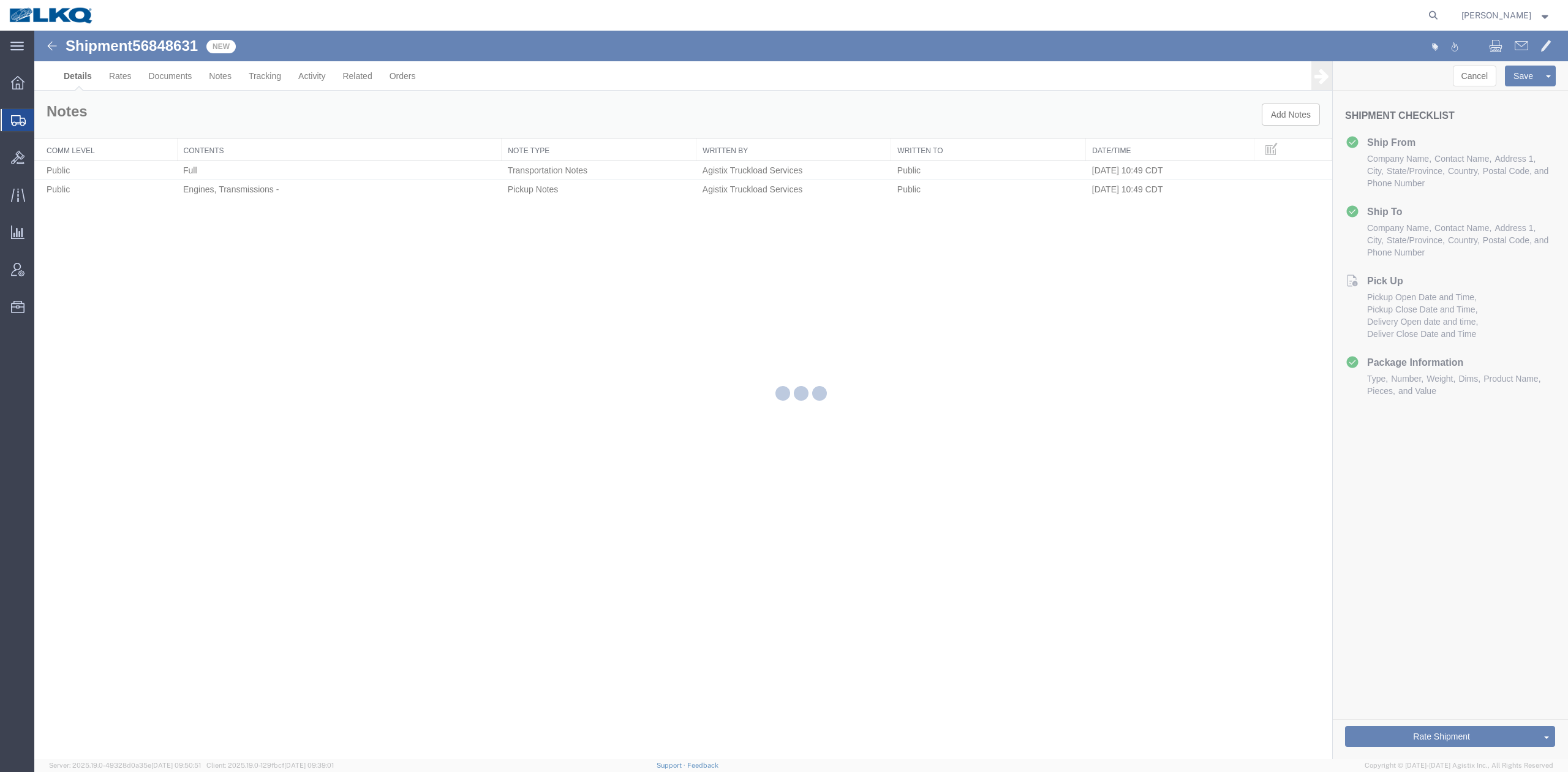
select select "28712"
select select "30704"
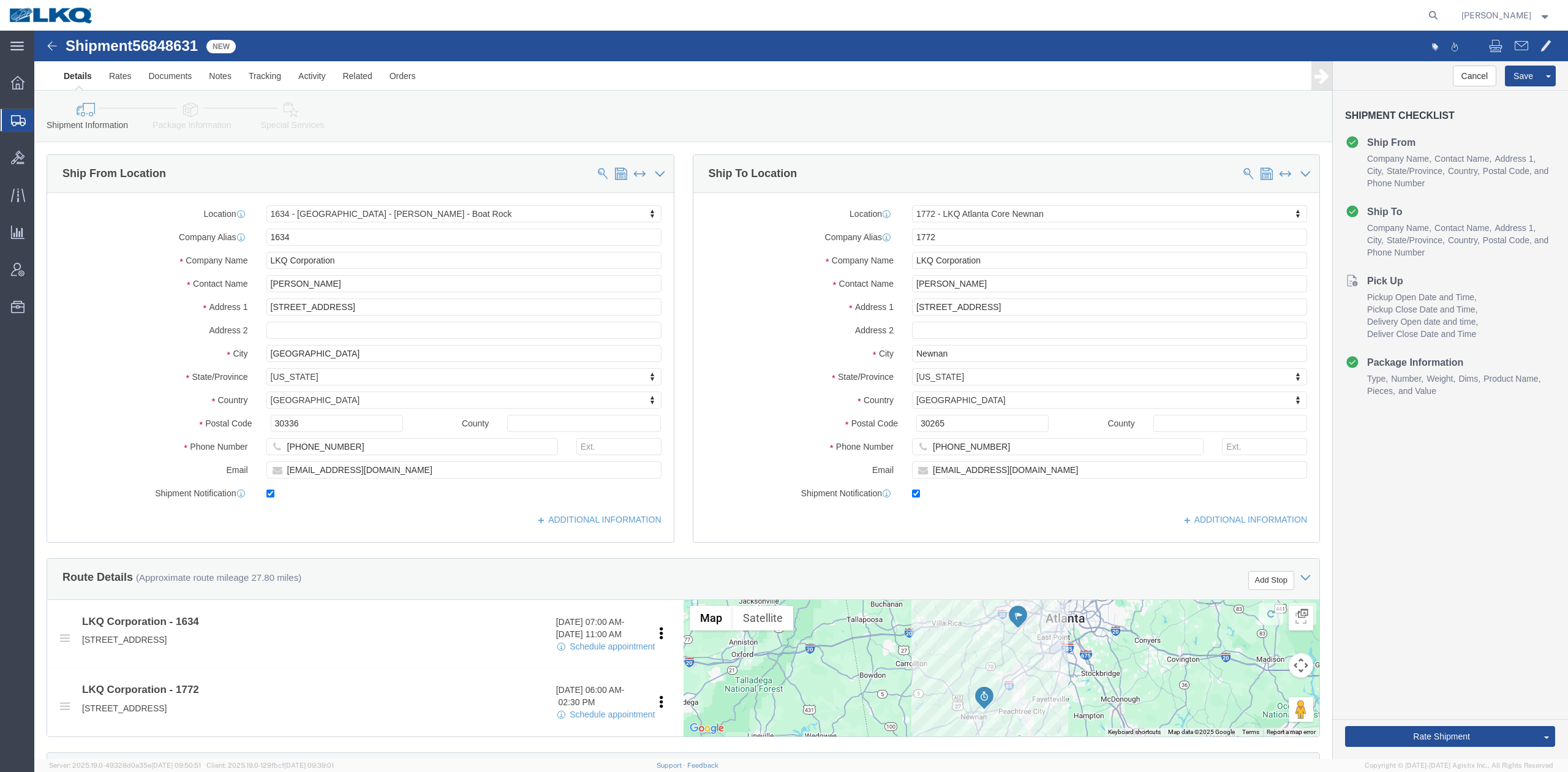
click icon
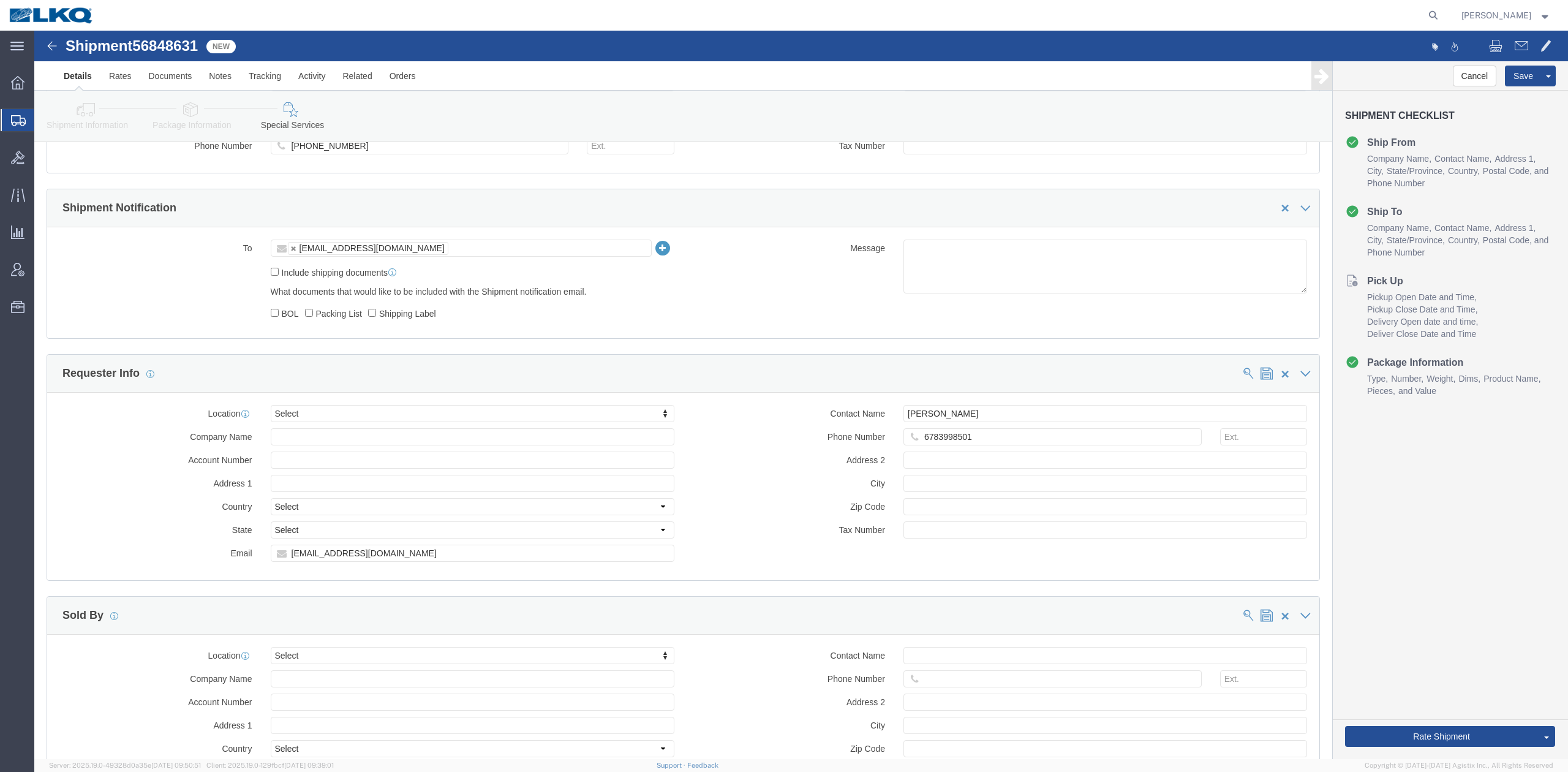
scroll to position [898, 0]
click link "Package Information"
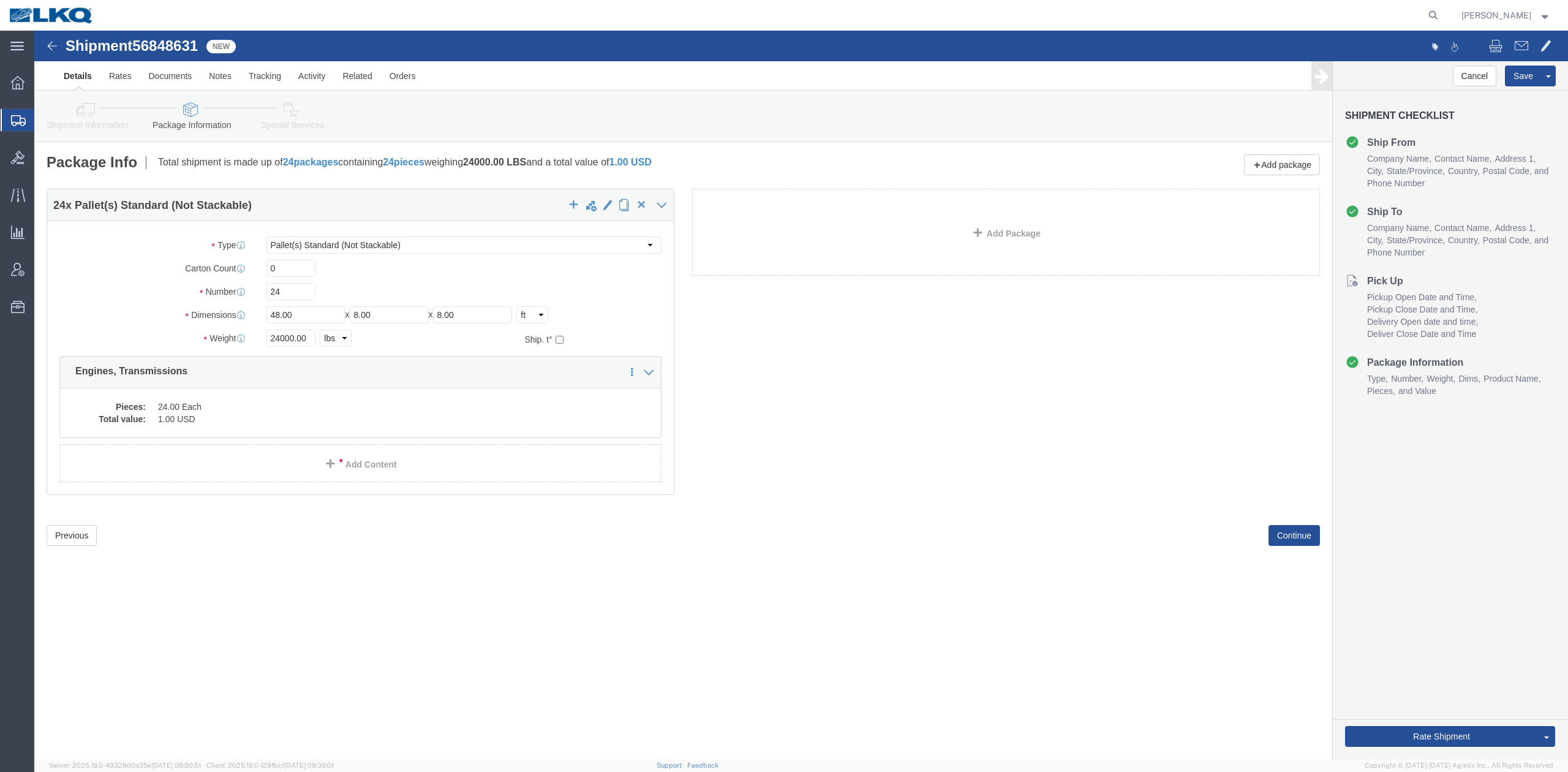
click icon
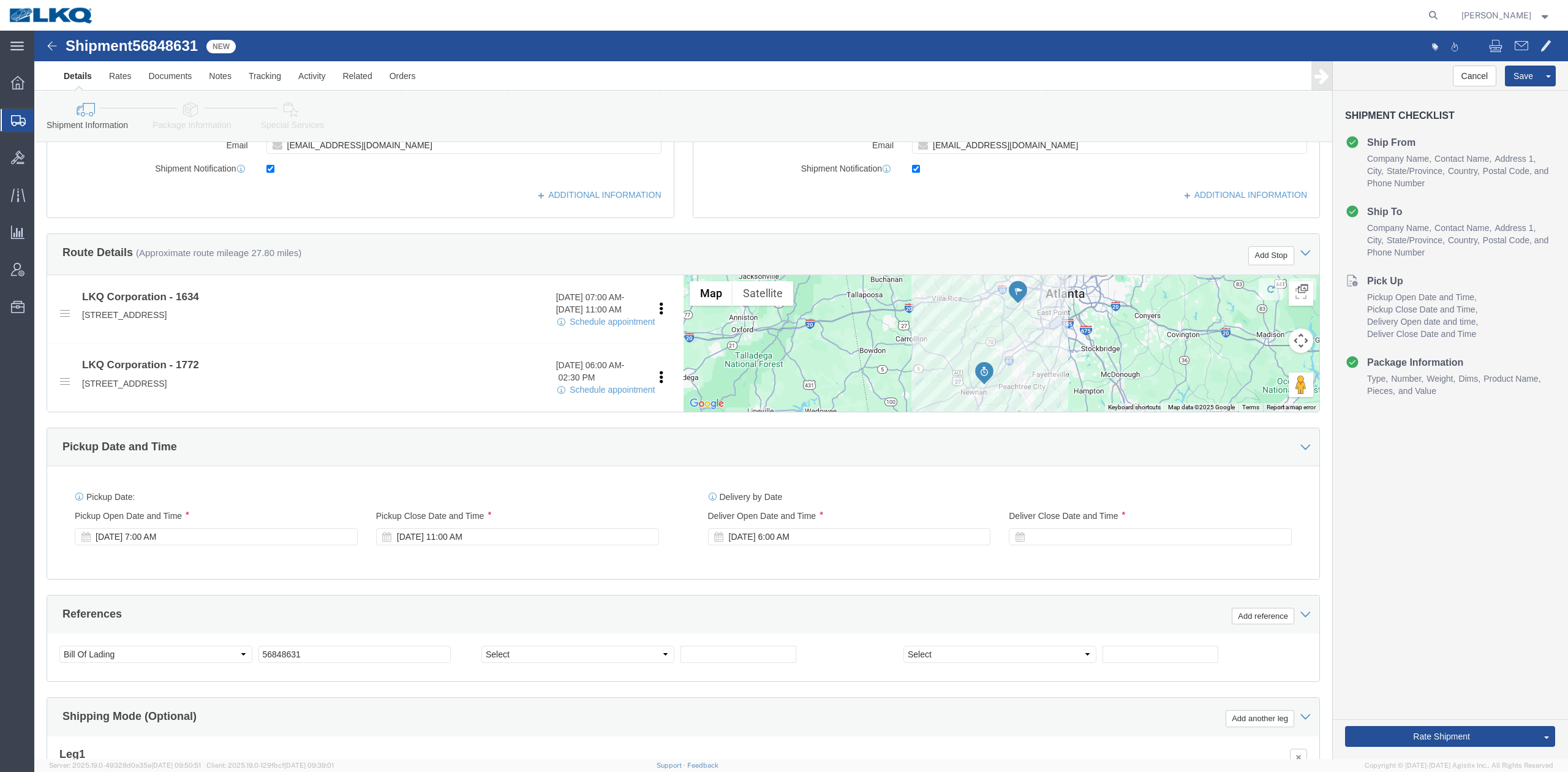
scroll to position [326, 0]
click link "Schedule appointment"
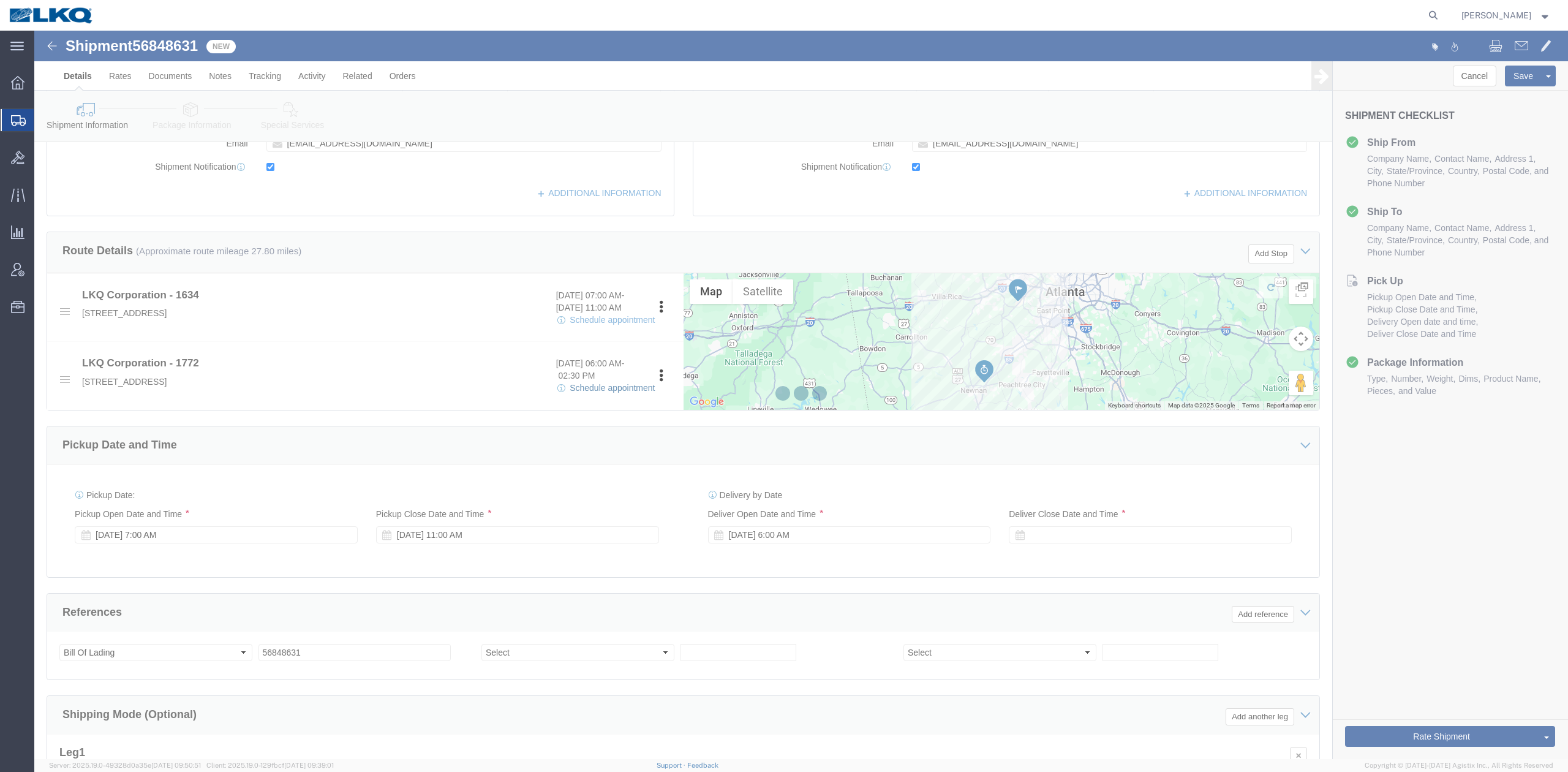
select select
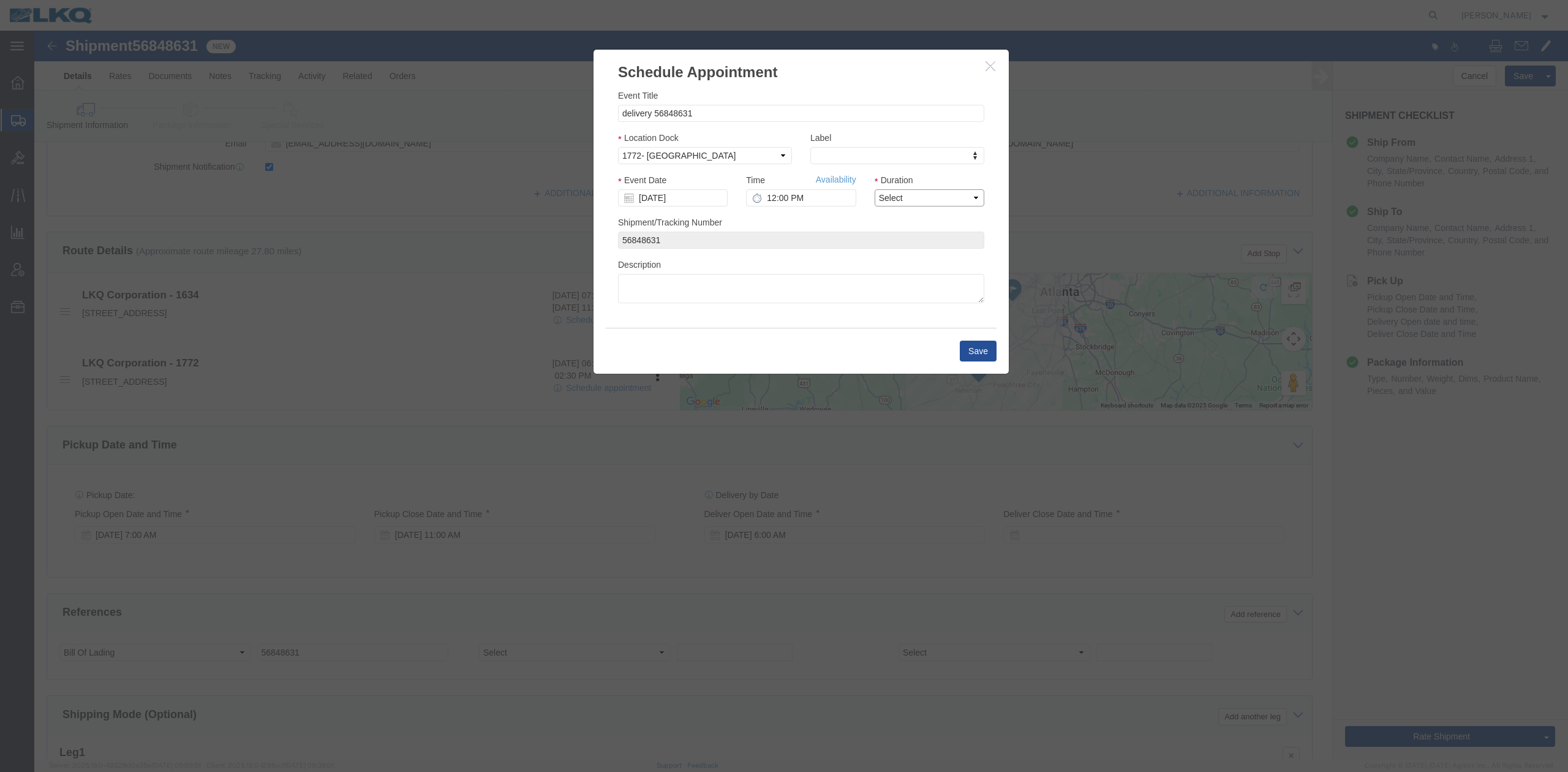
drag, startPoint x: 853, startPoint y: 166, endPoint x: 864, endPoint y: 176, distance: 14.9
click select "Select 15 min 30 min 45 min 1 hr 2 hr 3 hr 4 hr"
select select "15"
click select "Select 15 min 30 min 45 min 1 hr 2 hr 3 hr 4 hr"
click link "Availability"
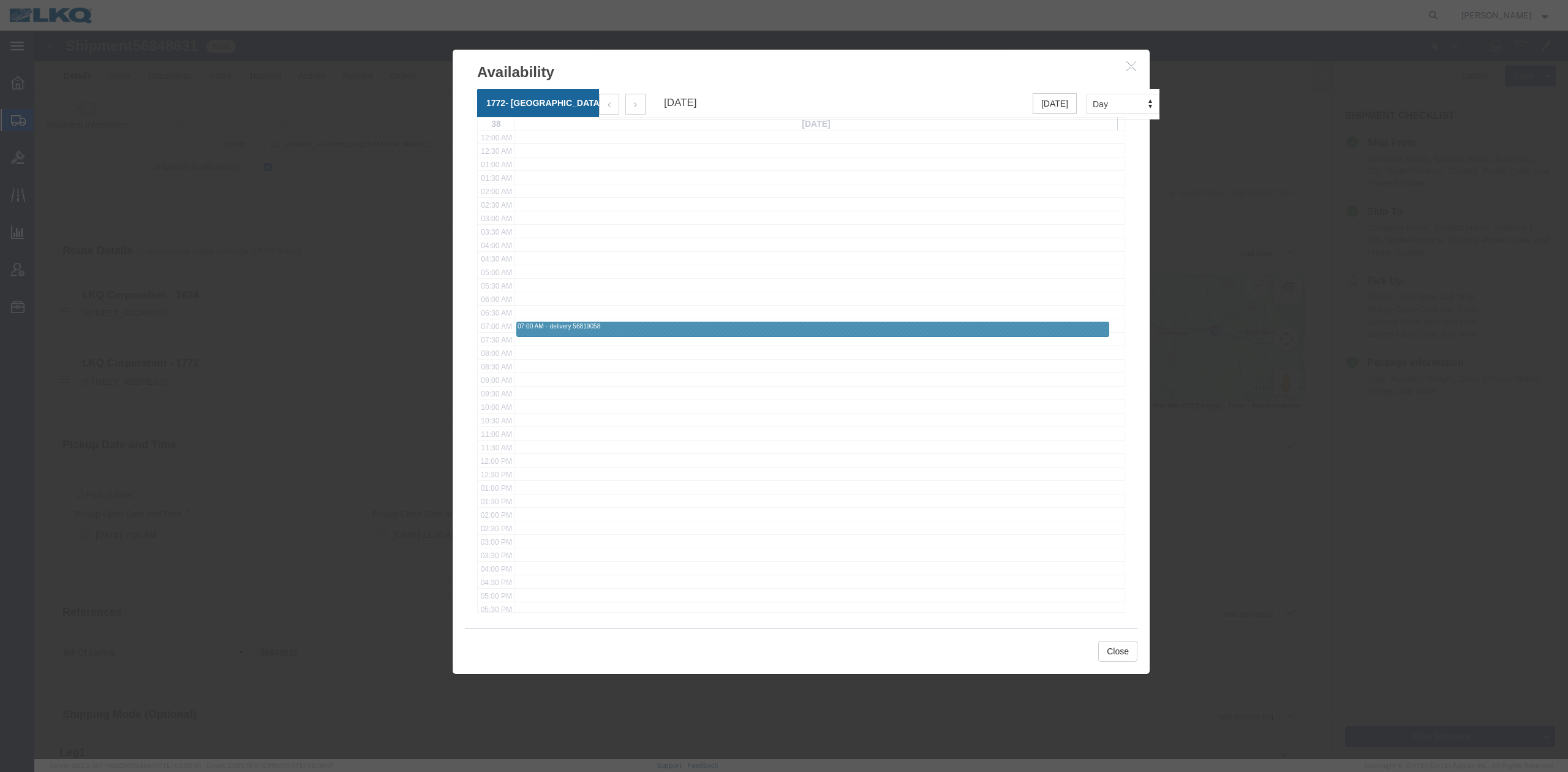
click icon "button"
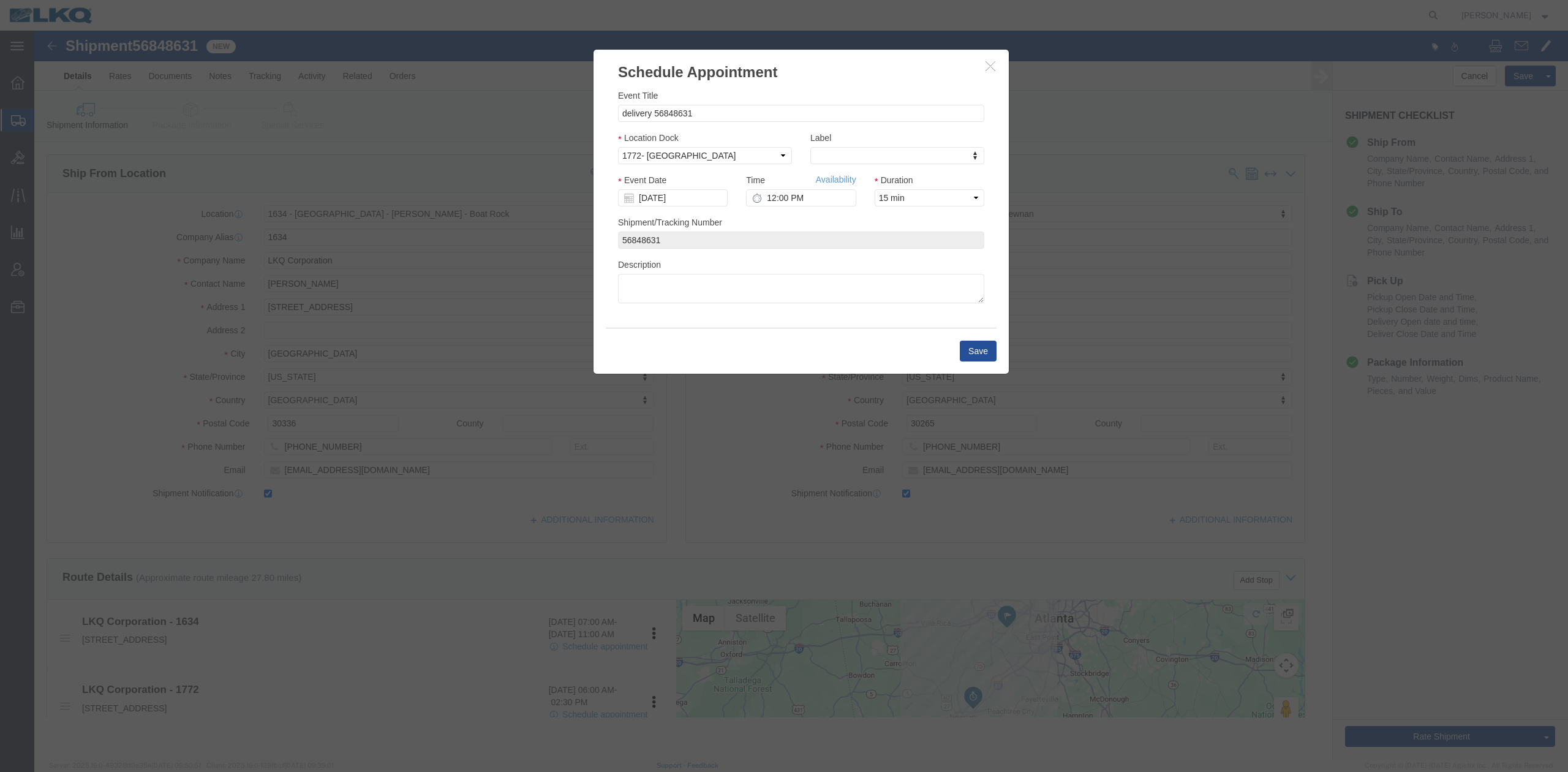
scroll to position [0, 0]
click button "Save"
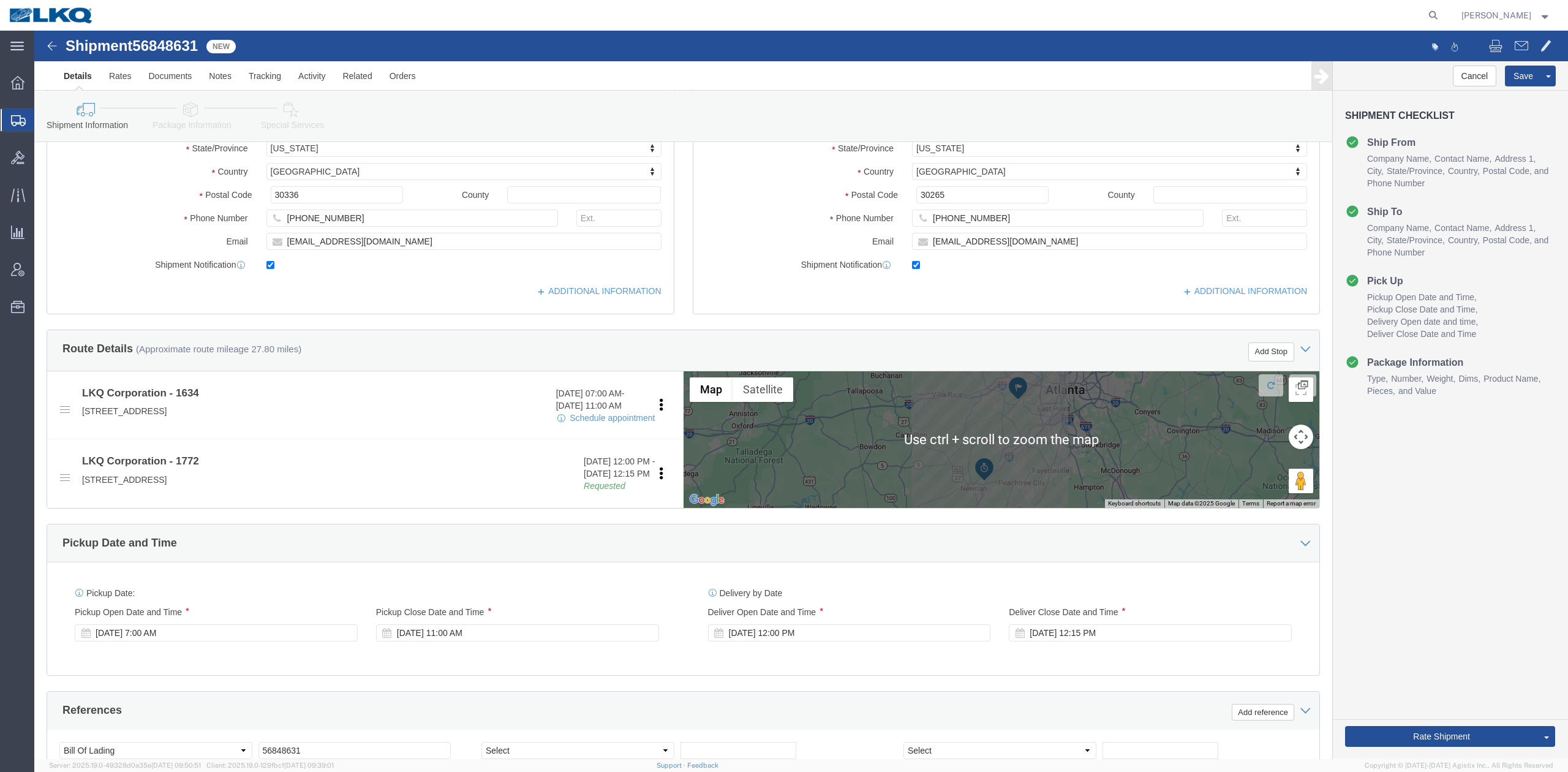
scroll to position [490, 0]
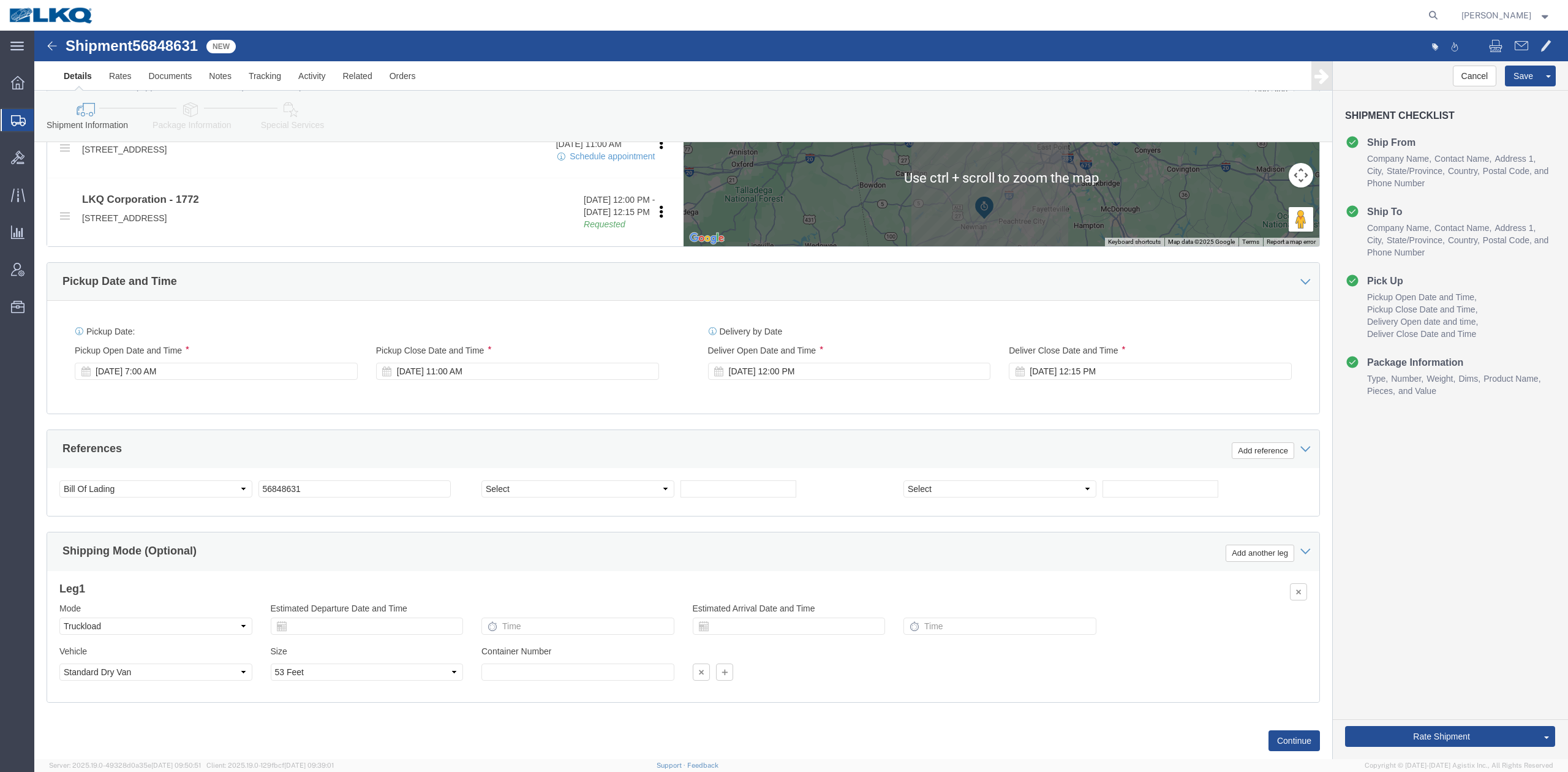
click div "Rate Shipment Send To Bid Rate And Send To Bid Rate And Autotender"
click button "Rate Shipment"
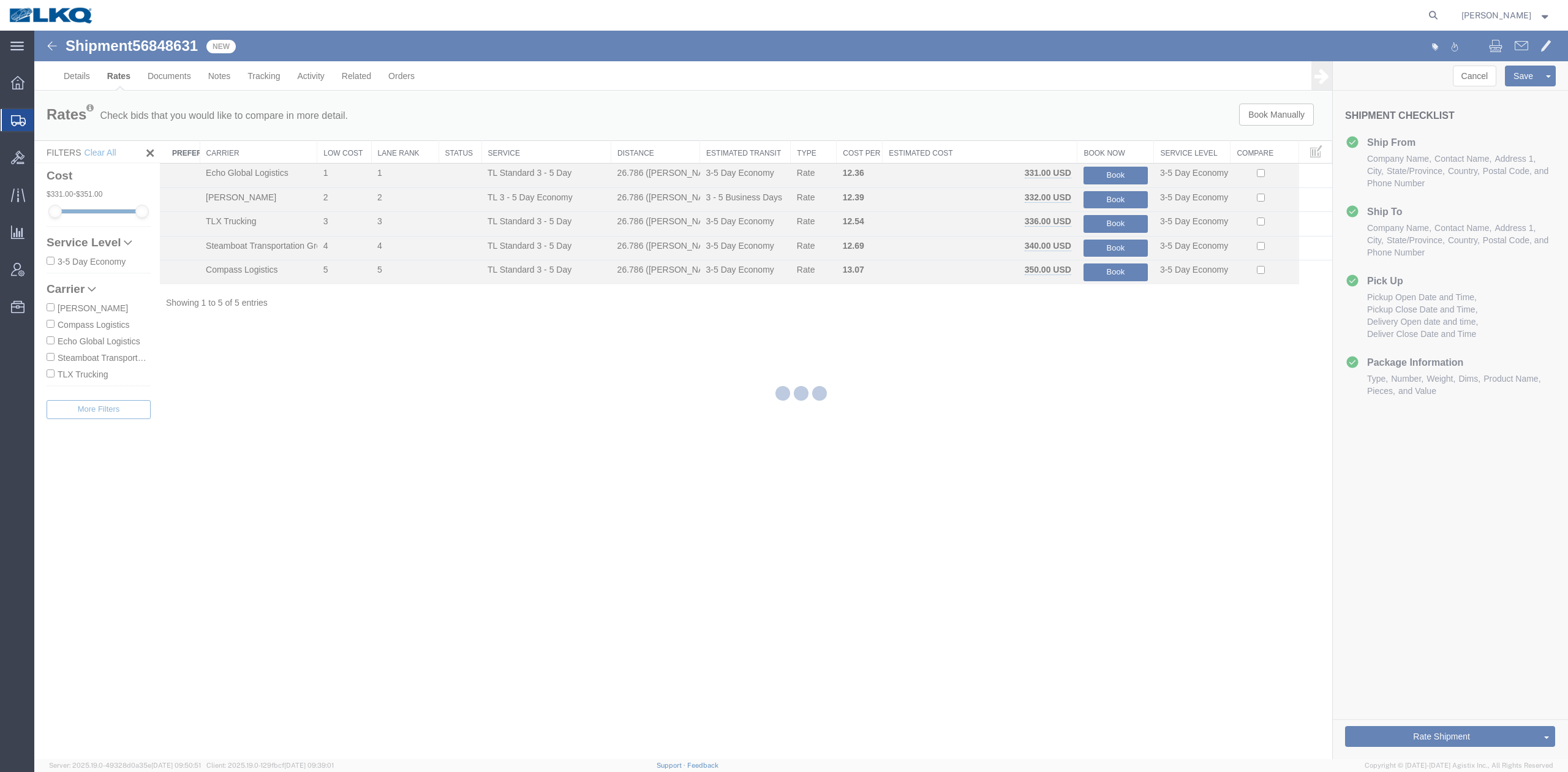
scroll to position [0, 0]
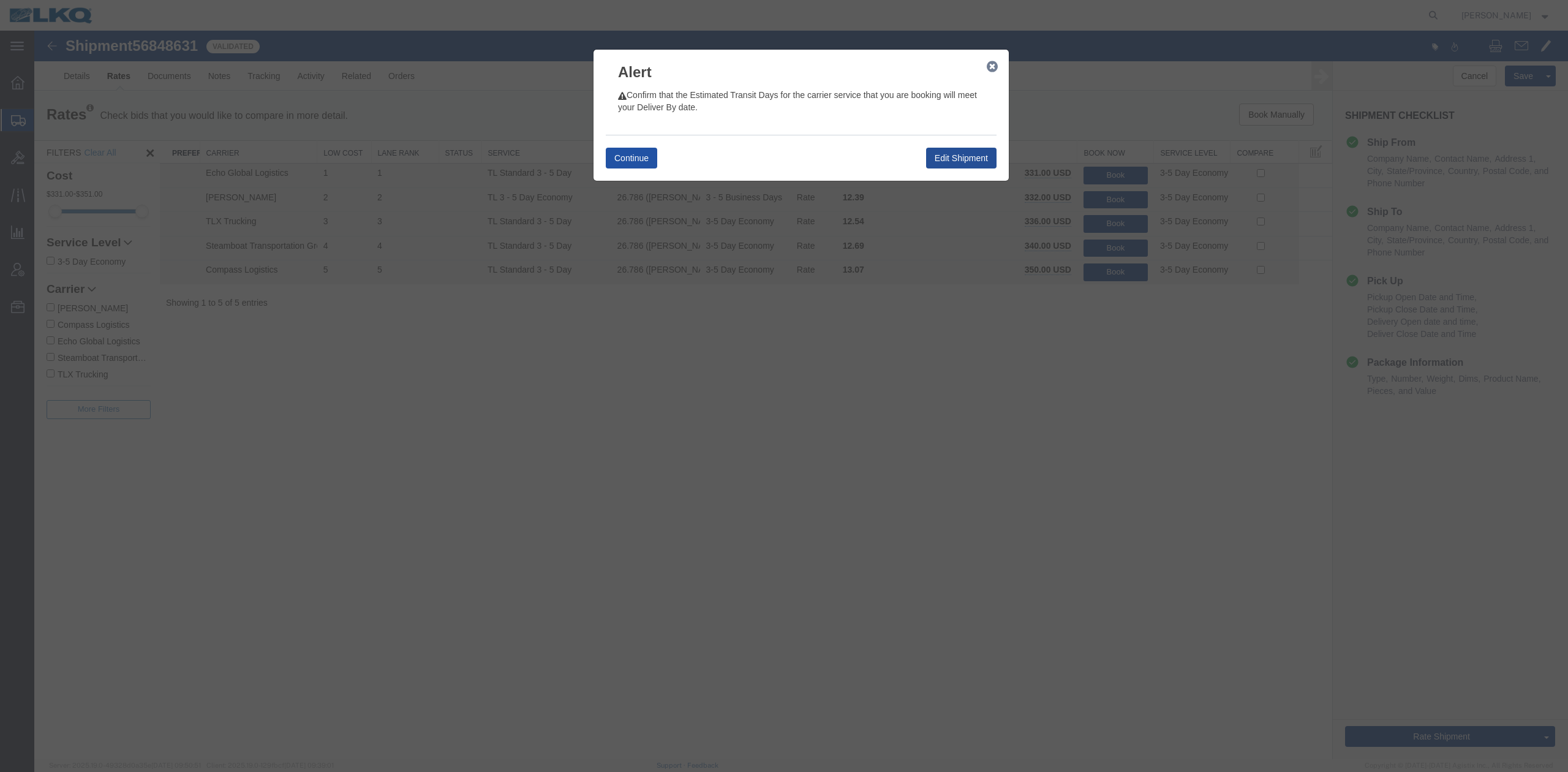
click at [653, 157] on button "Continue" at bounding box center [632, 158] width 52 height 21
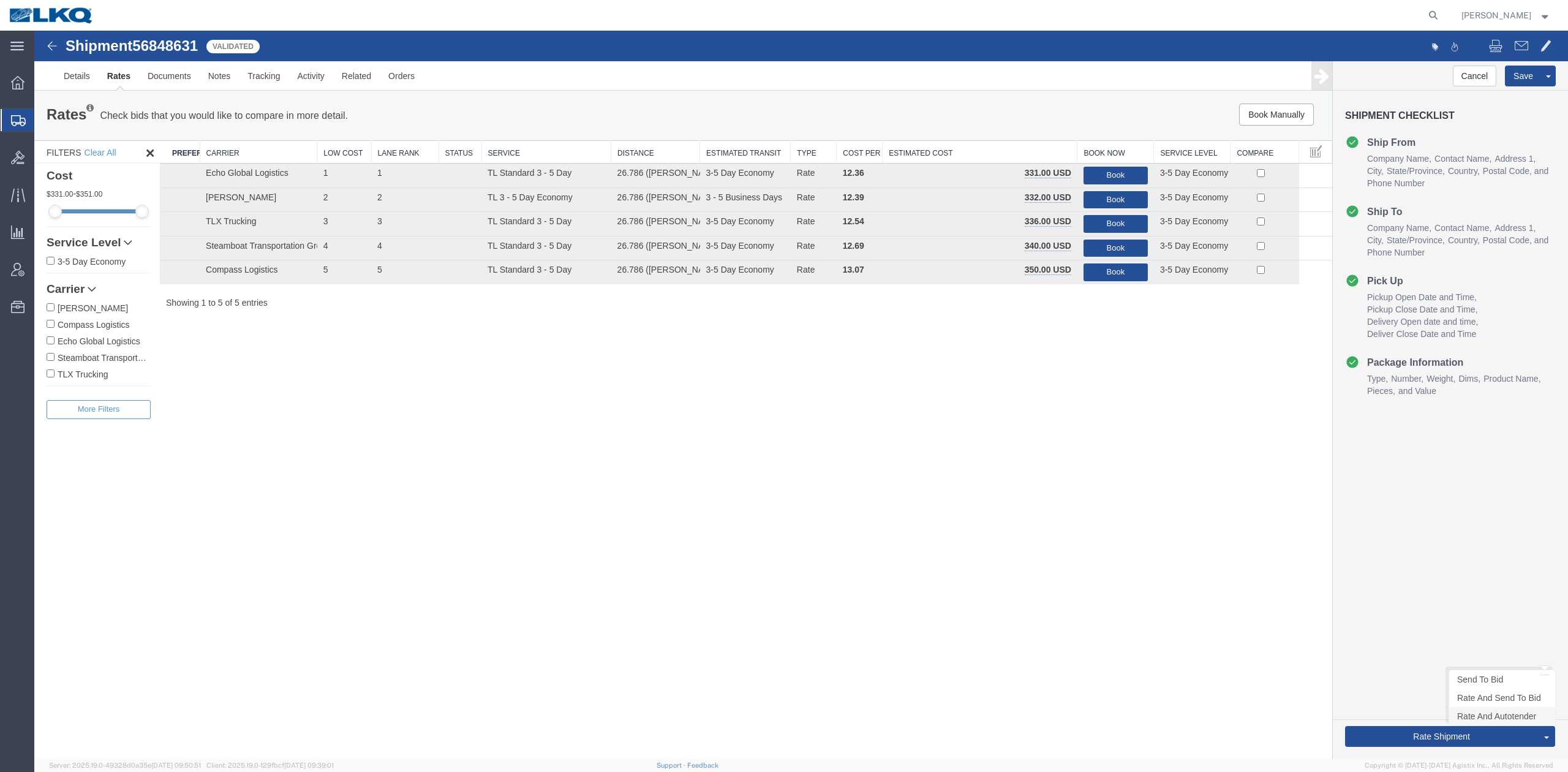
click at [1470, 721] on link "Rate And Autotender" at bounding box center [1502, 716] width 106 height 19
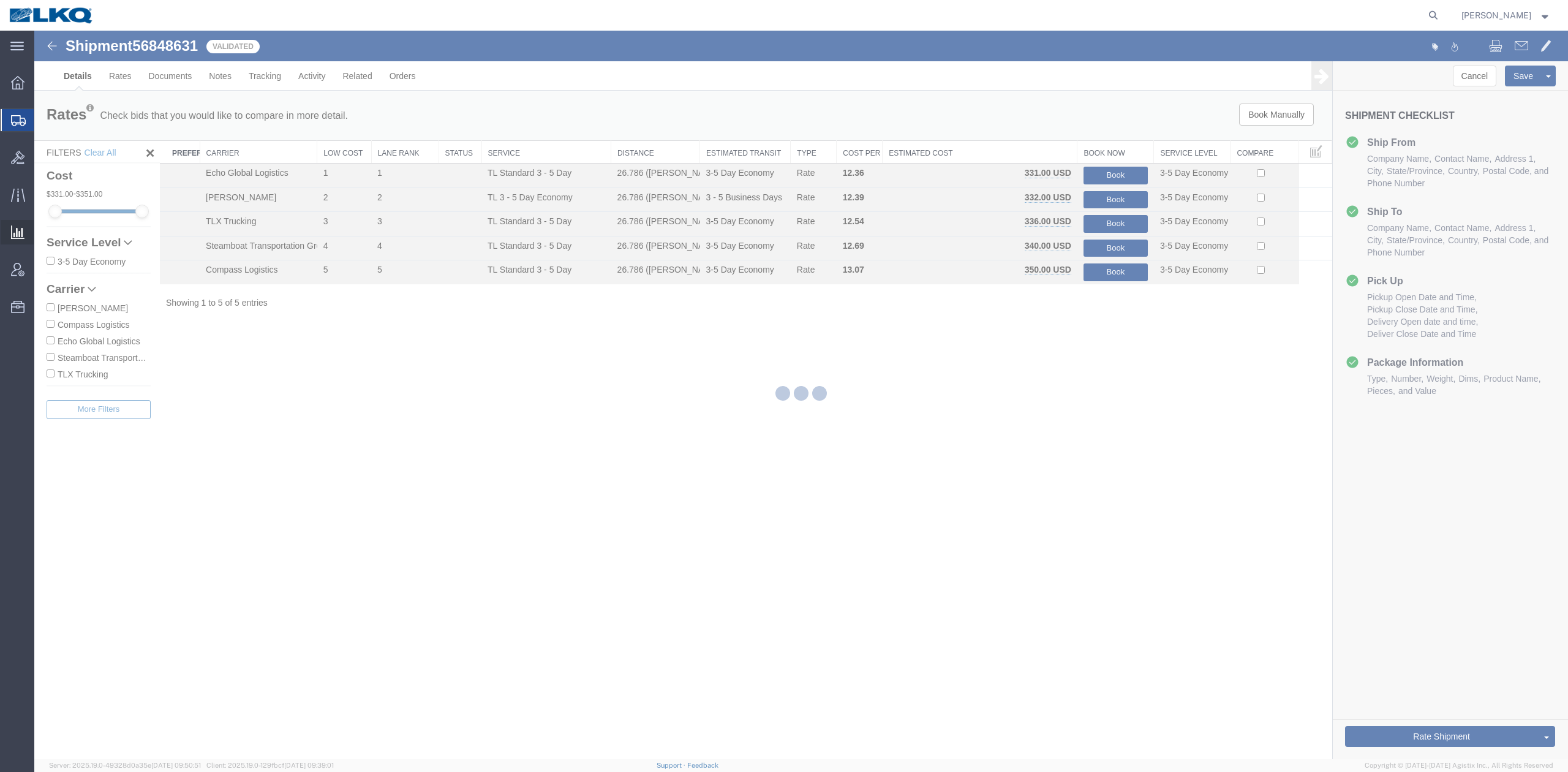
select select "28712"
select select "30704"
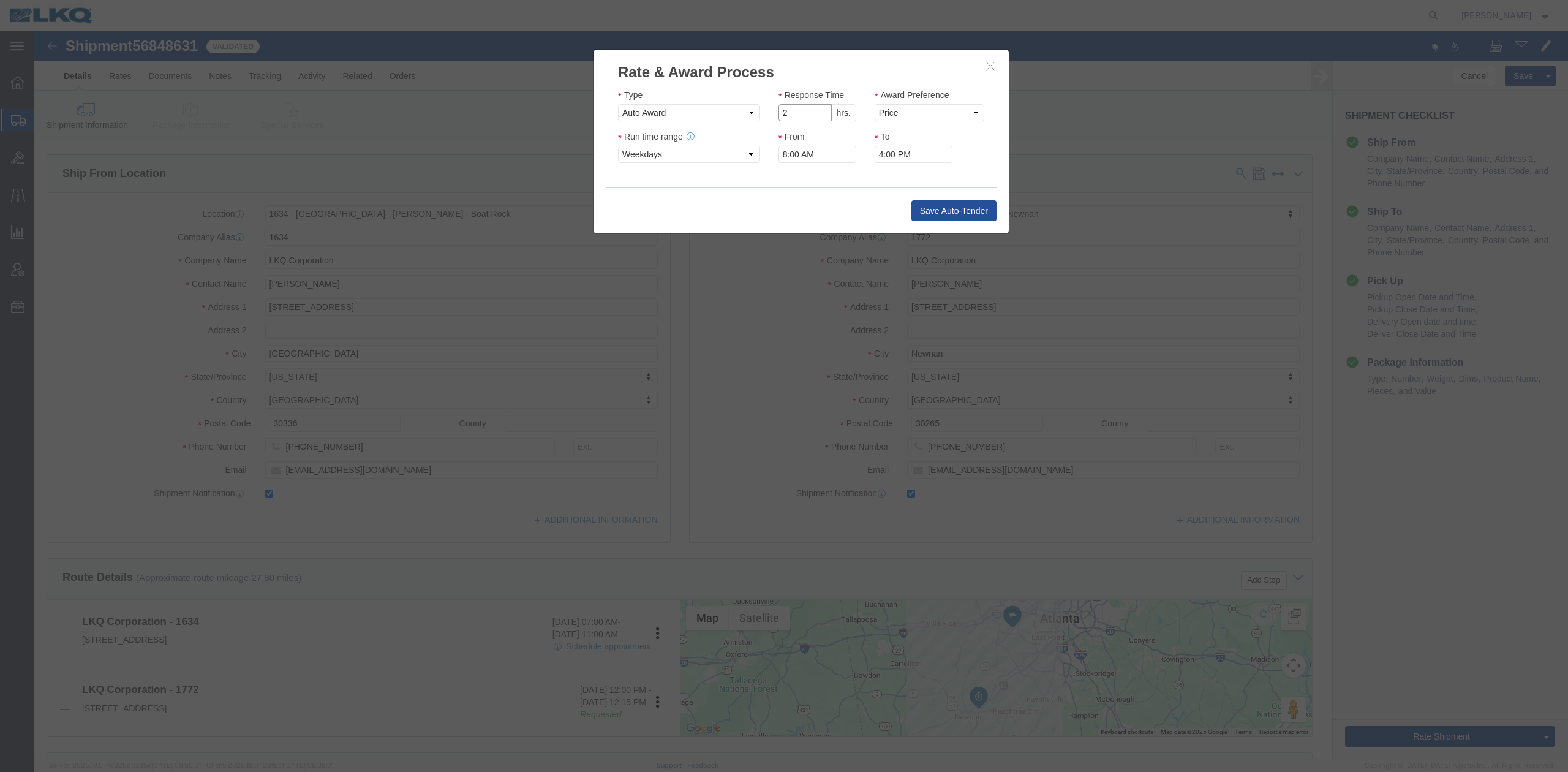
click input "2"
type input "1"
click input "1"
drag, startPoint x: 861, startPoint y: 82, endPoint x: 861, endPoint y: 89, distance: 7.0
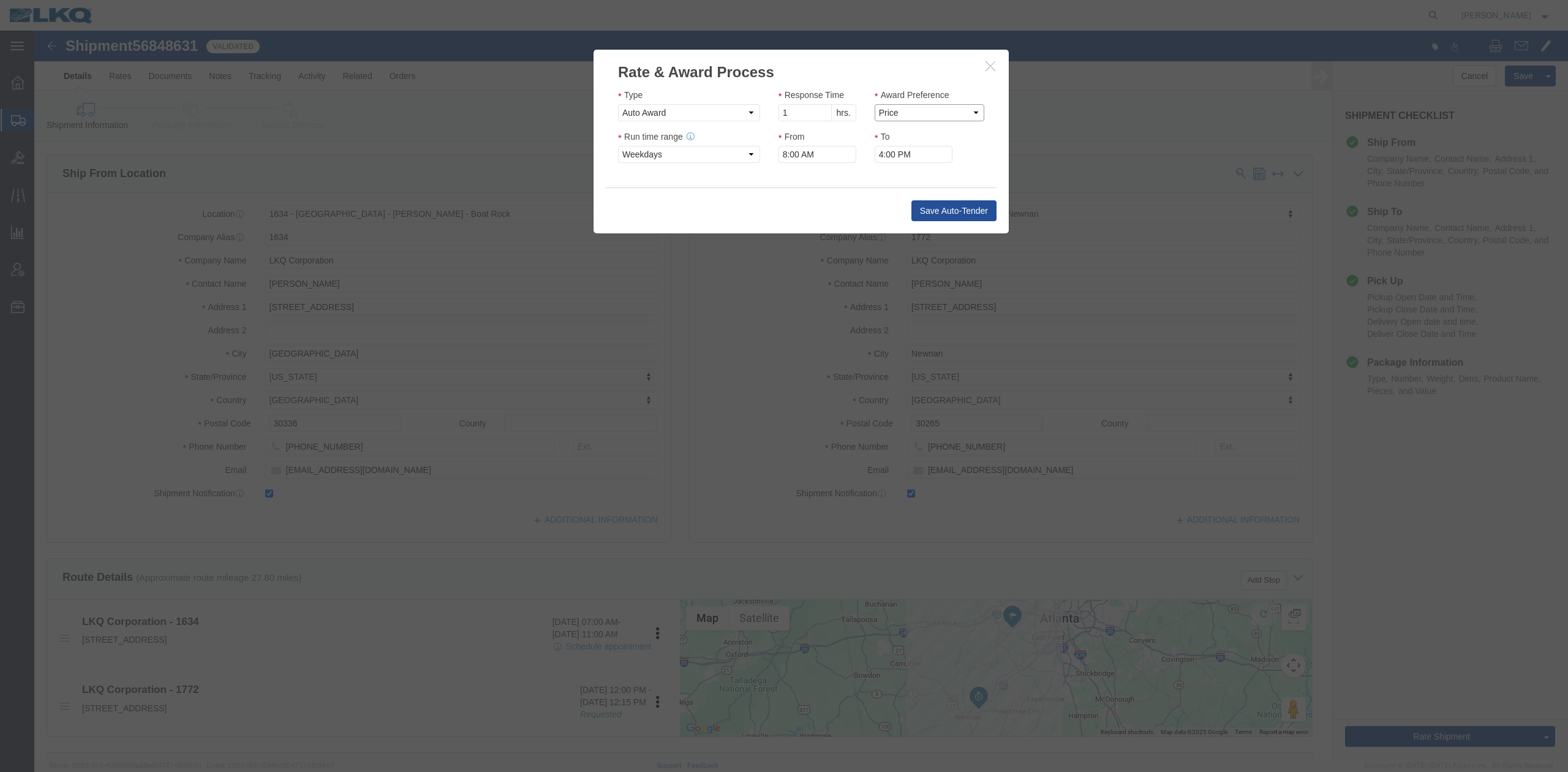
click select "Price Carrier Rank"
select select "LANE_RANK"
click select "Price Carrier Rank"
click div "Save Auto-Tender"
click button "Save Auto-Tender"
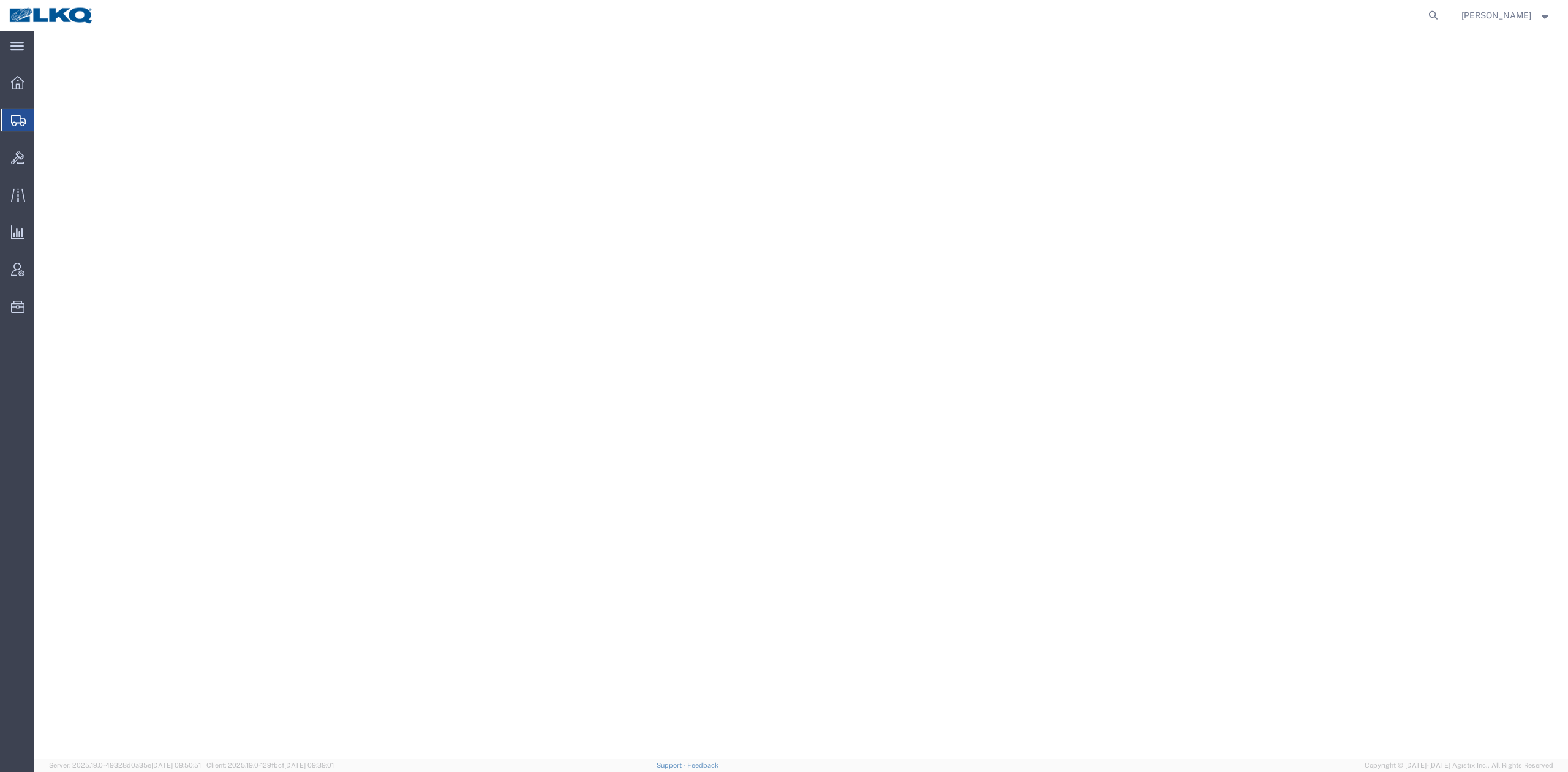
select select "28711"
select select
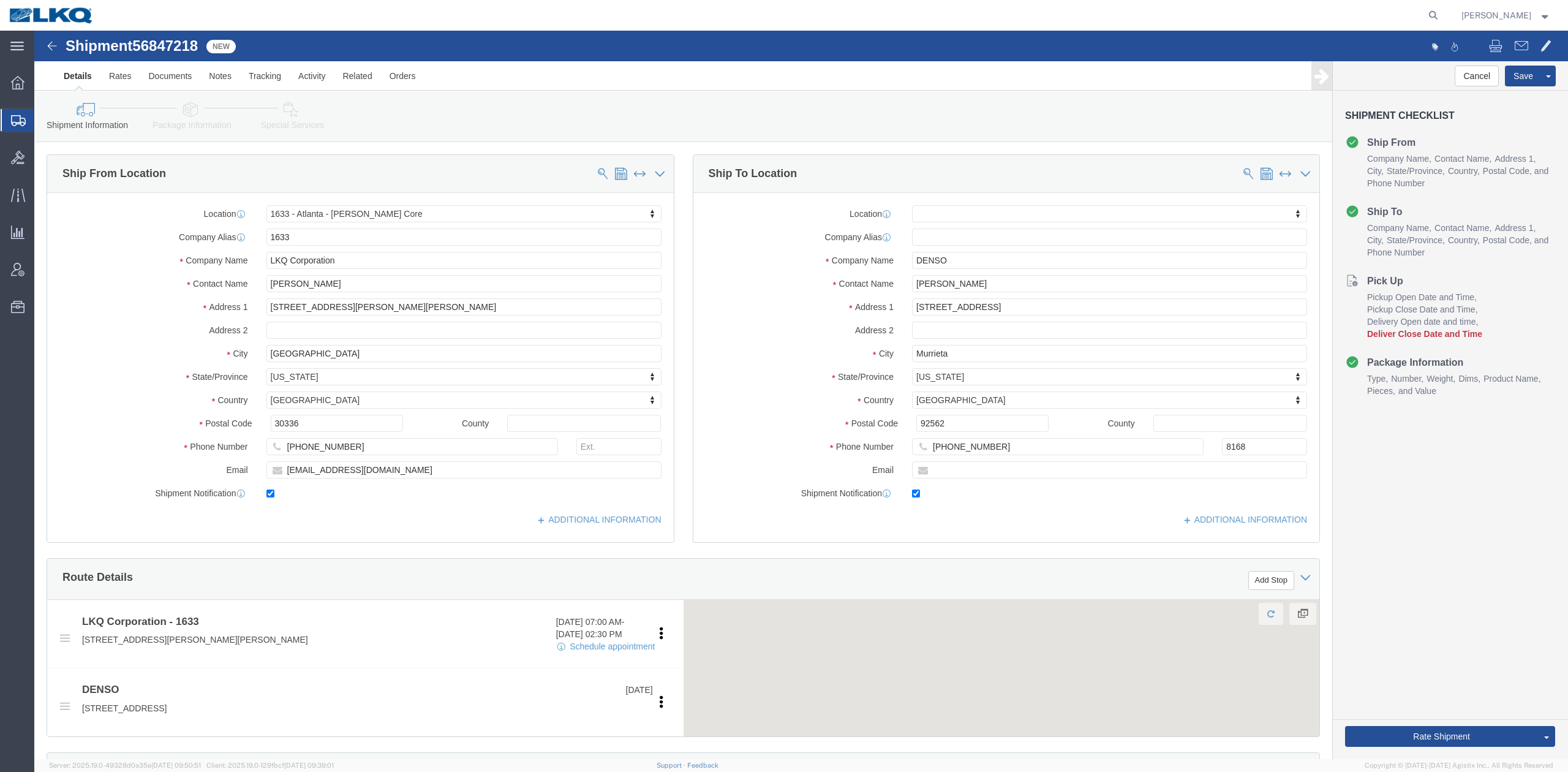
click span "56847218"
copy span "56847218"
click link "Notes"
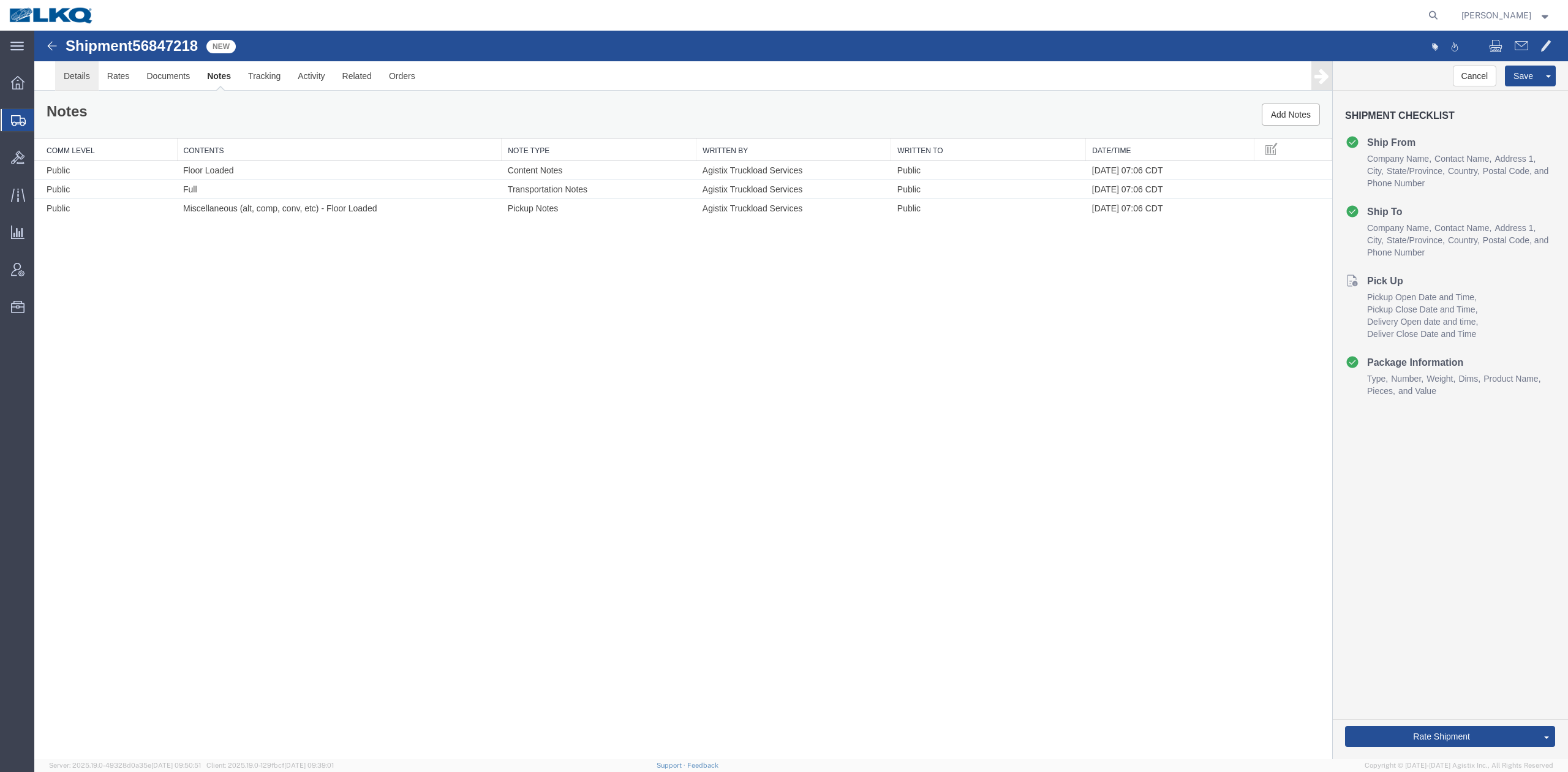
click at [83, 69] on link "Details" at bounding box center [77, 76] width 44 height 30
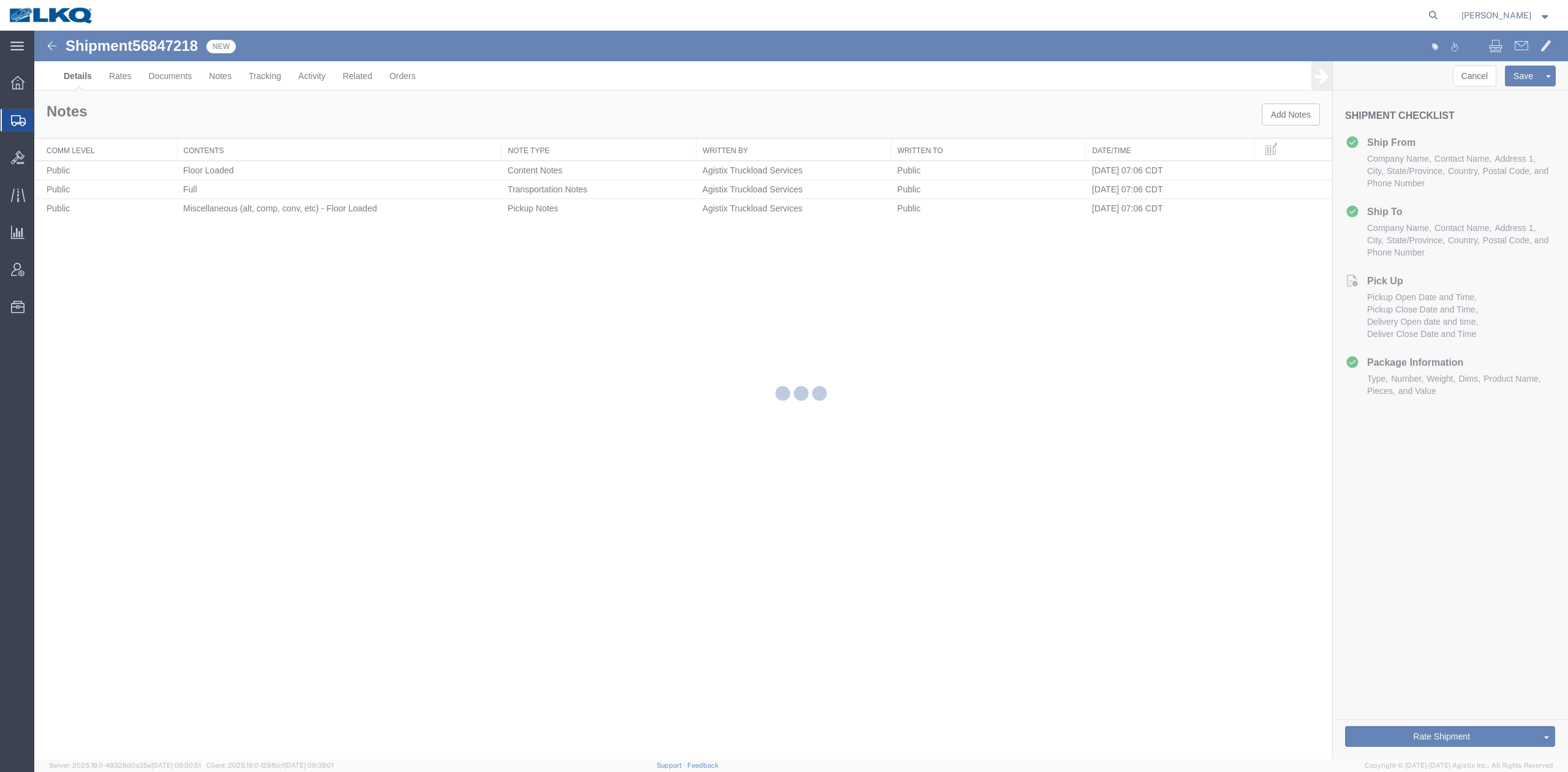
select select "28711"
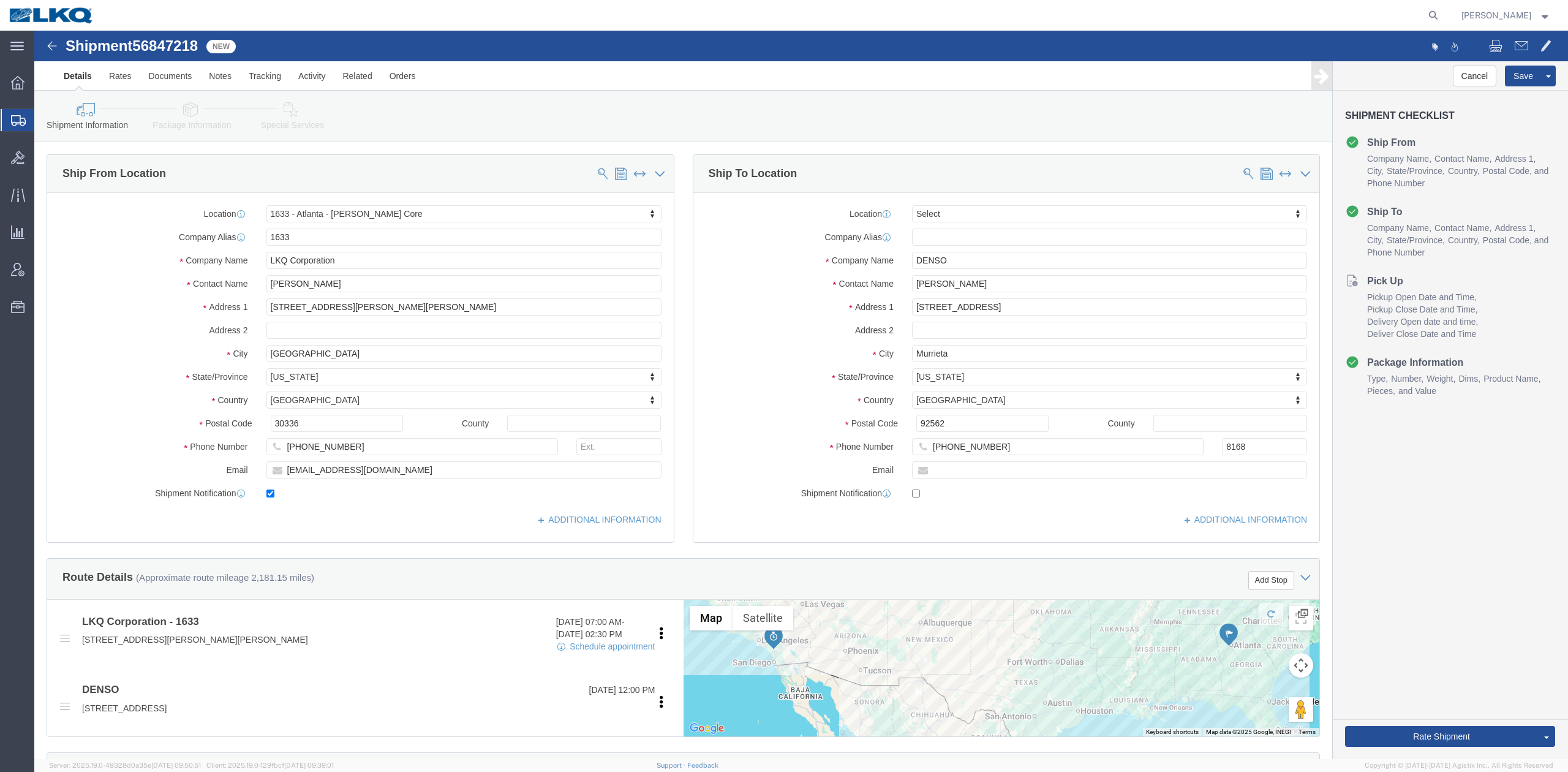
click icon
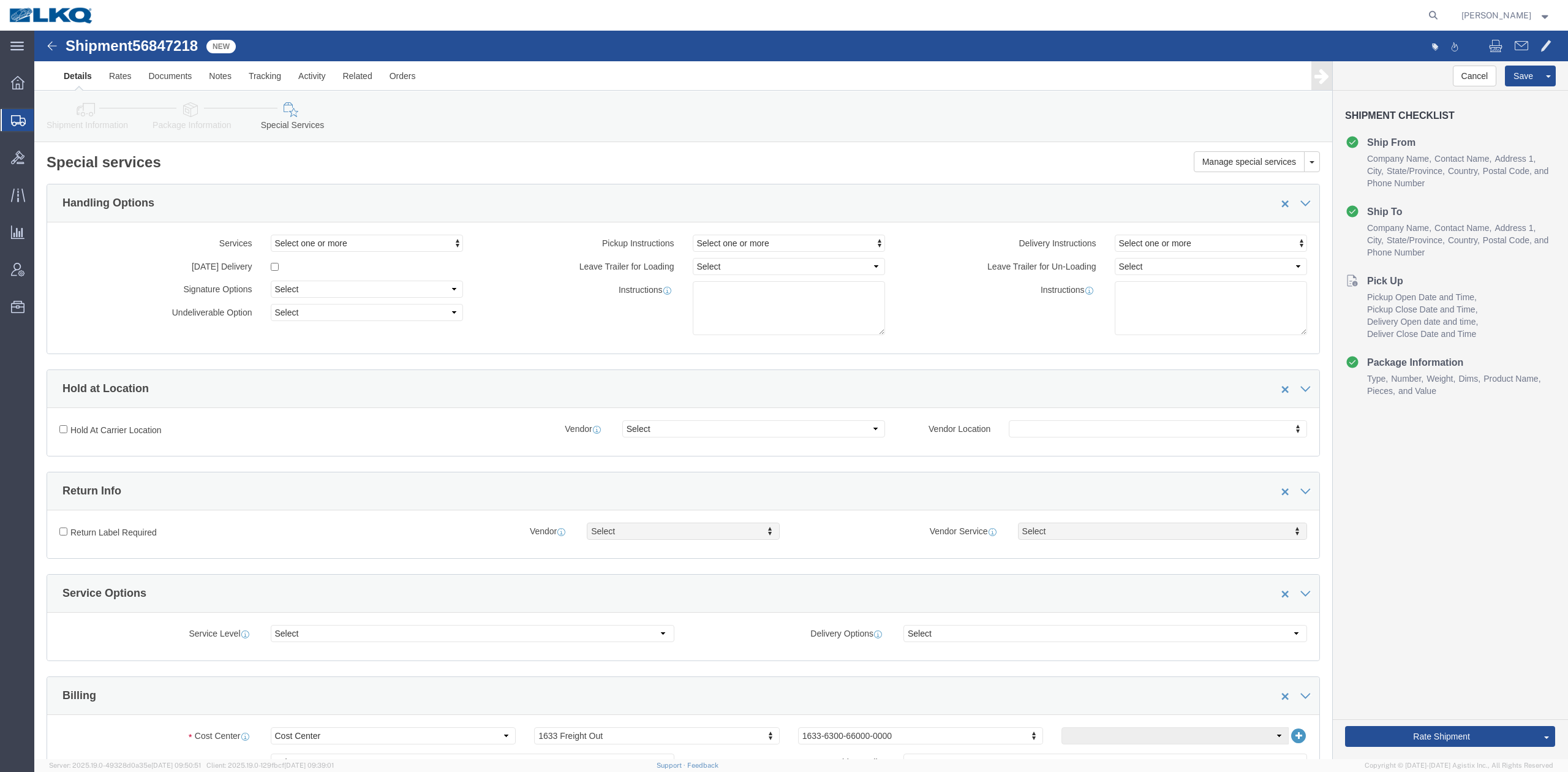
click span "56847218"
copy span "56847218"
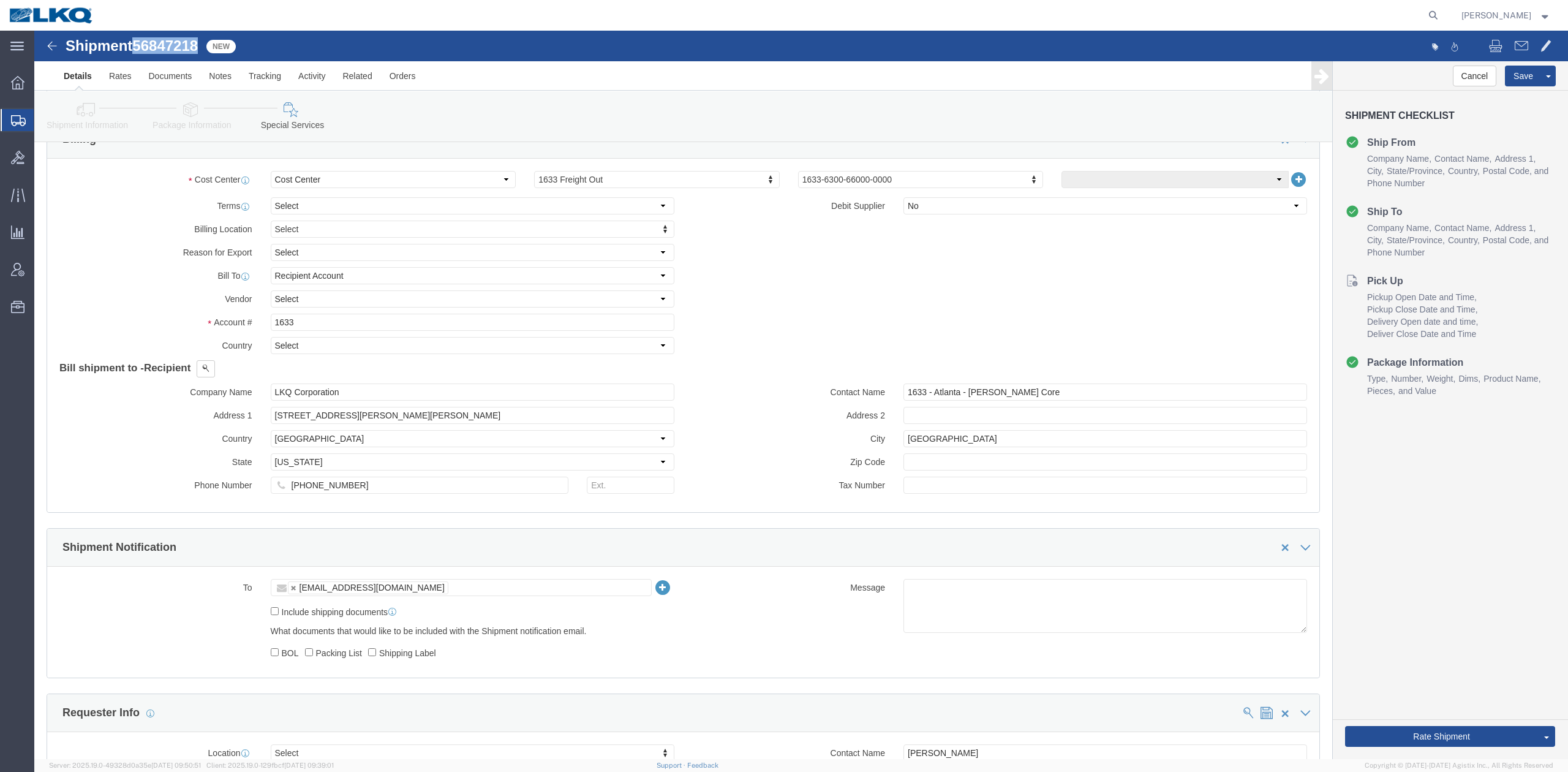
scroll to position [653, 0]
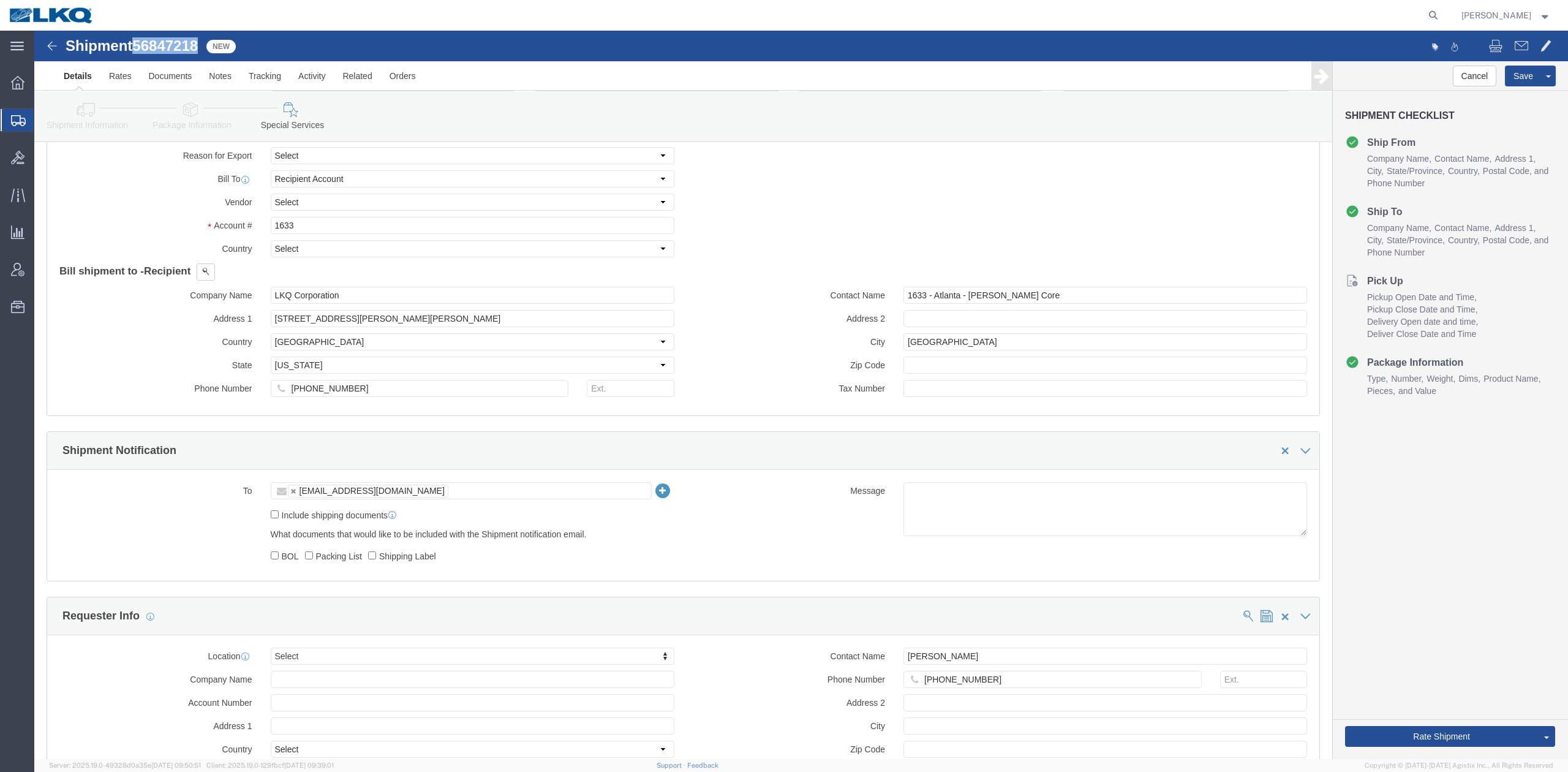
drag, startPoint x: 155, startPoint y: 73, endPoint x: 64, endPoint y: 85, distance: 91.8
click icon
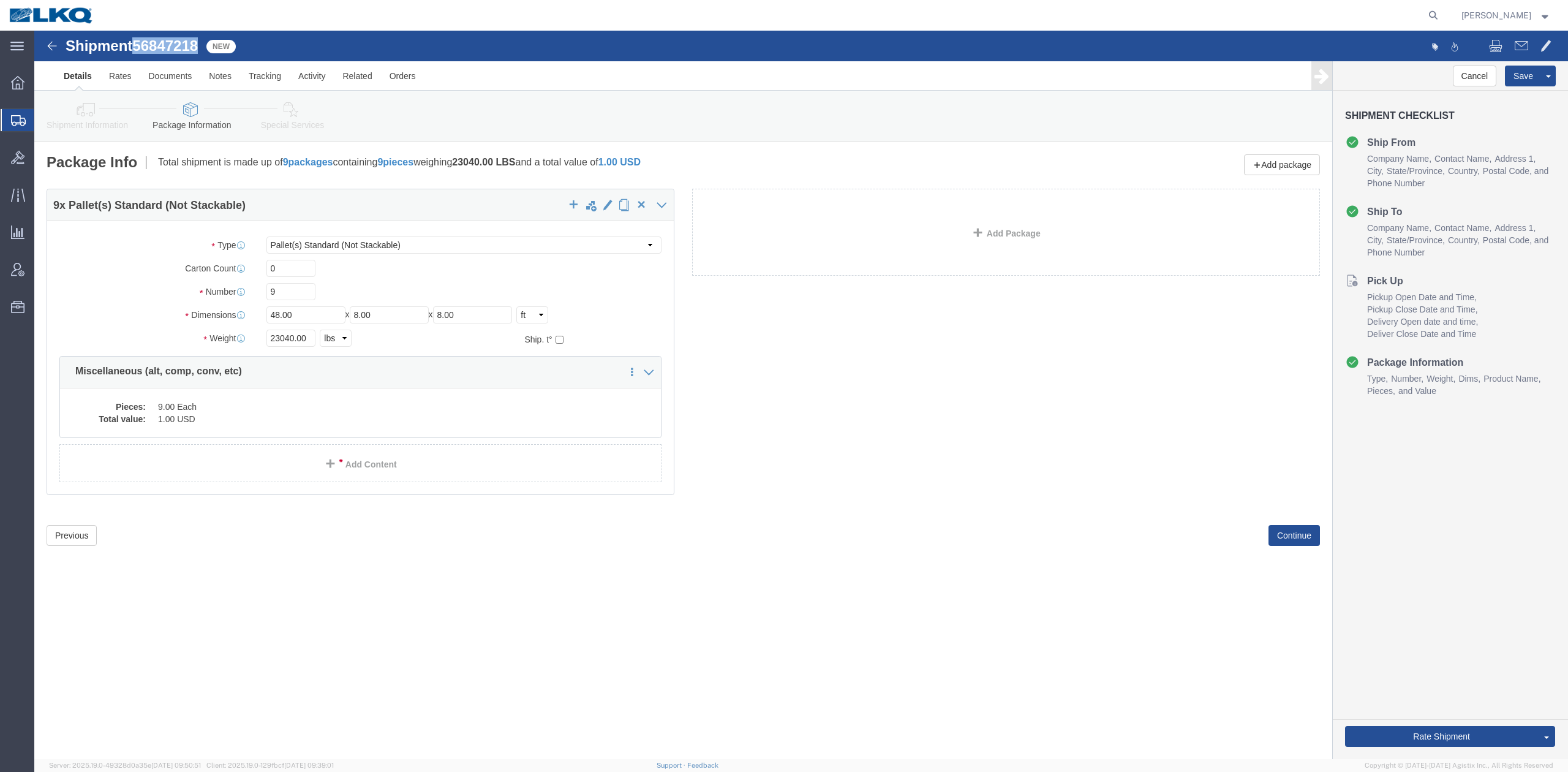
click link "Shipment Information"
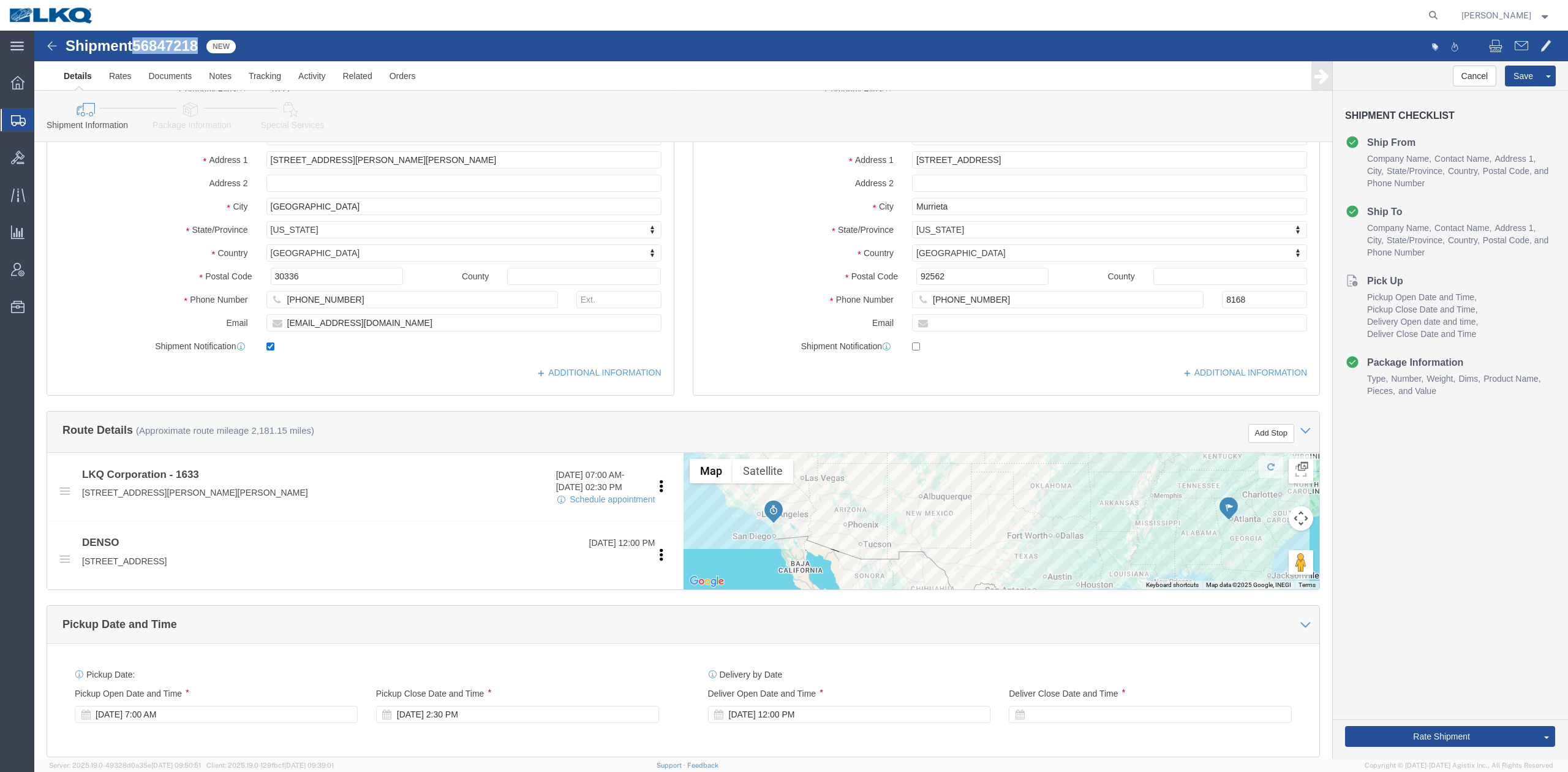
scroll to position [408, 0]
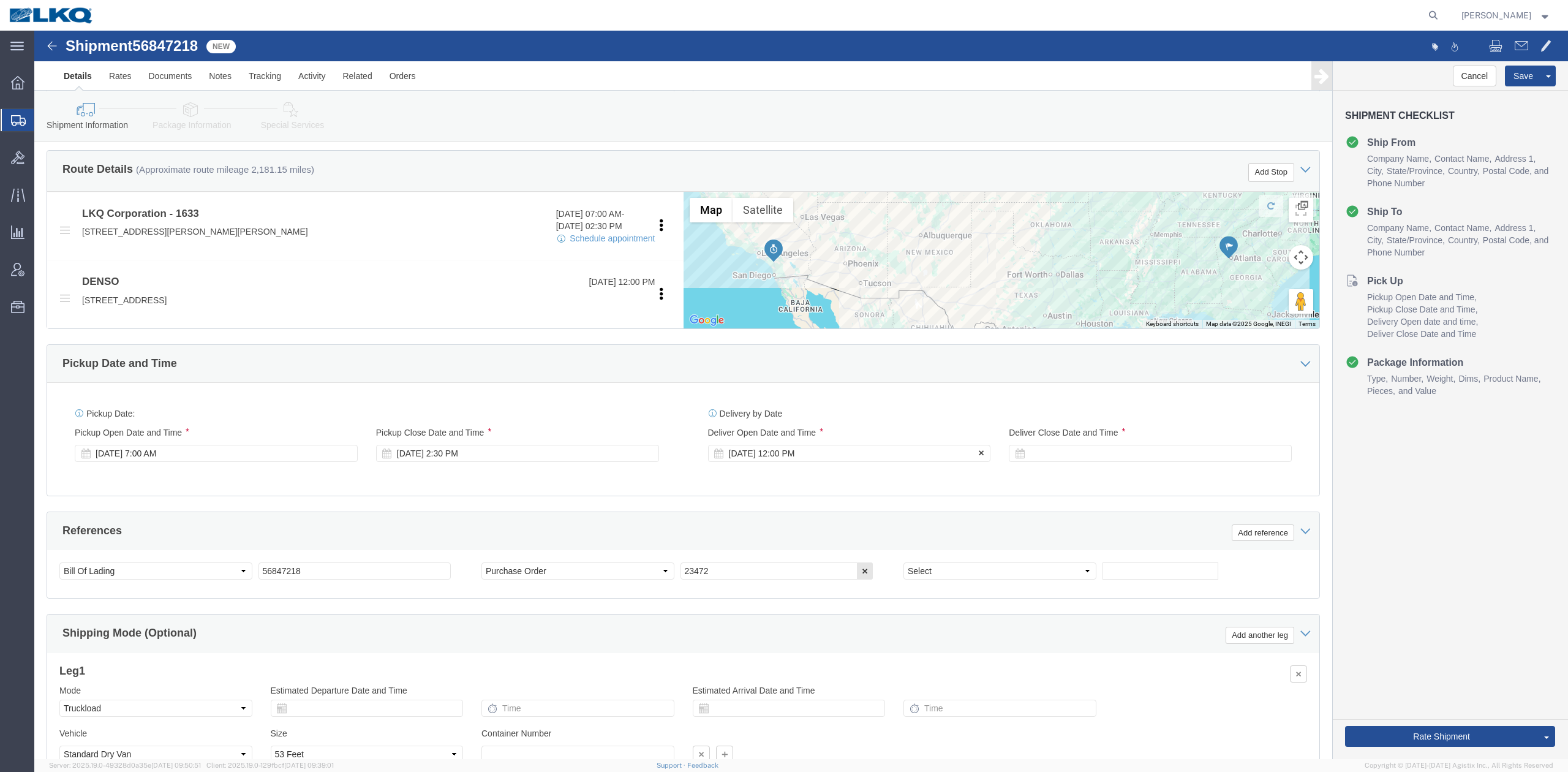
click div "Sep 18 2025 12:00 PM"
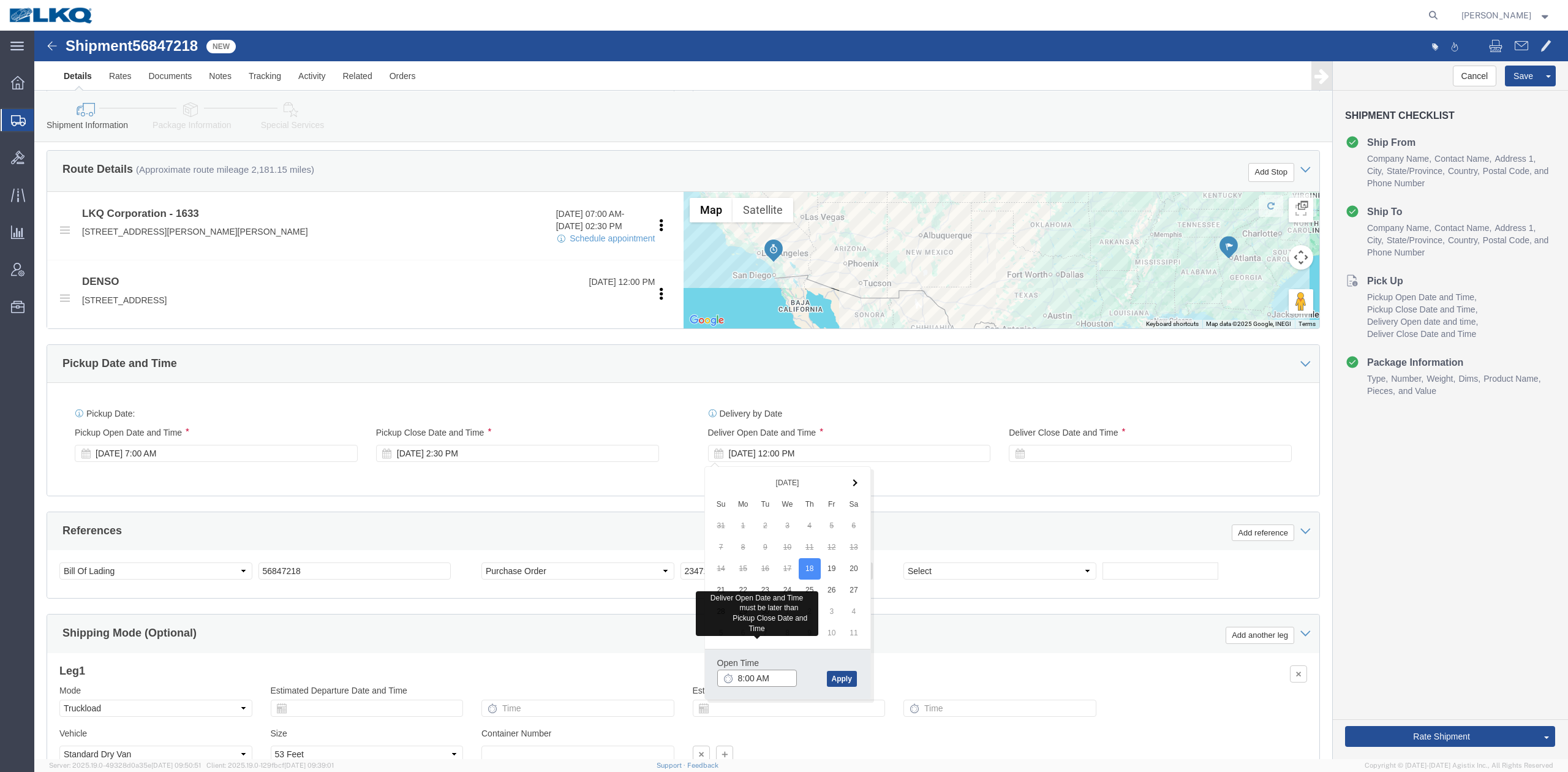
type input "8:00 AM"
click div
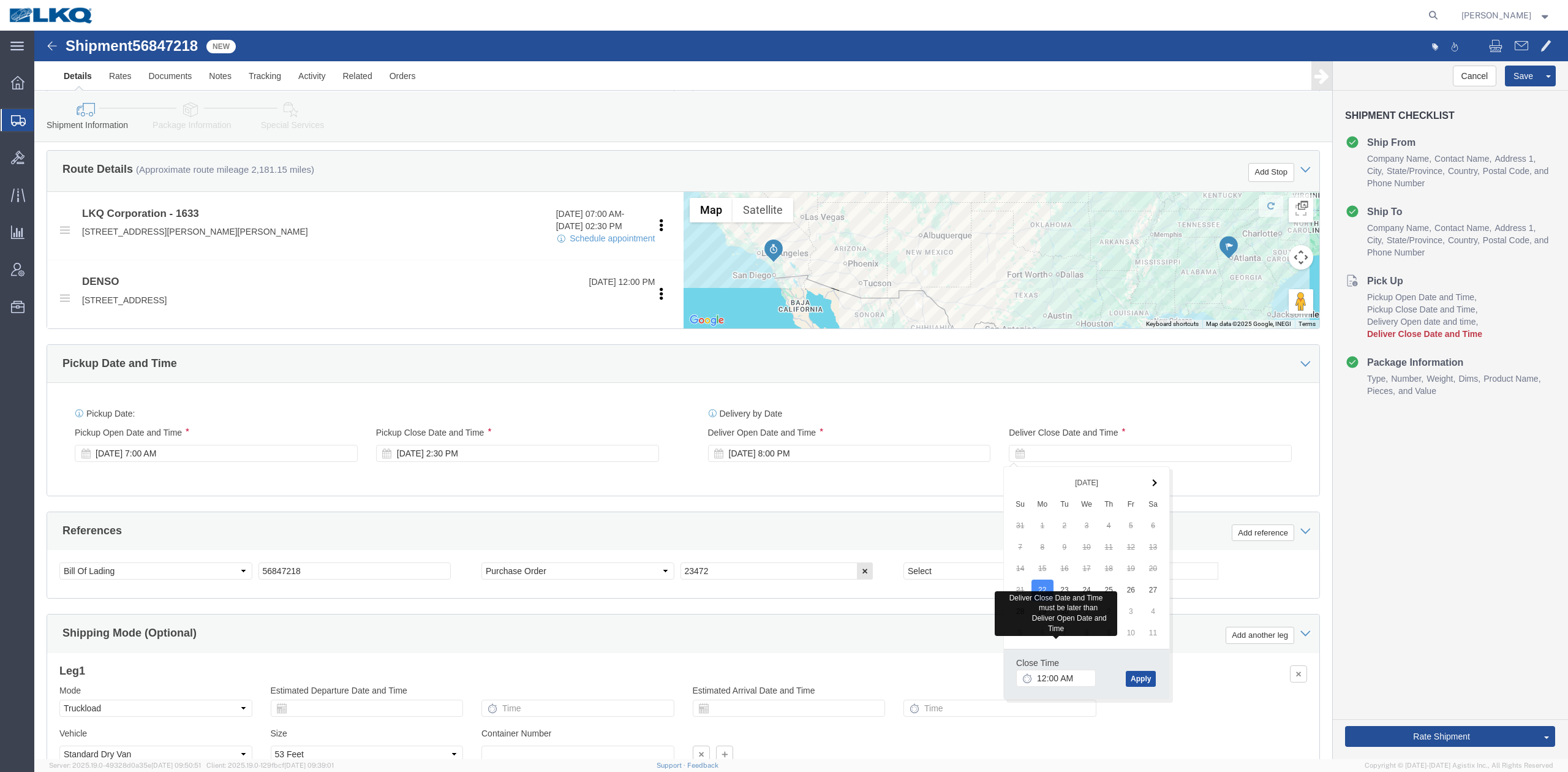
click button "Apply"
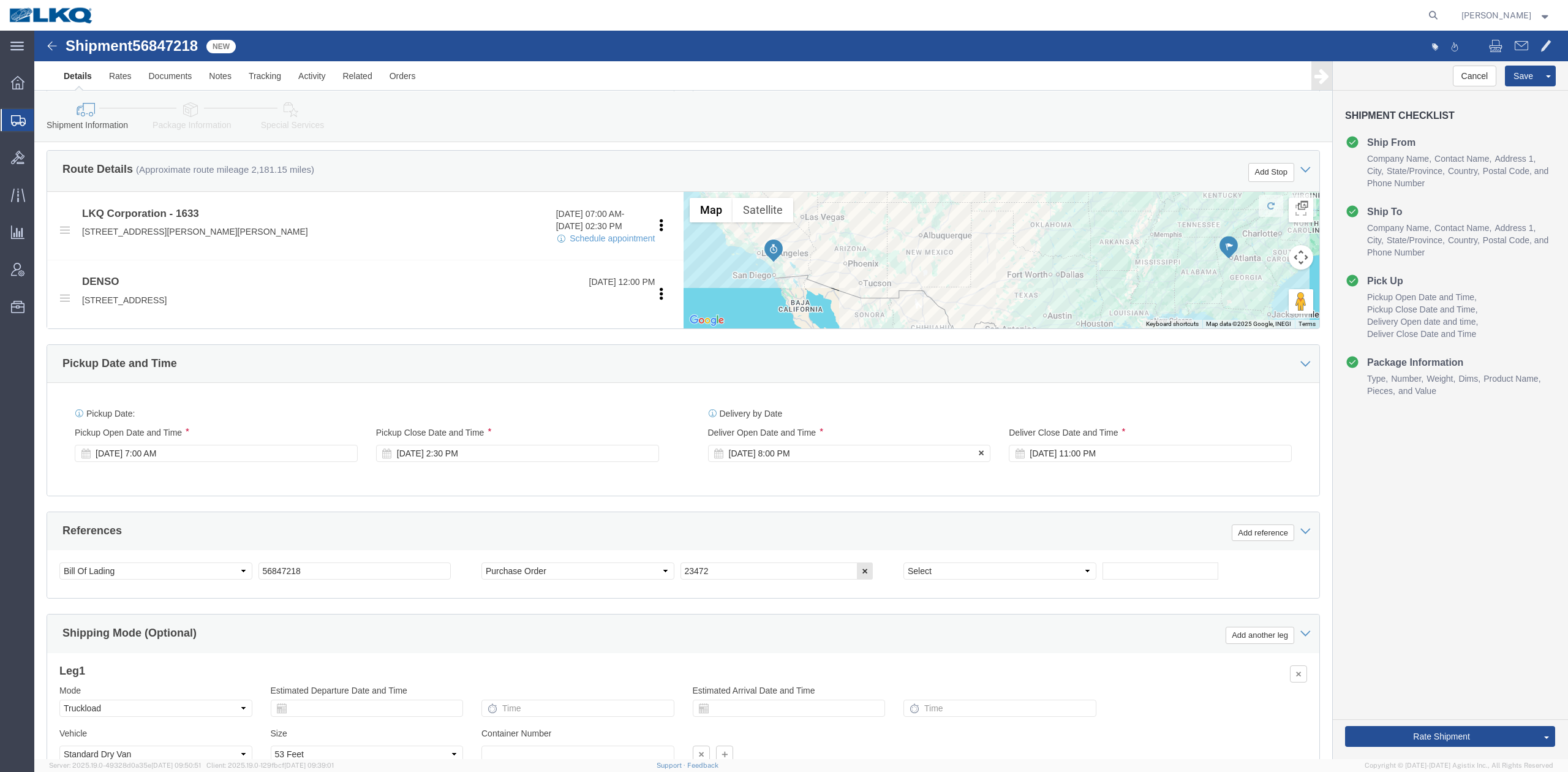
click div "Sep 22 2025 8:00 PM"
click button "Apply"
click div "Sep 22 2025 11:00 PM"
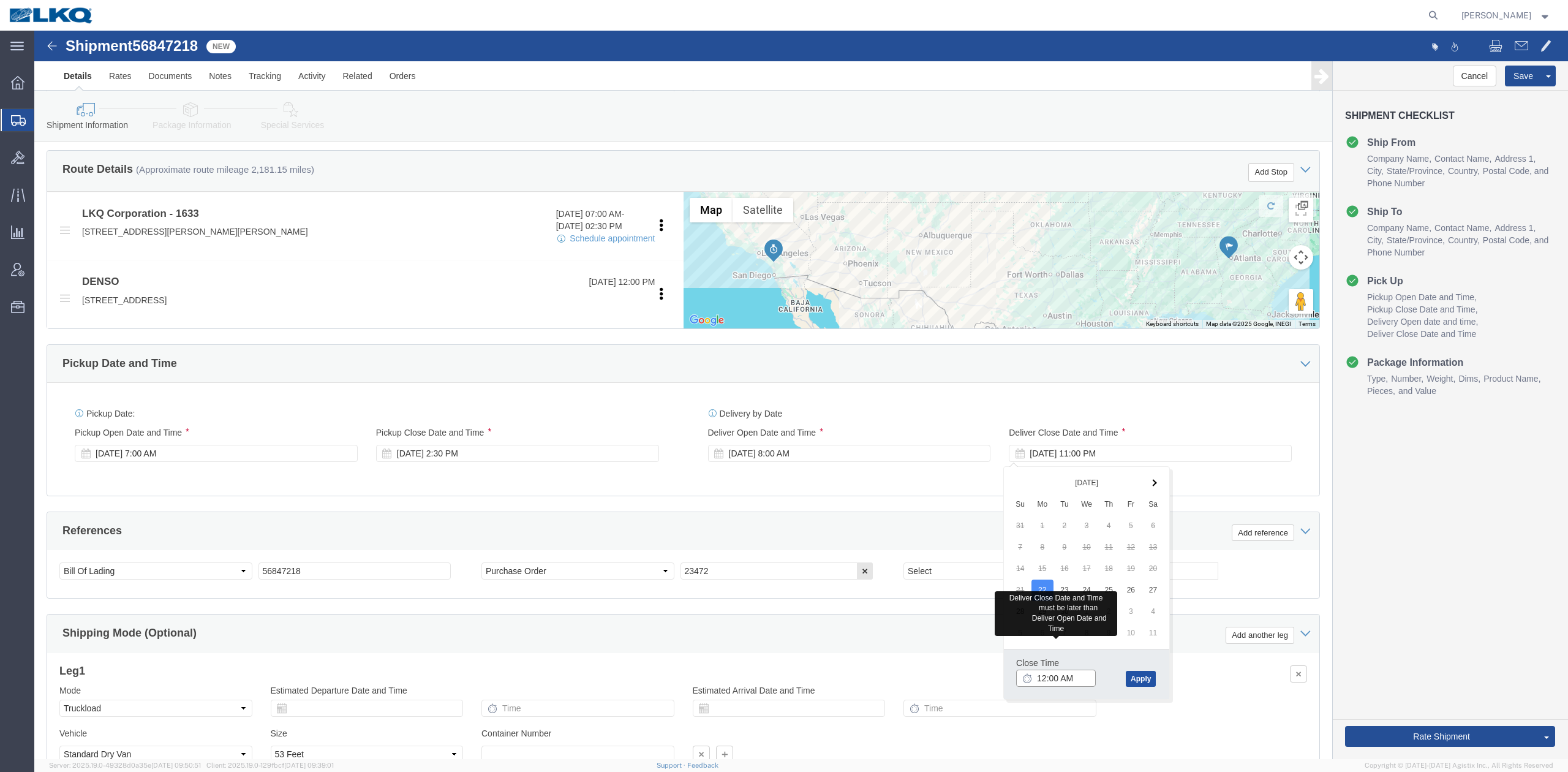
type input "12:00 PM"
click button "Apply"
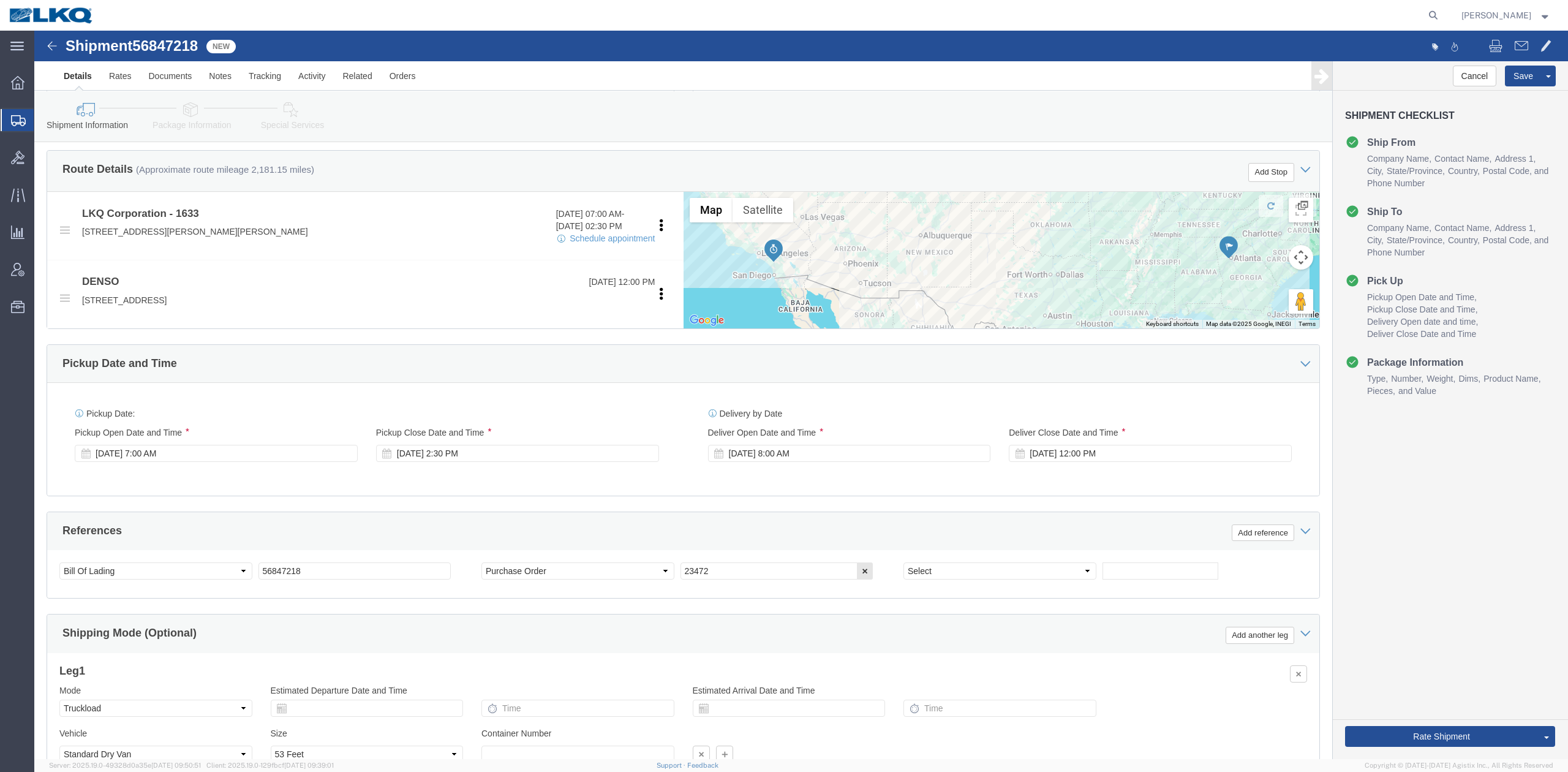
click div "Pickup Date: Pickup Start Date Pickup Start Time Pickup Open Date and Time Sep …"
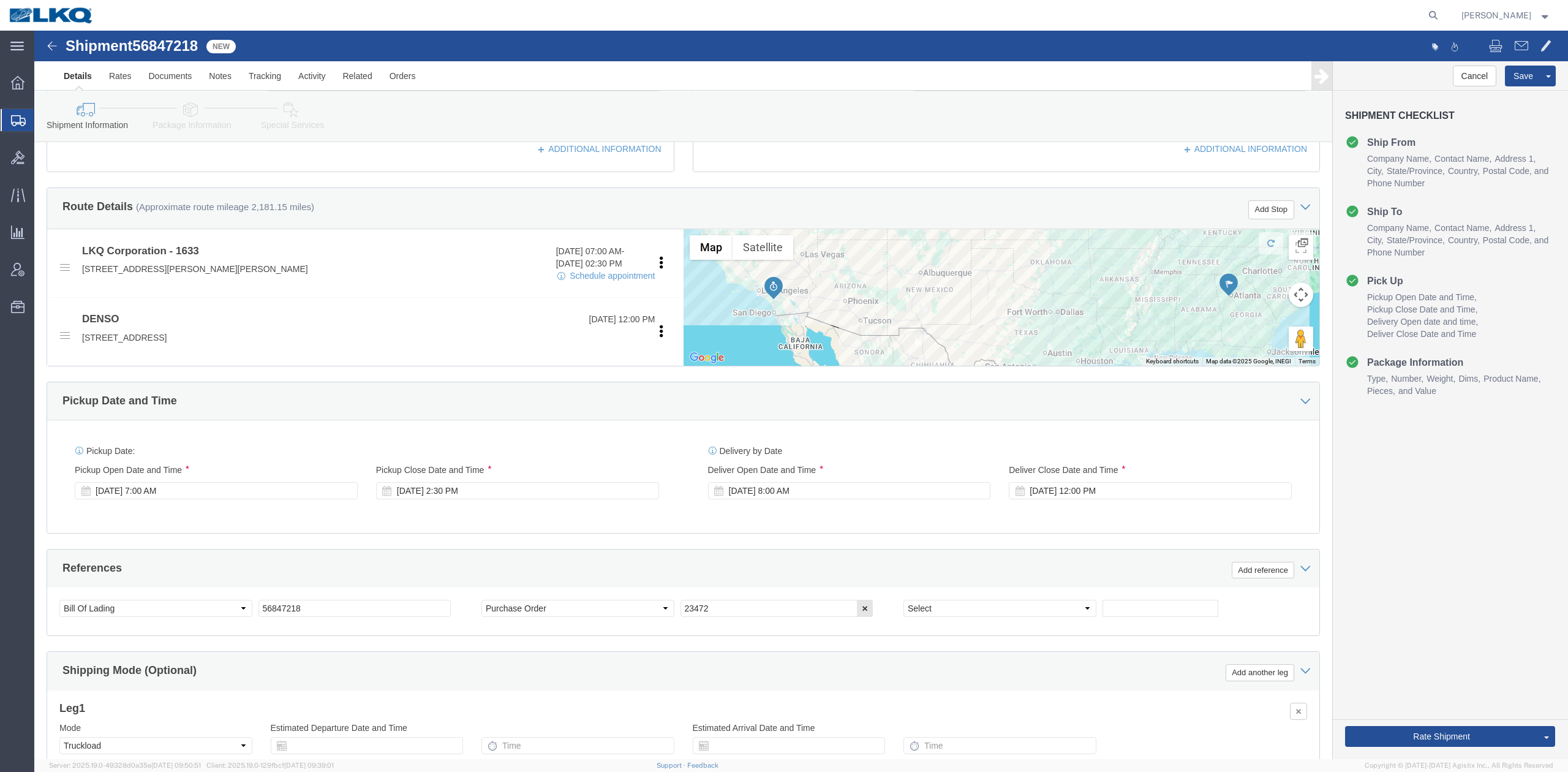
scroll to position [360, 0]
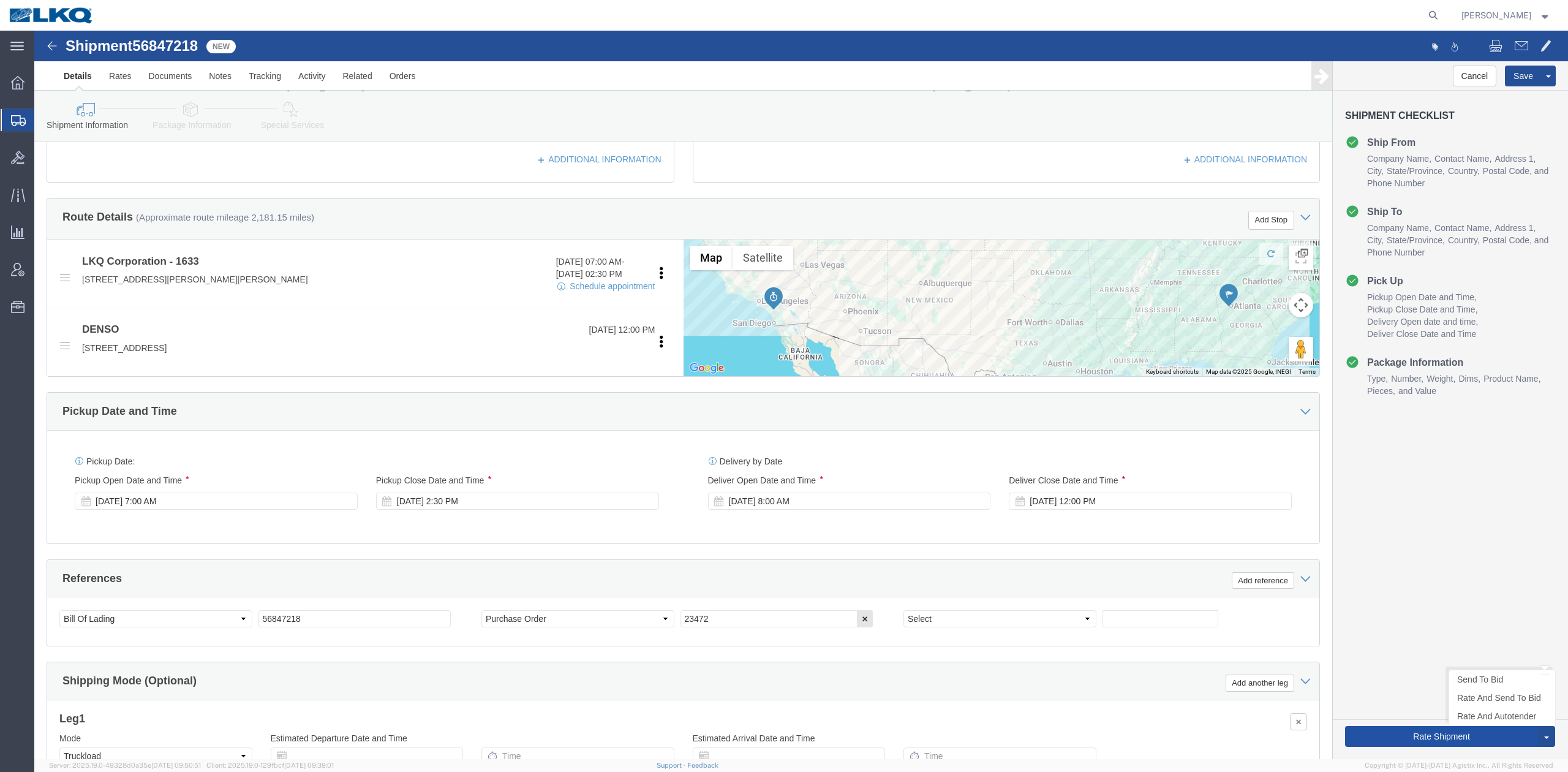
click button "Rate Shipment"
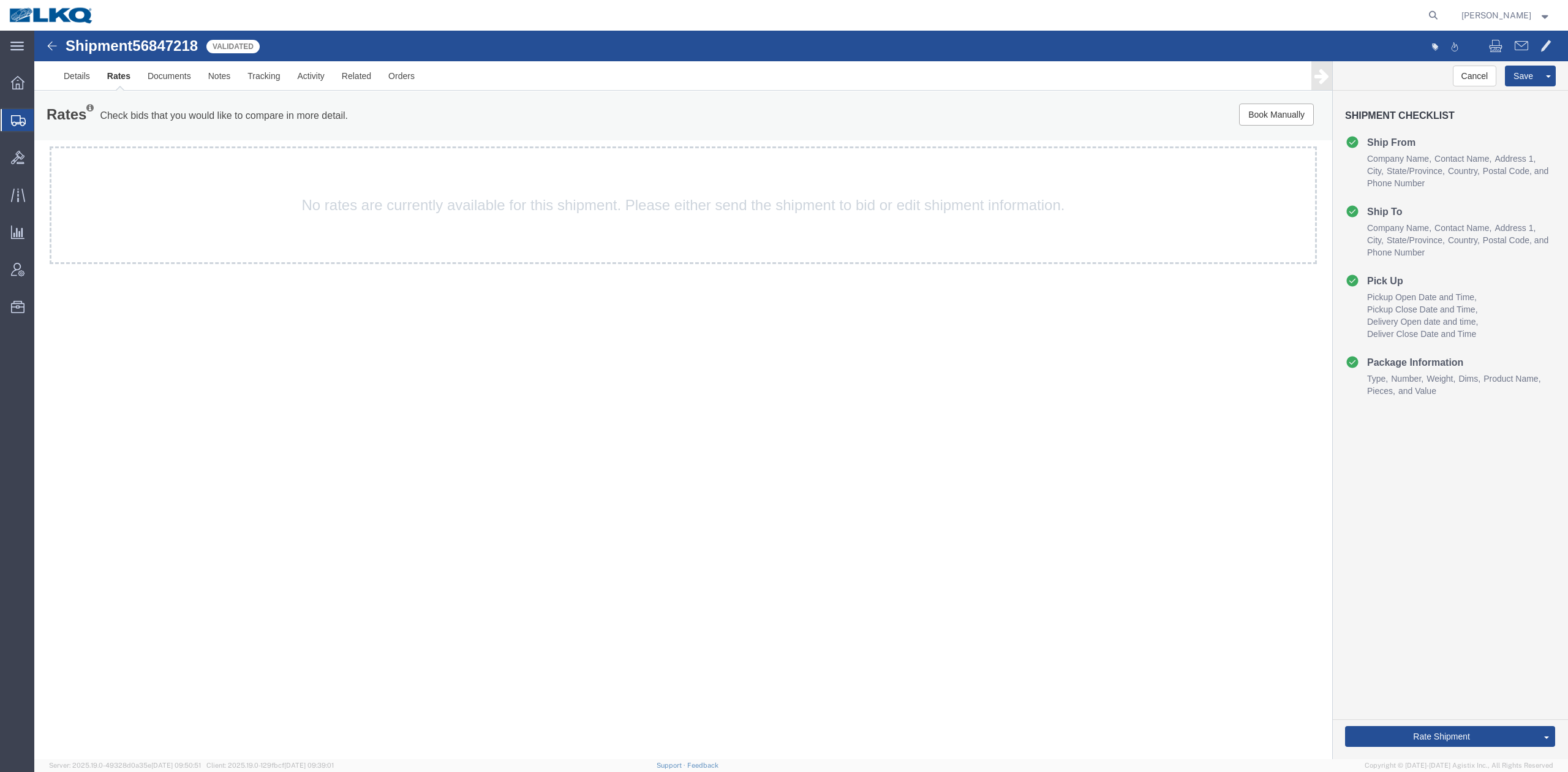
scroll to position [0, 0]
click at [1541, 44] on span at bounding box center [1545, 45] width 11 height 15
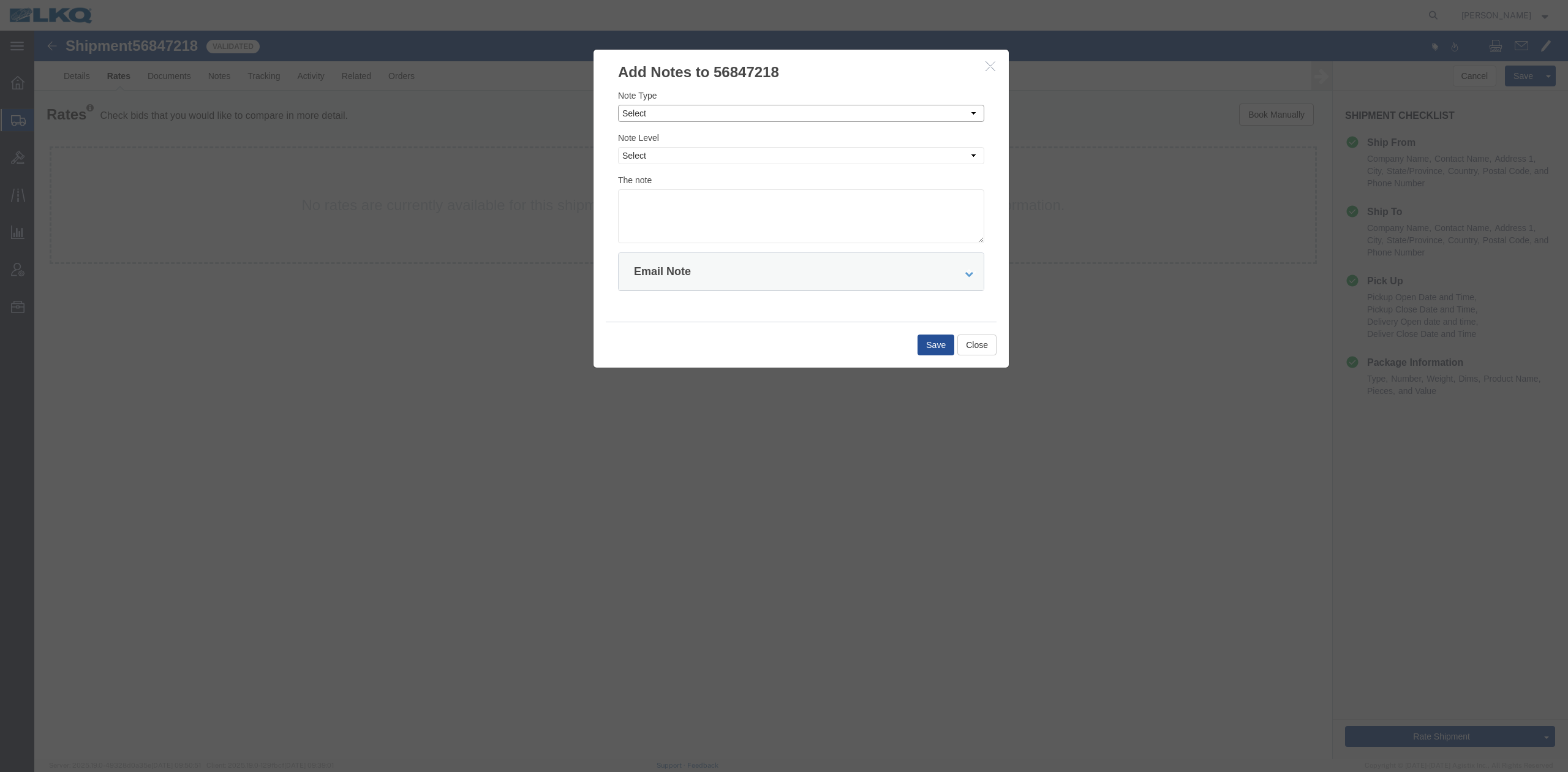
click at [654, 109] on select "Select Approval Bid Notes Carrier Change Notes Claim Notes Content Hazmat Notes…" at bounding box center [800, 113] width 366 height 17
select select "BID_NOTES"
click at [618, 105] on select "Select Approval Bid Notes Carrier Change Notes Claim Notes Content Hazmat Notes…" at bounding box center [800, 113] width 366 height 17
click at [654, 161] on select "Select Private to Account Private to Vendor Public" at bounding box center [800, 155] width 366 height 17
select select "PRIVATE_TO_ACCOUNT"
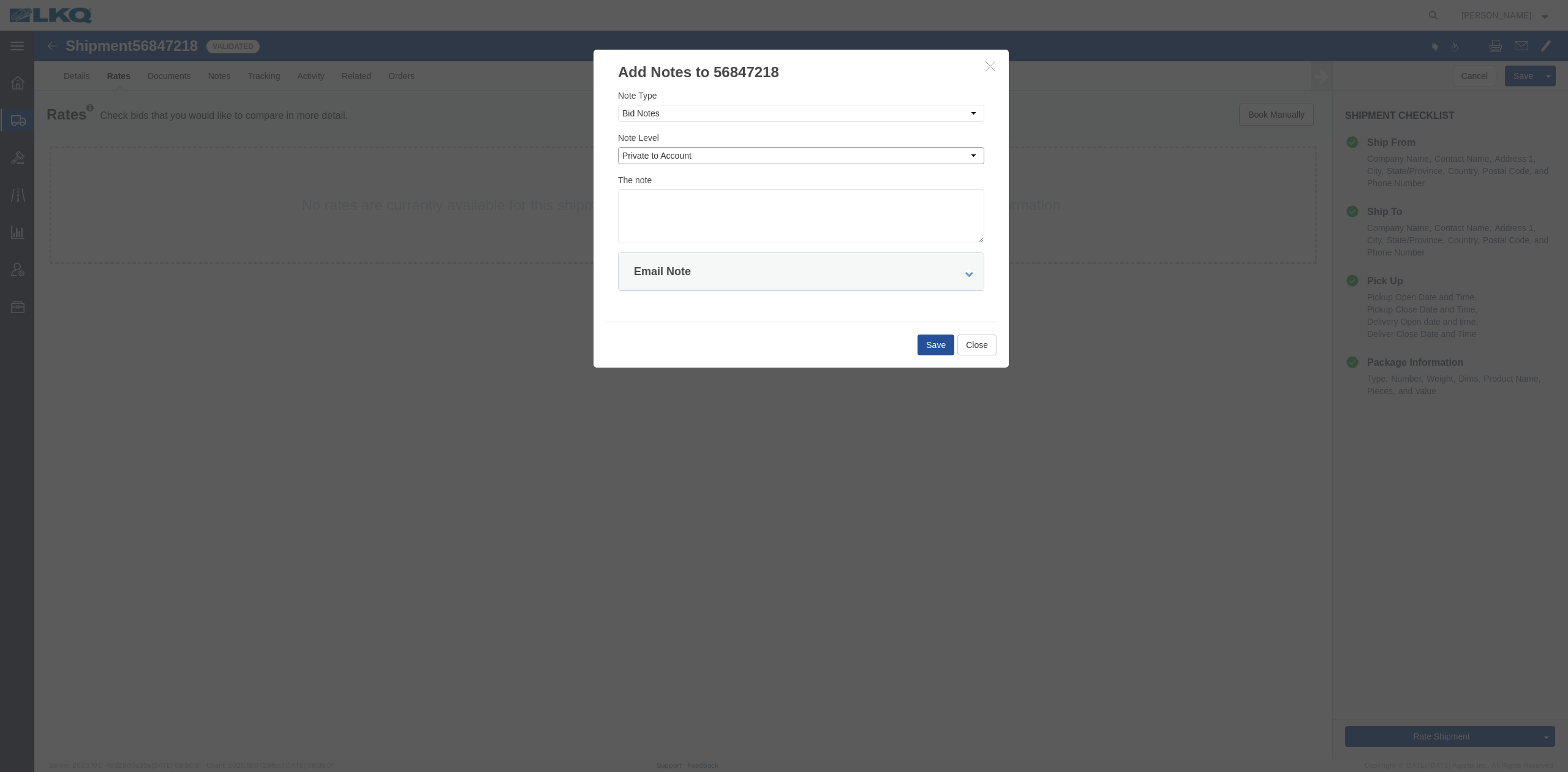
click at [618, 147] on select "Select Private to Account Private to Vendor Public" at bounding box center [800, 155] width 366 height 17
click at [663, 203] on textarea "D" at bounding box center [800, 216] width 366 height 54
type textarea "DAT: $2434"
click at [943, 346] on button "Save" at bounding box center [935, 344] width 37 height 21
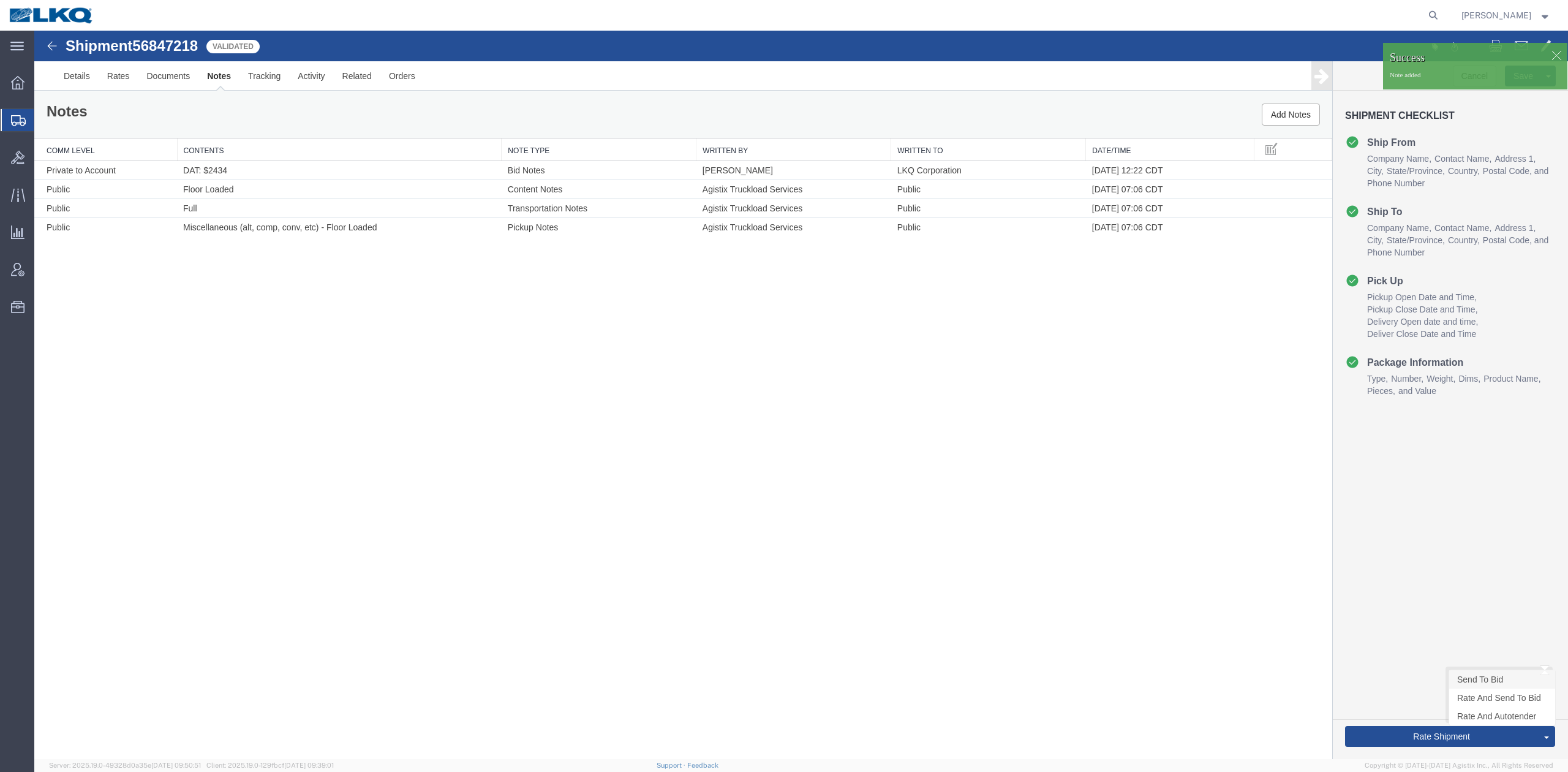
click at [1475, 675] on link "Send To Bid" at bounding box center [1502, 679] width 106 height 19
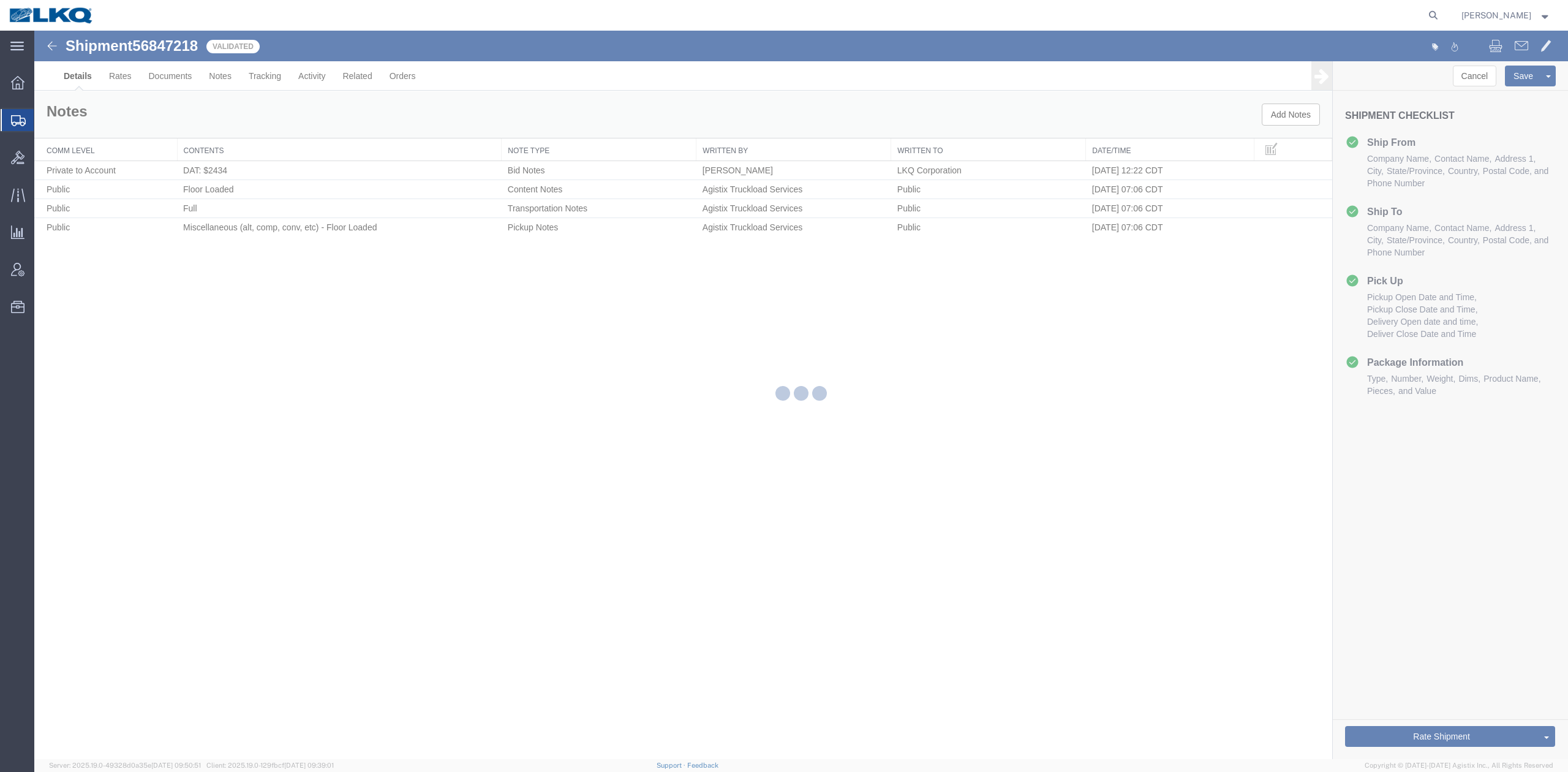
select select "28711"
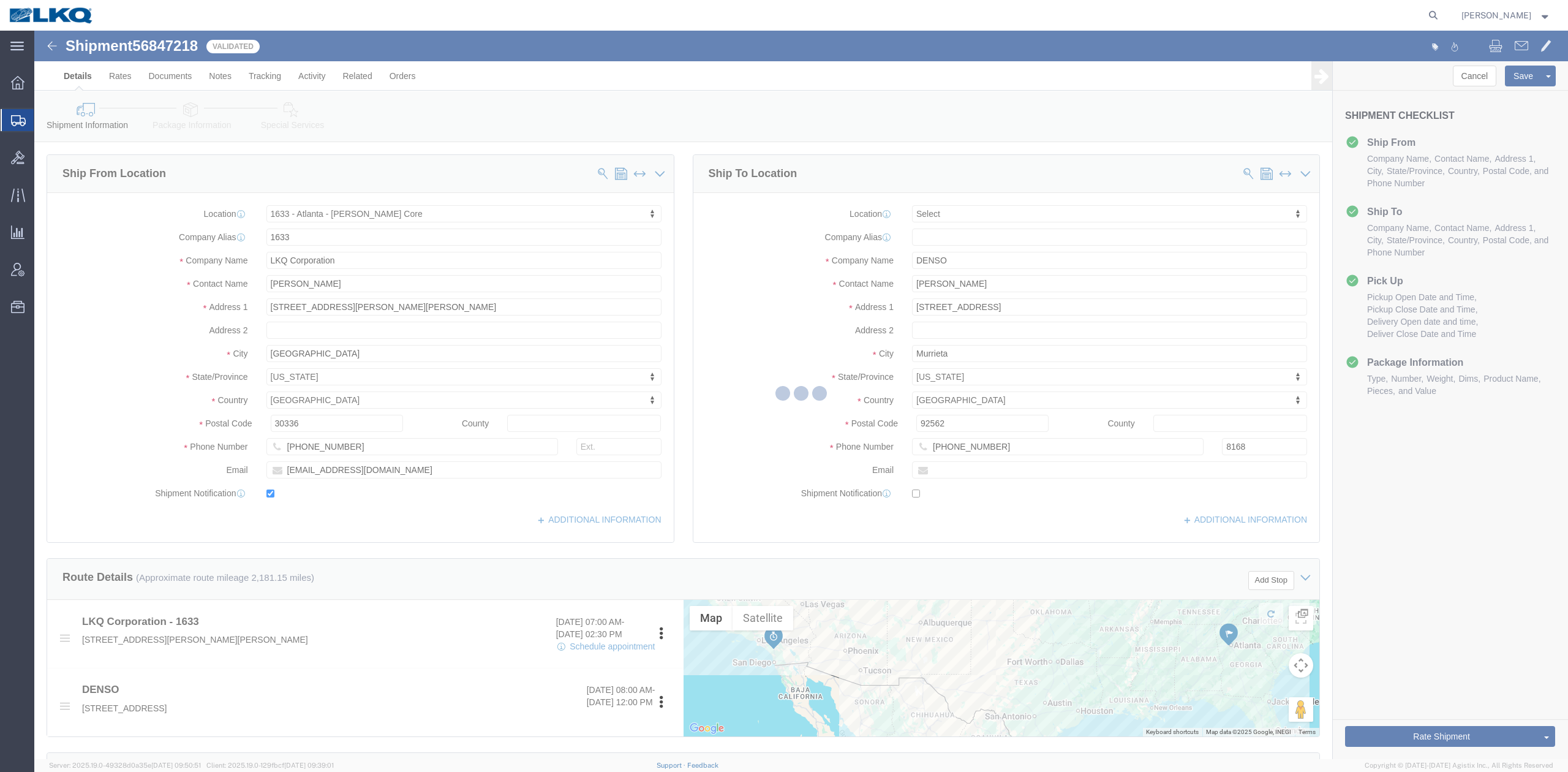
select select "TL"
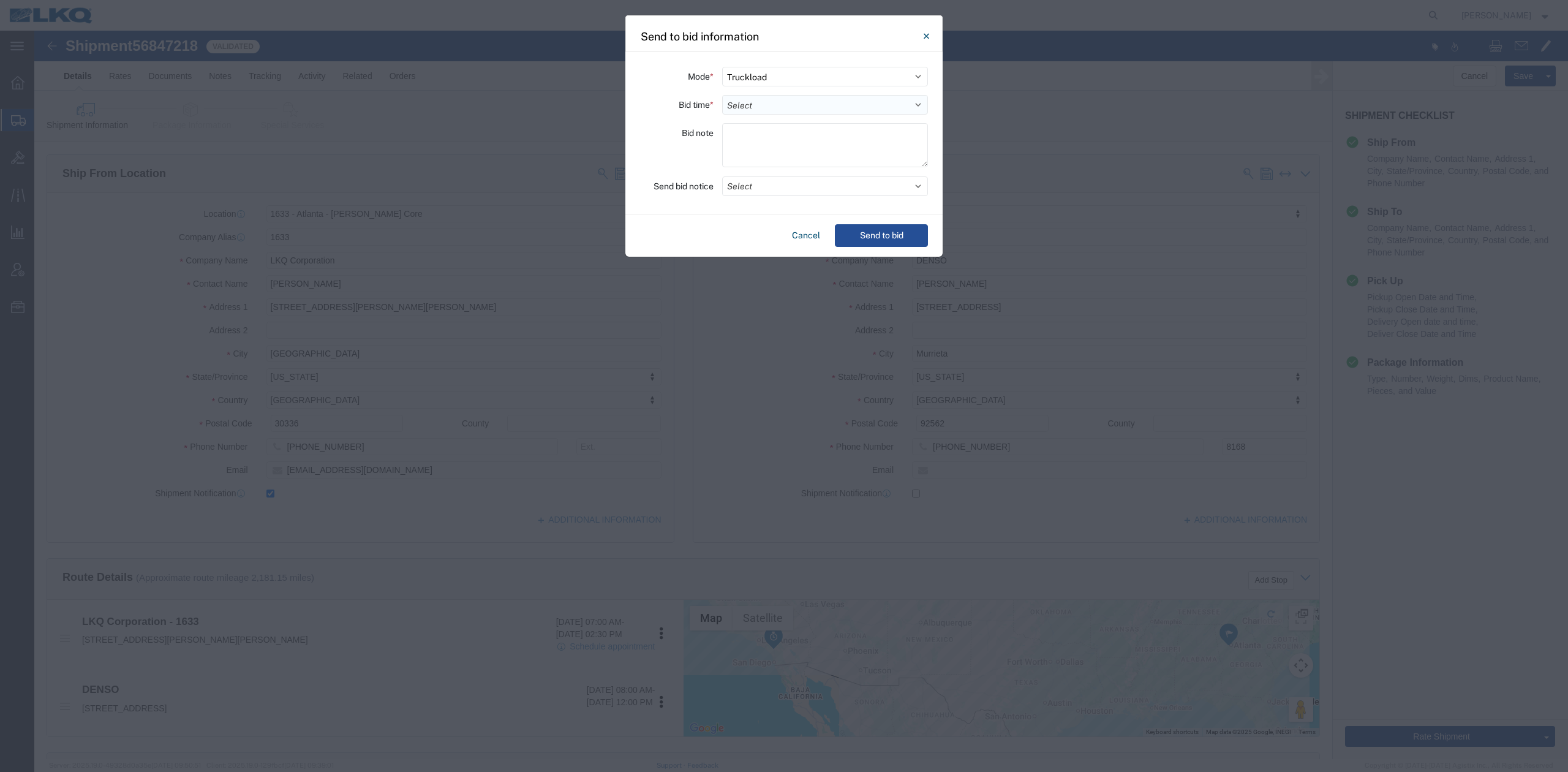
click at [732, 113] on select "Select 30 Min (Rush) 1 Hour (Rush) 2 Hours (Rush) 4 Hours (Rush) 8 Hours (Rush)…" at bounding box center [824, 105] width 205 height 20
click at [722, 95] on select "Select 30 Min (Rush) 1 Hour (Rush) 2 Hours (Rush) 4 Hours (Rush) 8 Hours (Rush)…" at bounding box center [824, 105] width 205 height 20
click at [749, 188] on button "Select" at bounding box center [824, 187] width 205 height 20
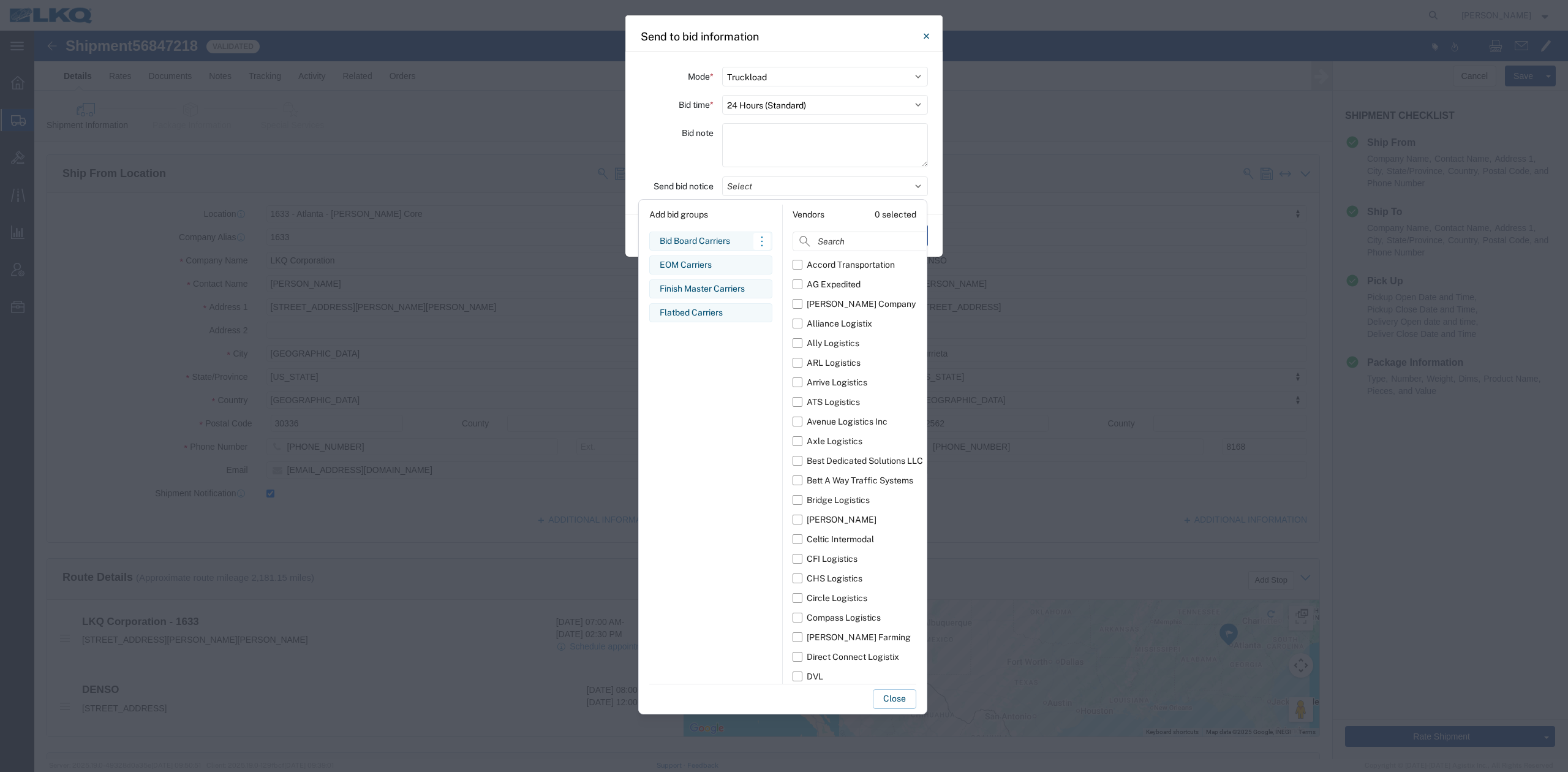
click at [703, 241] on div "Bid Board Carriers" at bounding box center [710, 240] width 102 height 13
drag, startPoint x: 895, startPoint y: 691, endPoint x: 836, endPoint y: 324, distance: 371.7
click at [894, 690] on button "Close" at bounding box center [895, 700] width 44 height 20
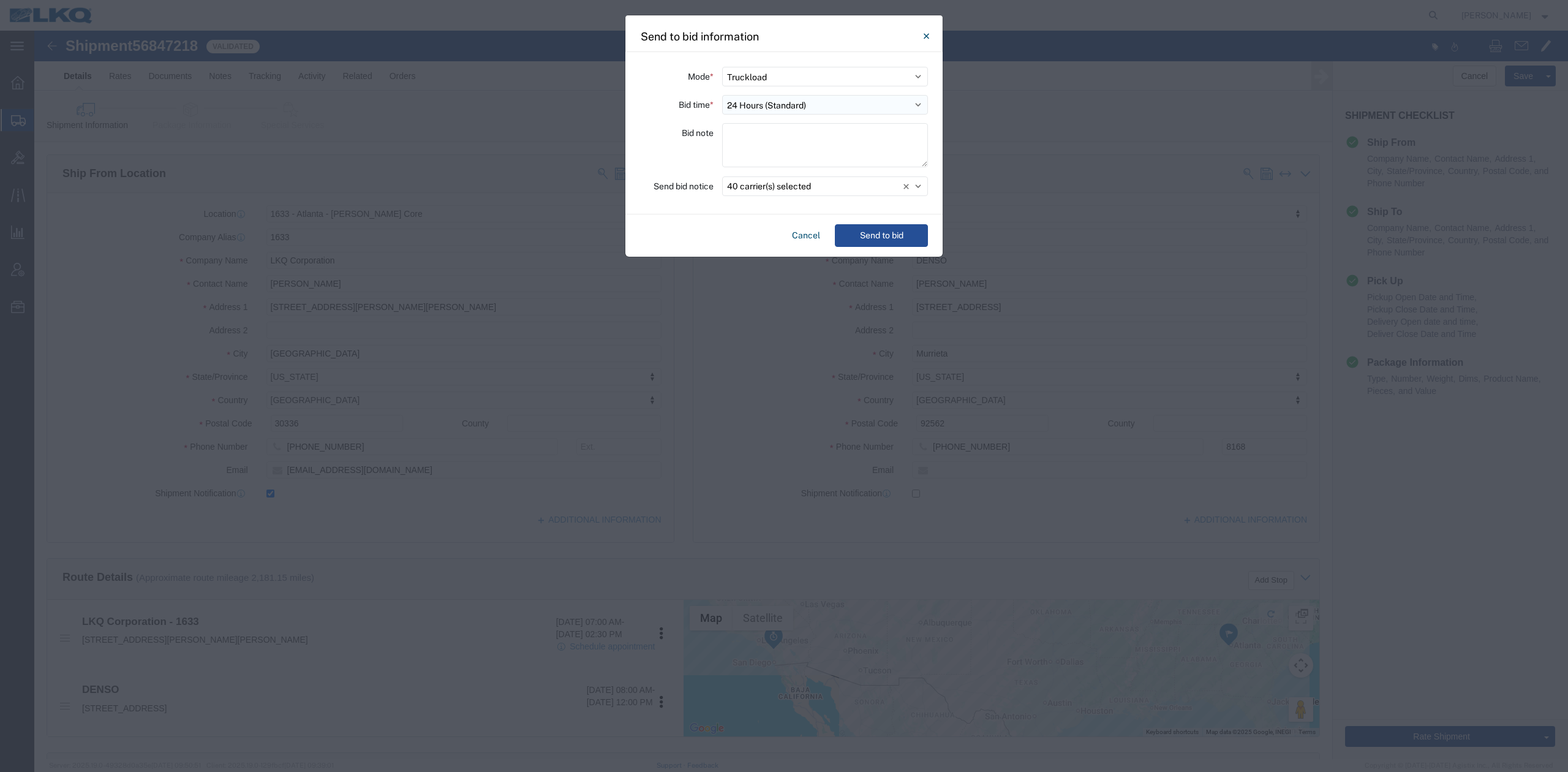
click at [750, 110] on select "Select 30 Min (Rush) 1 Hour (Rush) 2 Hours (Rush) 4 Hours (Rush) 8 Hours (Rush)…" at bounding box center [824, 105] width 205 height 20
select select "12"
click at [722, 95] on select "Select 30 Min (Rush) 1 Hour (Rush) 2 Hours (Rush) 4 Hours (Rush) 8 Hours (Rush)…" at bounding box center [824, 105] width 205 height 20
click at [862, 236] on button "Send to bid" at bounding box center [882, 235] width 93 height 23
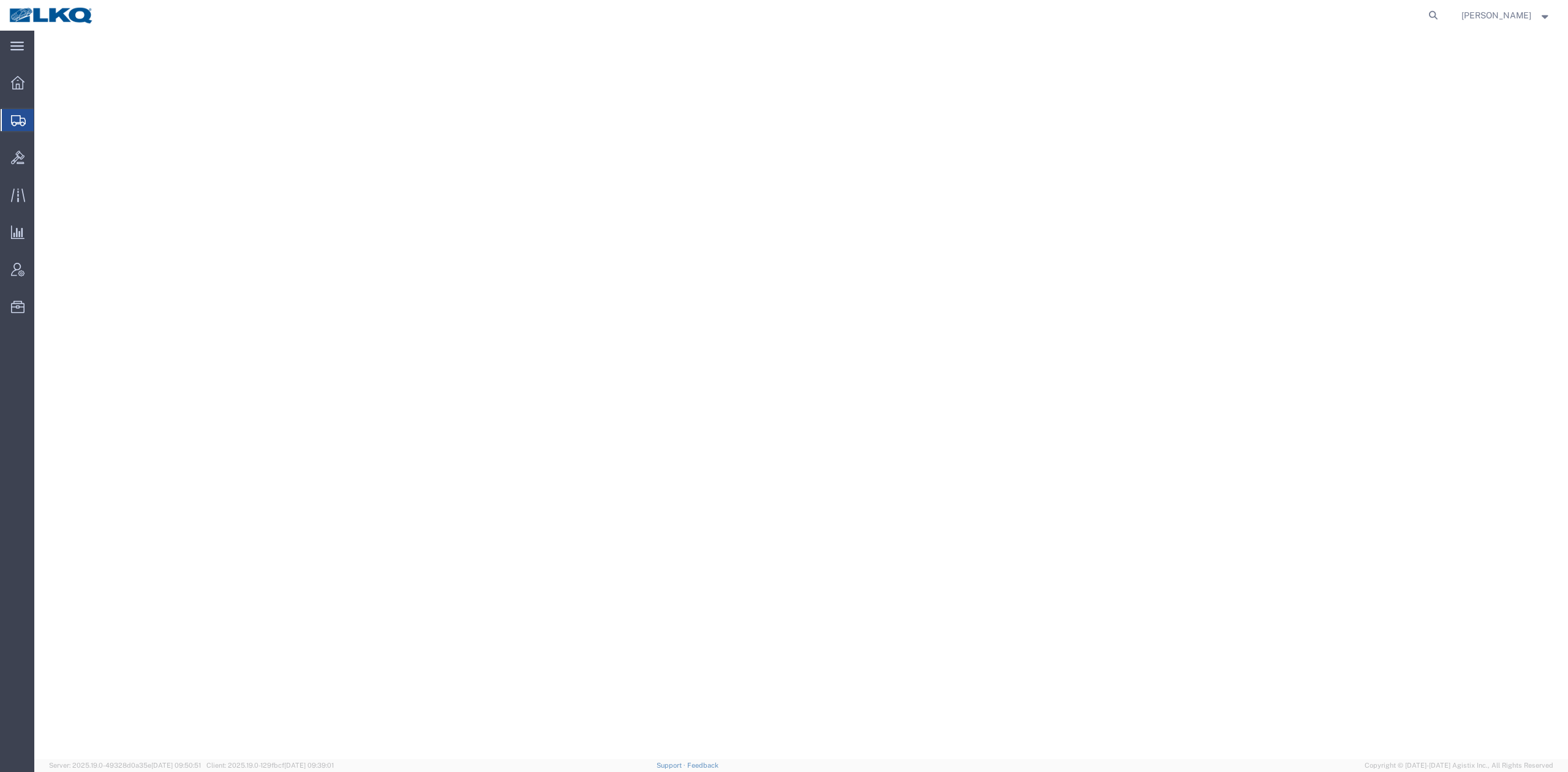
select select "28711"
select select
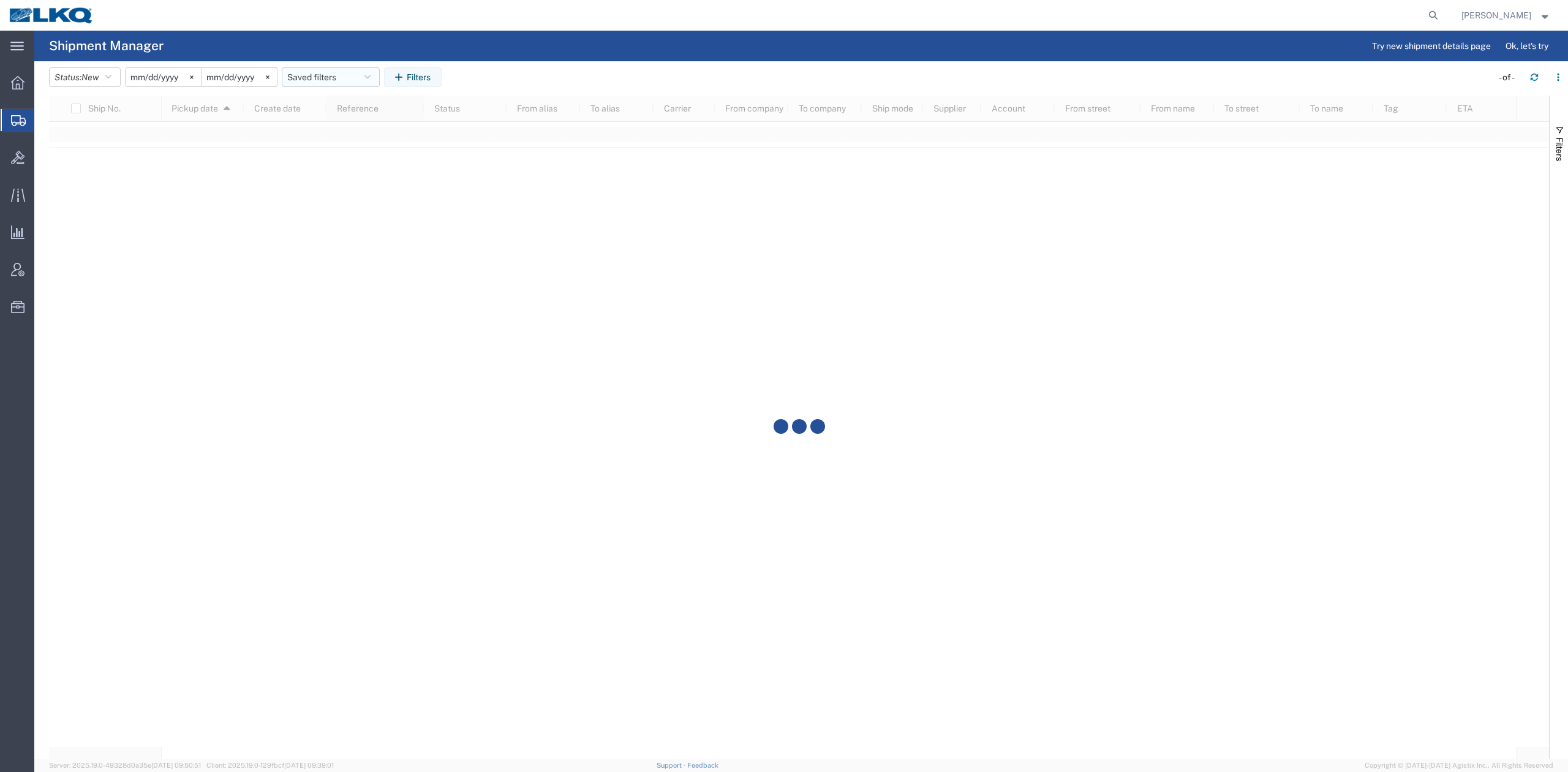
click at [336, 72] on button "Saved filters" at bounding box center [330, 77] width 98 height 20
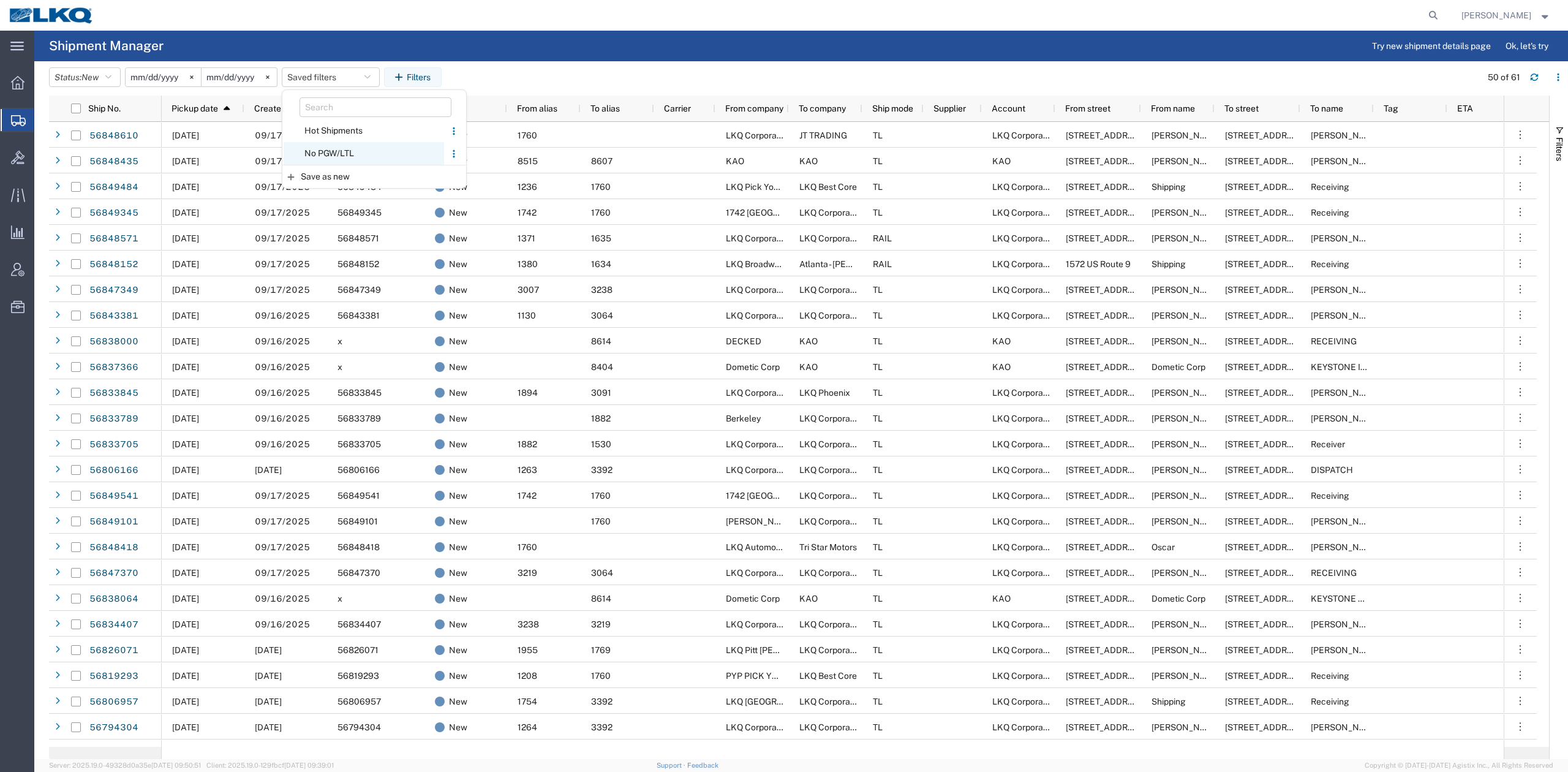
click at [341, 153] on span "No PGW/LTL" at bounding box center [364, 153] width 161 height 23
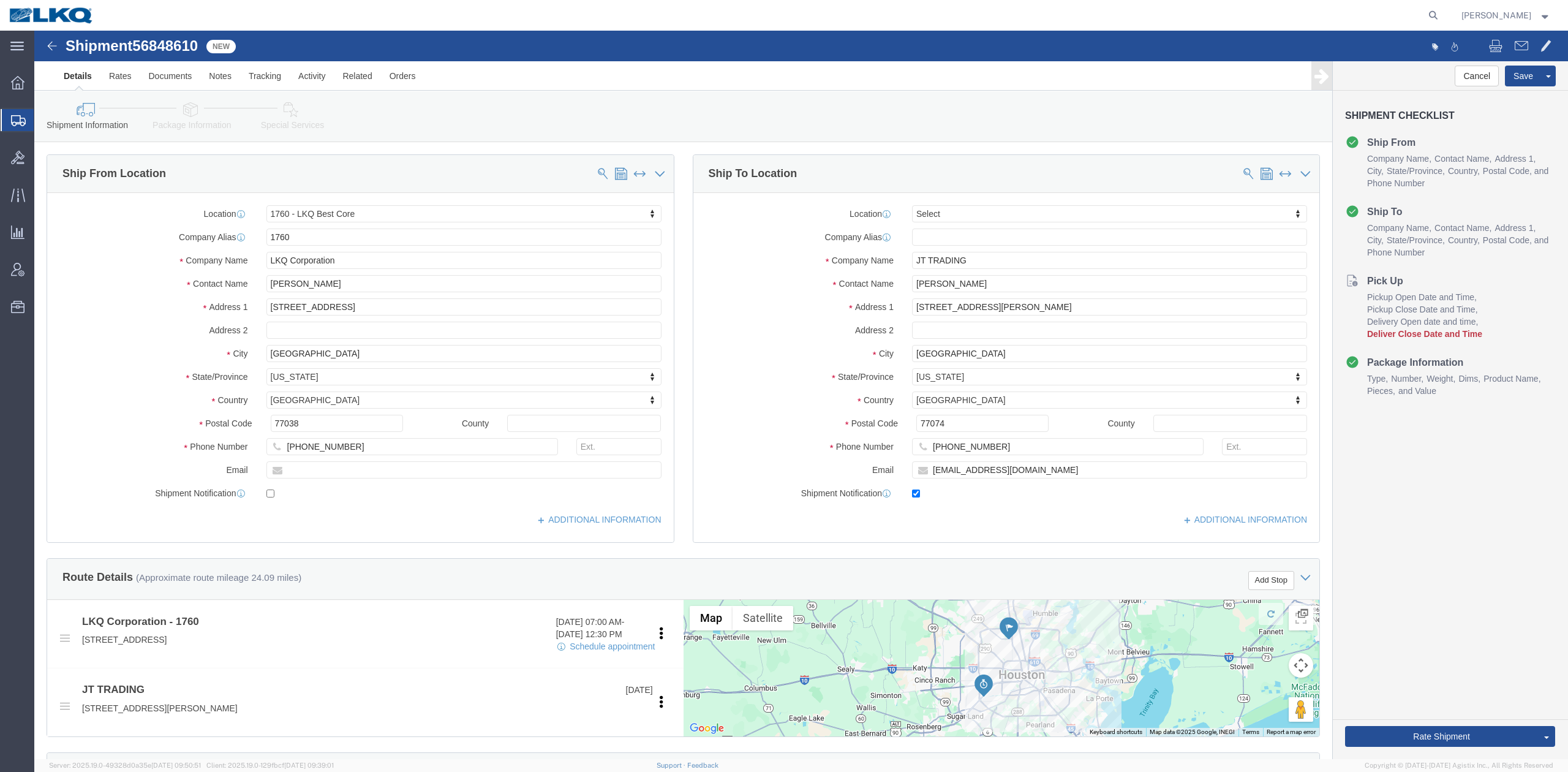
select select "27634"
select select
click span "56848610"
copy span "56848610"
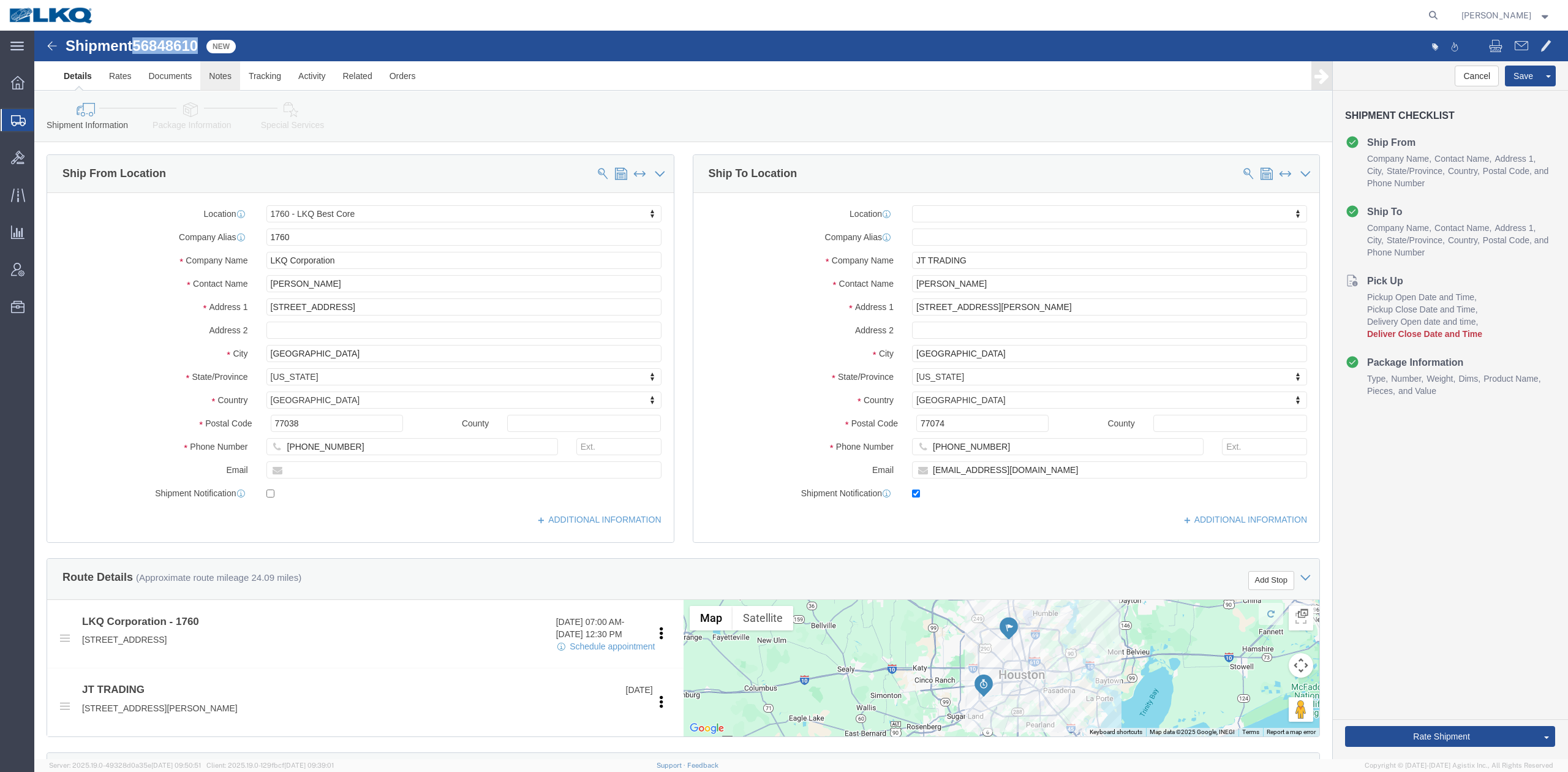
click link "Notes"
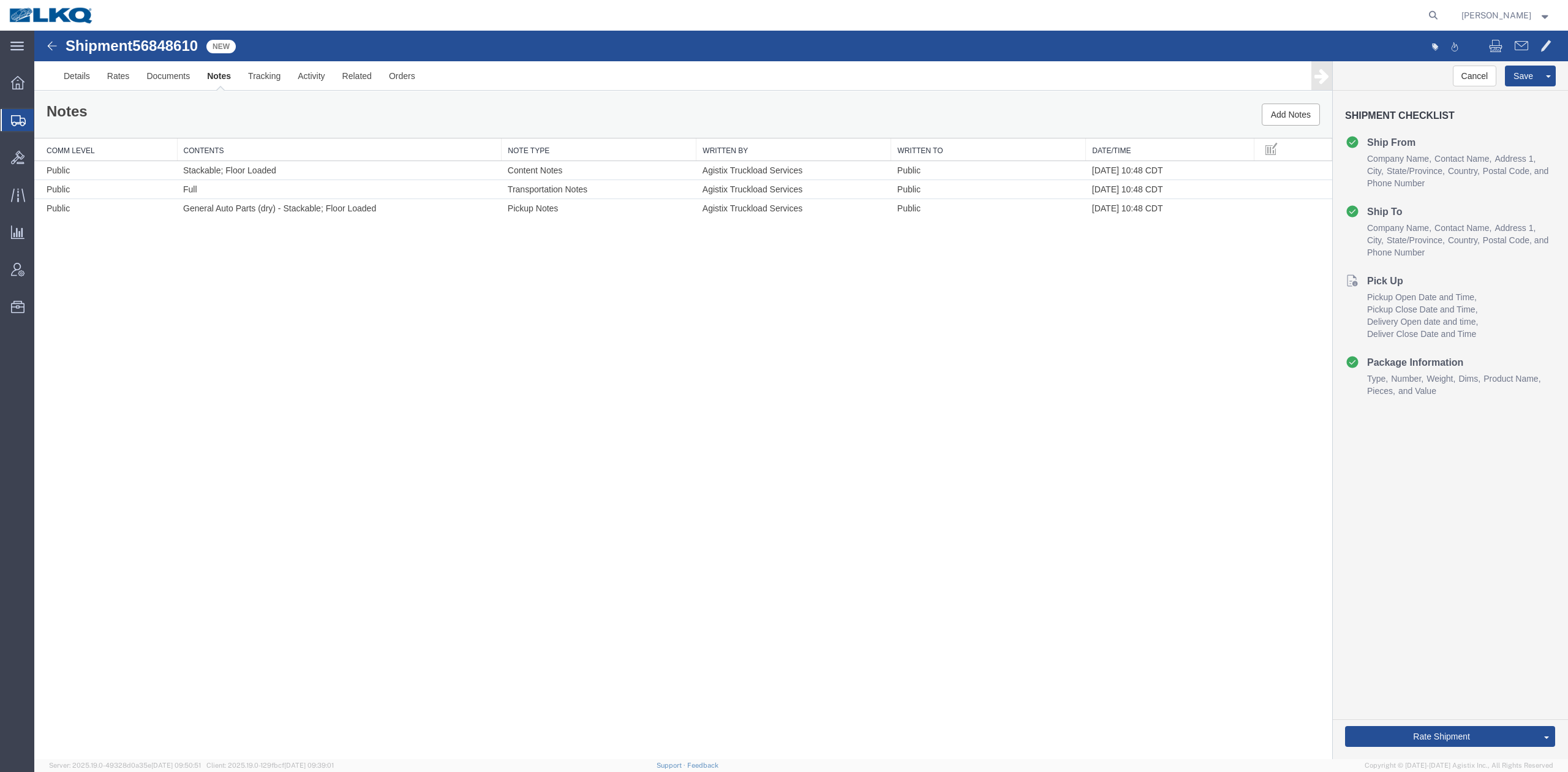
click at [150, 51] on span "56848610" at bounding box center [165, 46] width 65 height 17
click at [150, 50] on span "56848610" at bounding box center [165, 46] width 65 height 17
copy span "56848610"
click at [87, 79] on link "Details" at bounding box center [77, 76] width 44 height 30
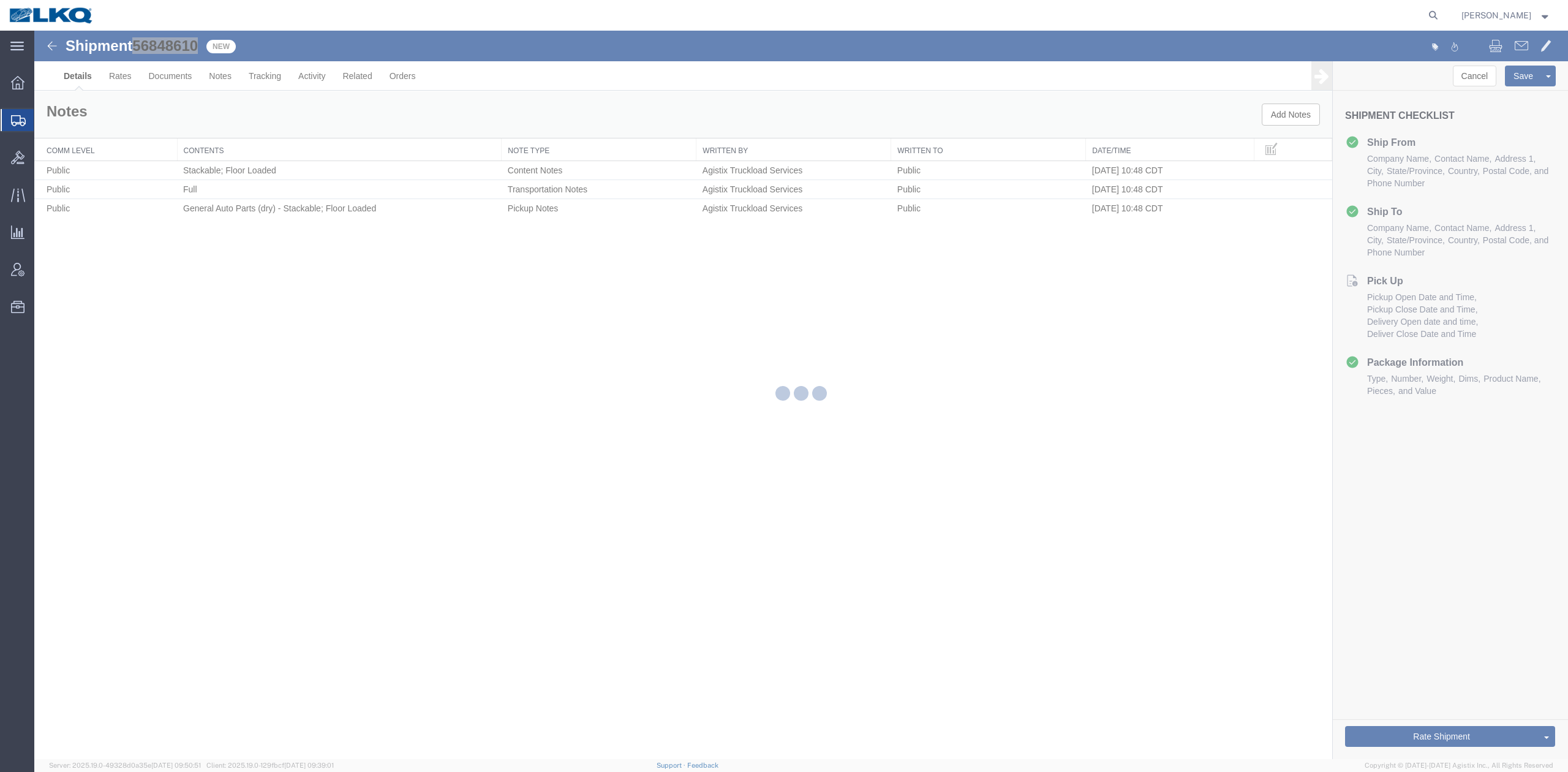
select select "27634"
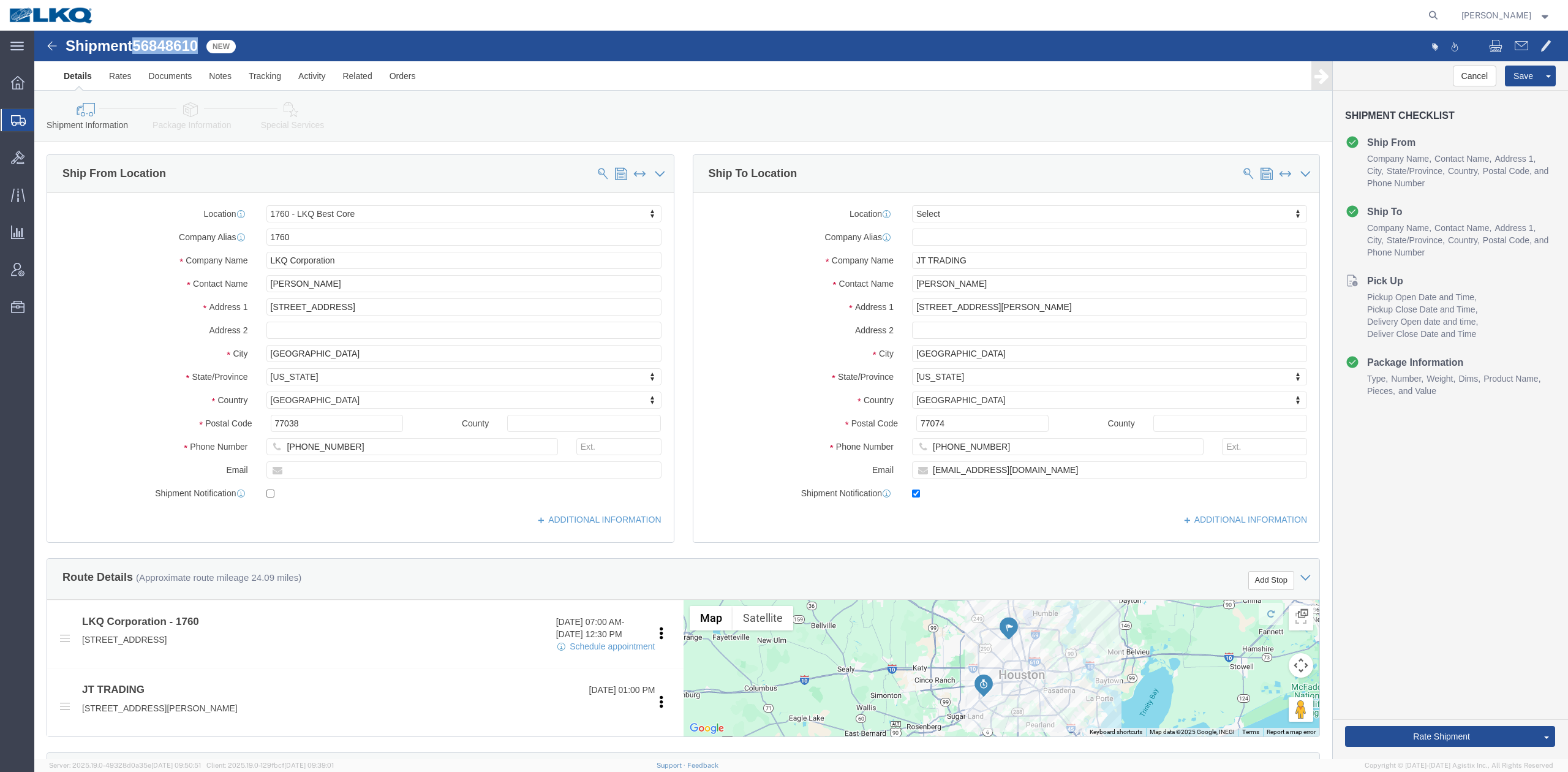
click icon
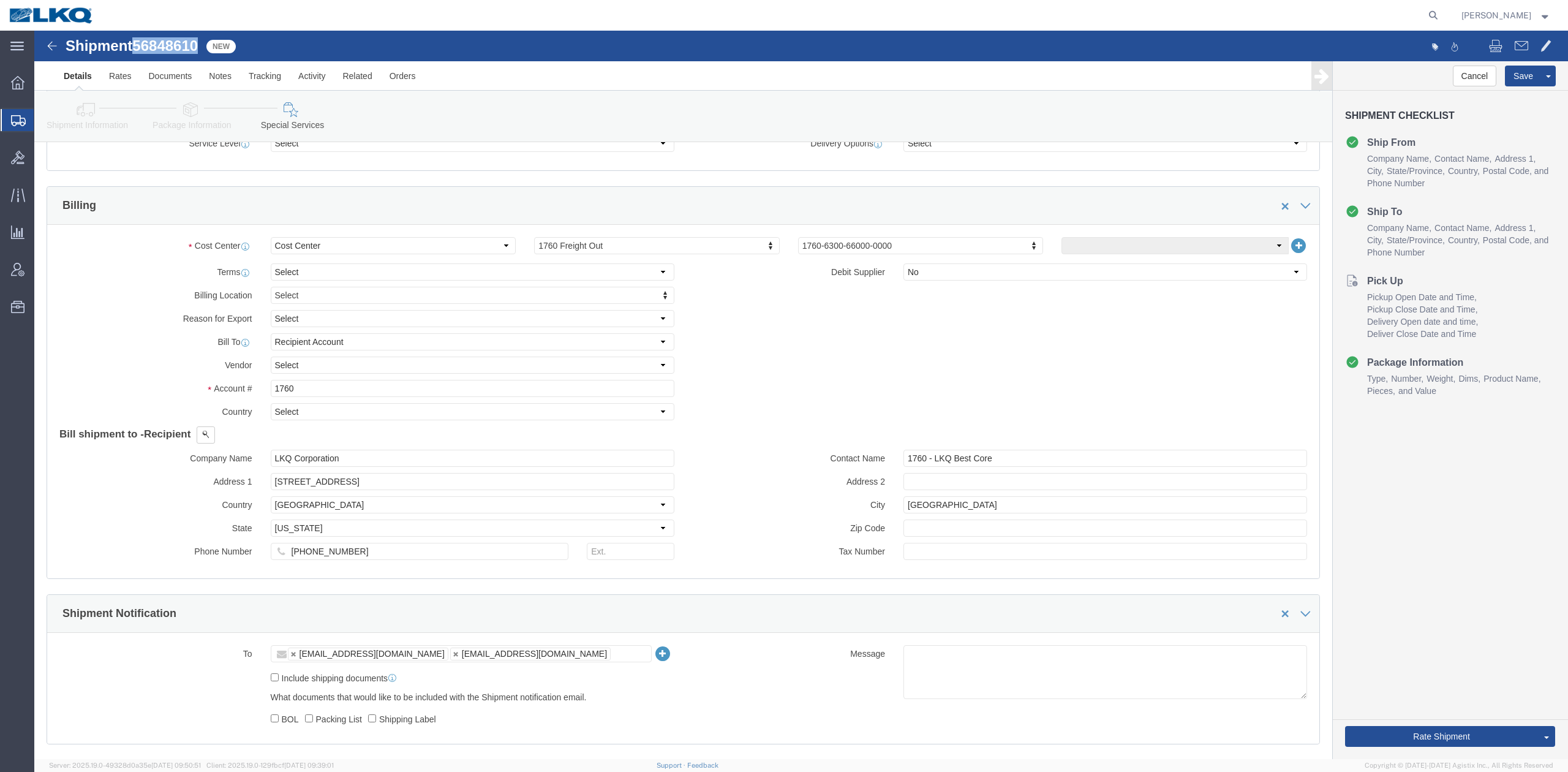
scroll to position [735, 0]
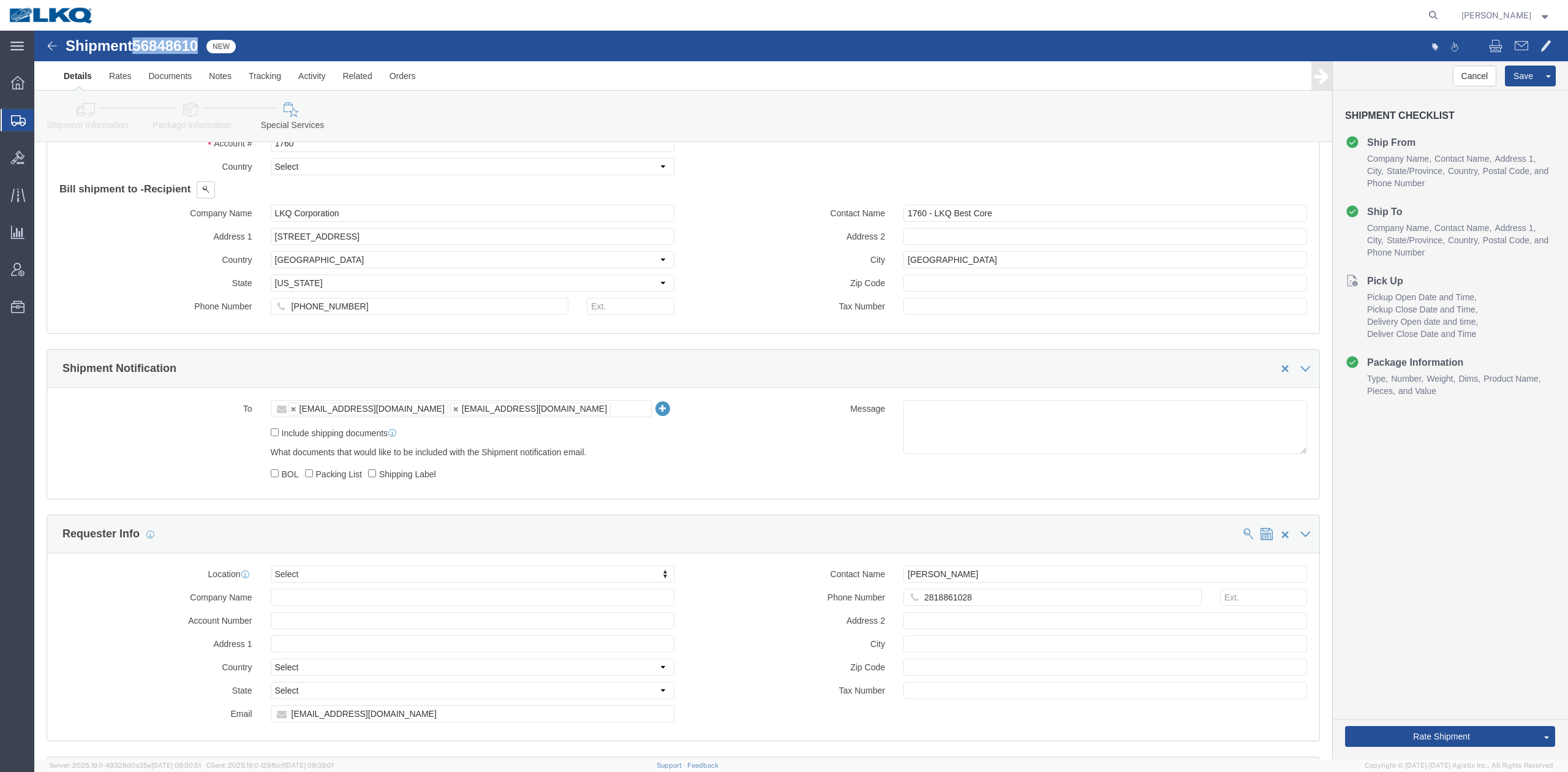
click icon
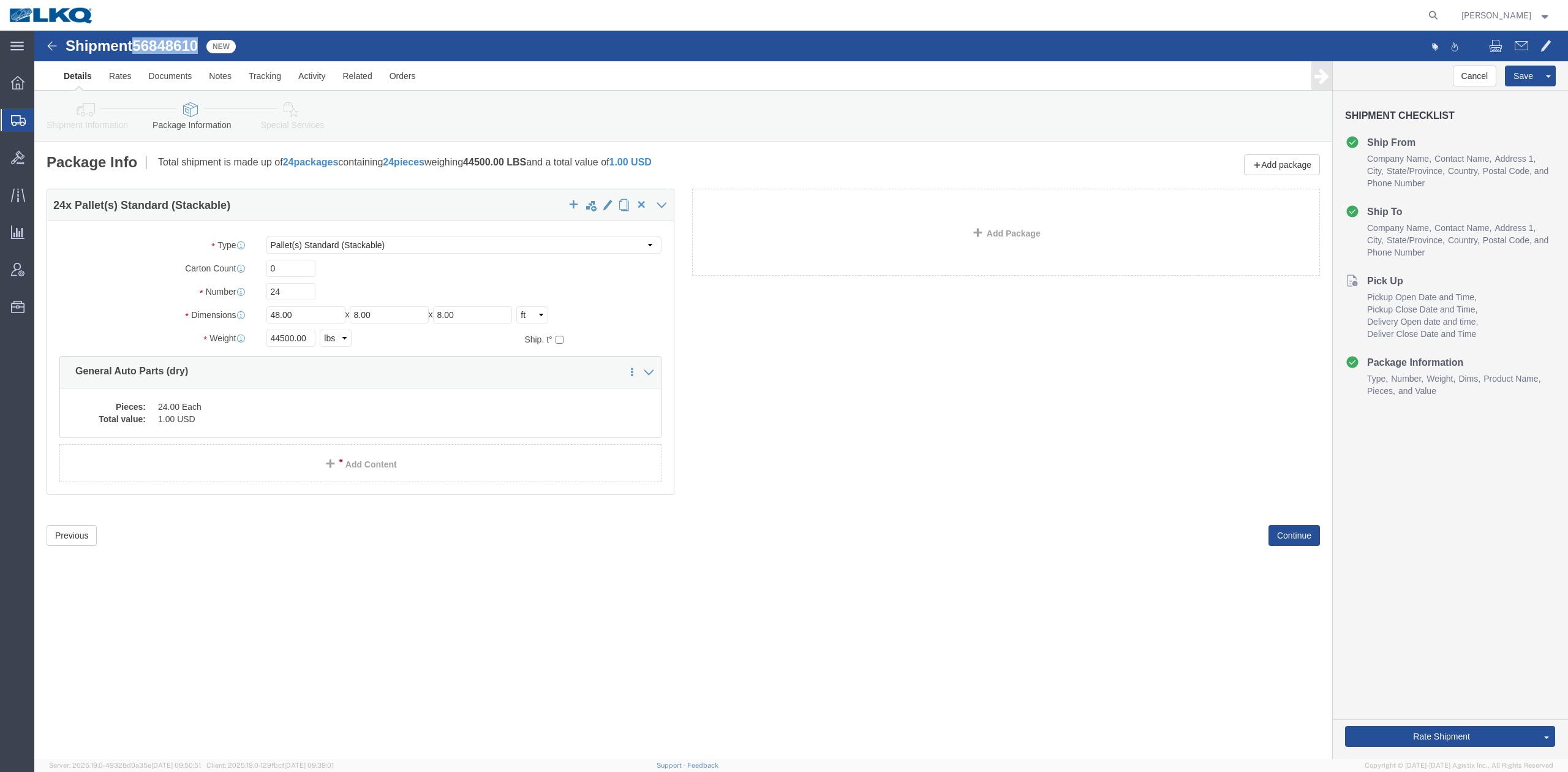
click icon
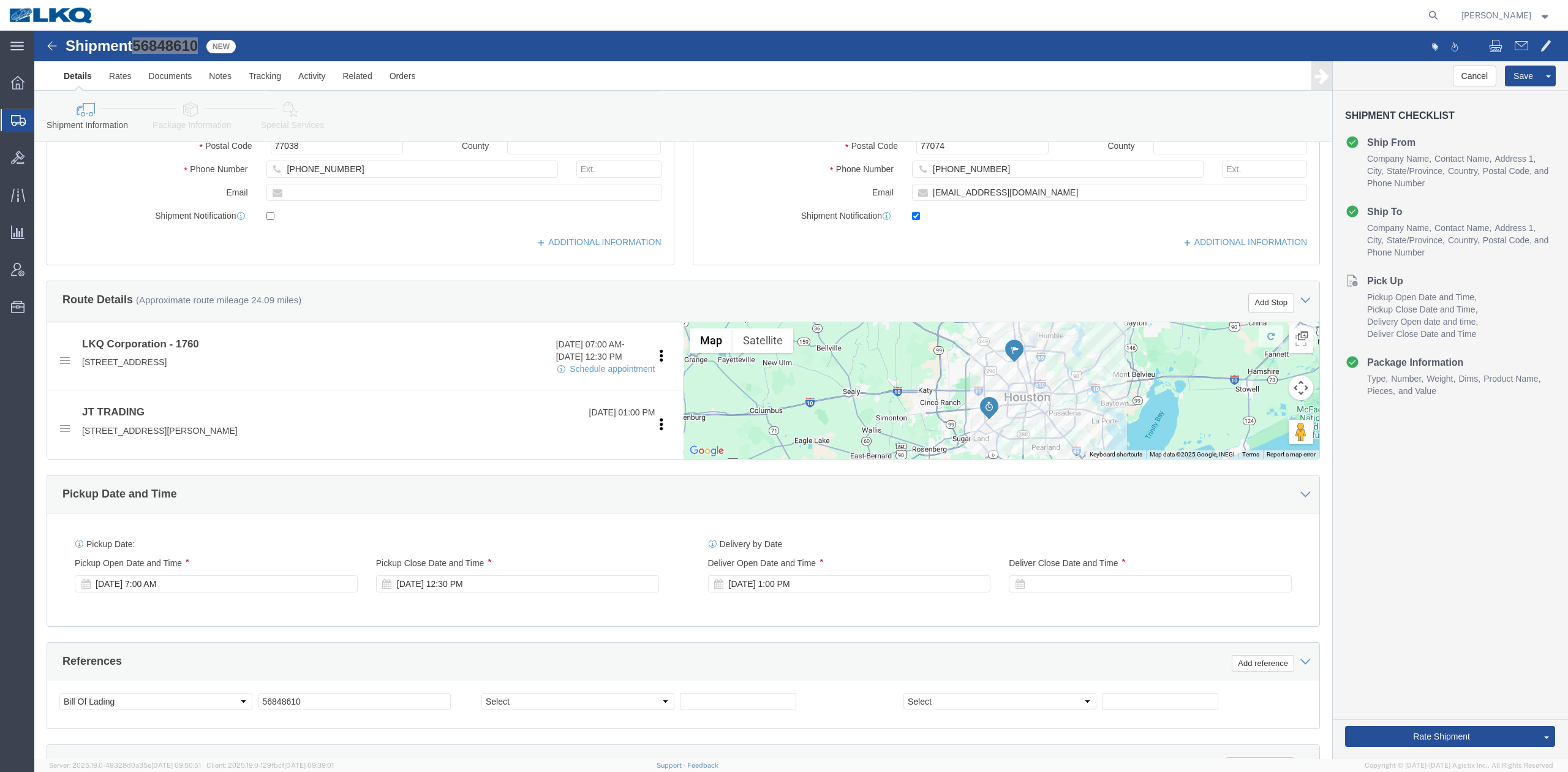
scroll to position [408, 0]
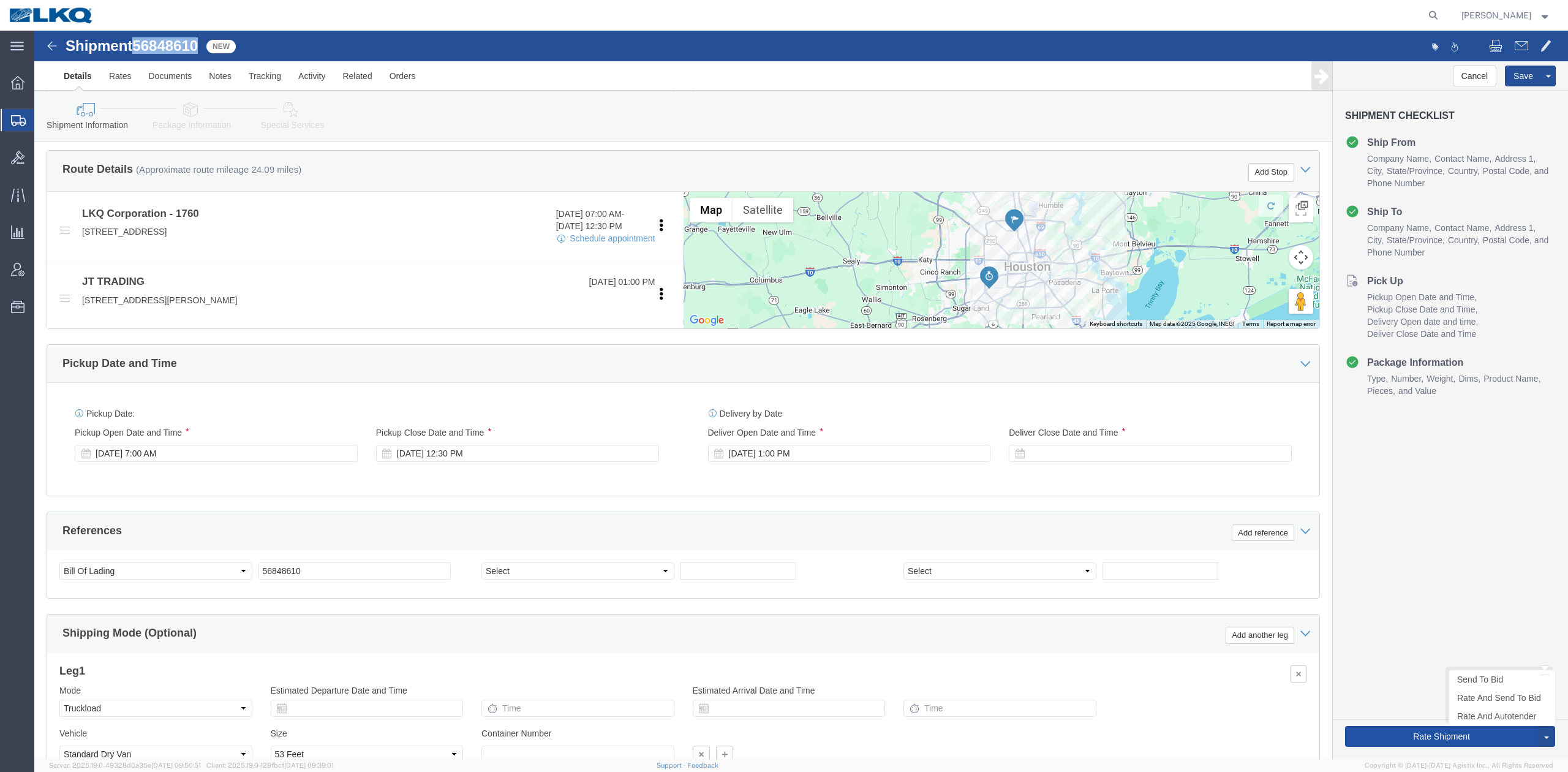
drag, startPoint x: 1401, startPoint y: 708, endPoint x: 1387, endPoint y: 682, distance: 29.5
click button "Rate Shipment"
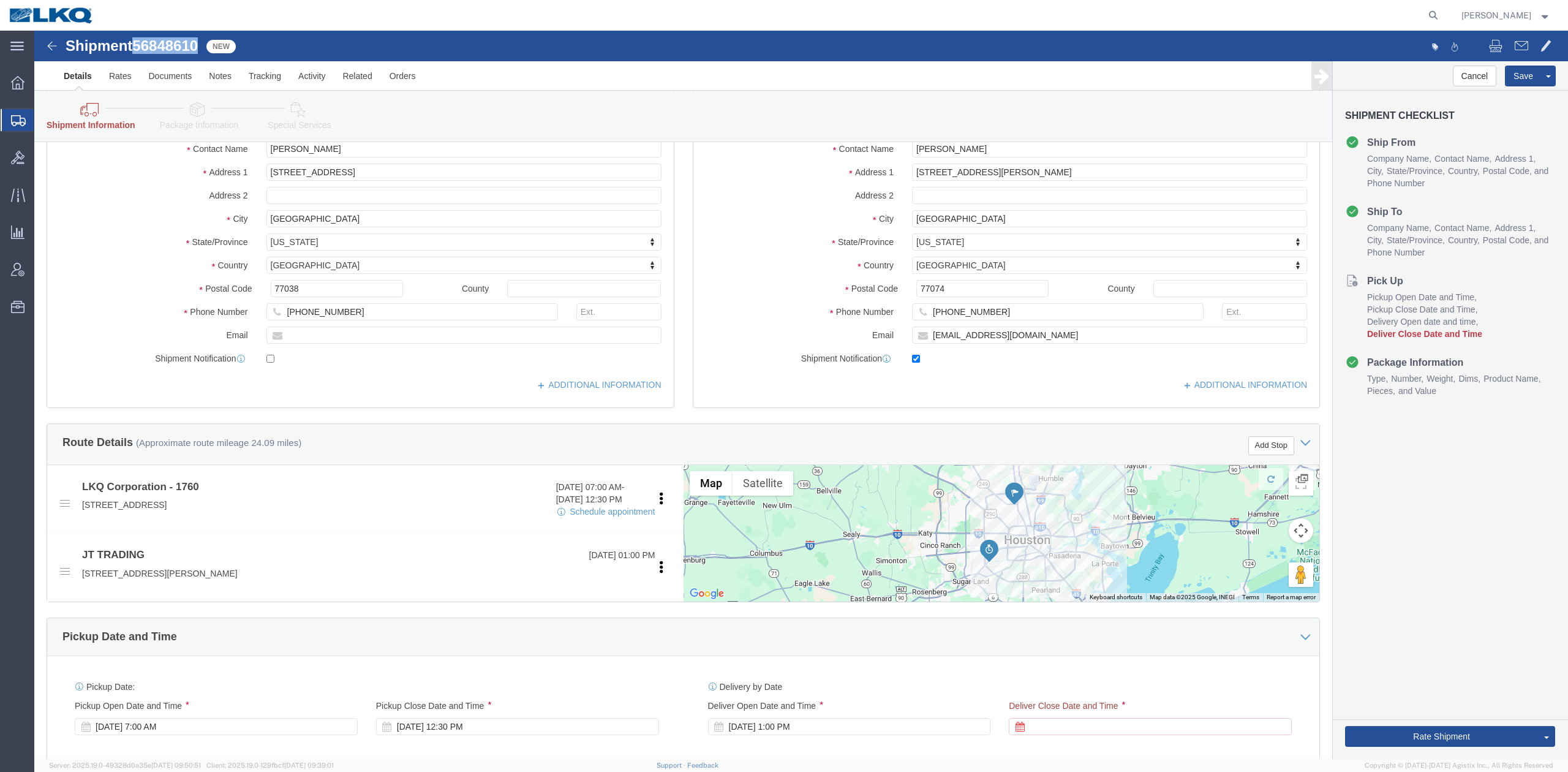
scroll to position [490, 0]
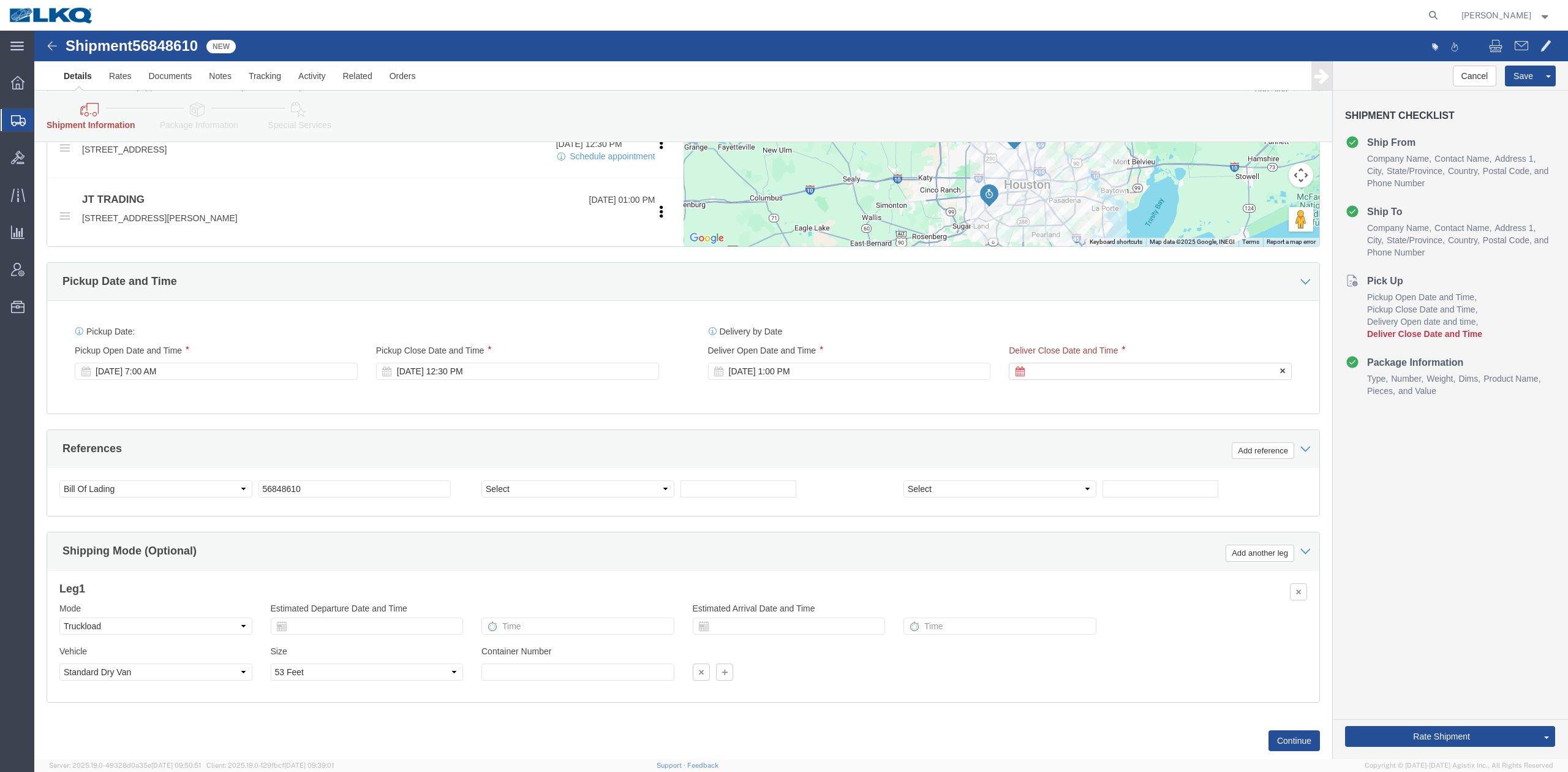
click div
click button "Apply"
click div "[DATE] 1:00 PM"
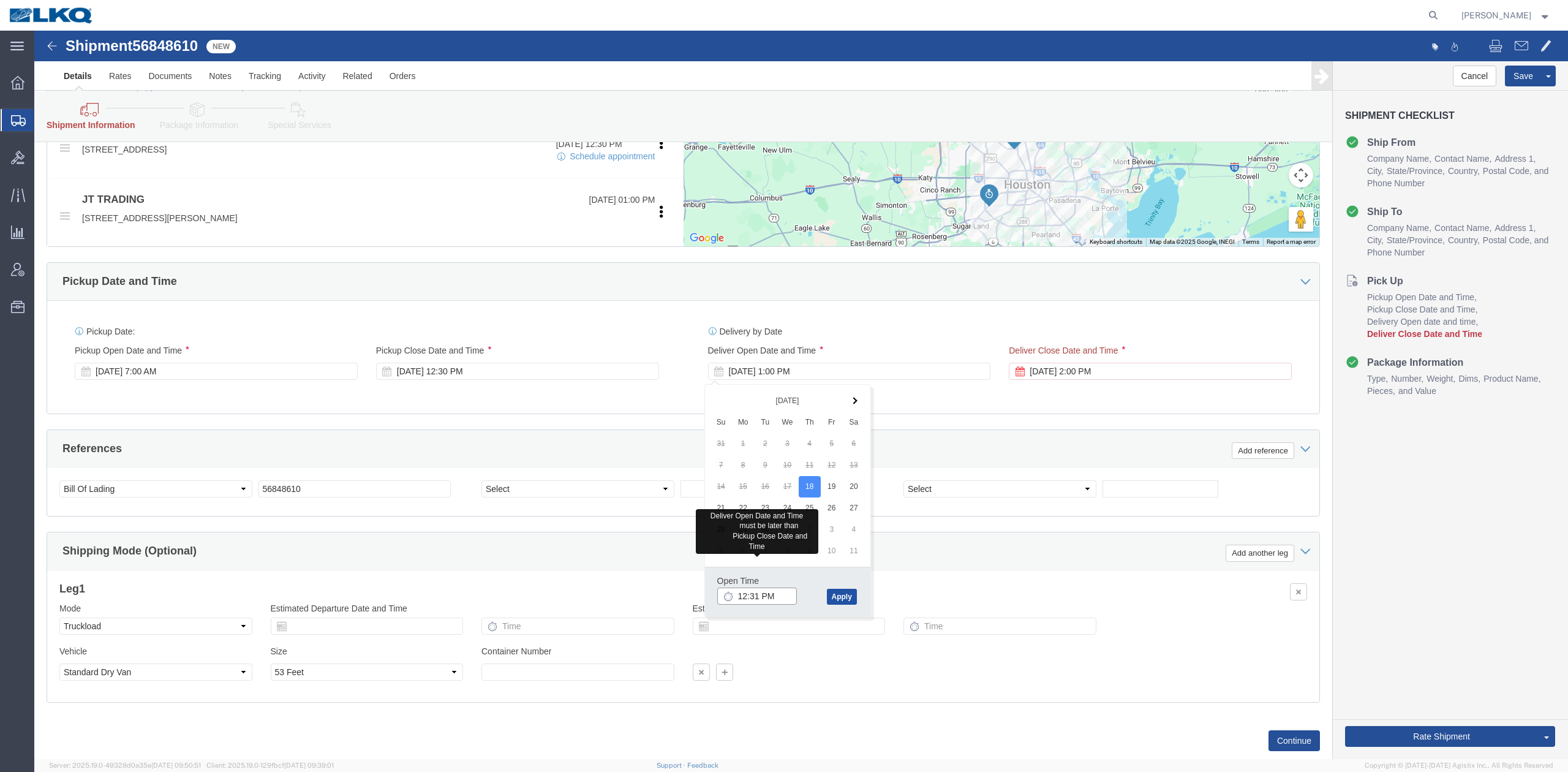
type input "12:31 PM"
click button "Apply"
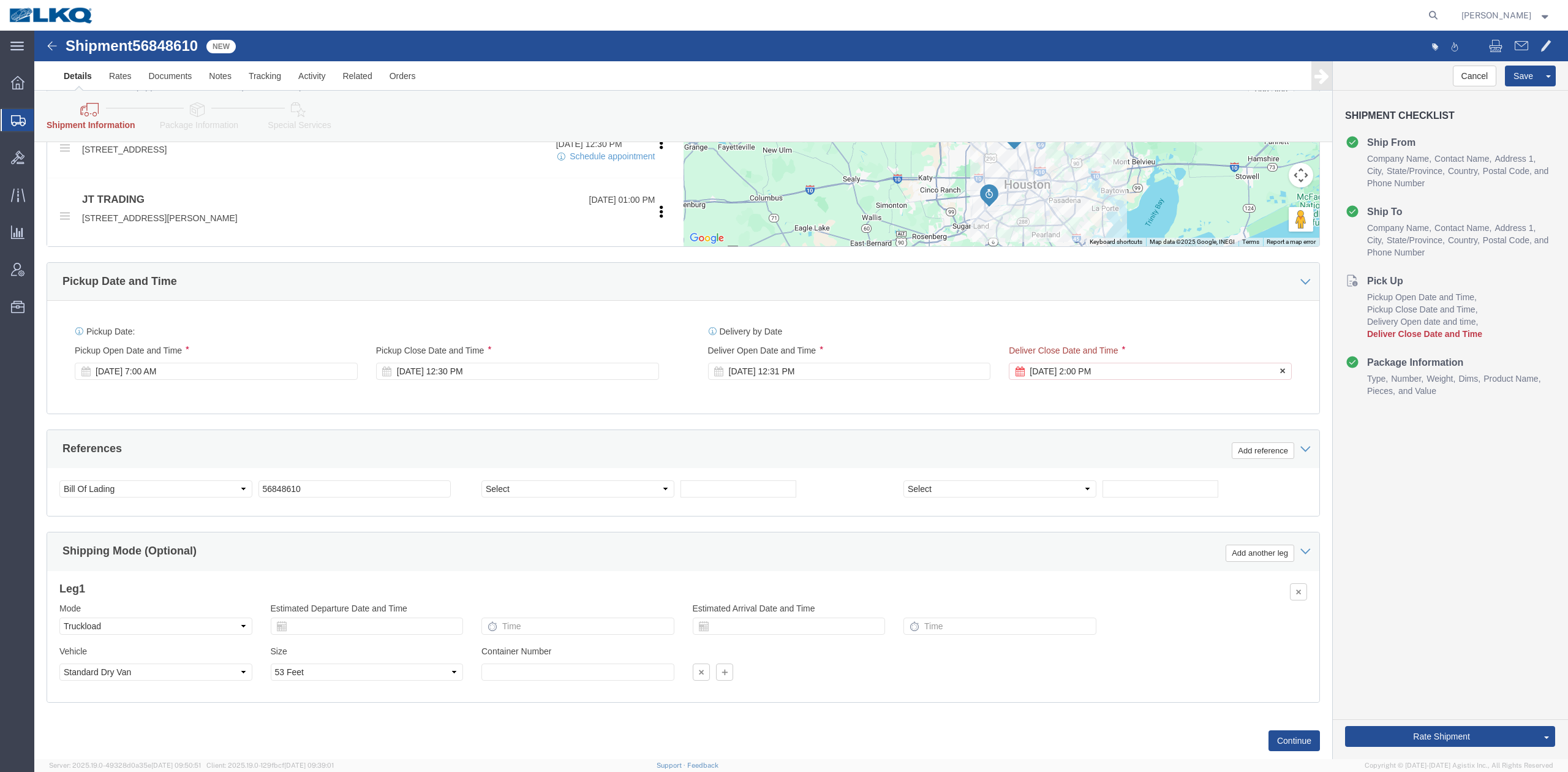
click div "[DATE] 2:00 PM"
type input "1:00 PM"
click button "Apply"
click button "Rate Shipment"
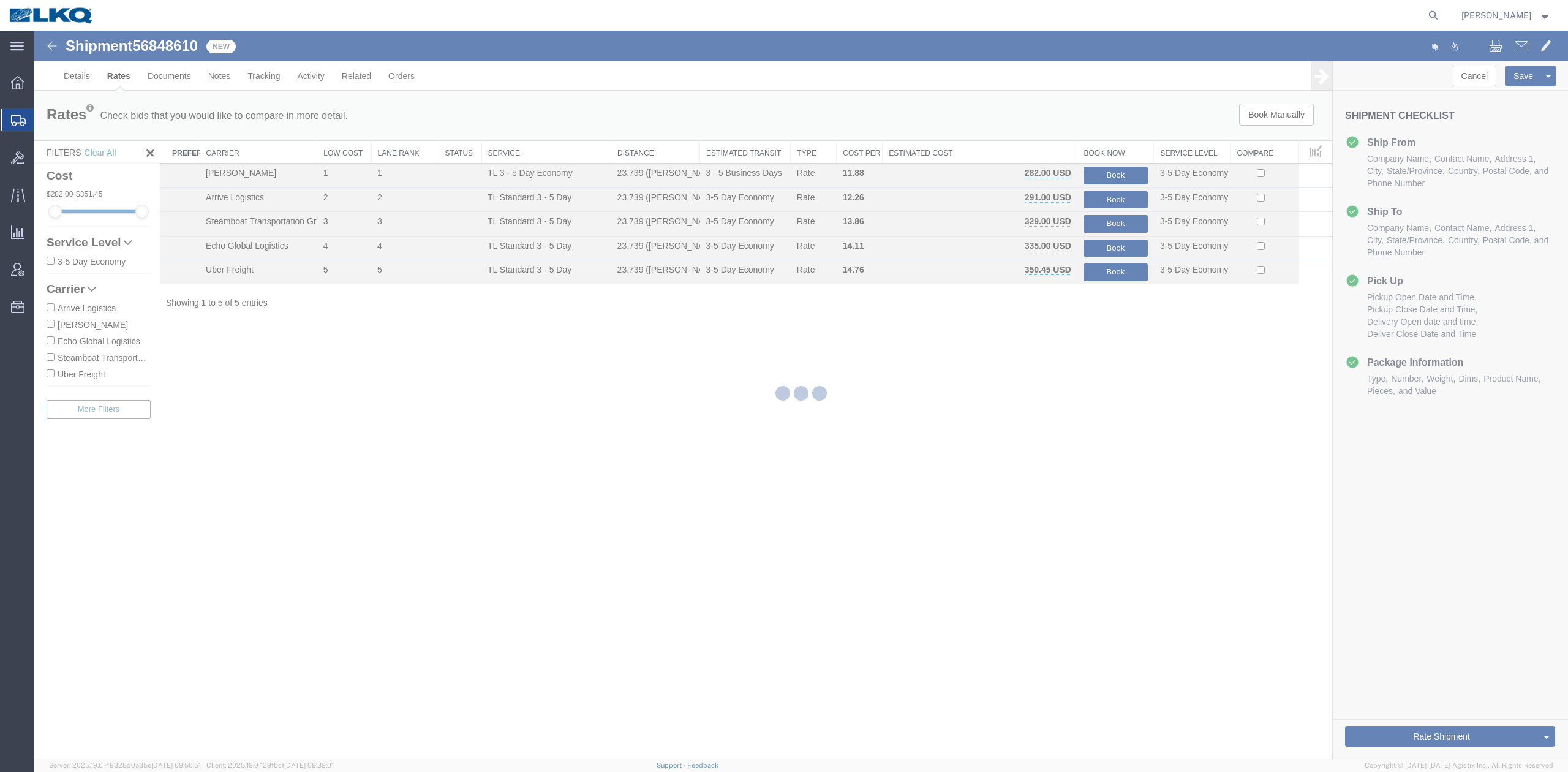
scroll to position [0, 0]
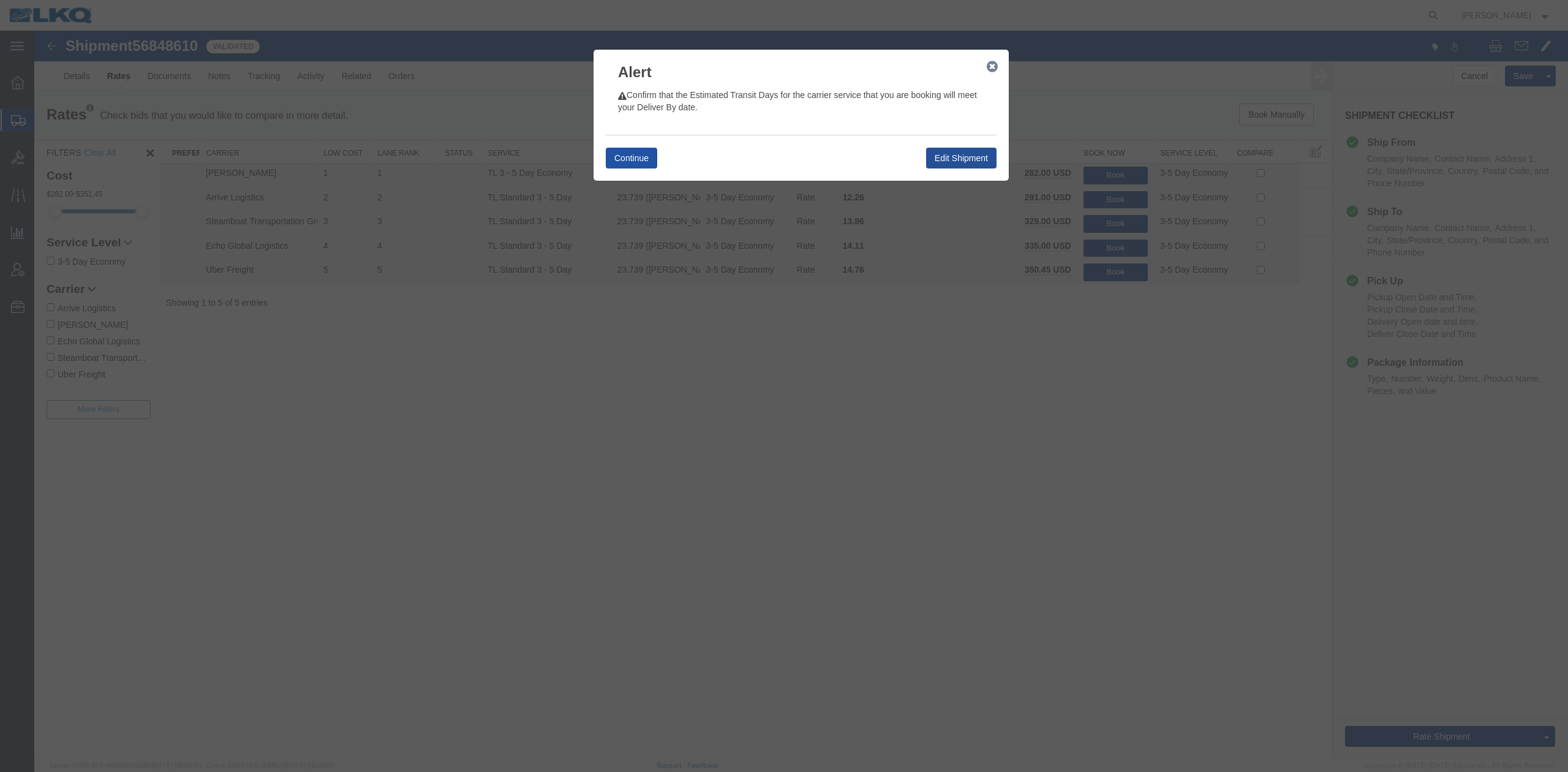
click at [630, 156] on button "Continue" at bounding box center [632, 158] width 52 height 21
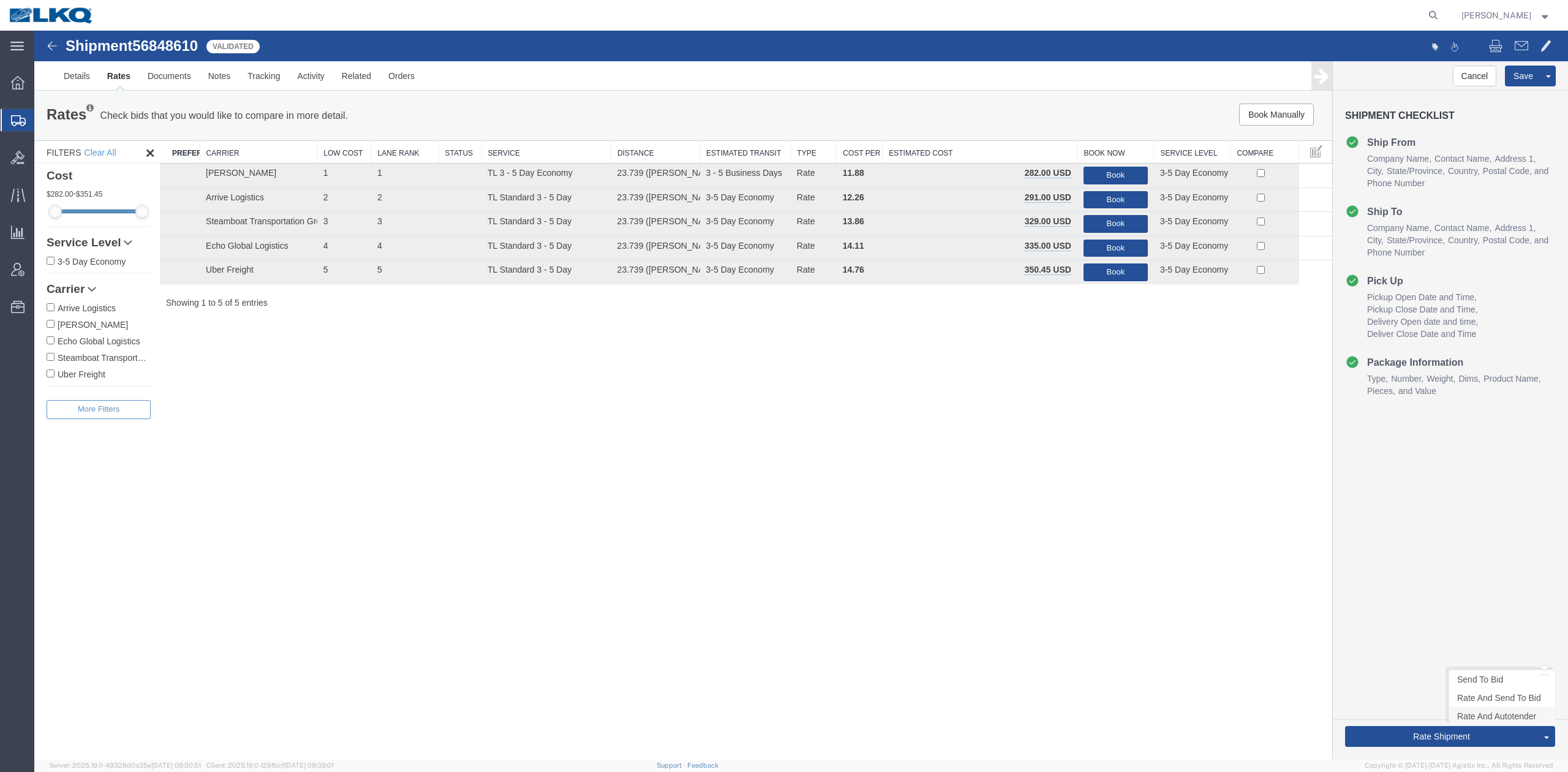
click at [1465, 723] on link "Rate And Autotender" at bounding box center [1502, 716] width 106 height 19
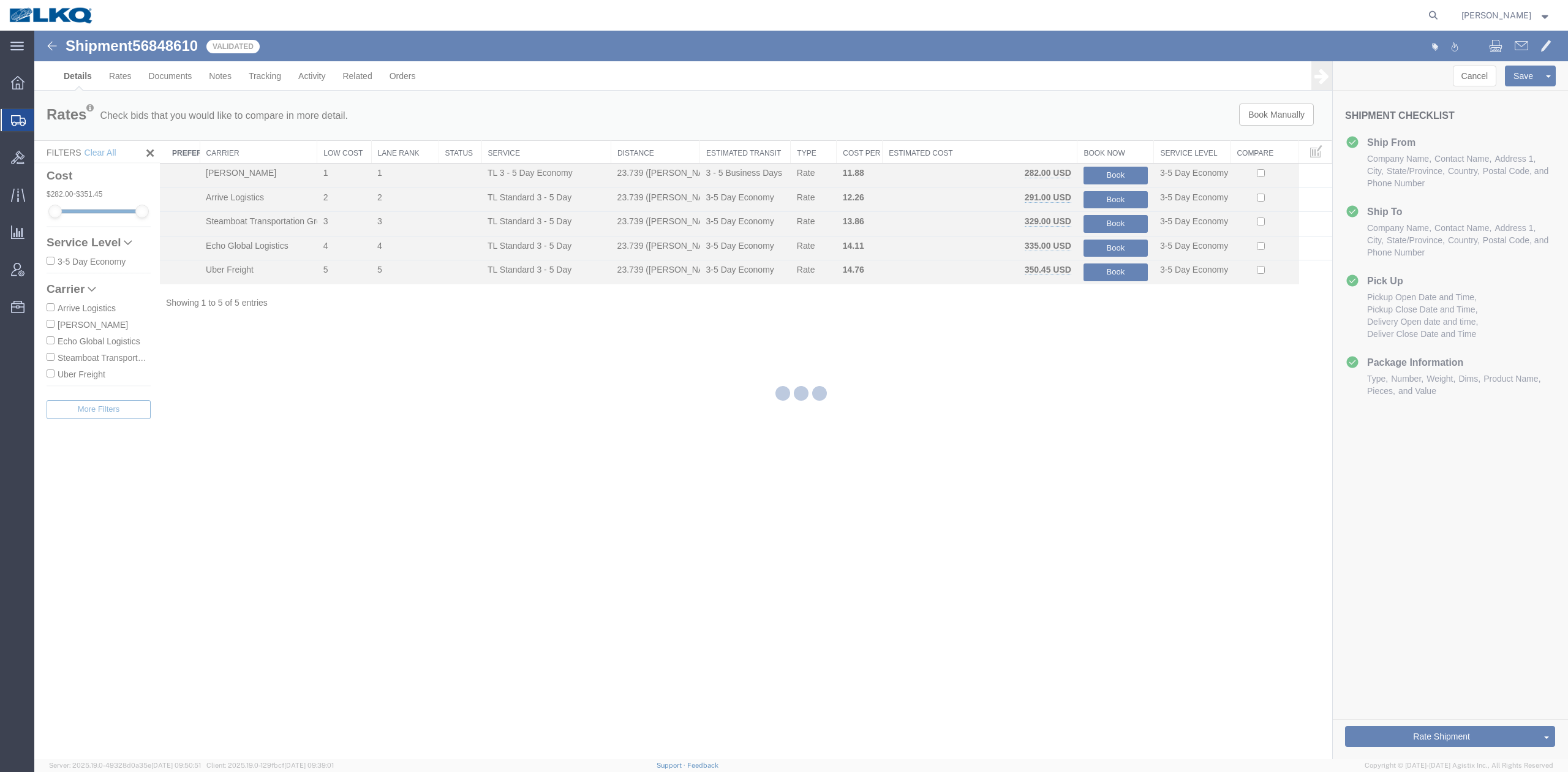
select select "27634"
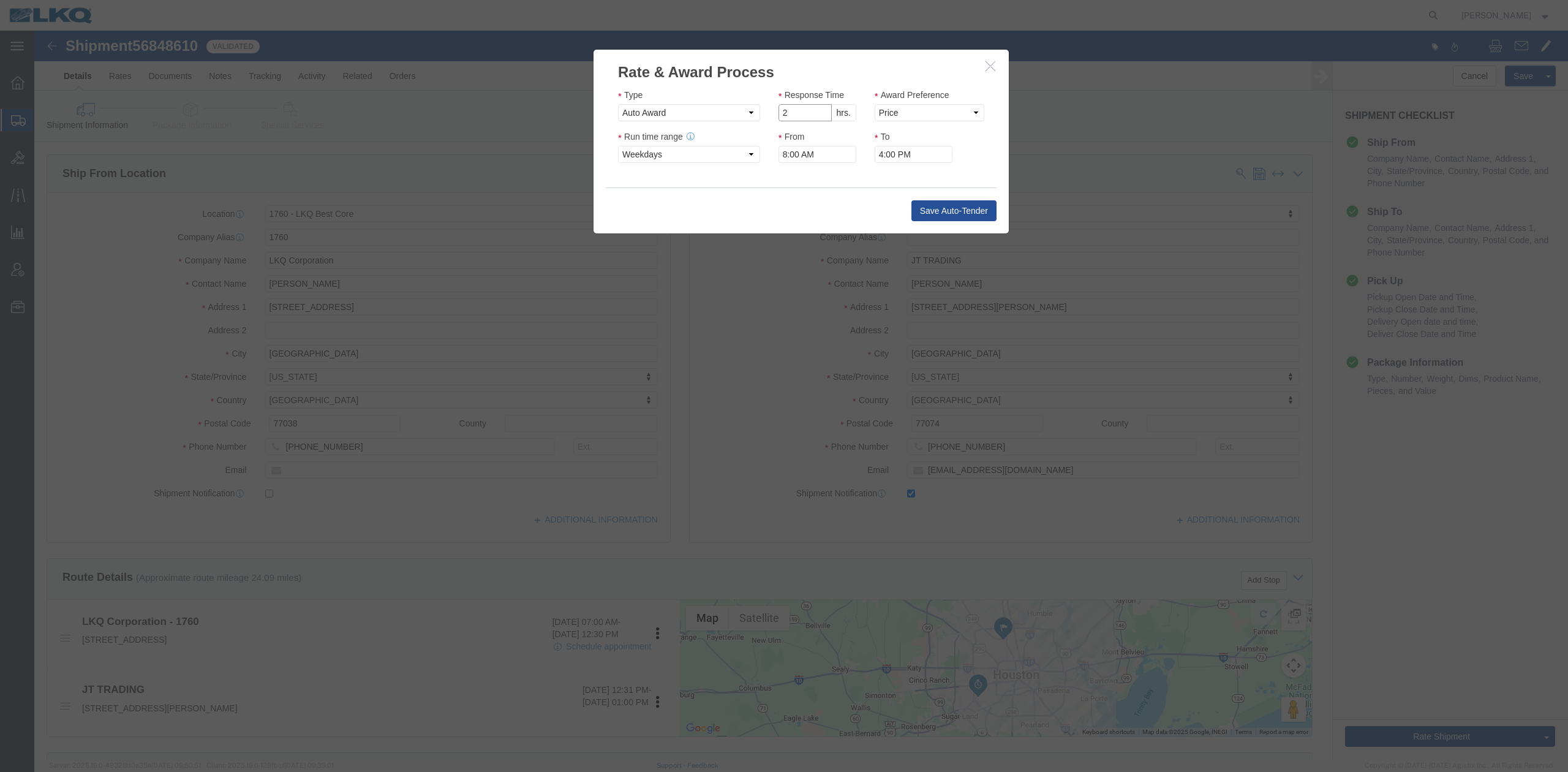
click input "2"
type input "1"
click input "1"
click select "Price Carrier Rank"
select select "LANE_RANK"
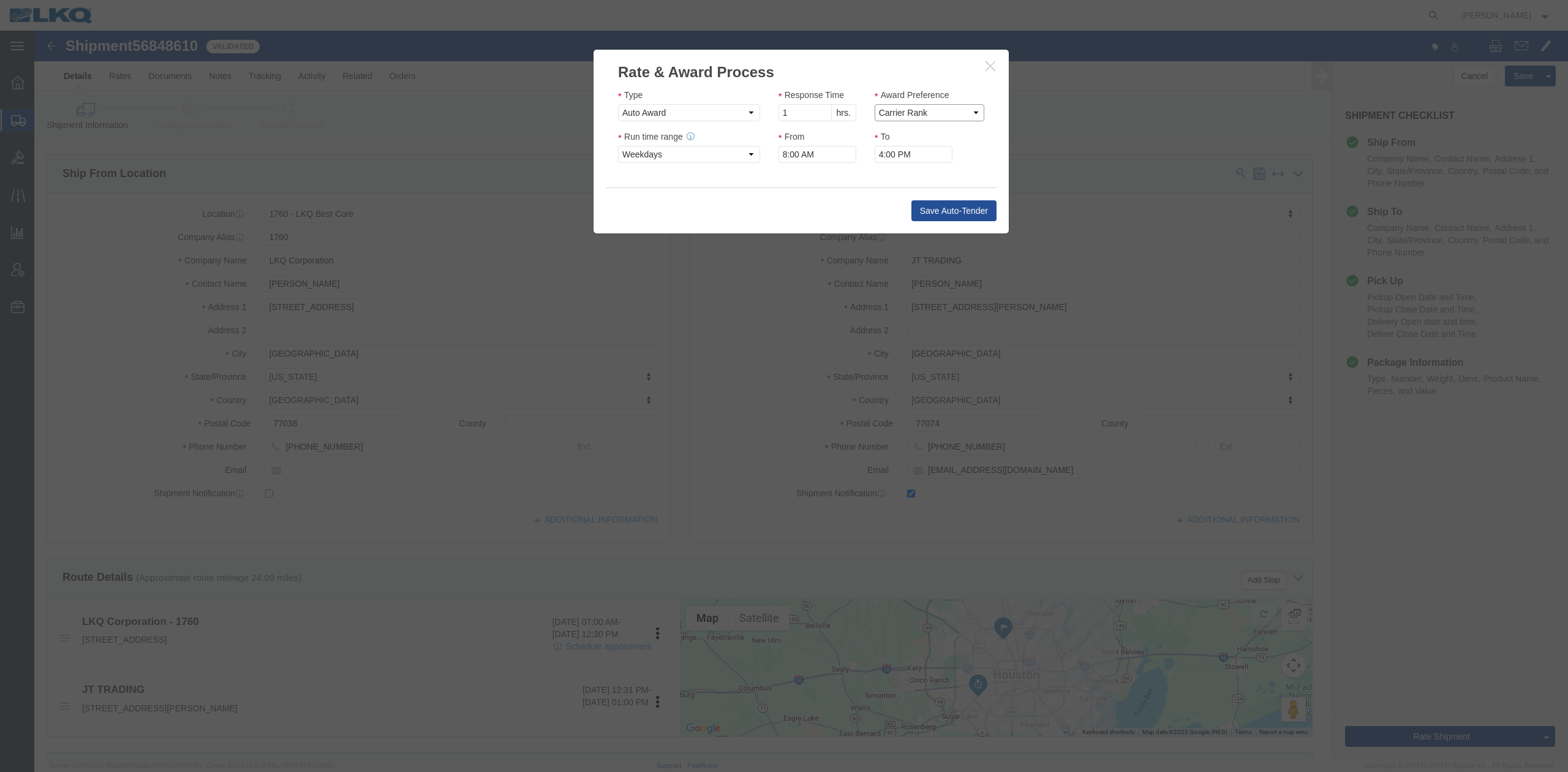
click select "Price Carrier Rank"
click button "Save Auto-Tender"
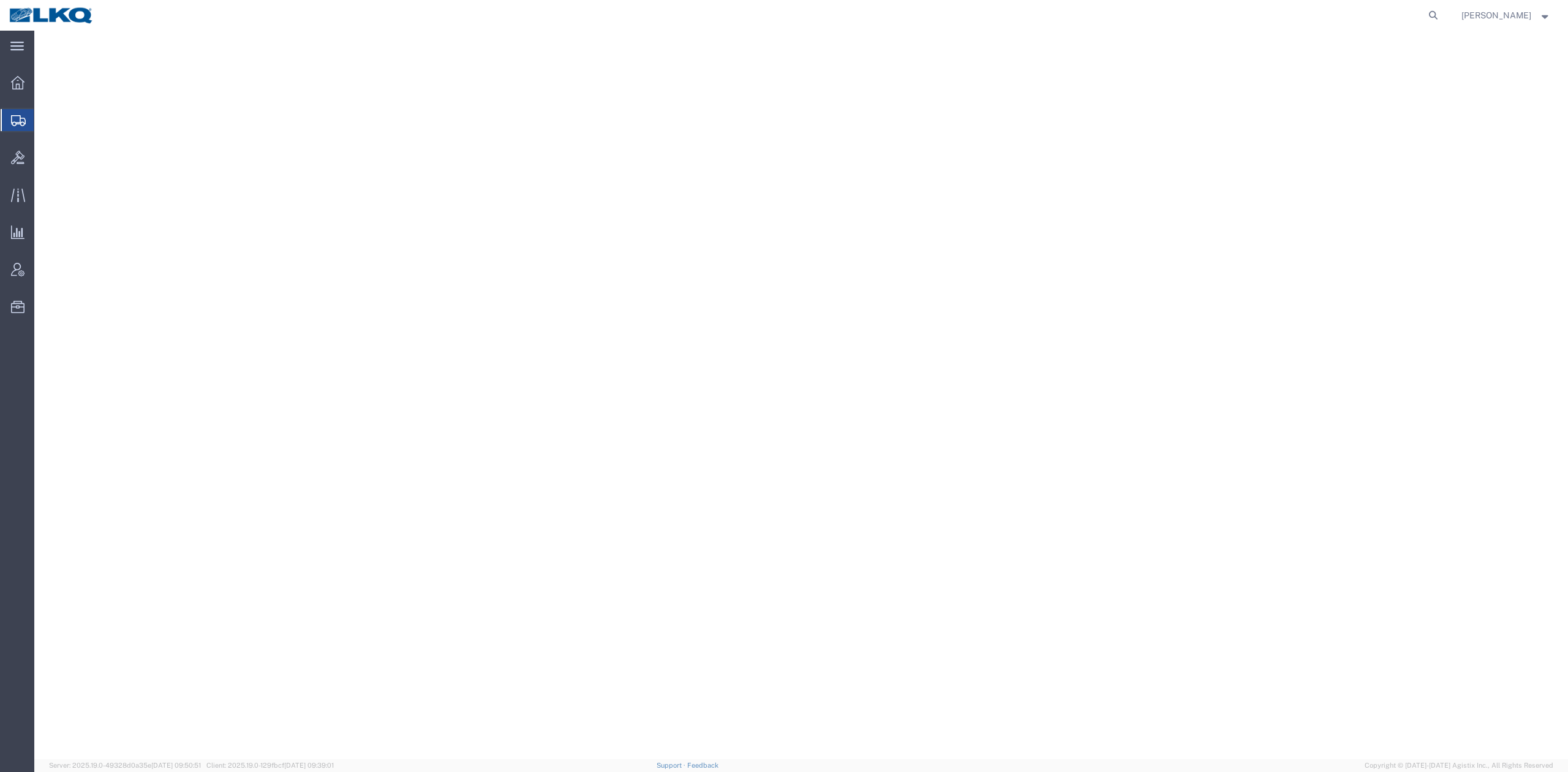
select select "30588"
select select "30604"
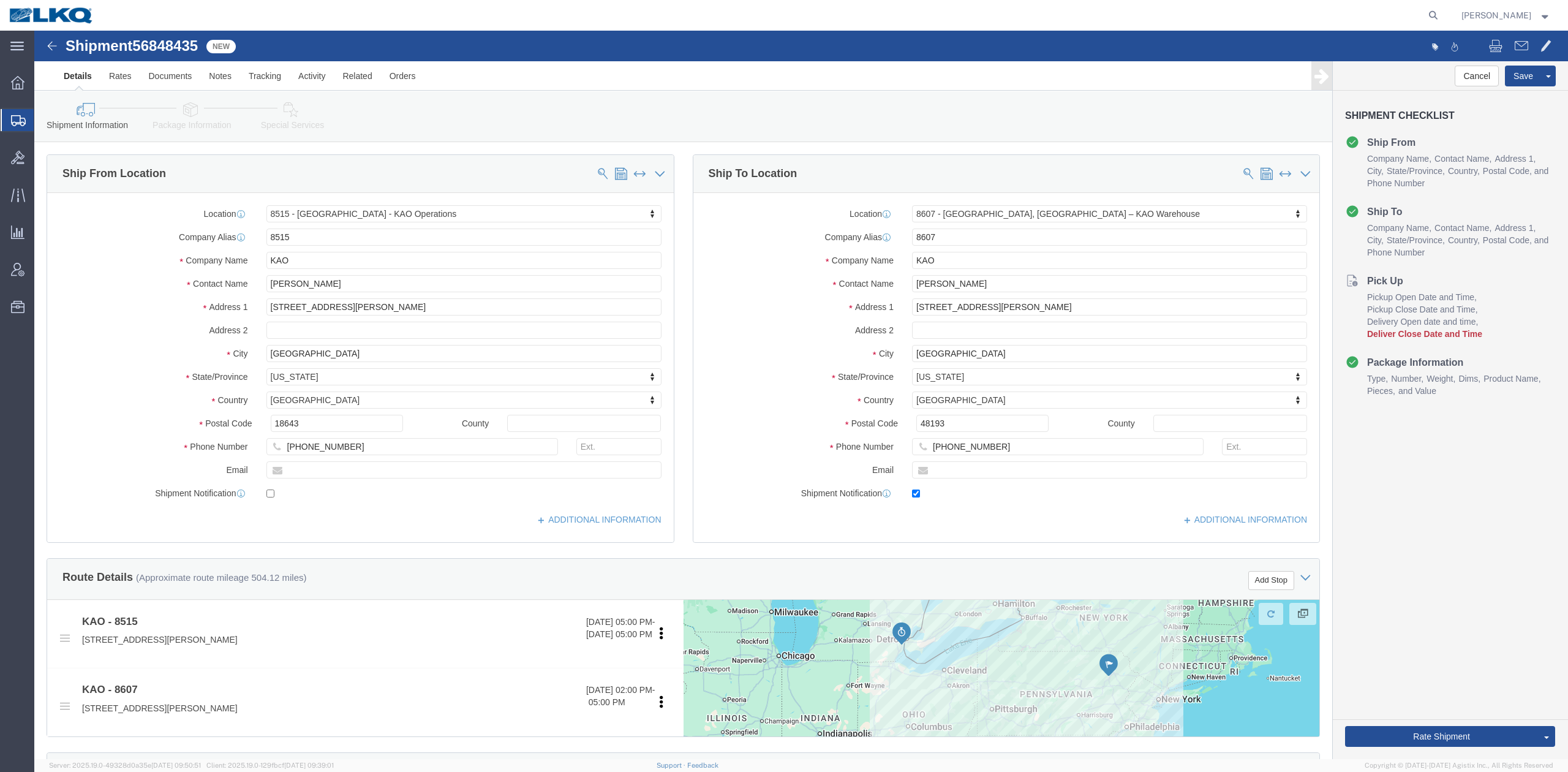
click span "56848435"
click link "Notes"
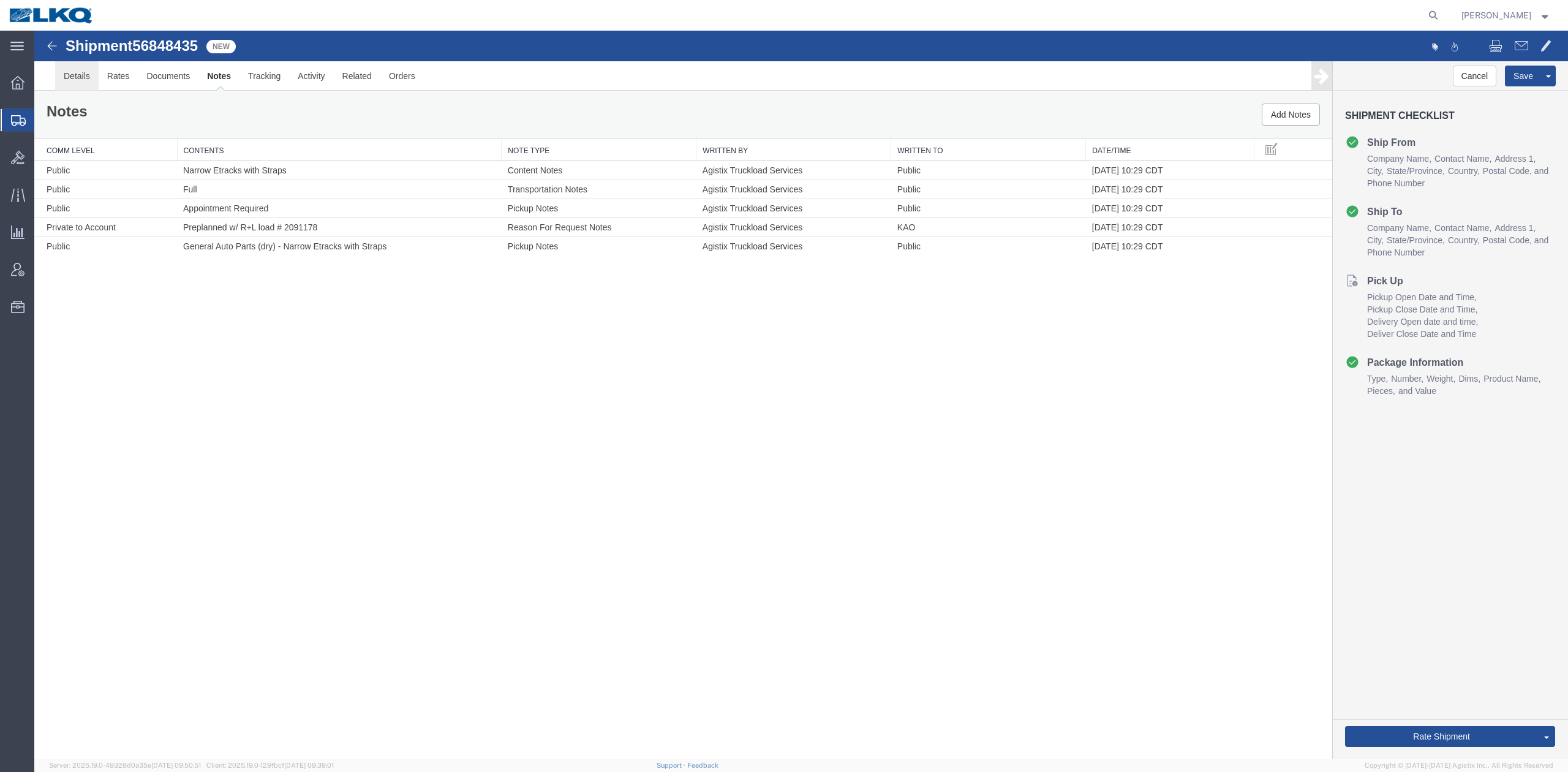
click at [86, 79] on link "Details" at bounding box center [77, 76] width 44 height 30
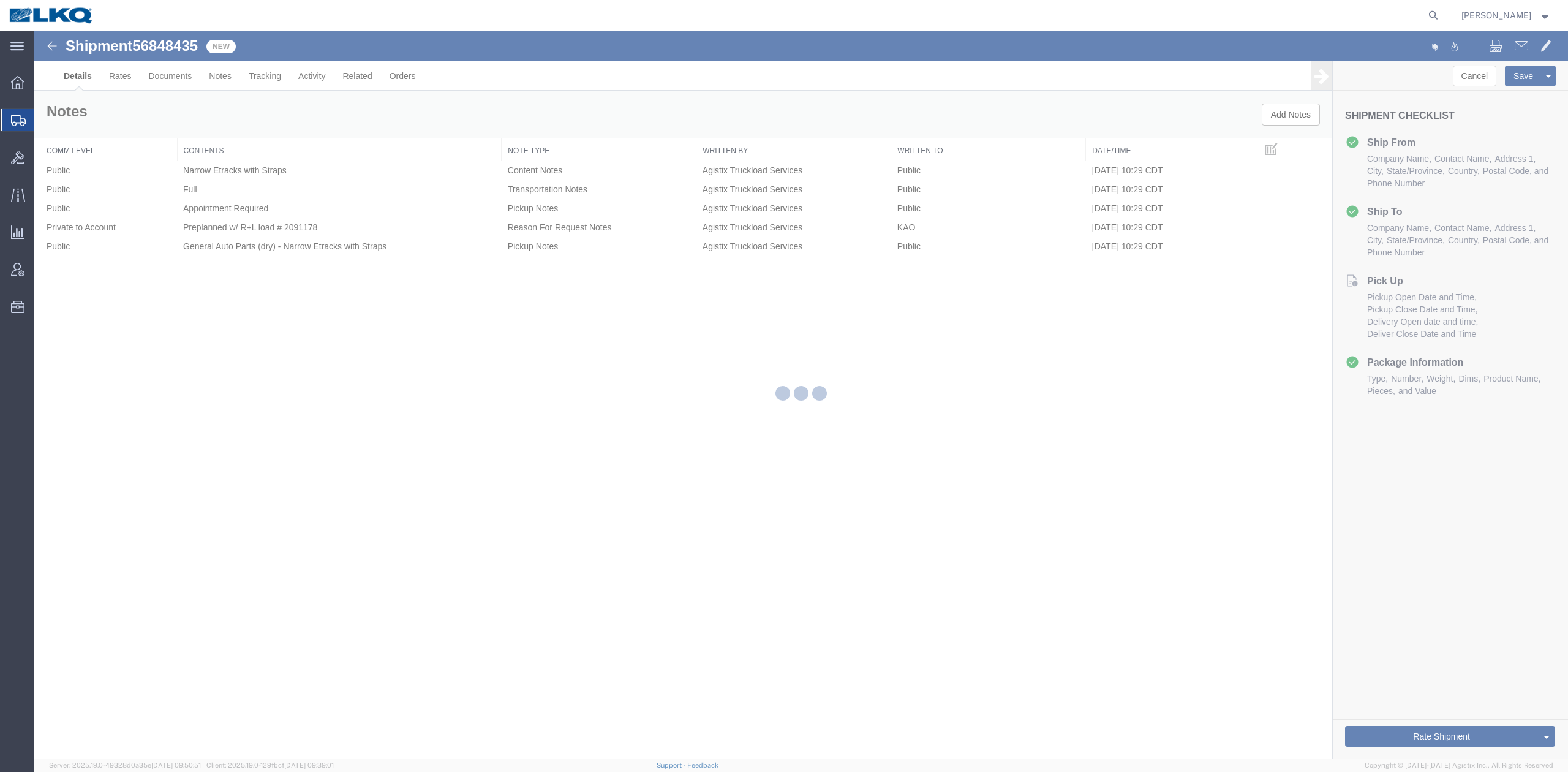
select select "30588"
select select "30604"
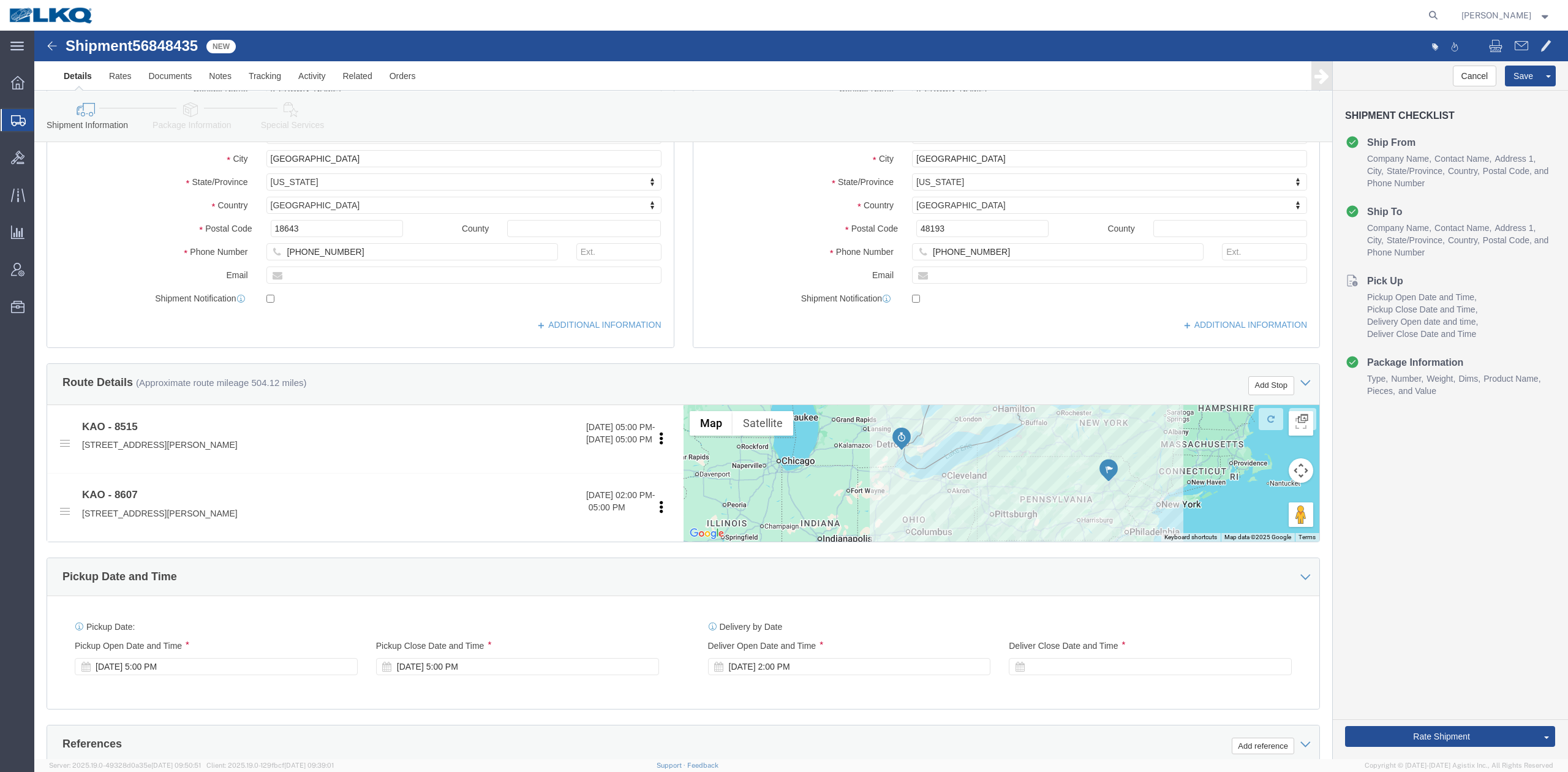
scroll to position [408, 0]
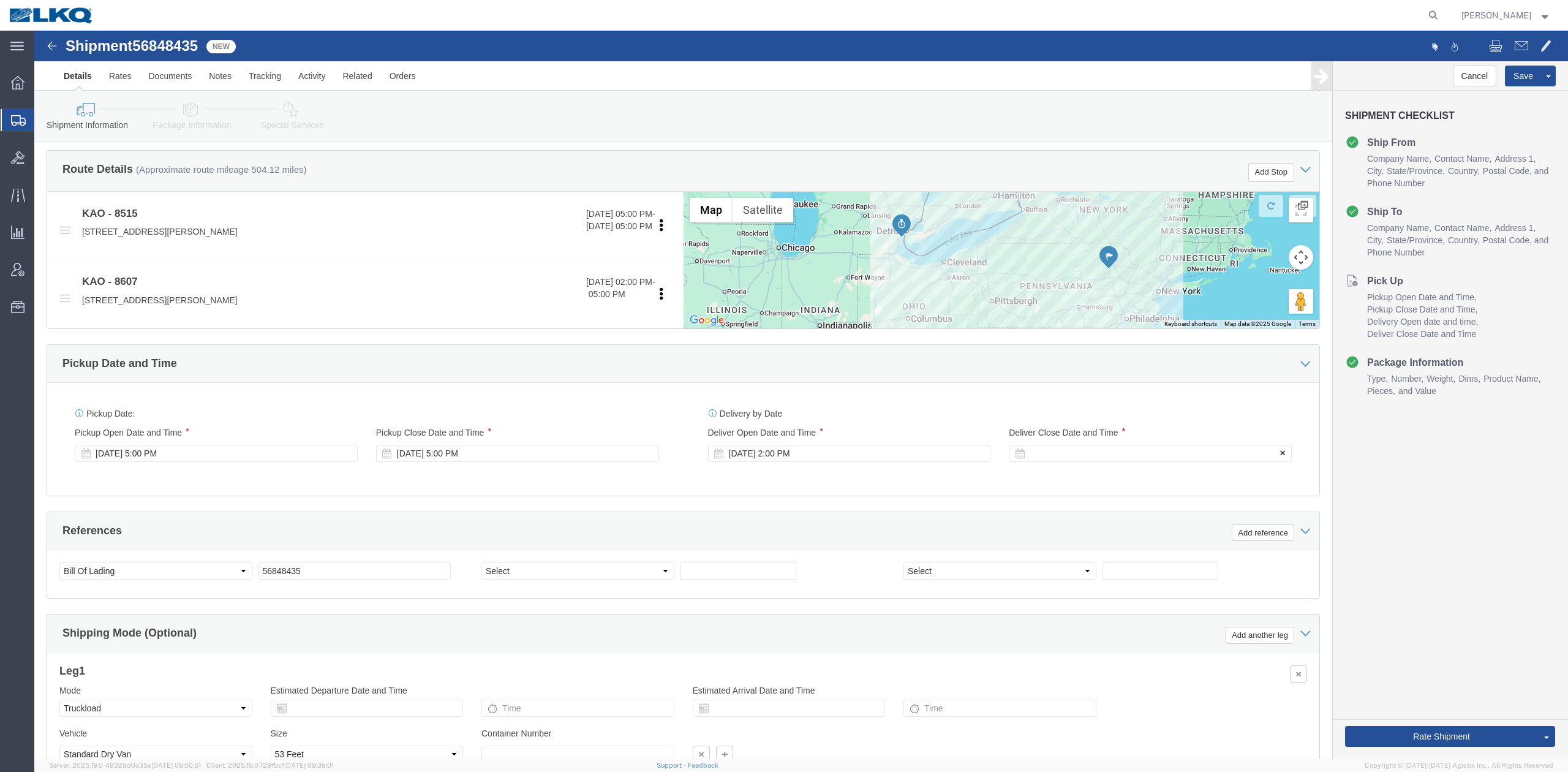
click div
click button "Apply"
click button "Rate Shipment"
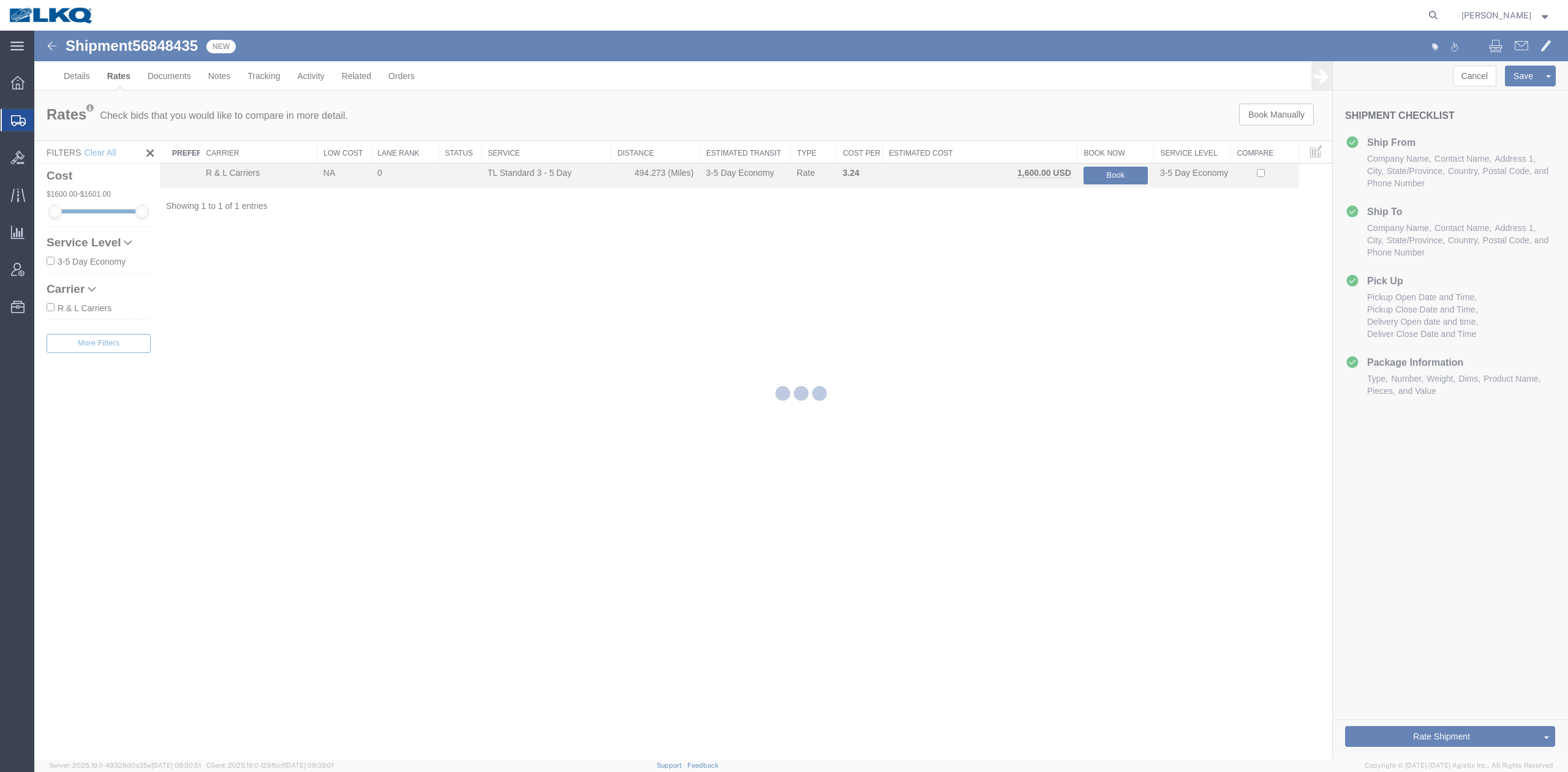
scroll to position [0, 0]
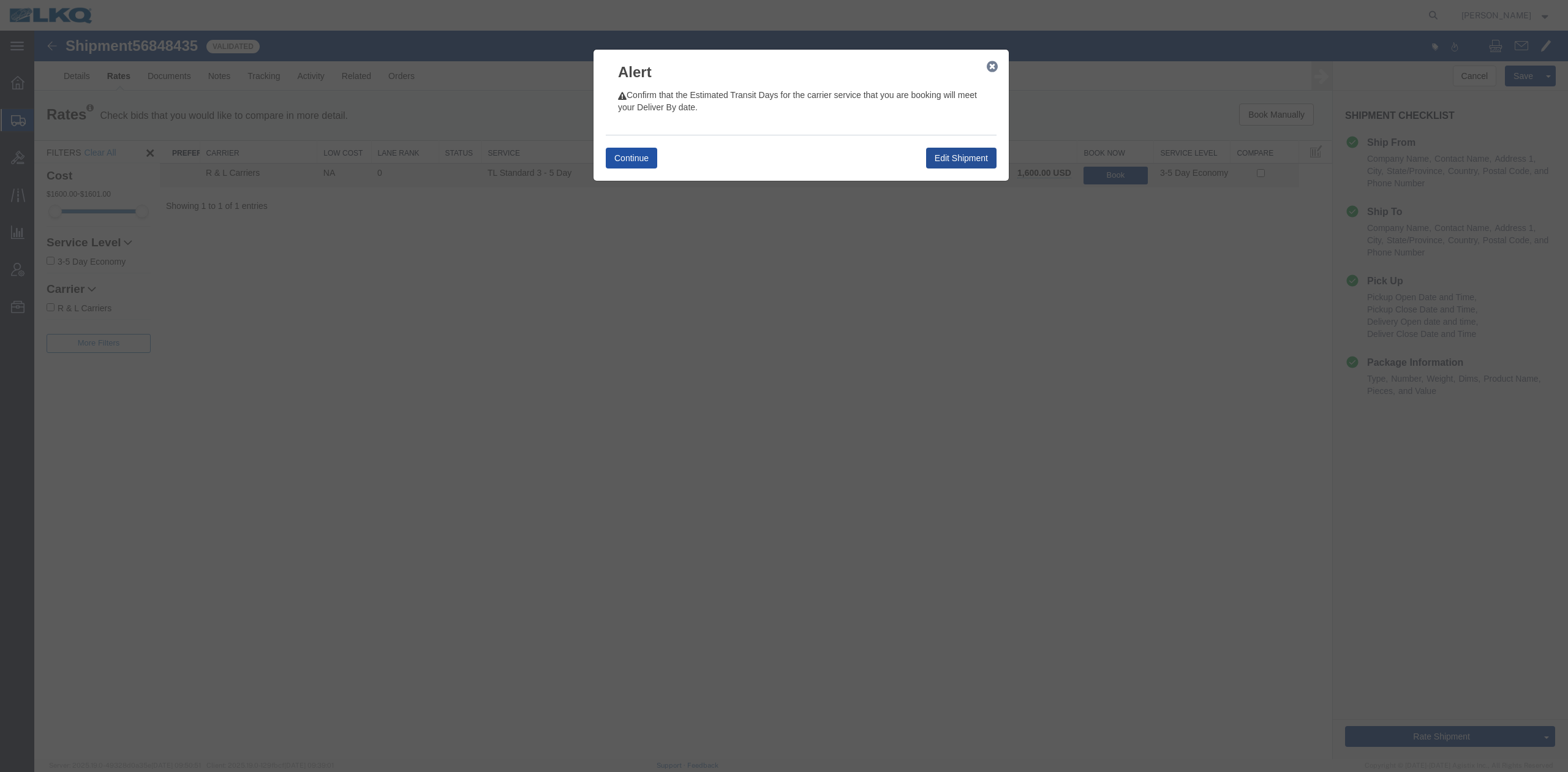
click at [645, 162] on button "Continue" at bounding box center [632, 158] width 52 height 21
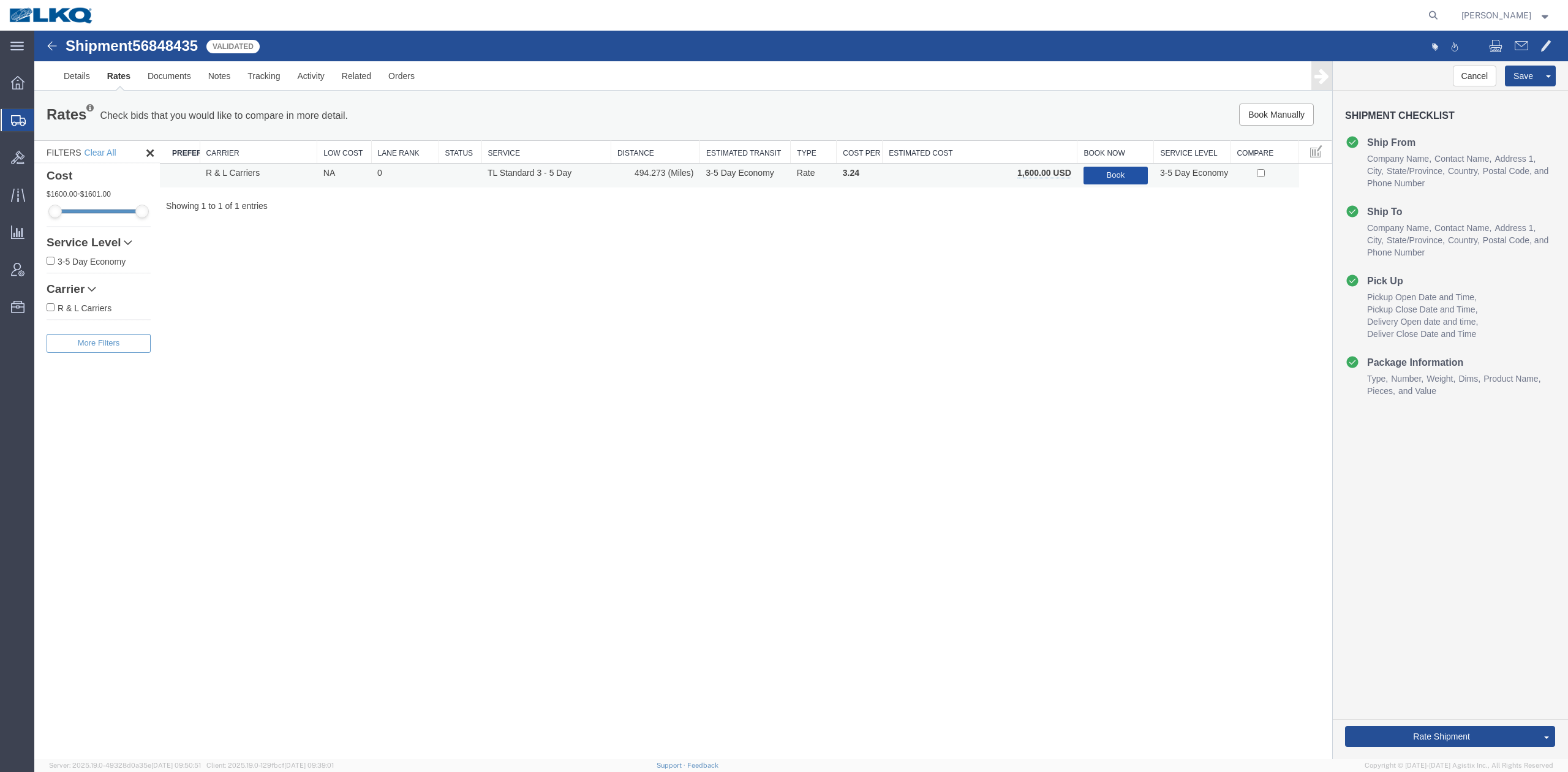
click at [1115, 173] on button "Book" at bounding box center [1115, 176] width 64 height 18
